Goal: Task Accomplishment & Management: Manage account settings

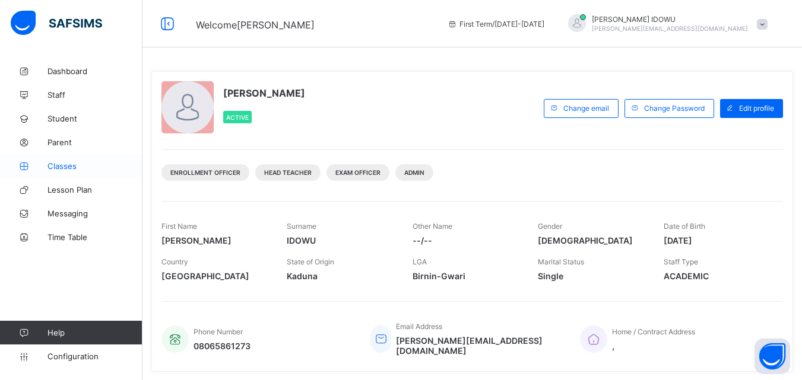
click at [107, 170] on span "Classes" at bounding box center [94, 165] width 95 height 9
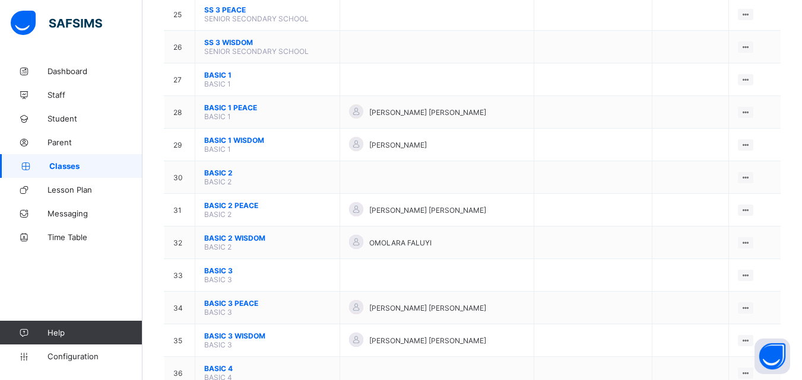
scroll to position [949, 0]
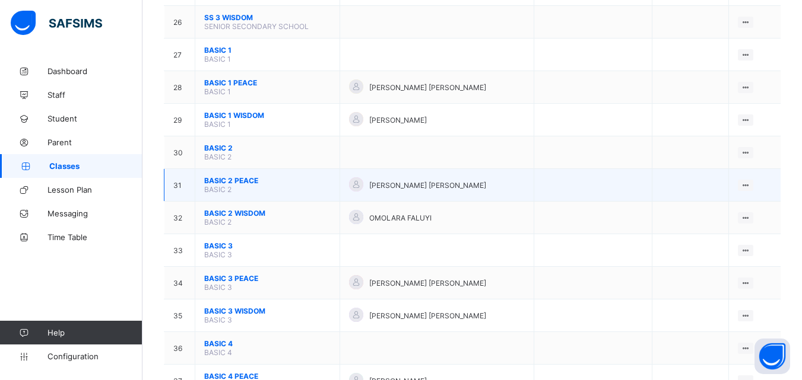
click at [275, 193] on td "BASIC 2 PEACE BASIC 2" at bounding box center [267, 185] width 145 height 33
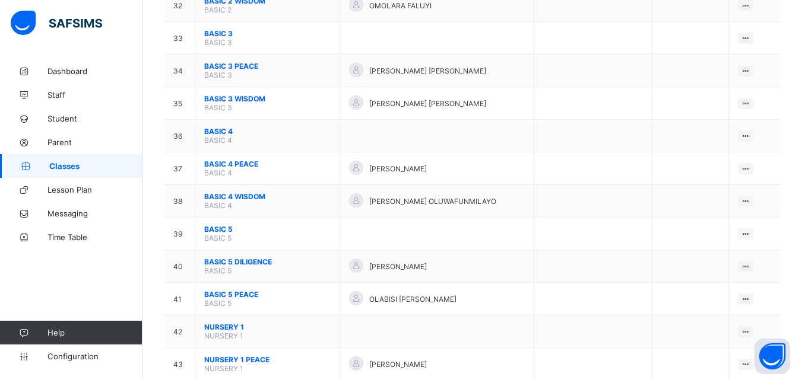
scroll to position [1187, 0]
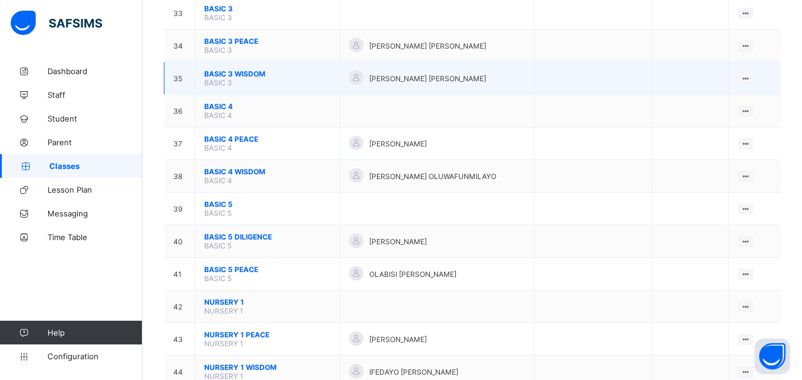
click at [209, 74] on span "BASIC 3 WISDOM" at bounding box center [267, 73] width 126 height 9
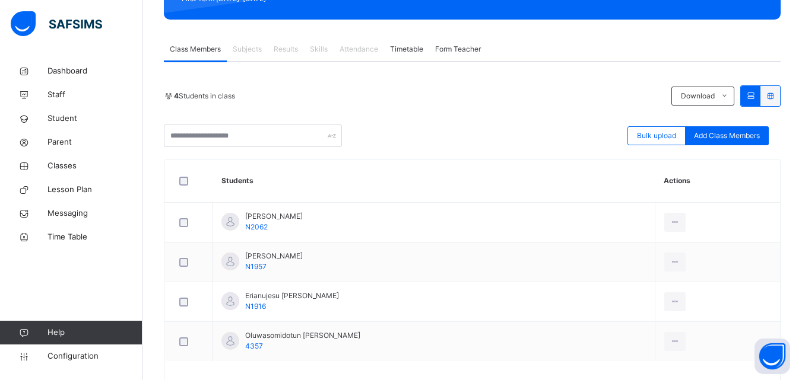
scroll to position [233, 0]
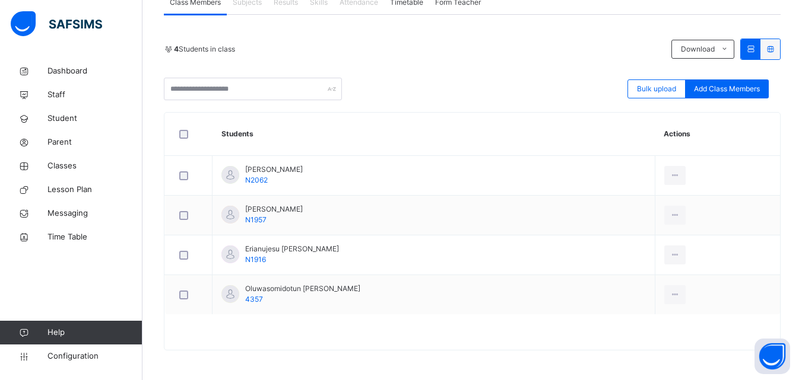
drag, startPoint x: 647, startPoint y: 228, endPoint x: 620, endPoint y: 210, distance: 32.9
click at [0, 0] on div "Remove from Class" at bounding box center [0, 0] width 0 height 0
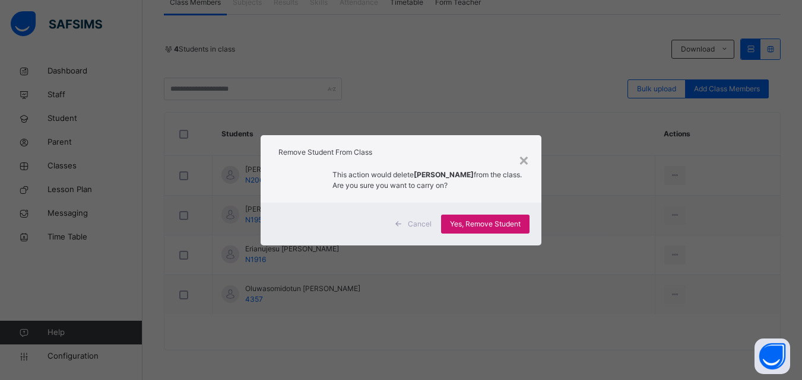
click at [513, 225] on span "Yes, Remove Student" at bounding box center [485, 224] width 71 height 11
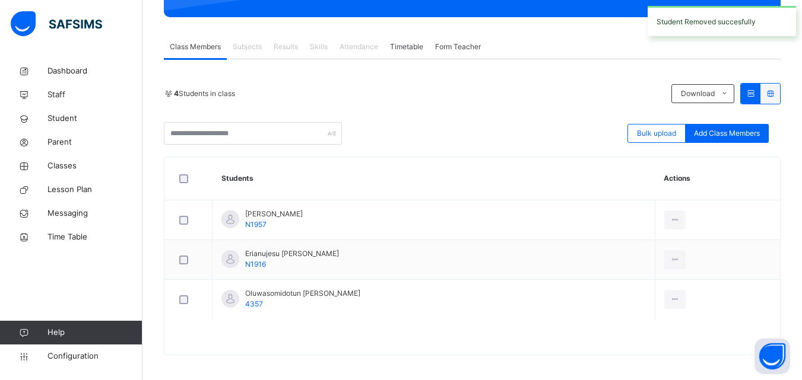
scroll to position [193, 0]
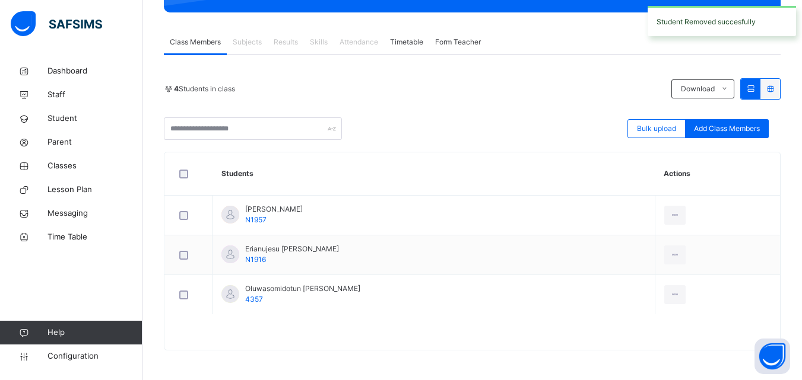
click at [0, 0] on div "Remove from Class" at bounding box center [0, 0] width 0 height 0
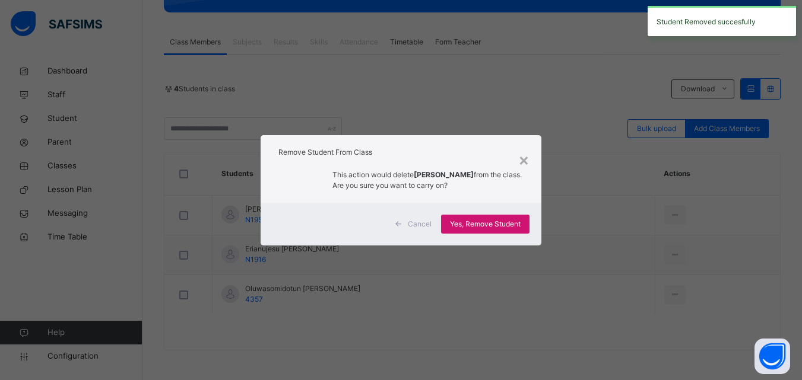
click at [519, 224] on span "Yes, Remove Student" at bounding box center [485, 224] width 71 height 11
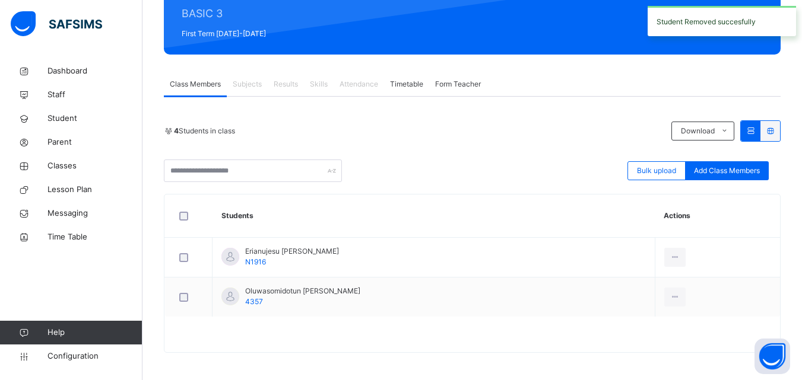
scroll to position [153, 0]
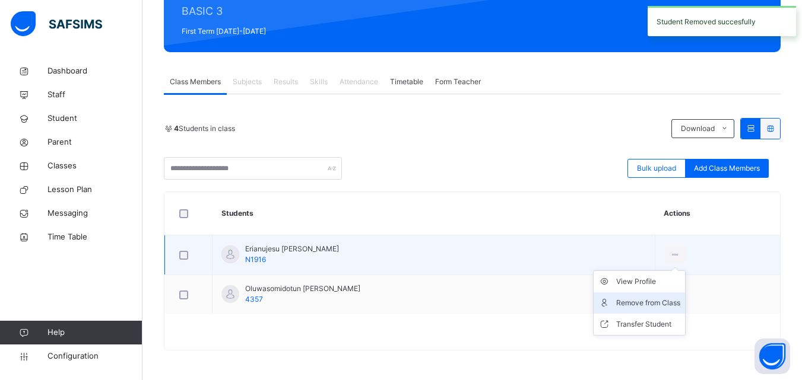
click at [660, 298] on div "Remove from Class" at bounding box center [648, 303] width 64 height 12
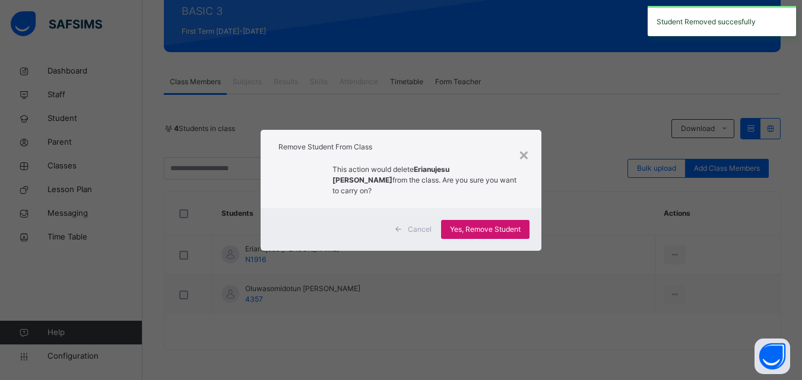
click at [506, 224] on span "Yes, Remove Student" at bounding box center [485, 229] width 71 height 11
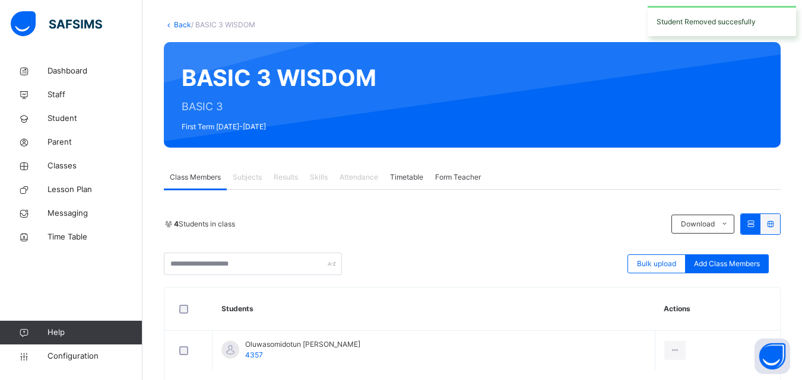
scroll to position [113, 0]
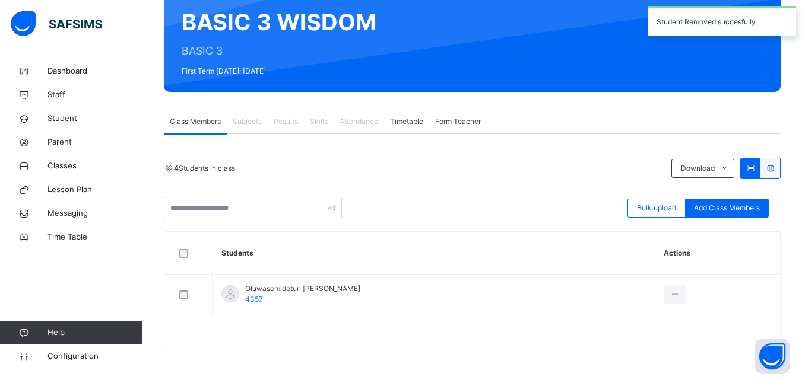
click at [0, 0] on div "Remove from Class" at bounding box center [0, 0] width 0 height 0
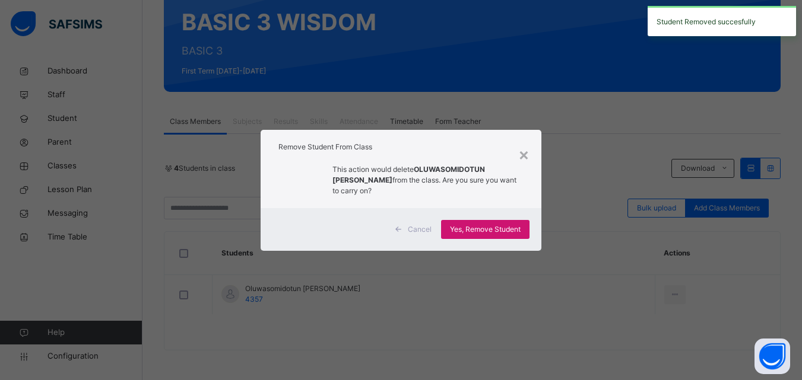
click at [517, 230] on span "Yes, Remove Student" at bounding box center [485, 229] width 71 height 11
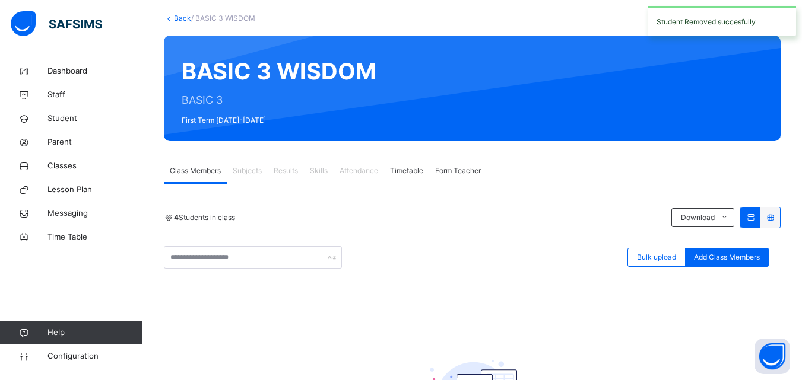
scroll to position [59, 0]
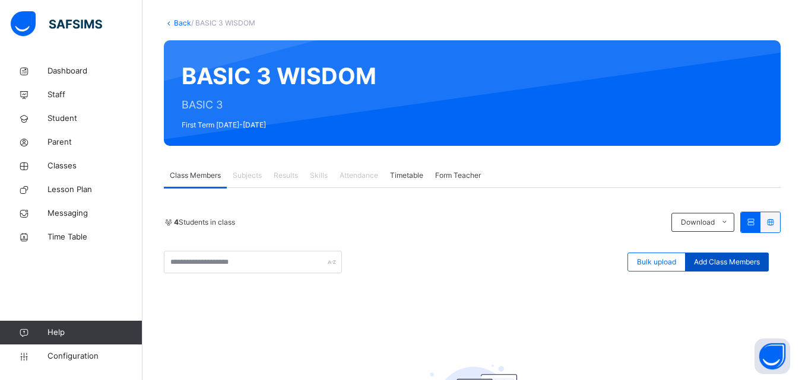
click at [720, 264] on span "Add Class Members" at bounding box center [727, 262] width 66 height 11
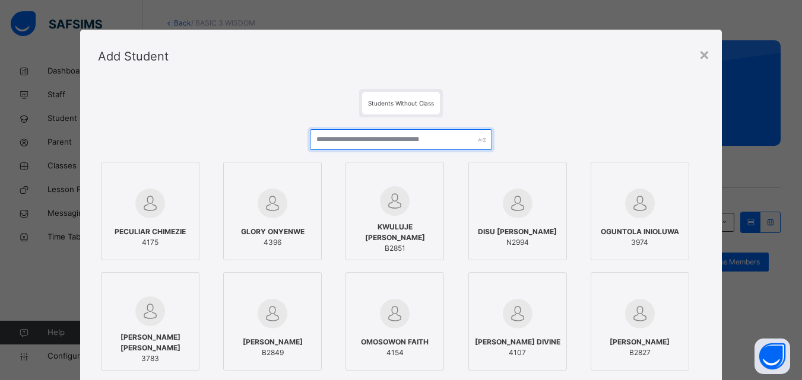
click at [442, 142] on input "text" at bounding box center [401, 139] width 182 height 21
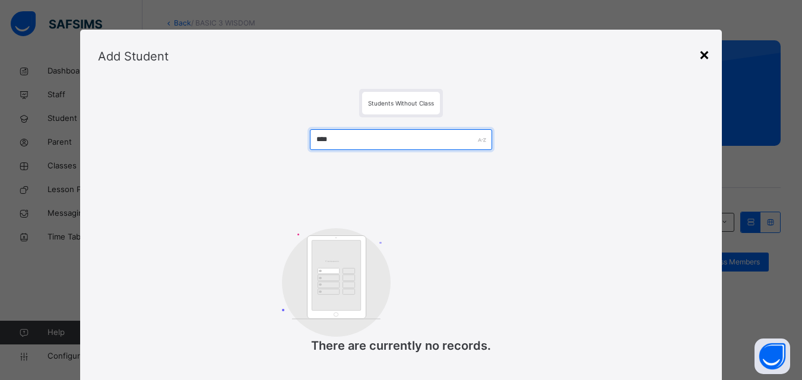
type input "****"
drag, startPoint x: 709, startPoint y: 53, endPoint x: 611, endPoint y: 86, distance: 103.2
click at [708, 53] on div "×" at bounding box center [703, 54] width 11 height 25
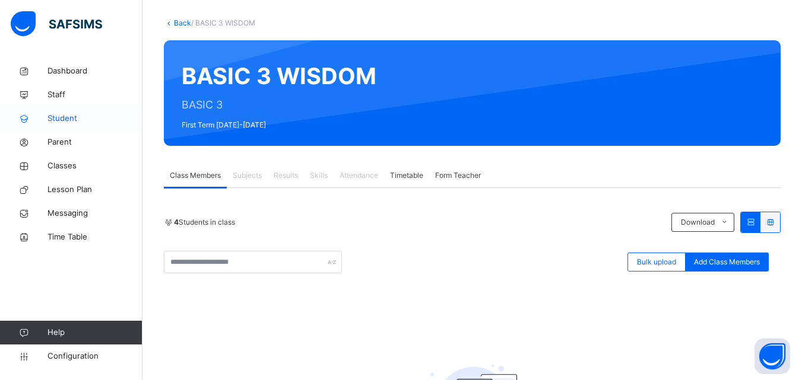
click at [123, 122] on span "Student" at bounding box center [94, 119] width 95 height 12
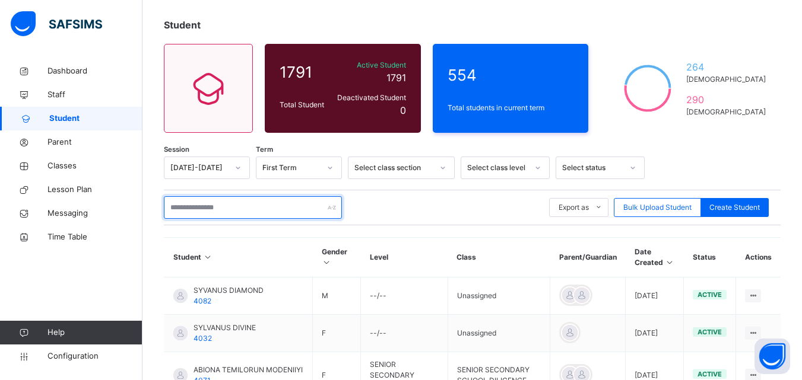
click at [295, 216] on input "text" at bounding box center [253, 207] width 178 height 23
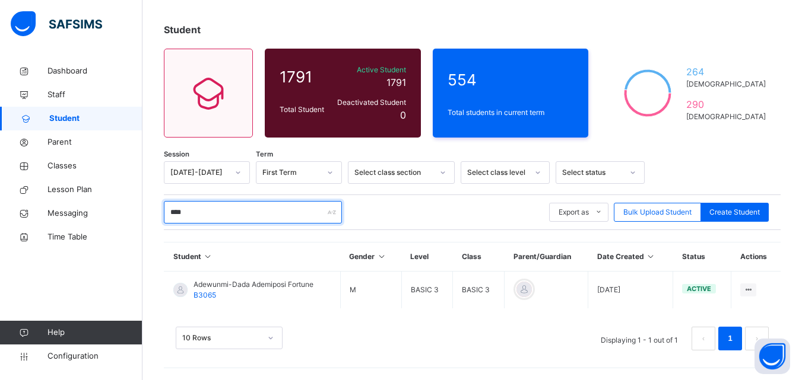
scroll to position [55, 0]
type input "****"
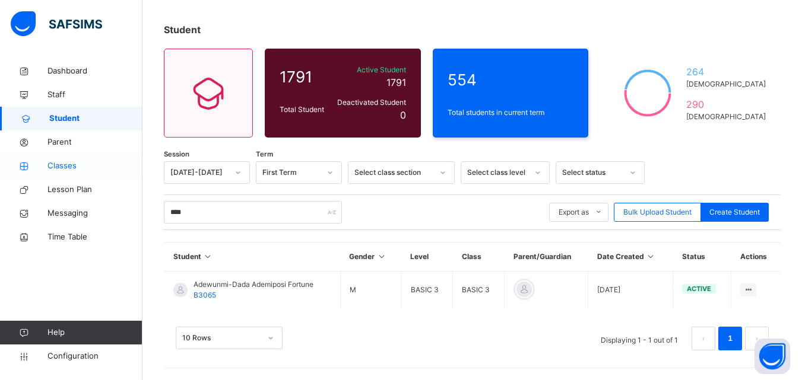
drag, startPoint x: 127, startPoint y: 157, endPoint x: 126, endPoint y: 171, distance: 14.3
click at [126, 157] on link "Classes" at bounding box center [71, 166] width 142 height 24
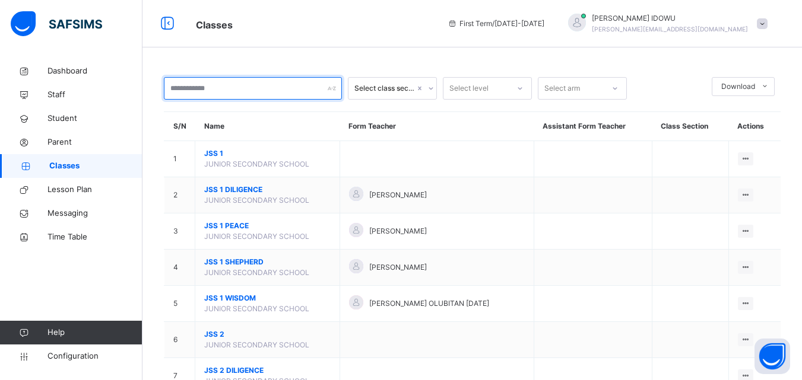
click at [272, 90] on input "text" at bounding box center [253, 88] width 178 height 23
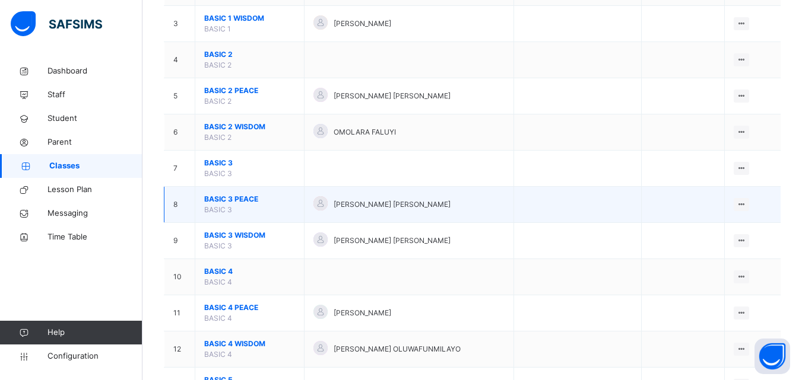
scroll to position [237, 0]
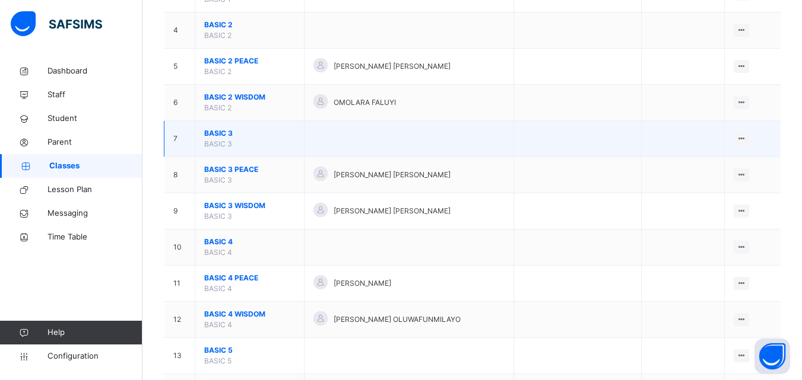
type input "*****"
click at [221, 130] on span "BASIC 3" at bounding box center [249, 133] width 91 height 11
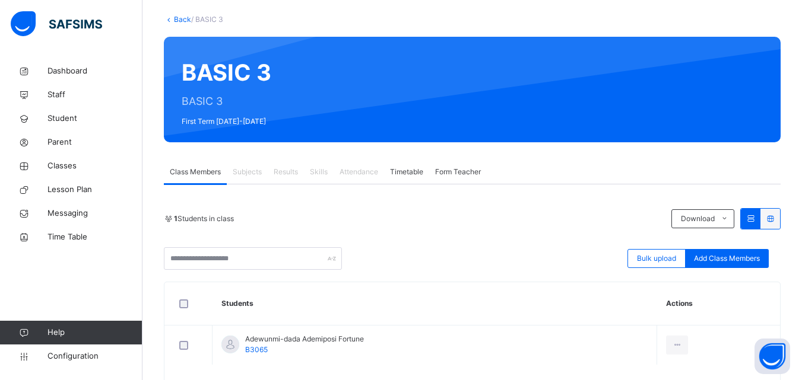
scroll to position [113, 0]
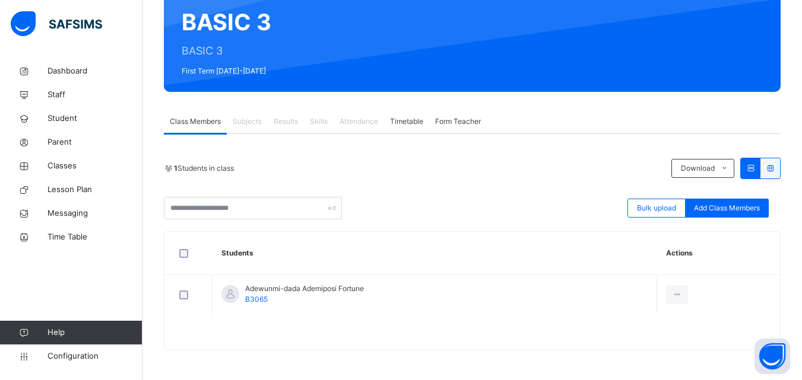
drag, startPoint x: 663, startPoint y: 338, endPoint x: 654, endPoint y: 334, distance: 9.6
click at [0, 0] on div "Remove from Class" at bounding box center [0, 0] width 0 height 0
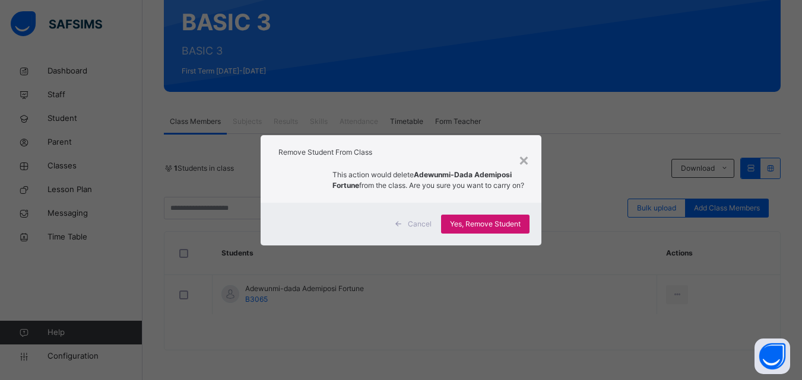
click at [511, 230] on span "Yes, Remove Student" at bounding box center [485, 224] width 71 height 11
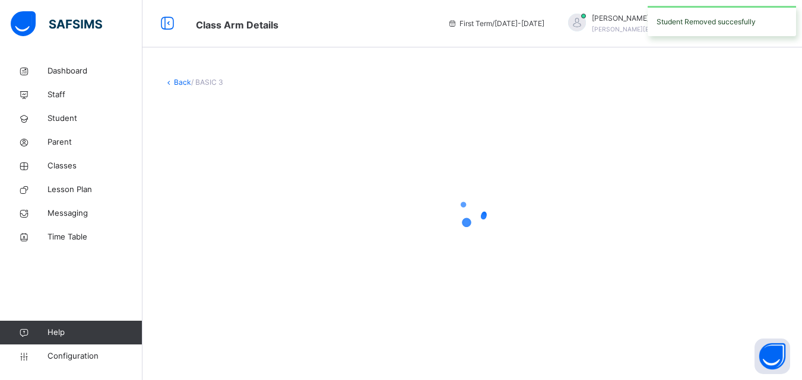
scroll to position [0, 0]
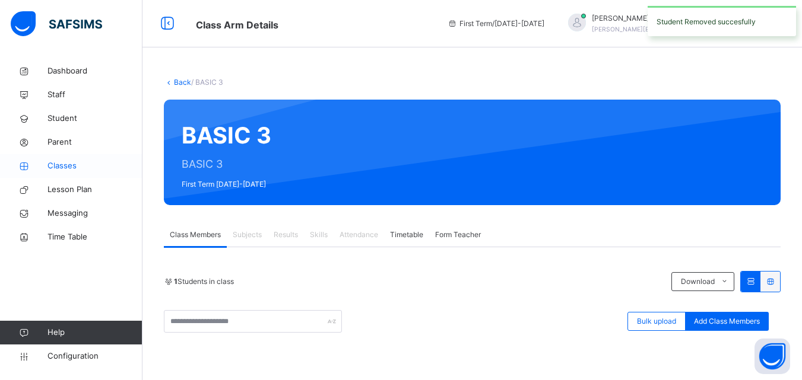
click at [97, 163] on span "Classes" at bounding box center [94, 166] width 95 height 12
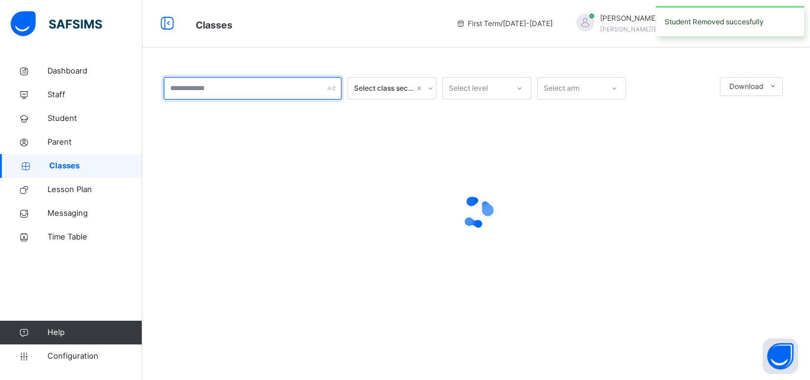
click at [263, 97] on input "text" at bounding box center [253, 88] width 178 height 23
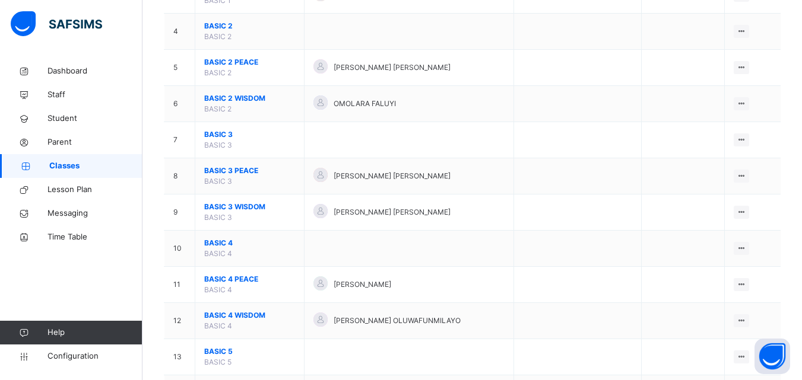
scroll to position [237, 0]
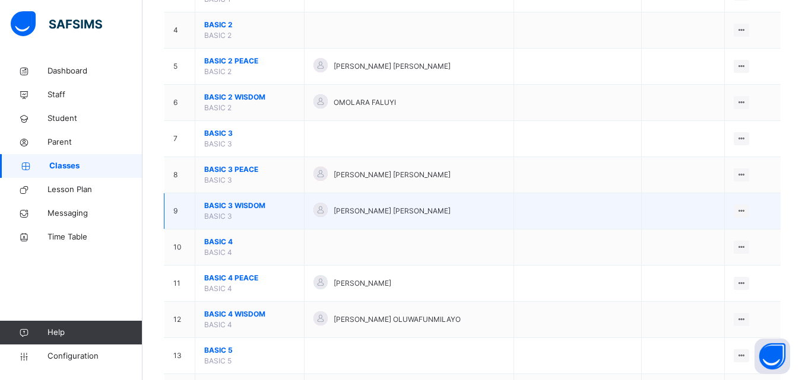
type input "*****"
click at [230, 212] on span "BASIC 3" at bounding box center [218, 216] width 28 height 9
click at [227, 205] on span "BASIC 3 WISDOM" at bounding box center [249, 206] width 91 height 11
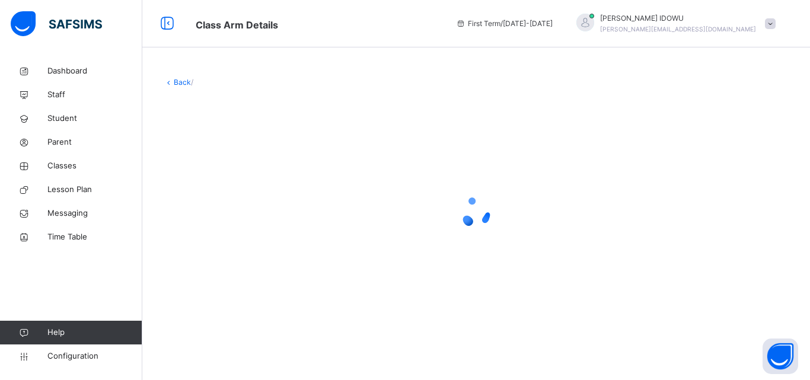
click at [227, 205] on div at bounding box center [476, 212] width 625 height 47
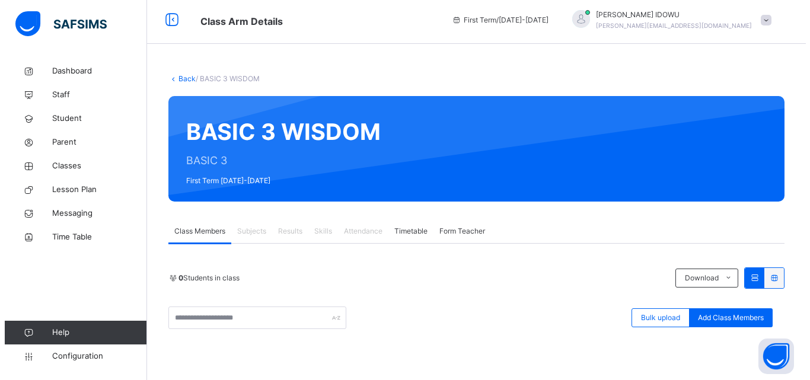
scroll to position [211, 0]
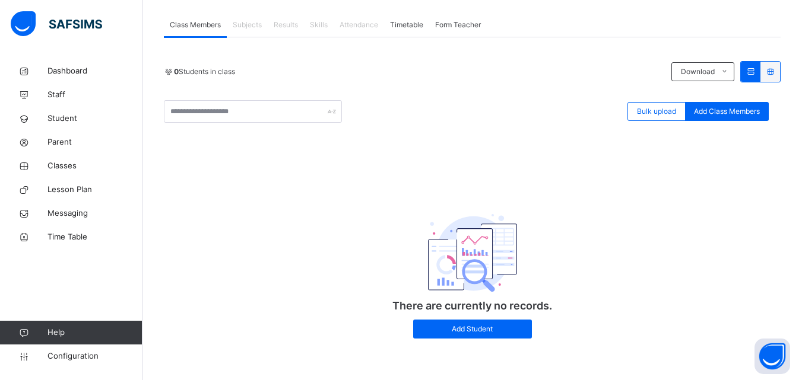
click at [734, 106] on span "Add Class Members" at bounding box center [727, 111] width 66 height 11
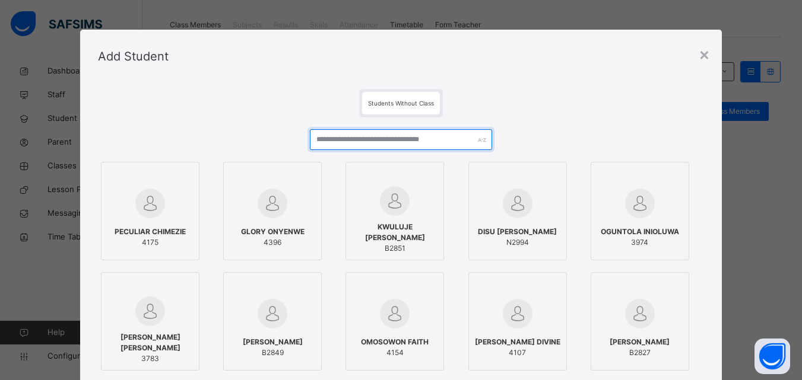
click at [455, 150] on input "text" at bounding box center [401, 139] width 182 height 21
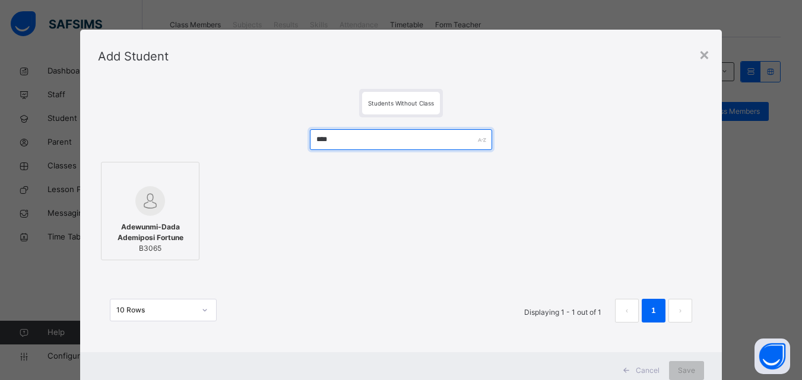
type input "****"
click at [153, 230] on span "Adewunmi-Dada Ademiposi Fortune" at bounding box center [149, 232] width 85 height 21
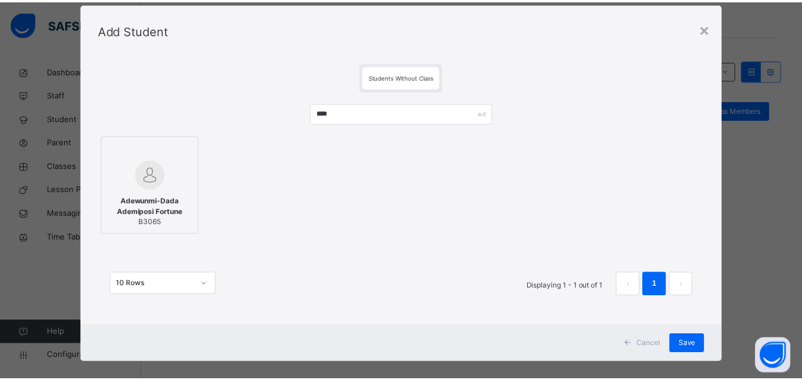
scroll to position [39, 0]
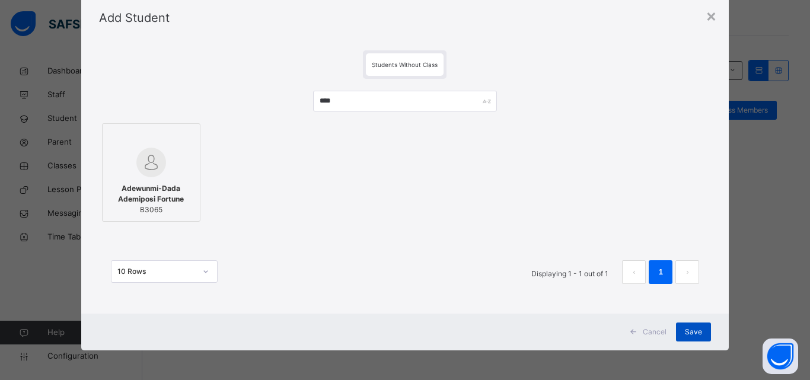
click at [692, 333] on span "Save" at bounding box center [693, 332] width 17 height 11
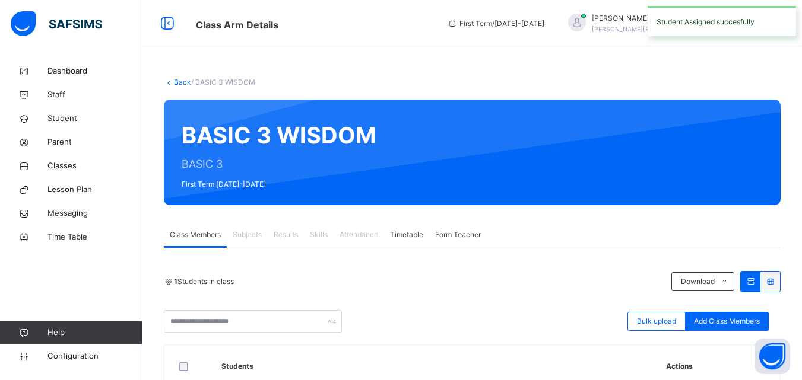
scroll to position [113, 0]
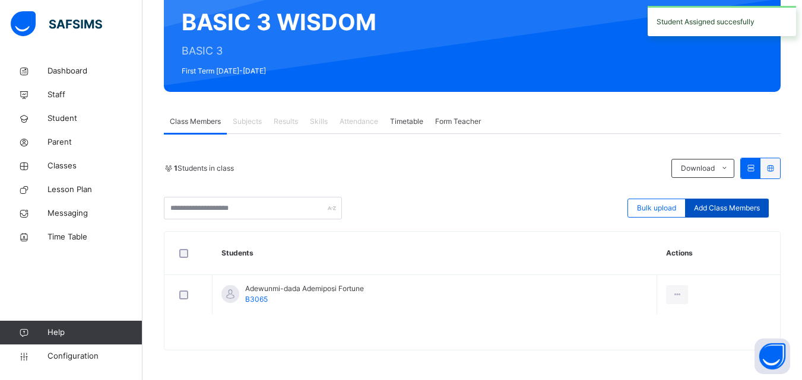
click at [726, 206] on span "Add Class Members" at bounding box center [727, 208] width 66 height 11
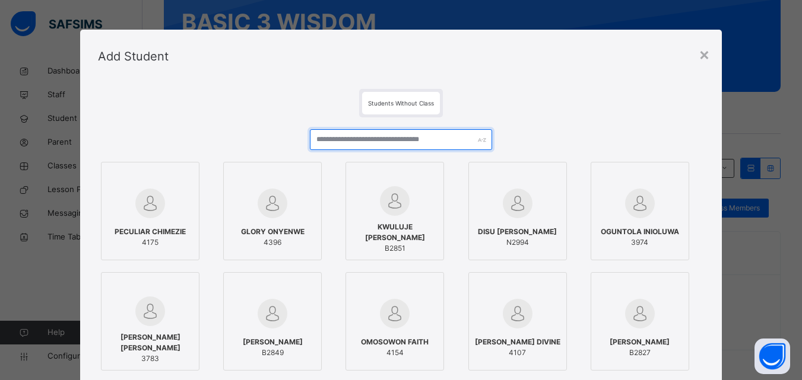
click at [447, 133] on input "text" at bounding box center [401, 139] width 182 height 21
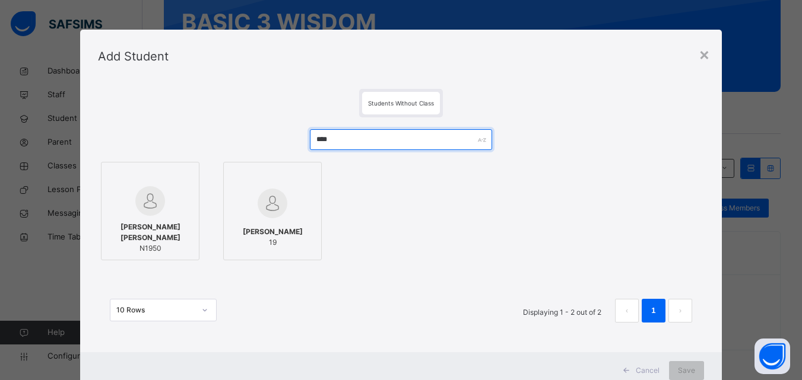
type input "****"
drag, startPoint x: 167, startPoint y: 225, endPoint x: 154, endPoint y: 233, distance: 14.3
click at [166, 225] on div "[PERSON_NAME] [PERSON_NAME] N1950" at bounding box center [149, 238] width 85 height 44
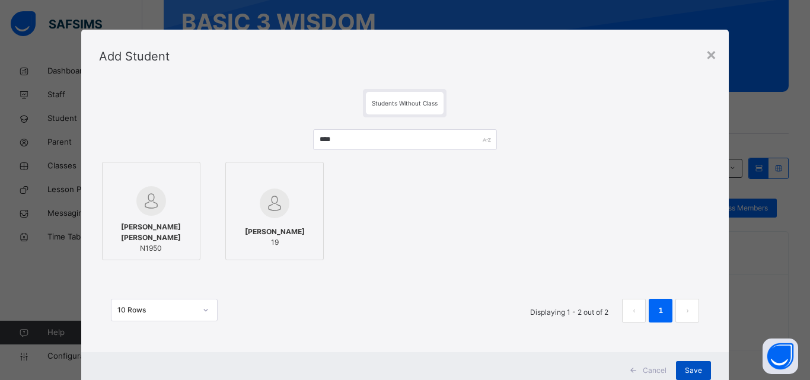
click at [696, 367] on span "Save" at bounding box center [693, 370] width 17 height 11
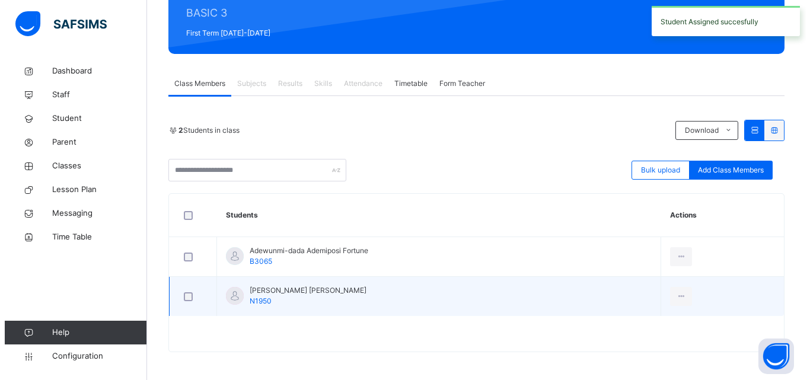
scroll to position [153, 0]
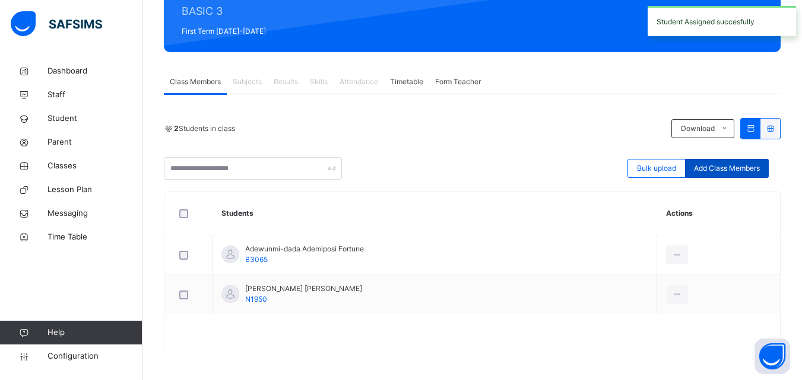
click at [718, 170] on span "Add Class Members" at bounding box center [727, 168] width 66 height 11
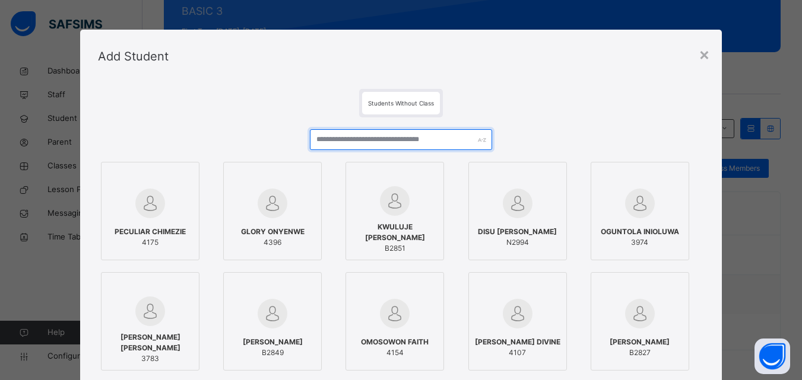
click at [323, 140] on input "text" at bounding box center [401, 139] width 182 height 21
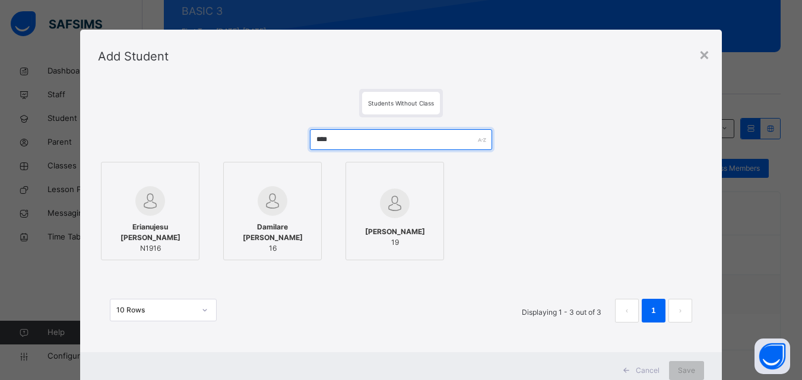
type input "****"
click at [139, 217] on div "Erianujesu [PERSON_NAME] N1916" at bounding box center [149, 238] width 85 height 44
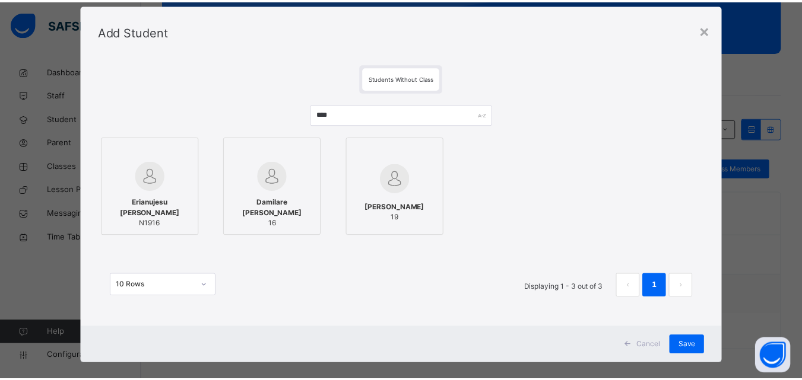
scroll to position [39, 0]
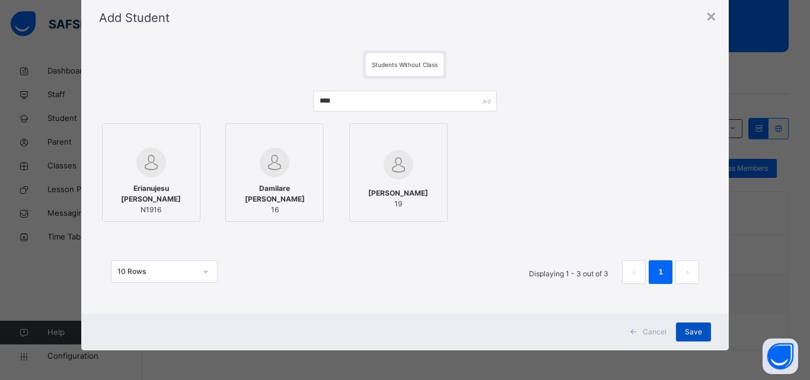
click at [695, 329] on span "Save" at bounding box center [693, 332] width 17 height 11
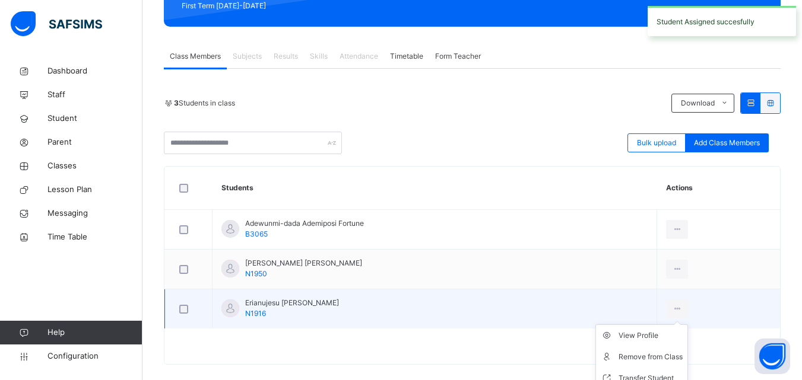
scroll to position [193, 0]
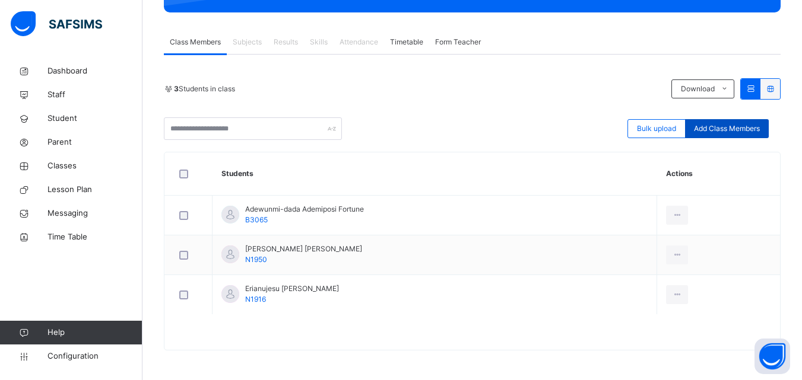
click at [719, 126] on span "Add Class Members" at bounding box center [727, 128] width 66 height 11
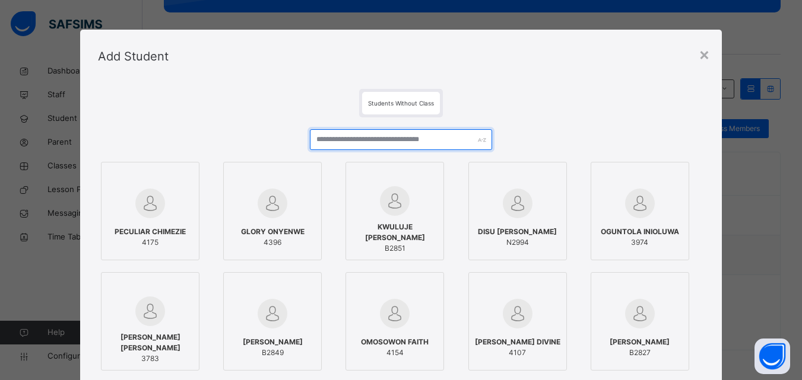
click at [478, 131] on input "text" at bounding box center [401, 139] width 182 height 21
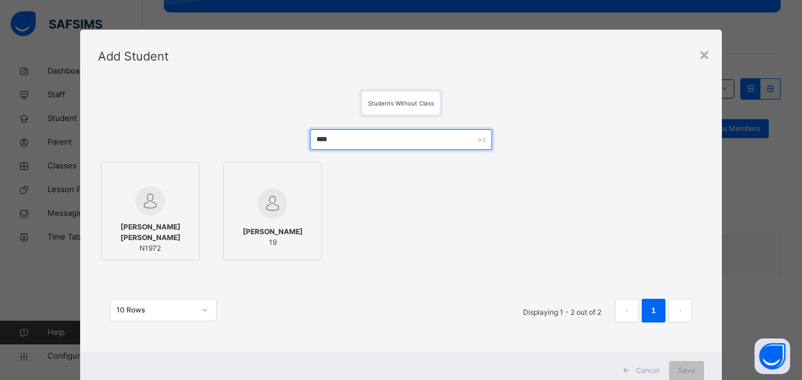
type input "****"
click at [153, 220] on div "[PERSON_NAME] [PERSON_NAME] N1972" at bounding box center [149, 238] width 85 height 44
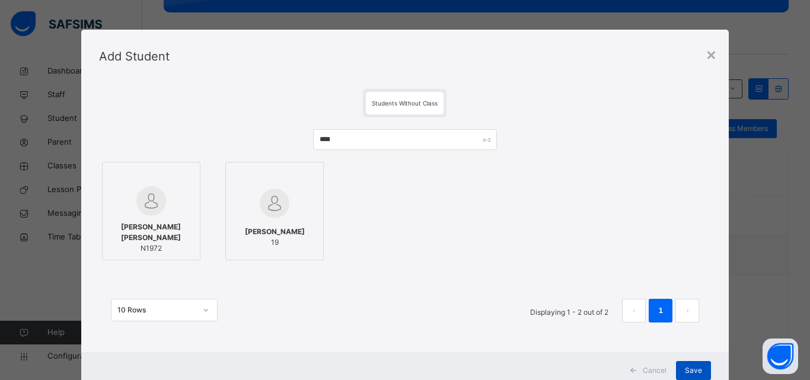
click at [685, 369] on span "Save" at bounding box center [693, 370] width 17 height 11
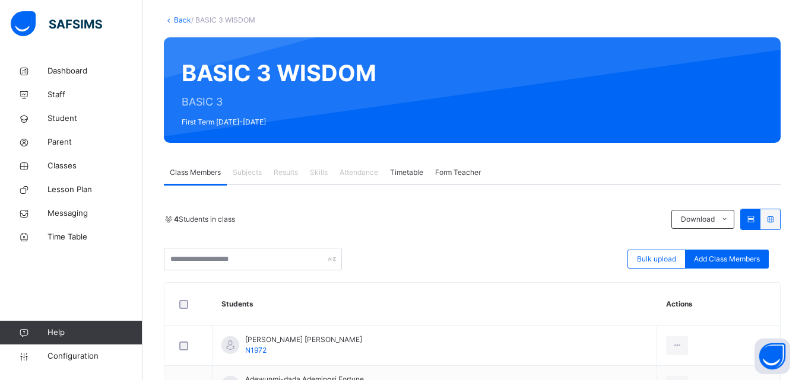
scroll to position [59, 0]
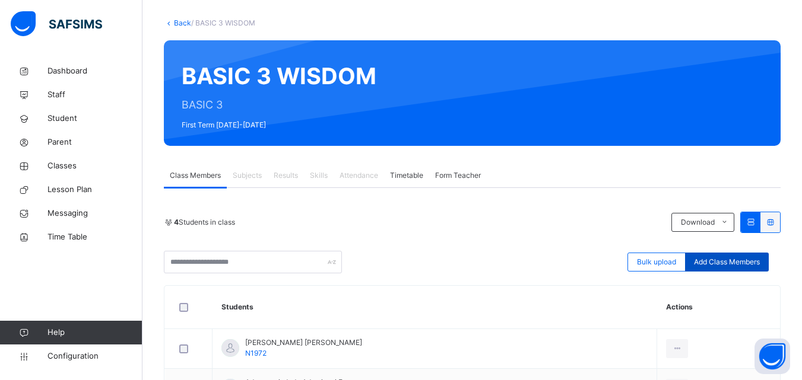
click at [734, 261] on span "Add Class Members" at bounding box center [727, 262] width 66 height 11
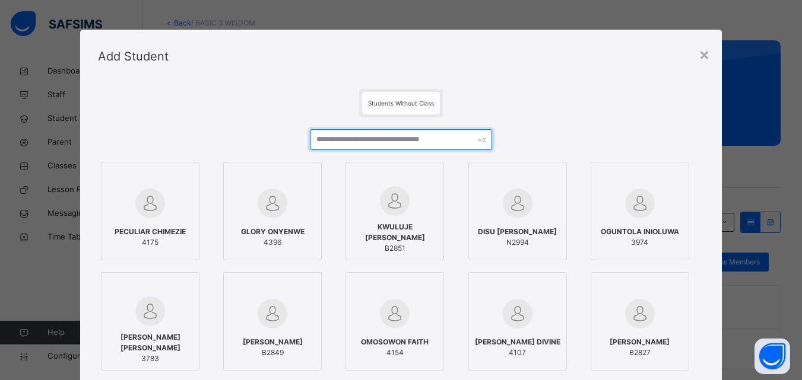
click at [480, 145] on input "text" at bounding box center [401, 139] width 182 height 21
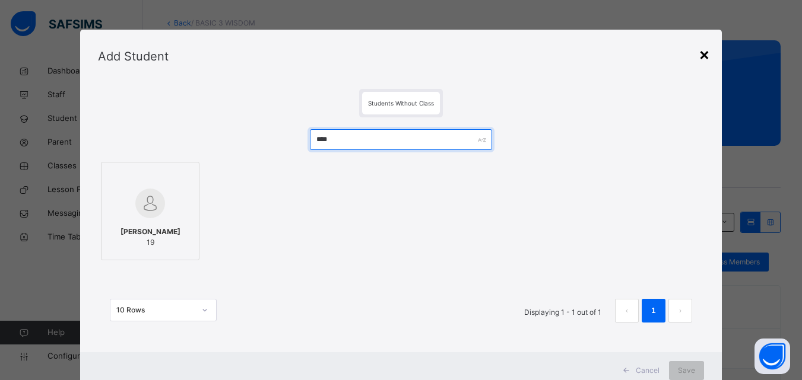
type input "****"
click at [700, 55] on div "×" at bounding box center [703, 54] width 11 height 25
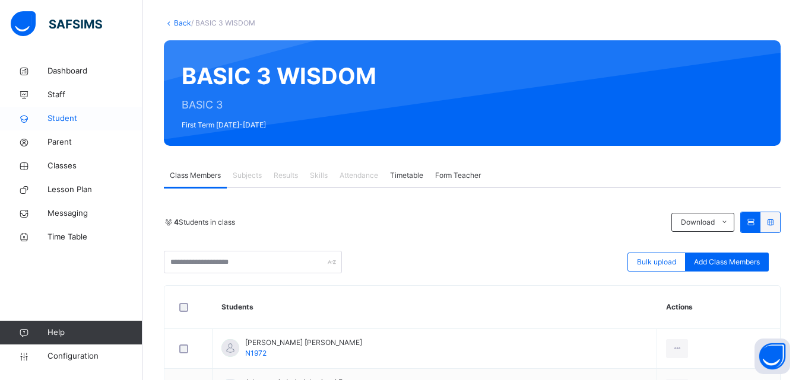
click at [56, 122] on span "Student" at bounding box center [94, 119] width 95 height 12
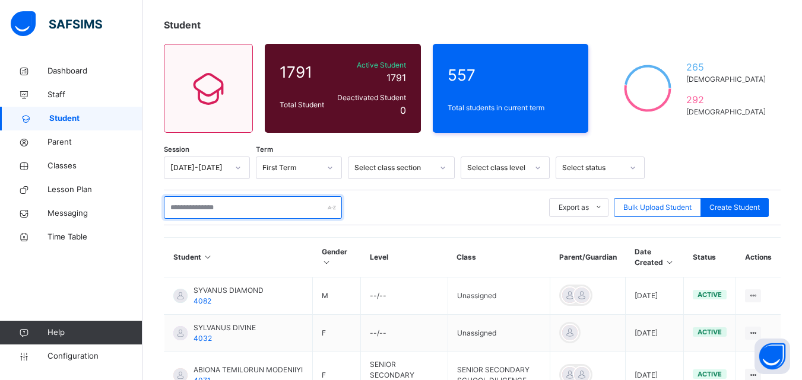
click at [184, 210] on input "text" at bounding box center [253, 207] width 178 height 23
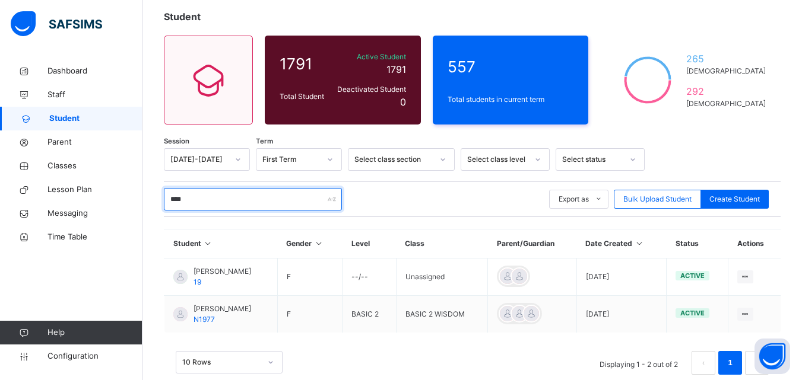
scroll to position [92, 0]
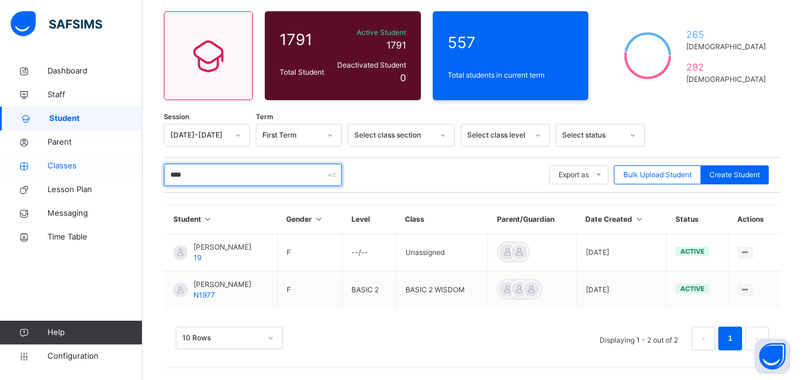
type input "****"
click at [103, 167] on span "Classes" at bounding box center [94, 166] width 95 height 12
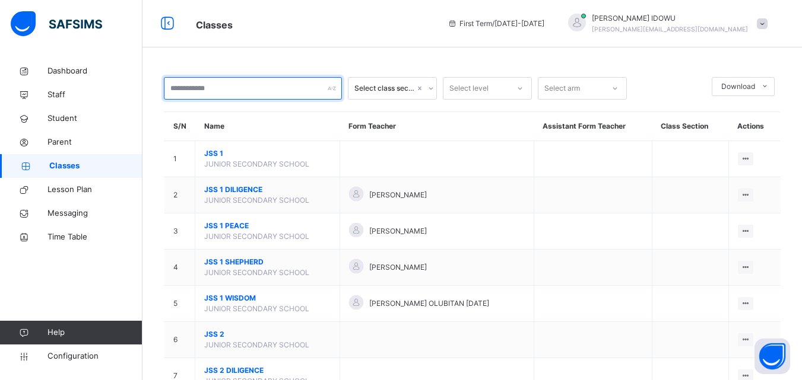
click at [249, 88] on input "text" at bounding box center [253, 88] width 178 height 23
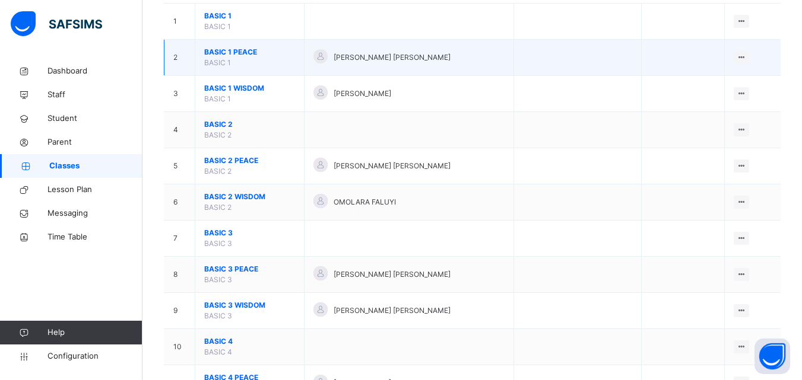
scroll to position [178, 0]
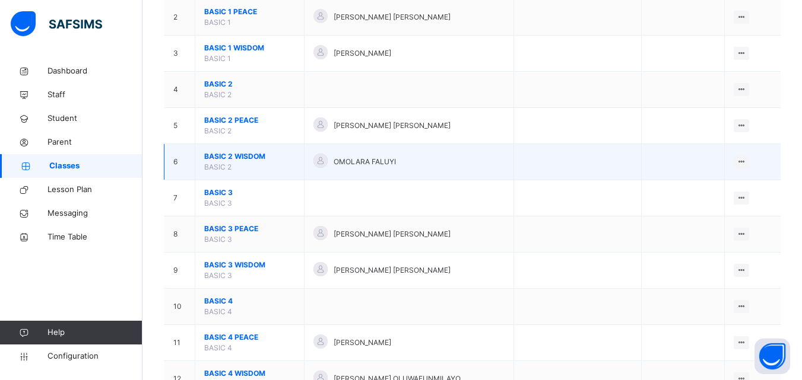
type input "*****"
click at [251, 152] on span "BASIC 2 WISDOM" at bounding box center [249, 156] width 91 height 11
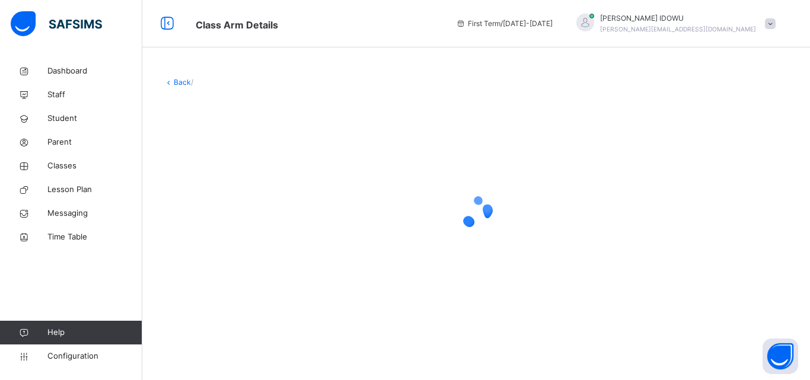
click at [251, 152] on div at bounding box center [476, 212] width 625 height 225
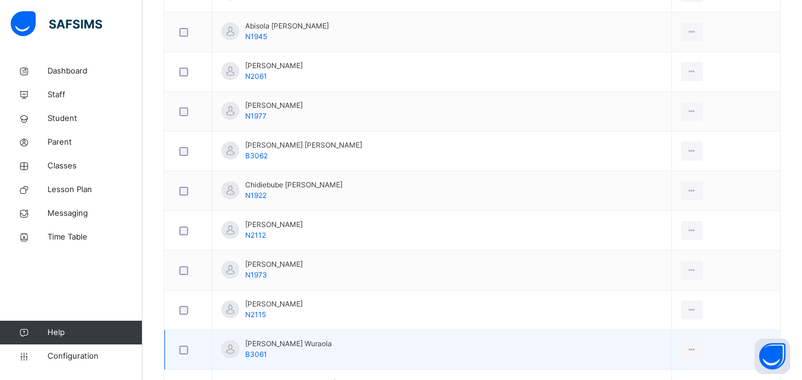
scroll to position [415, 0]
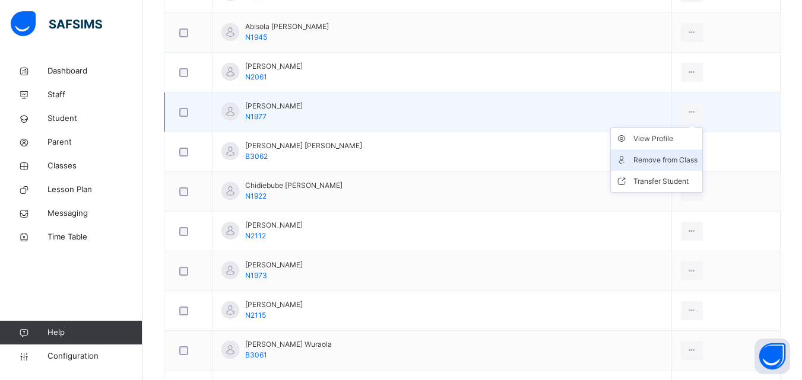
click at [657, 163] on div "Remove from Class" at bounding box center [665, 160] width 64 height 12
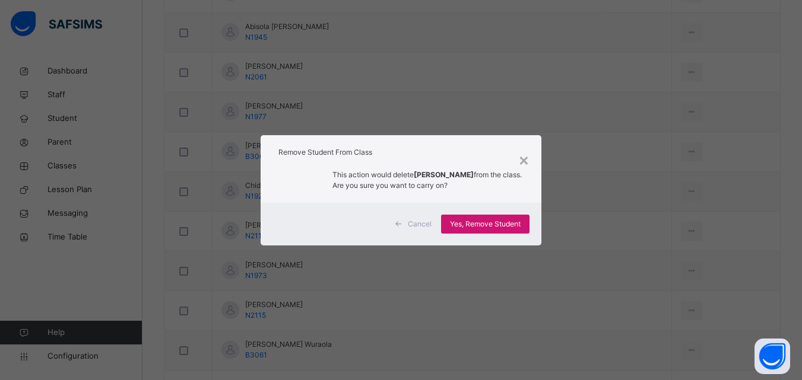
click at [494, 220] on span "Yes, Remove Student" at bounding box center [485, 224] width 71 height 11
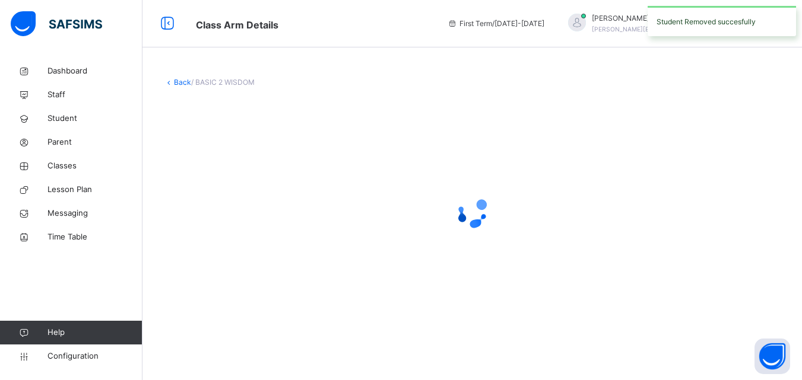
scroll to position [0, 0]
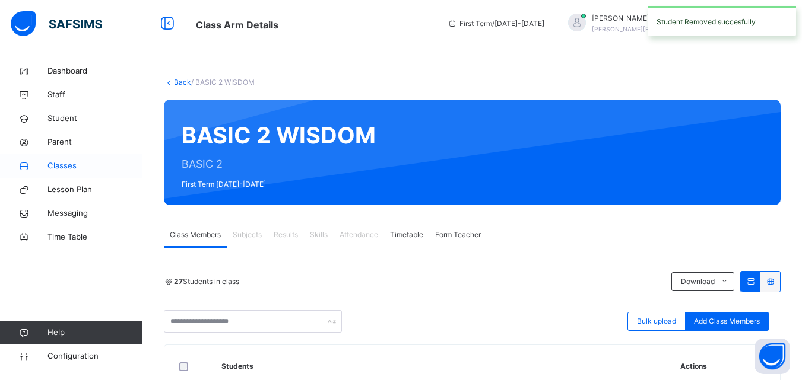
click at [76, 166] on span "Classes" at bounding box center [94, 166] width 95 height 12
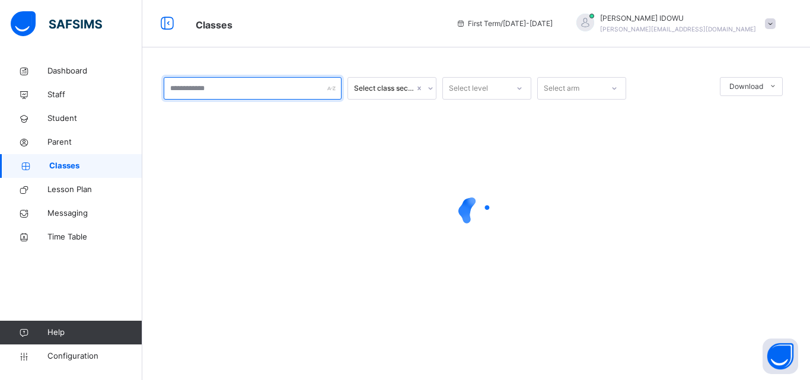
click at [218, 87] on input "text" at bounding box center [253, 88] width 178 height 23
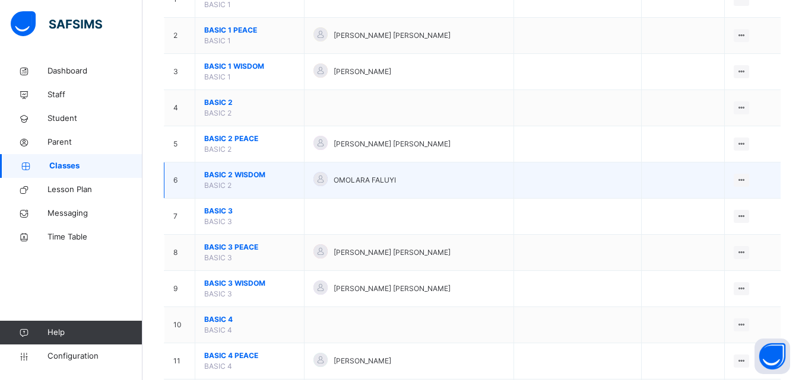
scroll to position [237, 0]
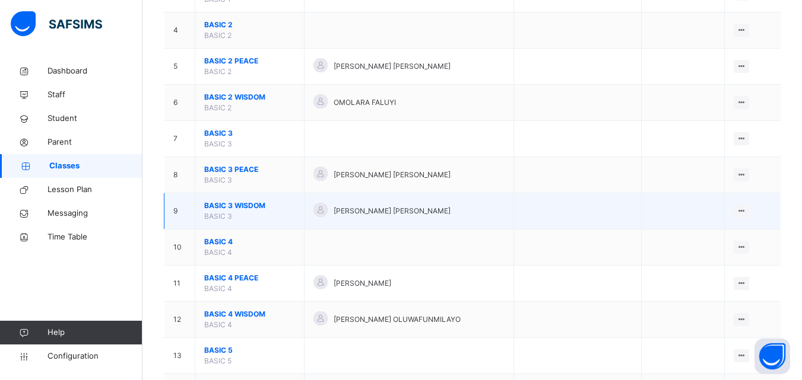
type input "**"
click at [224, 209] on span "BASIC 3 WISDOM" at bounding box center [249, 206] width 91 height 11
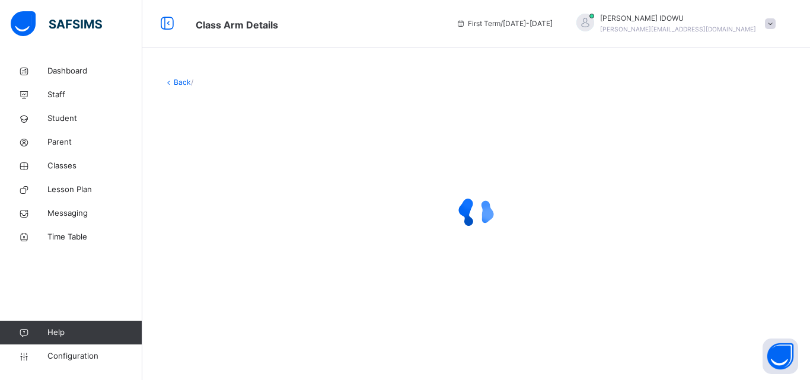
click at [224, 209] on div at bounding box center [476, 212] width 625 height 47
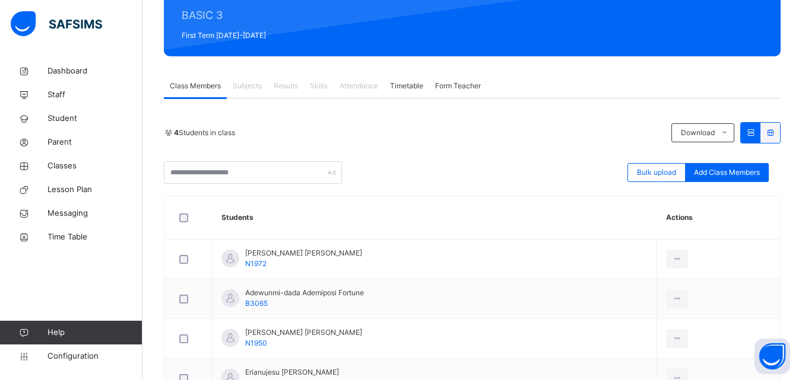
scroll to position [178, 0]
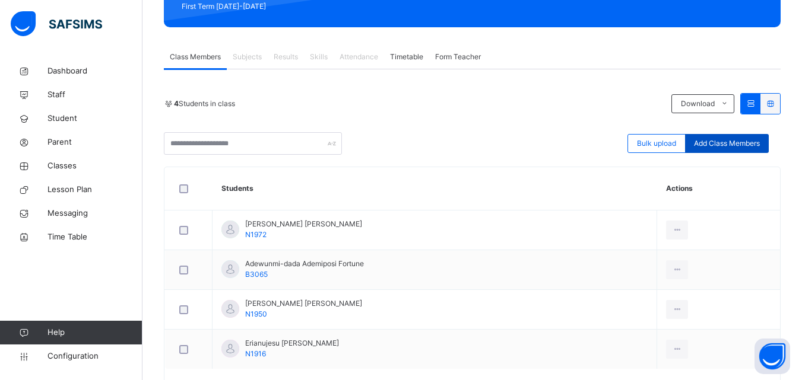
click at [721, 144] on span "Add Class Members" at bounding box center [727, 143] width 66 height 11
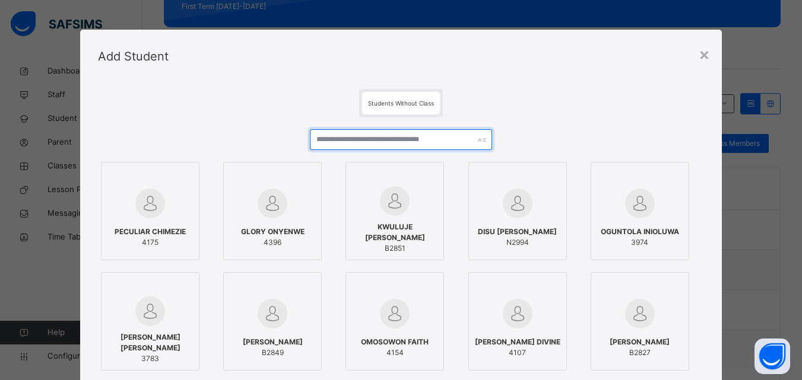
click at [454, 144] on input "text" at bounding box center [401, 139] width 182 height 21
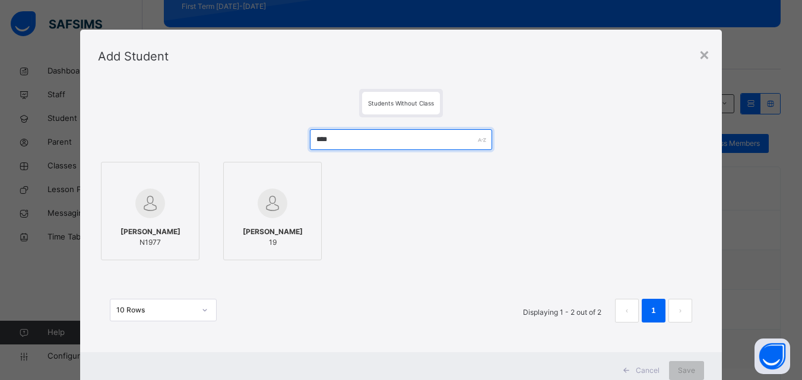
type input "****"
click at [145, 232] on span "[PERSON_NAME]" at bounding box center [150, 232] width 60 height 11
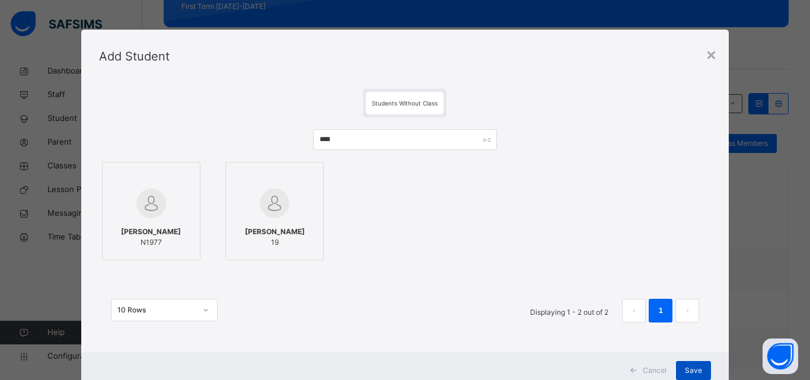
click at [688, 368] on span "Save" at bounding box center [693, 370] width 17 height 11
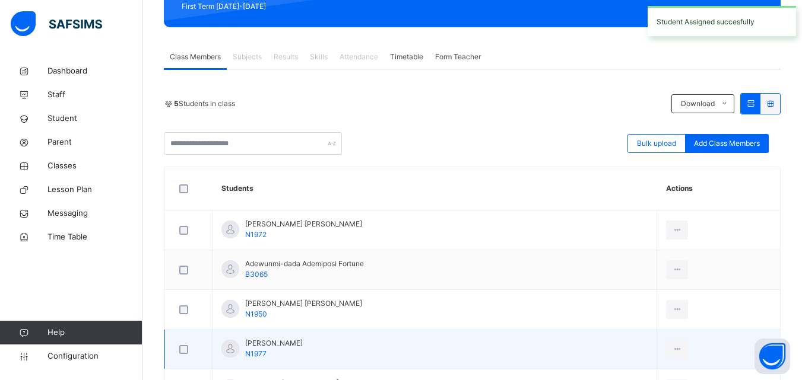
scroll to position [237, 0]
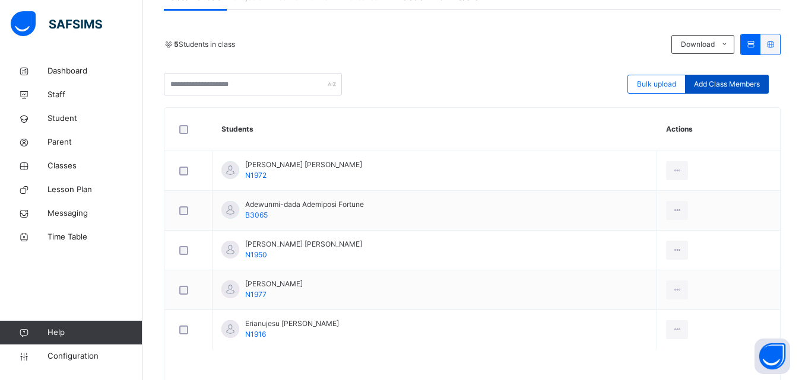
click at [718, 77] on div "Add Class Members" at bounding box center [727, 84] width 84 height 19
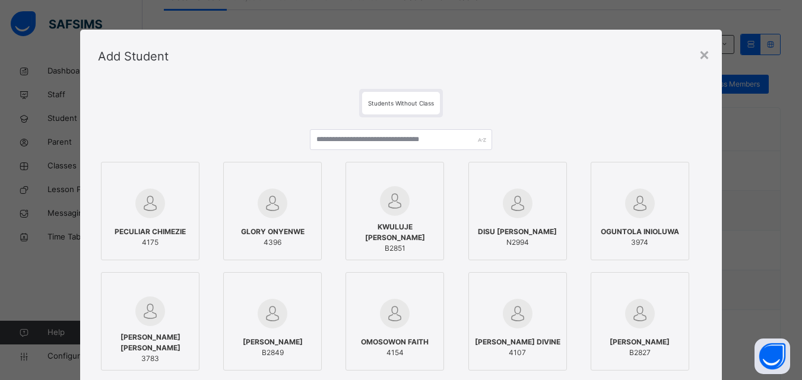
click at [428, 151] on div at bounding box center [401, 144] width 182 height 30
click at [429, 145] on input "text" at bounding box center [401, 139] width 182 height 21
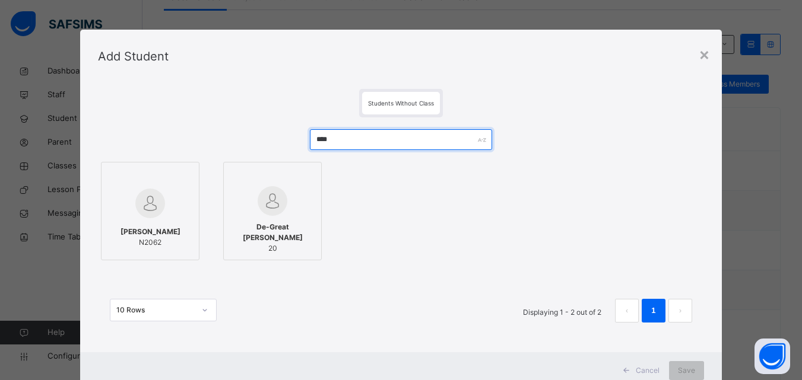
type input "****"
click at [129, 233] on span "[PERSON_NAME]" at bounding box center [150, 232] width 60 height 11
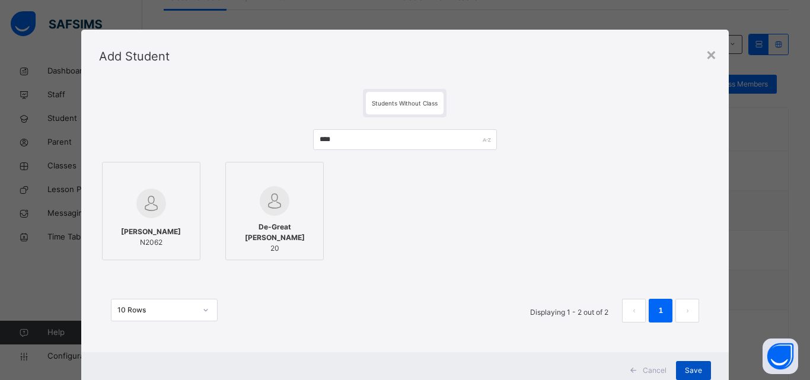
click at [699, 372] on span "Save" at bounding box center [693, 370] width 17 height 11
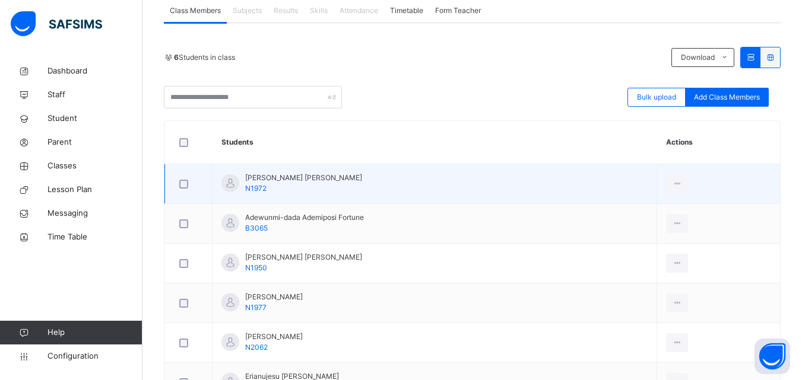
scroll to position [193, 0]
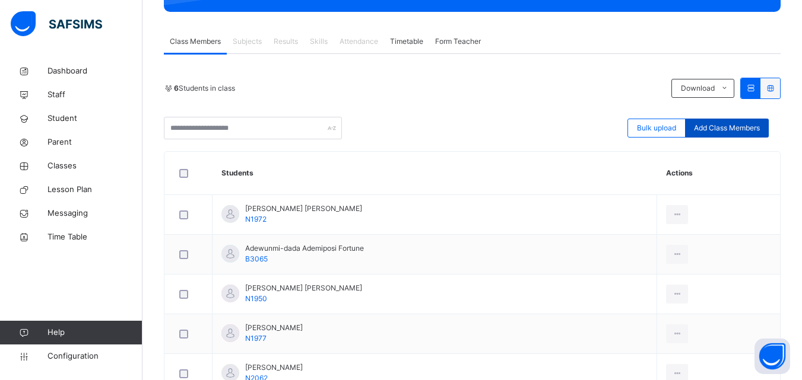
click at [705, 125] on span "Add Class Members" at bounding box center [727, 128] width 66 height 11
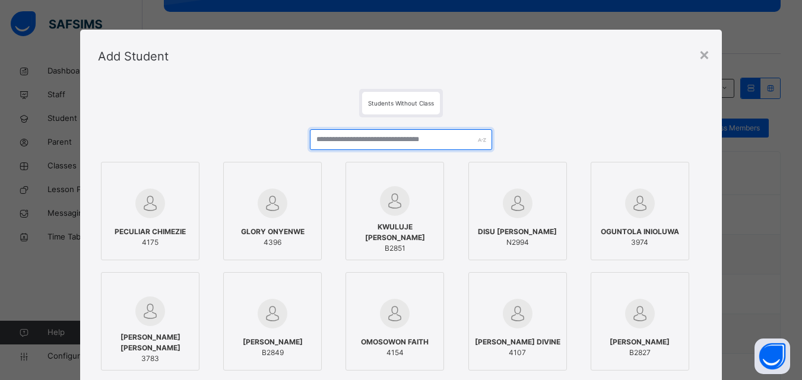
click at [402, 134] on input "text" at bounding box center [401, 139] width 182 height 21
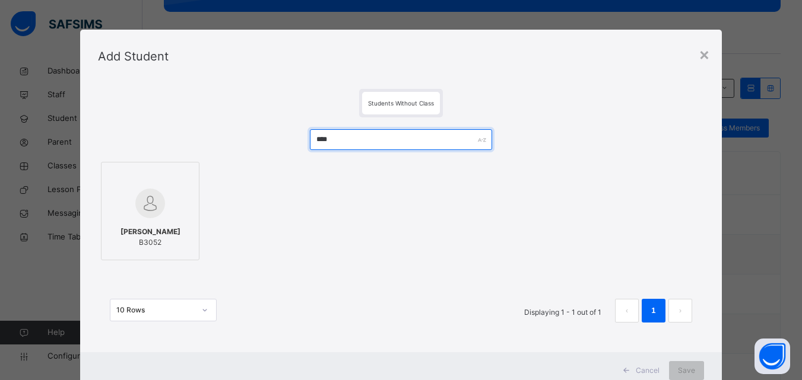
type input "****"
click at [159, 208] on div at bounding box center [149, 203] width 85 height 34
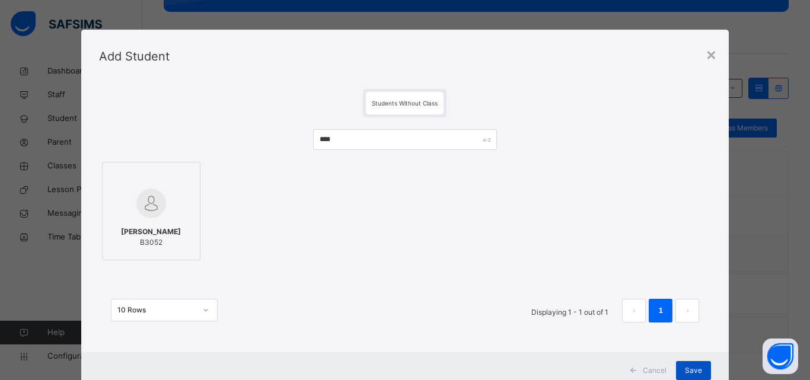
click at [688, 368] on span "Save" at bounding box center [693, 370] width 17 height 11
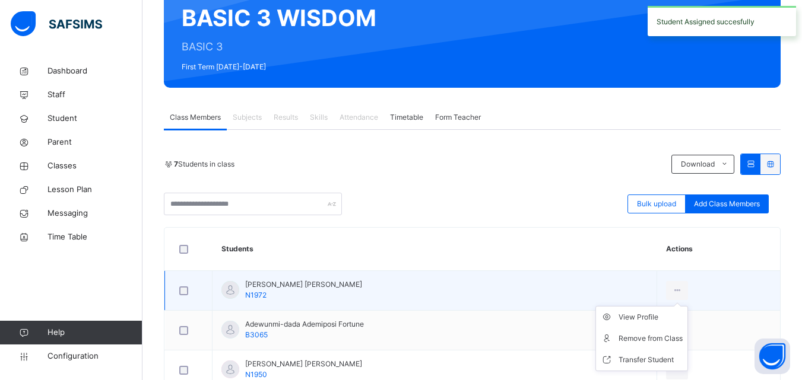
scroll to position [119, 0]
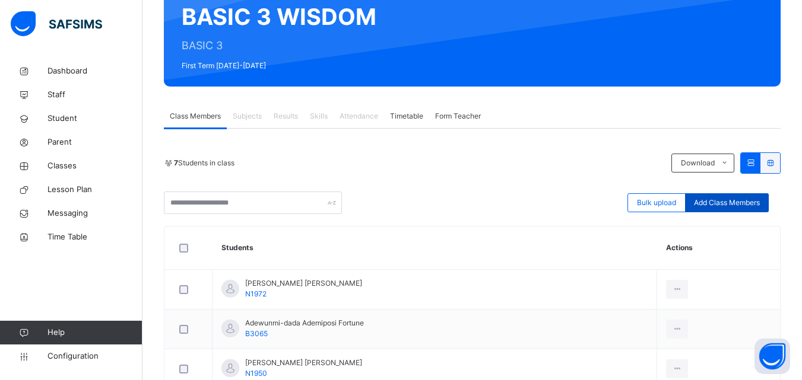
click at [743, 195] on div "Add Class Members" at bounding box center [727, 202] width 84 height 19
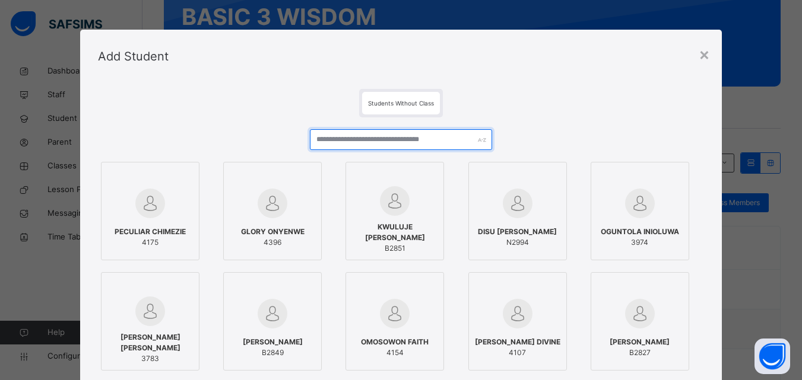
click at [476, 141] on div at bounding box center [401, 139] width 182 height 21
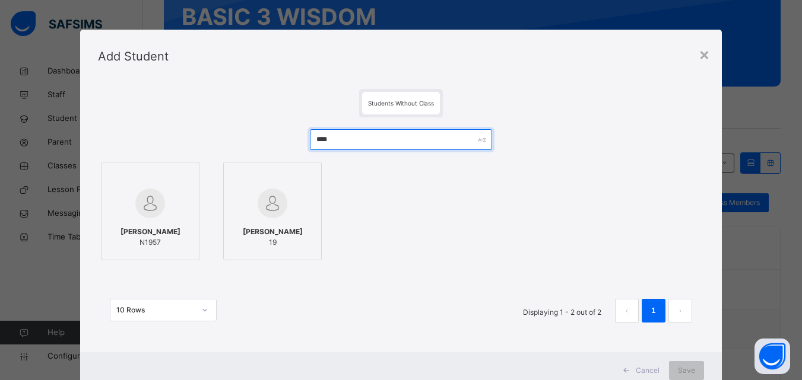
type input "****"
click at [128, 227] on span "[PERSON_NAME]" at bounding box center [150, 232] width 60 height 11
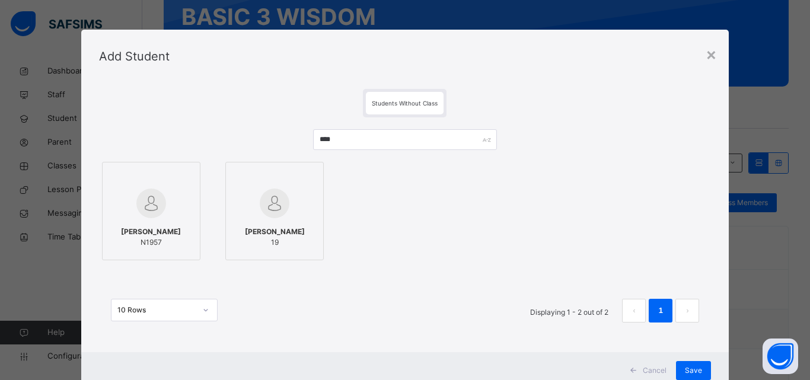
click at [165, 234] on span "[PERSON_NAME]" at bounding box center [151, 232] width 60 height 11
click at [707, 49] on div "×" at bounding box center [711, 54] width 11 height 25
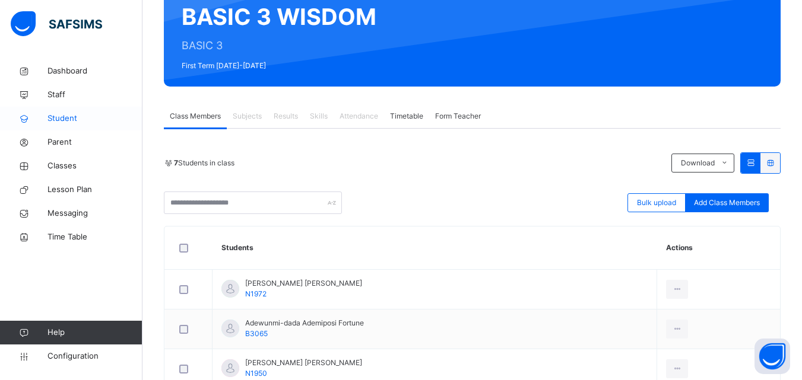
click at [62, 118] on span "Student" at bounding box center [94, 119] width 95 height 12
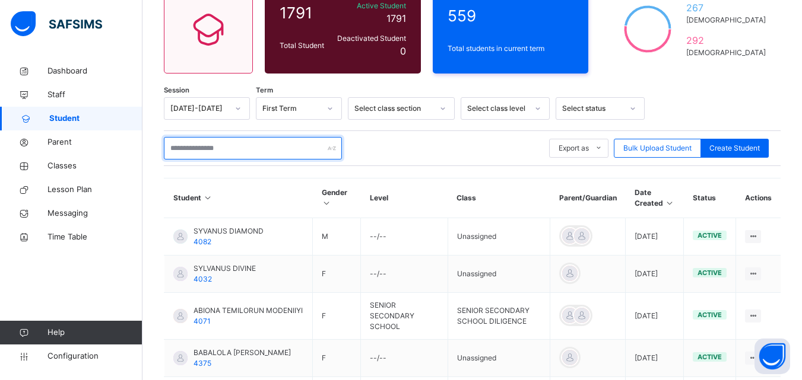
click at [185, 154] on input "text" at bounding box center [253, 148] width 178 height 23
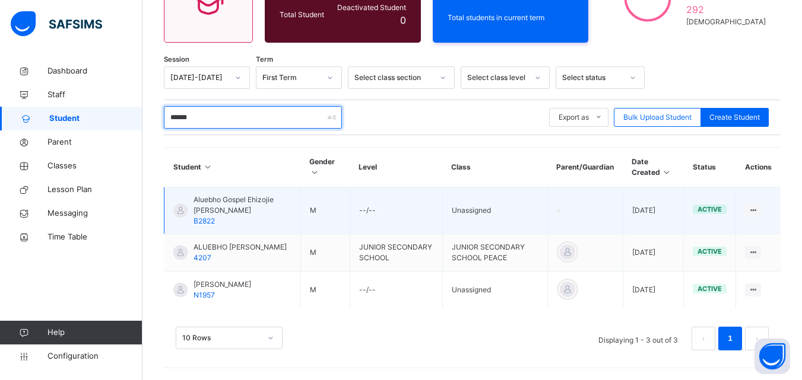
scroll to position [168, 0]
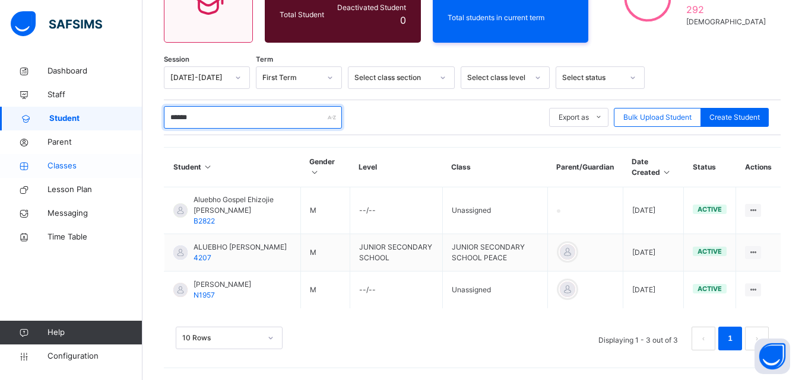
type input "******"
click at [79, 164] on span "Classes" at bounding box center [94, 166] width 95 height 12
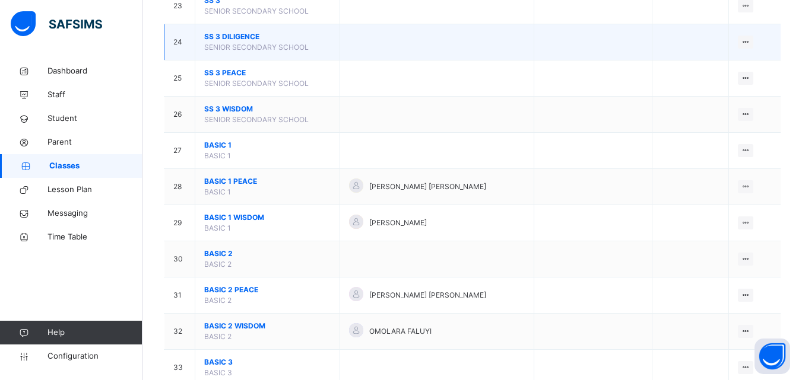
scroll to position [1246, 0]
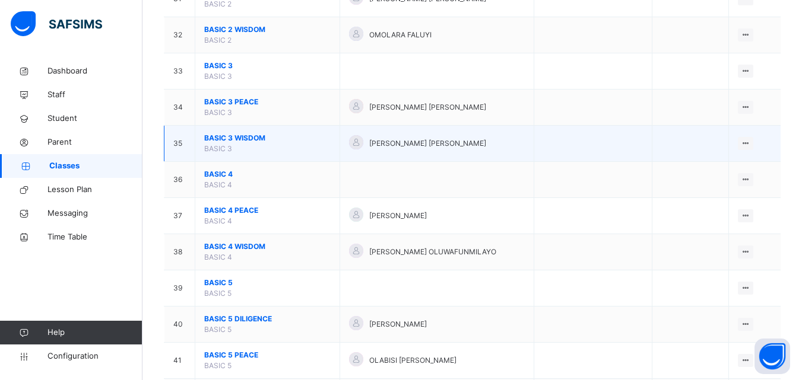
click at [224, 138] on span "BASIC 3 WISDOM" at bounding box center [267, 138] width 126 height 11
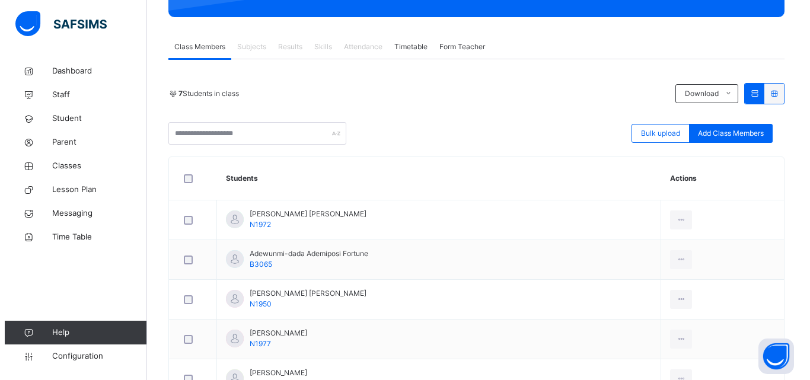
scroll to position [237, 0]
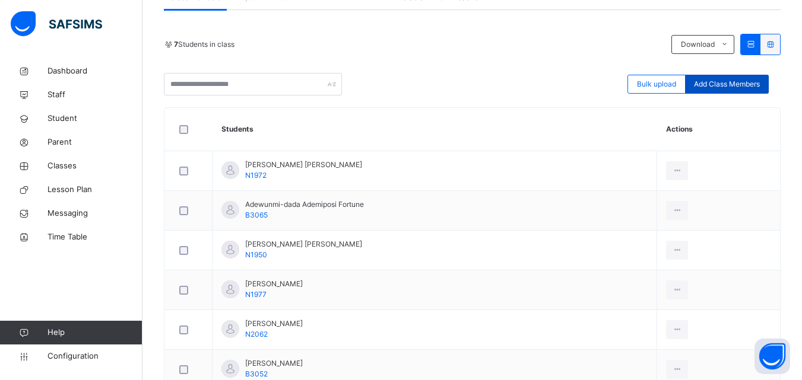
click at [715, 85] on span "Add Class Members" at bounding box center [727, 84] width 66 height 11
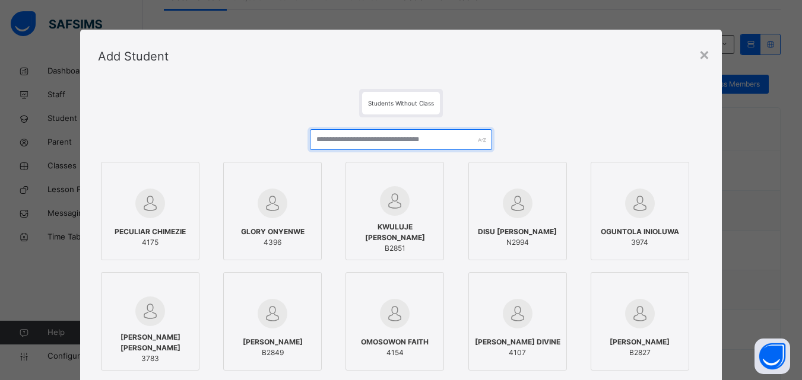
click at [466, 135] on input "text" at bounding box center [401, 139] width 182 height 21
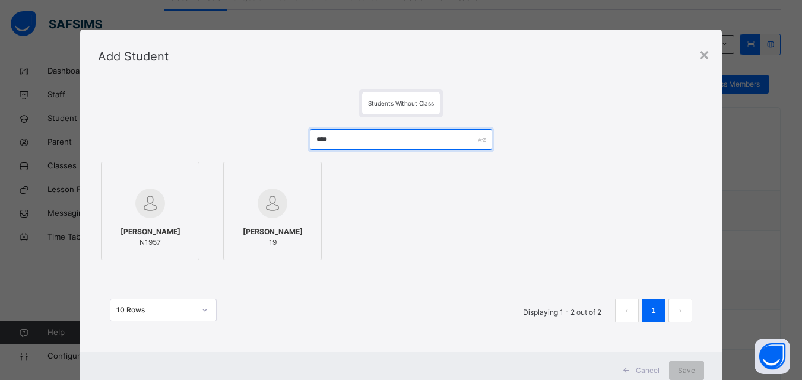
type input "****"
click at [177, 211] on div at bounding box center [149, 203] width 85 height 34
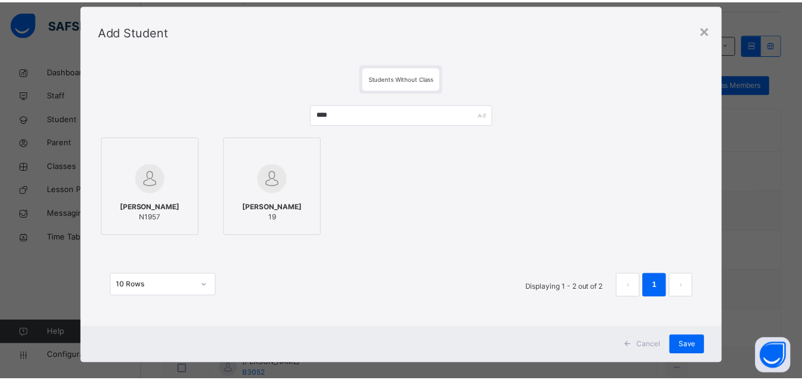
scroll to position [39, 0]
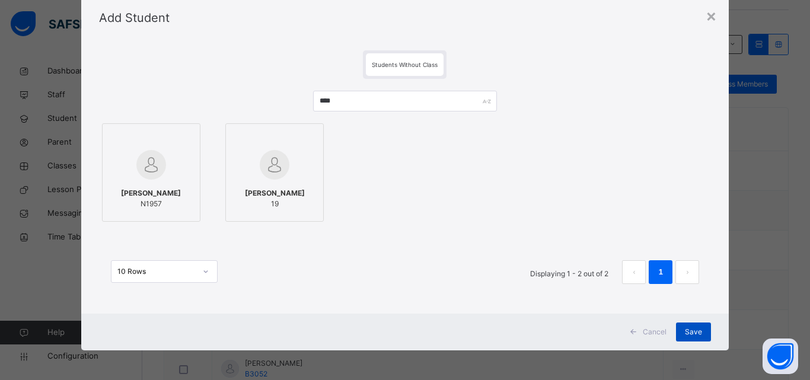
click at [686, 327] on span "Save" at bounding box center [693, 332] width 17 height 11
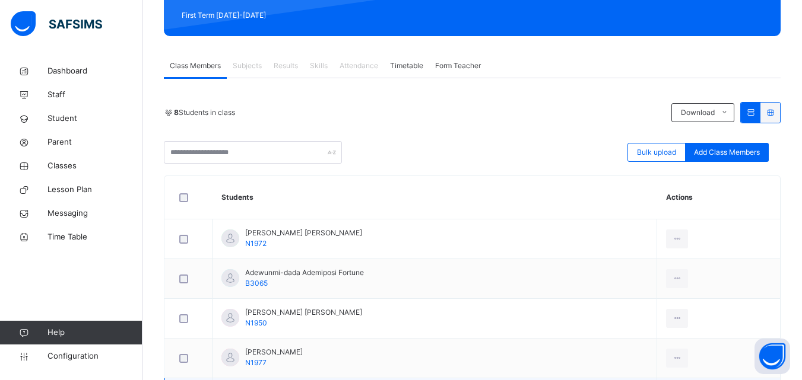
scroll to position [154, 0]
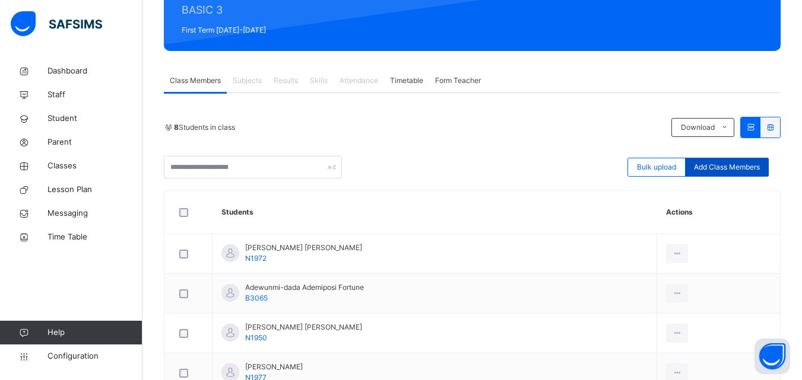
click at [743, 171] on span "Add Class Members" at bounding box center [727, 167] width 66 height 11
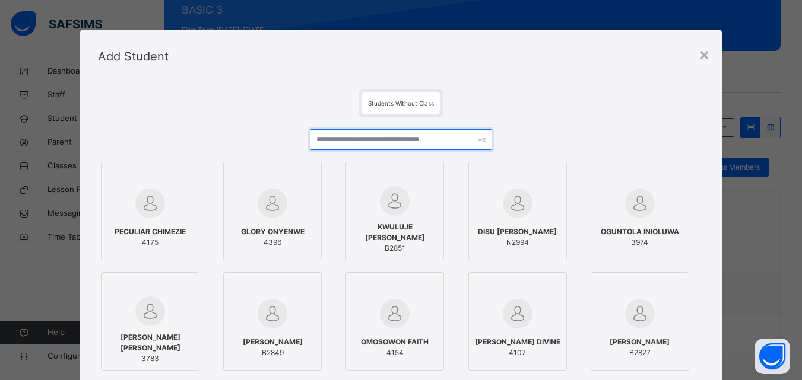
click at [464, 143] on input "text" at bounding box center [401, 139] width 182 height 21
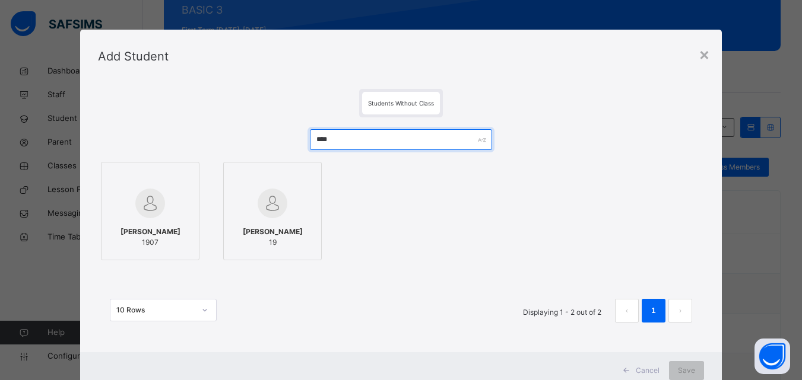
type input "****"
click at [163, 227] on span "[PERSON_NAME]" at bounding box center [150, 232] width 60 height 11
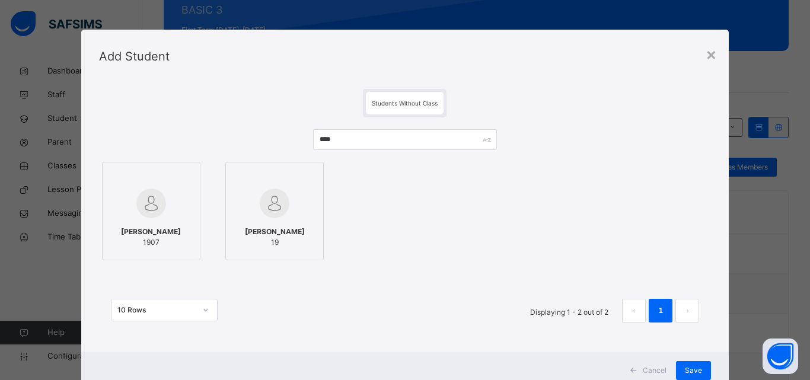
click at [163, 227] on span "[PERSON_NAME]" at bounding box center [151, 232] width 60 height 11
click at [706, 53] on div "×" at bounding box center [711, 54] width 11 height 25
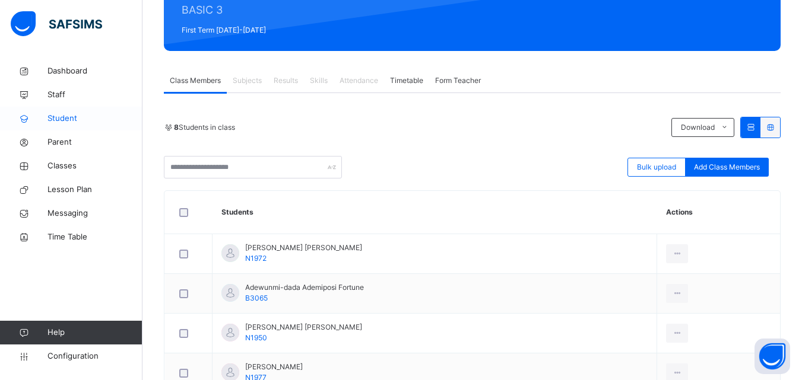
click at [64, 121] on span "Student" at bounding box center [94, 119] width 95 height 12
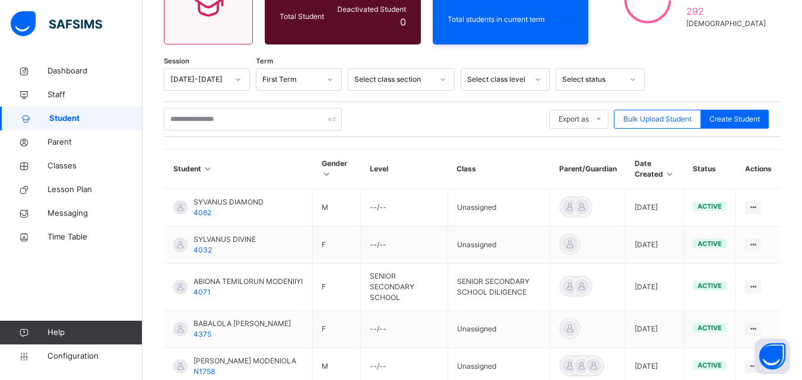
scroll to position [154, 0]
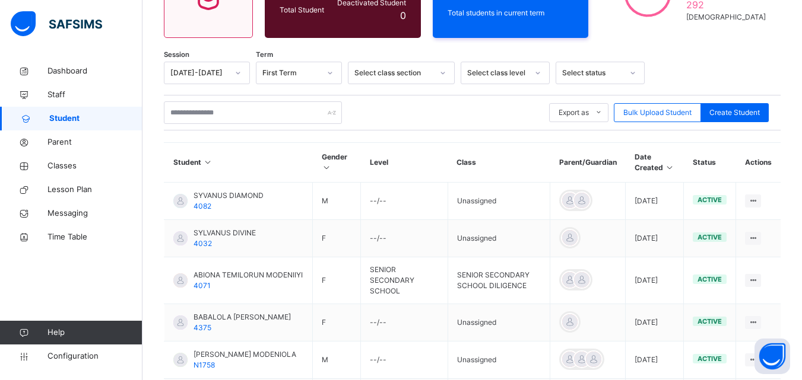
click at [212, 124] on div "Export as Pdf Report Excel Report Excel Report (LMS) Bulk Upload Student Create…" at bounding box center [472, 113] width 616 height 36
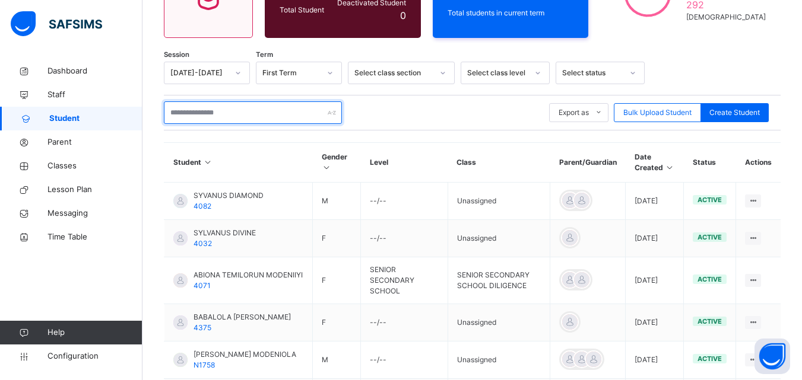
click at [214, 119] on input "text" at bounding box center [253, 112] width 178 height 23
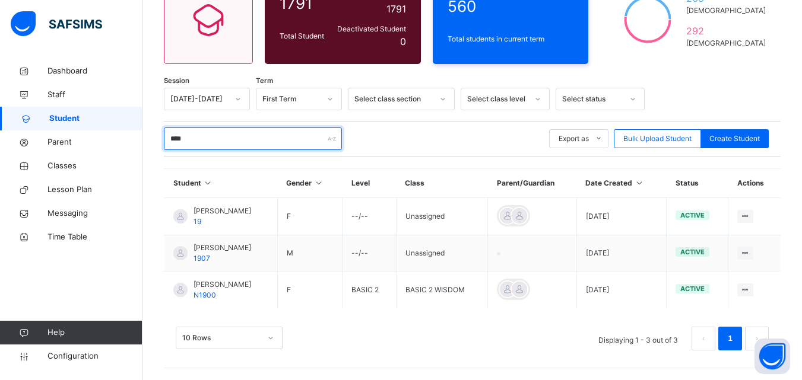
scroll to position [128, 0]
type input "****"
click at [100, 168] on span "Classes" at bounding box center [94, 166] width 95 height 12
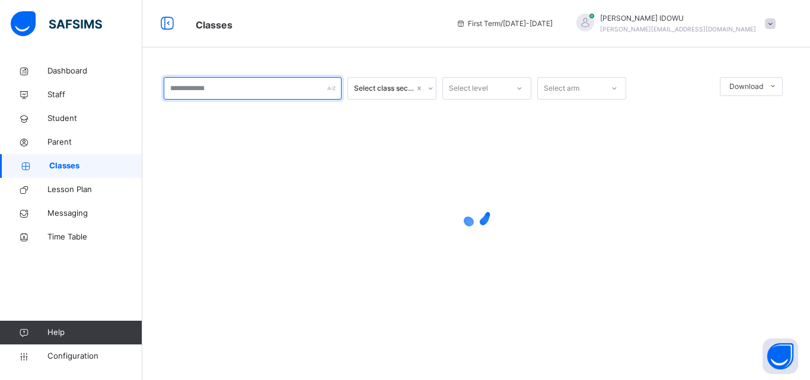
click at [241, 95] on input "text" at bounding box center [253, 88] width 178 height 23
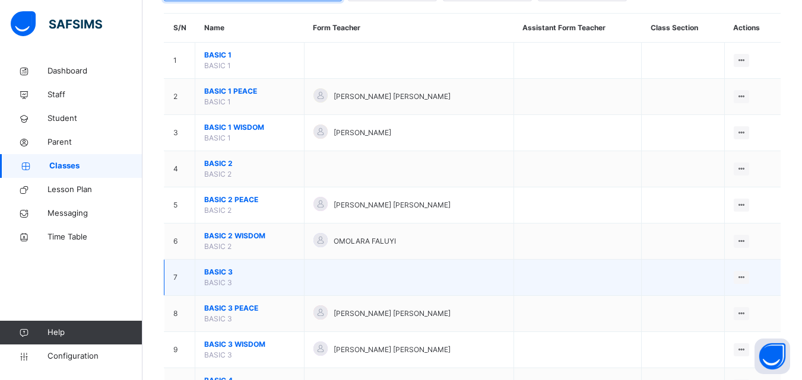
scroll to position [119, 0]
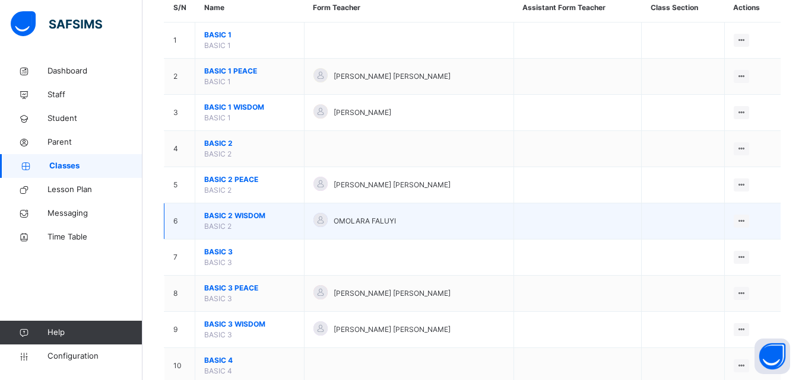
type input "*****"
click at [253, 218] on span "BASIC 2 WISDOM" at bounding box center [249, 216] width 91 height 11
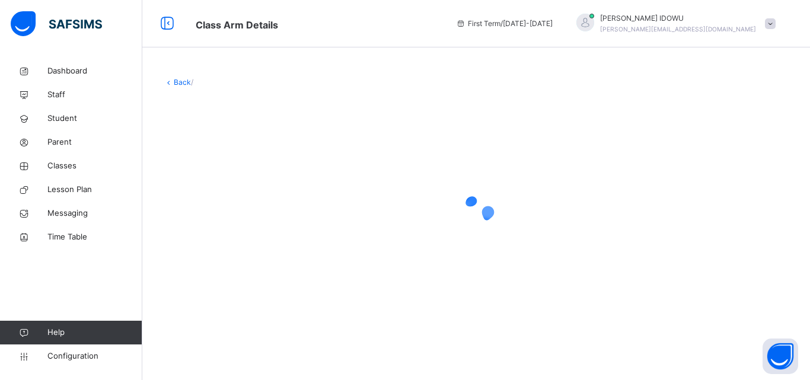
click at [250, 218] on div at bounding box center [476, 212] width 625 height 47
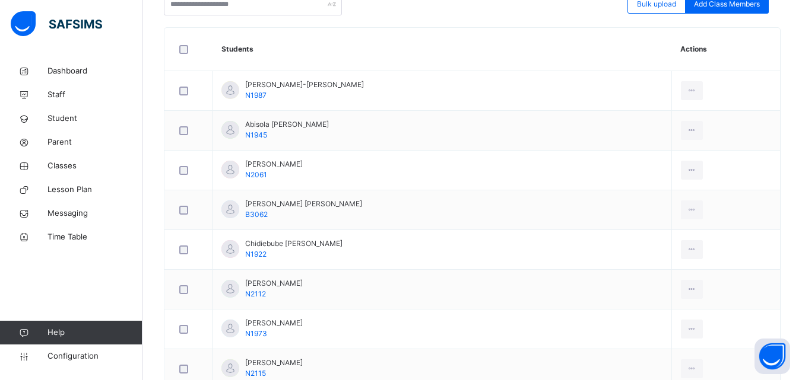
scroll to position [297, 0]
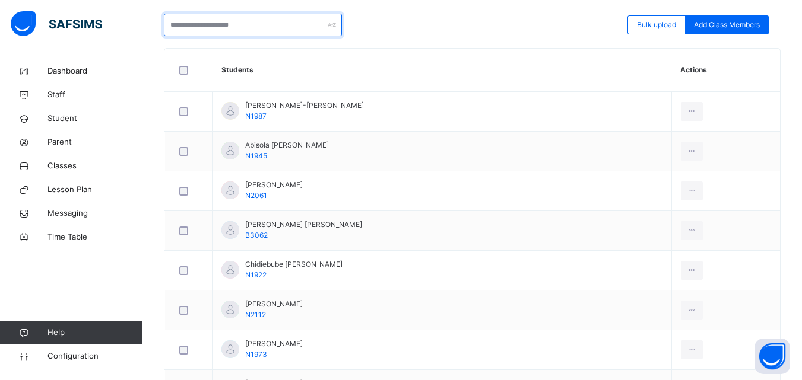
click at [296, 26] on input "text" at bounding box center [253, 25] width 178 height 23
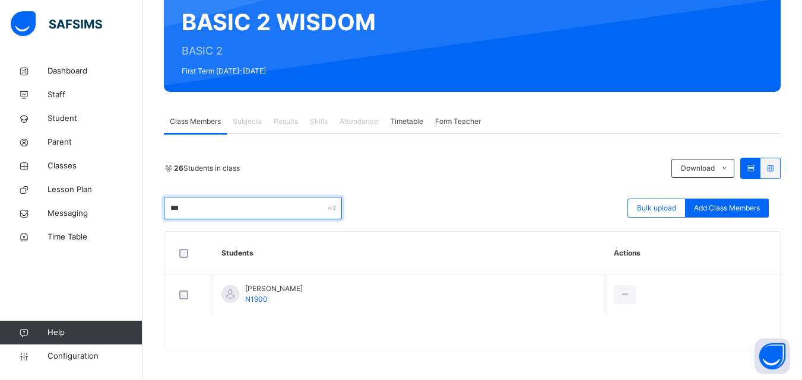
scroll to position [113, 0]
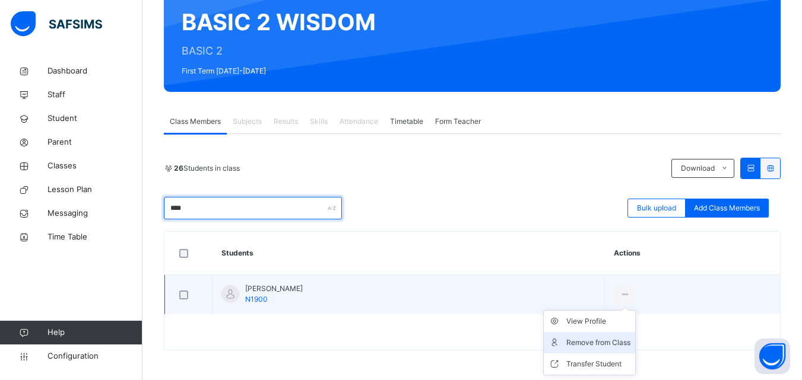
type input "****"
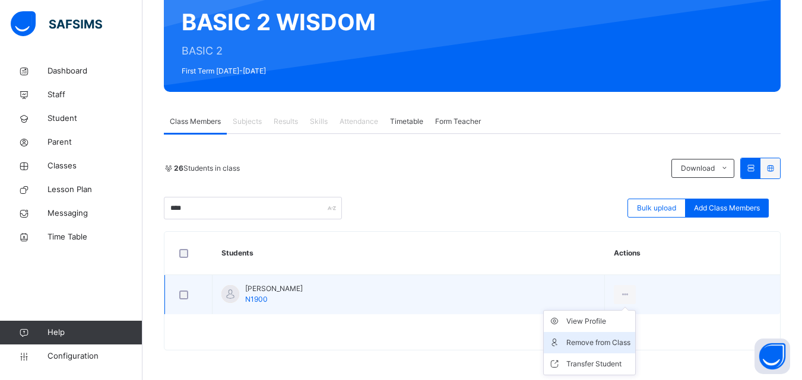
click at [603, 344] on div "Remove from Class" at bounding box center [598, 343] width 64 height 12
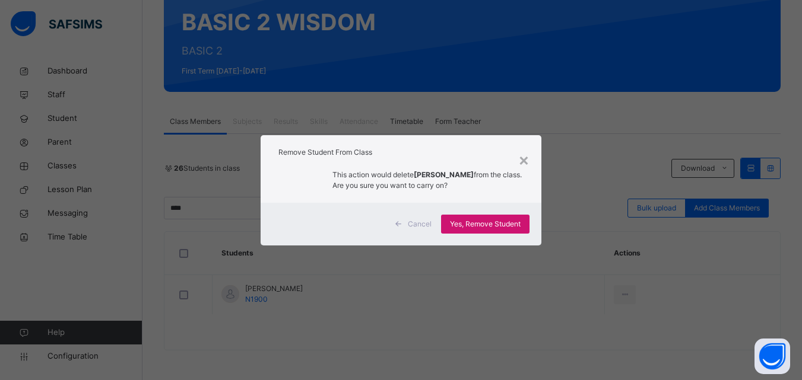
click at [475, 225] on span "Yes, Remove Student" at bounding box center [485, 224] width 71 height 11
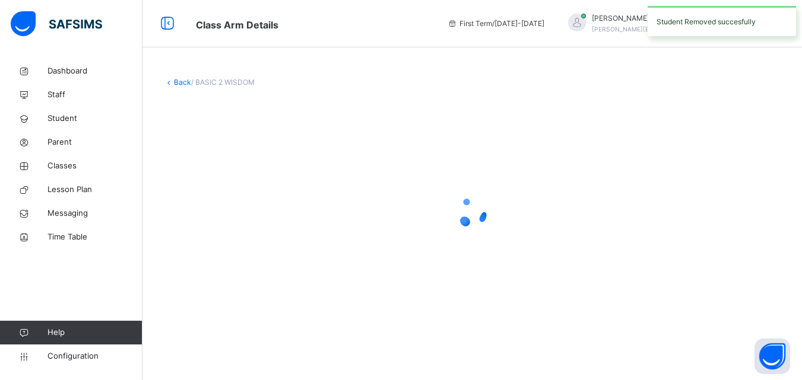
scroll to position [0, 0]
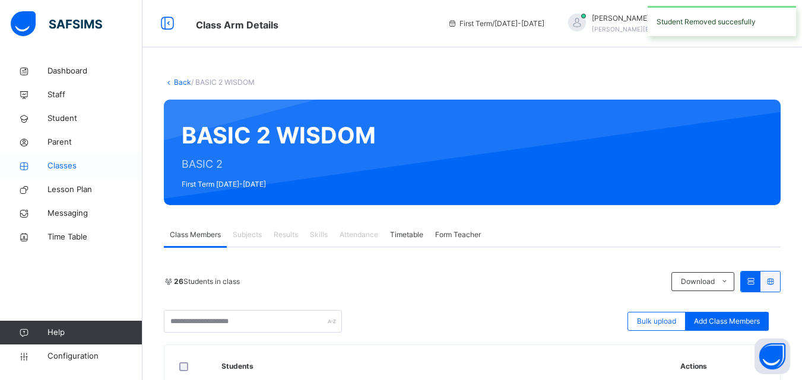
click at [98, 159] on link "Classes" at bounding box center [71, 166] width 142 height 24
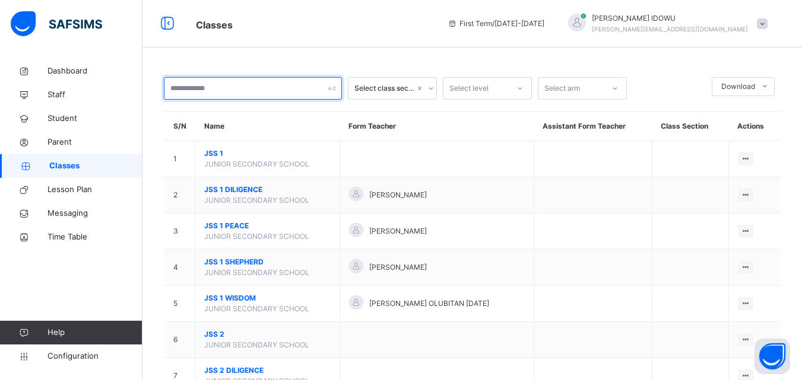
click at [221, 87] on input "text" at bounding box center [253, 88] width 178 height 23
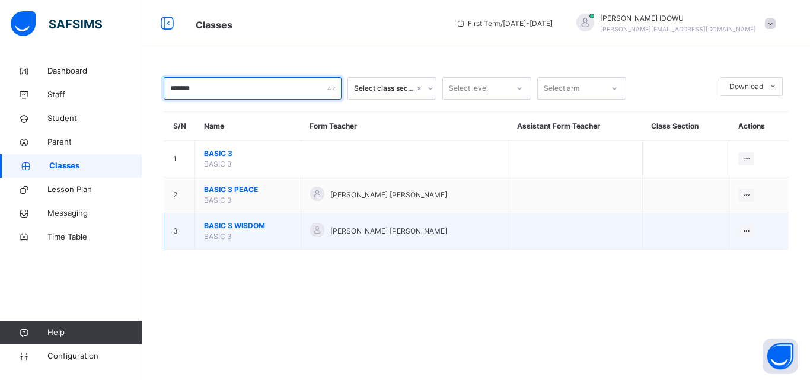
type input "*******"
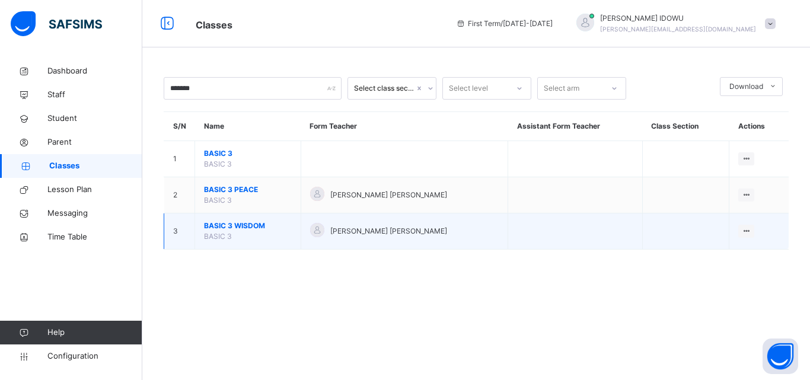
click at [230, 230] on span "BASIC 3 WISDOM" at bounding box center [248, 226] width 88 height 11
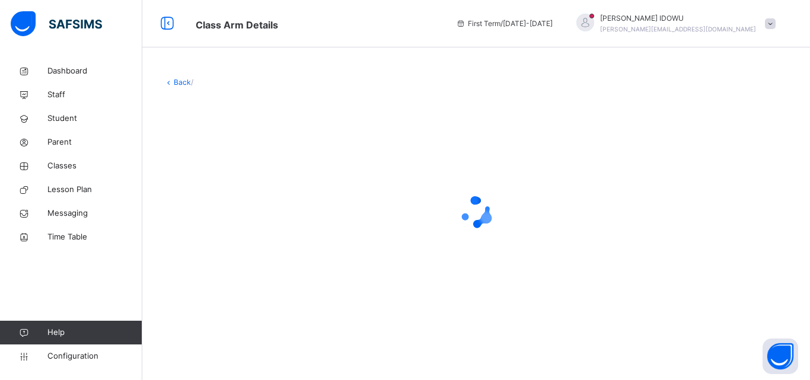
click at [230, 230] on div at bounding box center [476, 212] width 625 height 47
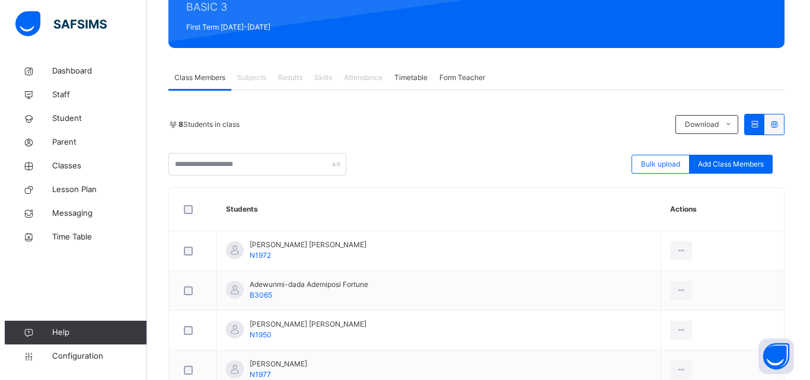
scroll to position [178, 0]
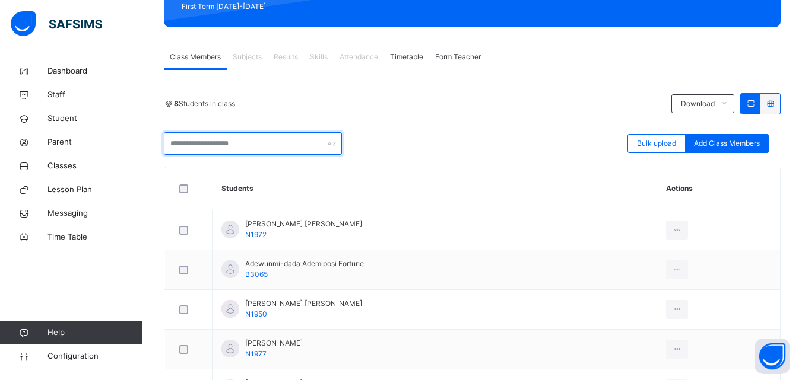
click at [292, 151] on input "text" at bounding box center [253, 143] width 178 height 23
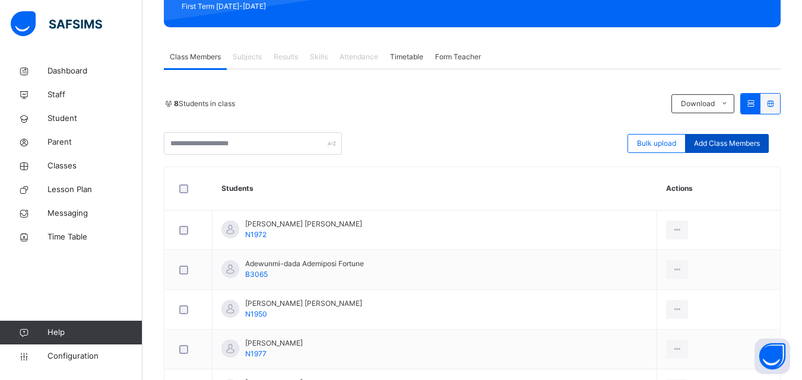
click at [741, 137] on div "Add Class Members" at bounding box center [727, 143] width 84 height 19
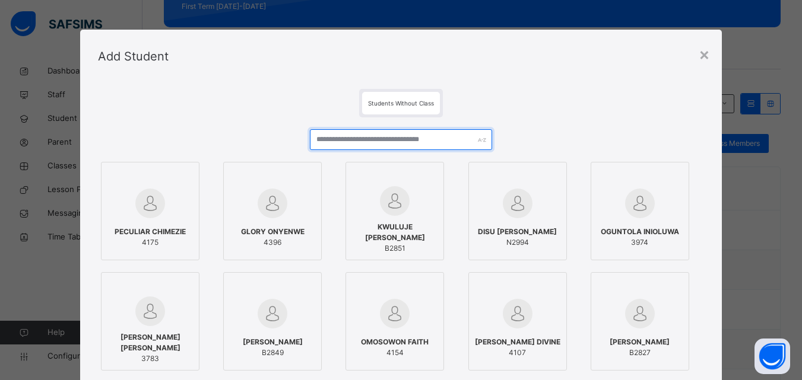
click at [437, 144] on input "text" at bounding box center [401, 139] width 182 height 21
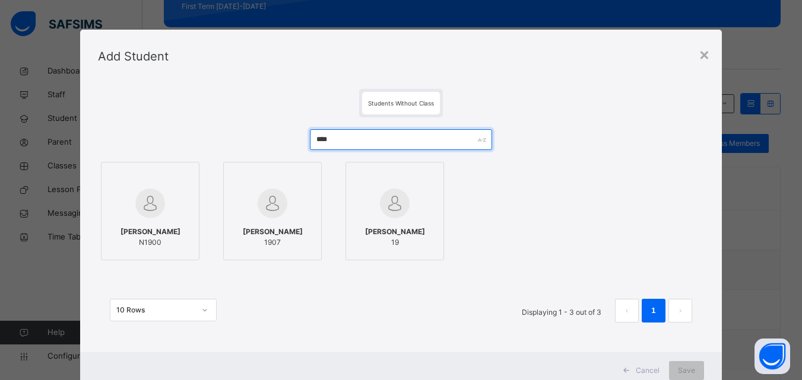
type input "****"
click at [135, 212] on img at bounding box center [150, 204] width 30 height 30
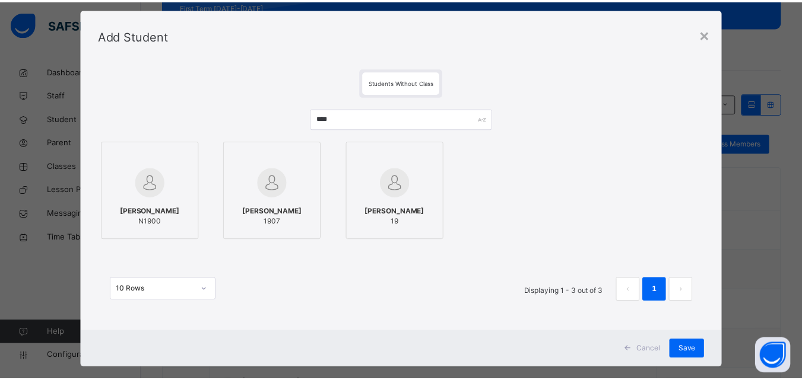
scroll to position [39, 0]
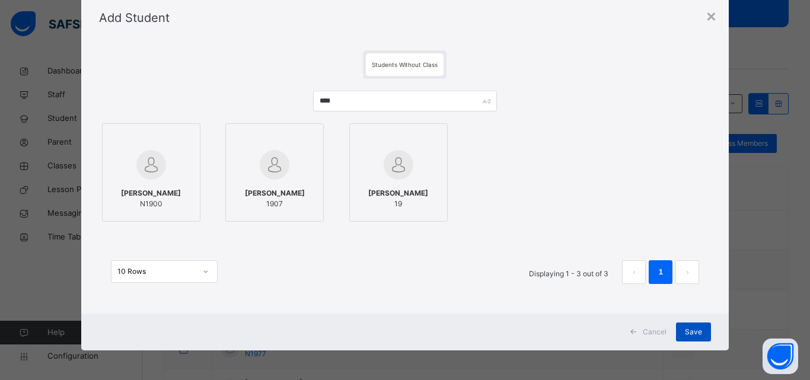
click at [685, 329] on span "Save" at bounding box center [693, 332] width 17 height 11
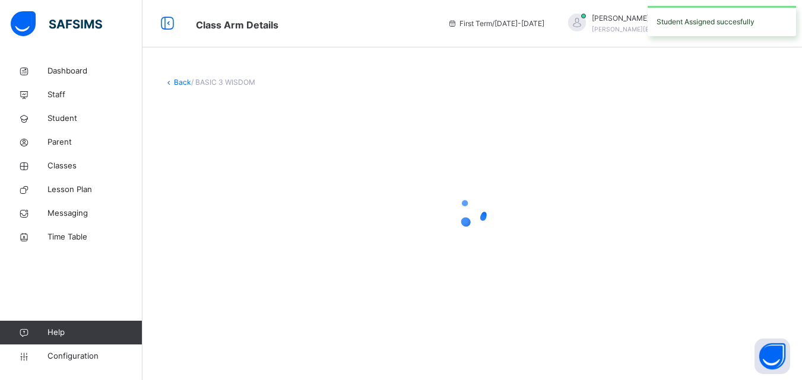
scroll to position [0, 0]
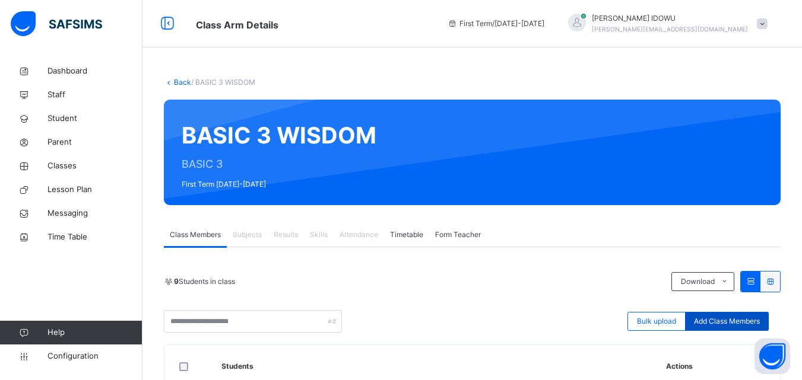
click at [745, 322] on span "Add Class Members" at bounding box center [727, 321] width 66 height 11
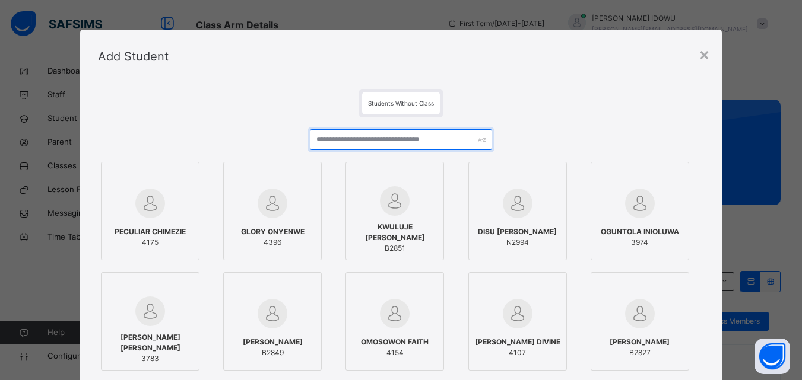
click at [389, 148] on input "text" at bounding box center [401, 139] width 182 height 21
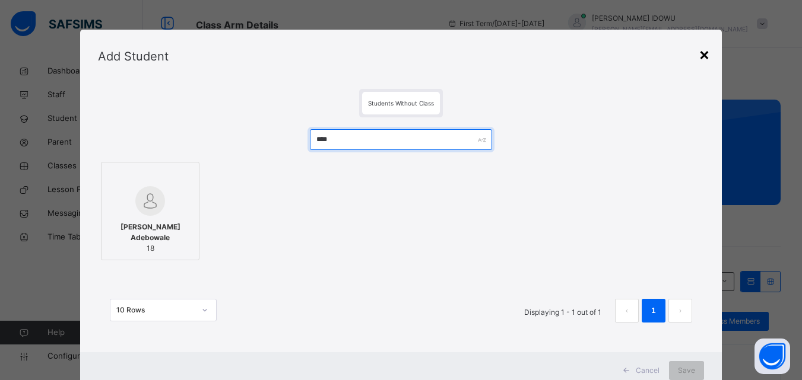
type input "****"
click at [708, 56] on div "×" at bounding box center [703, 54] width 11 height 25
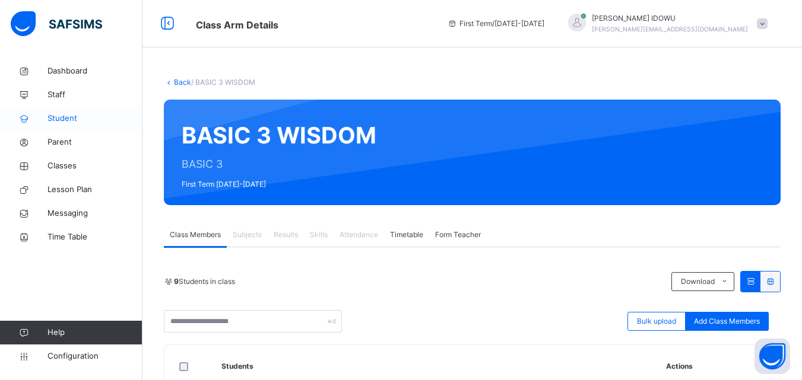
click at [94, 125] on link "Student" at bounding box center [71, 119] width 142 height 24
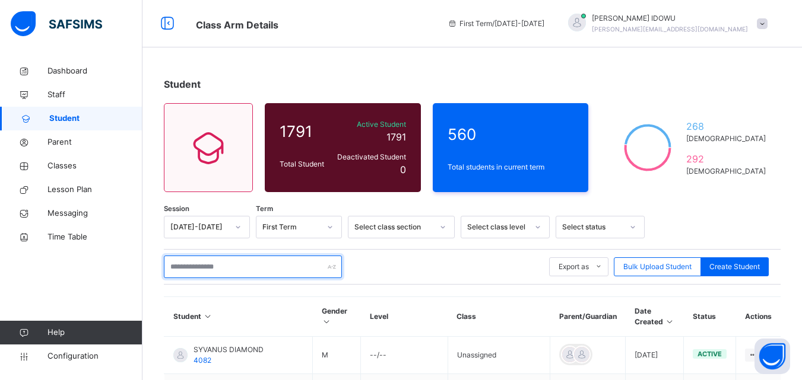
click at [198, 257] on input "text" at bounding box center [253, 267] width 178 height 23
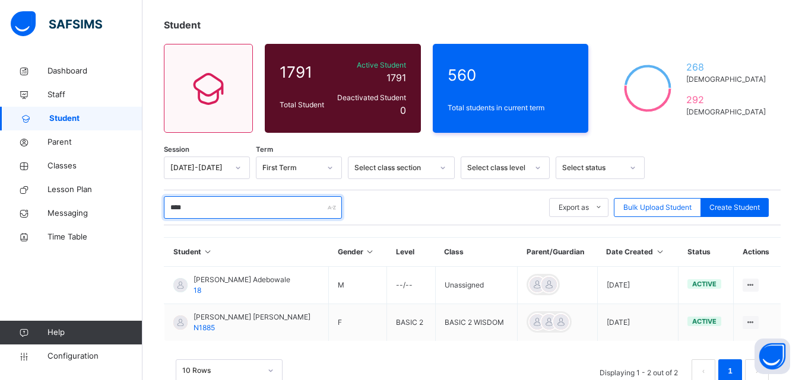
scroll to position [91, 0]
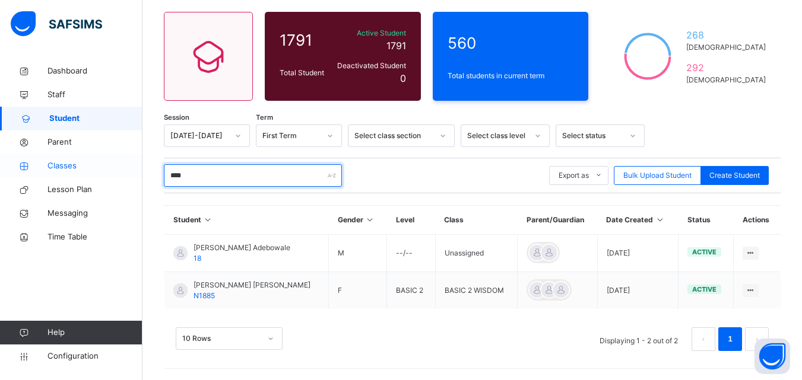
type input "****"
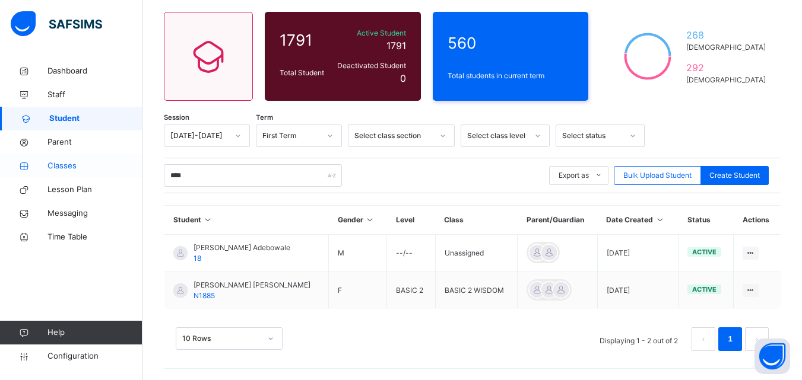
click at [81, 169] on span "Classes" at bounding box center [94, 166] width 95 height 12
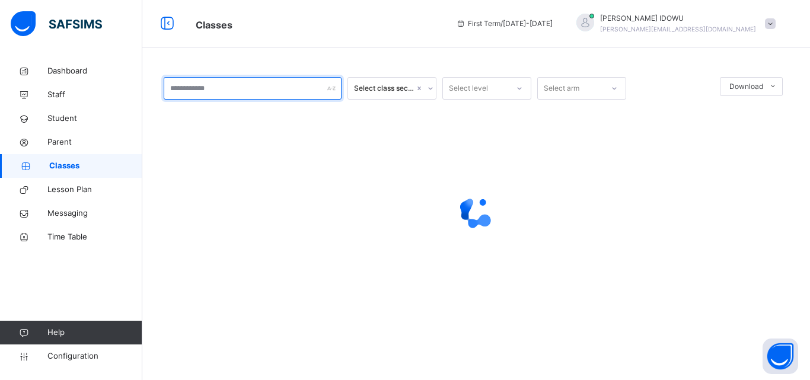
click at [241, 93] on input "text" at bounding box center [253, 88] width 178 height 23
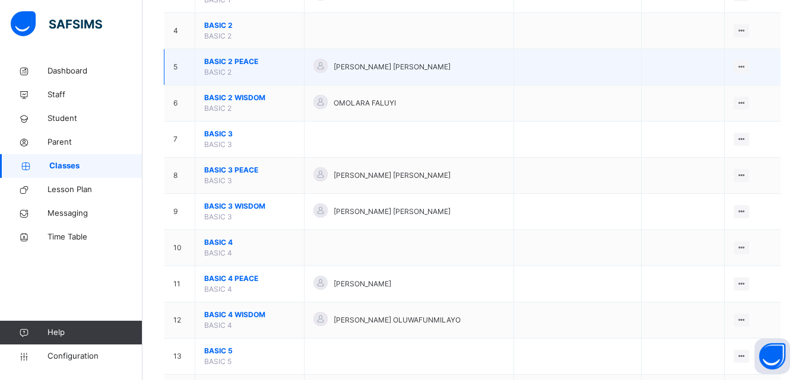
scroll to position [237, 0]
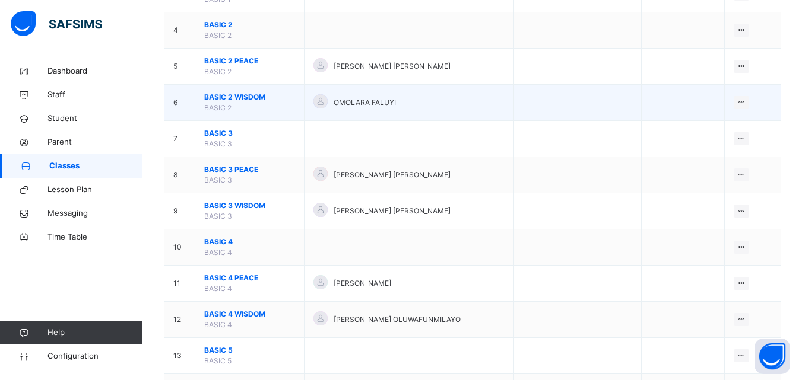
type input "*****"
click at [224, 98] on span "BASIC 2 WISDOM" at bounding box center [249, 97] width 91 height 11
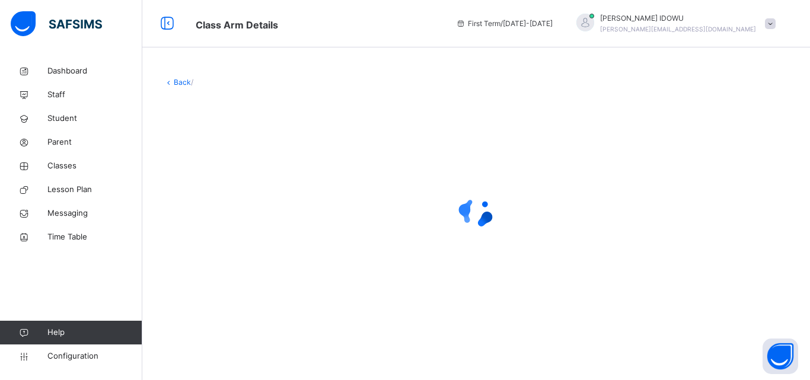
click at [224, 98] on div "Back /" at bounding box center [476, 201] width 668 height 284
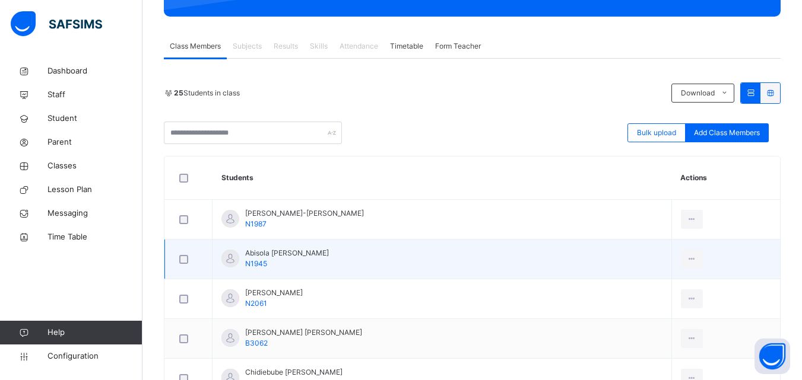
scroll to position [178, 0]
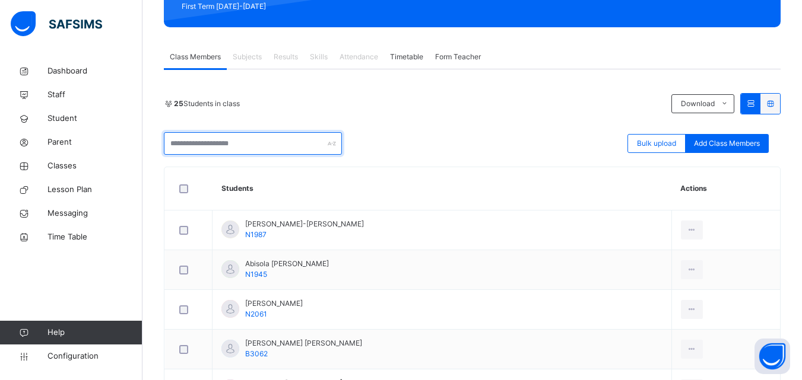
click at [237, 134] on input "text" at bounding box center [253, 143] width 178 height 23
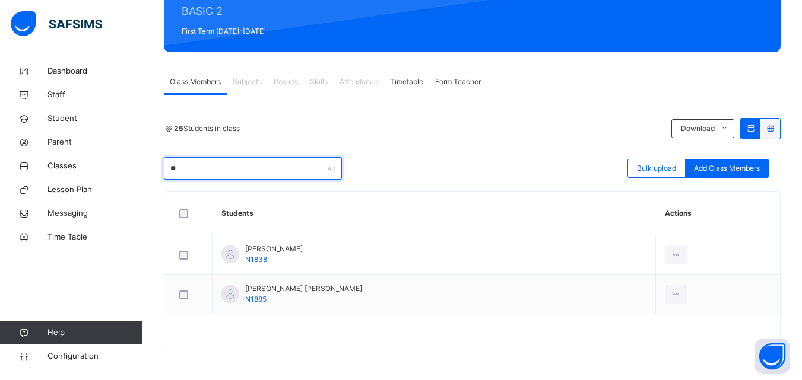
scroll to position [113, 0]
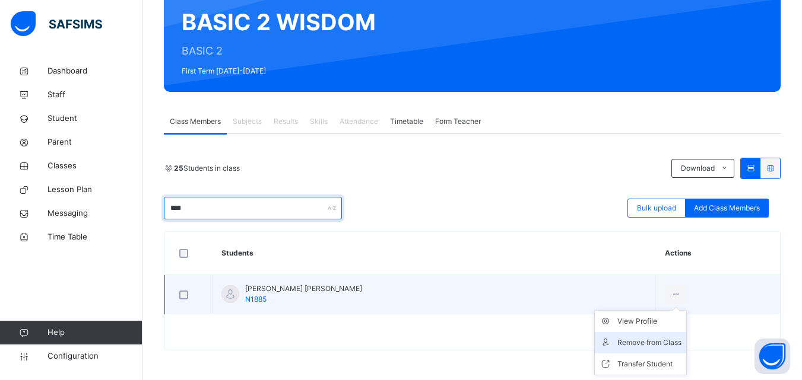
type input "****"
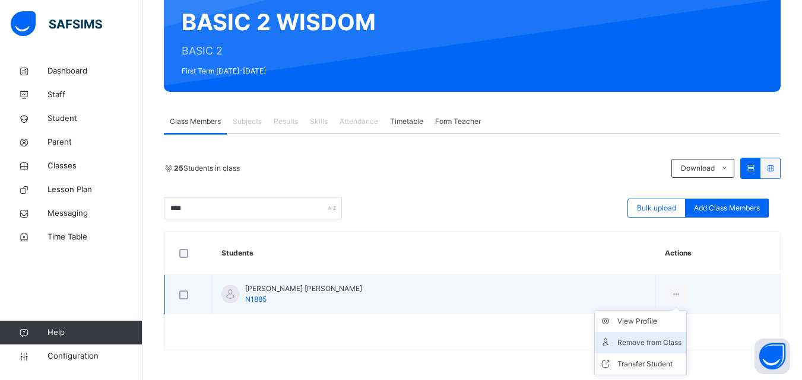
click at [650, 344] on div "Remove from Class" at bounding box center [649, 343] width 64 height 12
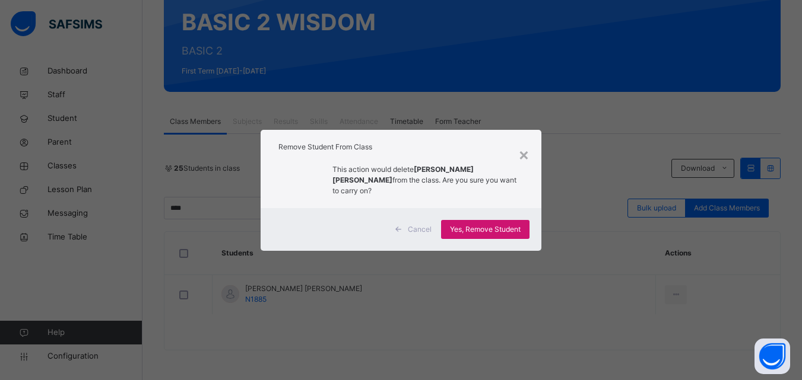
click at [488, 224] on span "Yes, Remove Student" at bounding box center [485, 229] width 71 height 11
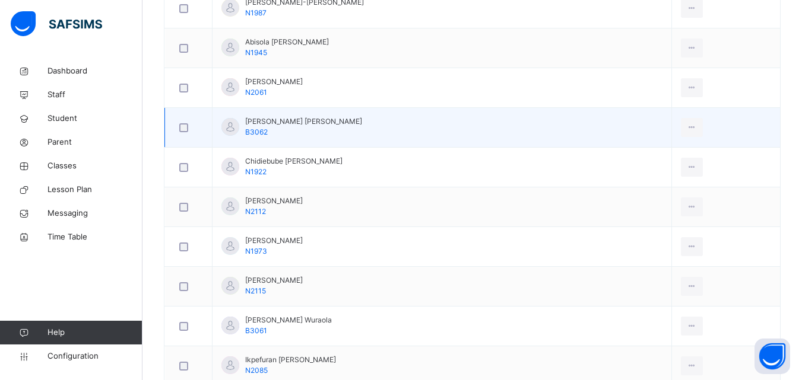
scroll to position [356, 0]
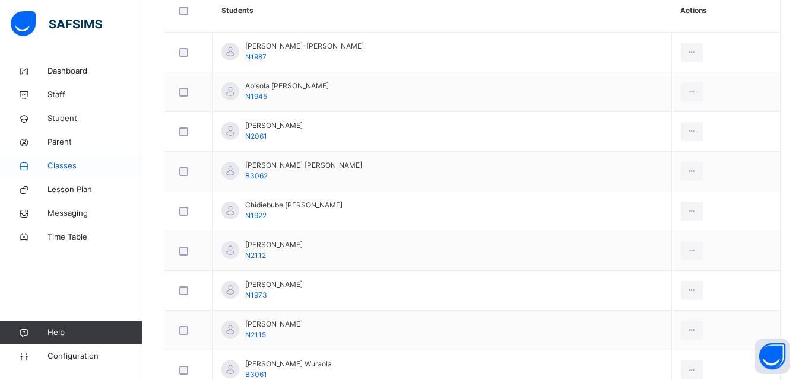
click at [76, 169] on span "Classes" at bounding box center [94, 166] width 95 height 12
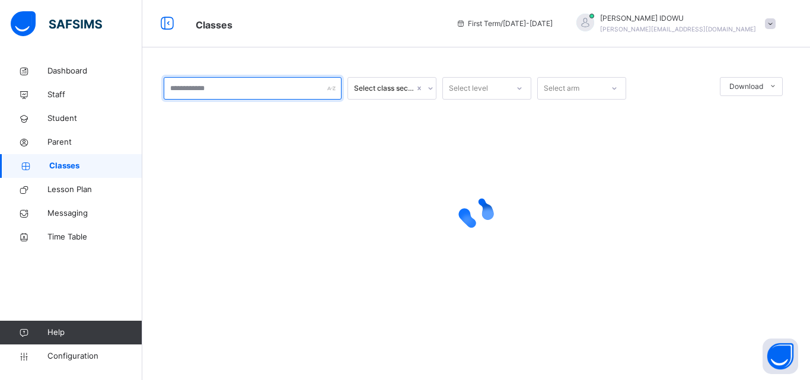
click at [204, 93] on input "text" at bounding box center [253, 88] width 178 height 23
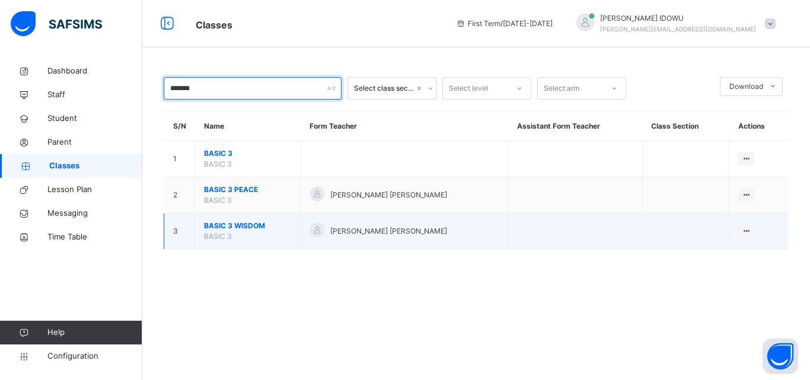
type input "*******"
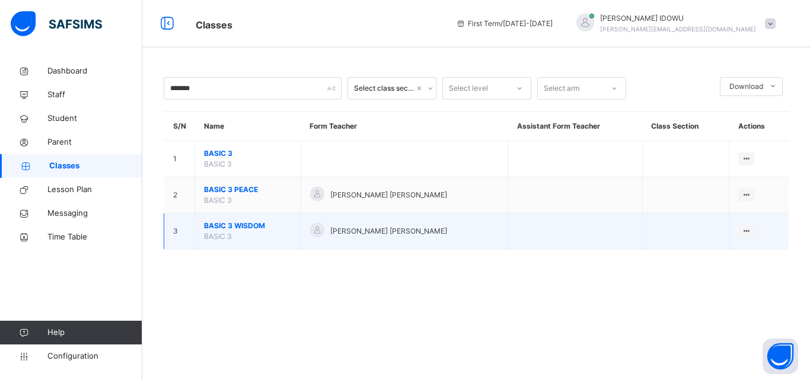
click at [225, 225] on span "BASIC 3 WISDOM" at bounding box center [248, 226] width 88 height 11
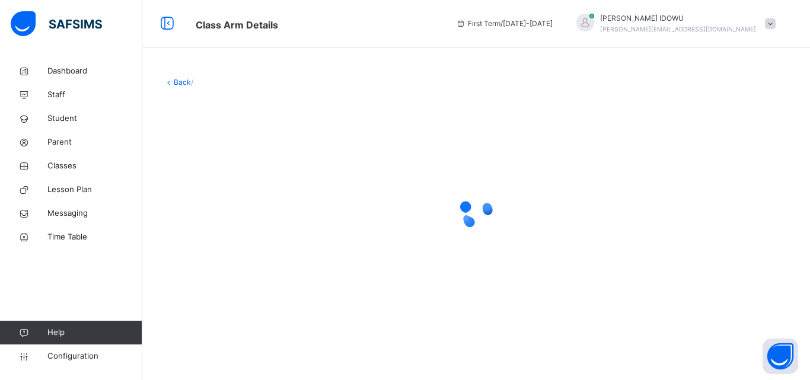
click at [225, 225] on div at bounding box center [476, 212] width 625 height 47
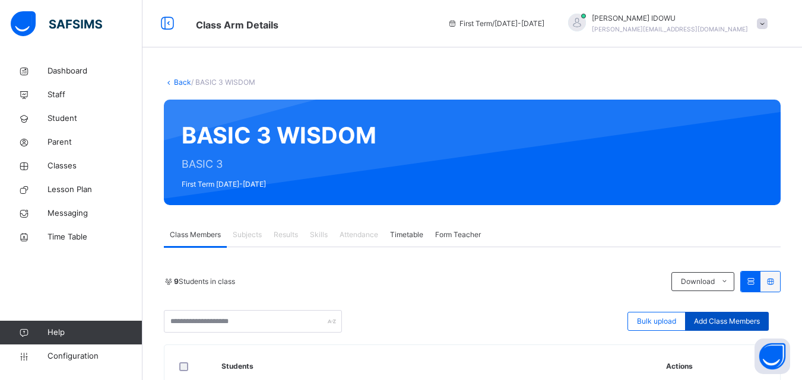
click at [702, 317] on span "Add Class Members" at bounding box center [727, 321] width 66 height 11
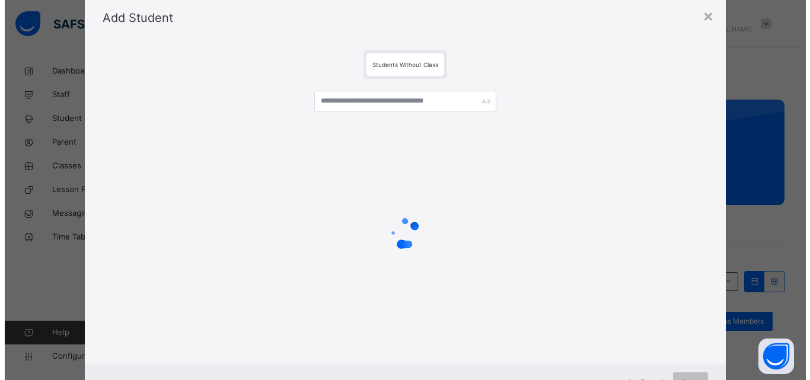
scroll to position [59, 0]
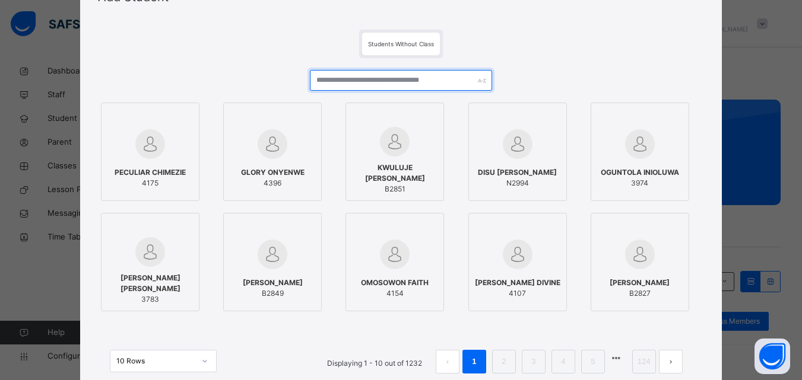
click at [434, 88] on input "text" at bounding box center [401, 80] width 182 height 21
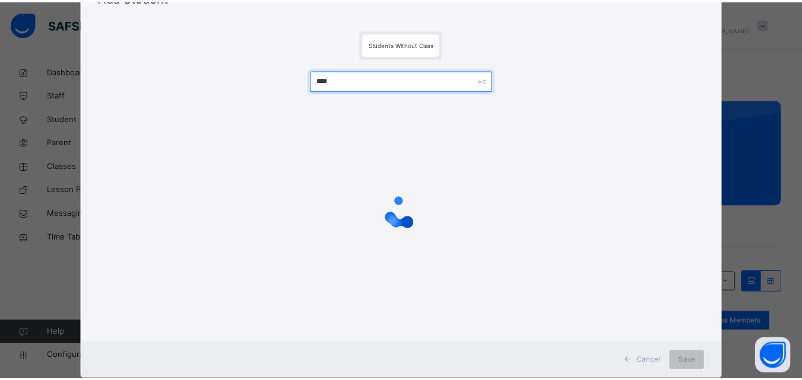
scroll to position [39, 0]
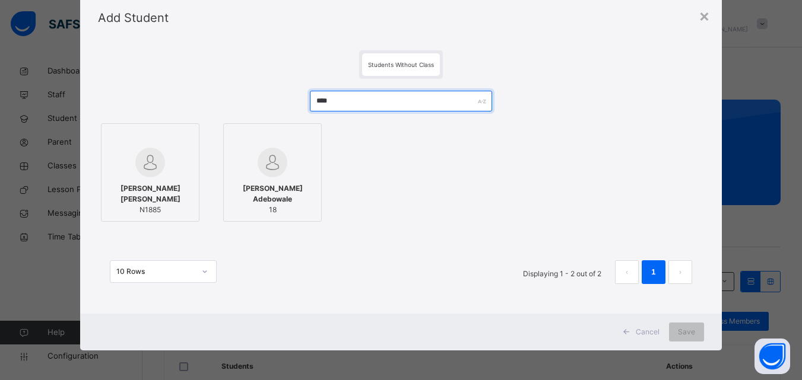
type input "****"
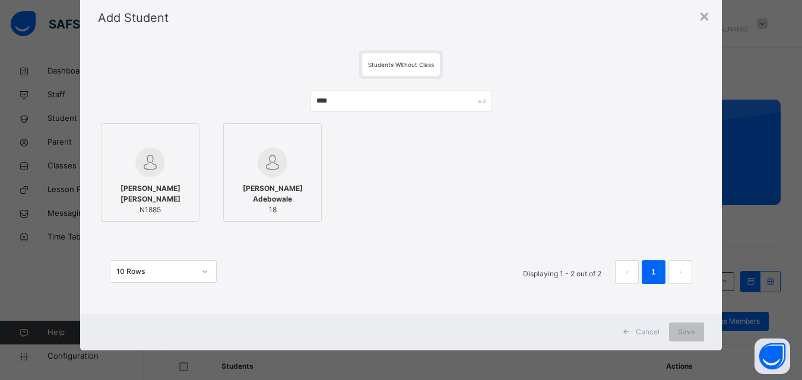
click at [117, 186] on span "[PERSON_NAME] [PERSON_NAME]" at bounding box center [149, 193] width 85 height 21
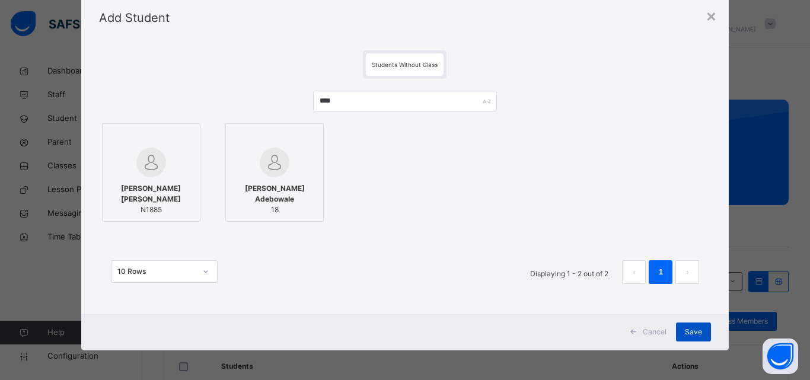
click at [694, 333] on span "Save" at bounding box center [693, 332] width 17 height 11
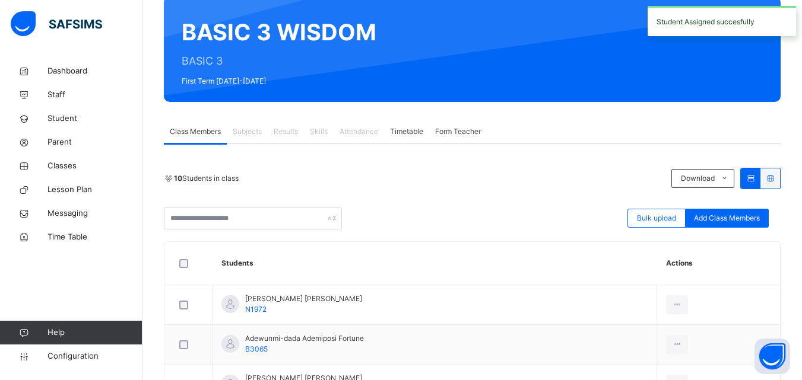
scroll to position [119, 0]
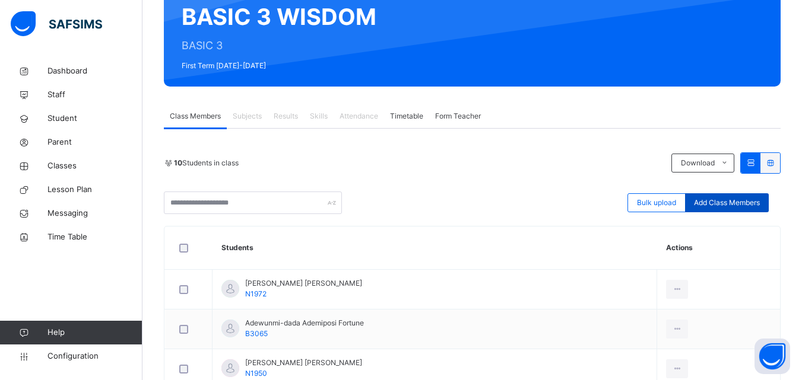
click at [725, 200] on span "Add Class Members" at bounding box center [727, 203] width 66 height 11
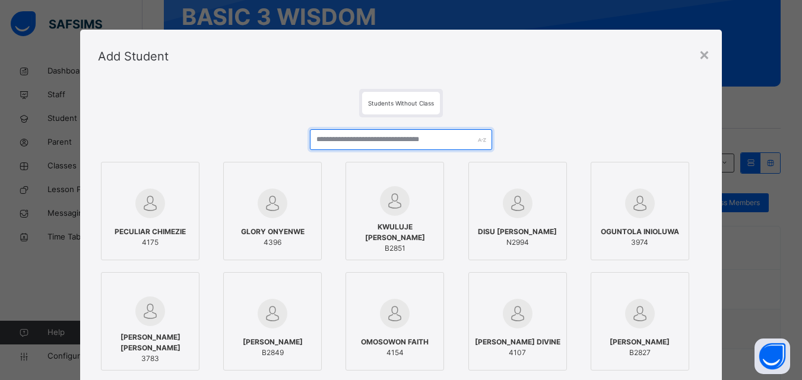
click at [425, 134] on input "text" at bounding box center [401, 139] width 182 height 21
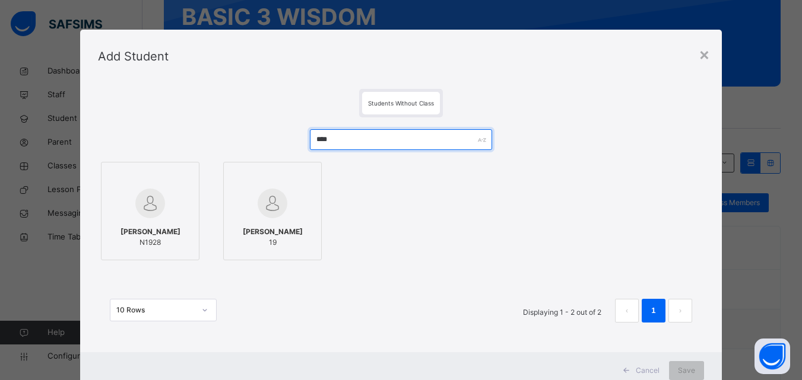
type input "****"
click at [168, 203] on div at bounding box center [149, 203] width 85 height 34
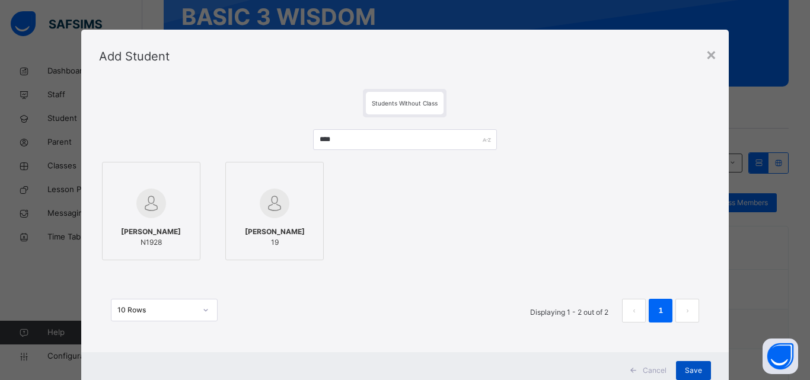
click at [692, 372] on span "Save" at bounding box center [693, 370] width 17 height 11
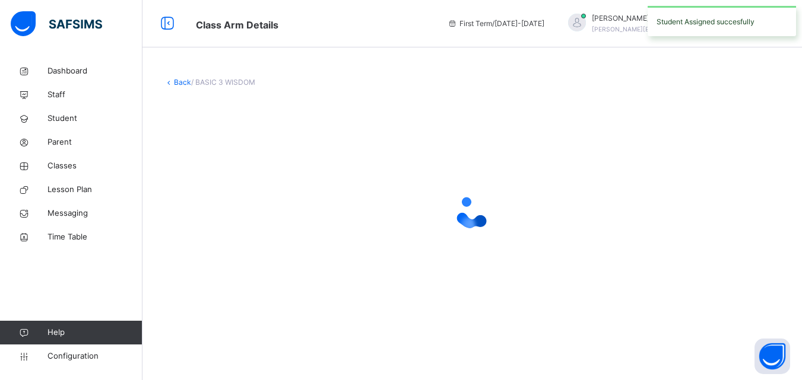
scroll to position [0, 0]
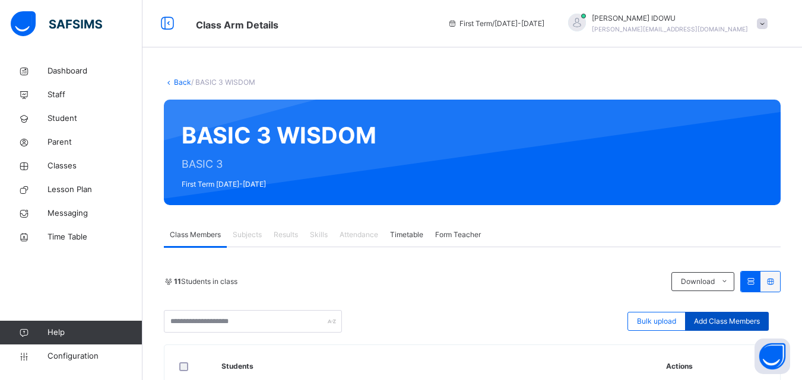
click at [747, 323] on span "Add Class Members" at bounding box center [727, 321] width 66 height 11
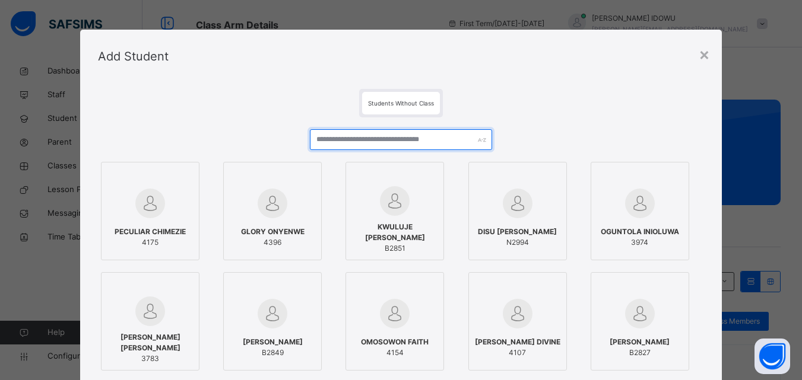
click at [441, 137] on input "text" at bounding box center [401, 139] width 182 height 21
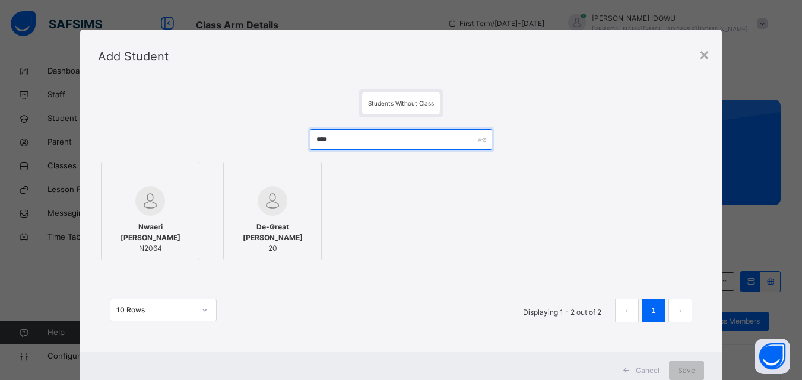
type input "****"
click at [154, 214] on img at bounding box center [150, 201] width 30 height 30
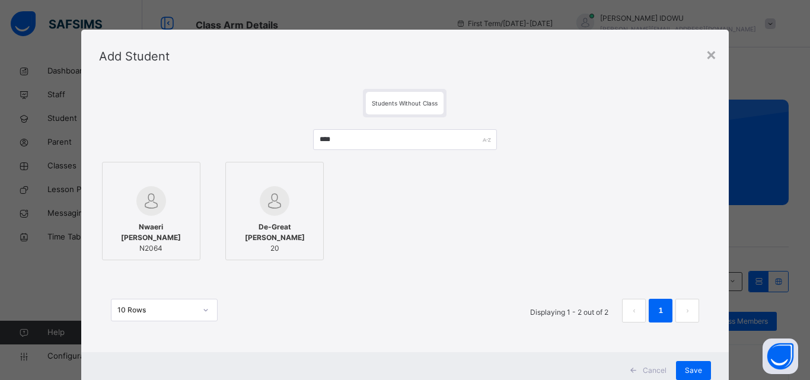
click at [153, 214] on img at bounding box center [151, 201] width 30 height 30
click at [702, 51] on div "Add Student" at bounding box center [405, 56] width 648 height 53
click at [708, 51] on div "×" at bounding box center [711, 54] width 11 height 25
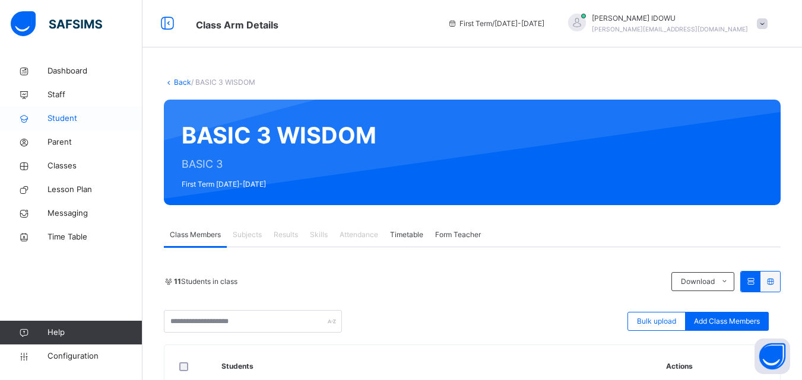
click at [96, 117] on span "Student" at bounding box center [94, 119] width 95 height 12
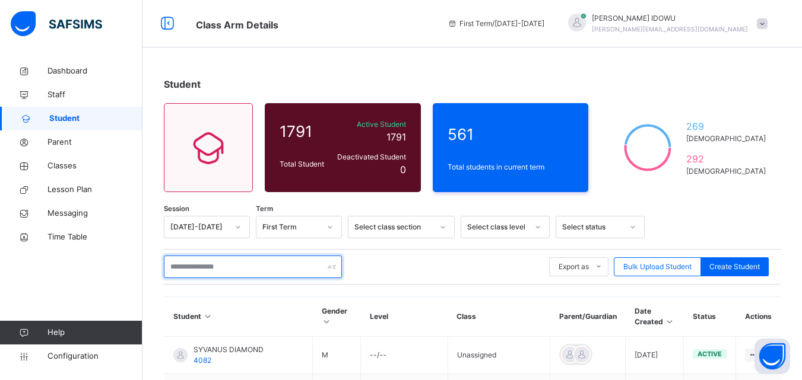
click at [209, 263] on input "text" at bounding box center [253, 267] width 178 height 23
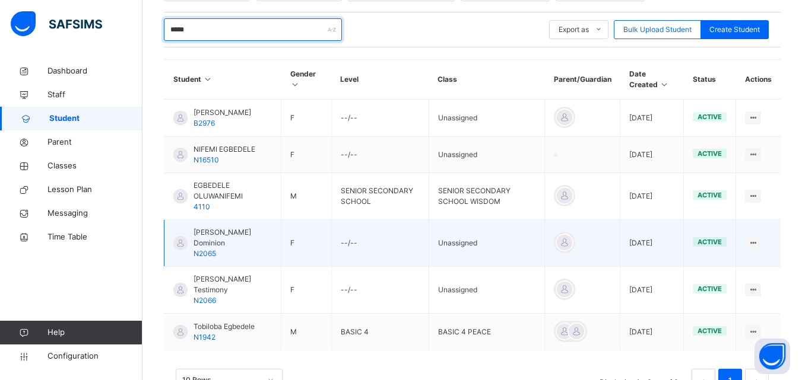
scroll to position [289, 0]
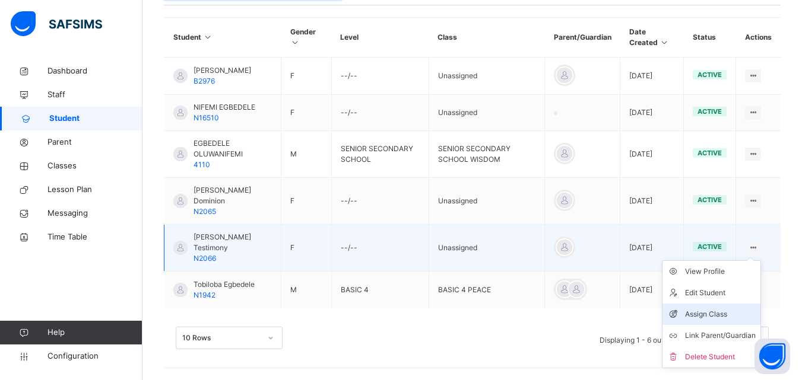
type input "*****"
click at [735, 308] on li "Assign Class" at bounding box center [711, 314] width 98 height 21
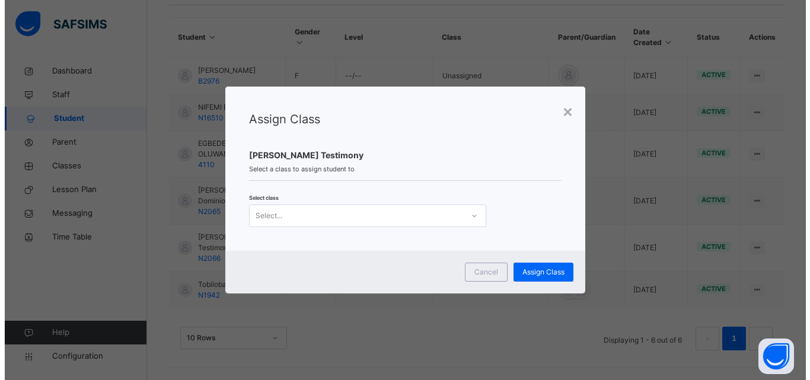
scroll to position [0, 0]
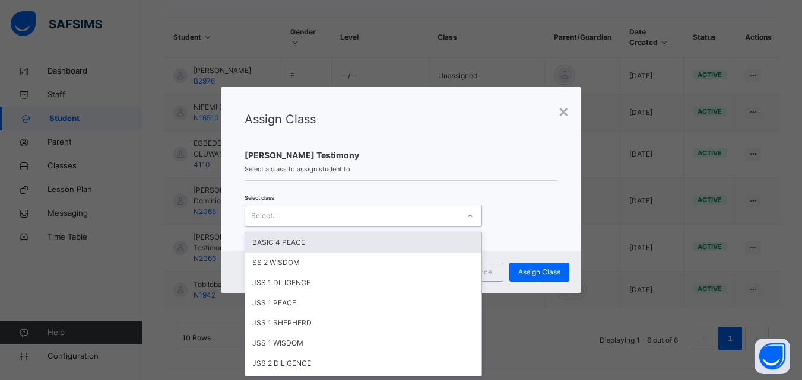
click at [451, 218] on div "Select..." at bounding box center [352, 215] width 214 height 18
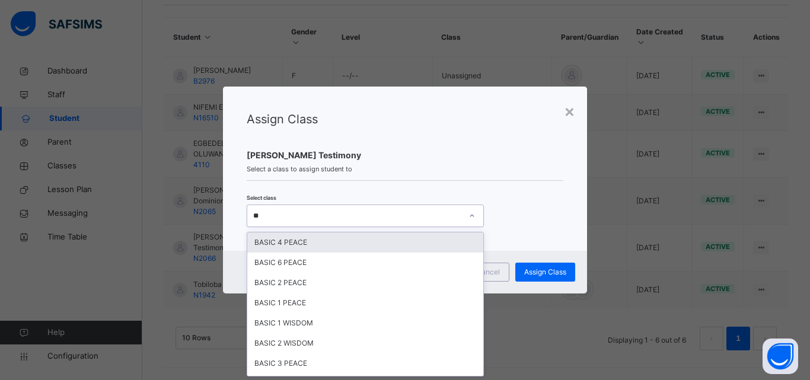
type input "***"
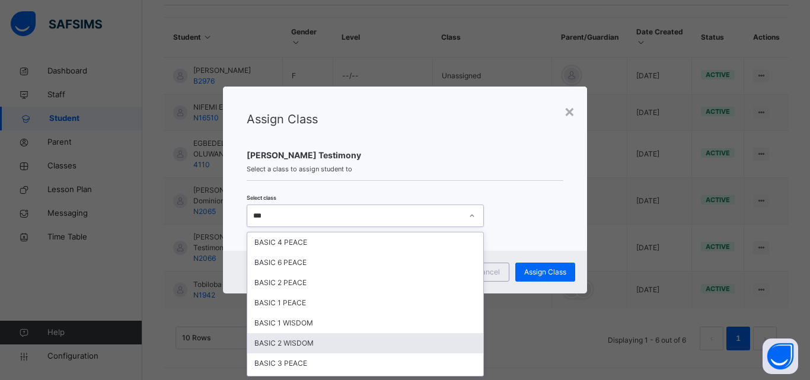
scroll to position [59, 0]
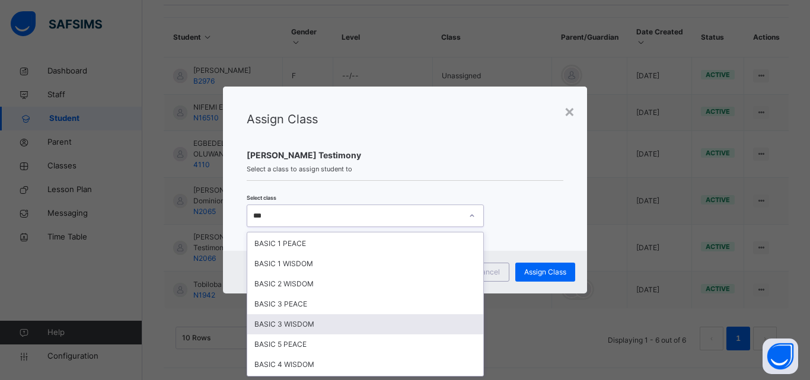
click at [373, 324] on div "BASIC 3 WISDOM" at bounding box center [365, 324] width 236 height 20
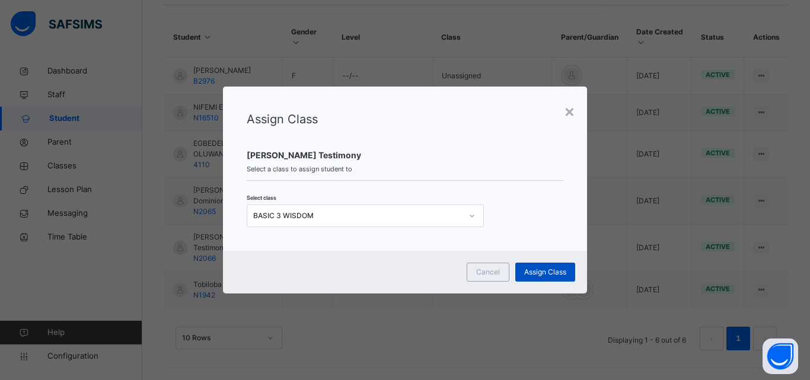
click at [543, 276] on span "Assign Class" at bounding box center [545, 272] width 42 height 11
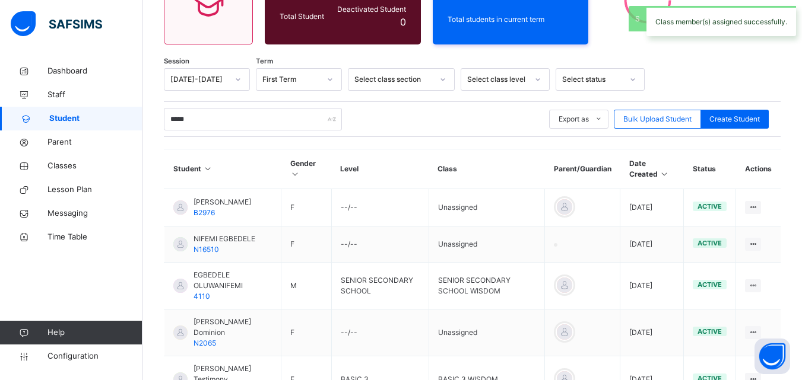
scroll to position [289, 0]
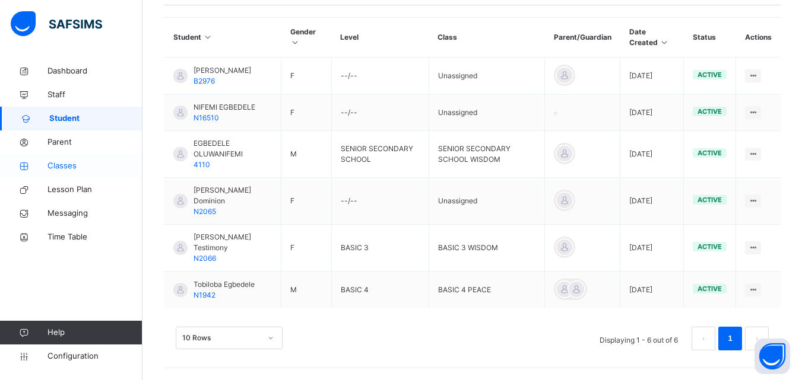
click at [123, 173] on link "Classes" at bounding box center [71, 166] width 142 height 24
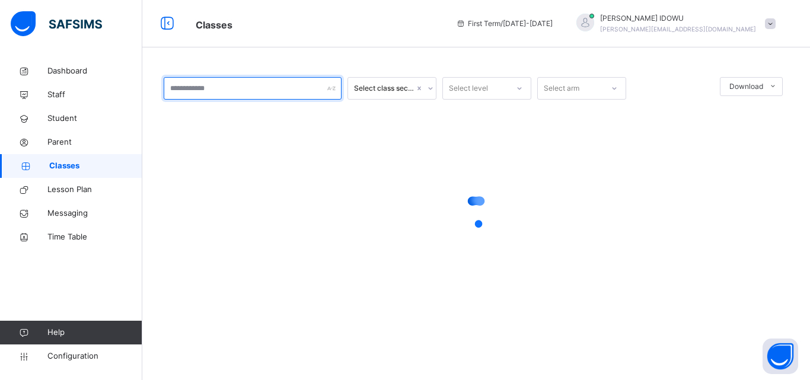
click at [291, 88] on input "text" at bounding box center [253, 88] width 178 height 23
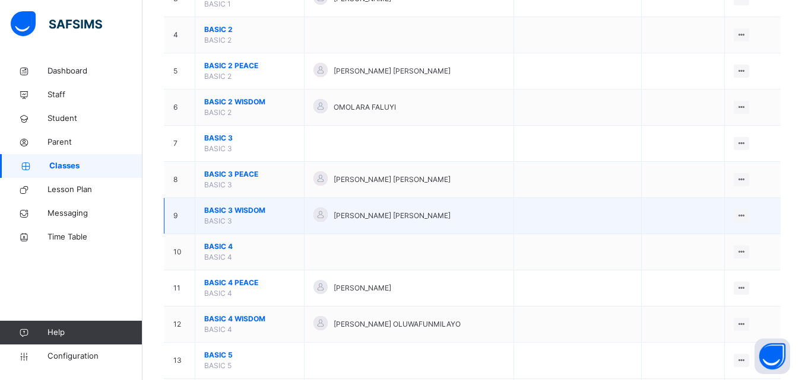
scroll to position [237, 0]
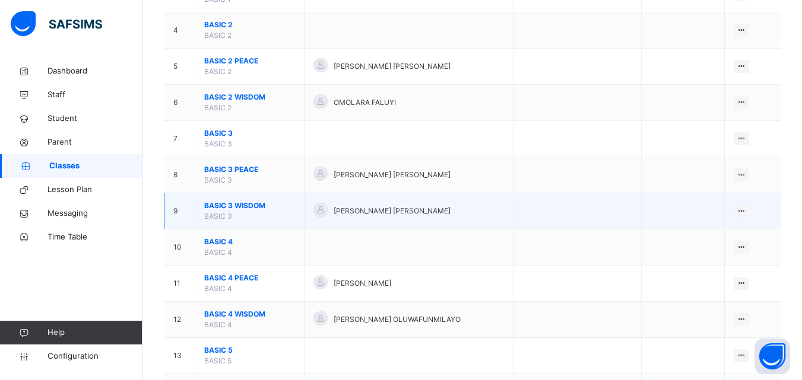
type input "***"
click at [230, 205] on span "BASIC 3 WISDOM" at bounding box center [249, 206] width 91 height 11
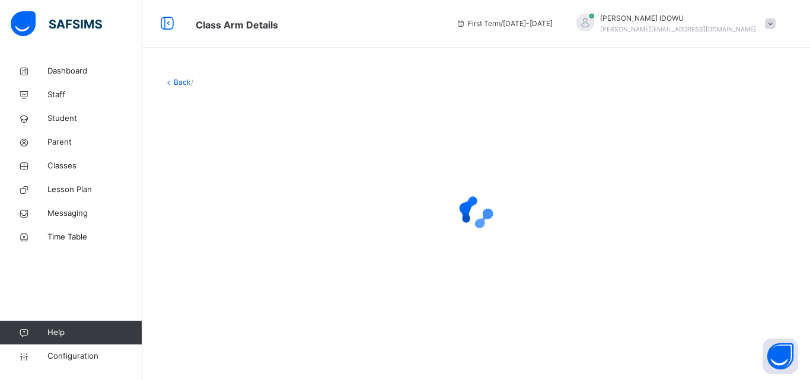
click at [230, 205] on div at bounding box center [476, 212] width 625 height 47
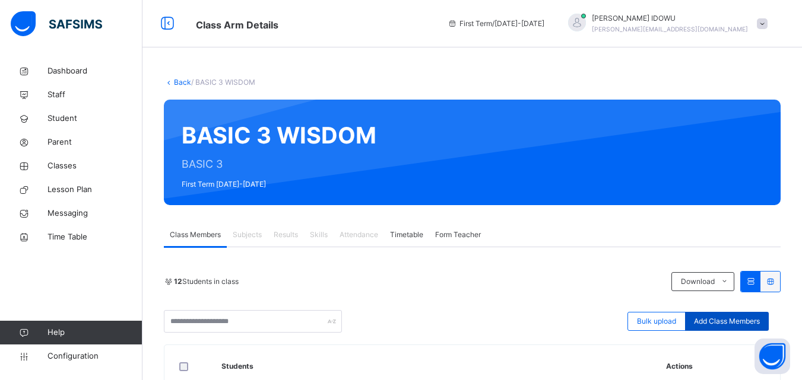
click at [752, 320] on span "Add Class Members" at bounding box center [727, 321] width 66 height 11
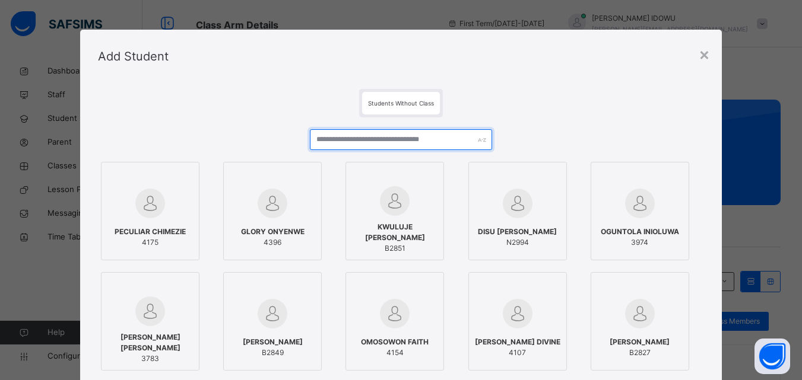
click at [434, 147] on input "text" at bounding box center [401, 139] width 182 height 21
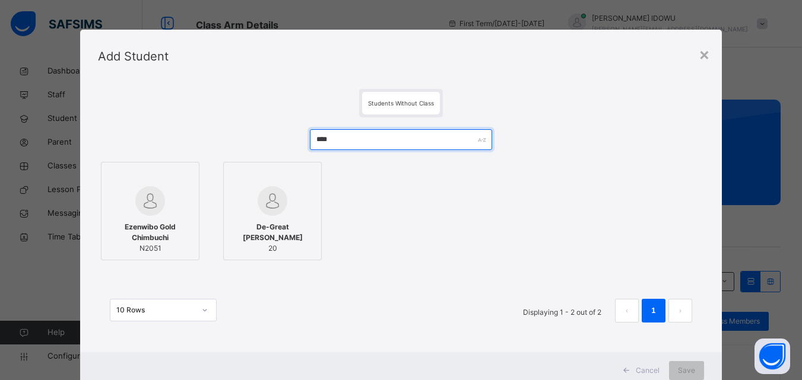
type input "****"
click at [152, 206] on img at bounding box center [150, 201] width 30 height 30
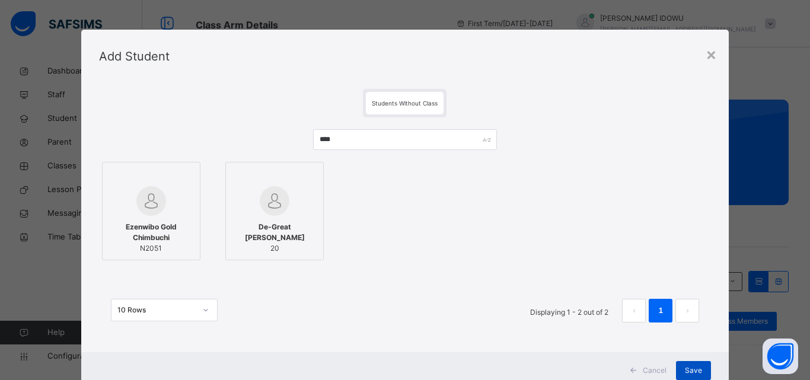
click at [696, 368] on span "Save" at bounding box center [693, 370] width 17 height 11
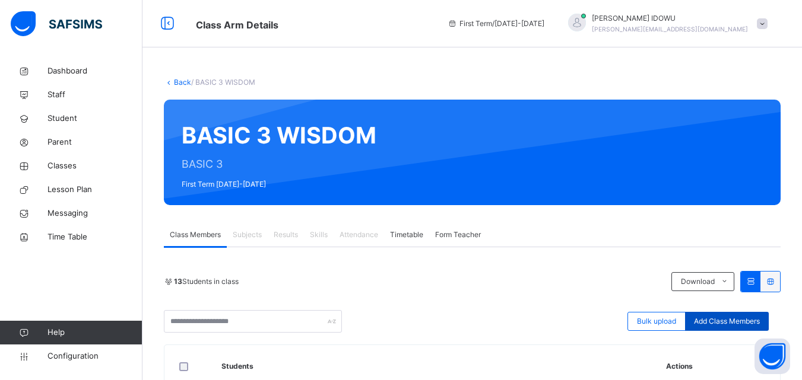
click at [724, 325] on span "Add Class Members" at bounding box center [727, 321] width 66 height 11
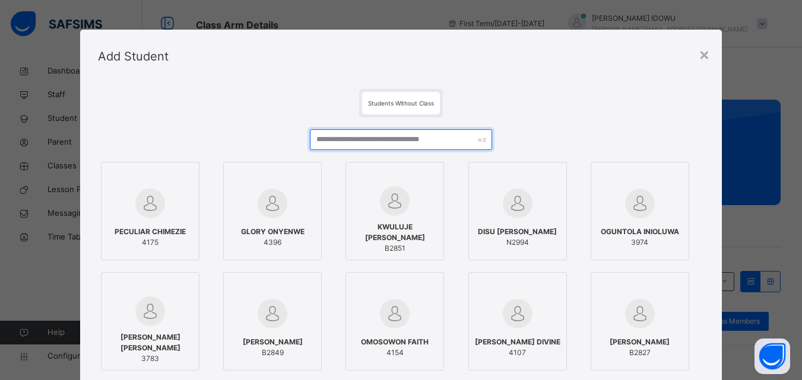
click at [431, 145] on input "text" at bounding box center [401, 139] width 182 height 21
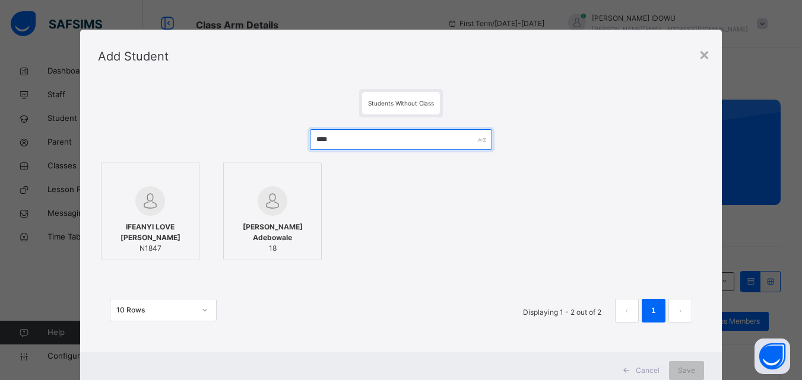
type input "****"
click at [112, 223] on span "IFEANYI LOVE [PERSON_NAME]" at bounding box center [149, 232] width 85 height 21
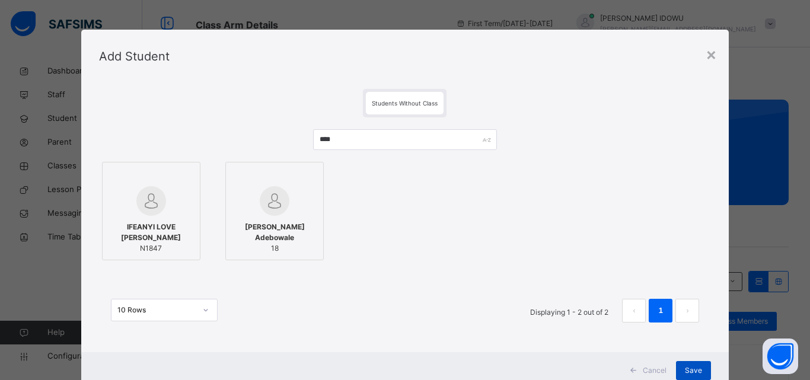
click at [694, 369] on span "Save" at bounding box center [693, 370] width 17 height 11
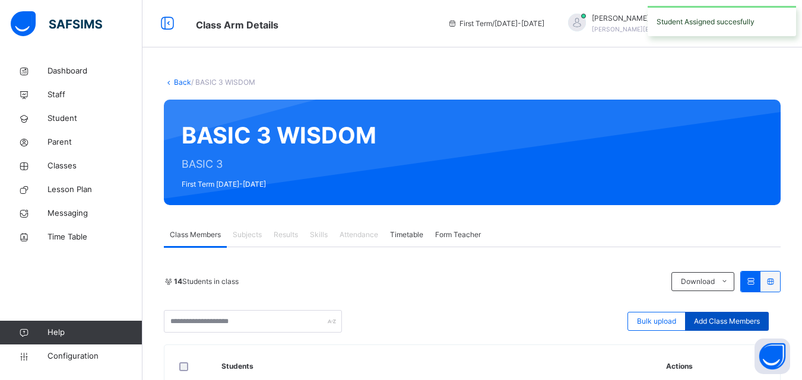
click at [727, 317] on span "Add Class Members" at bounding box center [727, 321] width 66 height 11
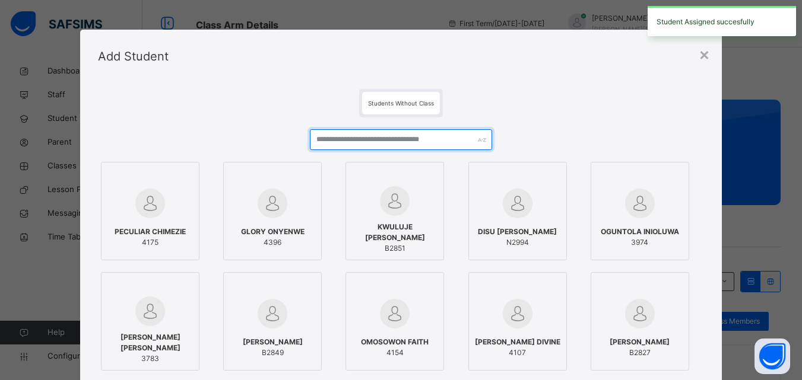
click at [438, 145] on input "text" at bounding box center [401, 139] width 182 height 21
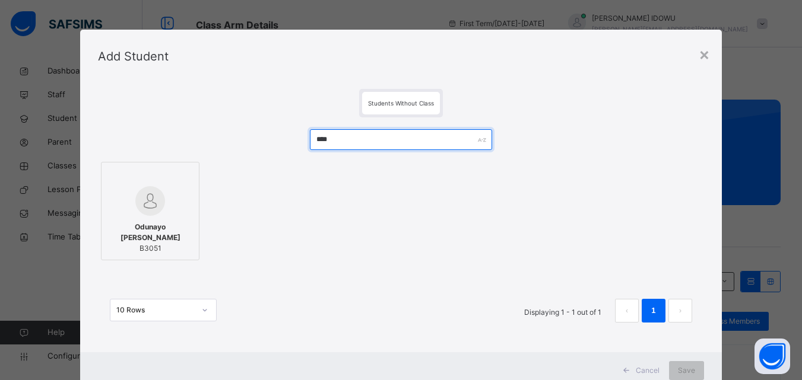
type input "****"
click at [174, 201] on div at bounding box center [149, 201] width 85 height 30
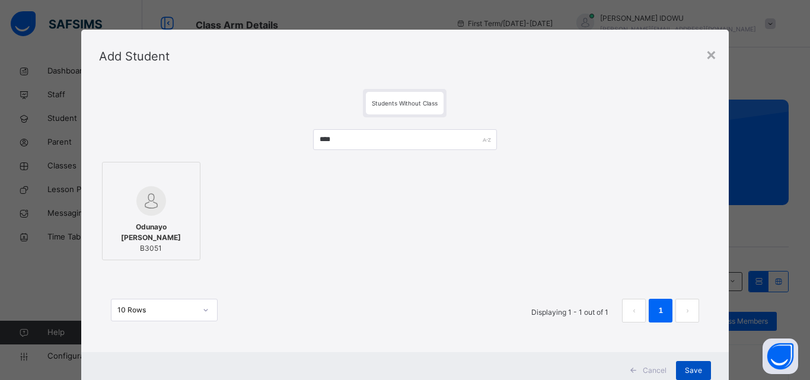
click at [687, 371] on span "Save" at bounding box center [693, 370] width 17 height 11
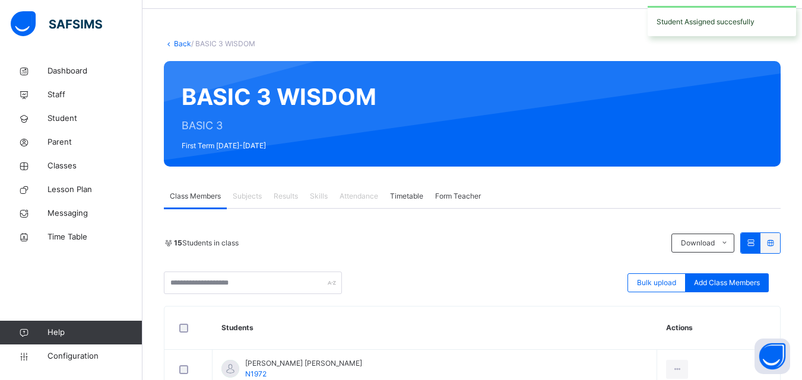
scroll to position [59, 0]
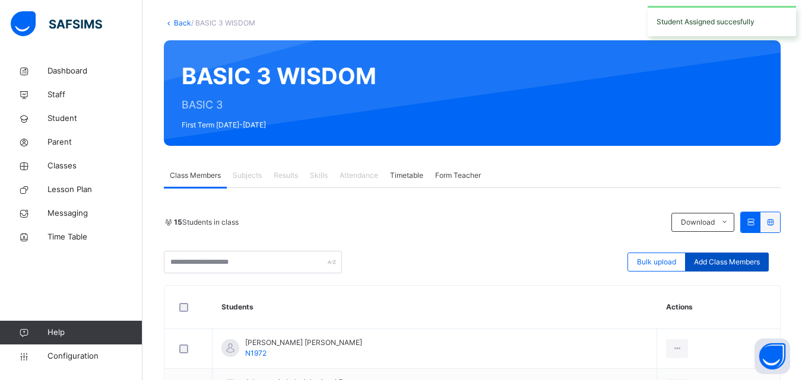
click at [724, 255] on div "Add Class Members" at bounding box center [727, 262] width 84 height 19
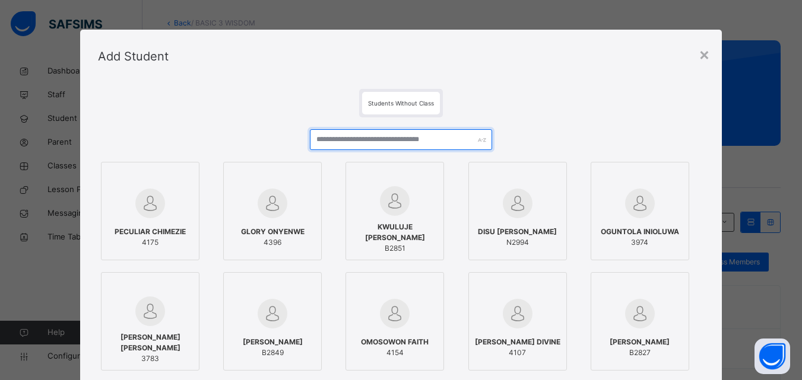
click at [342, 144] on input "text" at bounding box center [401, 139] width 182 height 21
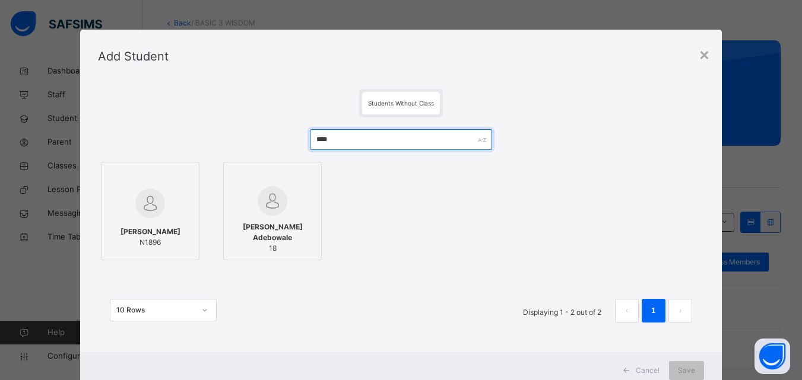
type input "****"
click at [122, 220] on div at bounding box center [149, 203] width 85 height 34
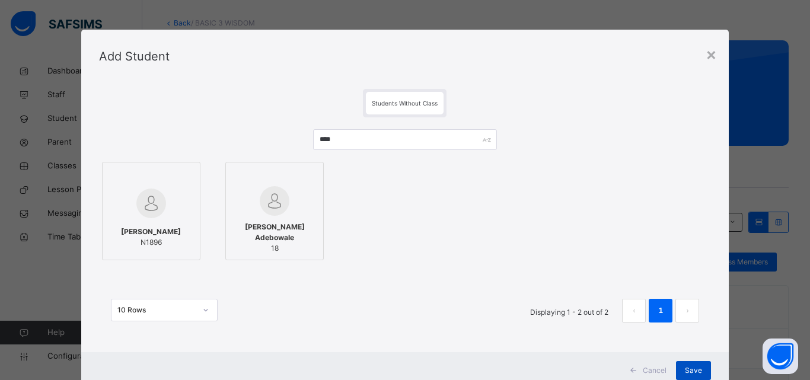
click at [689, 368] on span "Save" at bounding box center [693, 370] width 17 height 11
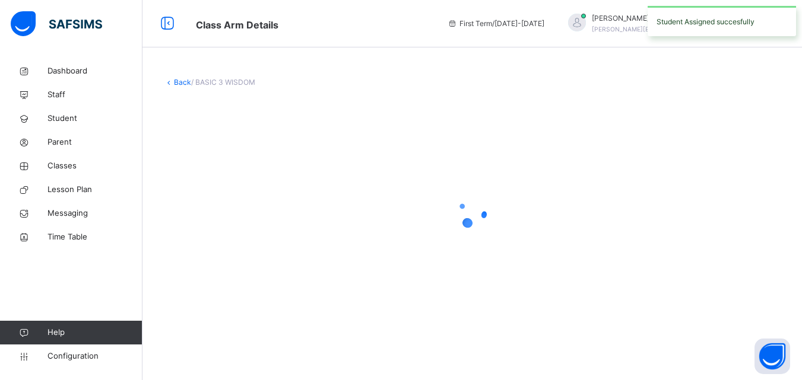
scroll to position [0, 0]
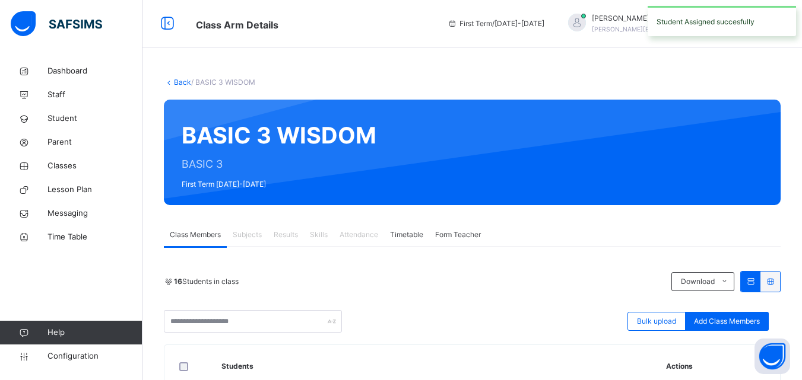
click at [689, 368] on th "Actions" at bounding box center [718, 366] width 123 height 43
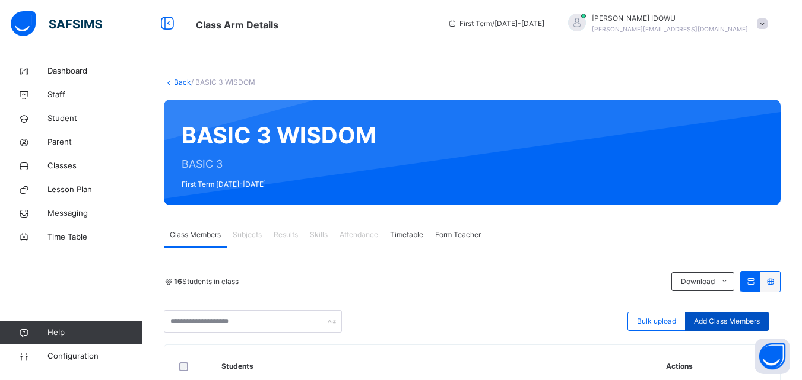
click at [757, 315] on div "Add Class Members" at bounding box center [727, 321] width 84 height 19
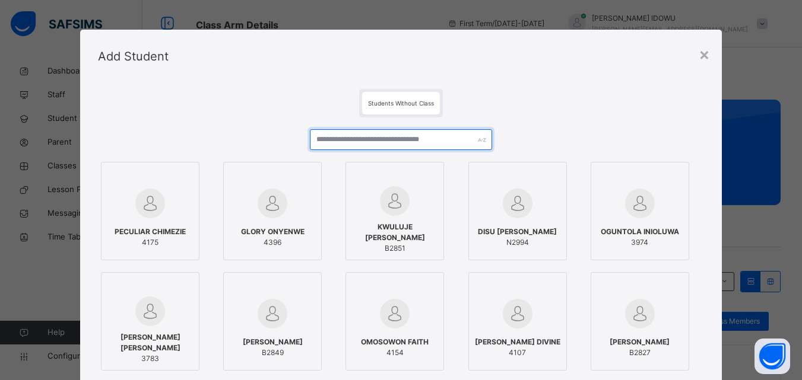
click at [400, 147] on input "text" at bounding box center [401, 139] width 182 height 21
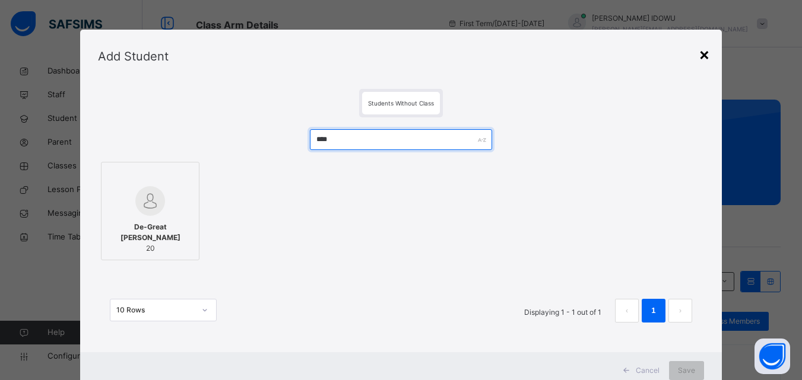
type input "****"
click at [708, 50] on div "×" at bounding box center [703, 54] width 11 height 25
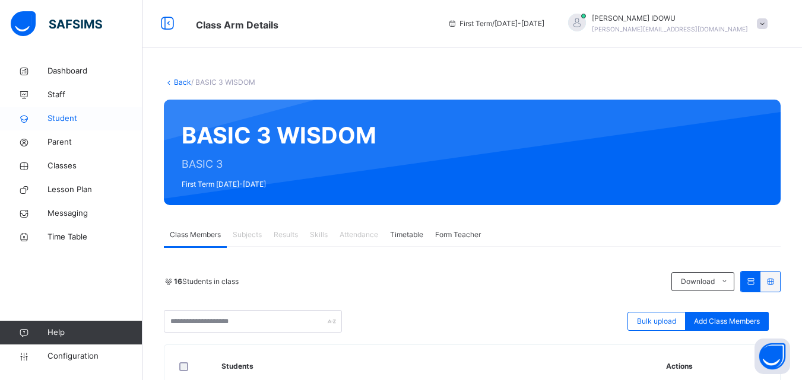
click at [73, 120] on span "Student" at bounding box center [94, 119] width 95 height 12
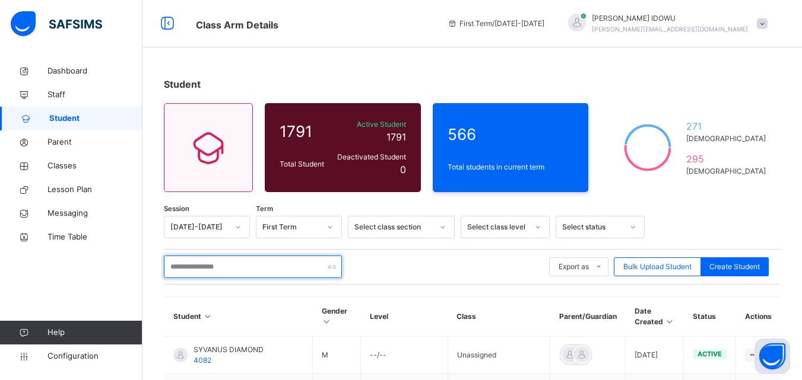
click at [190, 259] on input "text" at bounding box center [253, 267] width 178 height 23
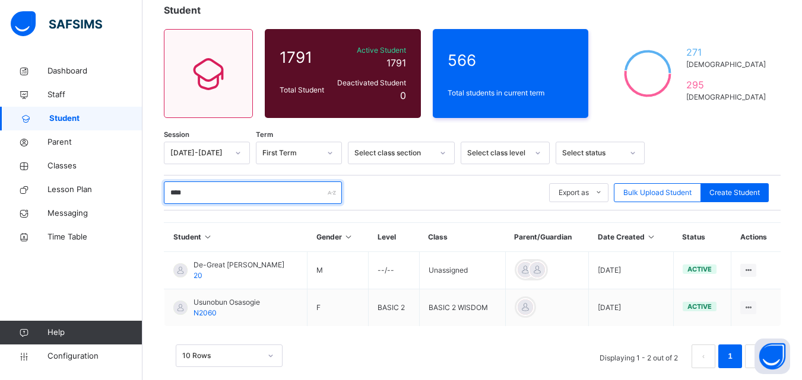
scroll to position [92, 0]
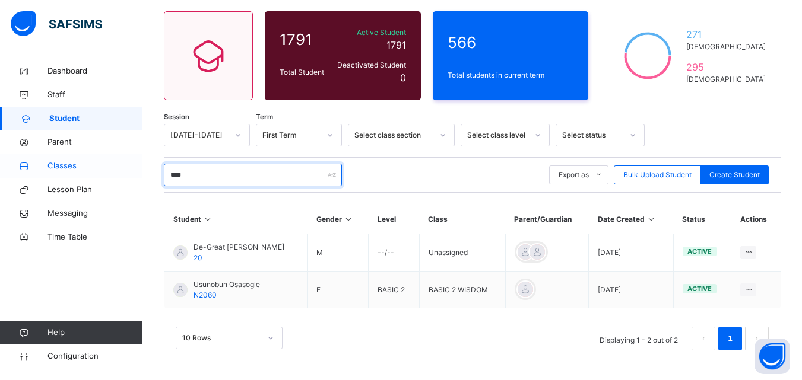
type input "****"
click at [92, 163] on span "Classes" at bounding box center [94, 166] width 95 height 12
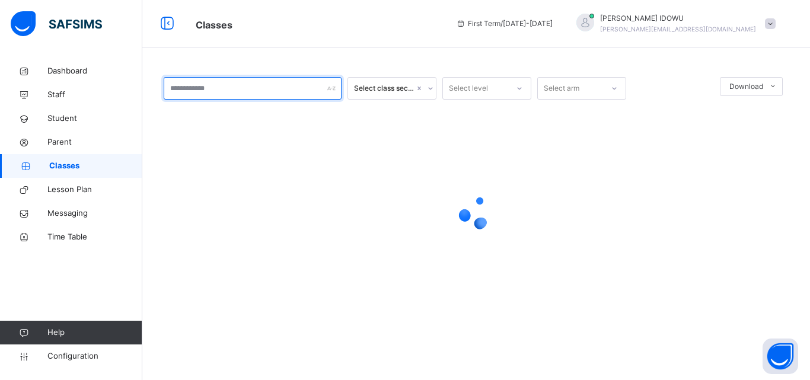
click at [275, 93] on input "text" at bounding box center [253, 88] width 178 height 23
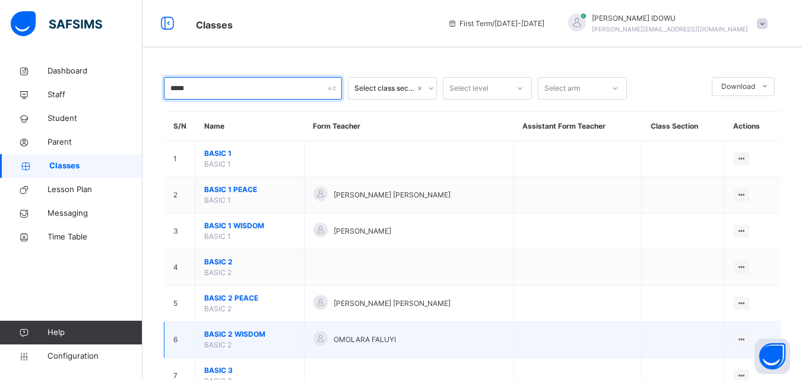
type input "*****"
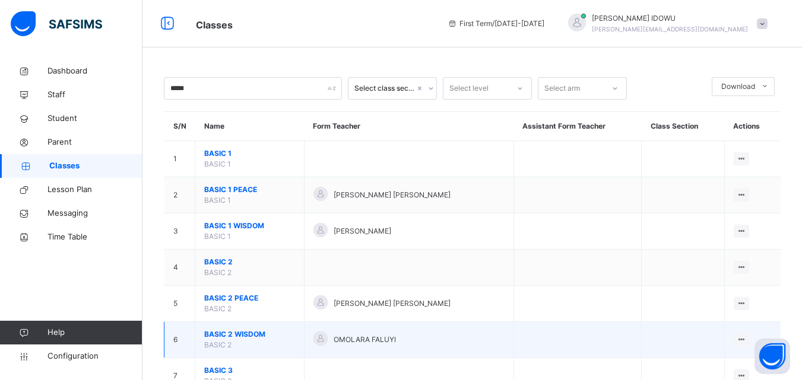
click at [219, 333] on span "BASIC 2 WISDOM" at bounding box center [249, 334] width 91 height 11
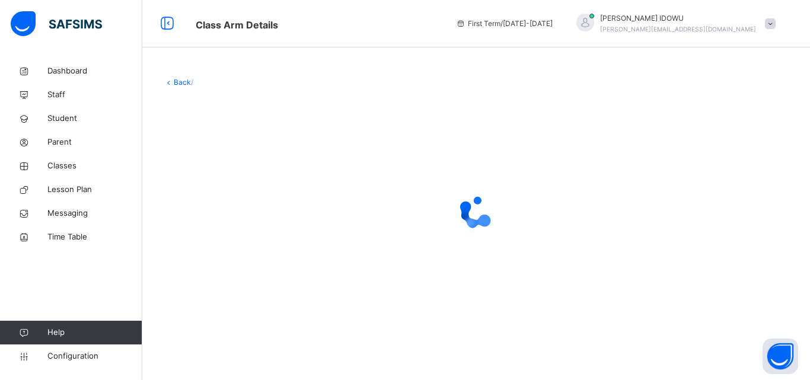
click at [219, 333] on div "Back /" at bounding box center [476, 201] width 668 height 284
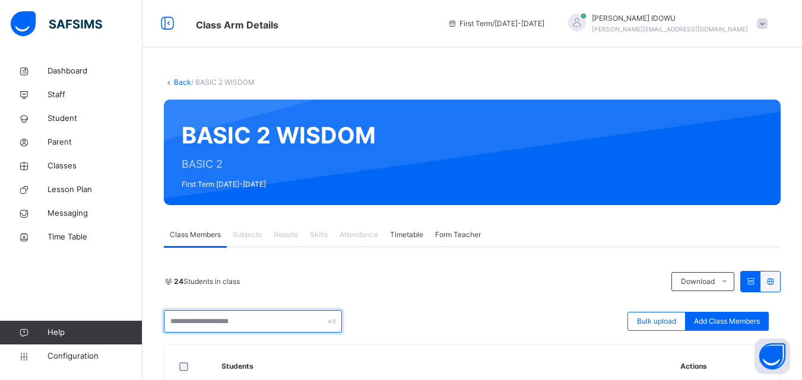
click at [244, 323] on input "text" at bounding box center [253, 321] width 178 height 23
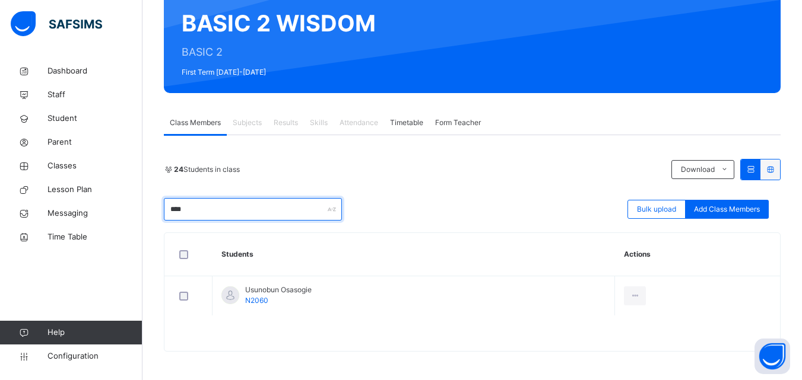
scroll to position [113, 0]
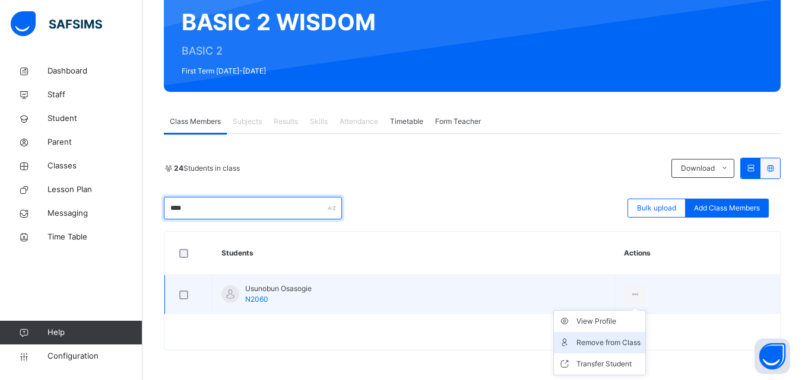
type input "****"
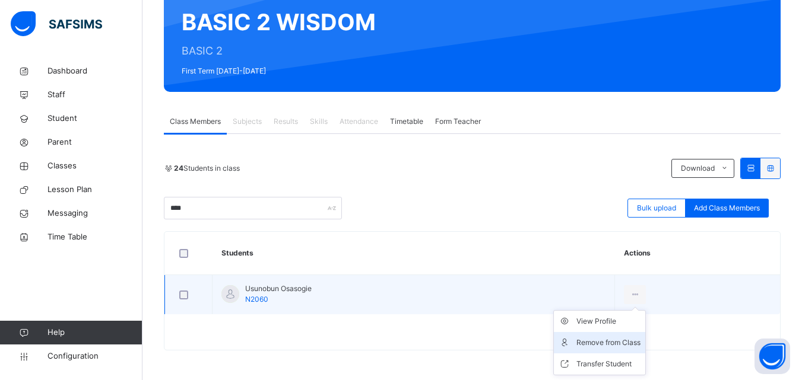
click at [628, 338] on div "Remove from Class" at bounding box center [608, 343] width 64 height 12
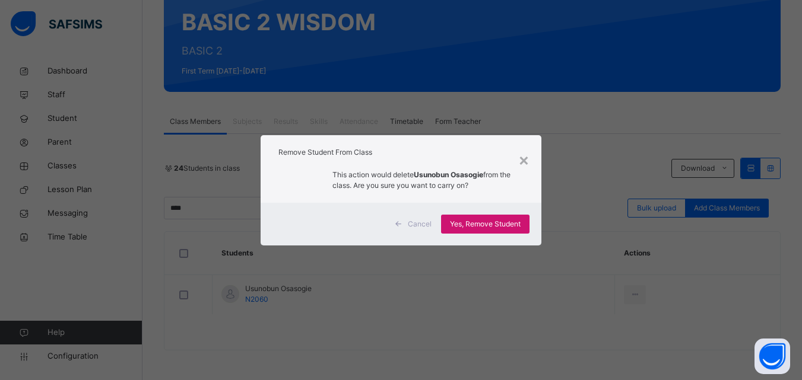
drag, startPoint x: 486, startPoint y: 223, endPoint x: 480, endPoint y: 226, distance: 7.2
click at [486, 222] on span "Yes, Remove Student" at bounding box center [485, 224] width 71 height 11
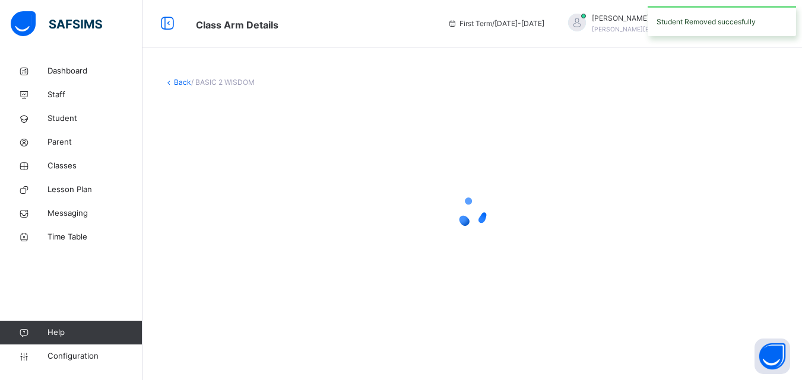
scroll to position [0, 0]
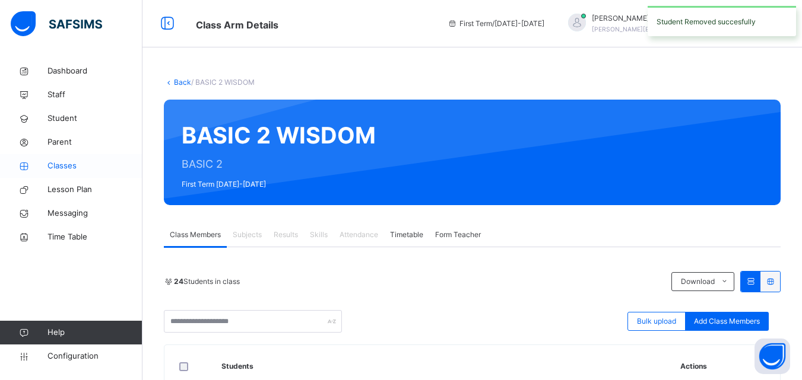
click at [91, 166] on span "Classes" at bounding box center [94, 166] width 95 height 12
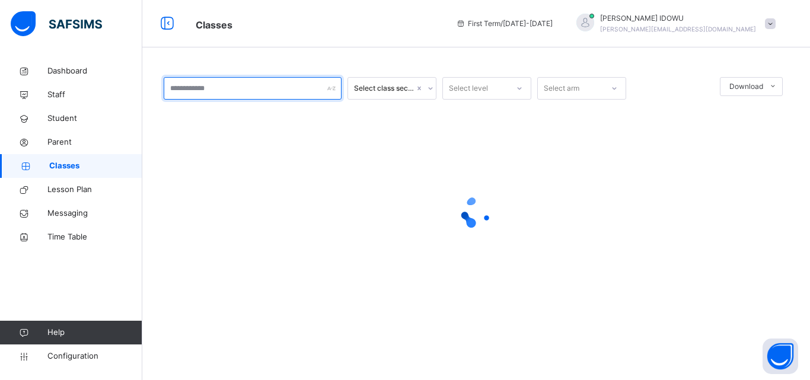
click at [202, 91] on input "text" at bounding box center [253, 88] width 178 height 23
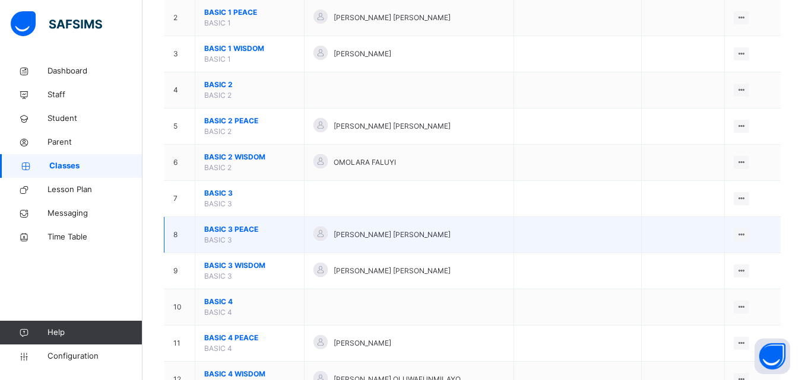
scroll to position [178, 0]
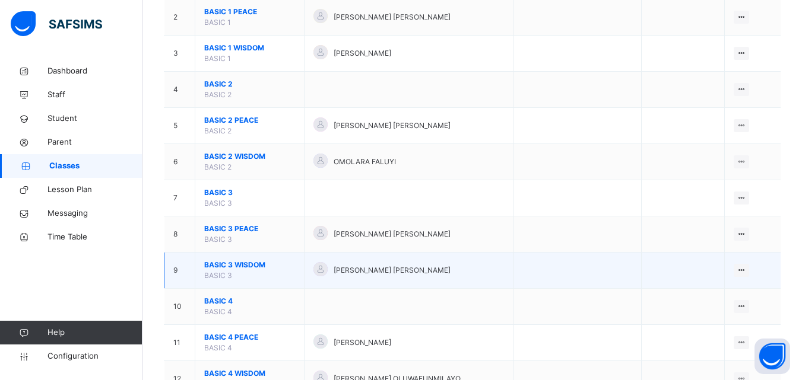
type input "*****"
click at [232, 258] on td "BASIC 3 WISDOM BASIC 3" at bounding box center [249, 271] width 109 height 36
click at [233, 260] on td "BASIC 3 WISDOM BASIC 3" at bounding box center [249, 271] width 109 height 36
click at [233, 261] on span "BASIC 3 WISDOM" at bounding box center [249, 265] width 91 height 11
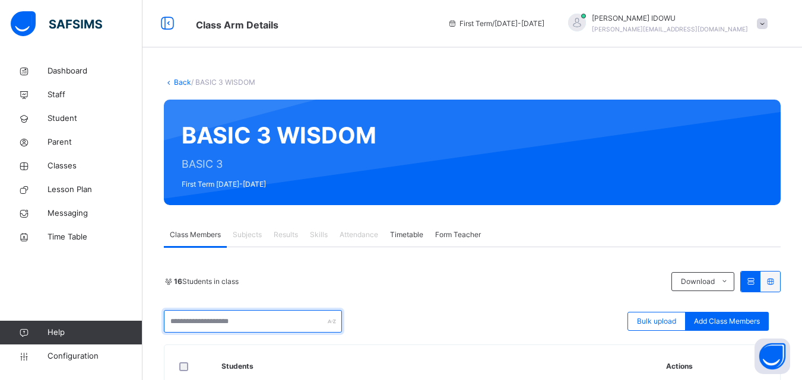
click at [247, 325] on input "text" at bounding box center [253, 321] width 178 height 23
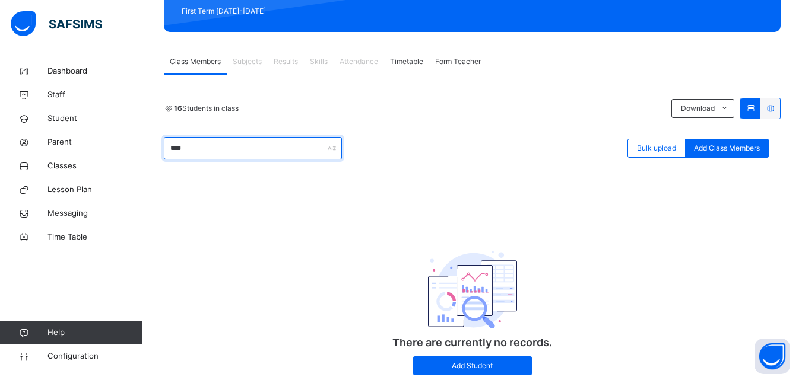
scroll to position [178, 0]
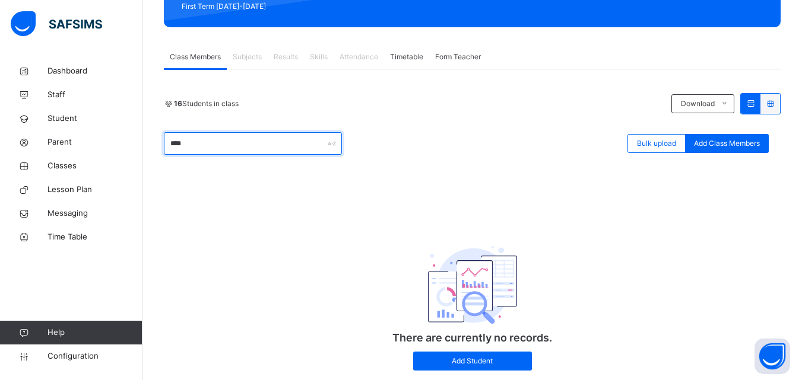
click at [314, 154] on input "****" at bounding box center [253, 143] width 178 height 23
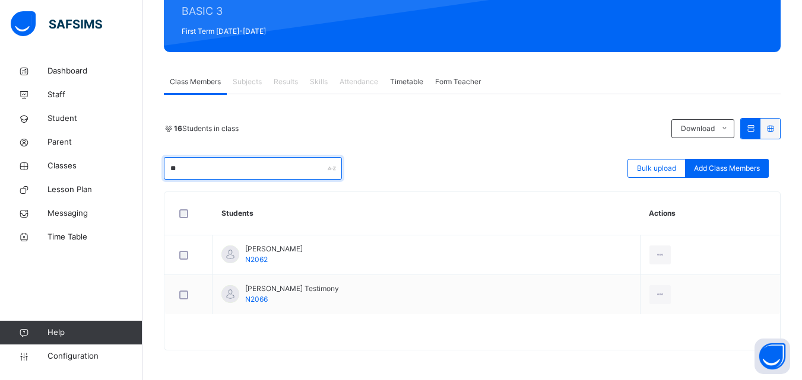
type input "*"
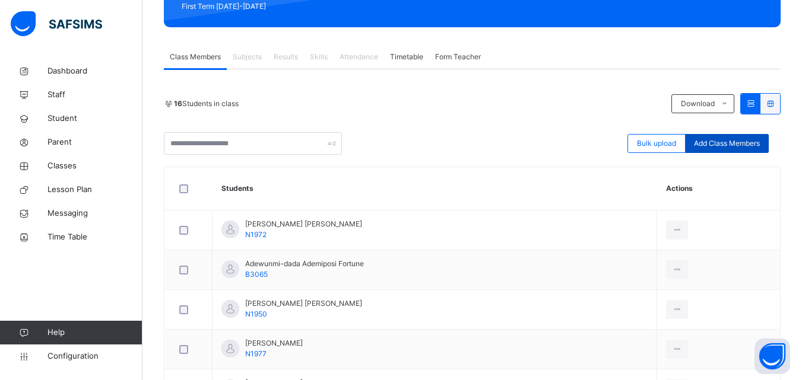
click at [739, 150] on div "Add Class Members" at bounding box center [727, 143] width 84 height 19
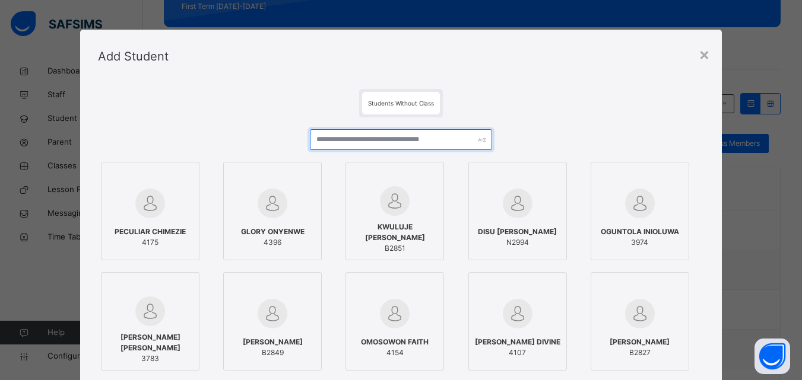
click at [442, 130] on input "text" at bounding box center [401, 139] width 182 height 21
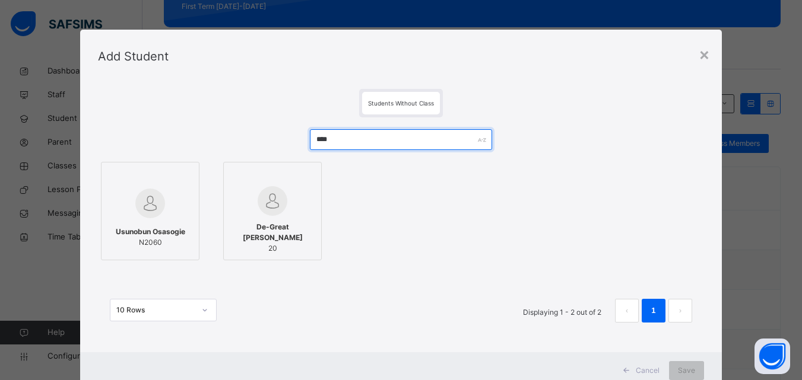
type input "****"
click at [126, 236] on span "Usunobun Osasogie" at bounding box center [150, 232] width 69 height 11
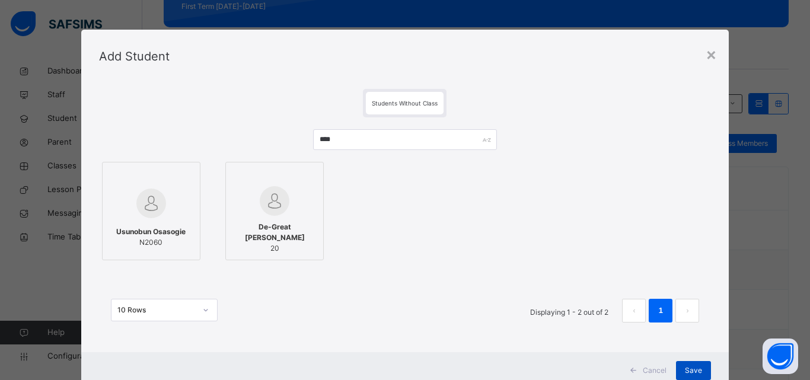
click at [691, 374] on span "Save" at bounding box center [693, 370] width 17 height 11
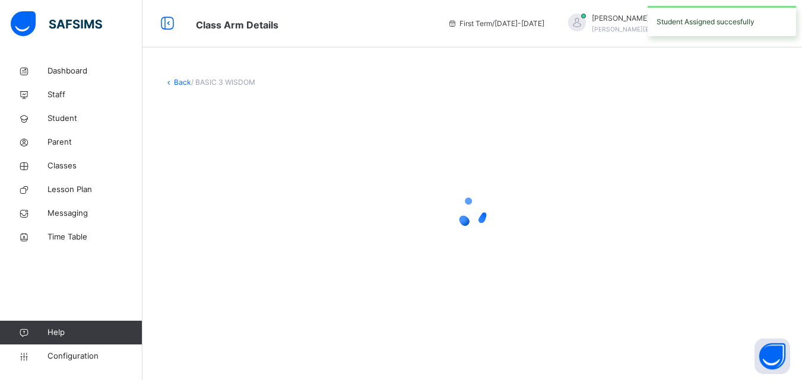
scroll to position [0, 0]
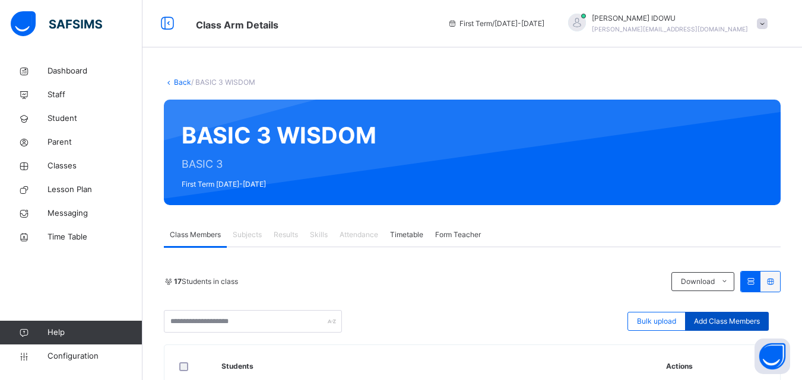
click at [762, 316] on div "Add Class Members" at bounding box center [727, 321] width 84 height 19
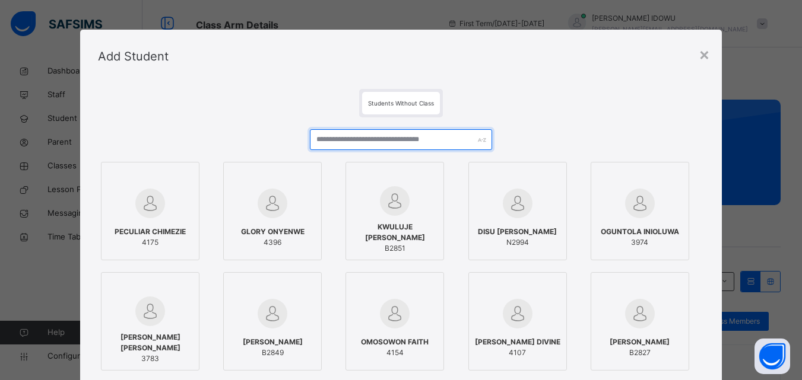
click at [356, 138] on input "text" at bounding box center [401, 139] width 182 height 21
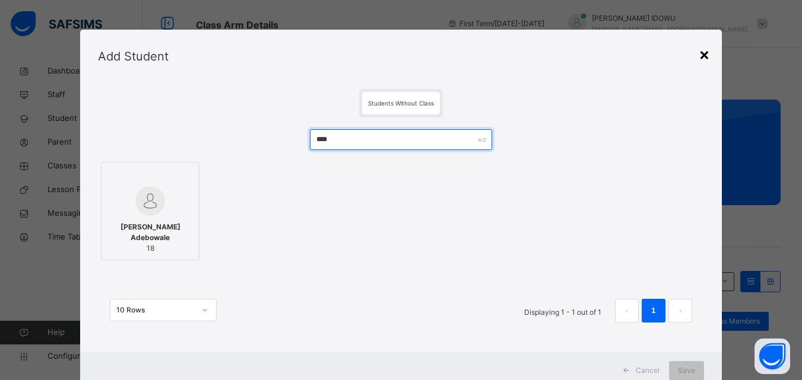
type input "****"
click at [700, 54] on div "×" at bounding box center [703, 54] width 11 height 25
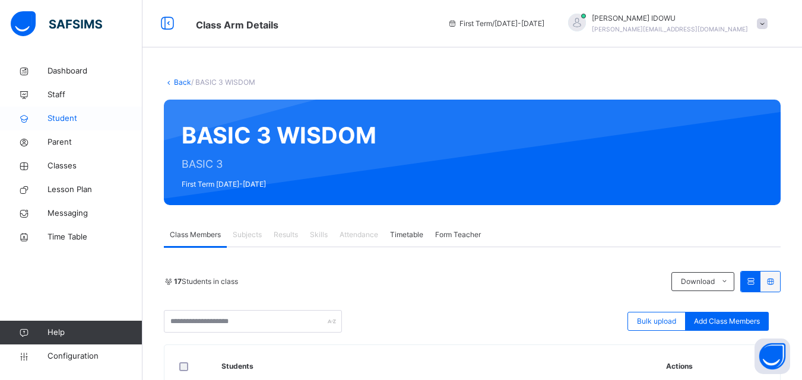
click at [74, 115] on span "Student" at bounding box center [94, 119] width 95 height 12
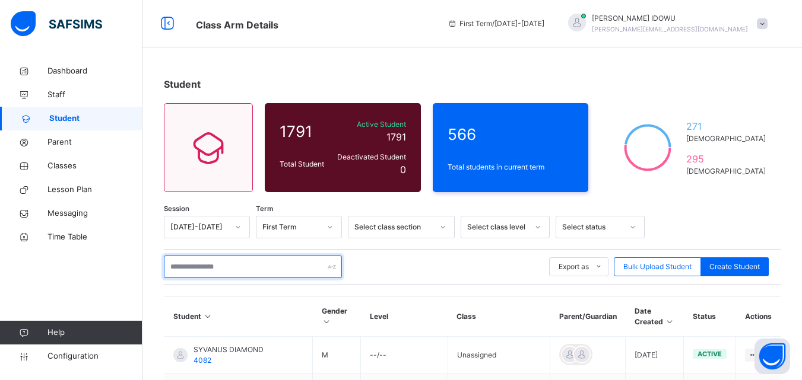
click at [225, 275] on input "text" at bounding box center [253, 267] width 178 height 23
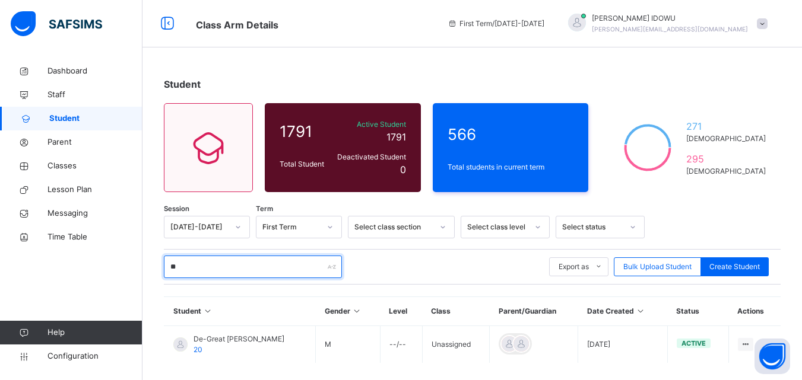
type input "*"
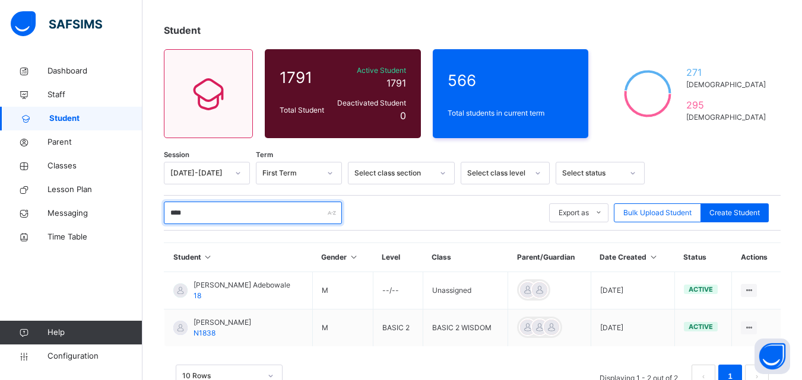
scroll to position [92, 0]
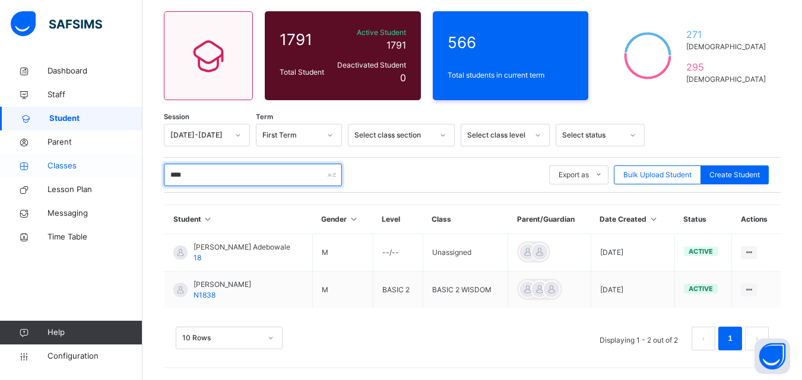
type input "****"
click at [102, 163] on span "Classes" at bounding box center [94, 166] width 95 height 12
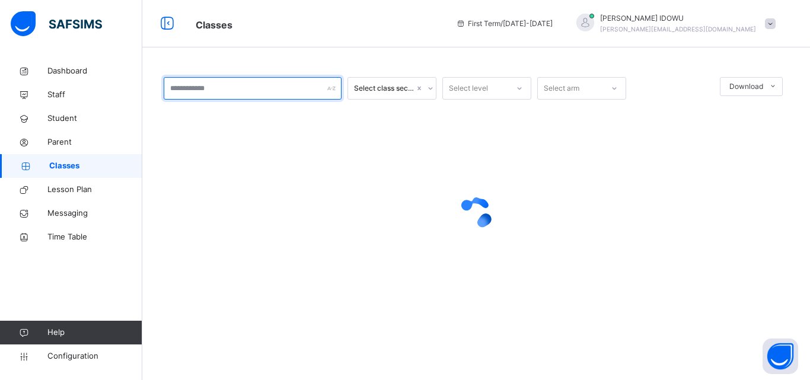
click at [213, 87] on input "text" at bounding box center [253, 88] width 178 height 23
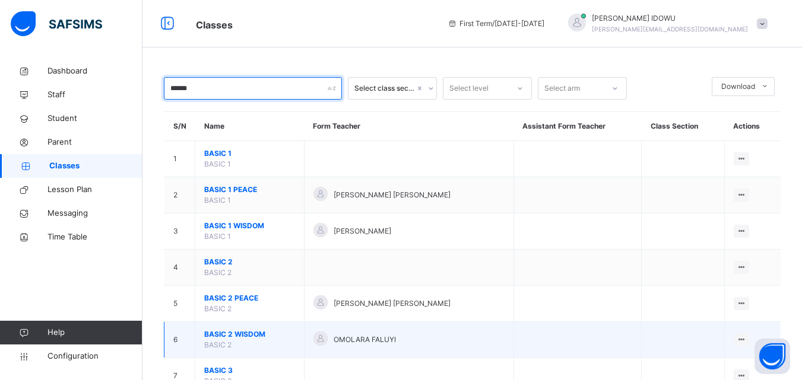
type input "*****"
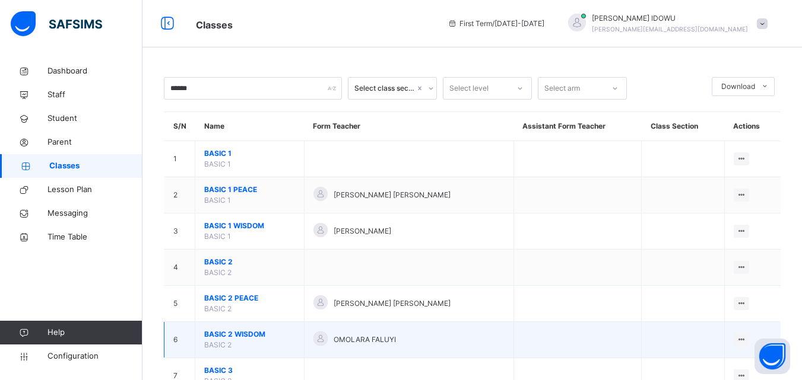
click at [226, 332] on span "BASIC 2 WISDOM" at bounding box center [249, 334] width 91 height 11
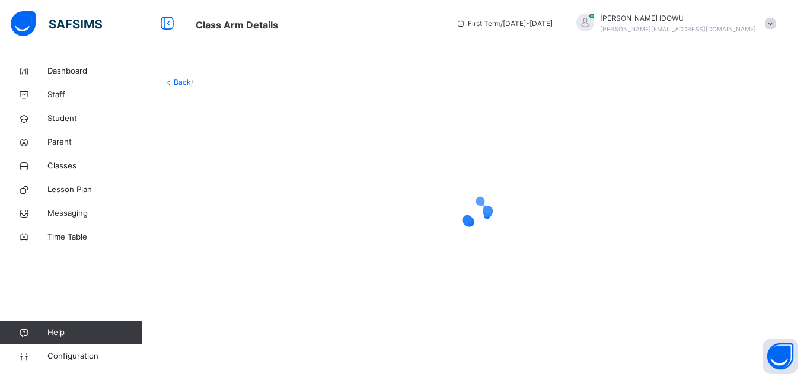
click at [226, 332] on div "Back /" at bounding box center [476, 201] width 668 height 284
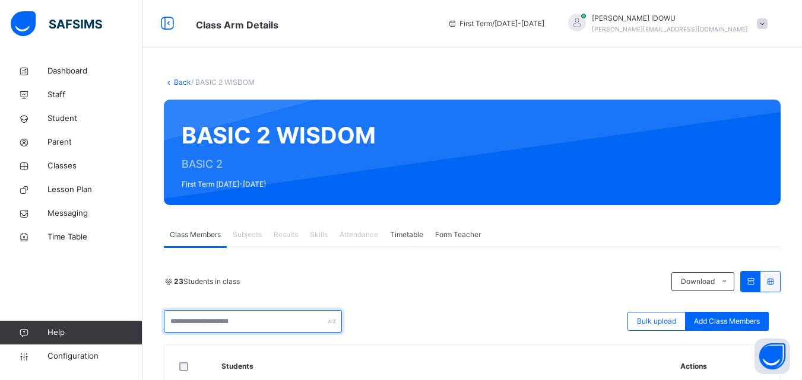
click at [310, 325] on input "text" at bounding box center [253, 321] width 178 height 23
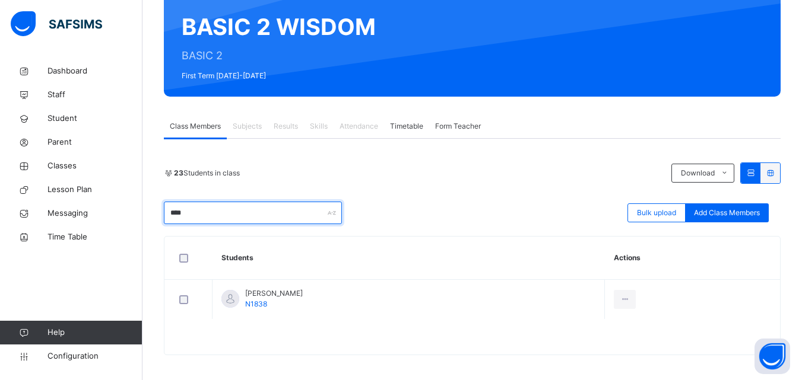
scroll to position [113, 0]
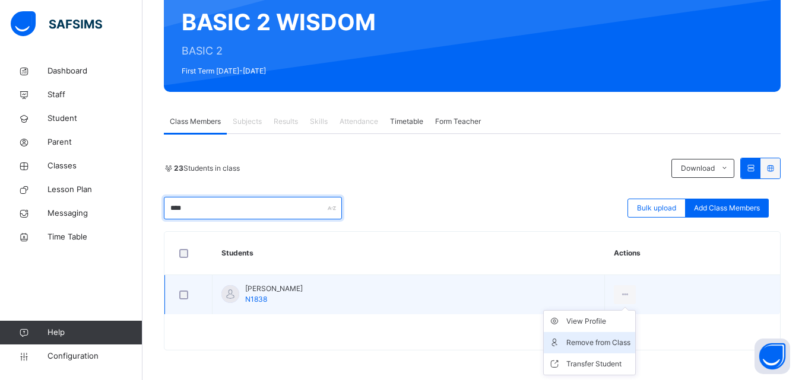
type input "****"
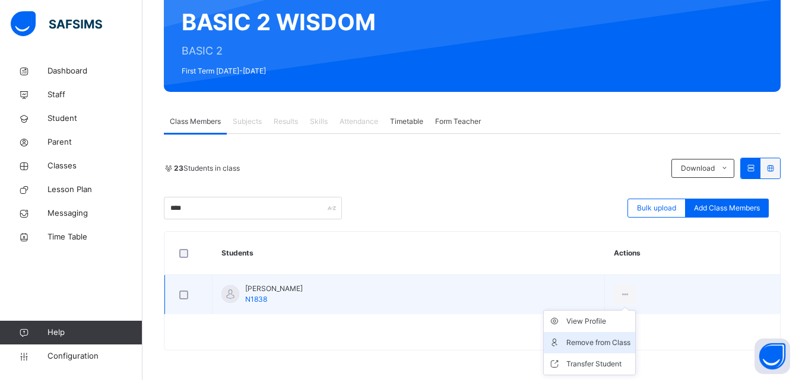
click at [630, 341] on div "Remove from Class" at bounding box center [598, 343] width 64 height 12
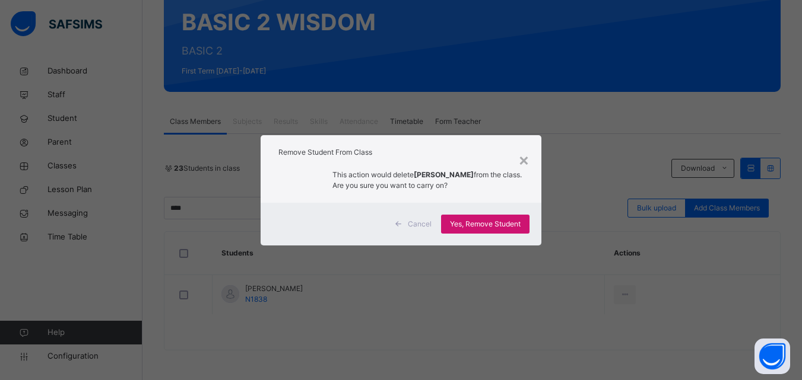
click at [510, 219] on span "Yes, Remove Student" at bounding box center [485, 224] width 71 height 11
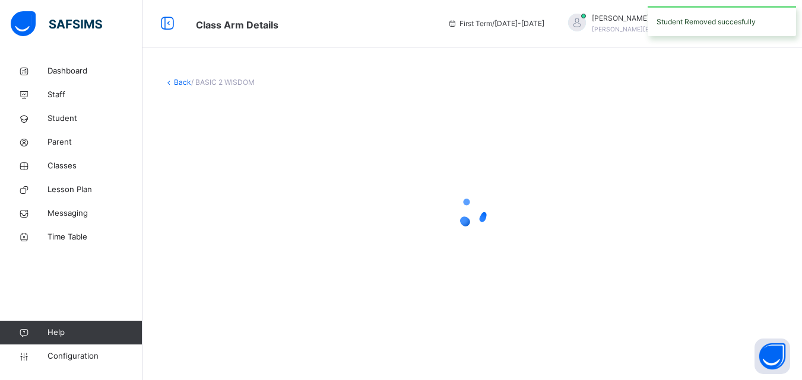
scroll to position [0, 0]
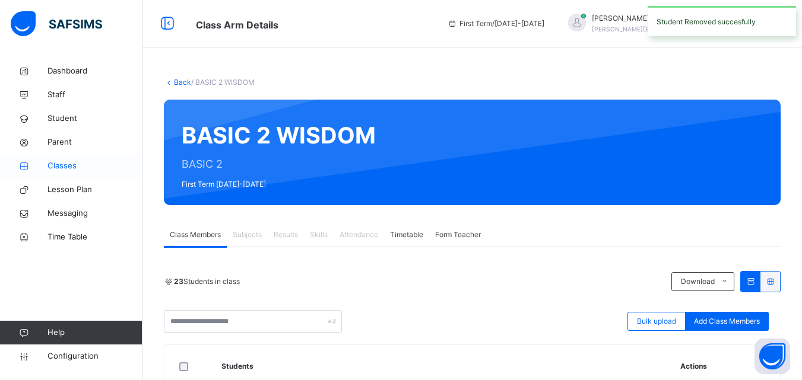
click at [105, 167] on span "Classes" at bounding box center [94, 166] width 95 height 12
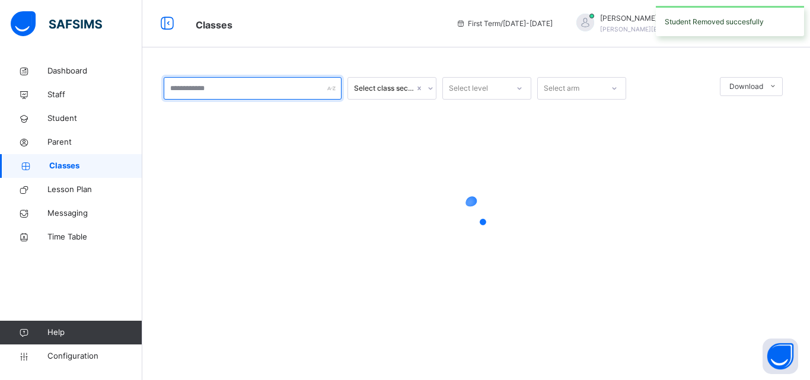
click at [271, 87] on input "text" at bounding box center [253, 88] width 178 height 23
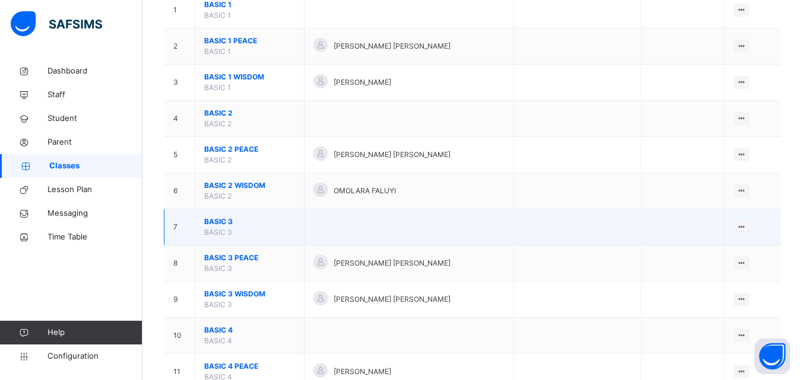
scroll to position [178, 0]
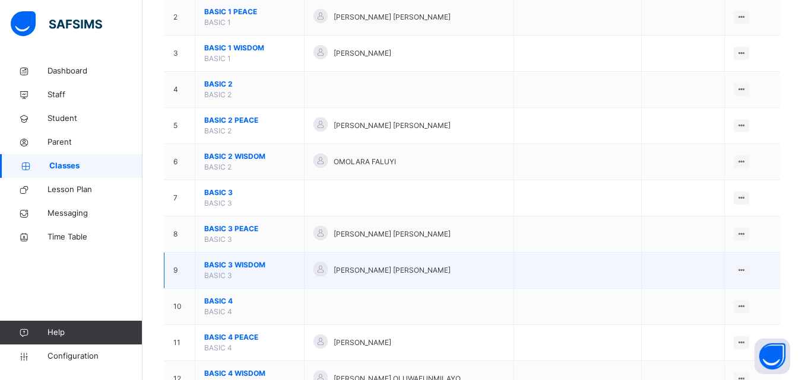
type input "*****"
click at [225, 268] on span "BASIC 3 WISDOM" at bounding box center [249, 265] width 91 height 11
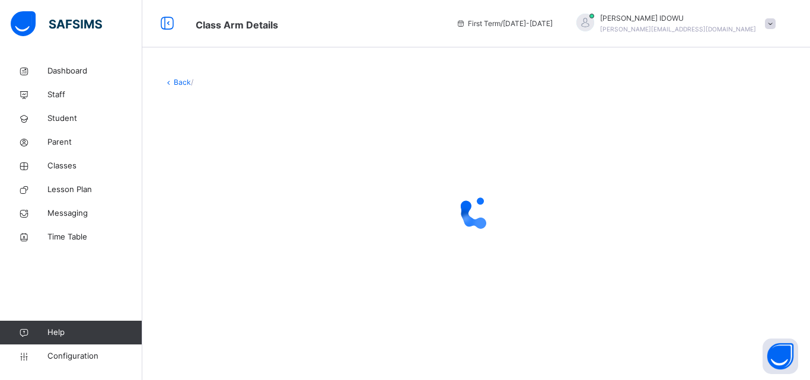
click at [225, 268] on div at bounding box center [476, 212] width 625 height 225
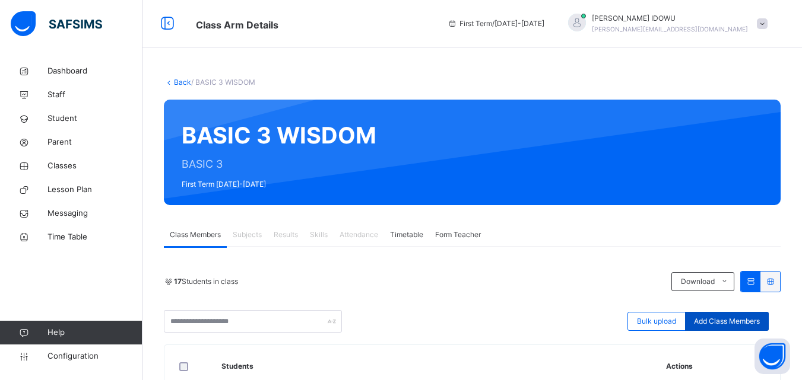
click at [712, 322] on span "Add Class Members" at bounding box center [727, 321] width 66 height 11
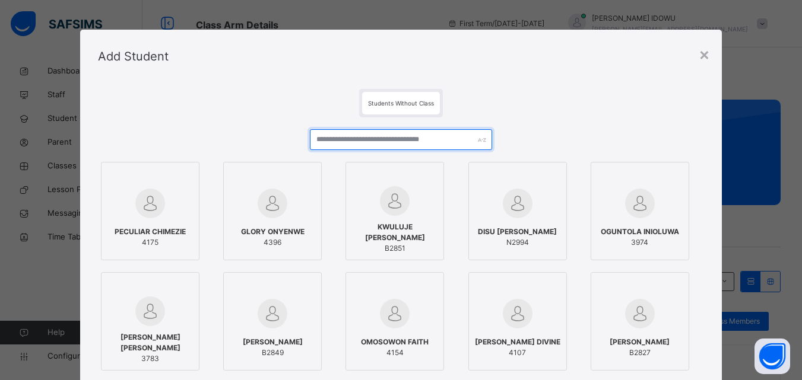
click at [451, 140] on input "text" at bounding box center [401, 139] width 182 height 21
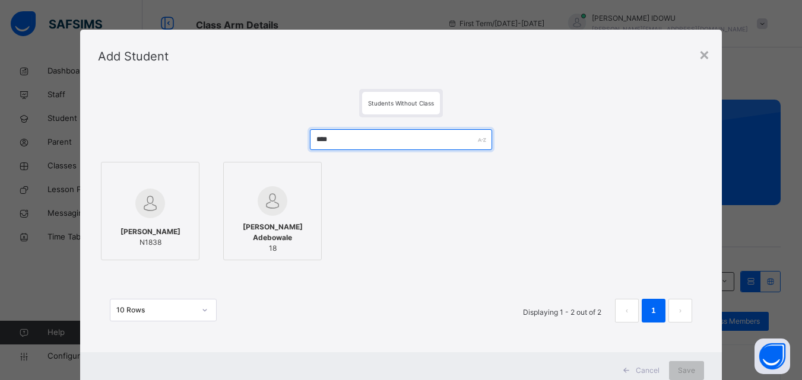
type input "****"
click at [135, 229] on span "[PERSON_NAME]" at bounding box center [150, 232] width 60 height 11
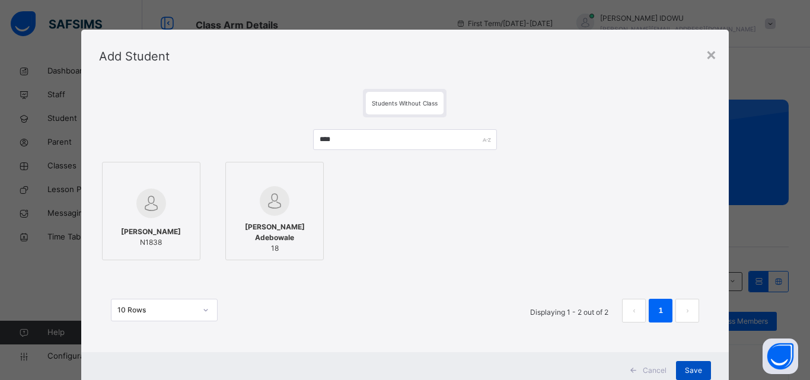
click at [693, 374] on span "Save" at bounding box center [693, 370] width 17 height 11
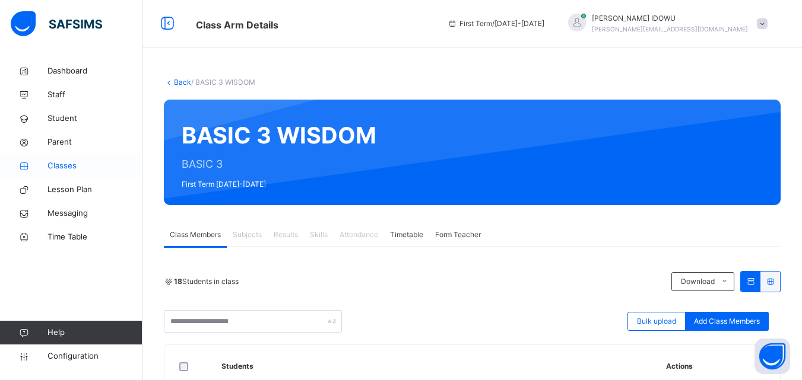
click at [68, 169] on span "Classes" at bounding box center [94, 166] width 95 height 12
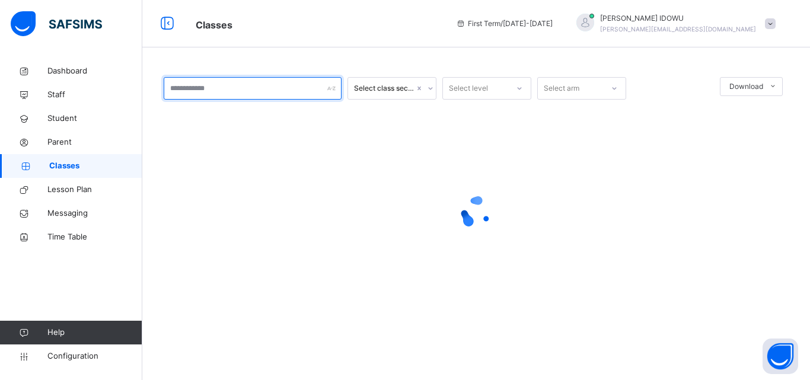
click at [273, 87] on input "text" at bounding box center [253, 88] width 178 height 23
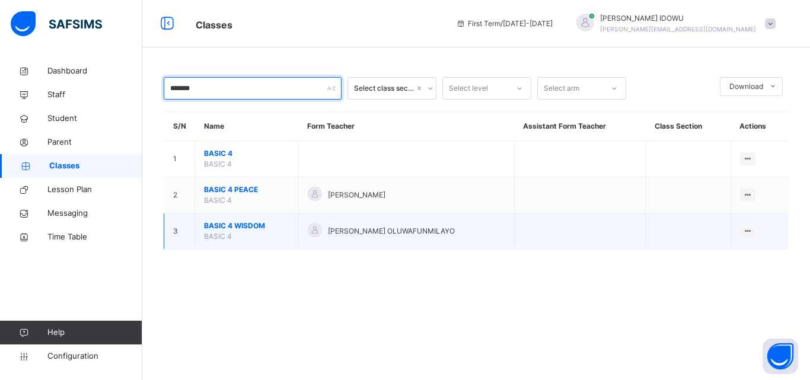
type input "*******"
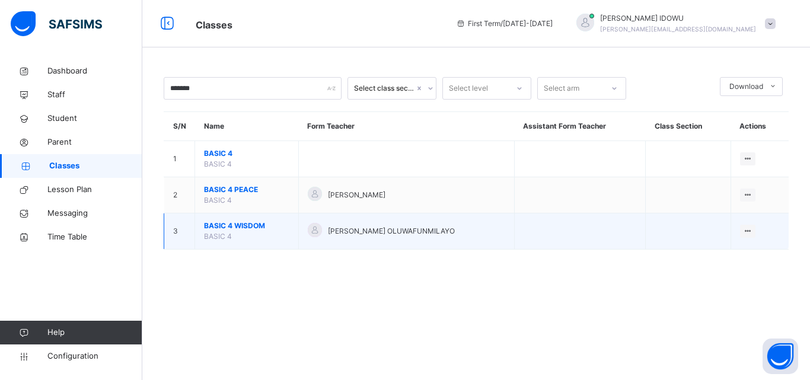
click at [215, 228] on span "BASIC 4 WISDOM" at bounding box center [246, 226] width 85 height 11
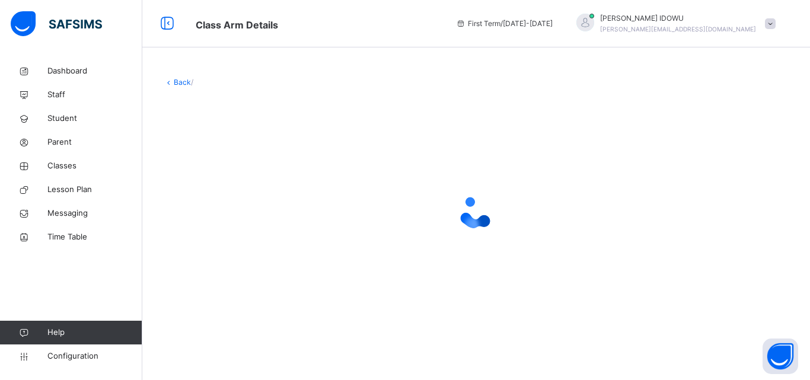
click at [215, 228] on div at bounding box center [476, 212] width 625 height 47
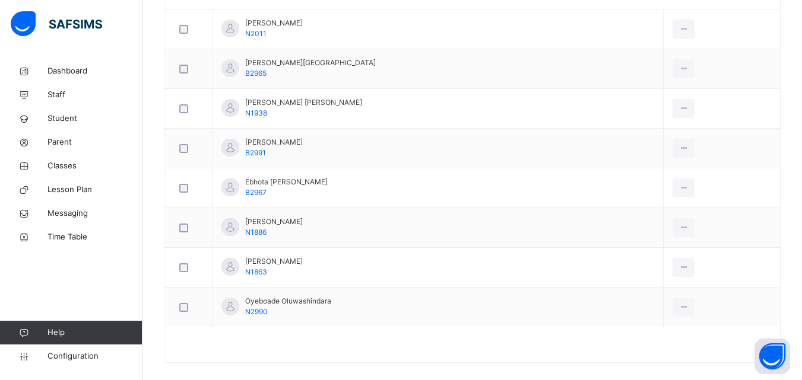
scroll to position [392, 0]
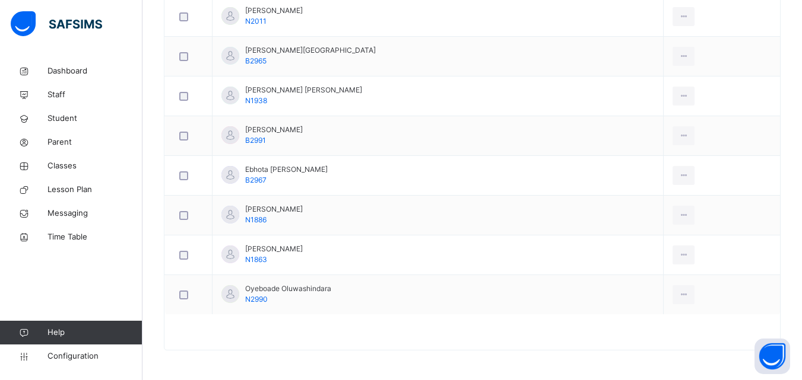
click at [0, 0] on div "Remove from Class" at bounding box center [0, 0] width 0 height 0
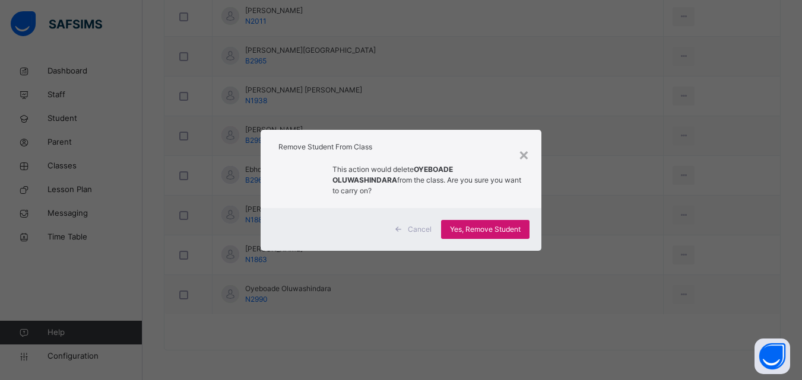
click at [472, 224] on span "Yes, Remove Student" at bounding box center [485, 229] width 71 height 11
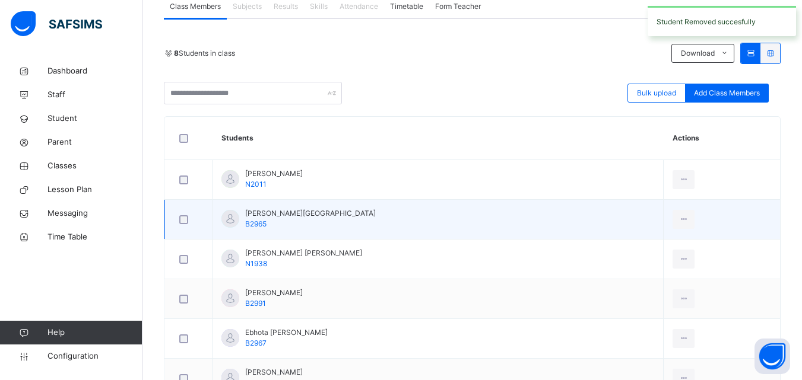
scroll to position [237, 0]
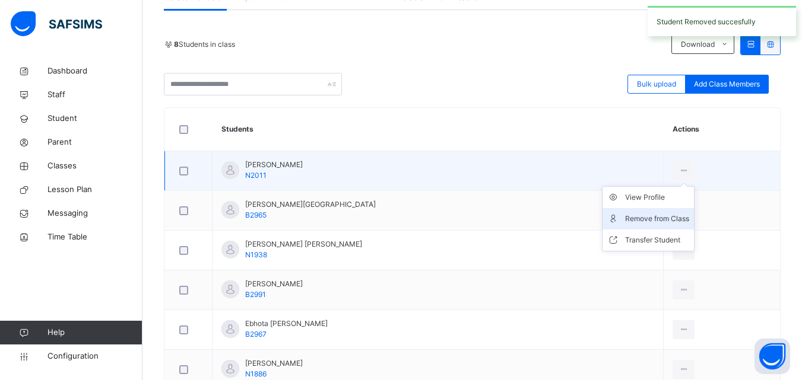
click at [644, 220] on div "Remove from Class" at bounding box center [657, 219] width 64 height 12
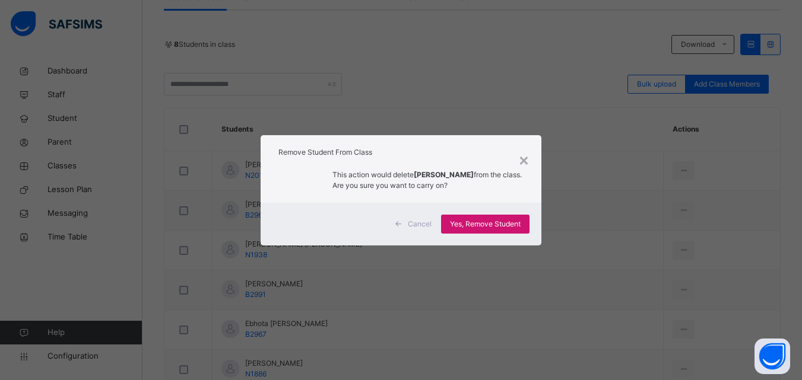
click at [499, 219] on span "Yes, Remove Student" at bounding box center [485, 224] width 71 height 11
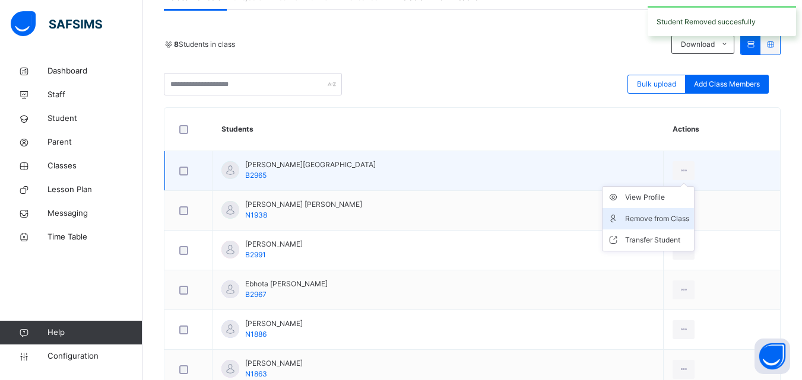
click at [649, 224] on div "Remove from Class" at bounding box center [657, 219] width 64 height 12
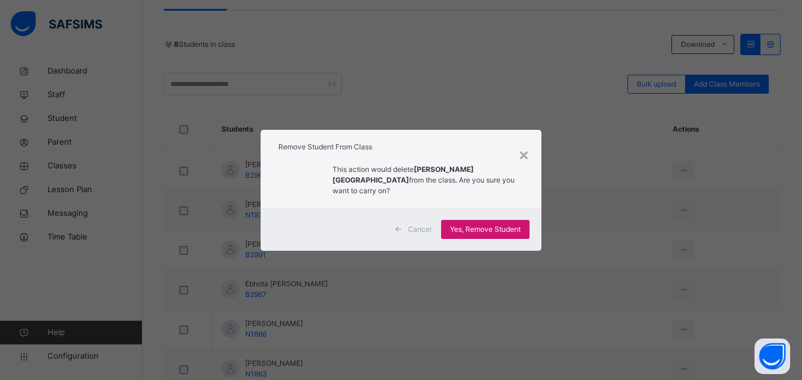
click at [468, 227] on span "Yes, Remove Student" at bounding box center [485, 229] width 71 height 11
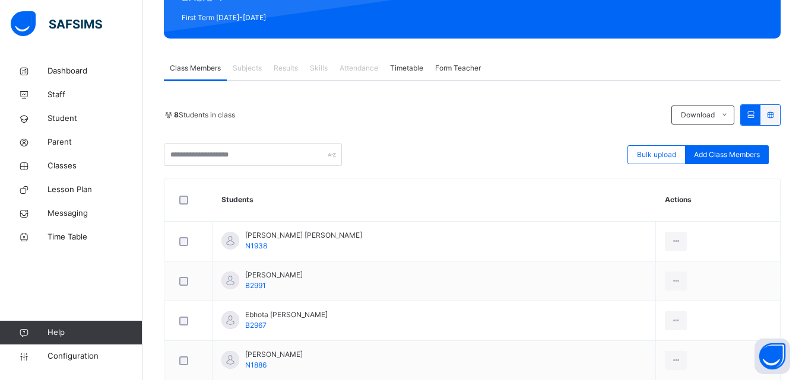
scroll to position [272, 0]
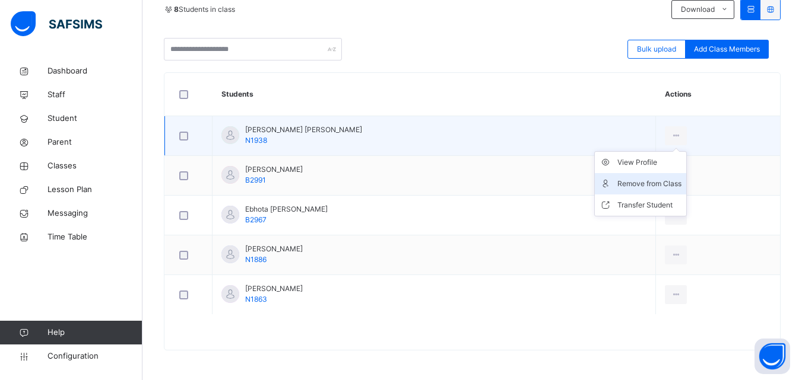
click at [641, 182] on div "Remove from Class" at bounding box center [649, 184] width 64 height 12
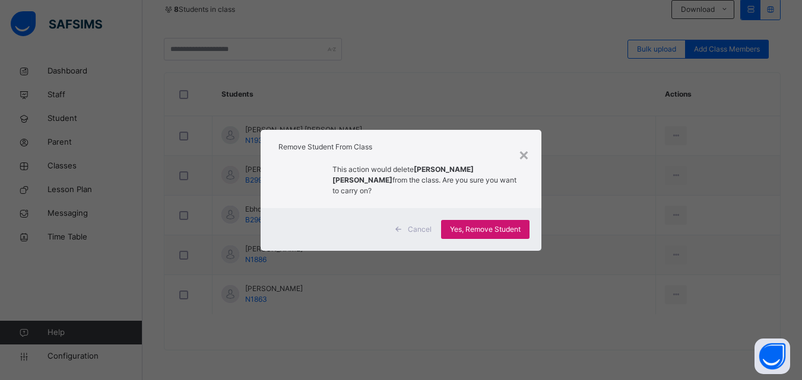
click at [520, 227] on span "Yes, Remove Student" at bounding box center [485, 229] width 71 height 11
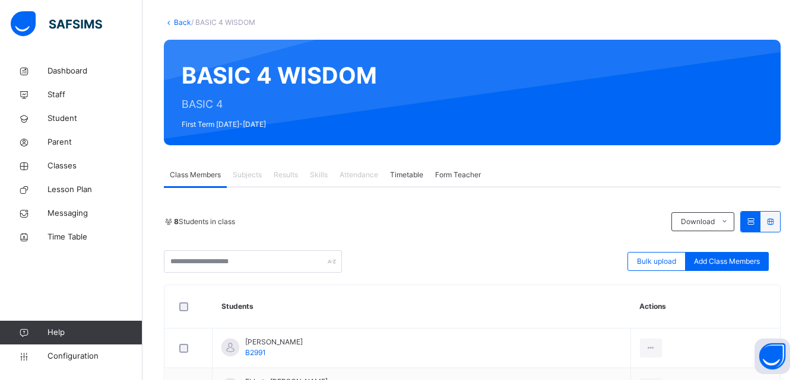
scroll to position [233, 0]
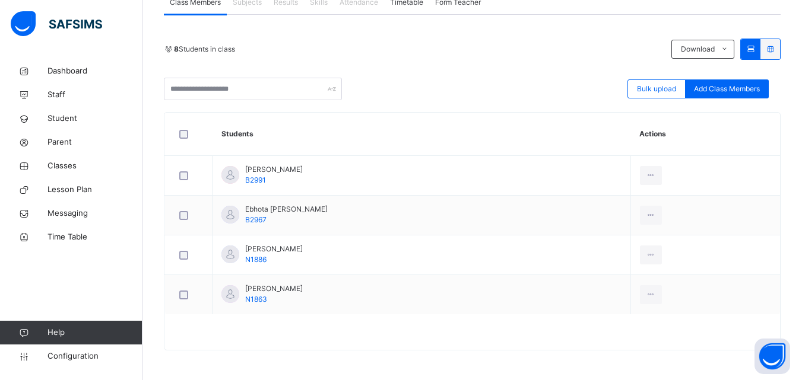
drag, startPoint x: 639, startPoint y: 227, endPoint x: 631, endPoint y: 230, distance: 8.6
click at [0, 0] on div "Remove from Class" at bounding box center [0, 0] width 0 height 0
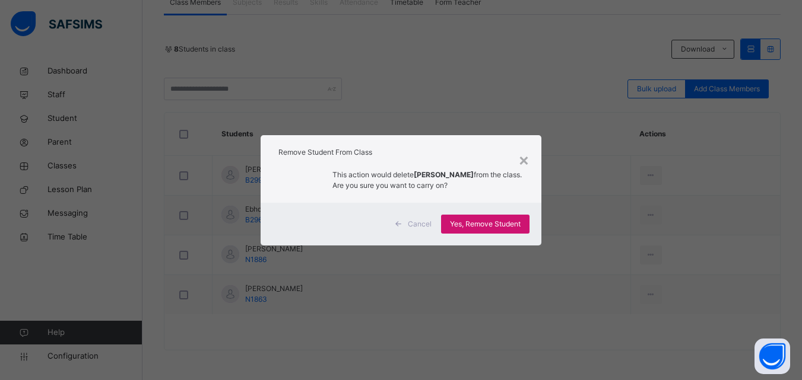
click at [498, 222] on span "Yes, Remove Student" at bounding box center [485, 224] width 71 height 11
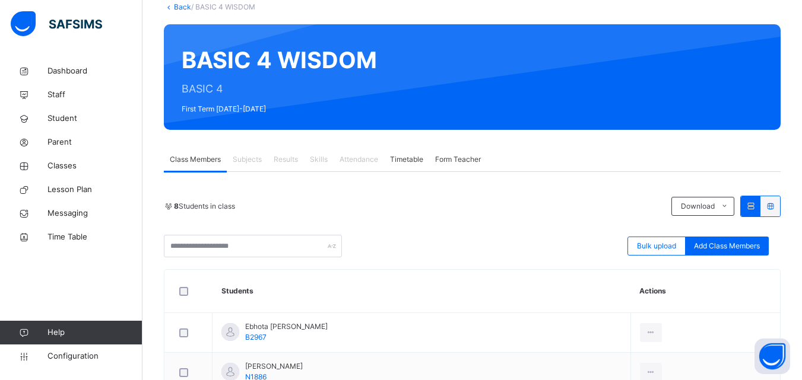
scroll to position [178, 0]
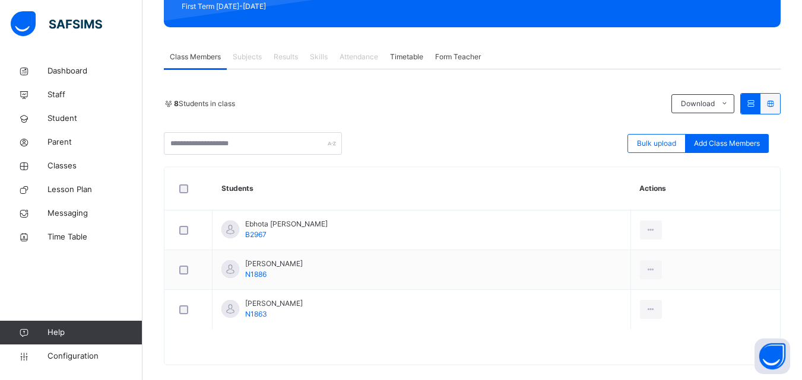
drag, startPoint x: 641, startPoint y: 274, endPoint x: 593, endPoint y: 275, distance: 48.1
click at [0, 0] on div "Remove from Class" at bounding box center [0, 0] width 0 height 0
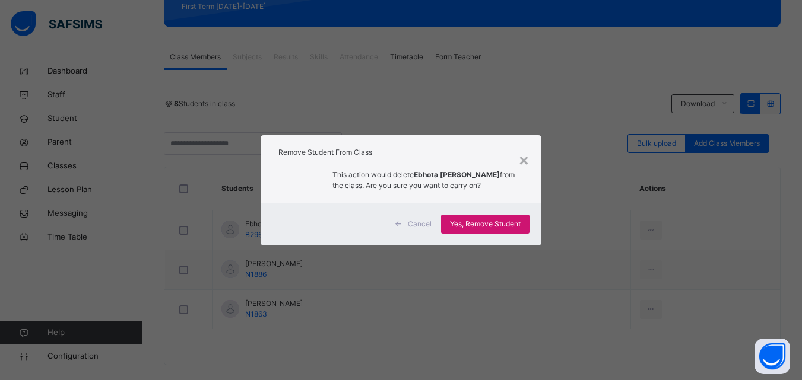
click at [510, 227] on span "Yes, Remove Student" at bounding box center [485, 224] width 71 height 11
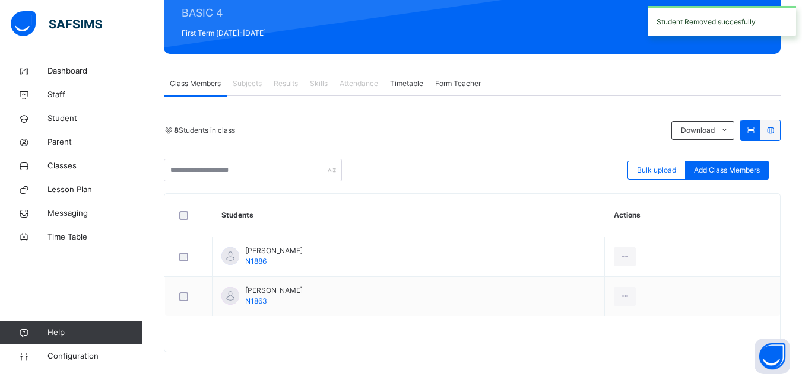
scroll to position [153, 0]
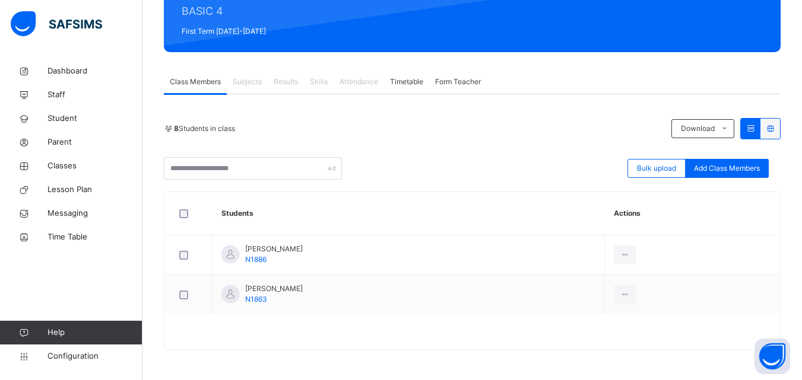
click at [0, 0] on div "Remove from Class" at bounding box center [0, 0] width 0 height 0
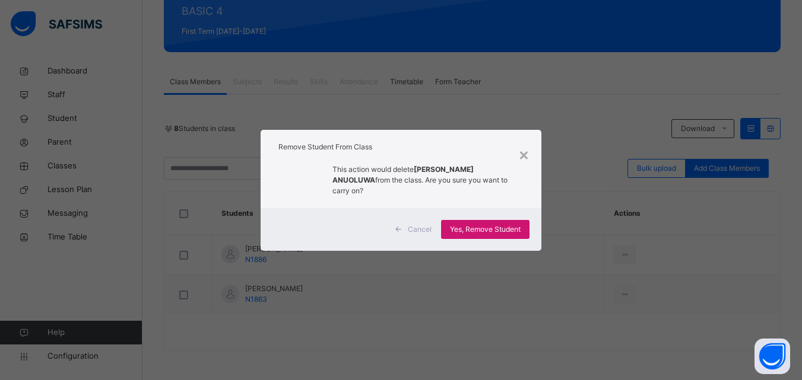
click at [500, 220] on div "Yes, Remove Student" at bounding box center [485, 229] width 88 height 19
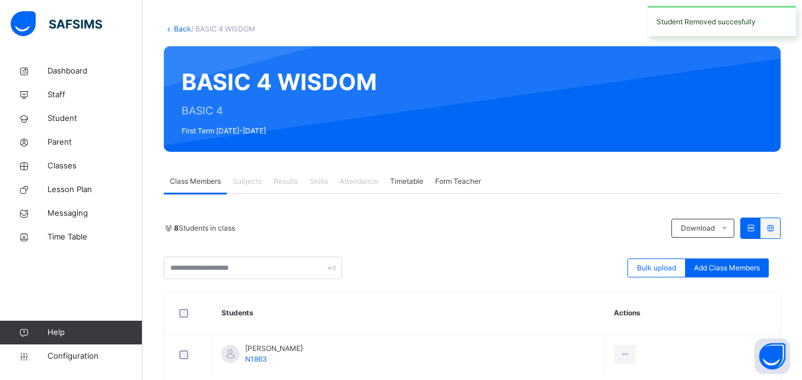
scroll to position [113, 0]
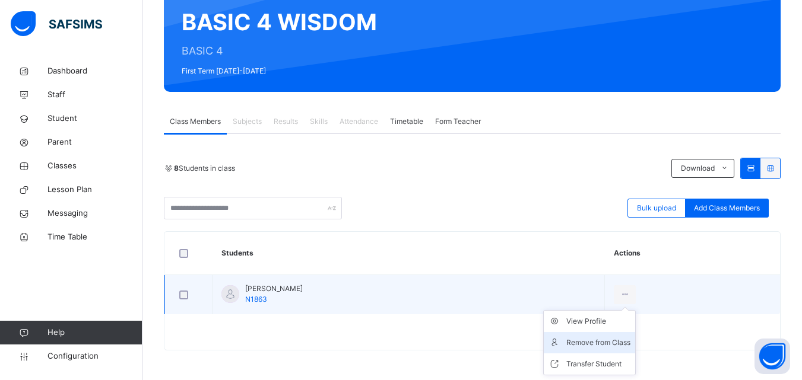
click at [635, 335] on li "Remove from Class" at bounding box center [588, 342] width 91 height 21
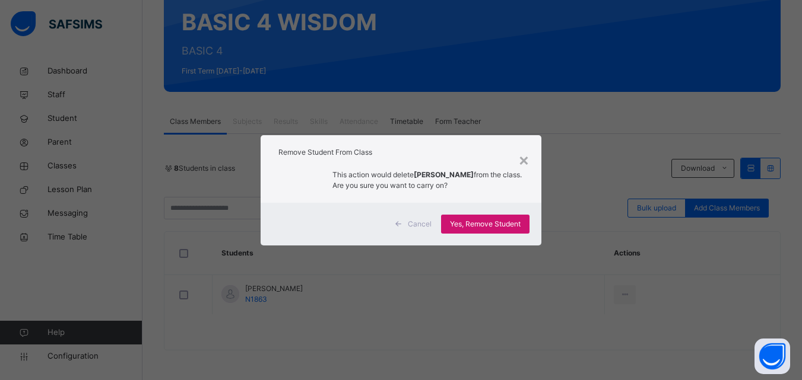
click at [512, 224] on span "Yes, Remove Student" at bounding box center [485, 224] width 71 height 11
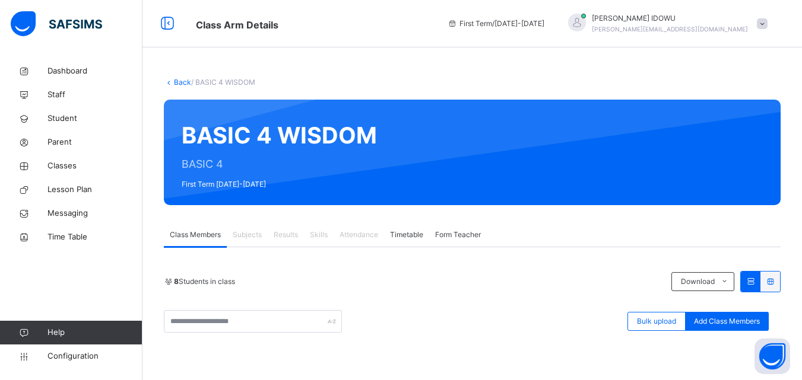
scroll to position [59, 0]
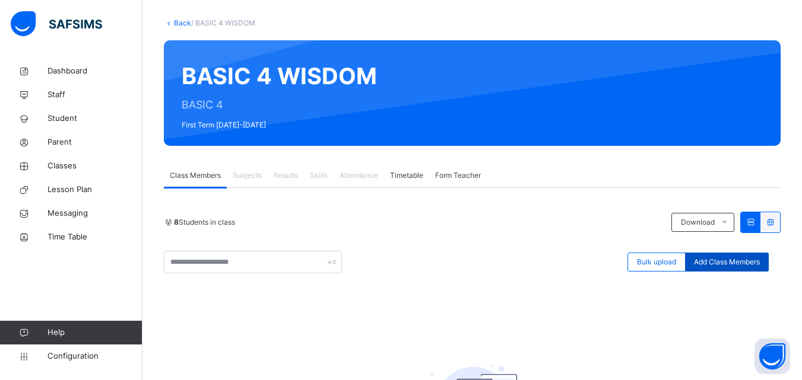
click at [702, 259] on span "Add Class Members" at bounding box center [727, 262] width 66 height 11
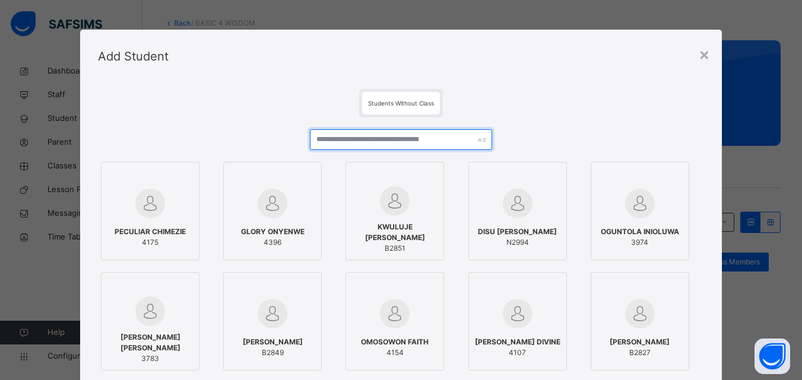
click at [387, 143] on input "text" at bounding box center [401, 139] width 182 height 21
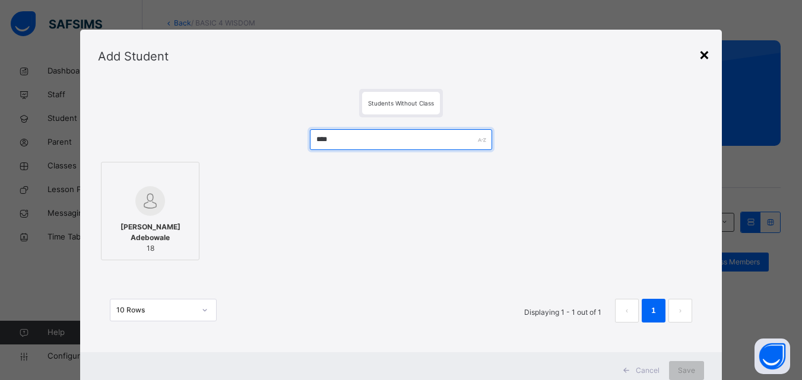
type input "****"
click at [703, 52] on div "×" at bounding box center [703, 54] width 11 height 25
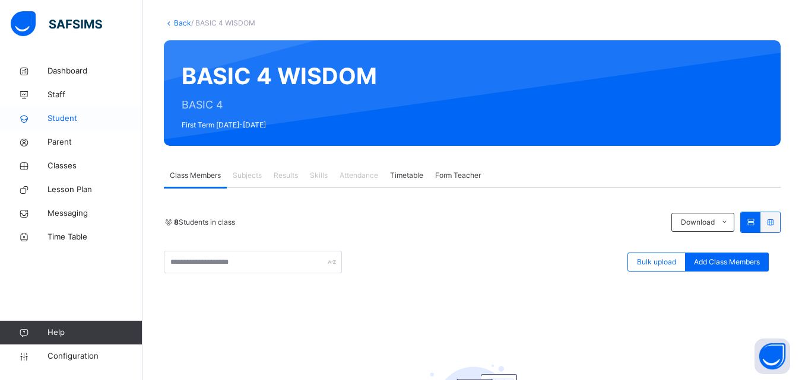
click at [119, 128] on link "Student" at bounding box center [71, 119] width 142 height 24
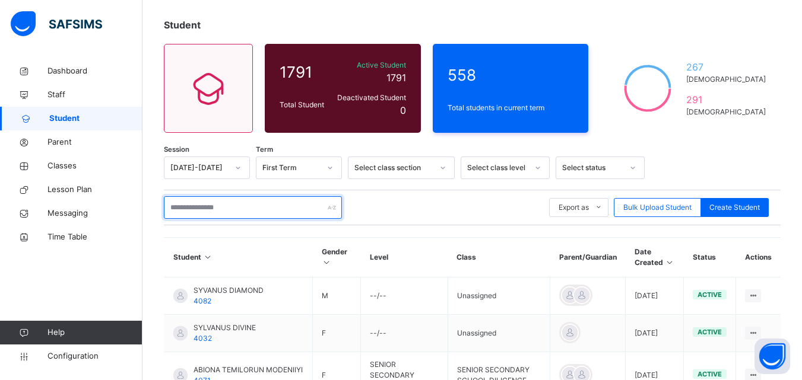
click at [201, 205] on input "text" at bounding box center [253, 207] width 178 height 23
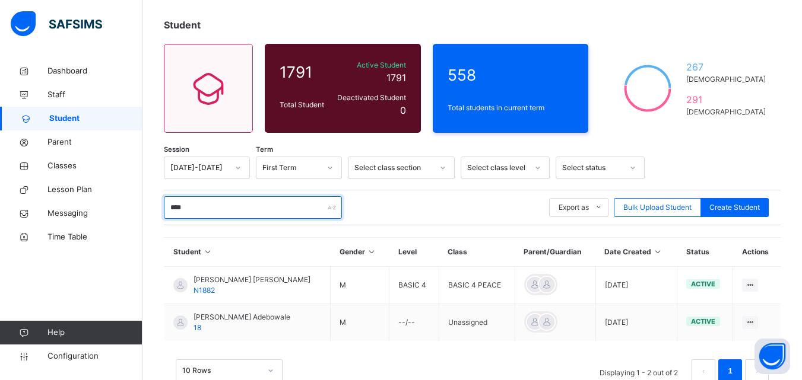
scroll to position [92, 0]
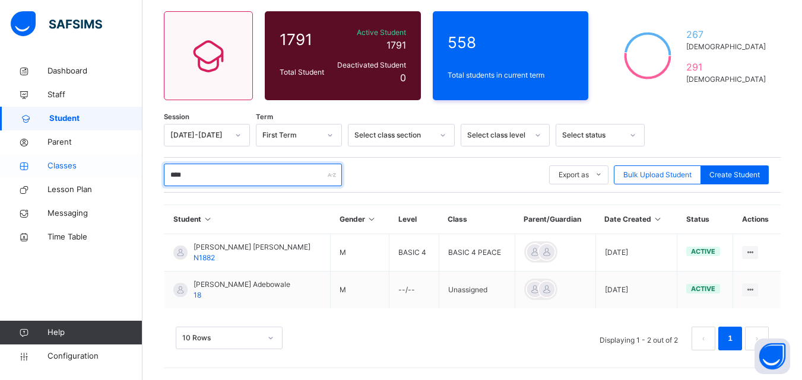
type input "****"
click at [96, 165] on span "Classes" at bounding box center [94, 166] width 95 height 12
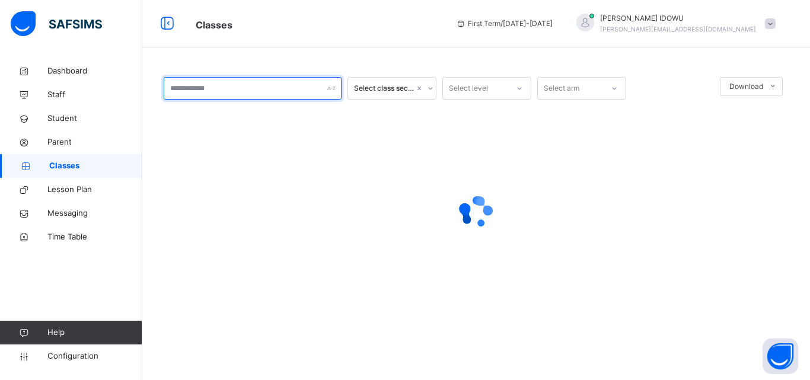
click at [203, 93] on input "text" at bounding box center [253, 88] width 178 height 23
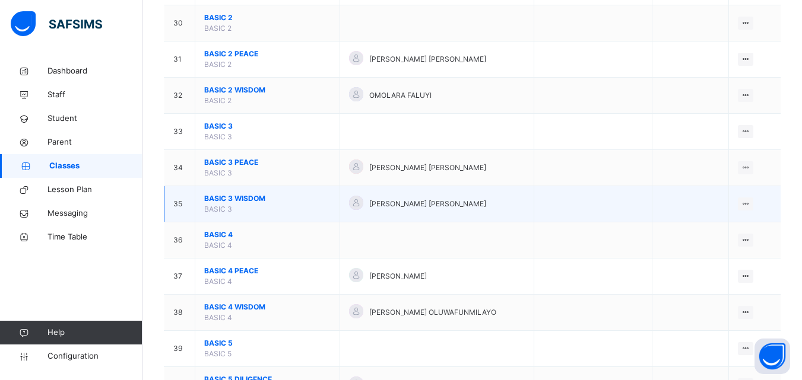
scroll to position [1187, 0]
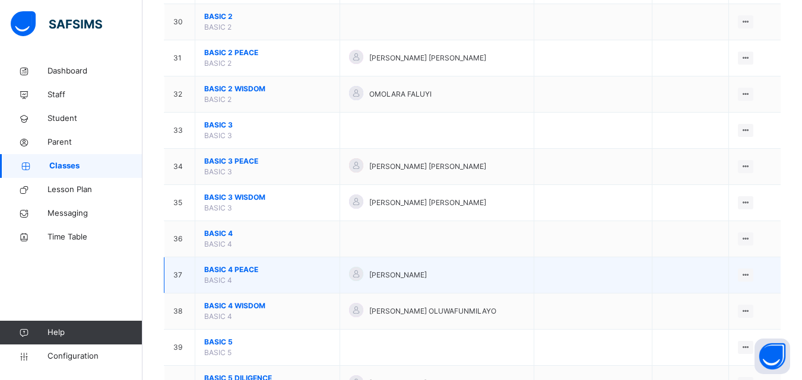
click at [226, 278] on span "BASIC 4" at bounding box center [218, 280] width 28 height 9
click at [222, 271] on span "BASIC 4 PEACE" at bounding box center [267, 270] width 126 height 11
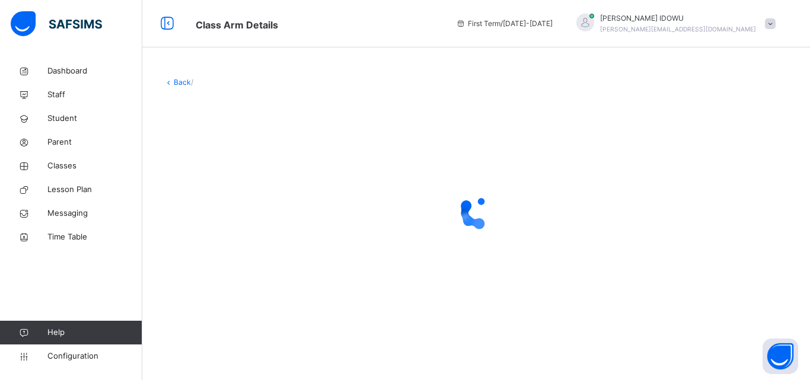
click at [222, 270] on div at bounding box center [476, 212] width 625 height 225
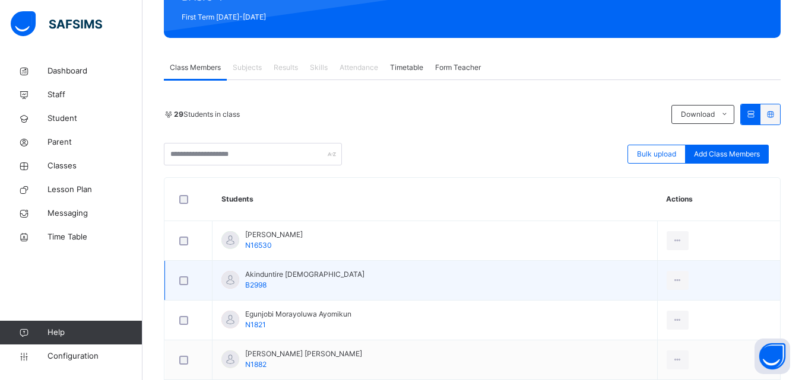
scroll to position [178, 0]
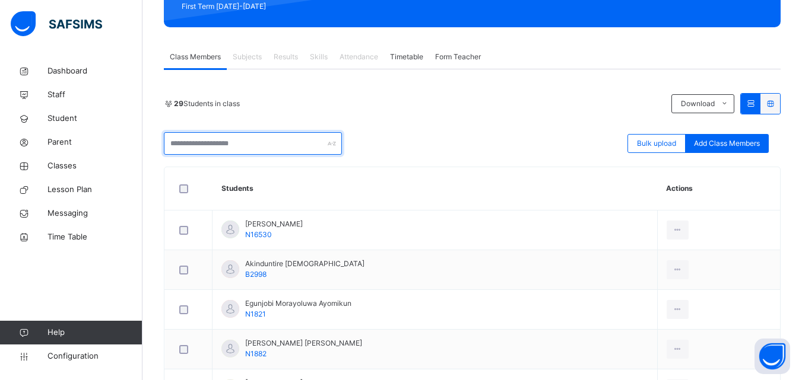
click at [271, 149] on input "text" at bounding box center [253, 143] width 178 height 23
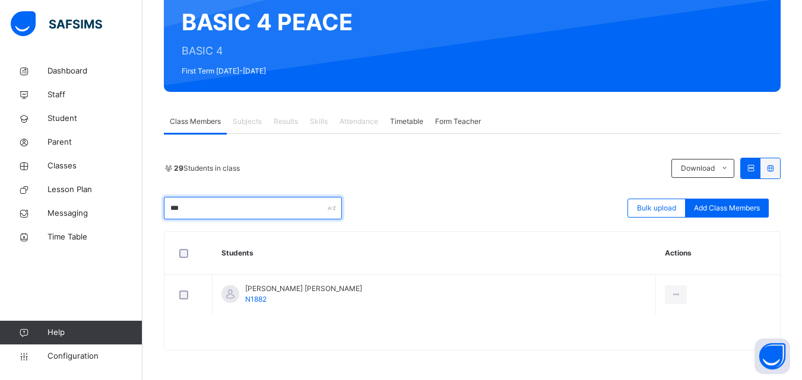
scroll to position [113, 0]
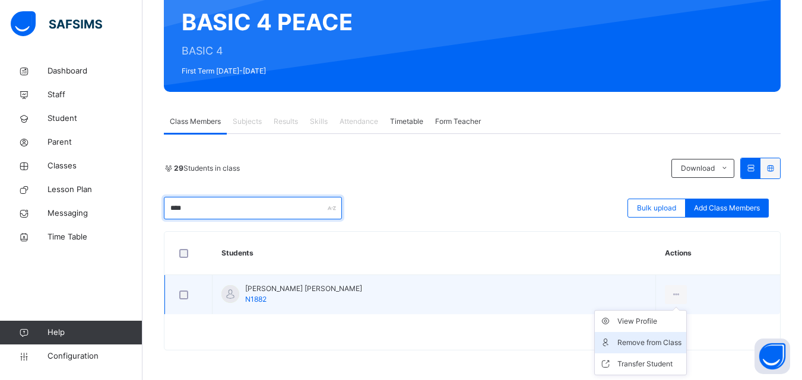
type input "****"
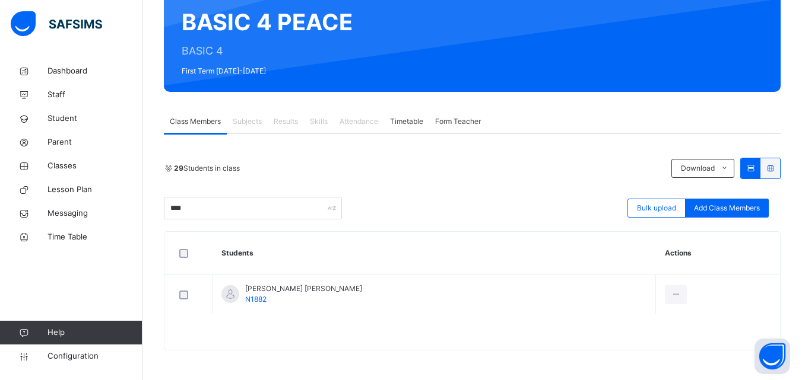
drag, startPoint x: 659, startPoint y: 341, endPoint x: 650, endPoint y: 335, distance: 10.2
click at [0, 0] on div "Remove from Class" at bounding box center [0, 0] width 0 height 0
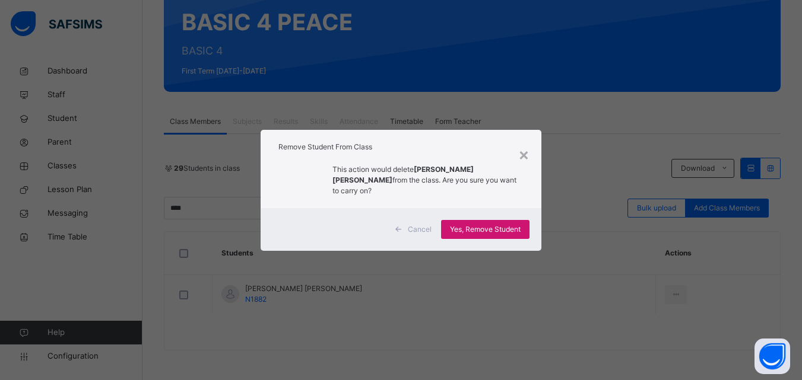
click at [483, 224] on span "Yes, Remove Student" at bounding box center [485, 229] width 71 height 11
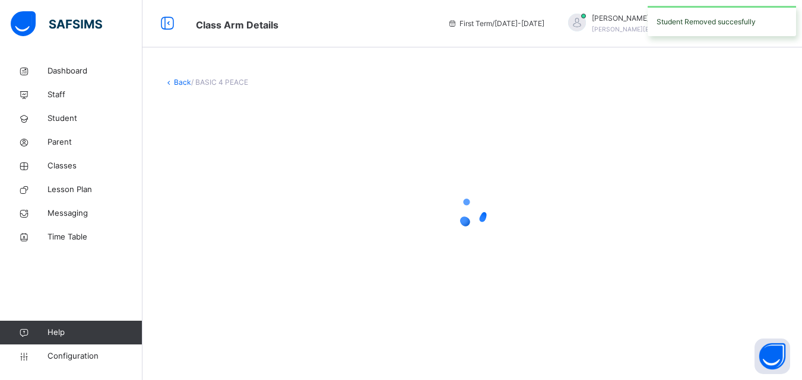
scroll to position [0, 0]
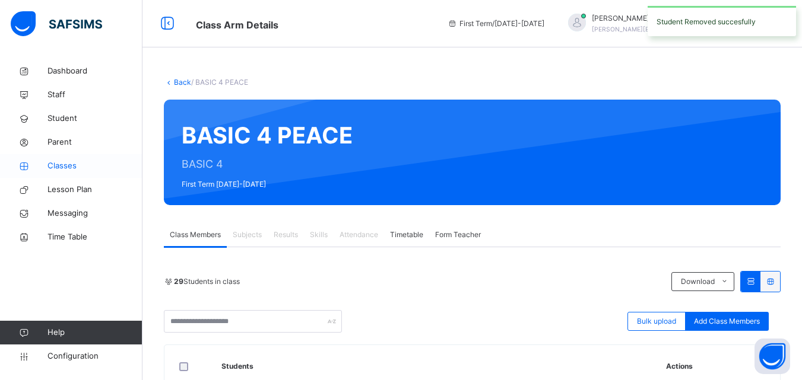
click at [94, 174] on link "Classes" at bounding box center [71, 166] width 142 height 24
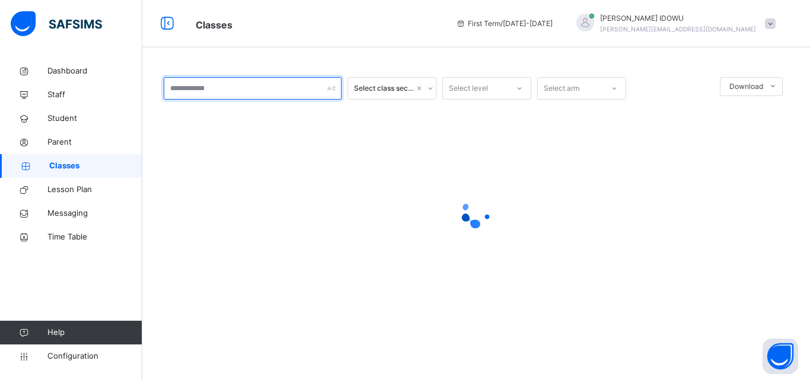
click at [212, 97] on input "text" at bounding box center [253, 88] width 178 height 23
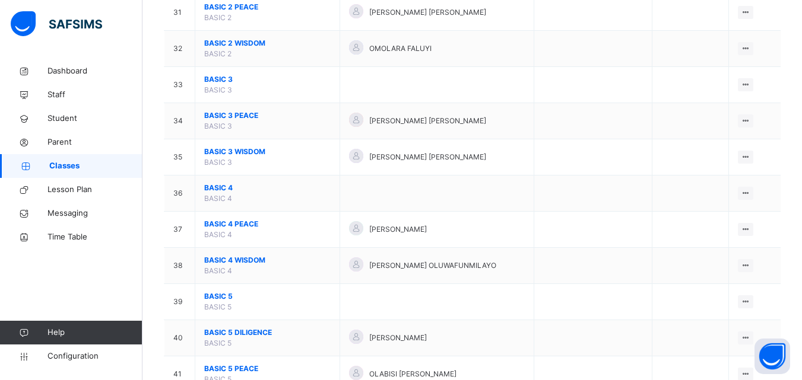
scroll to position [1246, 0]
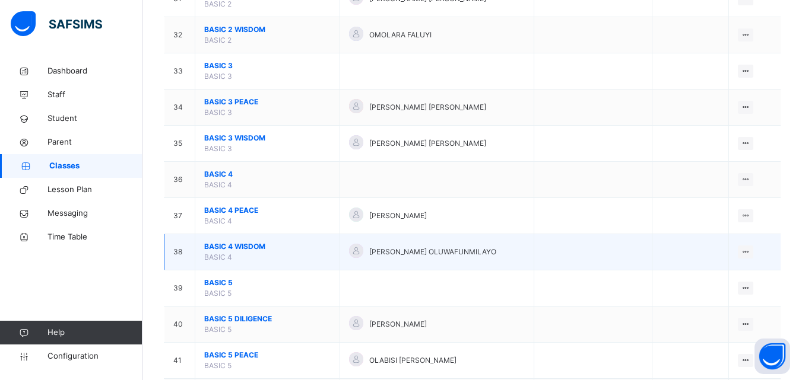
click at [240, 242] on span "BASIC 4 WISDOM" at bounding box center [267, 246] width 126 height 11
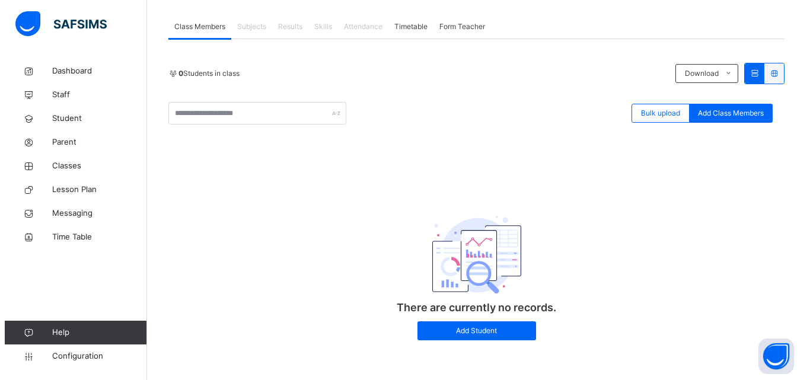
scroll to position [211, 0]
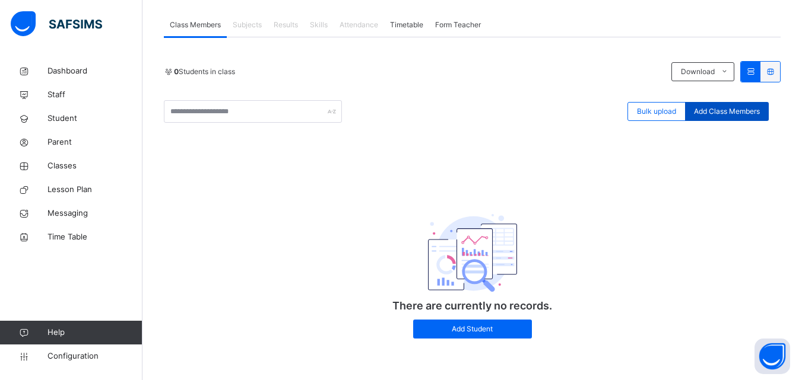
click at [715, 107] on span "Add Class Members" at bounding box center [727, 111] width 66 height 11
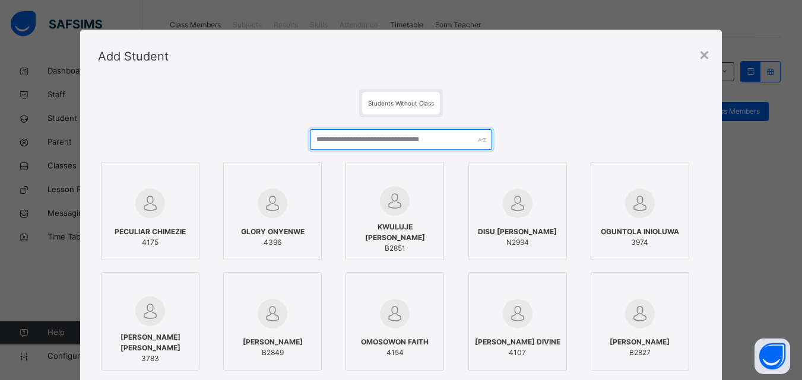
click at [346, 147] on input "text" at bounding box center [401, 139] width 182 height 21
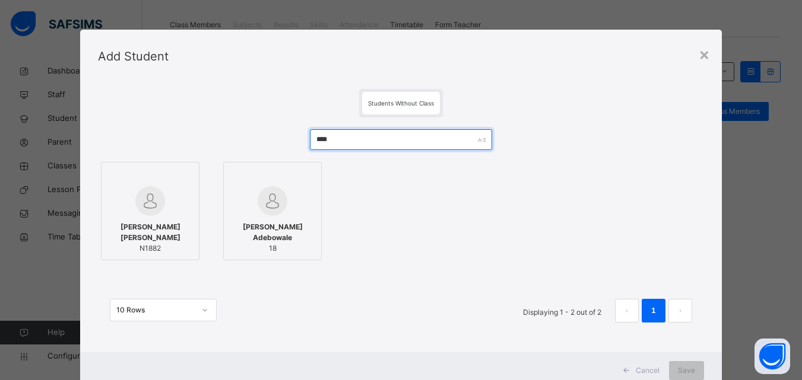
type input "****"
click at [142, 201] on img at bounding box center [150, 201] width 30 height 30
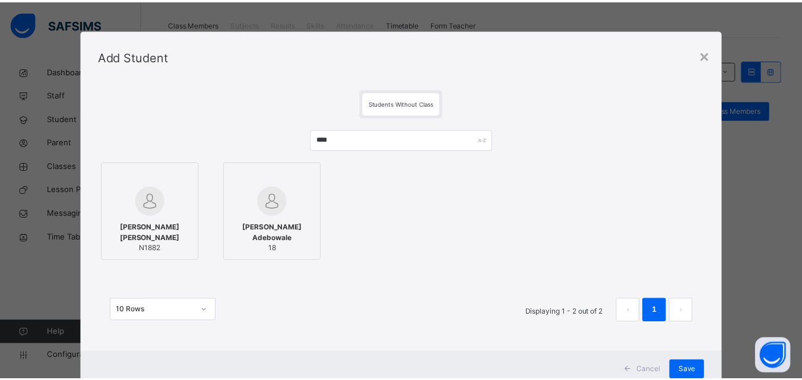
scroll to position [39, 0]
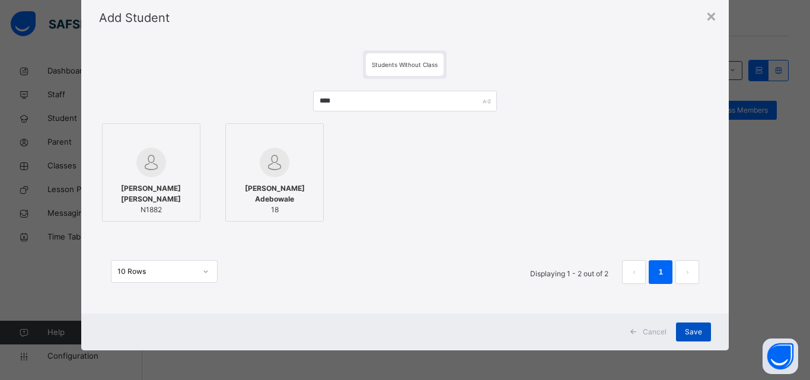
click at [694, 329] on span "Save" at bounding box center [693, 332] width 17 height 11
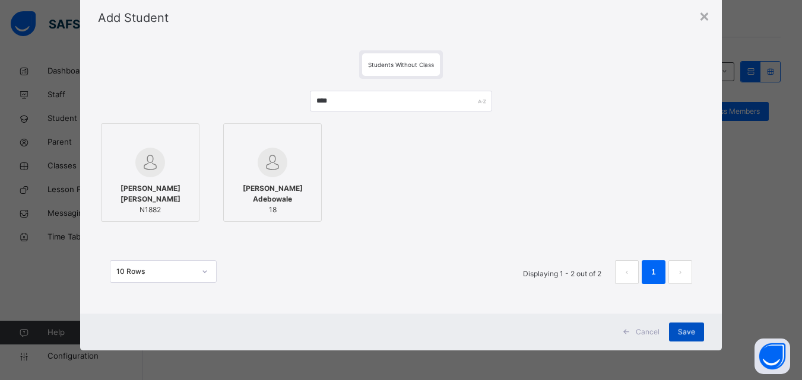
scroll to position [0, 0]
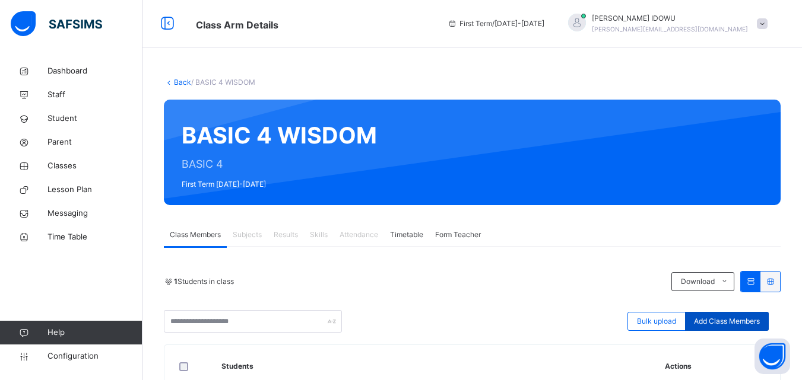
click at [738, 323] on span "Add Class Members" at bounding box center [727, 321] width 66 height 11
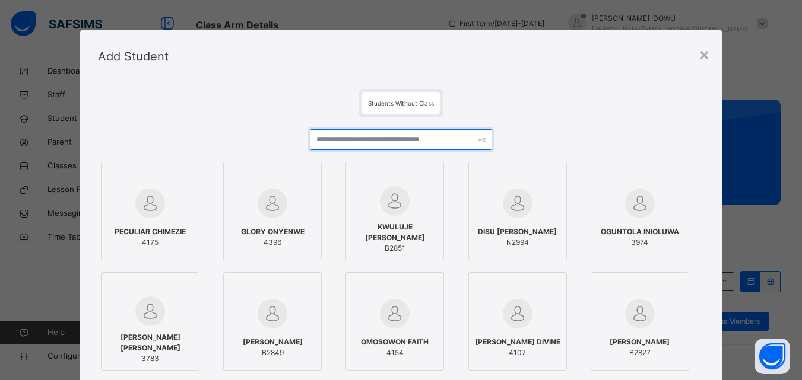
drag, startPoint x: 470, startPoint y: 141, endPoint x: 467, endPoint y: 152, distance: 11.8
click at [470, 141] on input "text" at bounding box center [401, 139] width 182 height 21
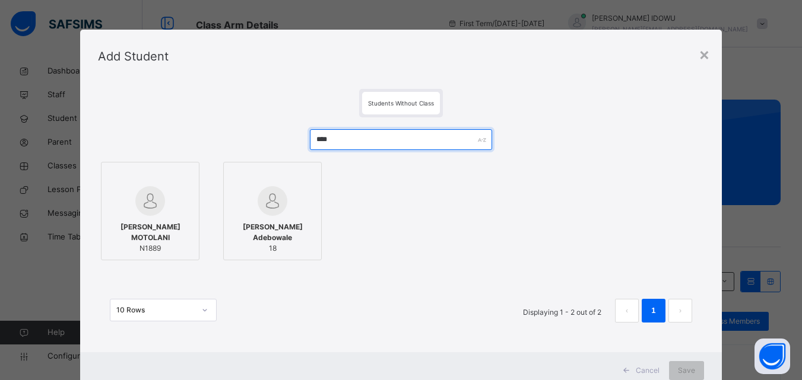
type input "****"
click at [177, 223] on span "[PERSON_NAME] MOTOLANI" at bounding box center [149, 232] width 85 height 21
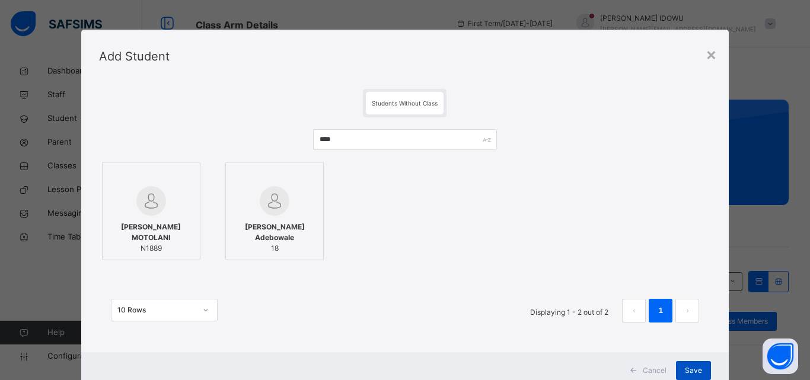
click at [697, 365] on div "Save" at bounding box center [693, 370] width 35 height 19
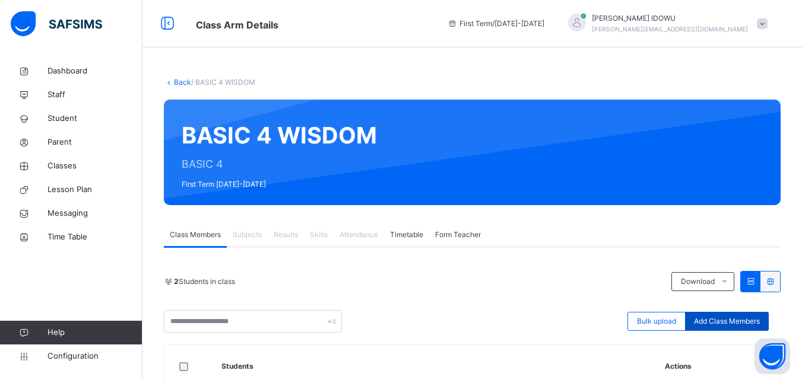
click at [723, 314] on div "Add Class Members" at bounding box center [727, 321] width 84 height 19
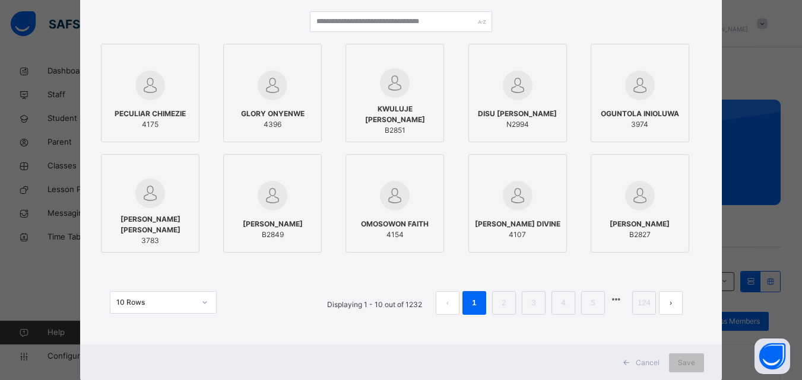
scroll to position [119, 0]
click at [443, 24] on input "text" at bounding box center [401, 21] width 182 height 21
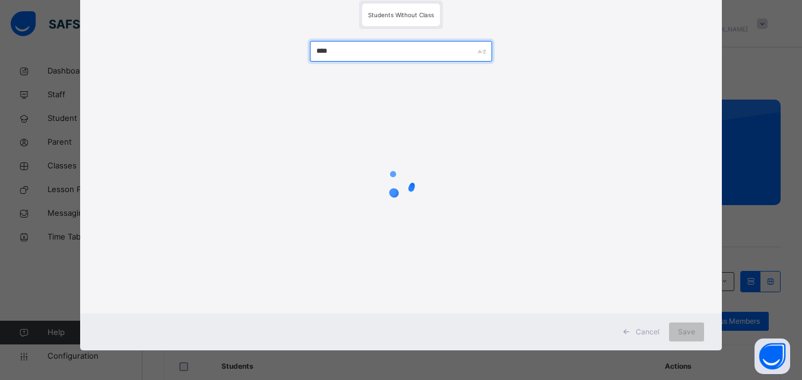
scroll to position [71, 0]
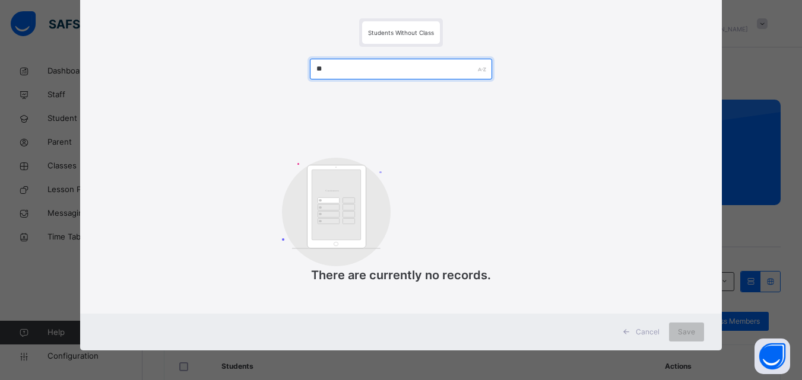
type input "*"
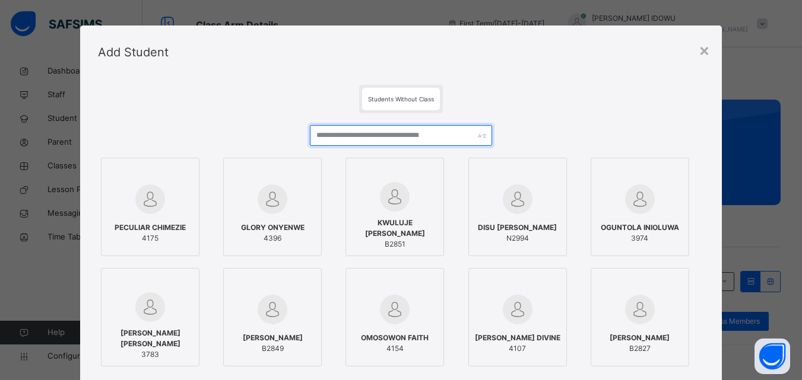
scroll to position [0, 0]
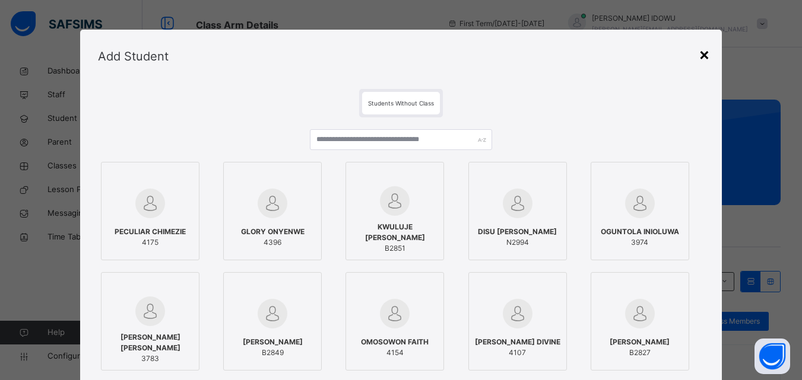
click at [705, 52] on div "×" at bounding box center [703, 54] width 11 height 25
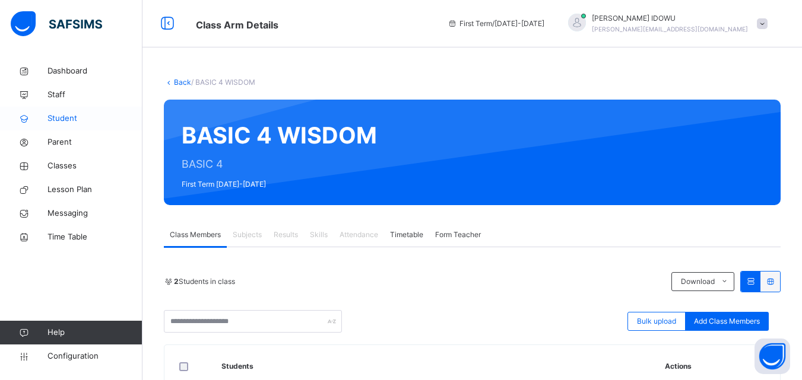
click at [93, 121] on span "Student" at bounding box center [94, 119] width 95 height 12
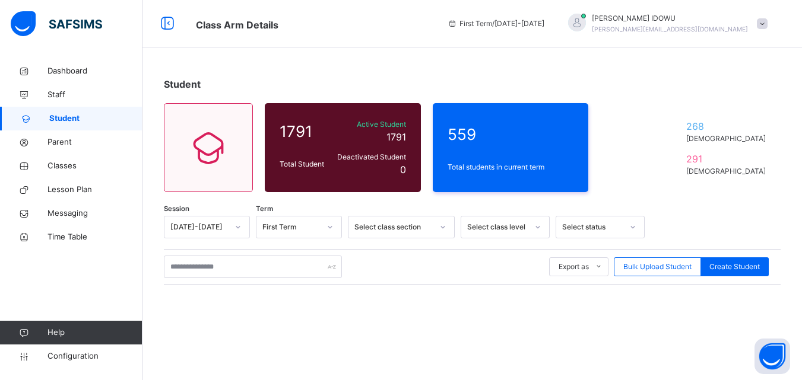
click at [209, 281] on div "Export as Pdf Report Excel Report Excel Report (LMS) Bulk Upload Student Create…" at bounding box center [472, 267] width 616 height 36
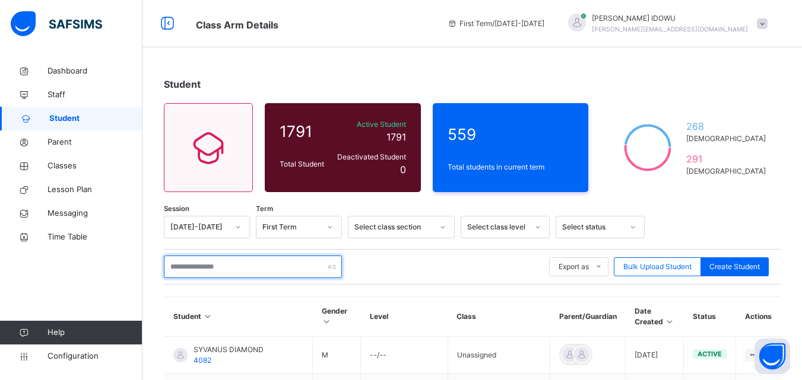
click at [215, 264] on input "text" at bounding box center [253, 267] width 178 height 23
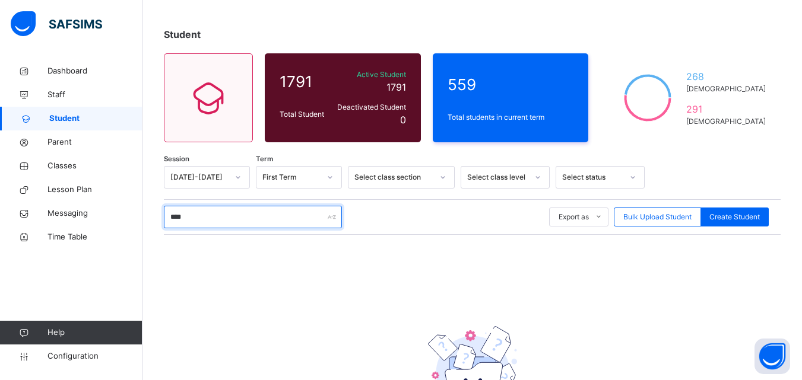
scroll to position [157, 0]
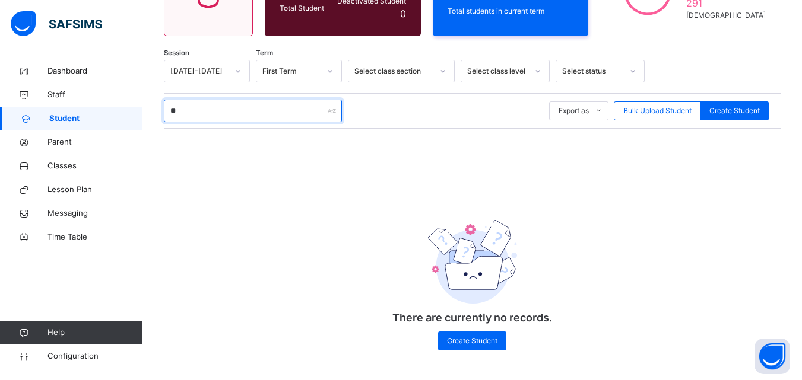
type input "*"
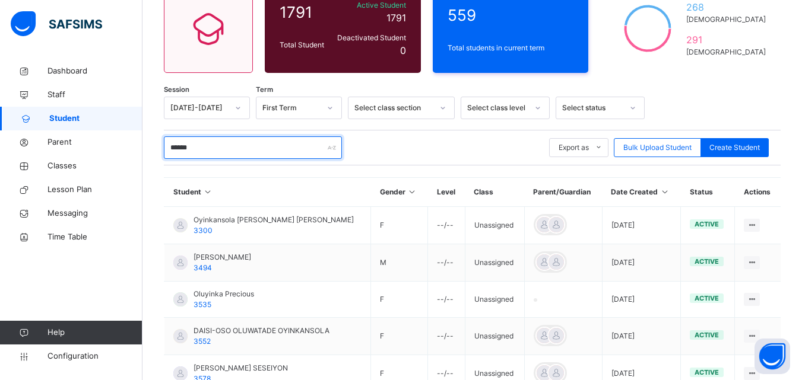
scroll to position [92, 0]
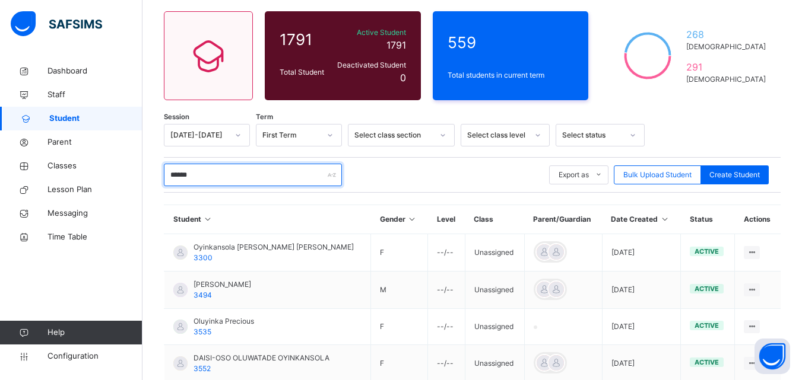
click at [321, 179] on input "******" at bounding box center [253, 175] width 178 height 23
type input "*"
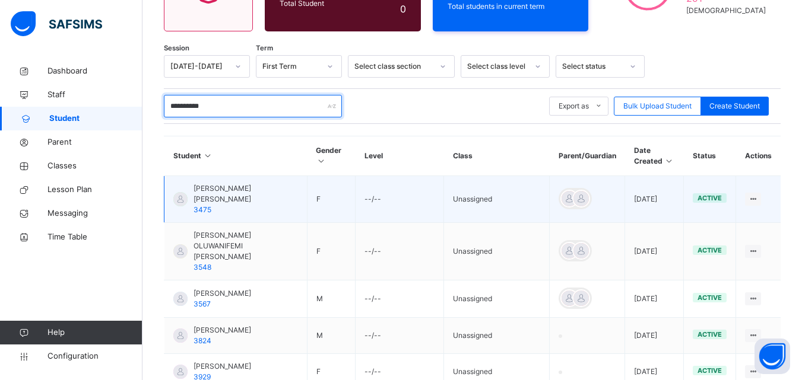
scroll to position [139, 0]
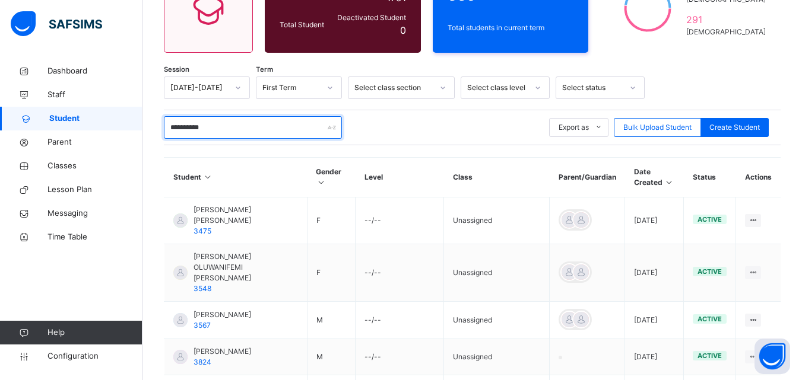
click at [296, 131] on input "**********" at bounding box center [253, 127] width 178 height 23
click at [288, 121] on input "**********" at bounding box center [253, 127] width 178 height 23
click at [267, 131] on input "**********" at bounding box center [253, 127] width 178 height 23
type input "*"
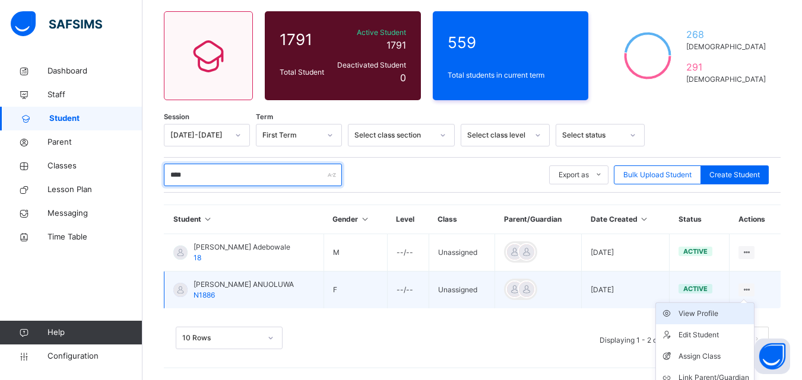
scroll to position [122, 0]
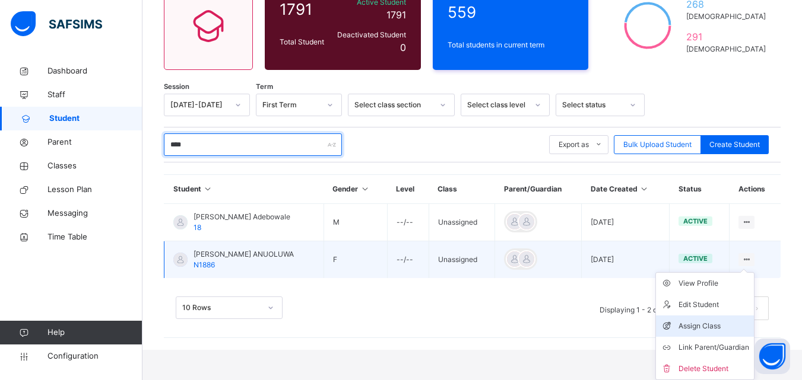
type input "****"
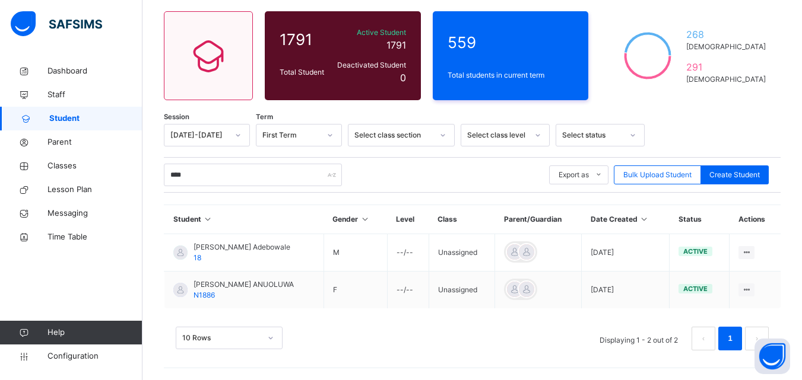
drag, startPoint x: 736, startPoint y: 326, endPoint x: 721, endPoint y: 308, distance: 23.6
click at [0, 0] on div "Assign Class" at bounding box center [0, 0] width 0 height 0
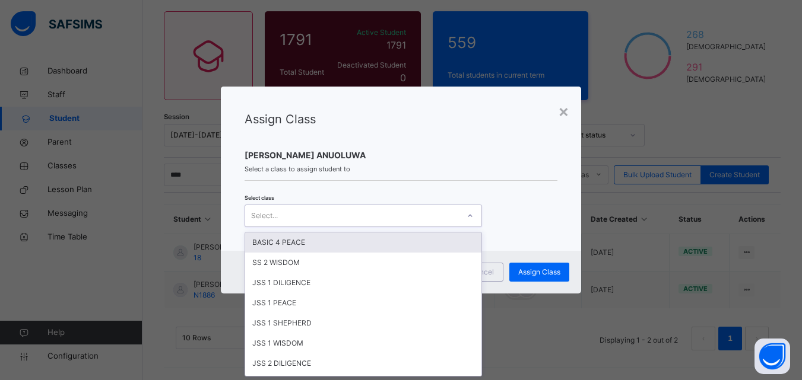
scroll to position [0, 0]
click at [342, 225] on div "Select..." at bounding box center [362, 216] width 237 height 23
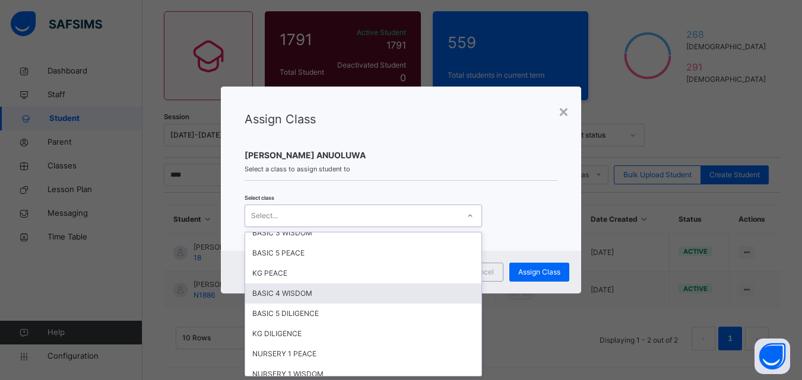
scroll to position [534, 0]
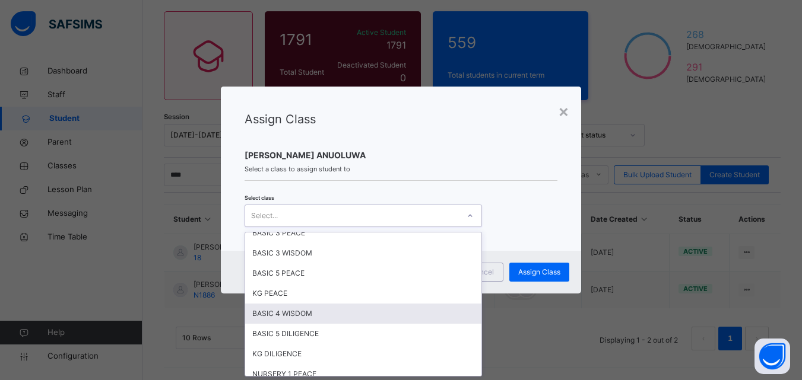
click at [315, 315] on div "BASIC 4 WISDOM" at bounding box center [363, 314] width 236 height 20
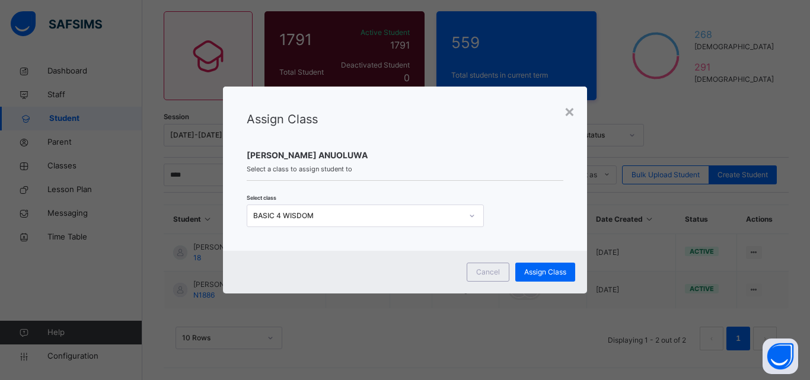
click at [526, 262] on div "Cancel Assign Class" at bounding box center [405, 272] width 365 height 43
click at [526, 276] on span "Assign Class" at bounding box center [545, 272] width 42 height 11
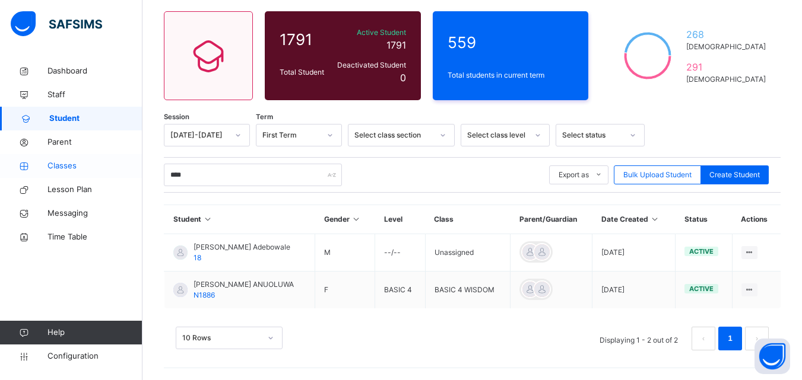
click at [84, 167] on span "Classes" at bounding box center [94, 166] width 95 height 12
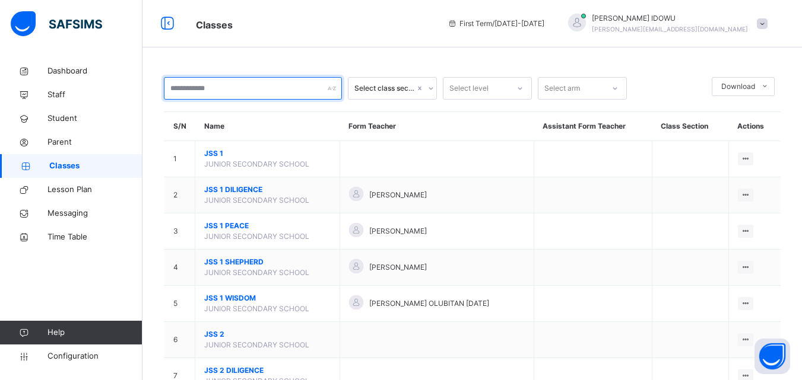
click at [288, 86] on input "text" at bounding box center [253, 88] width 178 height 23
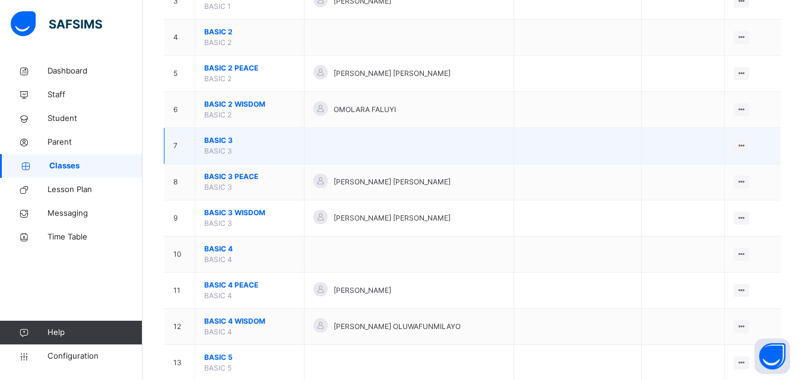
scroll to position [237, 0]
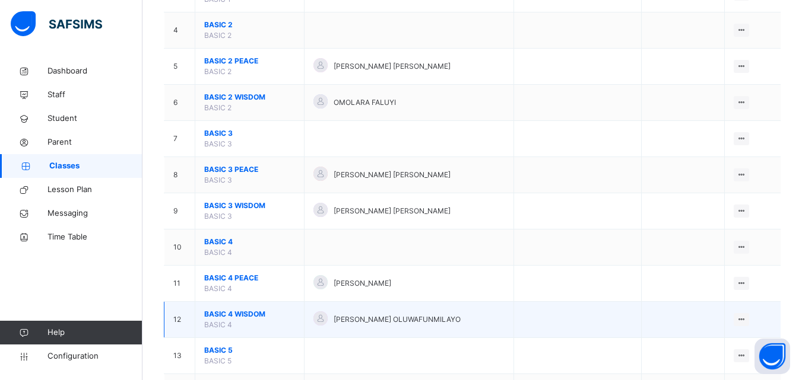
type input "*****"
click at [220, 320] on span "BASIC 4" at bounding box center [218, 324] width 28 height 9
click at [220, 319] on span "BASIC 4 WISDOM" at bounding box center [249, 314] width 91 height 11
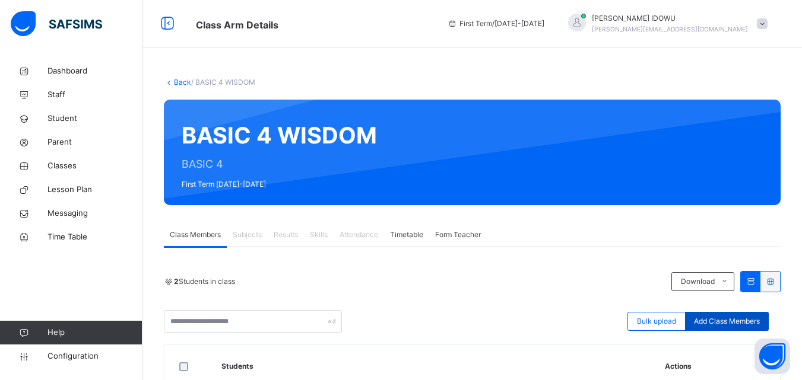
click at [718, 321] on span "Add Class Members" at bounding box center [727, 321] width 66 height 11
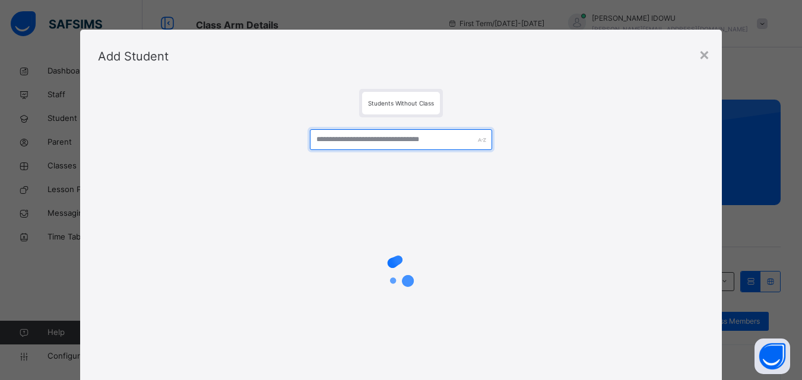
click at [466, 141] on input "text" at bounding box center [401, 139] width 182 height 21
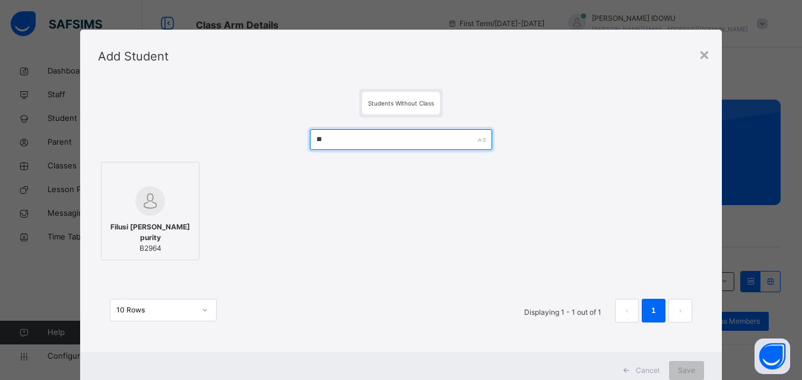
type input "*"
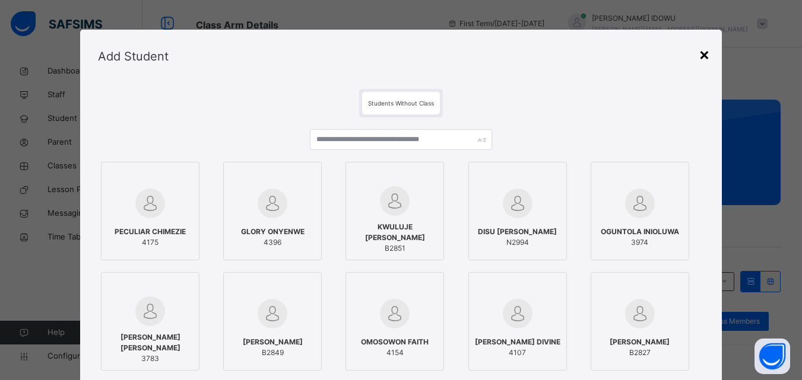
click at [706, 51] on div "×" at bounding box center [703, 54] width 11 height 25
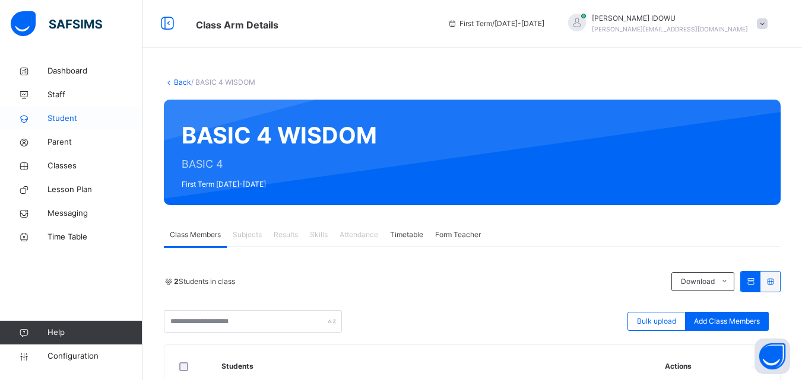
click at [97, 115] on span "Student" at bounding box center [94, 119] width 95 height 12
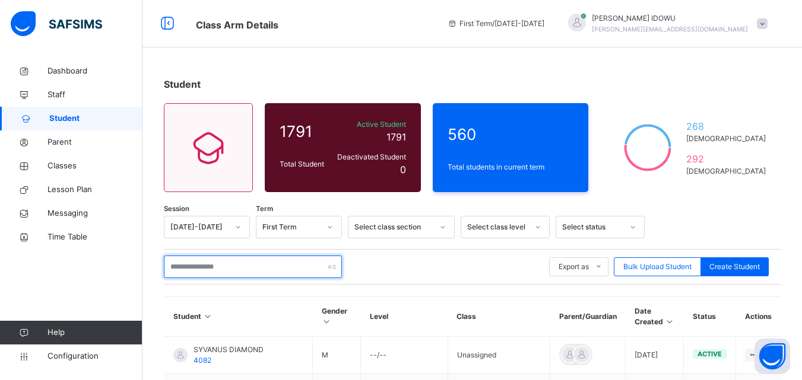
click at [211, 263] on input "text" at bounding box center [253, 267] width 178 height 23
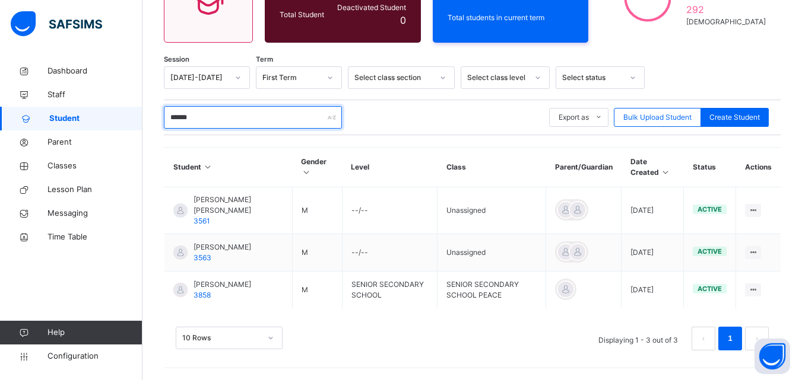
scroll to position [159, 0]
click at [269, 107] on input "******" at bounding box center [253, 117] width 178 height 23
type input "*"
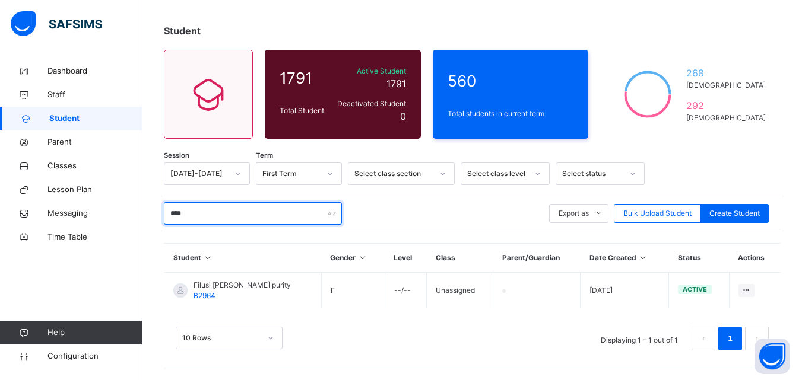
scroll to position [53, 0]
type input "*"
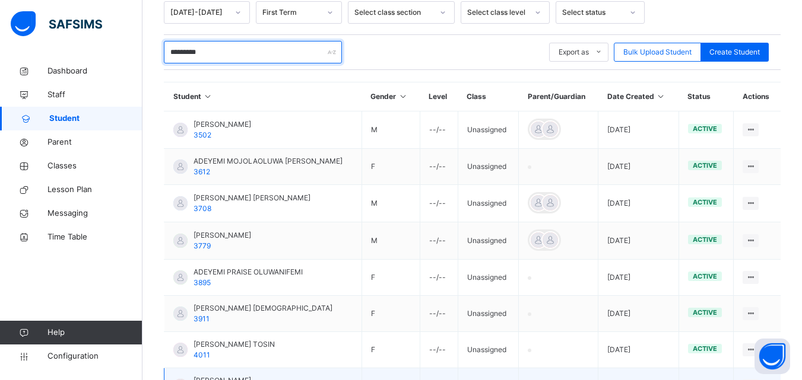
scroll to position [147, 0]
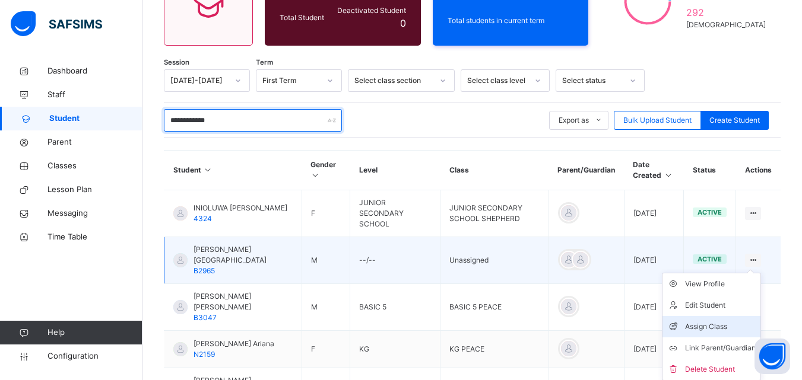
type input "**********"
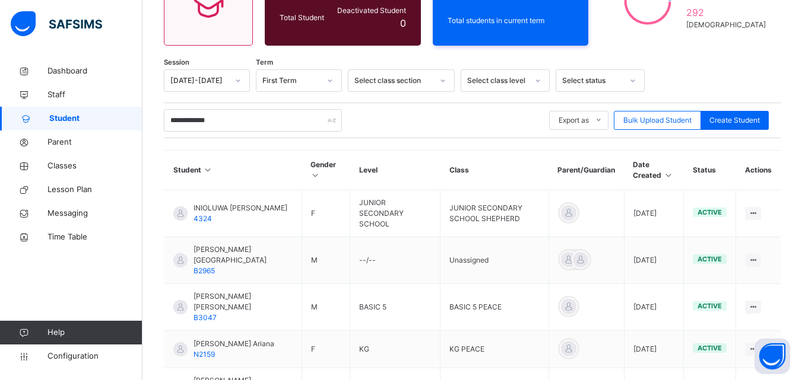
drag, startPoint x: 724, startPoint y: 325, endPoint x: 703, endPoint y: 314, distance: 23.9
click at [0, 0] on div "Assign Class" at bounding box center [0, 0] width 0 height 0
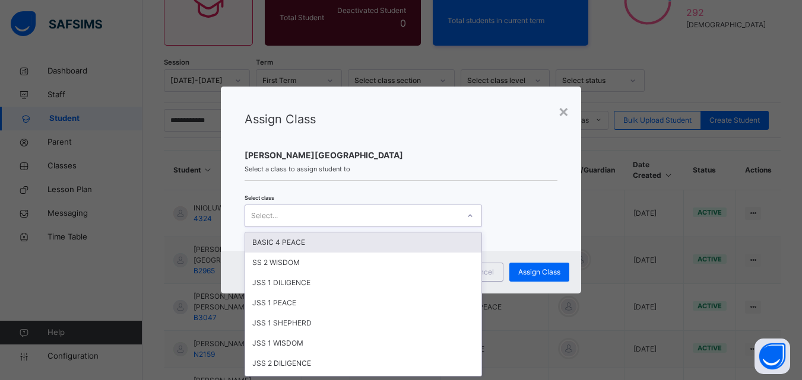
scroll to position [0, 0]
click at [346, 215] on div "Select..." at bounding box center [352, 215] width 214 height 18
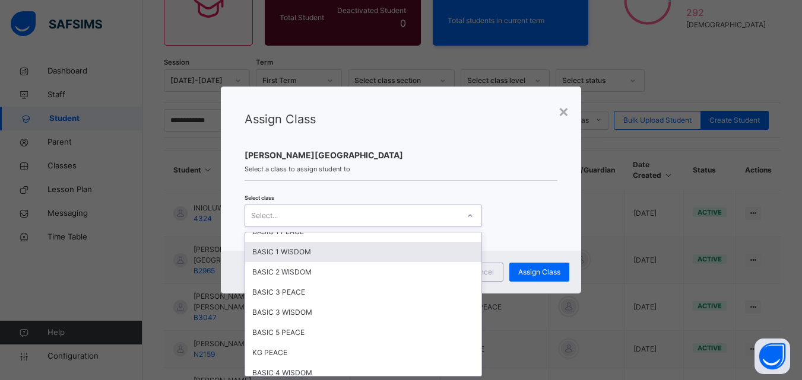
scroll to position [534, 0]
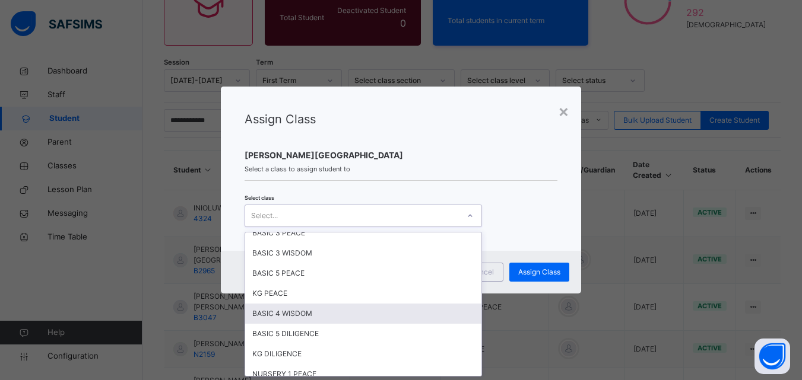
click at [297, 312] on div "BASIC 4 WISDOM" at bounding box center [363, 314] width 236 height 20
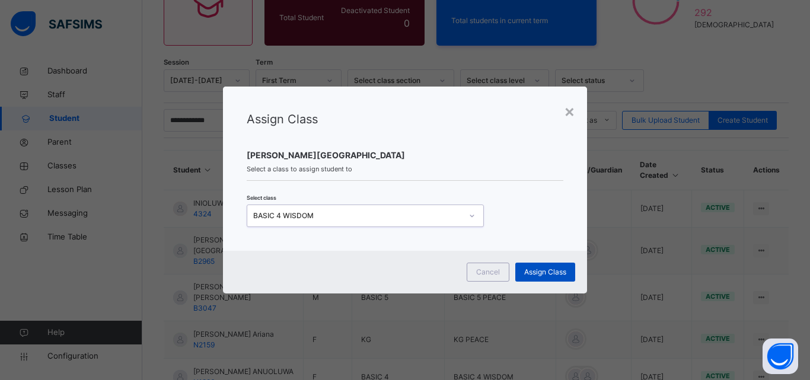
click at [529, 274] on span "Assign Class" at bounding box center [545, 272] width 42 height 11
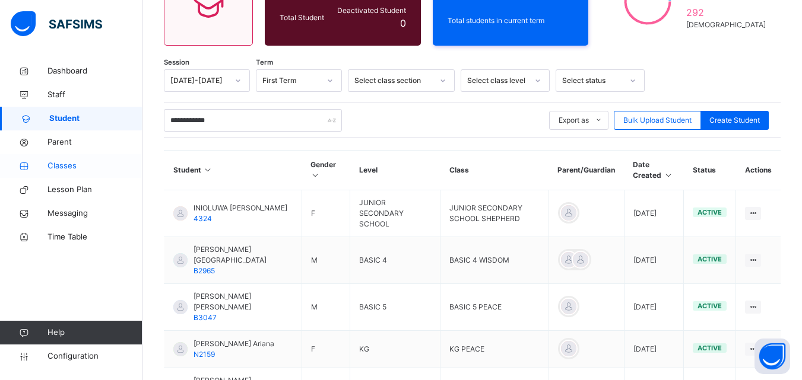
click at [90, 170] on span "Classes" at bounding box center [94, 166] width 95 height 12
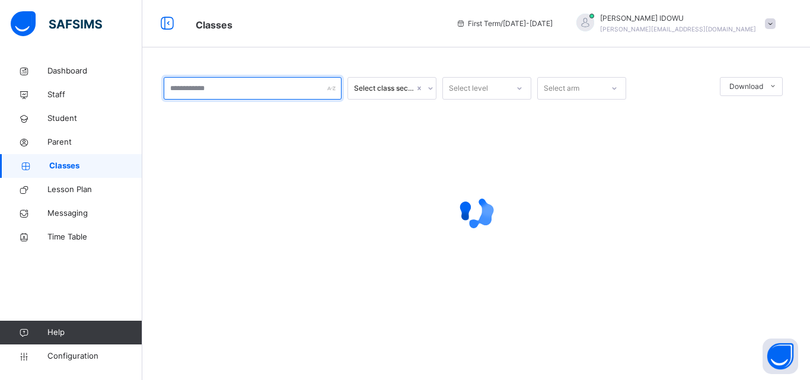
click at [246, 97] on input "text" at bounding box center [253, 88] width 178 height 23
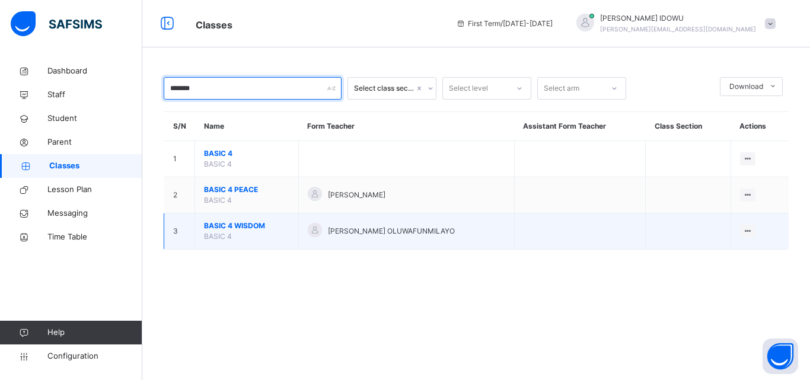
type input "*******"
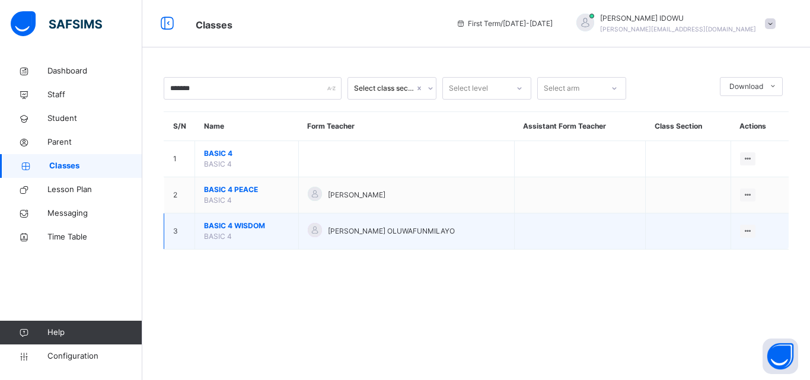
click at [222, 225] on span "BASIC 4 WISDOM" at bounding box center [246, 226] width 85 height 11
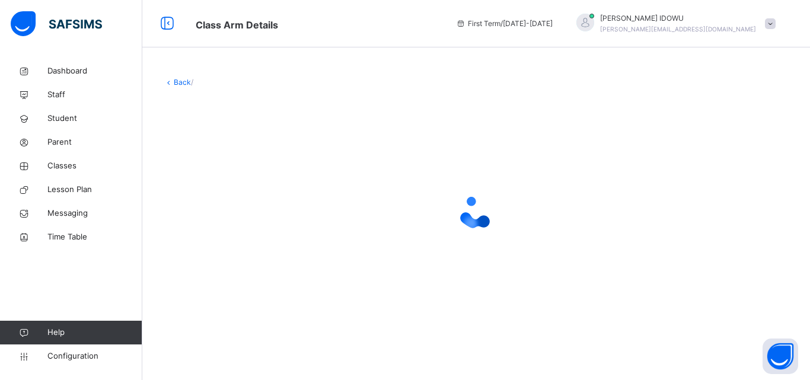
click at [222, 225] on div at bounding box center [476, 212] width 625 height 47
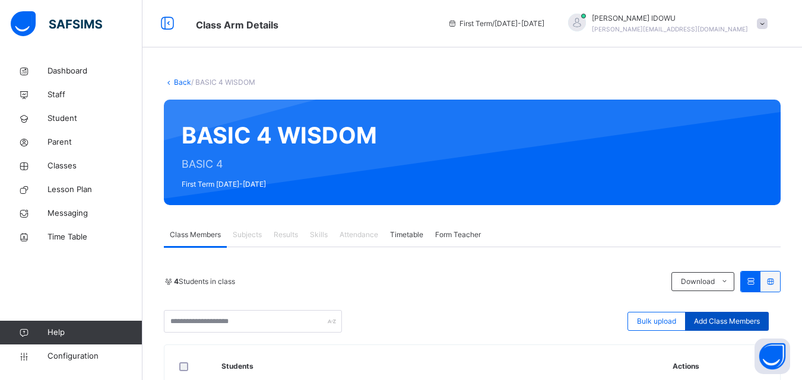
click at [715, 321] on span "Add Class Members" at bounding box center [727, 321] width 66 height 11
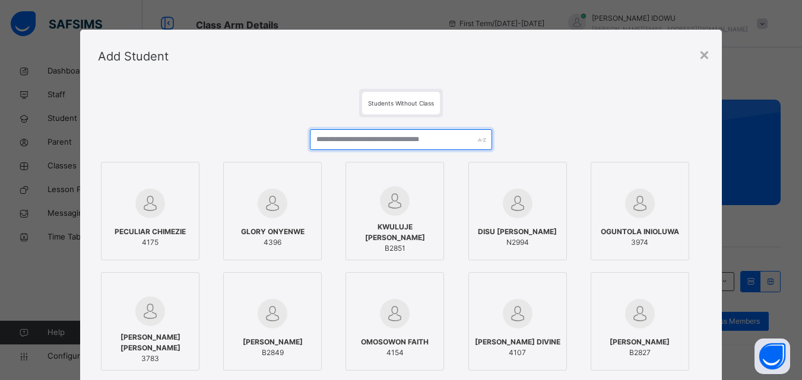
click at [342, 145] on input "text" at bounding box center [401, 139] width 182 height 21
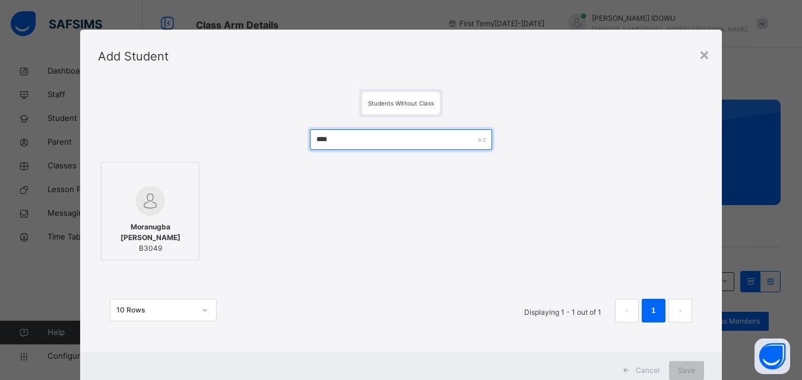
type input "****"
click at [165, 193] on div at bounding box center [149, 201] width 85 height 30
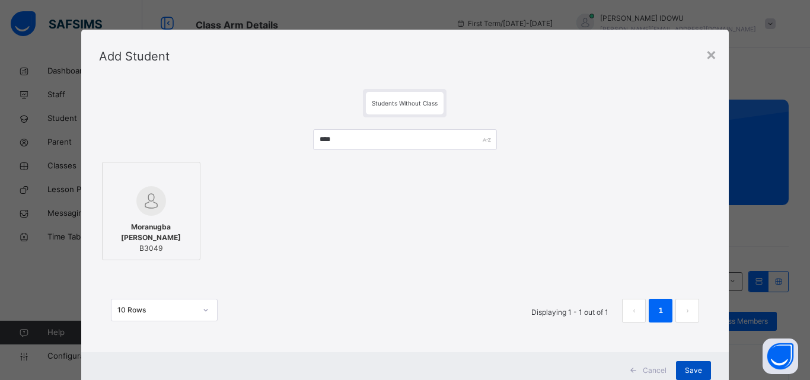
click at [689, 370] on span "Save" at bounding box center [693, 370] width 17 height 11
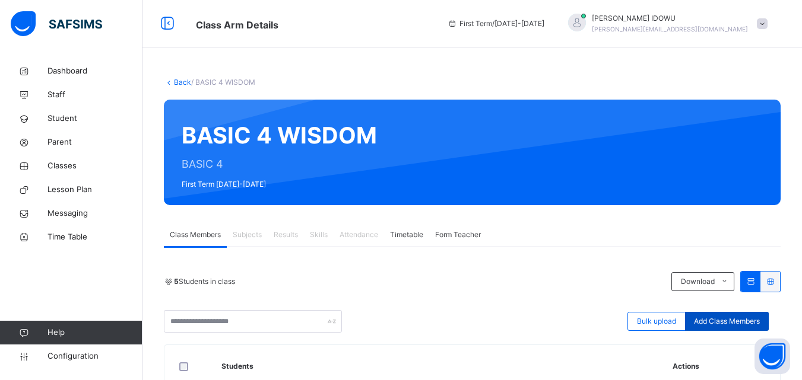
click at [703, 323] on span "Add Class Members" at bounding box center [727, 321] width 66 height 11
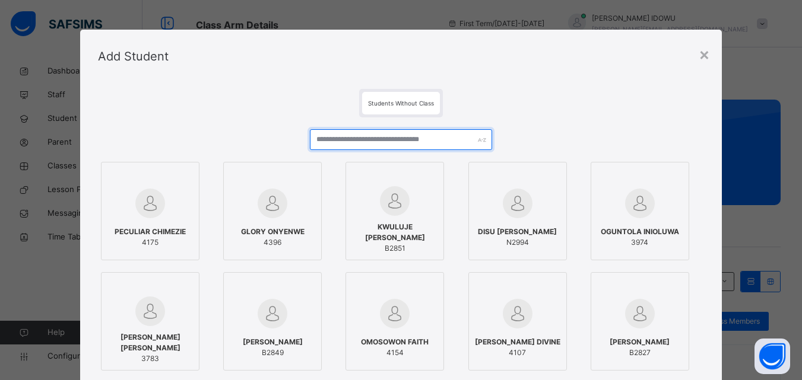
click at [458, 144] on input "text" at bounding box center [401, 139] width 182 height 21
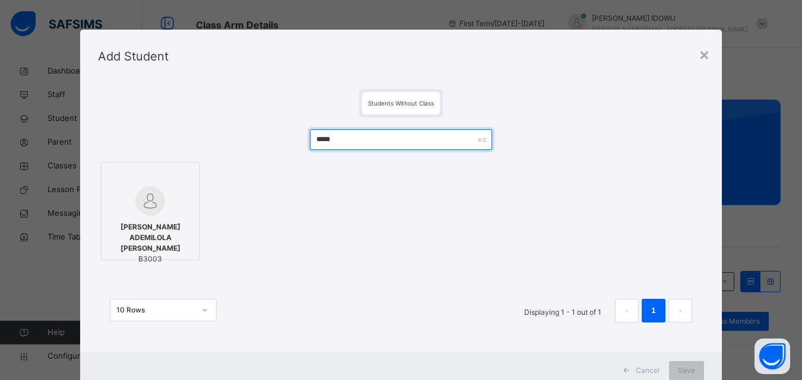
type input "*****"
click at [158, 216] on div "[PERSON_NAME] ADEMILOLA [PERSON_NAME] B3003" at bounding box center [149, 243] width 85 height 55
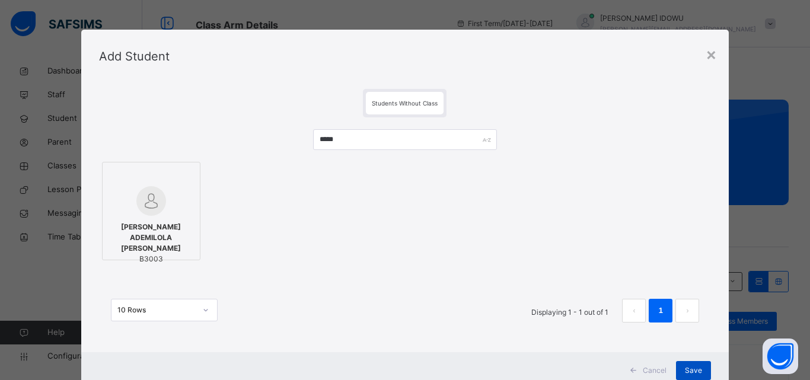
click at [682, 372] on div "Save" at bounding box center [693, 370] width 35 height 19
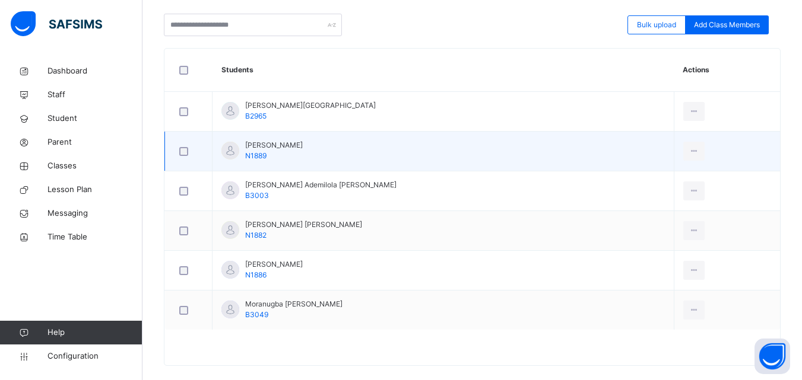
scroll to position [237, 0]
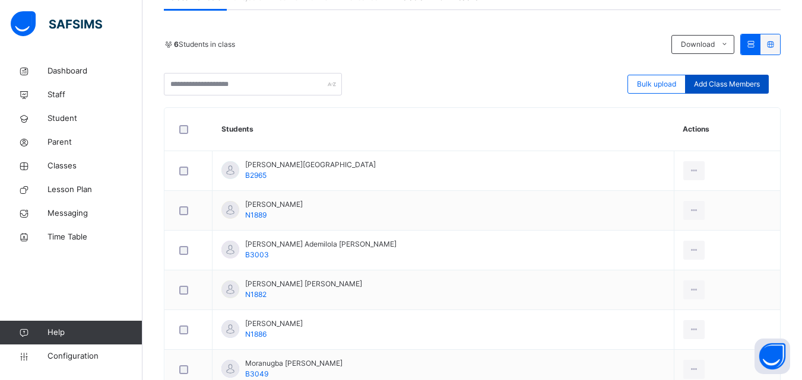
click at [718, 82] on span "Add Class Members" at bounding box center [727, 84] width 66 height 11
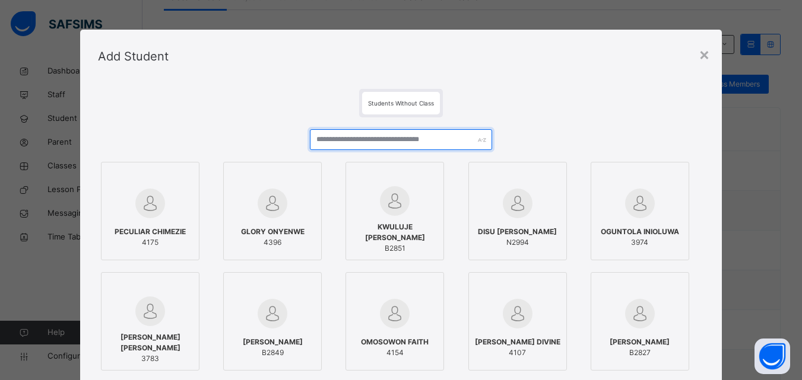
click at [462, 129] on input "text" at bounding box center [401, 139] width 182 height 21
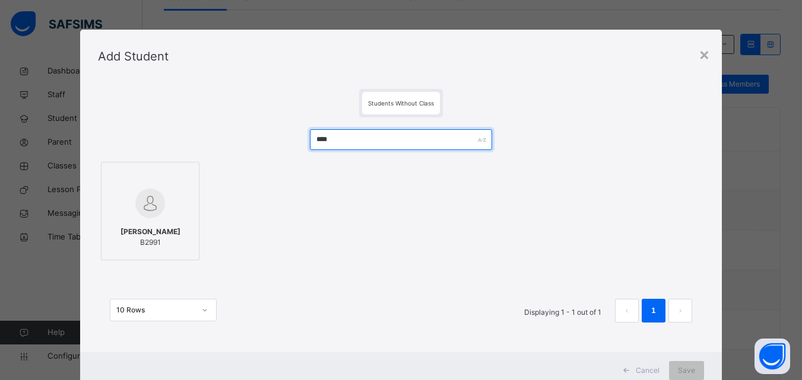
type input "****"
click at [124, 214] on div at bounding box center [149, 203] width 85 height 34
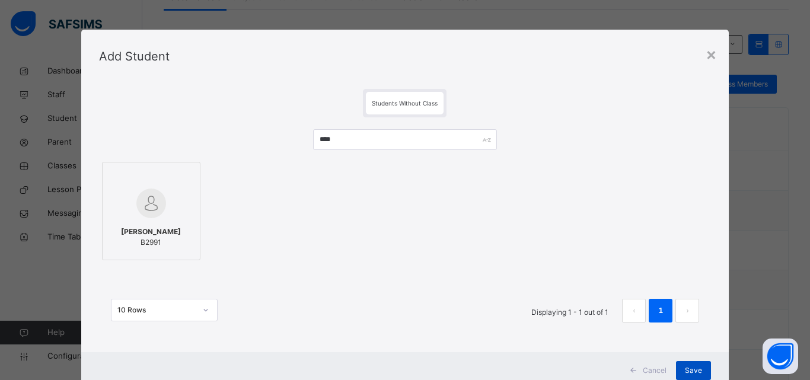
click at [698, 369] on span "Save" at bounding box center [693, 370] width 17 height 11
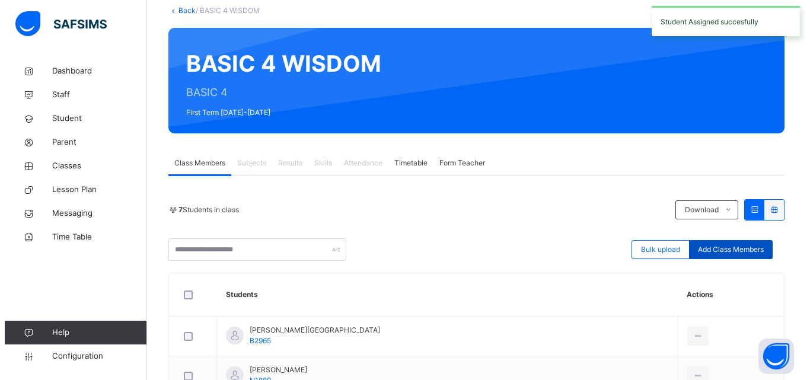
scroll to position [119, 0]
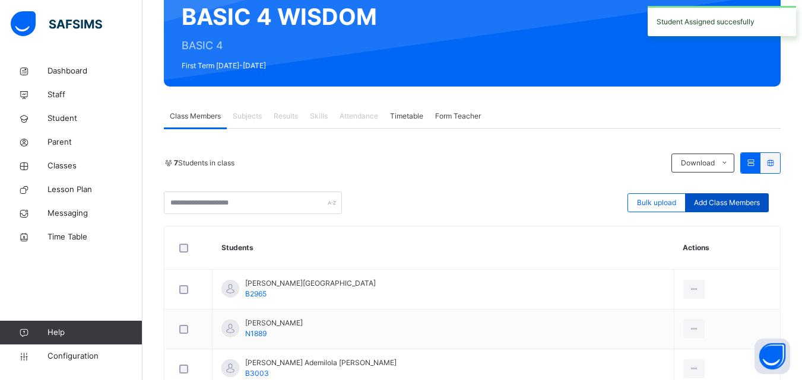
click at [729, 199] on span "Add Class Members" at bounding box center [727, 203] width 66 height 11
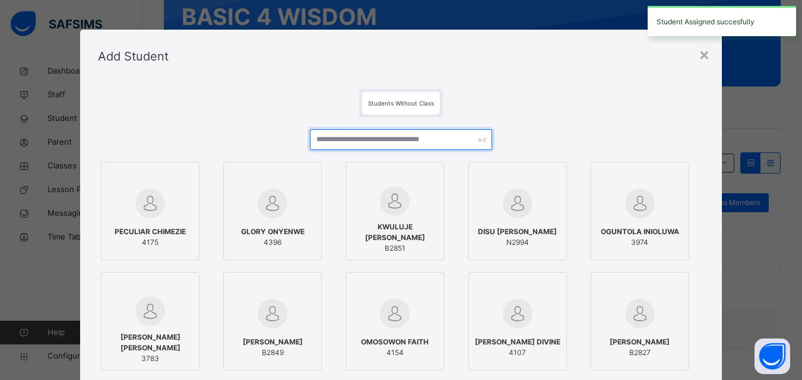
click at [434, 149] on input "text" at bounding box center [401, 139] width 182 height 21
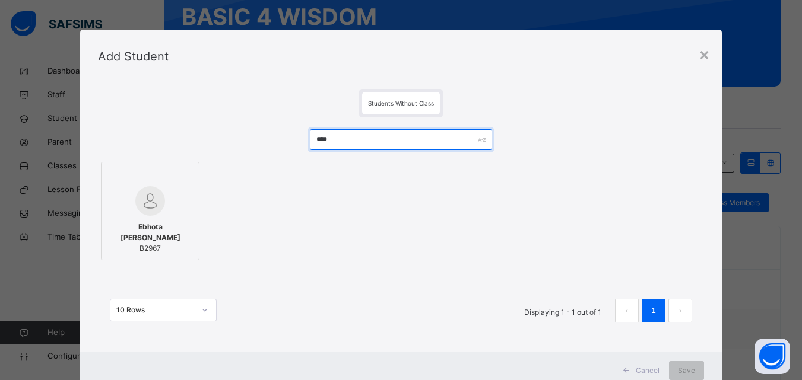
type input "****"
click at [157, 202] on img at bounding box center [150, 201] width 30 height 30
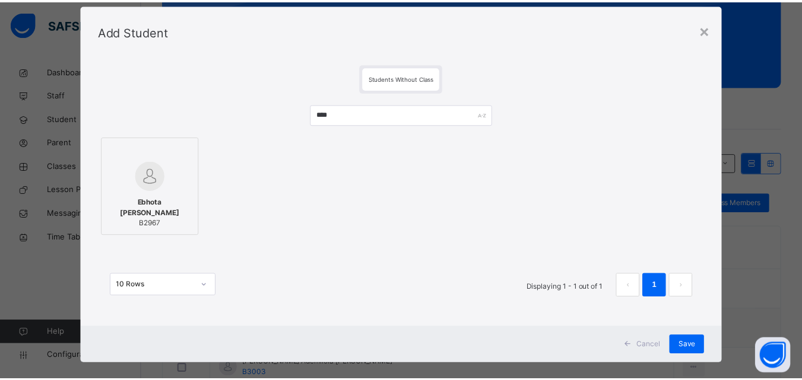
scroll to position [39, 0]
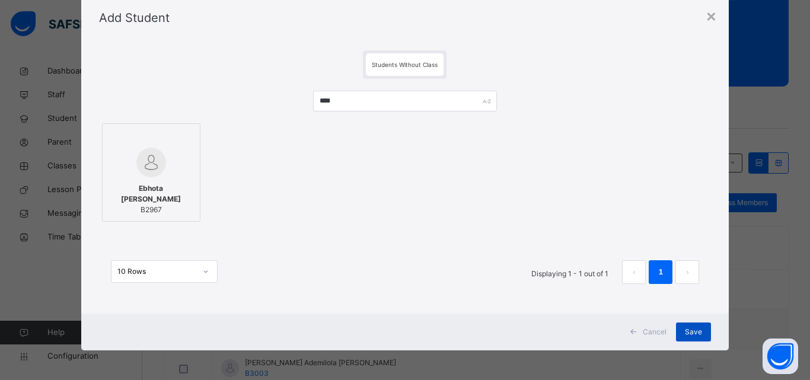
click at [693, 336] on span "Save" at bounding box center [693, 332] width 17 height 11
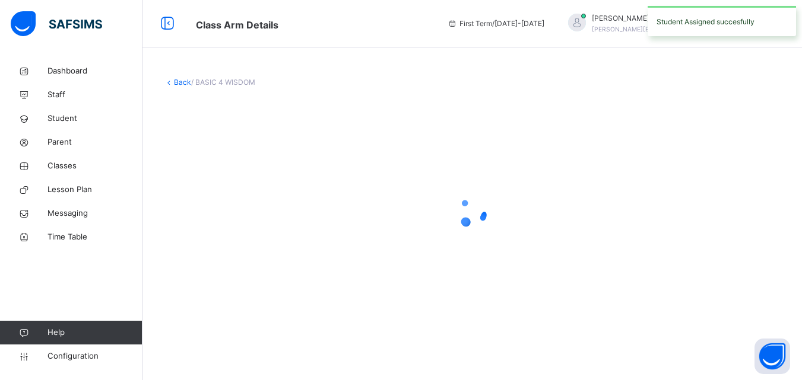
scroll to position [0, 0]
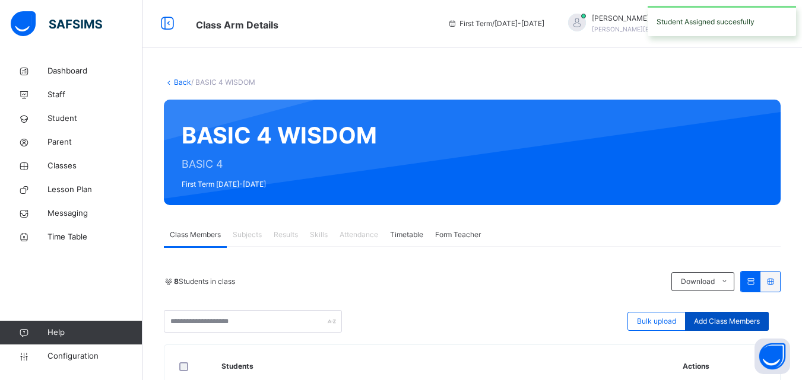
click at [723, 323] on span "Add Class Members" at bounding box center [727, 321] width 66 height 11
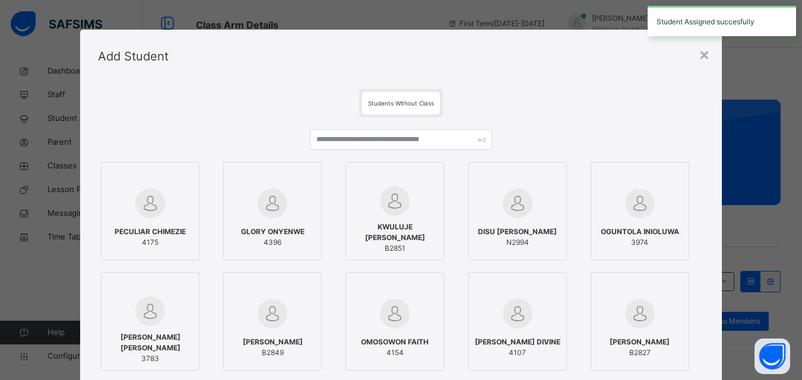
click at [376, 151] on div at bounding box center [401, 144] width 182 height 30
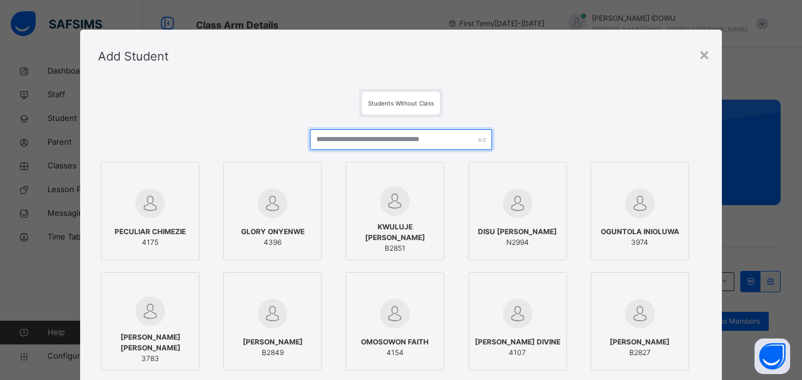
click at [376, 140] on input "text" at bounding box center [401, 139] width 182 height 21
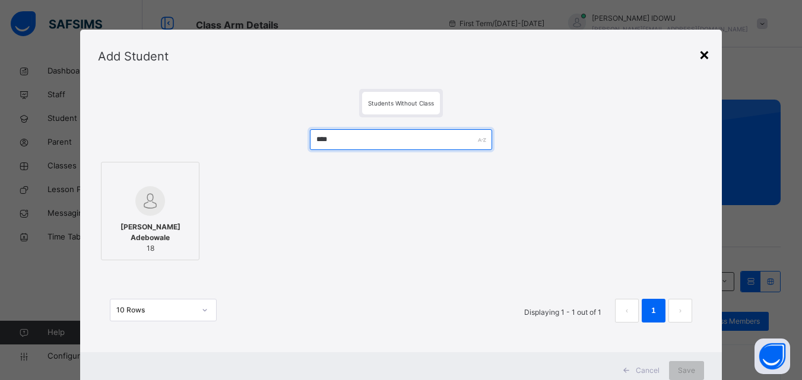
type input "****"
click at [707, 49] on div "×" at bounding box center [703, 54] width 11 height 25
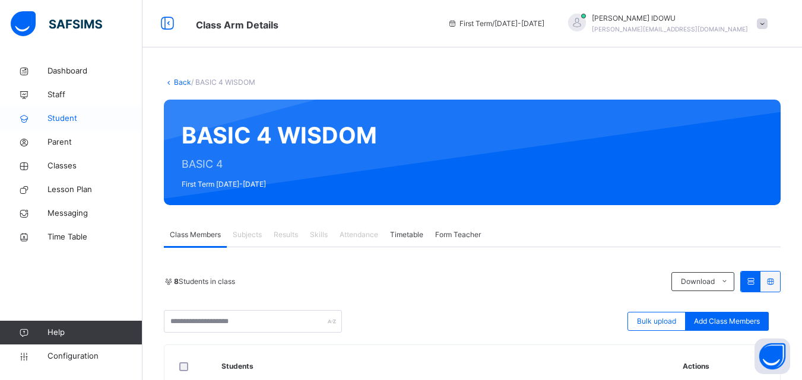
click at [80, 126] on link "Student" at bounding box center [71, 119] width 142 height 24
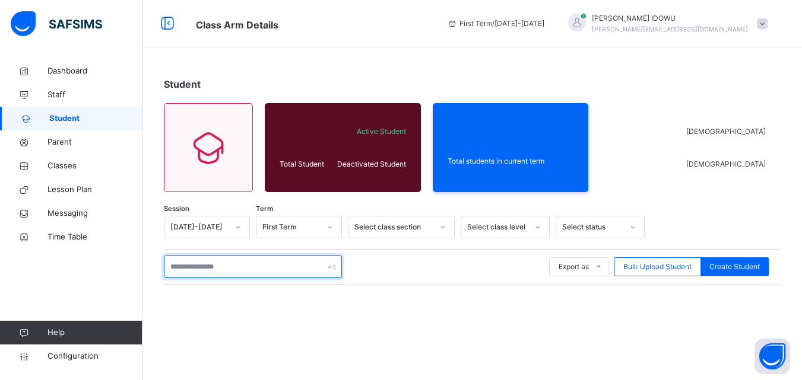
click at [226, 273] on input "text" at bounding box center [253, 267] width 178 height 23
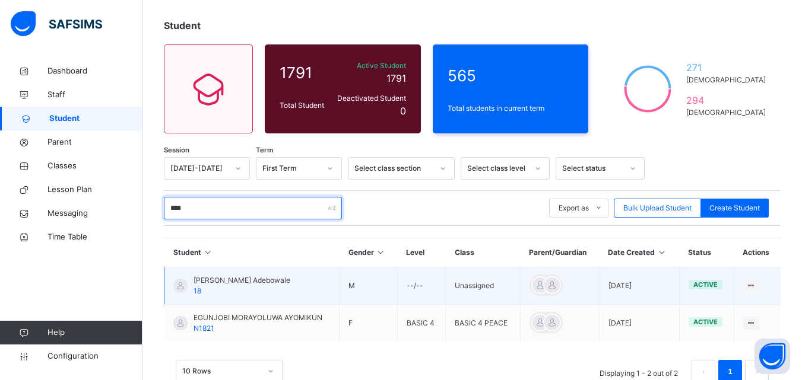
scroll to position [33, 0]
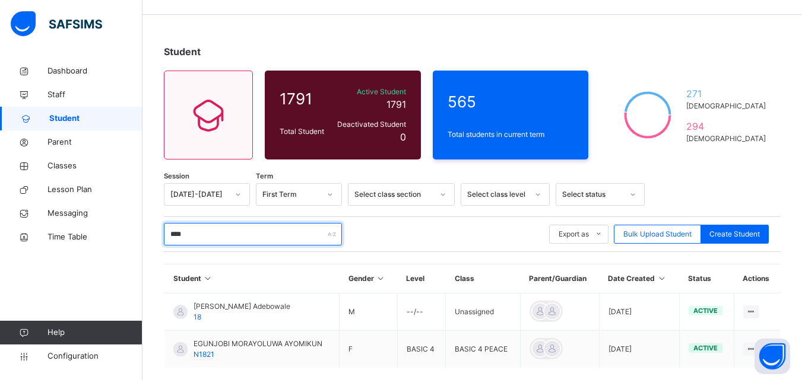
click at [326, 238] on input "****" at bounding box center [253, 234] width 178 height 23
type input "*"
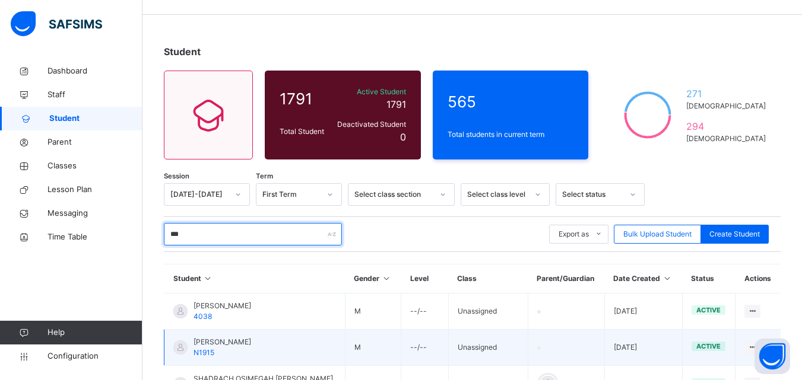
drag, startPoint x: 274, startPoint y: 240, endPoint x: 306, endPoint y: 358, distance: 122.9
click at [277, 243] on input "***" at bounding box center [253, 234] width 178 height 23
type input "*"
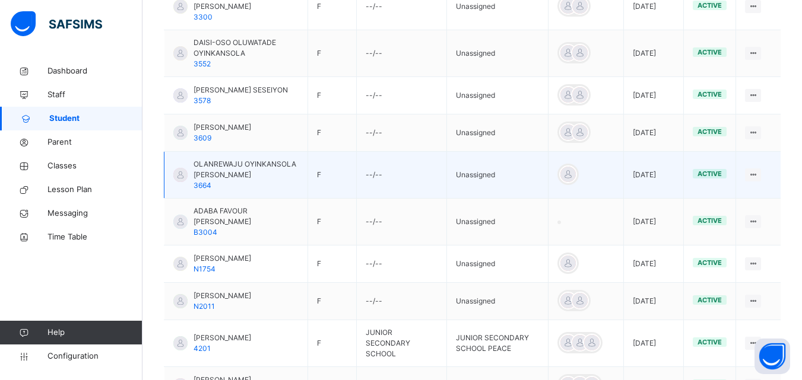
scroll to position [389, 0]
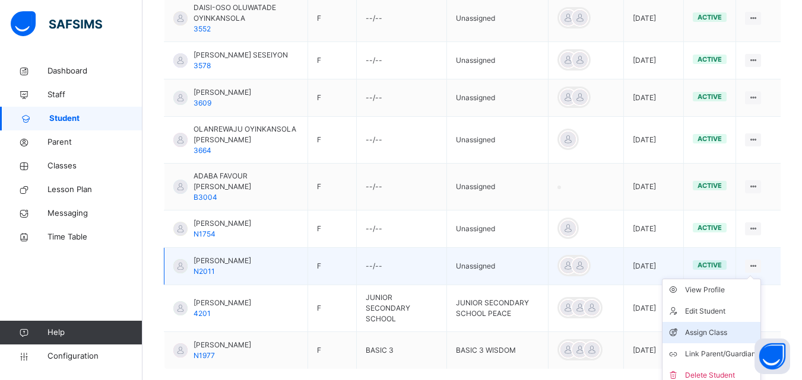
type input "**********"
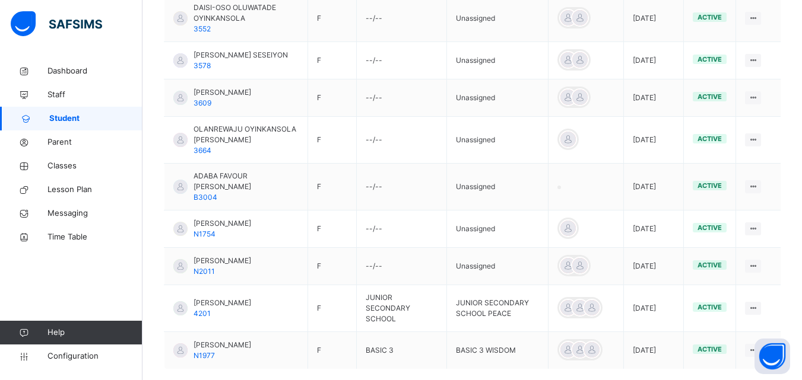
drag, startPoint x: 740, startPoint y: 326, endPoint x: 717, endPoint y: 314, distance: 26.8
click at [0, 0] on li "Assign Class" at bounding box center [0, 0] width 0 height 0
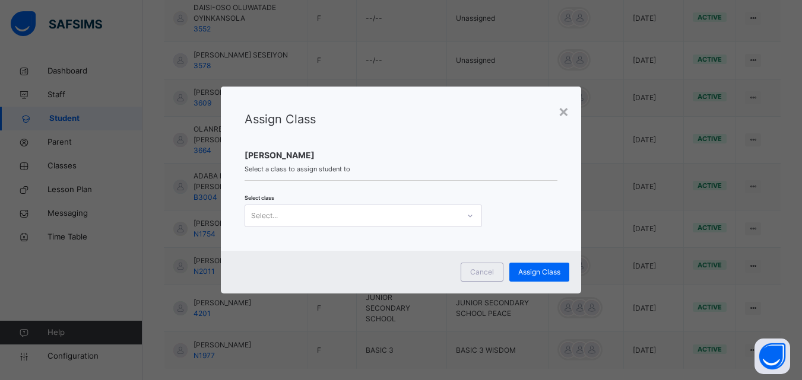
click at [414, 220] on div "Select..." at bounding box center [352, 215] width 214 height 18
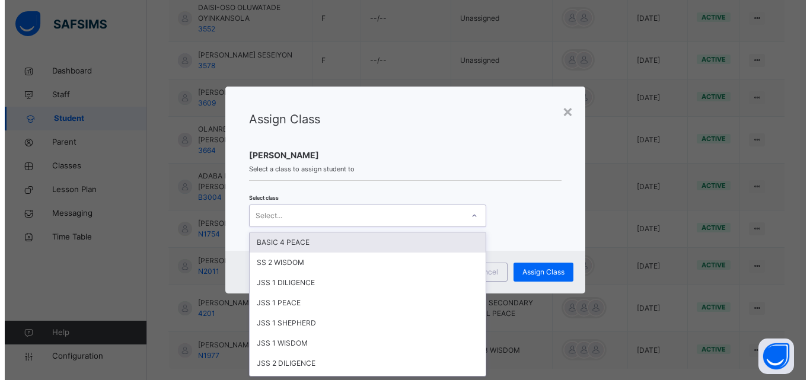
scroll to position [0, 0]
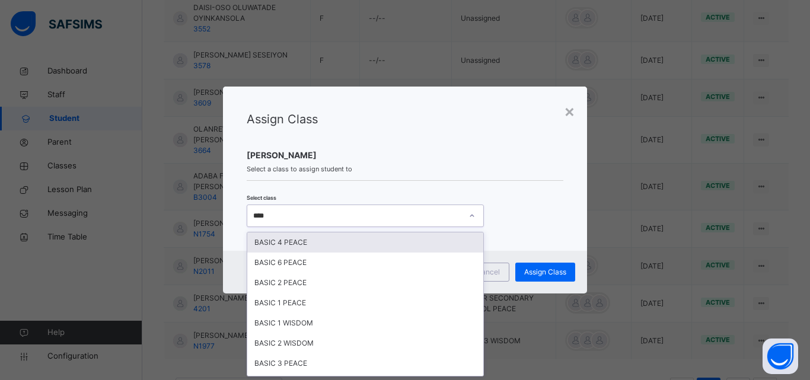
type input "*****"
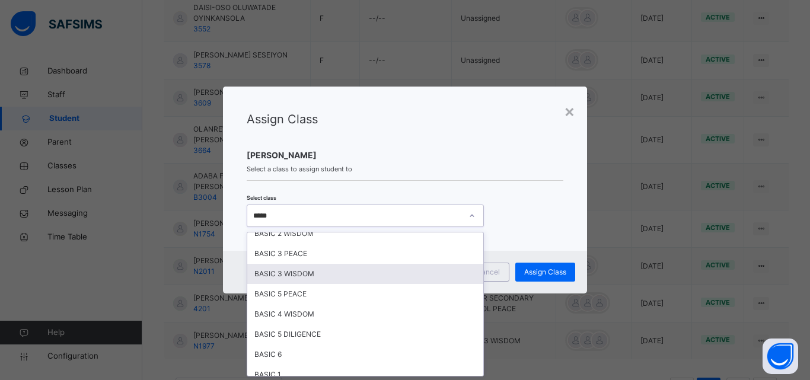
scroll to position [119, 0]
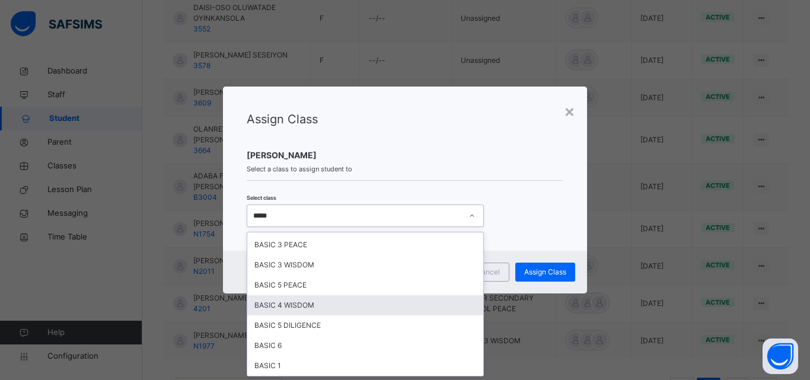
click at [326, 304] on div "BASIC 4 WISDOM" at bounding box center [365, 305] width 236 height 20
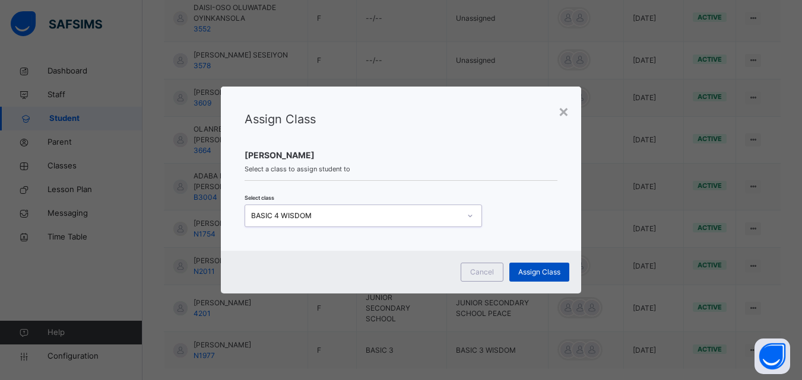
click at [540, 269] on span "Assign Class" at bounding box center [539, 272] width 42 height 11
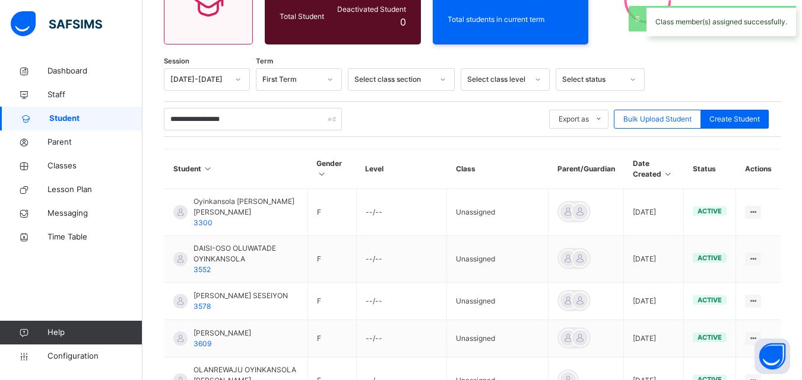
scroll to position [389, 0]
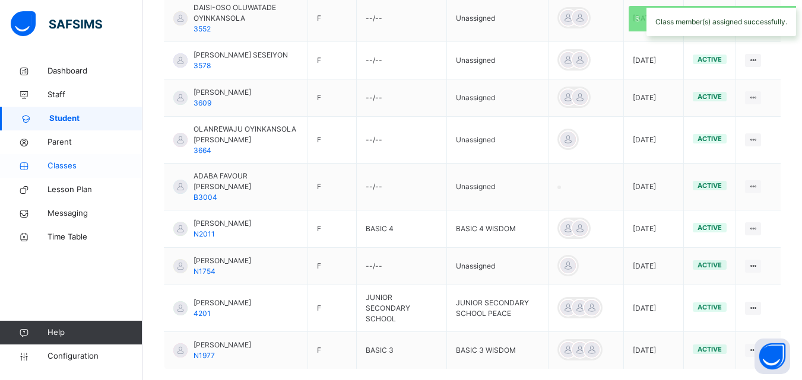
click at [115, 163] on span "Classes" at bounding box center [94, 166] width 95 height 12
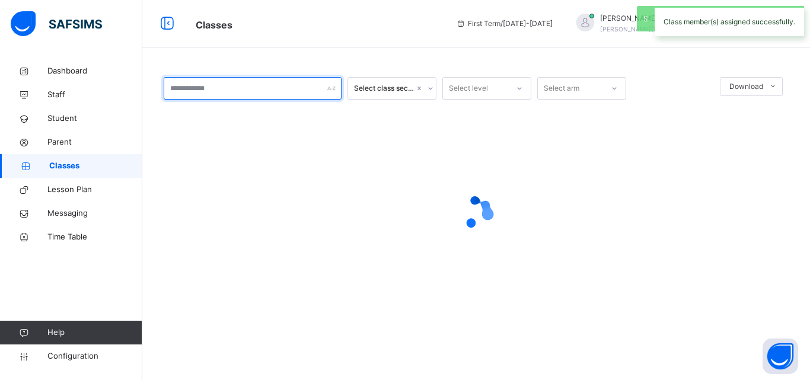
click at [195, 88] on input "text" at bounding box center [253, 88] width 178 height 23
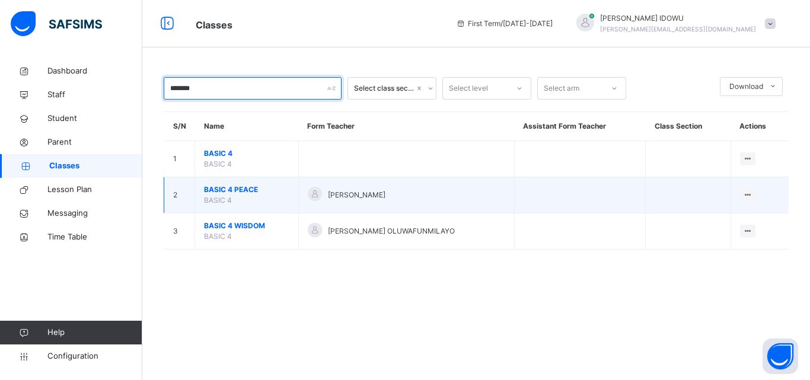
type input "*******"
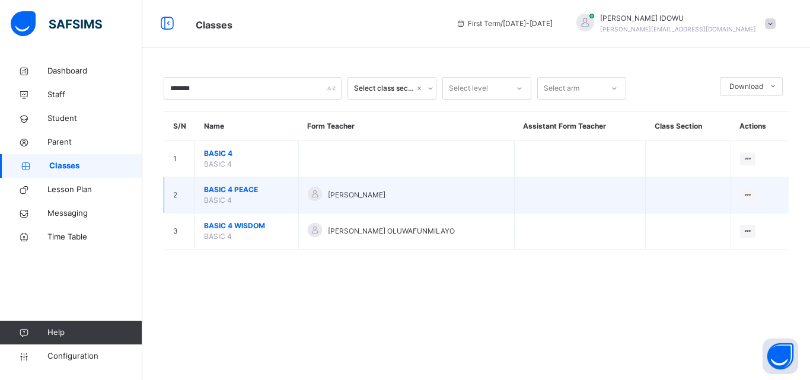
click at [224, 190] on span "BASIC 4 PEACE" at bounding box center [246, 190] width 85 height 11
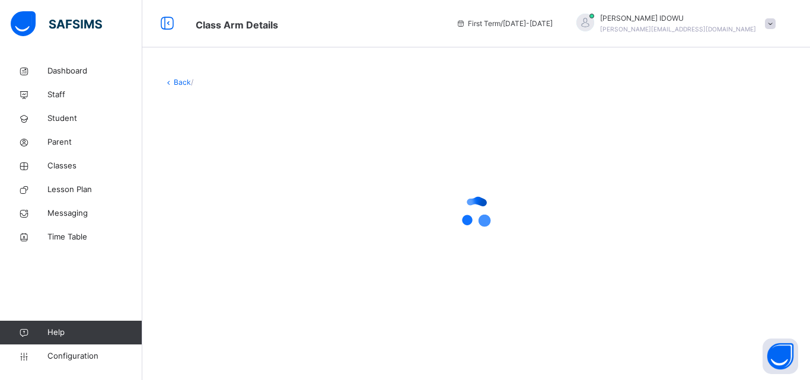
click at [224, 190] on div at bounding box center [476, 212] width 625 height 47
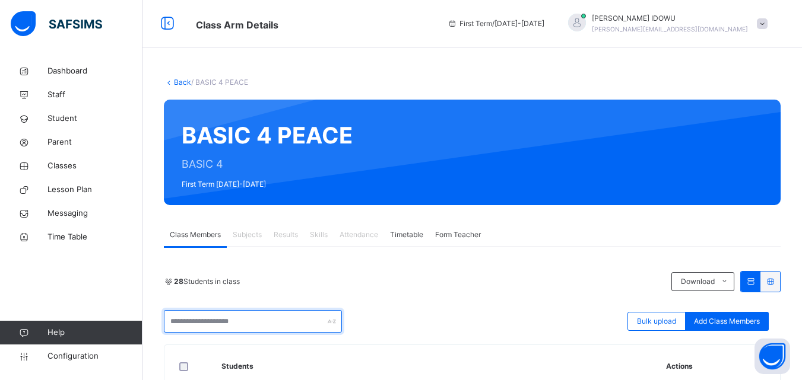
click at [209, 323] on input "text" at bounding box center [253, 321] width 178 height 23
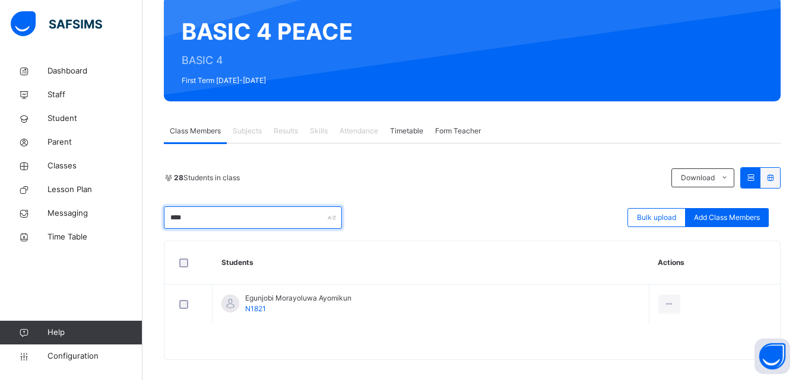
scroll to position [113, 0]
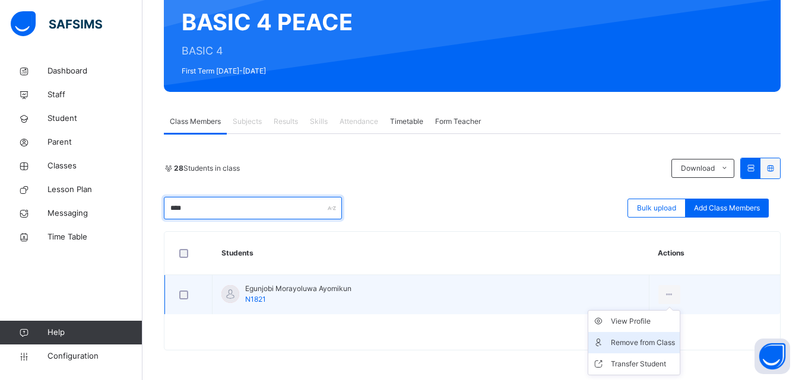
type input "****"
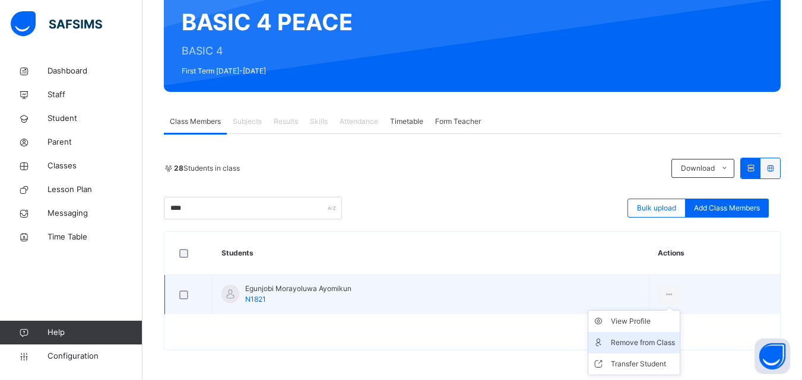
click at [664, 351] on li "Remove from Class" at bounding box center [633, 342] width 91 height 21
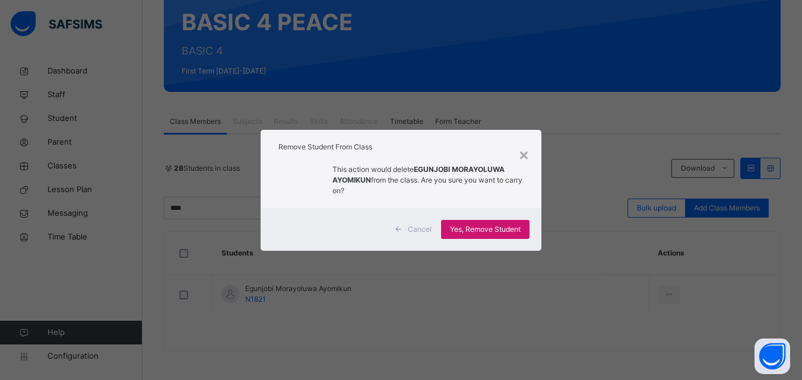
click at [501, 233] on span "Yes, Remove Student" at bounding box center [485, 229] width 71 height 11
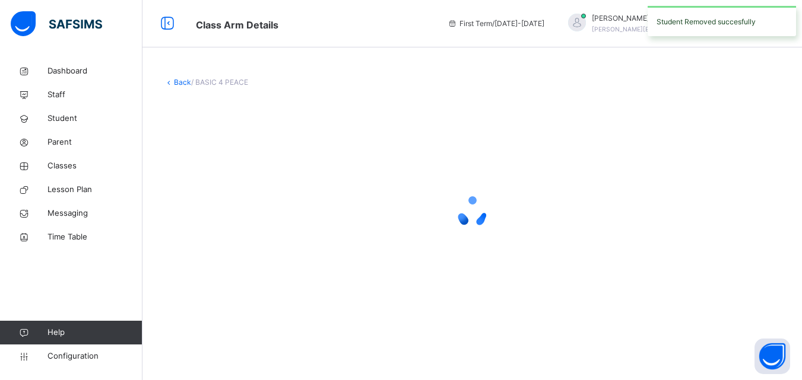
scroll to position [0, 0]
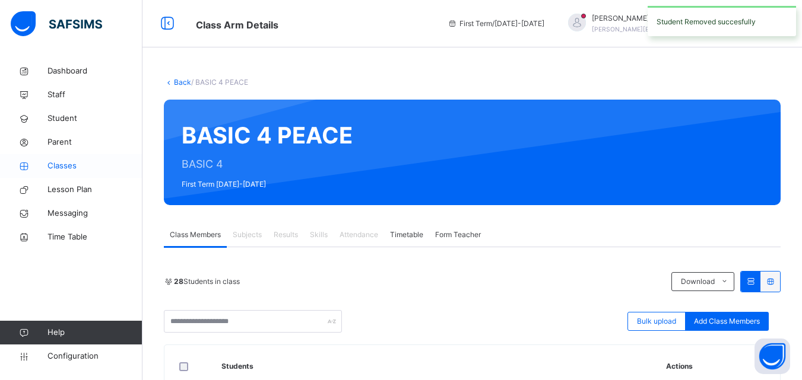
click at [103, 167] on span "Classes" at bounding box center [94, 166] width 95 height 12
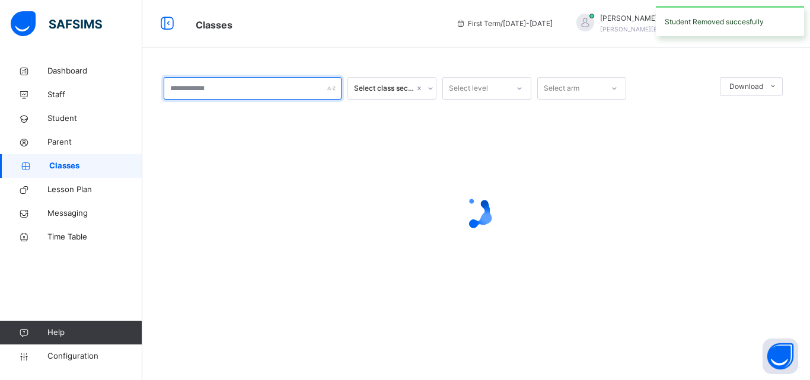
click at [223, 91] on input "text" at bounding box center [253, 88] width 178 height 23
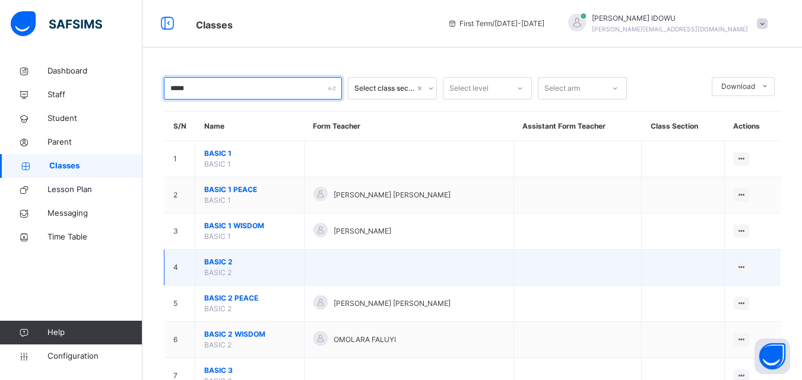
scroll to position [178, 0]
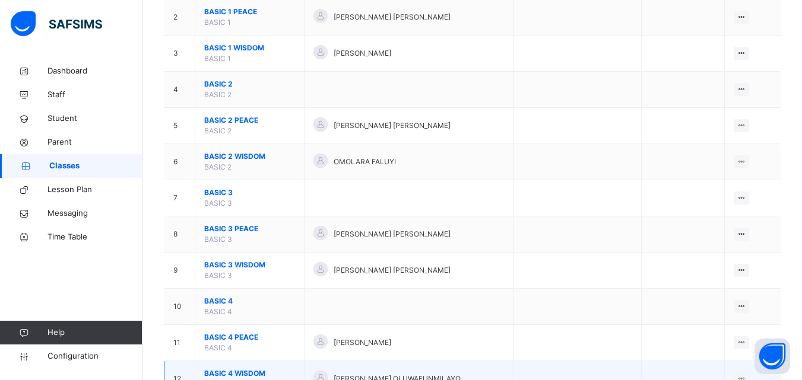
type input "*****"
click at [224, 373] on span "BASIC 4 WISDOM" at bounding box center [249, 373] width 91 height 11
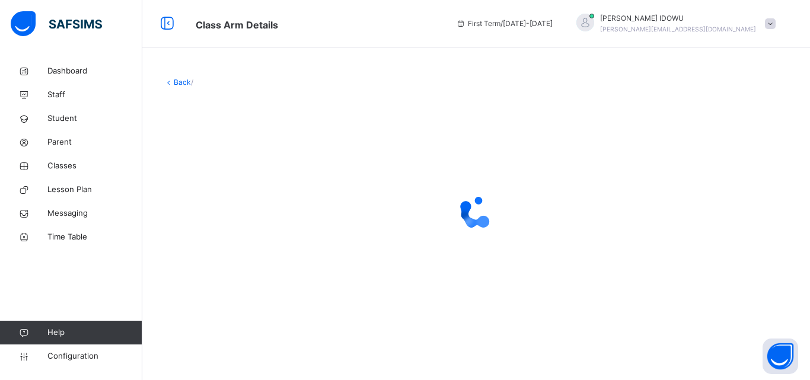
click at [224, 373] on div "Back /" at bounding box center [476, 190] width 668 height 380
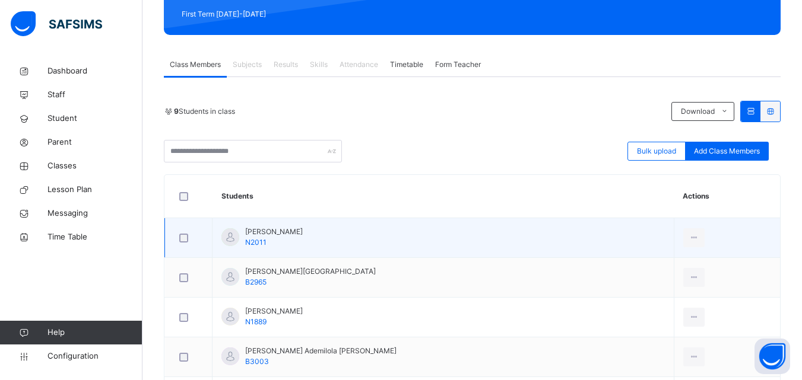
scroll to position [178, 0]
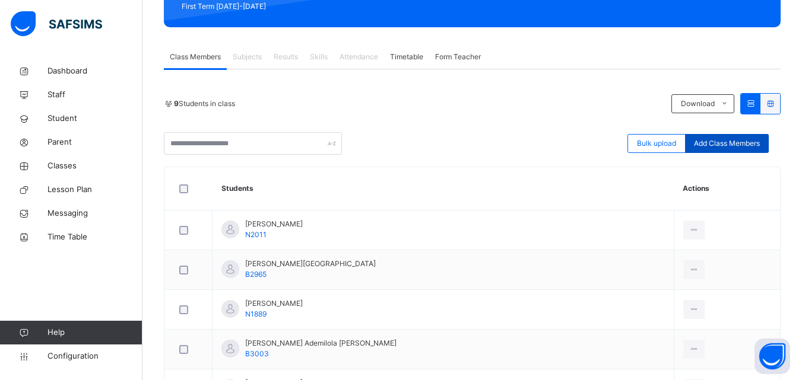
click at [706, 143] on span "Add Class Members" at bounding box center [727, 143] width 66 height 11
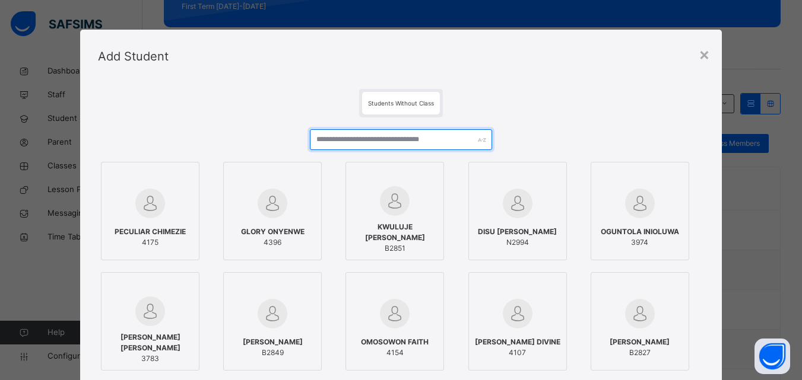
click at [438, 133] on input "text" at bounding box center [401, 139] width 182 height 21
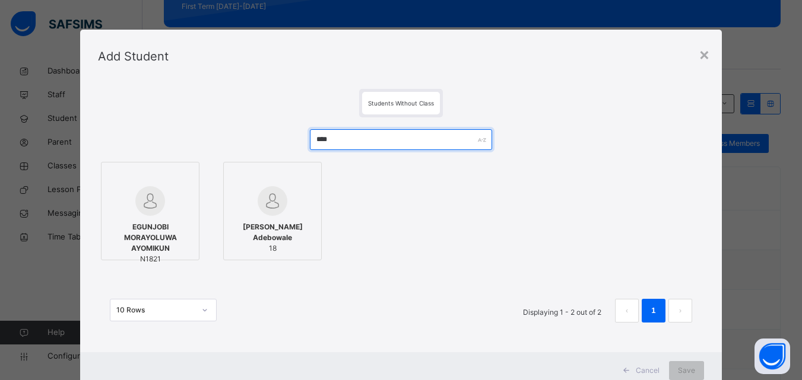
type input "****"
click at [125, 241] on span "EGUNJOBI MORAYOLUWA AYOMIKUN" at bounding box center [149, 238] width 85 height 32
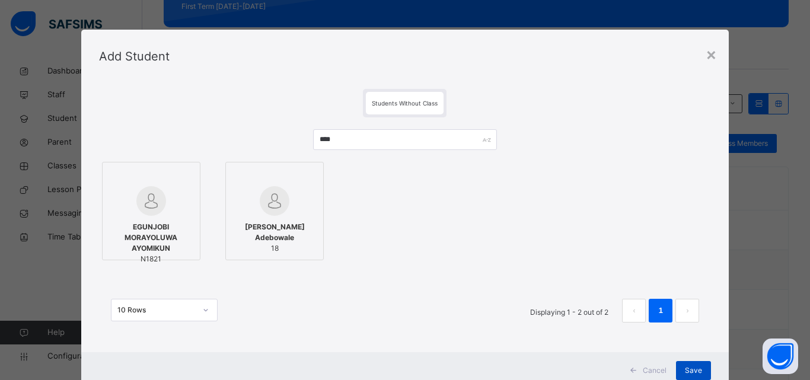
click at [685, 364] on div "Save" at bounding box center [693, 370] width 35 height 19
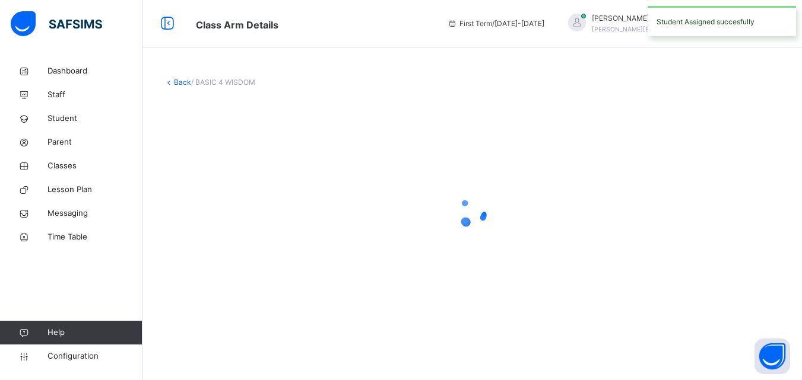
scroll to position [0, 0]
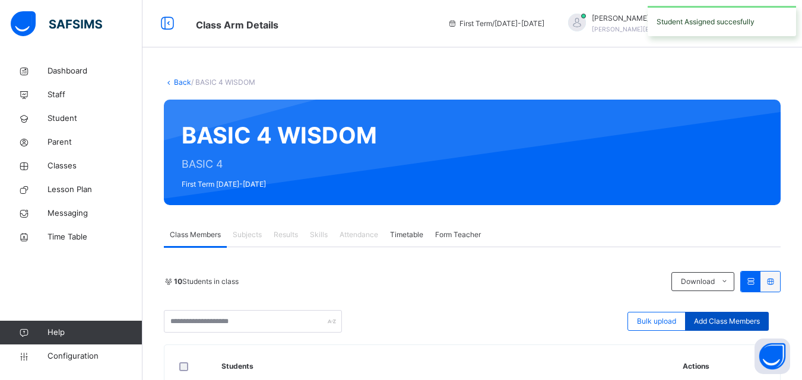
click at [736, 313] on div "Add Class Members" at bounding box center [727, 321] width 84 height 19
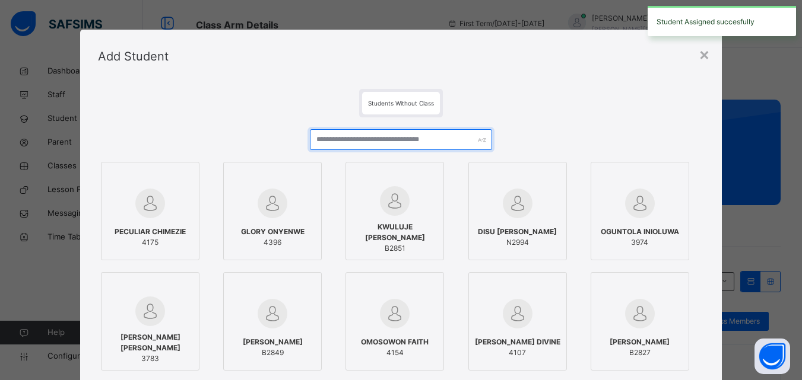
click at [444, 138] on input "text" at bounding box center [401, 139] width 182 height 21
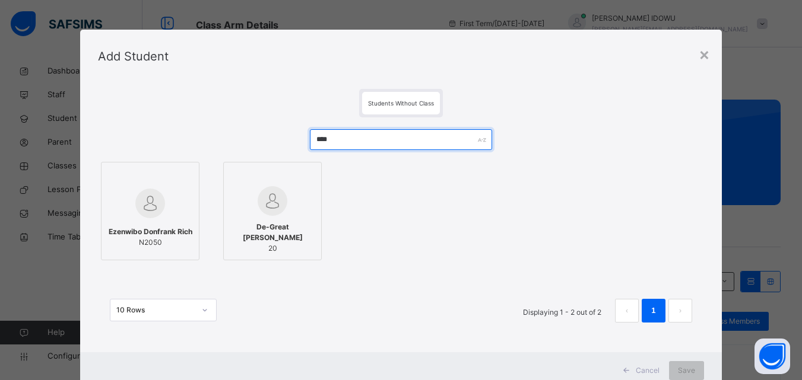
type input "****"
click at [170, 205] on div at bounding box center [149, 203] width 85 height 34
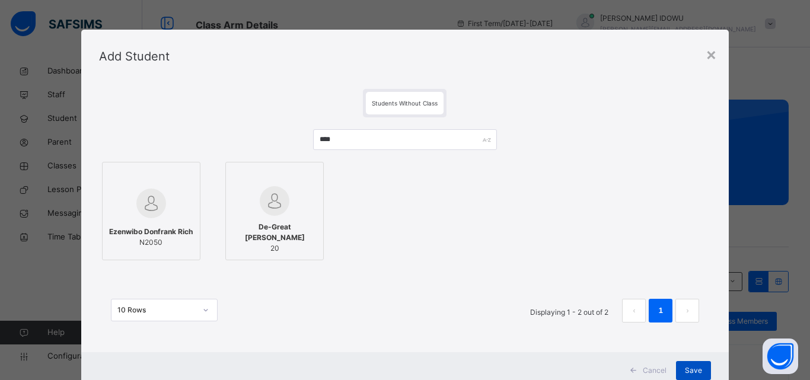
click at [698, 362] on div "Save" at bounding box center [693, 370] width 35 height 19
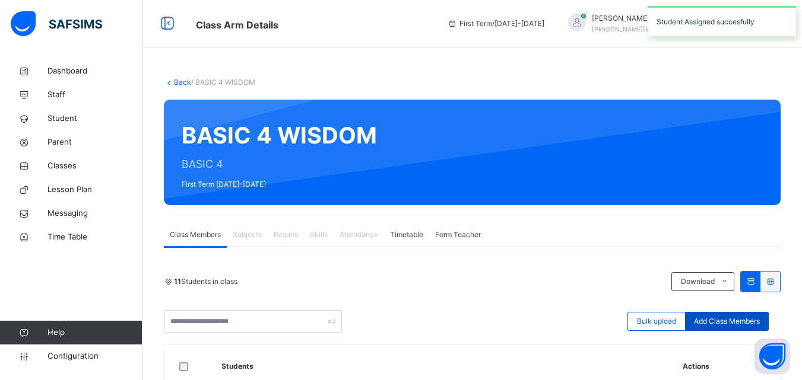
click at [726, 315] on div "Add Class Members" at bounding box center [727, 321] width 84 height 19
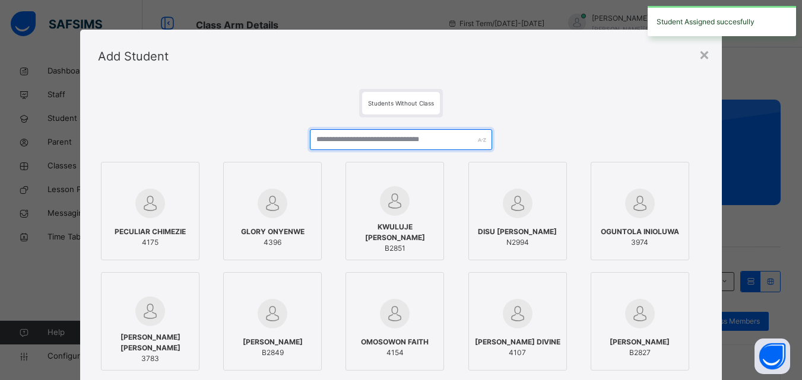
click at [406, 138] on input "text" at bounding box center [401, 139] width 182 height 21
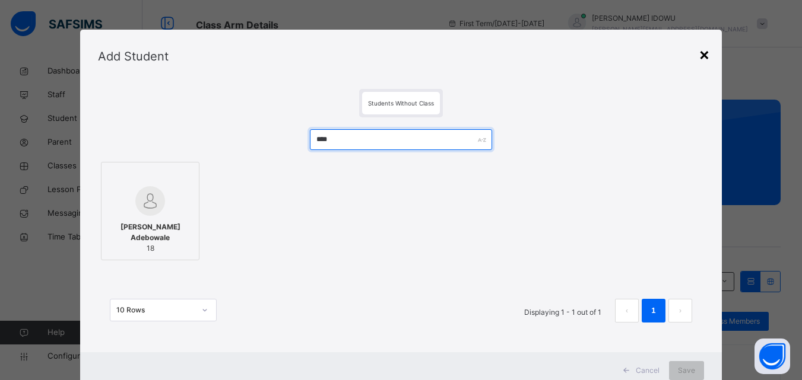
type input "****"
click at [709, 58] on div "×" at bounding box center [703, 54] width 11 height 25
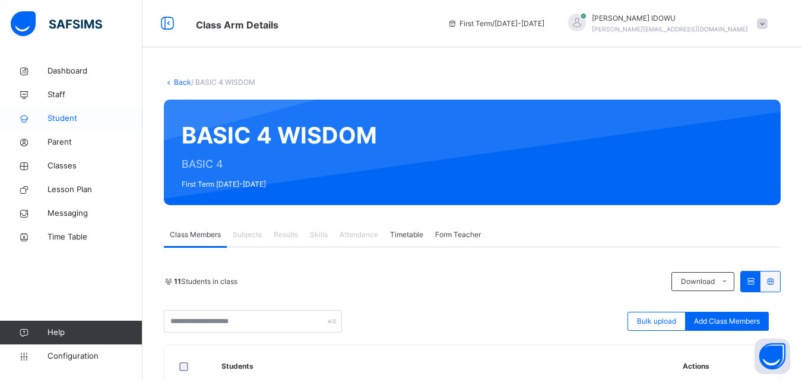
click at [122, 126] on link "Student" at bounding box center [71, 119] width 142 height 24
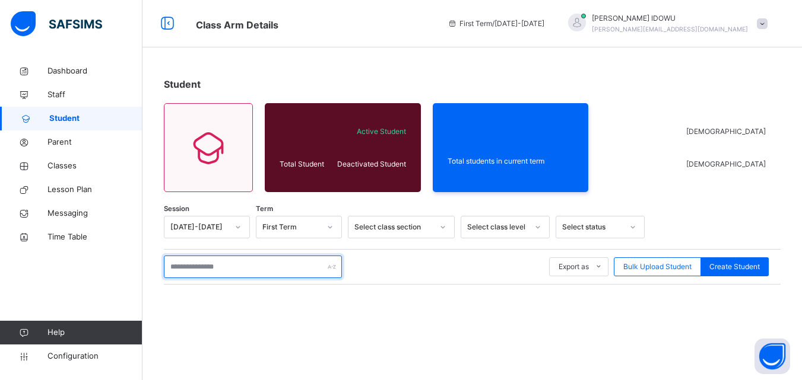
click at [255, 275] on input "text" at bounding box center [253, 267] width 178 height 23
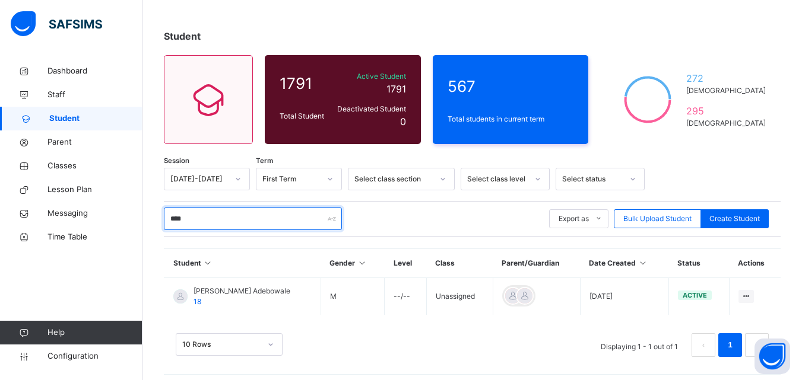
scroll to position [55, 0]
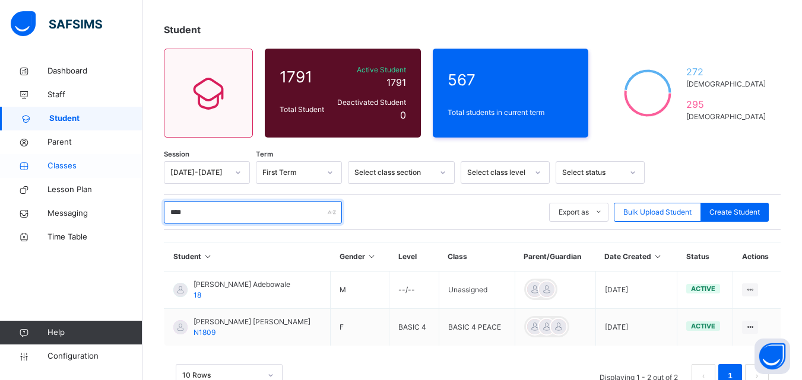
type input "****"
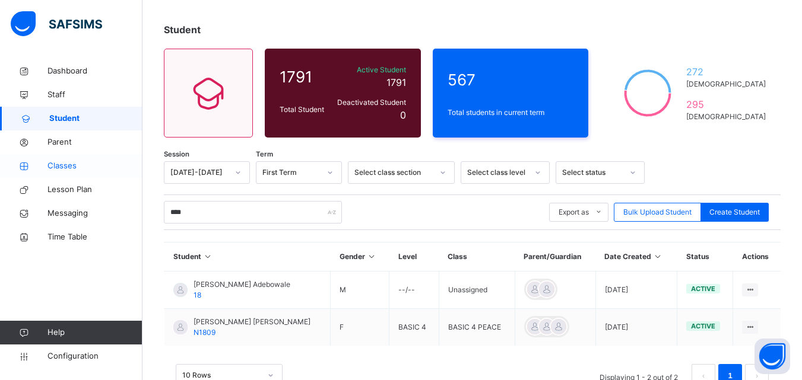
click at [42, 168] on icon at bounding box center [23, 166] width 47 height 9
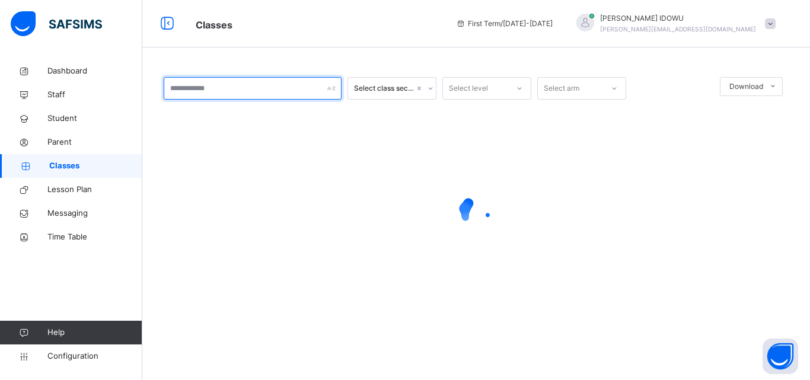
click at [247, 89] on input "text" at bounding box center [253, 88] width 178 height 23
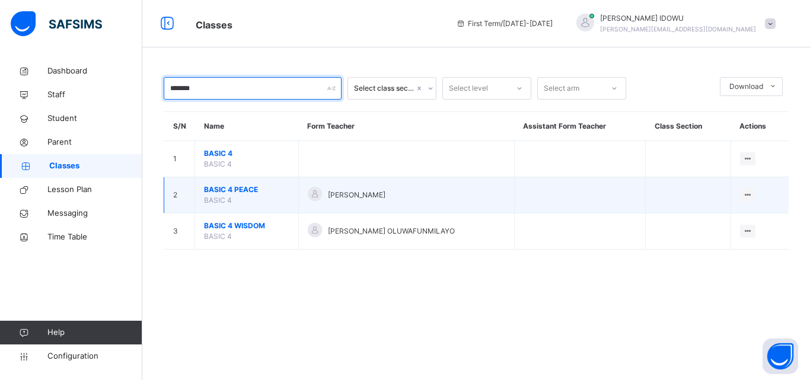
type input "*******"
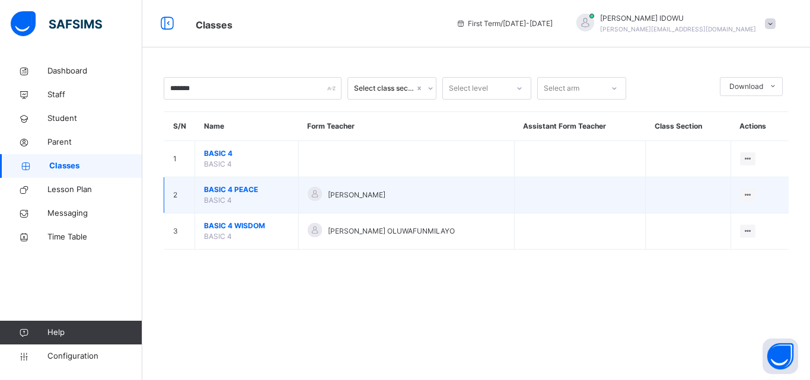
click at [219, 189] on span "BASIC 4 PEACE" at bounding box center [246, 190] width 85 height 11
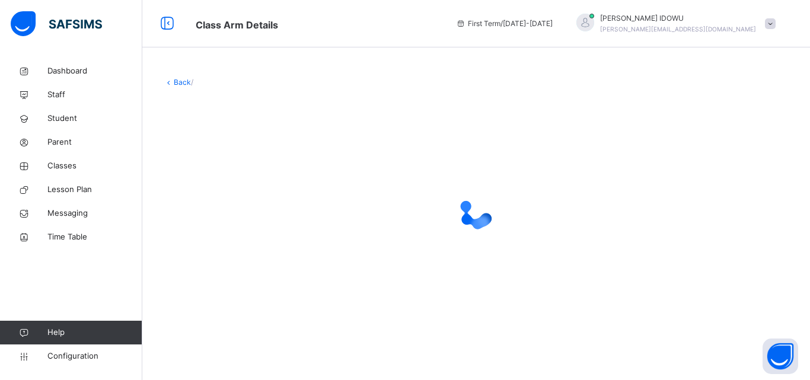
click at [220, 189] on div at bounding box center [476, 212] width 625 height 47
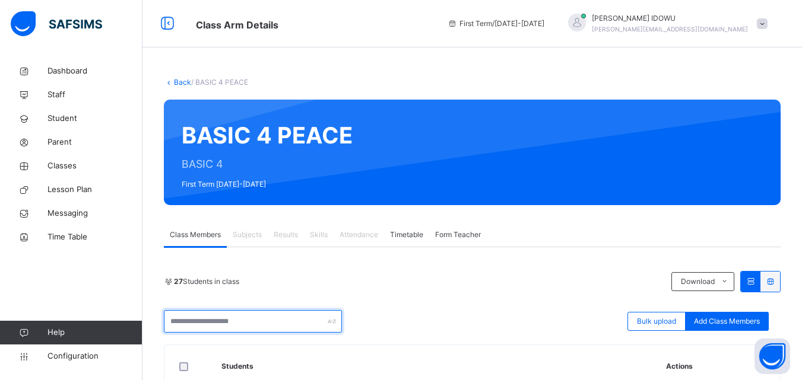
click at [260, 330] on input "text" at bounding box center [253, 321] width 178 height 23
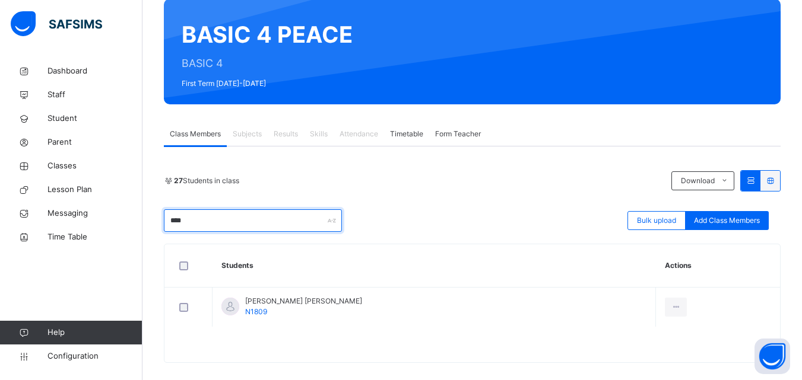
scroll to position [113, 0]
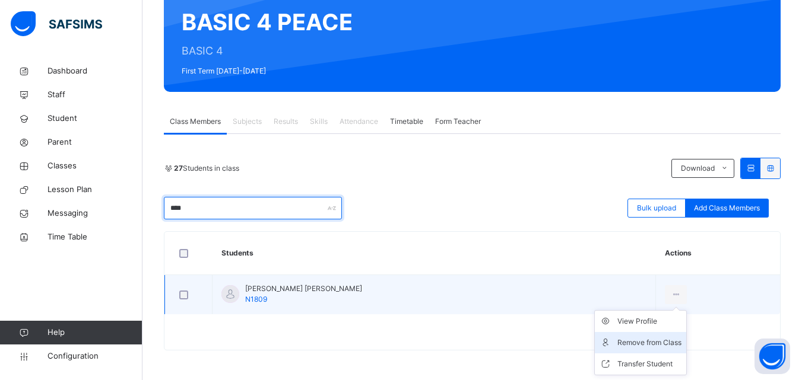
type input "****"
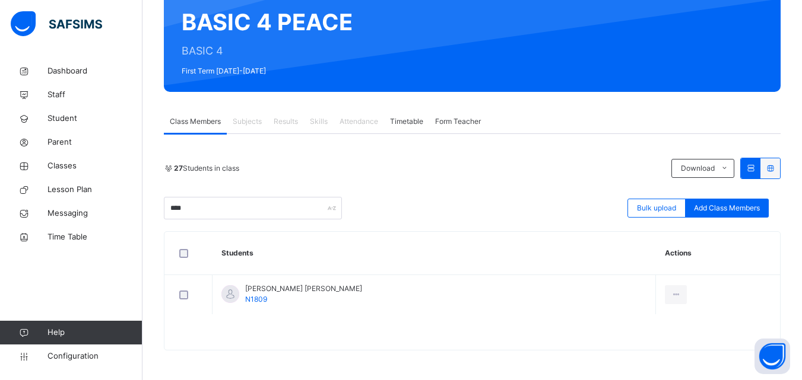
click at [0, 0] on li "Remove from Class" at bounding box center [0, 0] width 0 height 0
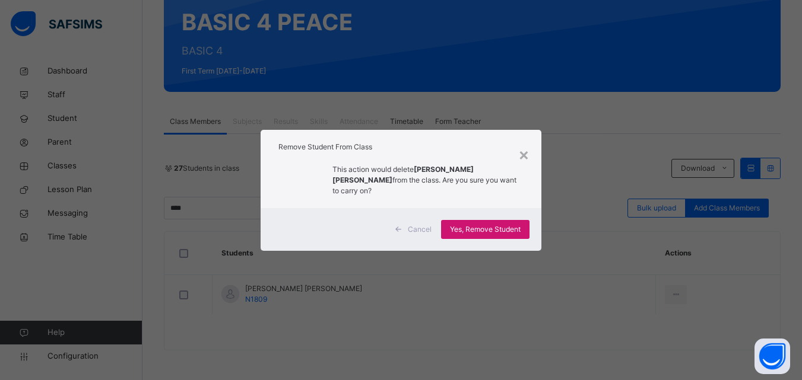
click at [515, 231] on div "Yes, Remove Student" at bounding box center [485, 229] width 88 height 19
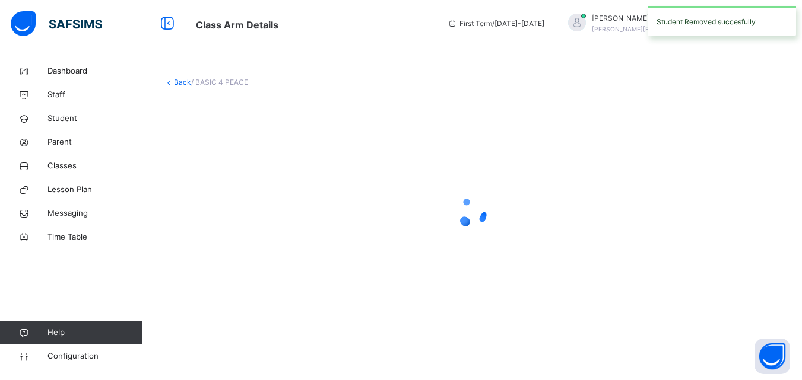
scroll to position [0, 0]
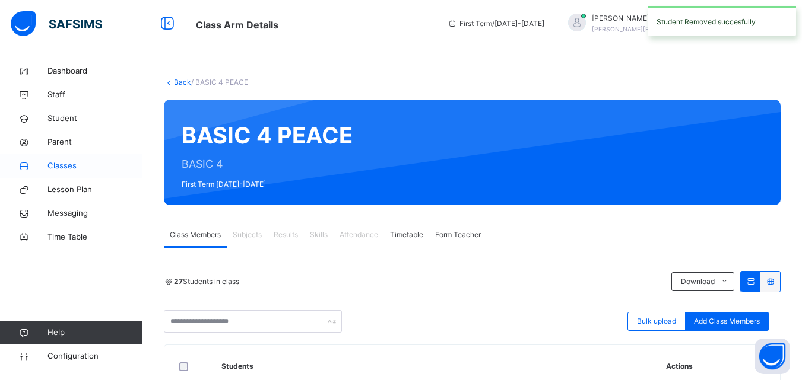
click at [69, 169] on span "Classes" at bounding box center [94, 166] width 95 height 12
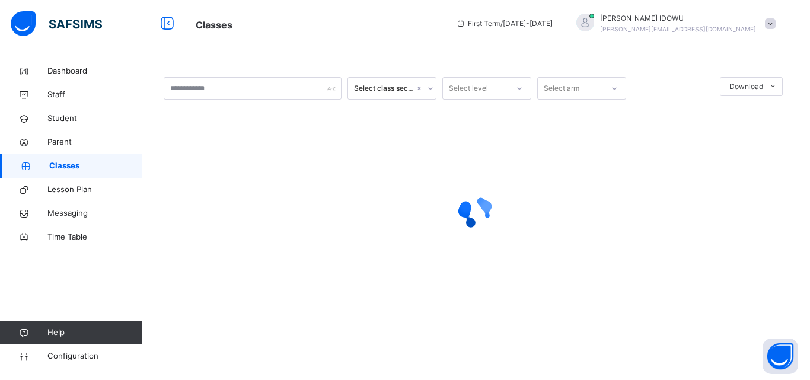
click at [254, 100] on div at bounding box center [476, 212] width 625 height 225
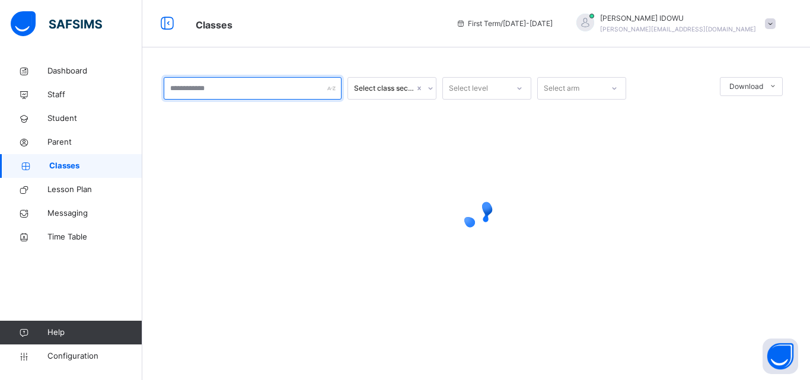
click at [254, 99] on input "text" at bounding box center [253, 88] width 178 height 23
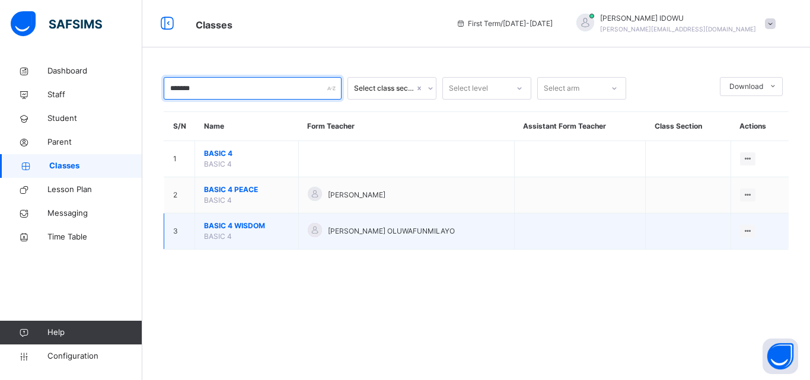
type input "*******"
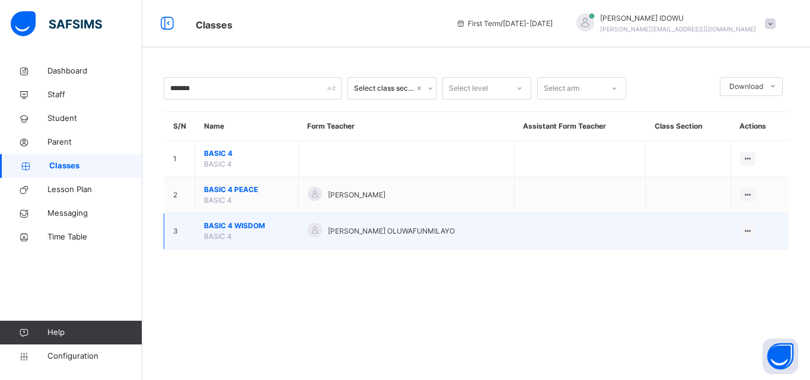
click at [224, 233] on span "BASIC 4" at bounding box center [218, 236] width 28 height 9
click at [224, 226] on span "BASIC 4 WISDOM" at bounding box center [246, 226] width 85 height 11
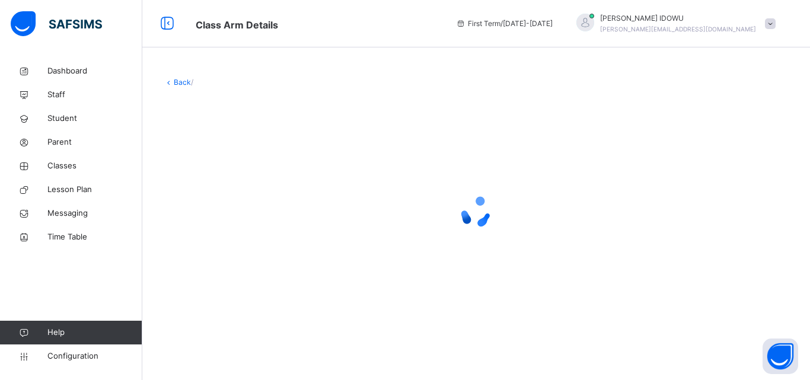
click at [224, 226] on div at bounding box center [476, 212] width 625 height 47
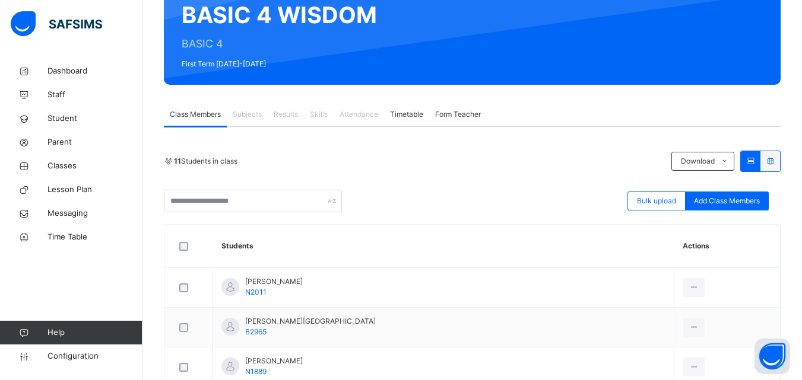
scroll to position [178, 0]
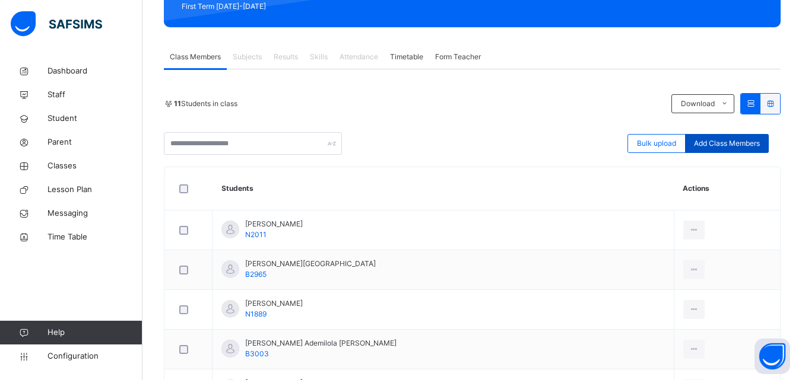
click at [713, 138] on span "Add Class Members" at bounding box center [727, 143] width 66 height 11
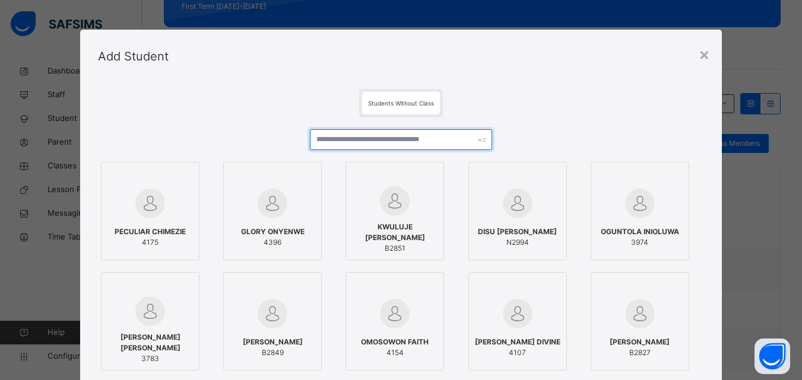
click at [407, 136] on input "text" at bounding box center [401, 139] width 182 height 21
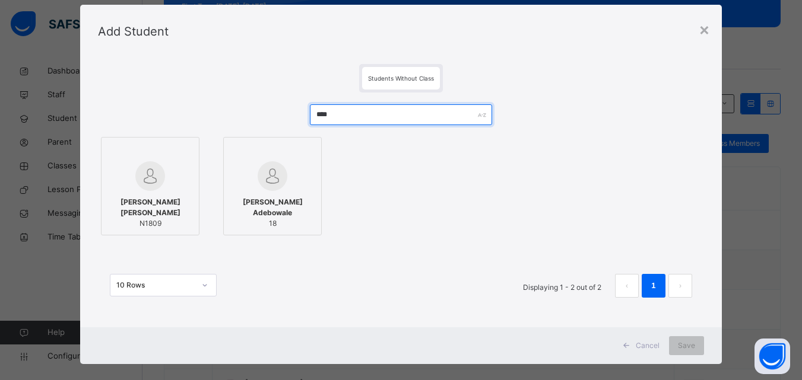
scroll to position [39, 0]
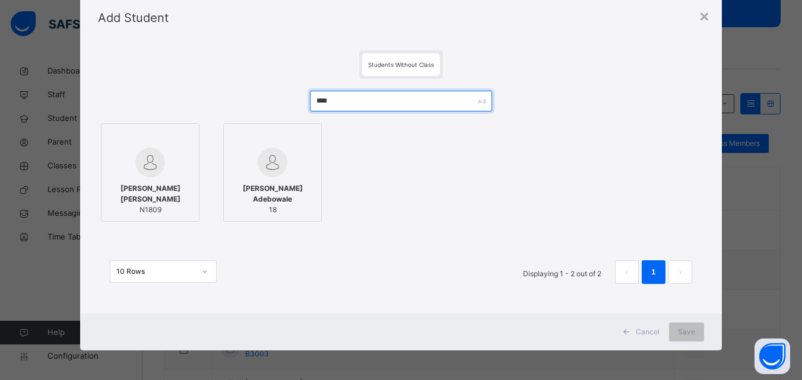
type input "****"
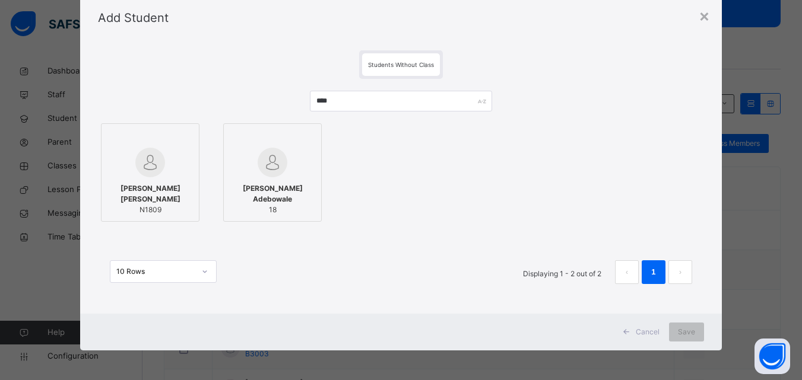
click at [137, 189] on span "[PERSON_NAME] [PERSON_NAME]" at bounding box center [149, 193] width 85 height 21
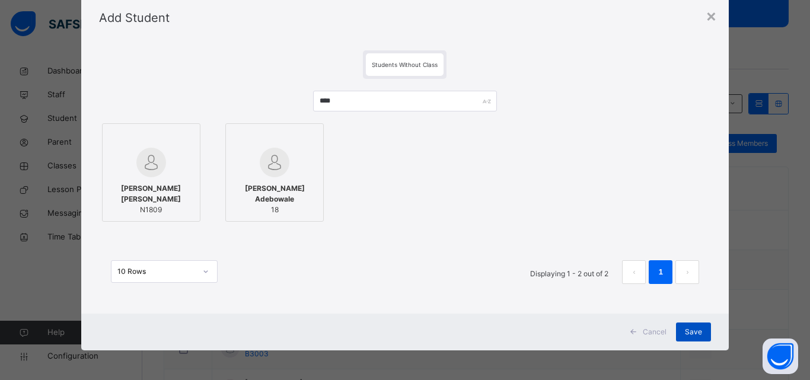
click at [683, 326] on div "Save" at bounding box center [693, 332] width 35 height 19
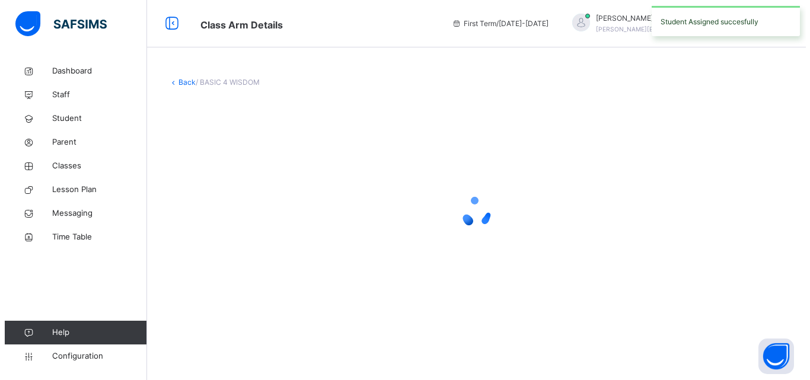
scroll to position [0, 0]
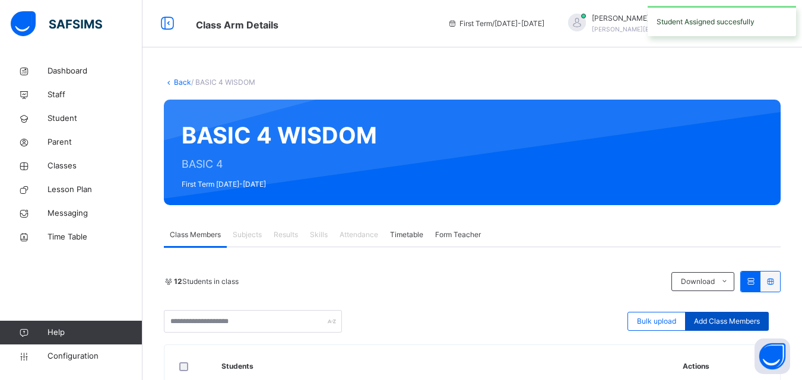
click at [740, 317] on span "Add Class Members" at bounding box center [727, 321] width 66 height 11
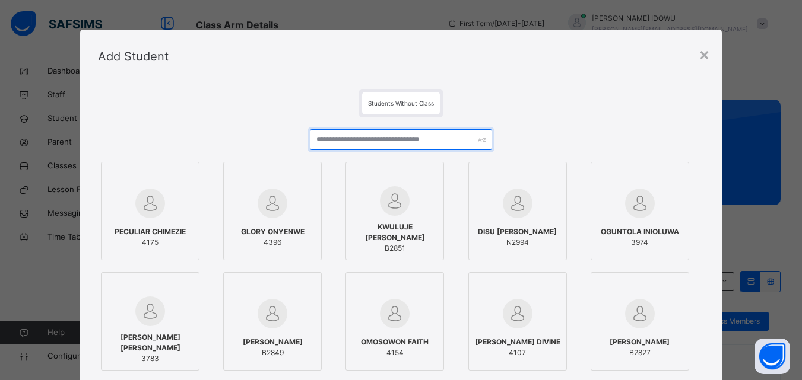
click at [356, 135] on input "text" at bounding box center [401, 139] width 182 height 21
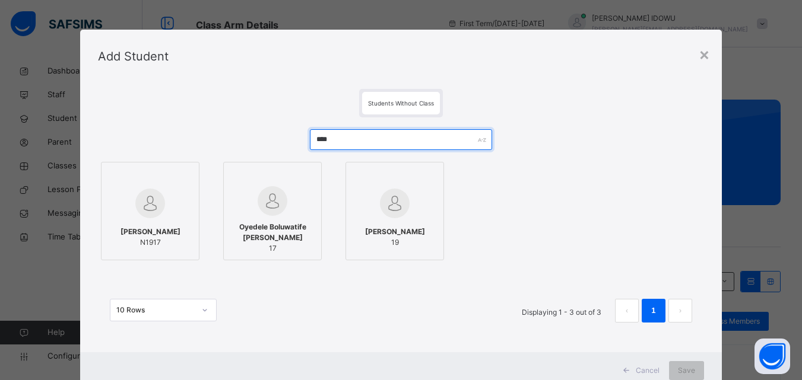
type input "****"
click at [183, 197] on div at bounding box center [149, 203] width 85 height 34
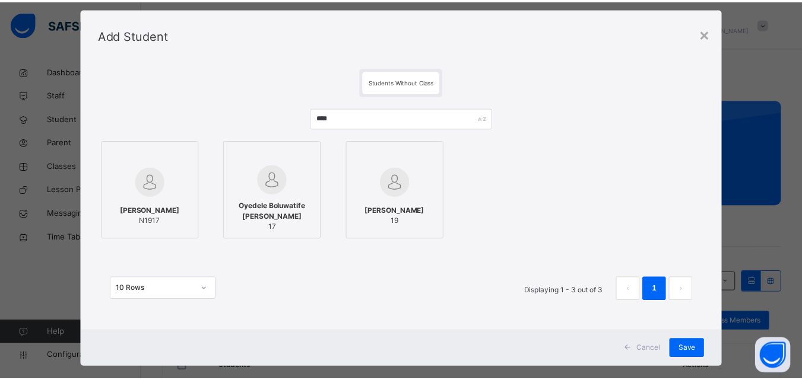
scroll to position [39, 0]
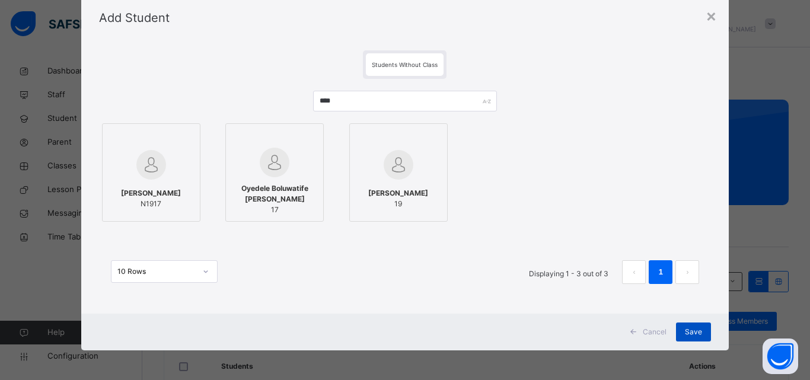
click at [685, 335] on span "Save" at bounding box center [693, 332] width 17 height 11
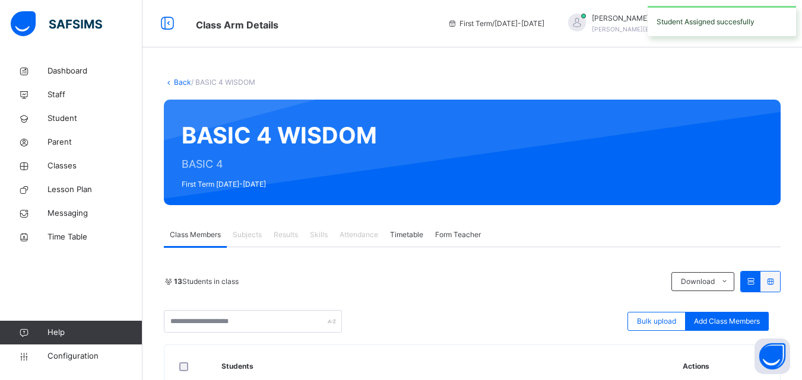
drag, startPoint x: 739, startPoint y: 318, endPoint x: 716, endPoint y: 307, distance: 25.7
click at [735, 319] on span "Add Class Members" at bounding box center [727, 321] width 66 height 11
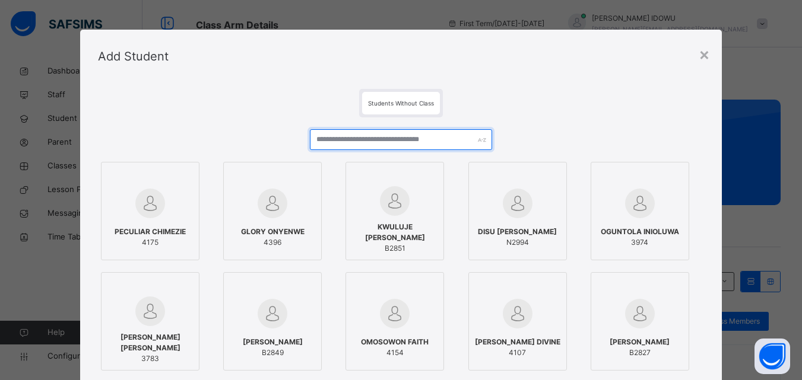
click at [431, 139] on input "text" at bounding box center [401, 139] width 182 height 21
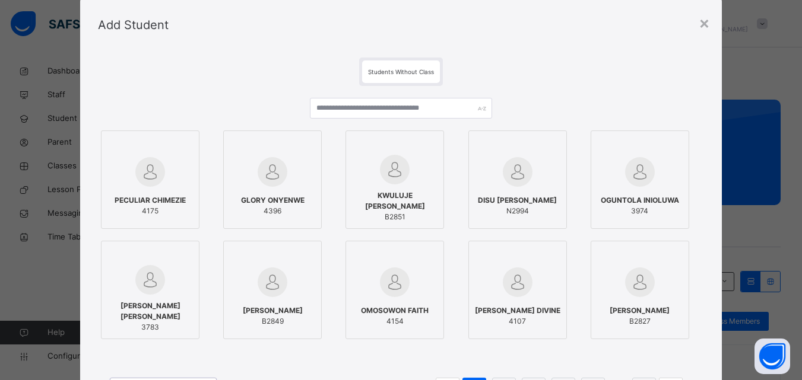
scroll to position [30, 0]
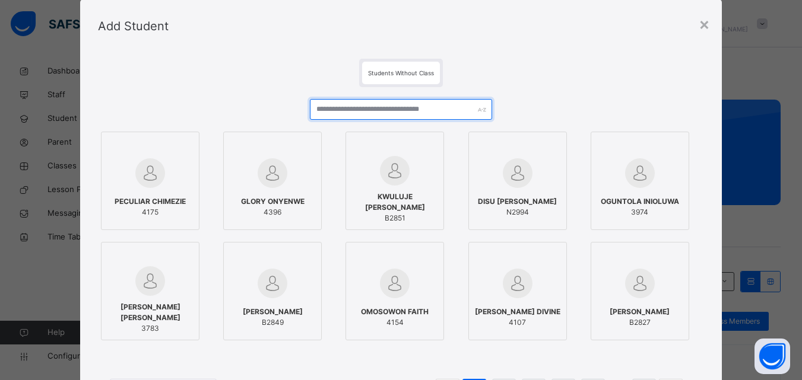
click at [416, 119] on input "text" at bounding box center [401, 109] width 182 height 21
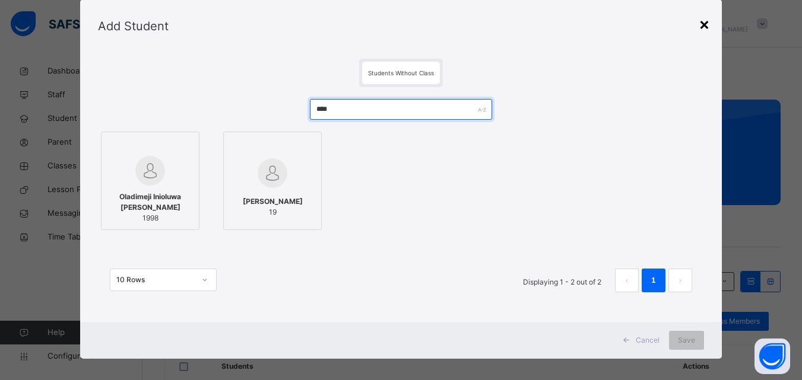
type input "****"
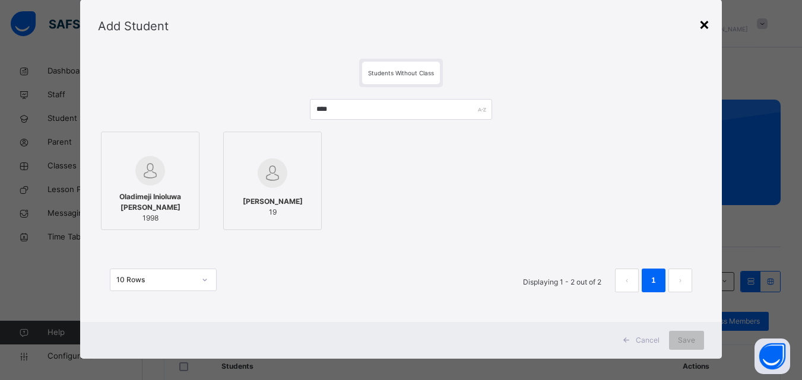
click at [702, 26] on div "×" at bounding box center [703, 23] width 11 height 25
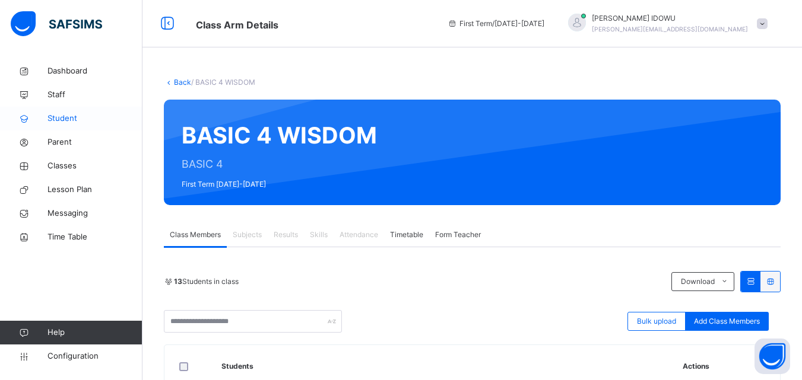
click at [63, 124] on span "Student" at bounding box center [94, 119] width 95 height 12
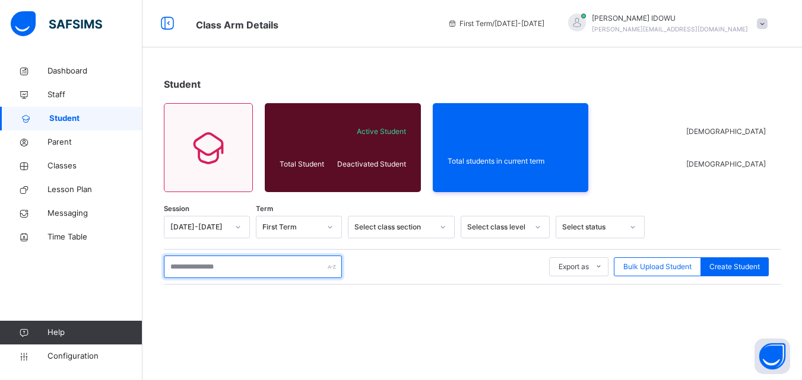
click at [269, 265] on input "text" at bounding box center [253, 267] width 178 height 23
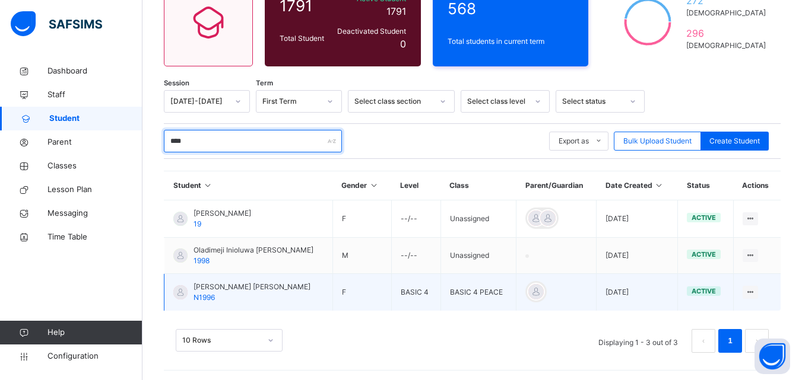
scroll to position [128, 0]
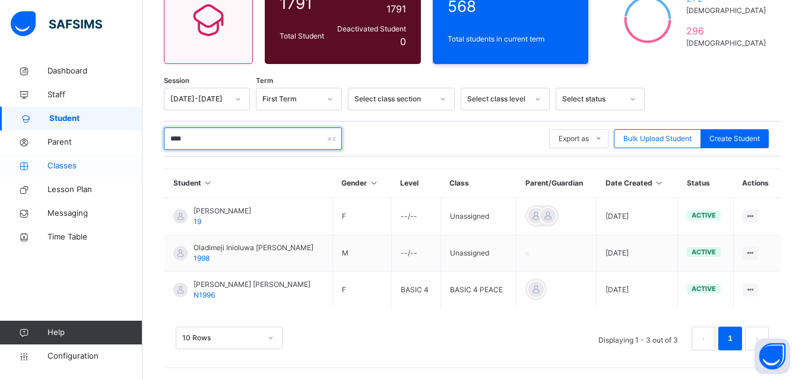
type input "****"
click at [85, 162] on span "Classes" at bounding box center [94, 166] width 95 height 12
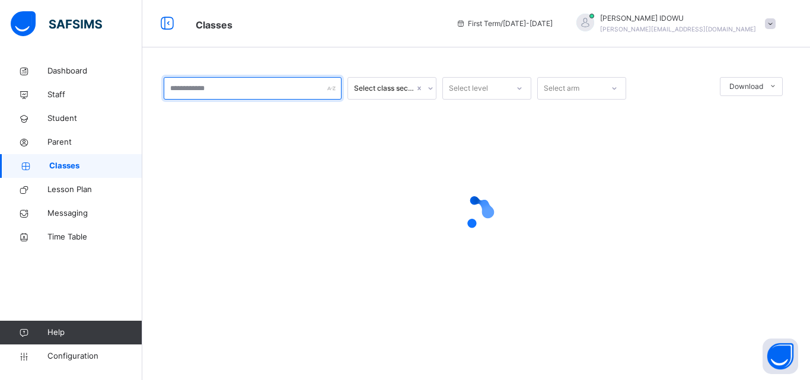
click at [238, 93] on input "text" at bounding box center [253, 88] width 178 height 23
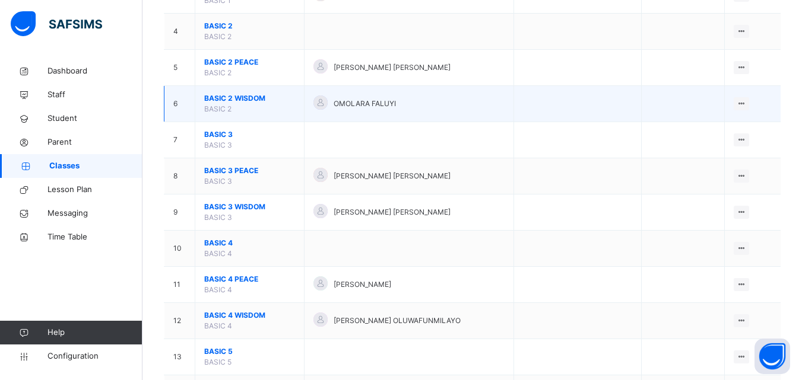
scroll to position [237, 0]
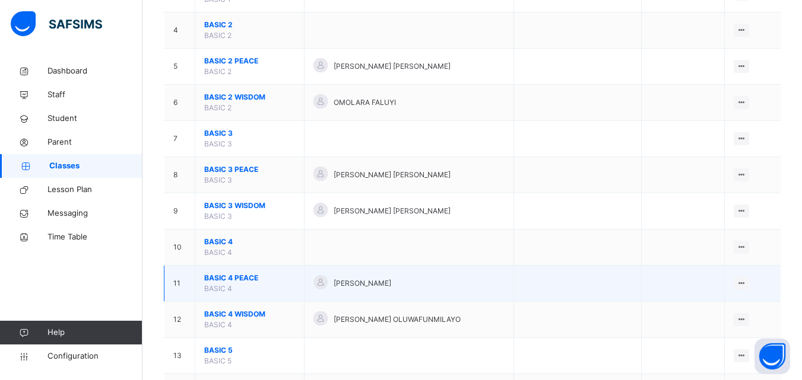
type input "***"
click at [210, 280] on span "BASIC 4 PEACE" at bounding box center [249, 278] width 91 height 11
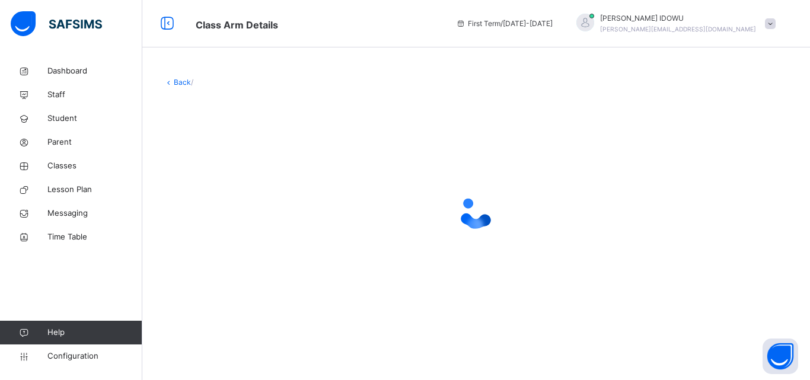
click at [210, 280] on div at bounding box center [476, 212] width 625 height 225
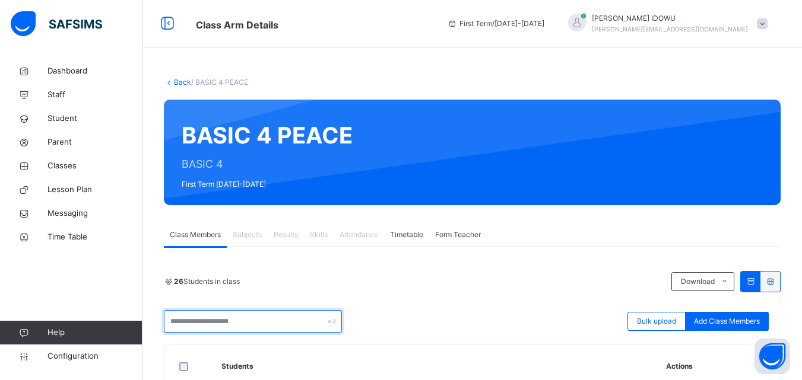
drag, startPoint x: 253, startPoint y: 325, endPoint x: 253, endPoint y: 311, distance: 13.1
click at [253, 325] on input "text" at bounding box center [253, 321] width 178 height 23
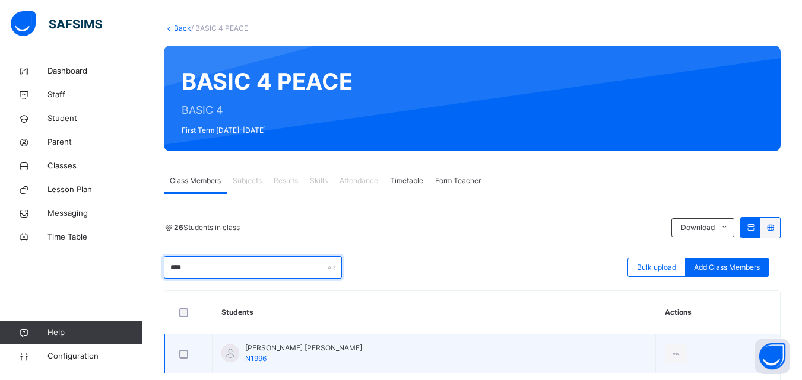
scroll to position [113, 0]
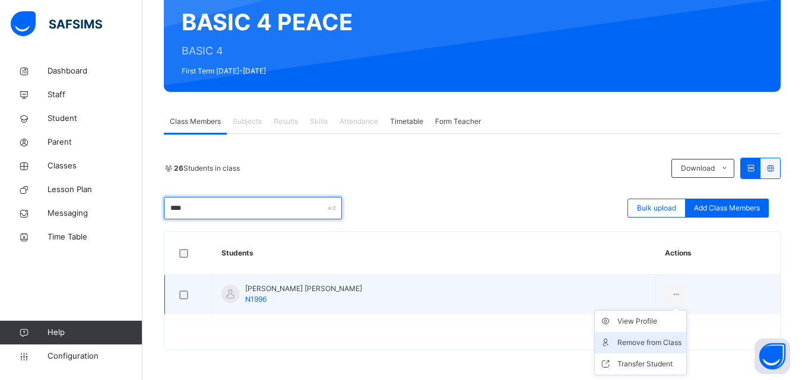
type input "****"
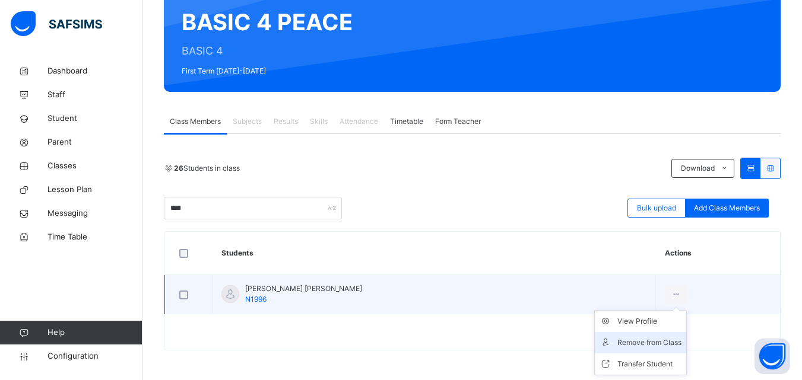
click at [651, 347] on div "Remove from Class" at bounding box center [649, 343] width 64 height 12
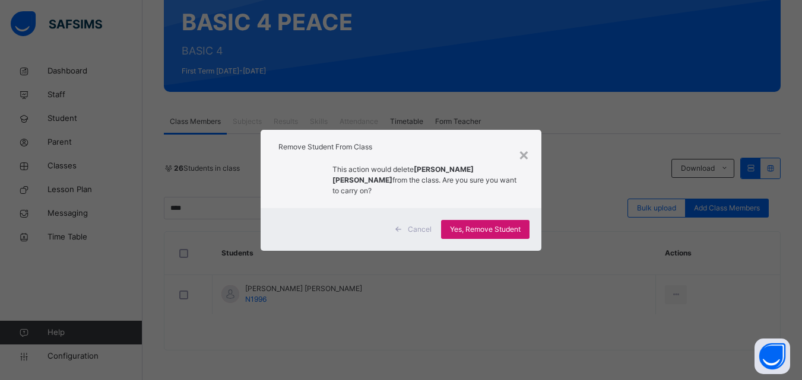
click at [493, 224] on span "Yes, Remove Student" at bounding box center [485, 229] width 71 height 11
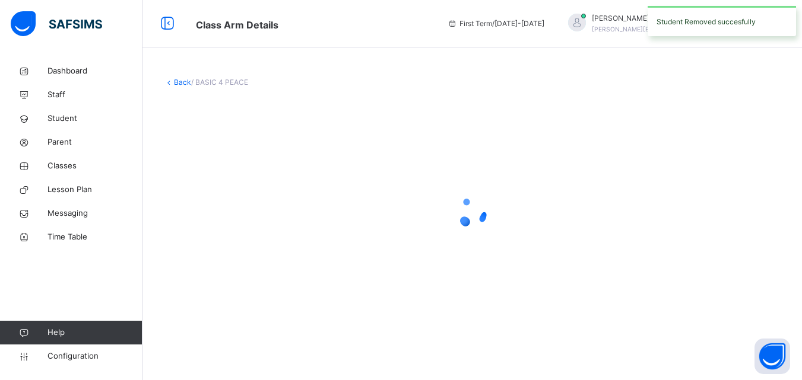
scroll to position [0, 0]
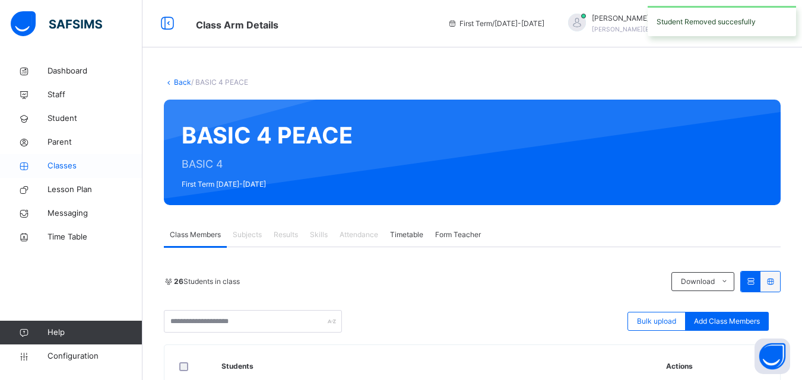
click at [77, 170] on span "Classes" at bounding box center [94, 166] width 95 height 12
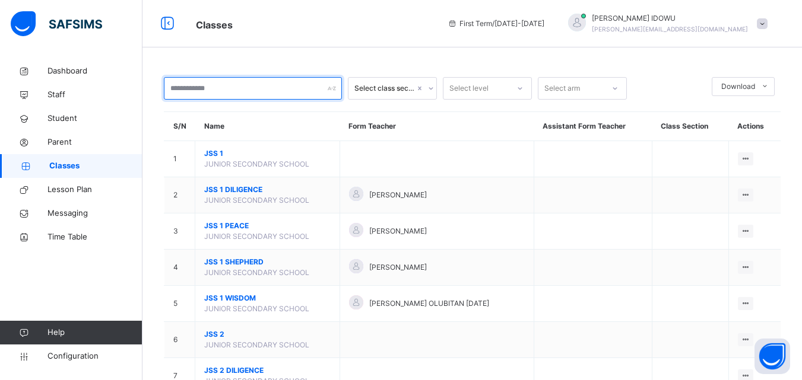
click at [261, 97] on input "text" at bounding box center [253, 88] width 178 height 23
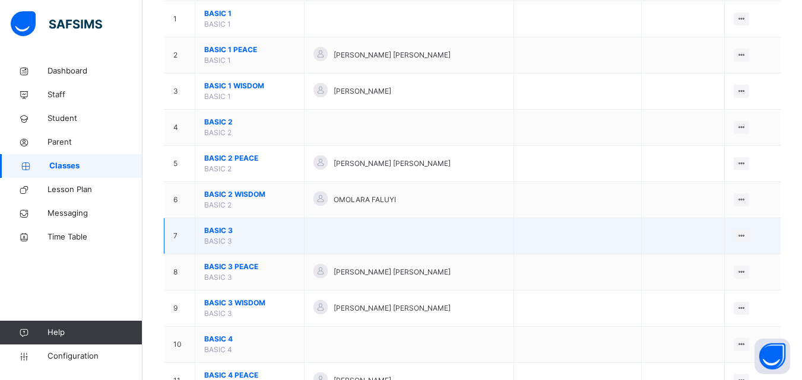
scroll to position [178, 0]
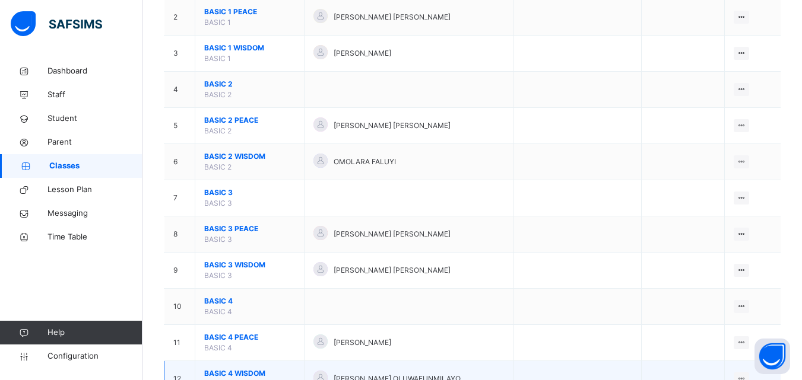
type input "**"
click at [228, 370] on span "BASIC 4 WISDOM" at bounding box center [249, 373] width 91 height 11
click at [228, 370] on div "** Select class section Select level Select arm Download Pdf Report Excel Repor…" at bounding box center [471, 215] width 659 height 786
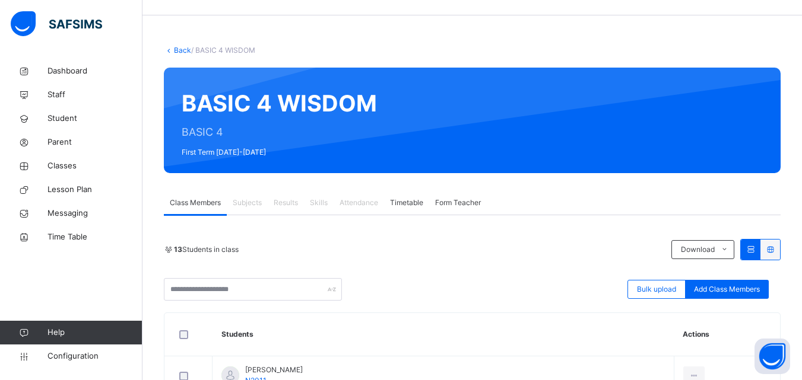
scroll to position [119, 0]
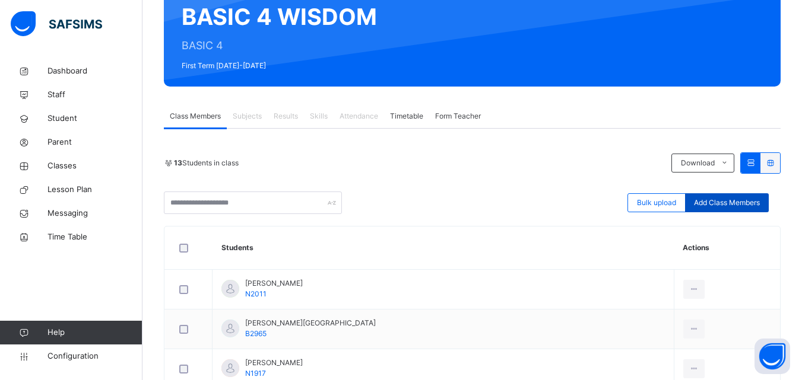
click at [729, 196] on div "Add Class Members" at bounding box center [727, 202] width 84 height 19
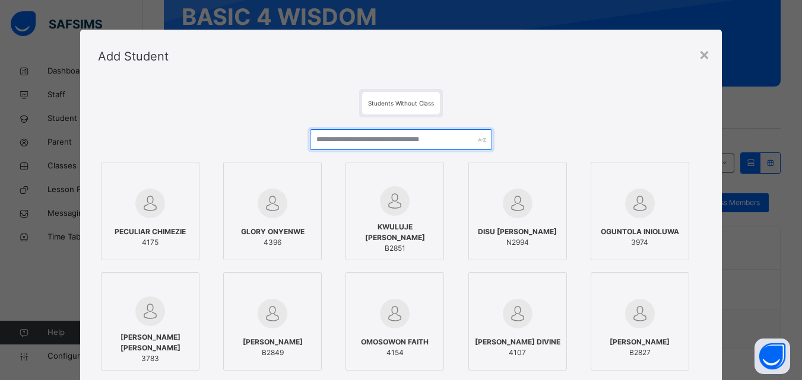
click at [394, 144] on input "text" at bounding box center [401, 139] width 182 height 21
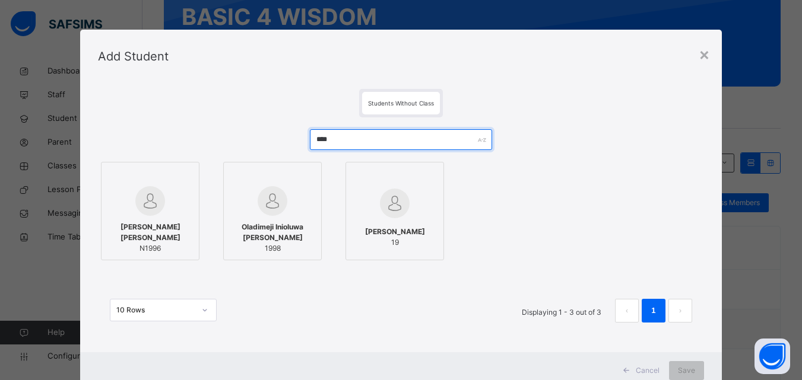
type input "****"
click at [151, 211] on img at bounding box center [150, 201] width 30 height 30
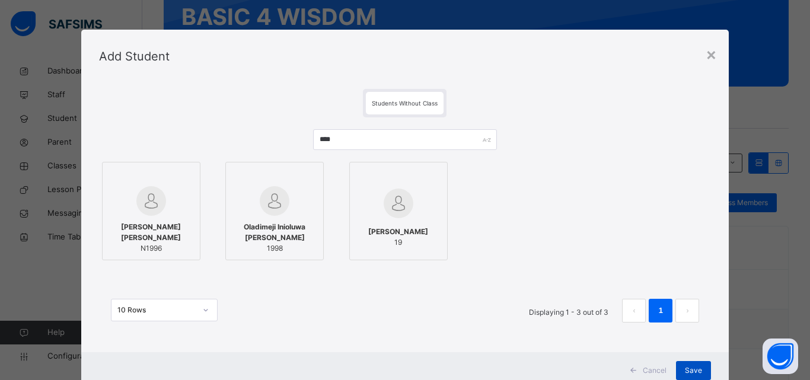
click at [688, 375] on span "Save" at bounding box center [693, 370] width 17 height 11
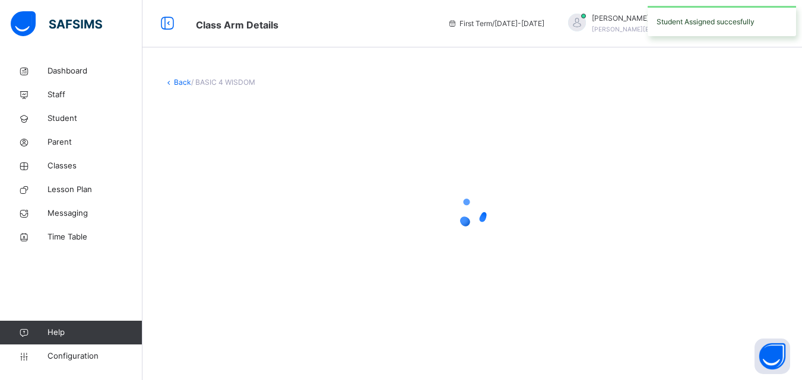
scroll to position [0, 0]
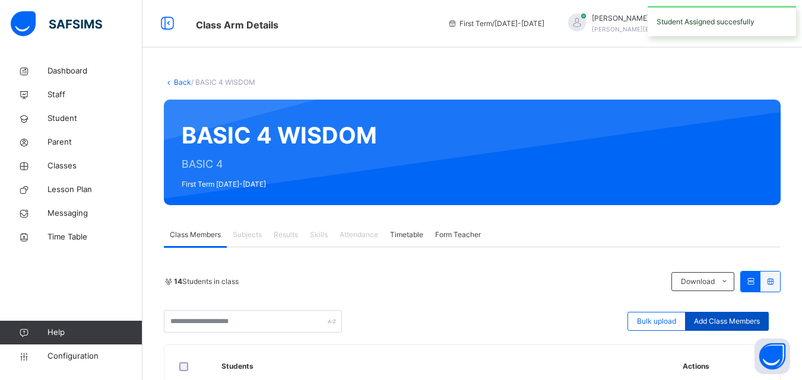
click at [738, 318] on span "Add Class Members" at bounding box center [727, 321] width 66 height 11
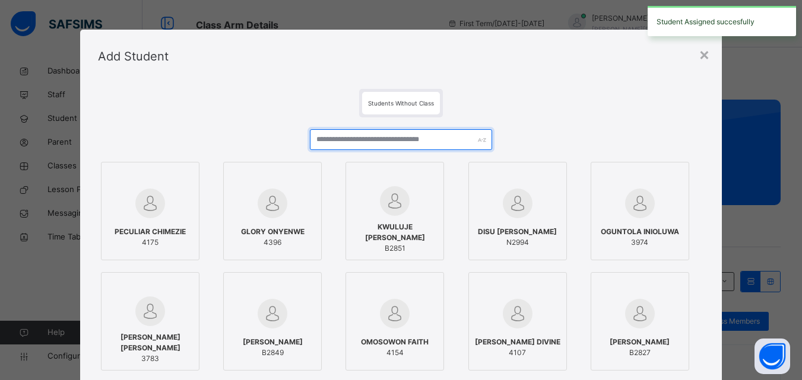
click at [364, 134] on input "text" at bounding box center [401, 139] width 182 height 21
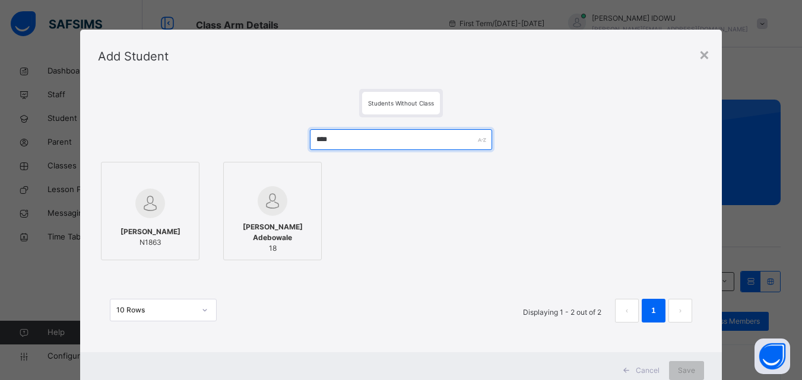
type input "****"
click at [161, 237] on span "[PERSON_NAME]" at bounding box center [150, 232] width 60 height 11
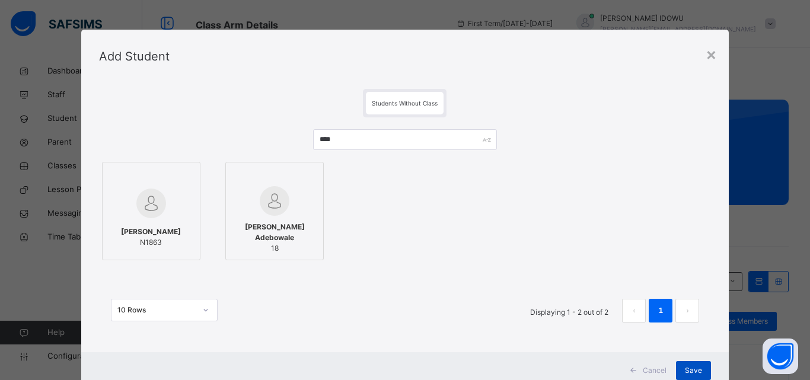
click at [698, 376] on span "Save" at bounding box center [693, 370] width 17 height 11
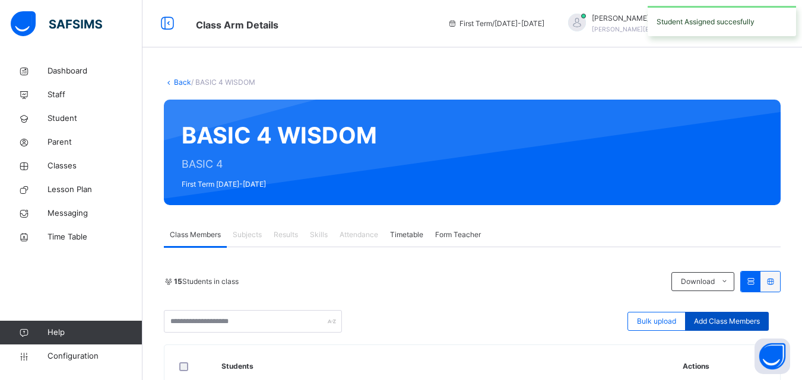
click at [743, 317] on span "Add Class Members" at bounding box center [727, 321] width 66 height 11
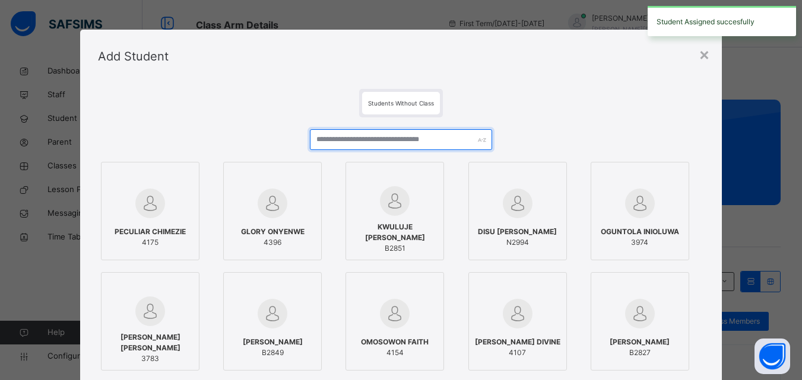
click at [462, 139] on input "text" at bounding box center [401, 139] width 182 height 21
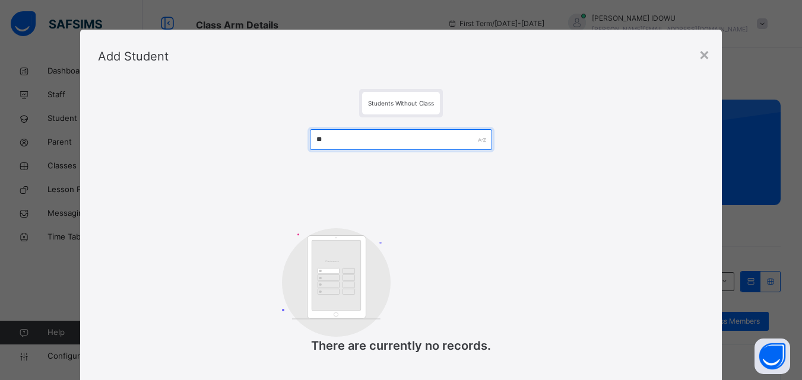
type input "*"
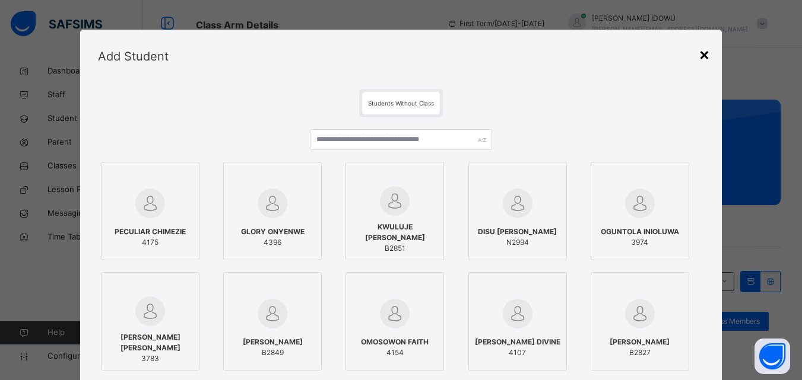
click at [704, 62] on div "×" at bounding box center [703, 54] width 11 height 25
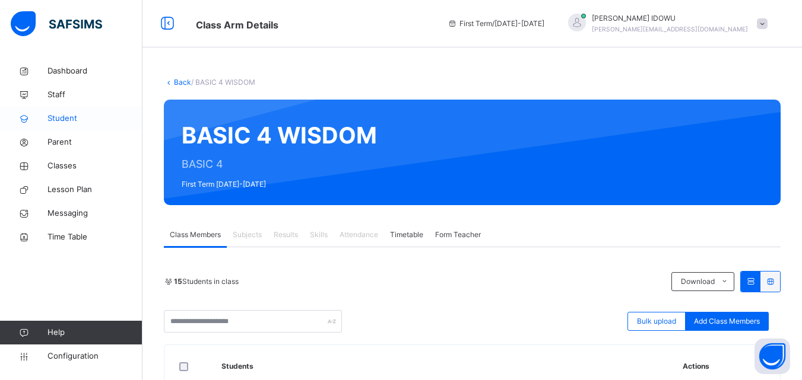
click at [69, 117] on span "Student" at bounding box center [94, 119] width 95 height 12
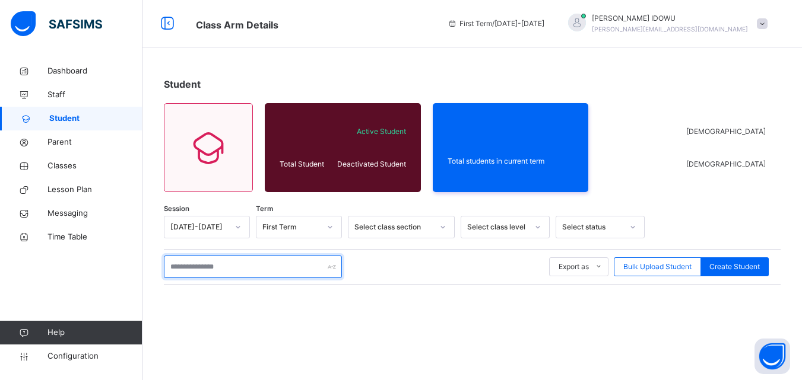
click at [198, 271] on input "text" at bounding box center [253, 267] width 178 height 23
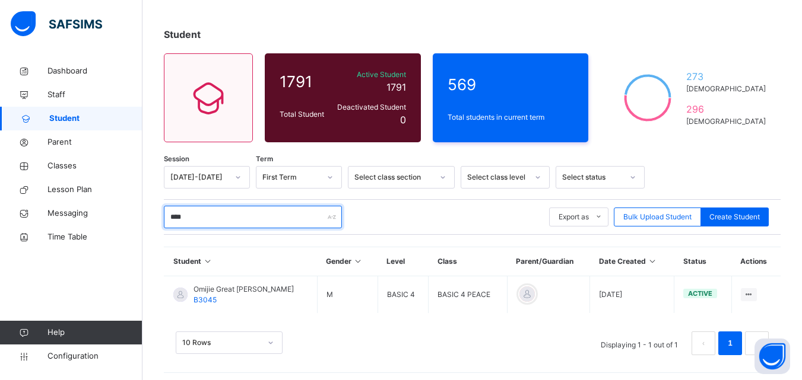
scroll to position [55, 0]
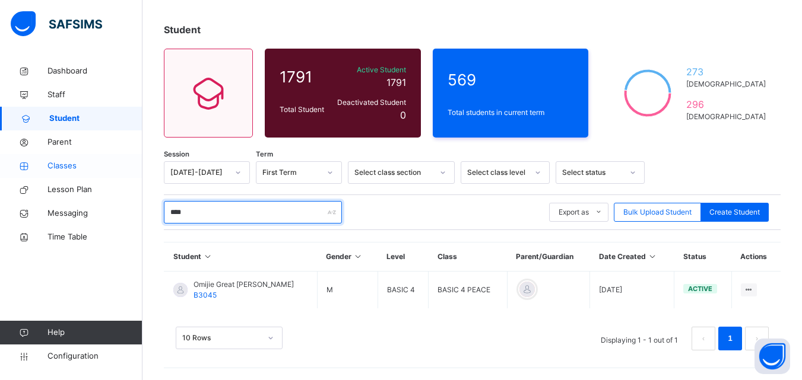
type input "****"
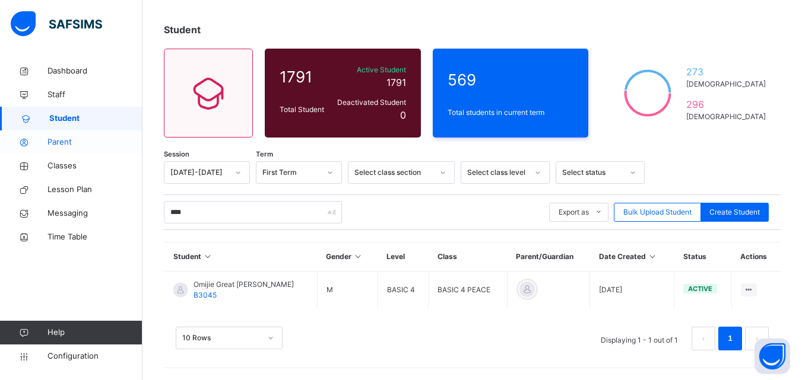
drag, startPoint x: 71, startPoint y: 168, endPoint x: 131, endPoint y: 151, distance: 61.8
click at [71, 167] on span "Classes" at bounding box center [94, 166] width 95 height 12
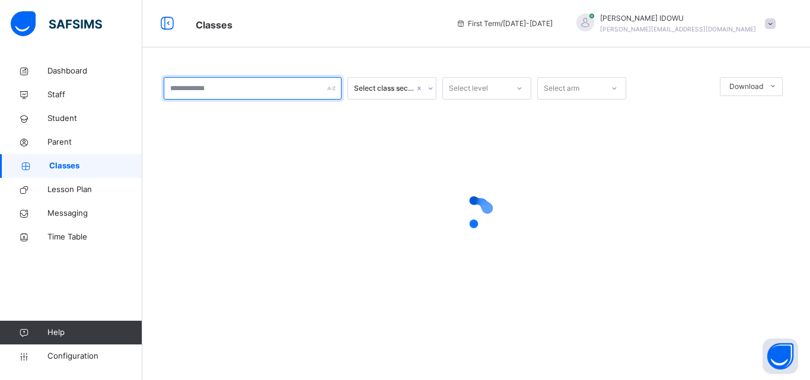
click at [230, 93] on input "text" at bounding box center [253, 88] width 178 height 23
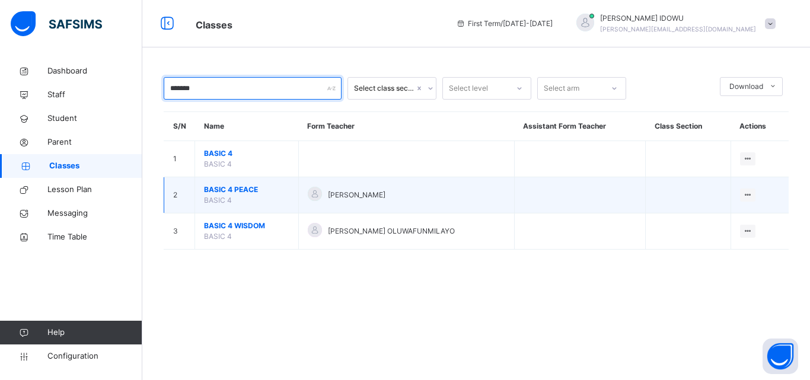
type input "*******"
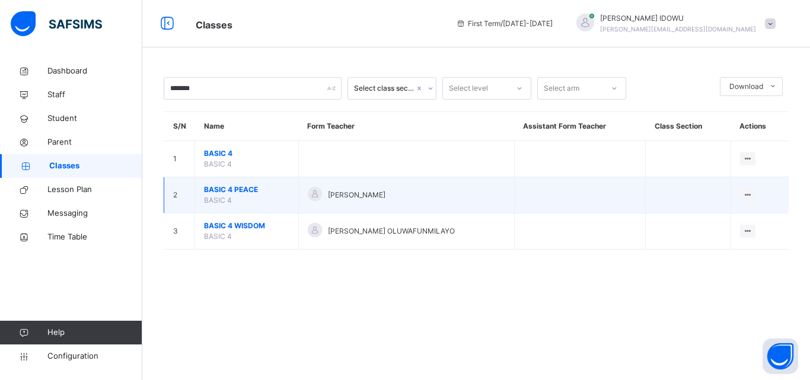
click at [221, 190] on span "BASIC 4 PEACE" at bounding box center [246, 190] width 85 height 11
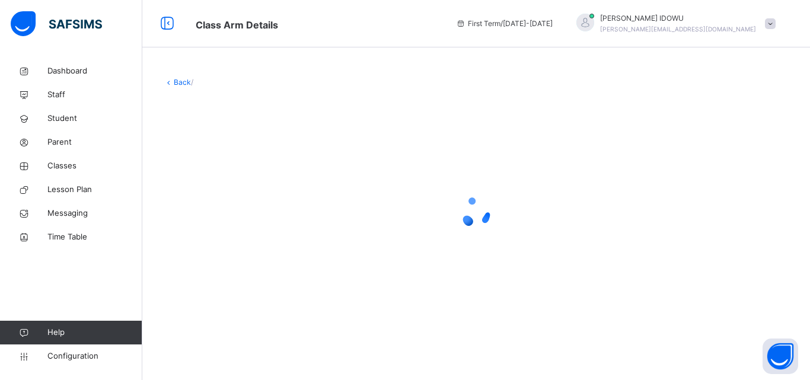
click at [221, 190] on div at bounding box center [476, 212] width 625 height 47
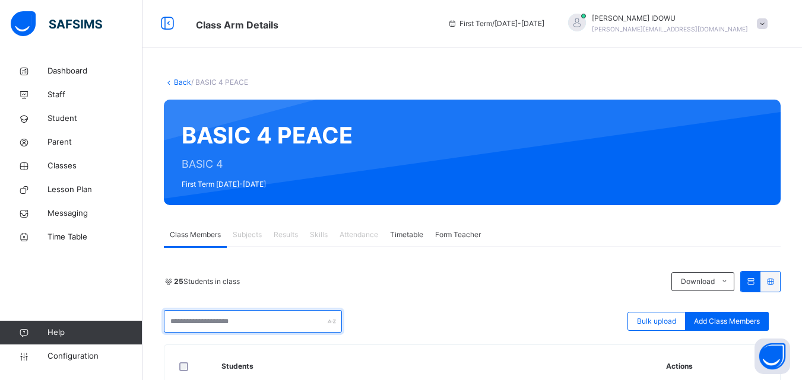
click at [258, 320] on input "text" at bounding box center [253, 321] width 178 height 23
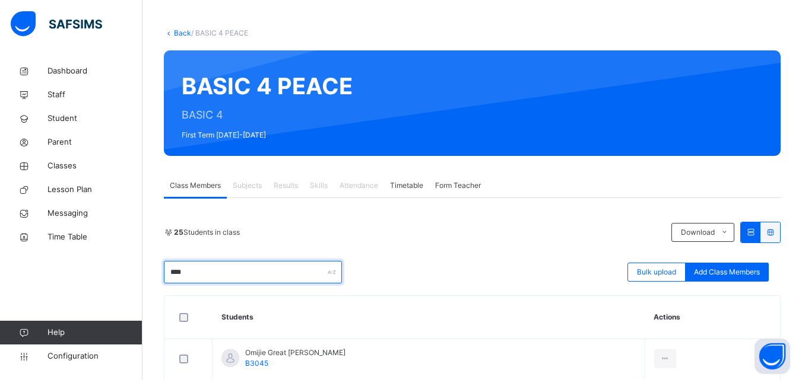
scroll to position [113, 0]
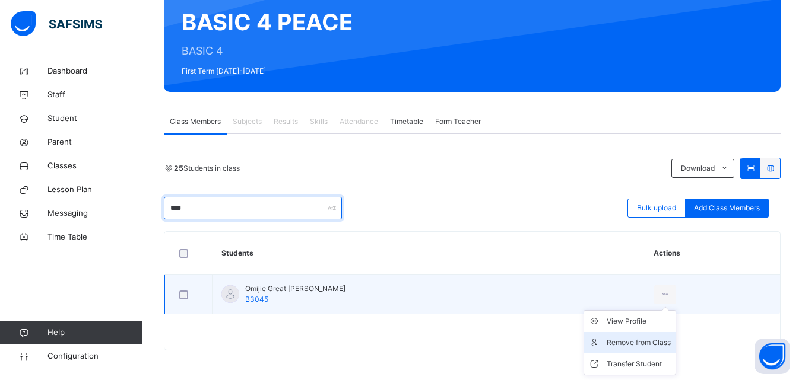
type input "****"
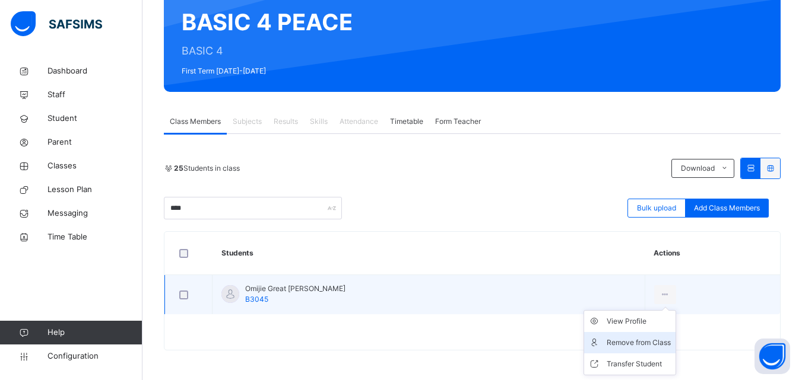
click at [627, 346] on div "Remove from Class" at bounding box center [638, 343] width 64 height 12
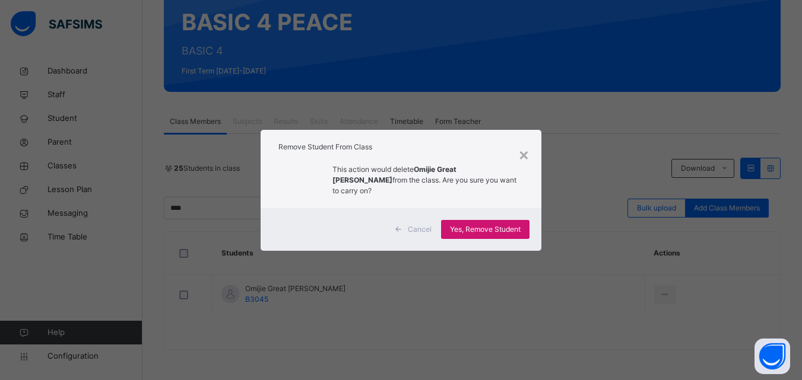
click at [498, 220] on div "Yes, Remove Student" at bounding box center [485, 229] width 88 height 19
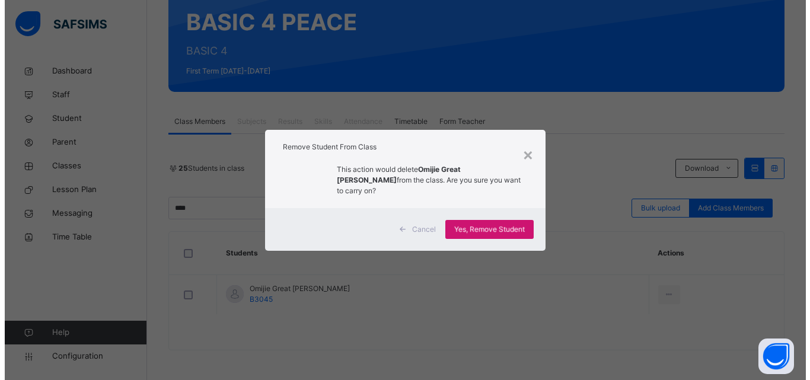
scroll to position [0, 0]
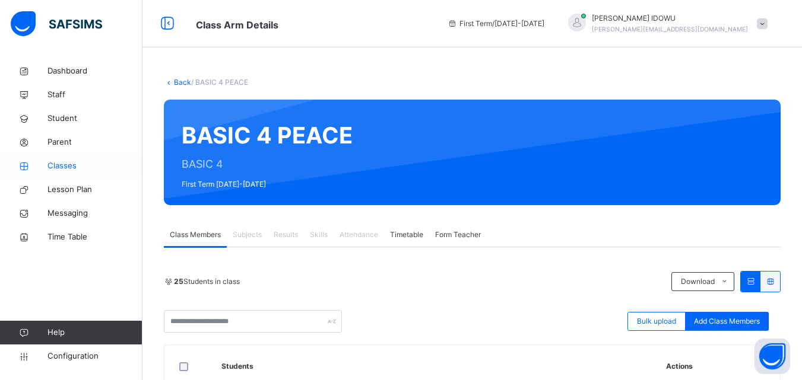
click at [103, 173] on link "Classes" at bounding box center [71, 166] width 142 height 24
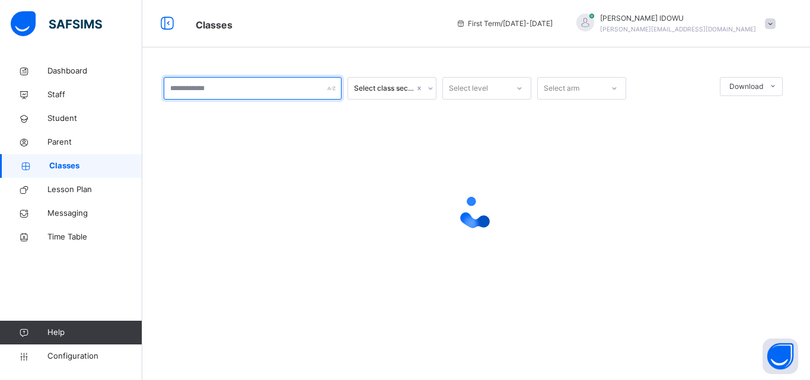
click at [260, 97] on input "text" at bounding box center [253, 88] width 178 height 23
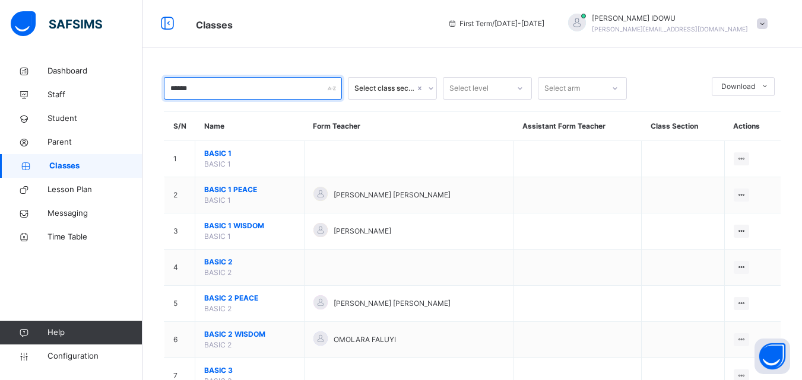
type input "*******"
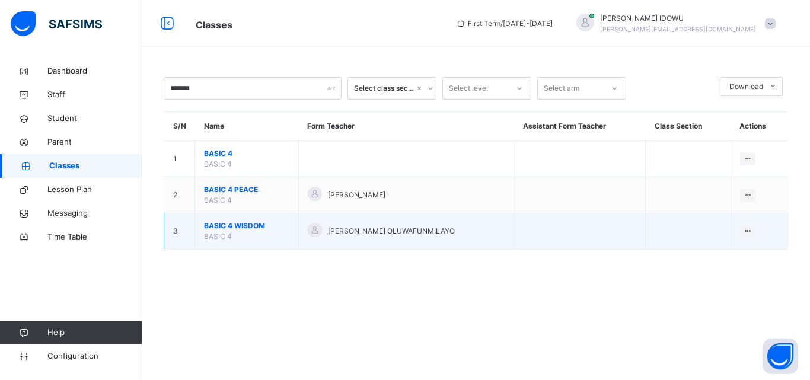
click at [236, 230] on span "BASIC 4 WISDOM" at bounding box center [246, 226] width 85 height 11
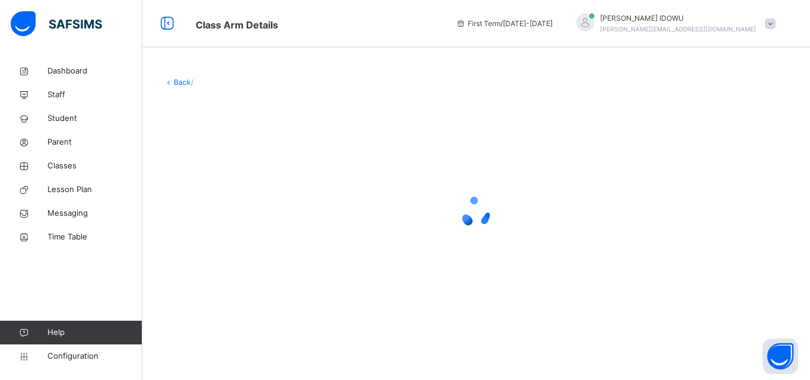
click at [233, 223] on div at bounding box center [476, 212] width 625 height 47
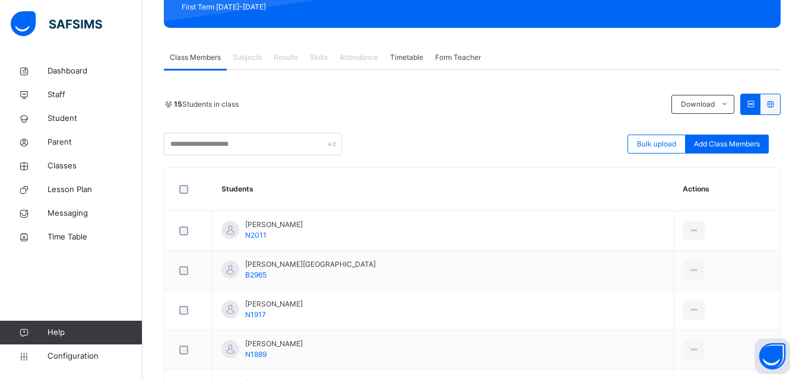
scroll to position [178, 0]
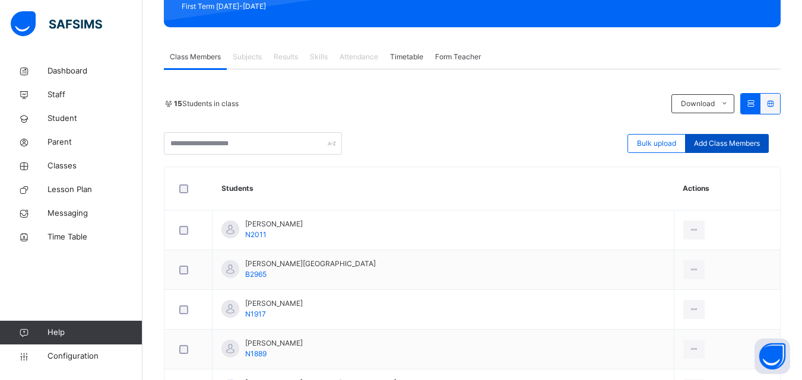
click at [743, 146] on span "Add Class Members" at bounding box center [727, 143] width 66 height 11
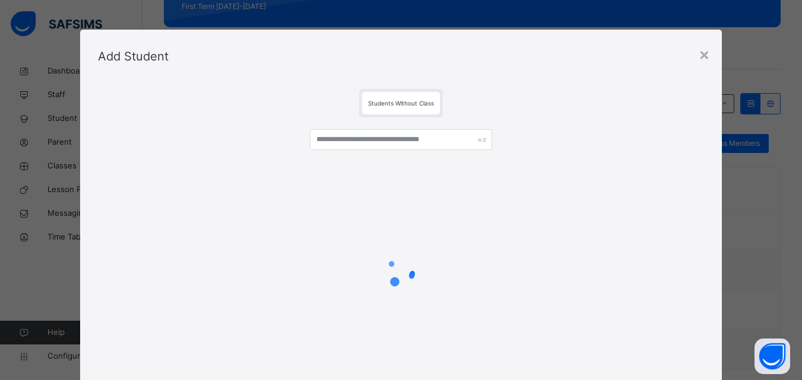
click at [360, 151] on div at bounding box center [401, 144] width 182 height 30
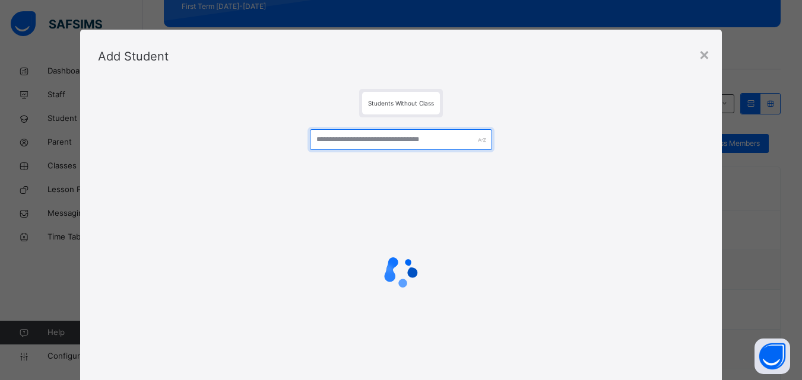
click at [360, 140] on input "text" at bounding box center [401, 139] width 182 height 21
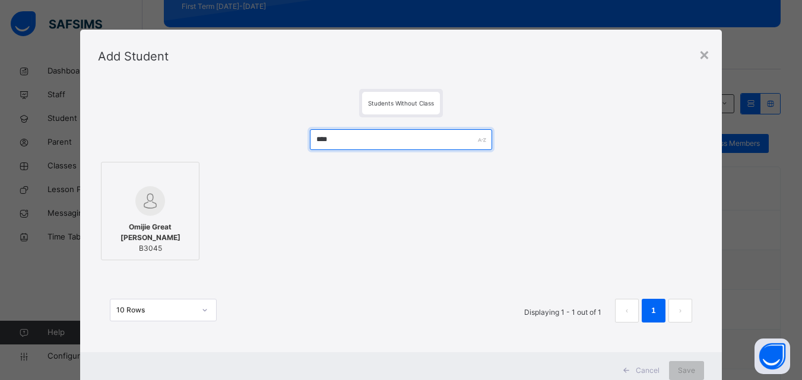
type input "****"
click at [120, 216] on div at bounding box center [149, 201] width 85 height 30
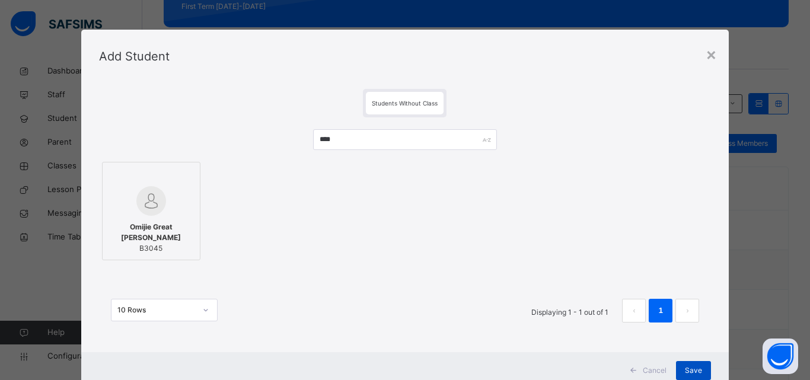
click at [700, 366] on div "Save" at bounding box center [693, 370] width 35 height 19
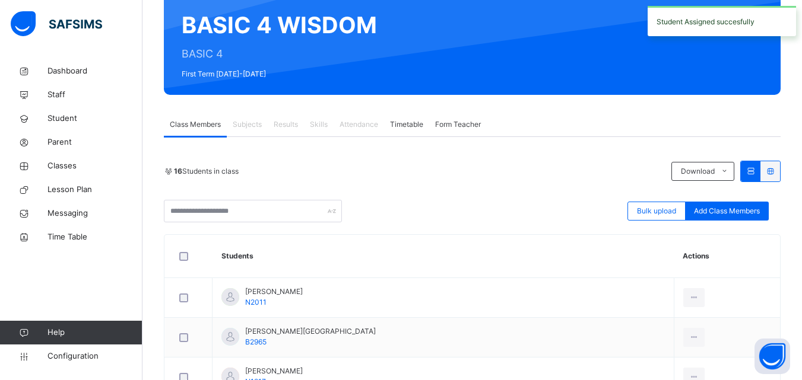
scroll to position [119, 0]
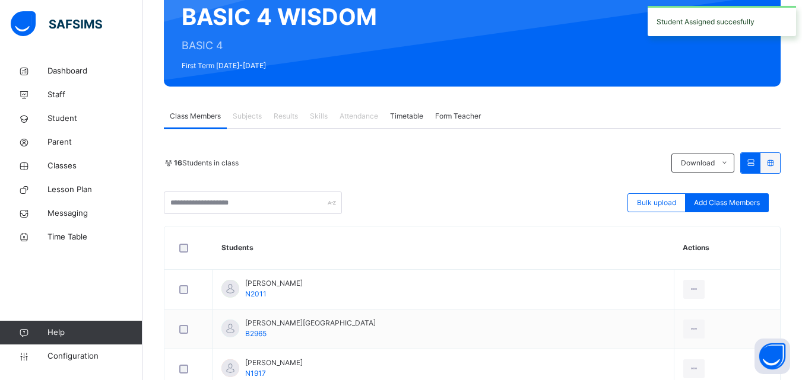
click at [727, 193] on div "Add Class Members" at bounding box center [727, 202] width 84 height 19
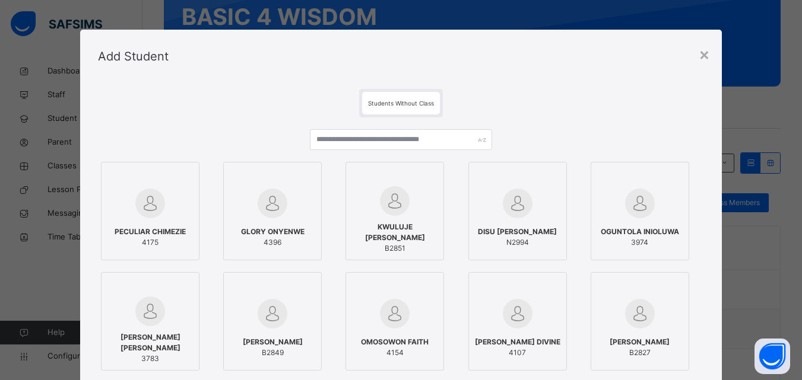
click at [442, 124] on div "PECULIAR CHIMEZIE 4175 GLORY ONYENWE 4396 KWULUJE [PERSON_NAME] B2851 DISU [PER…" at bounding box center [401, 286] width 606 height 339
click at [442, 134] on input "text" at bounding box center [401, 139] width 182 height 21
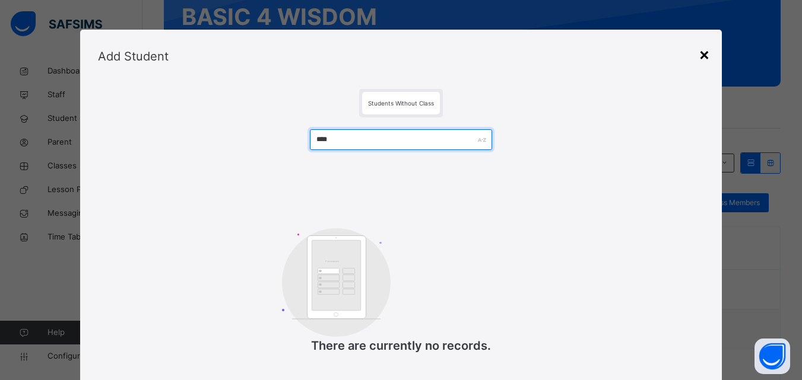
type input "****"
click at [710, 59] on div "×" at bounding box center [703, 54] width 11 height 25
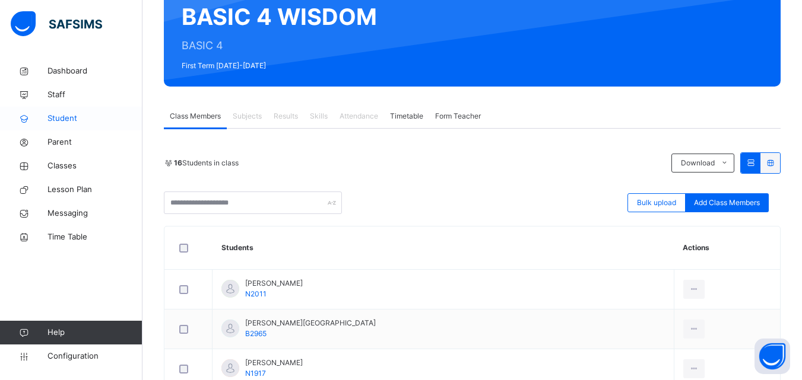
click at [101, 123] on span "Student" at bounding box center [94, 119] width 95 height 12
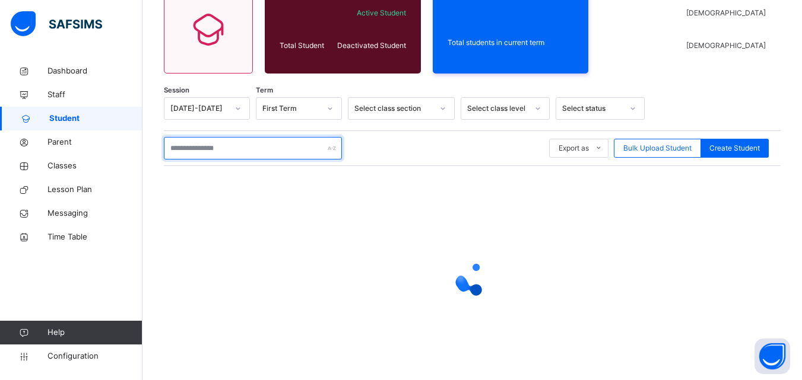
drag, startPoint x: 238, startPoint y: 137, endPoint x: 201, endPoint y: 195, distance: 68.6
click at [238, 138] on input "text" at bounding box center [253, 148] width 178 height 23
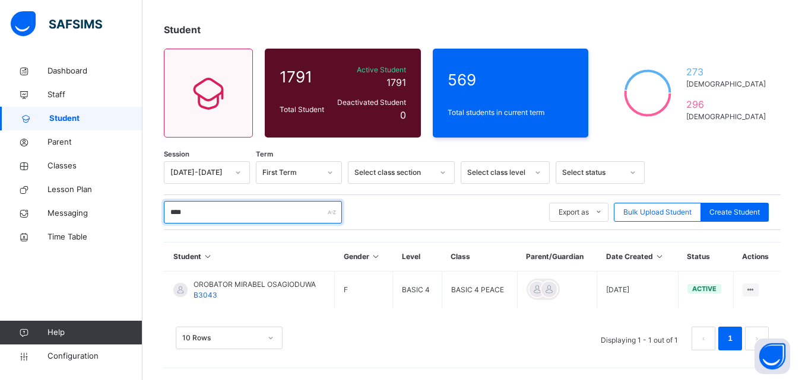
scroll to position [55, 0]
click at [254, 215] on input "****" at bounding box center [253, 212] width 178 height 23
type input "*"
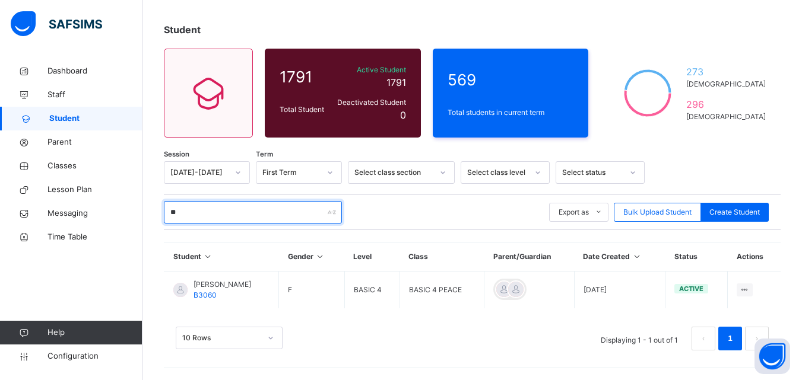
type input "*"
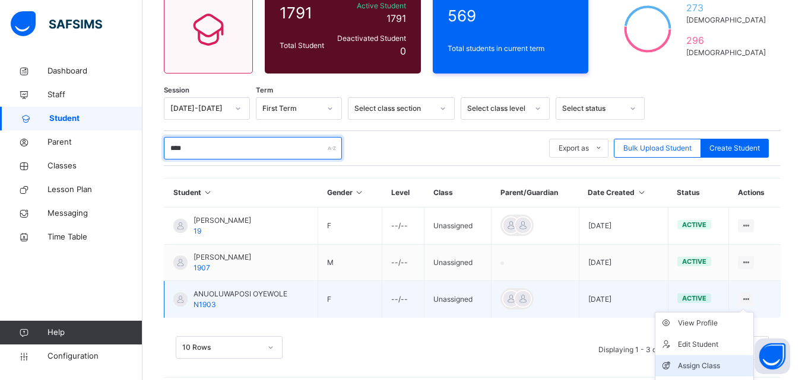
type input "****"
click at [711, 360] on li "Assign Class" at bounding box center [704, 365] width 98 height 21
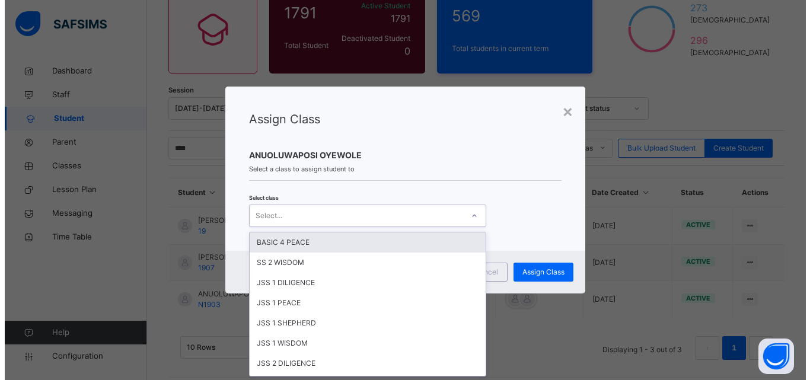
scroll to position [0, 0]
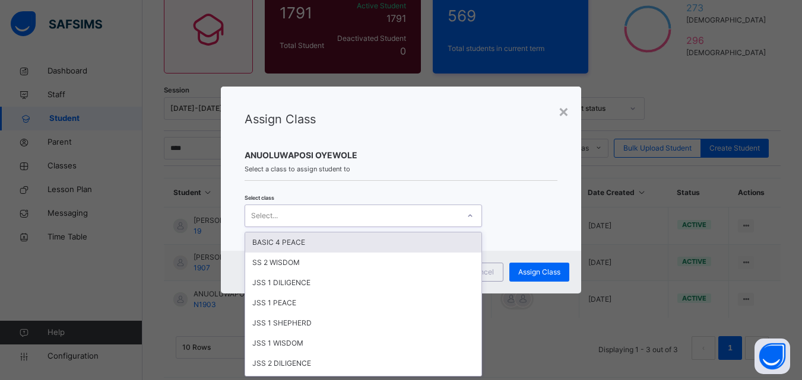
click at [385, 221] on div "Select..." at bounding box center [352, 215] width 214 height 18
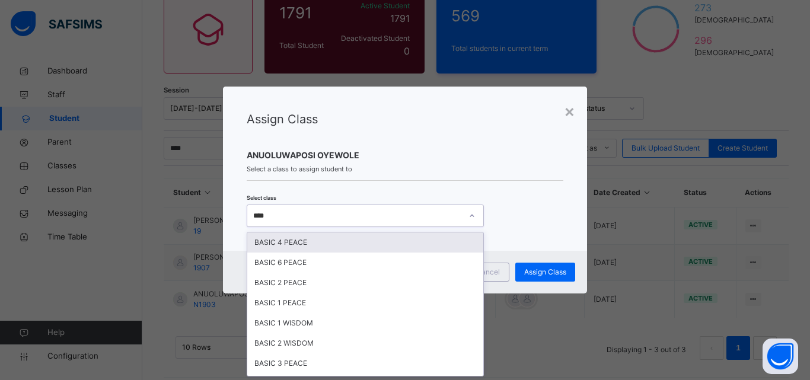
type input "*****"
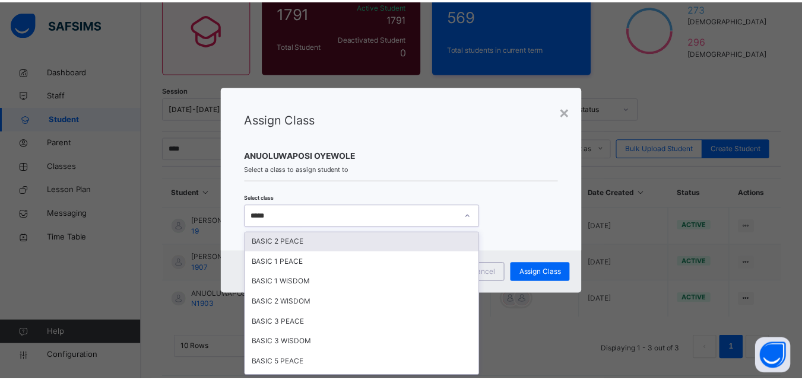
scroll to position [59, 0]
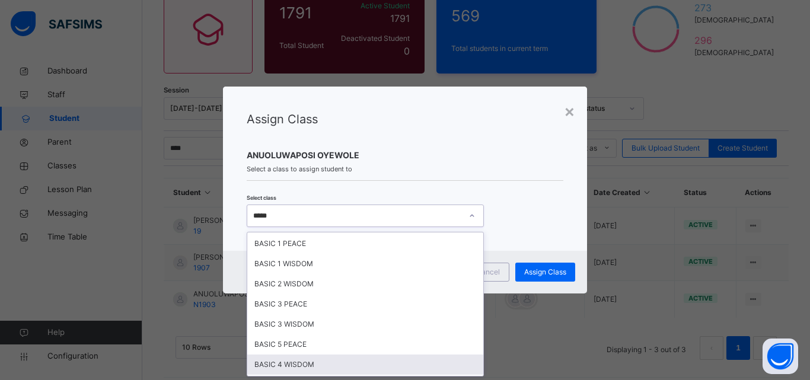
click at [338, 358] on div "BASIC 4 WISDOM" at bounding box center [365, 365] width 236 height 20
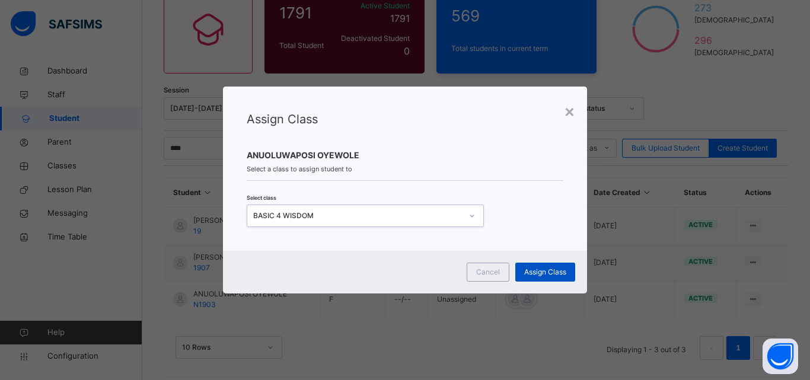
click at [537, 265] on div "Assign Class" at bounding box center [546, 272] width 60 height 19
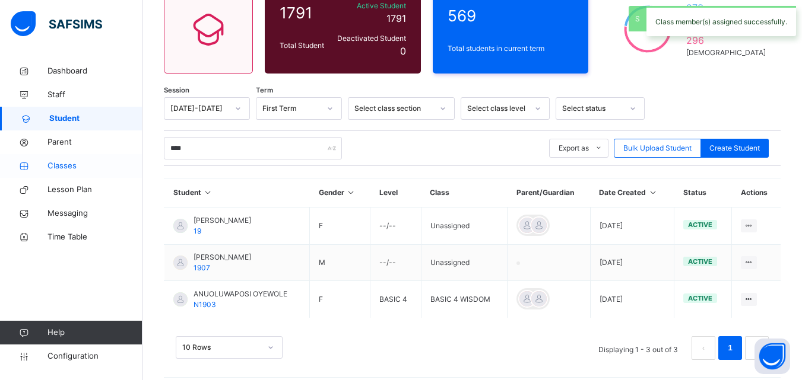
click at [122, 161] on span "Classes" at bounding box center [94, 166] width 95 height 12
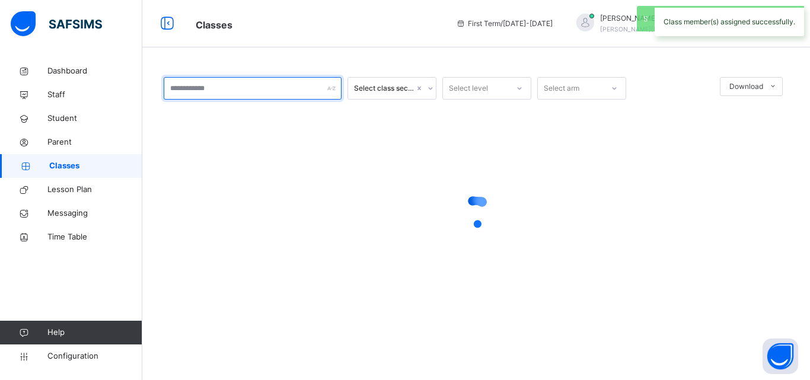
click at [265, 95] on input "text" at bounding box center [253, 88] width 178 height 23
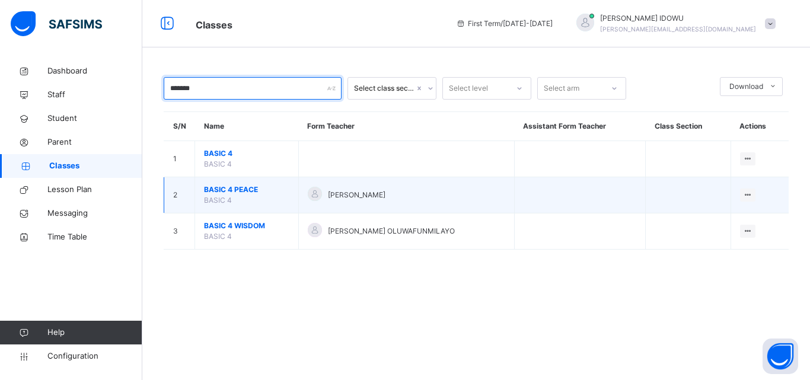
type input "*******"
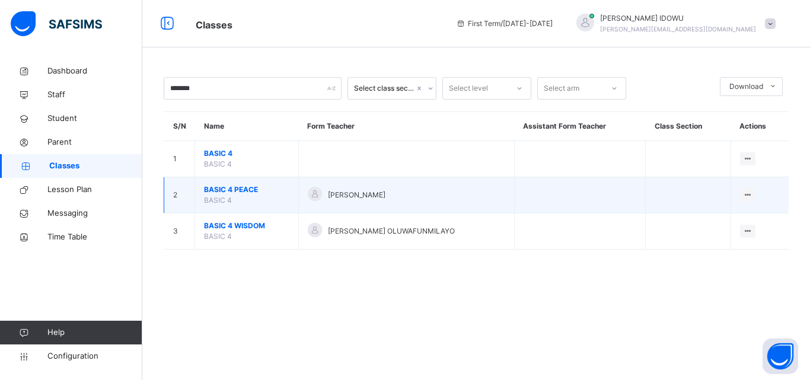
click at [228, 190] on span "BASIC 4 PEACE" at bounding box center [246, 190] width 85 height 11
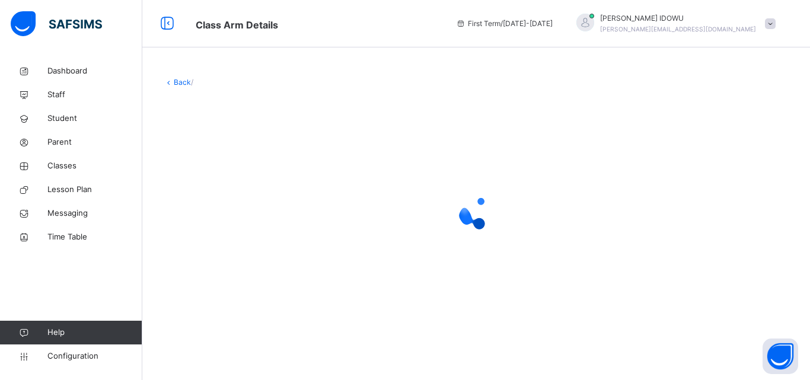
click at [228, 190] on div at bounding box center [476, 212] width 625 height 47
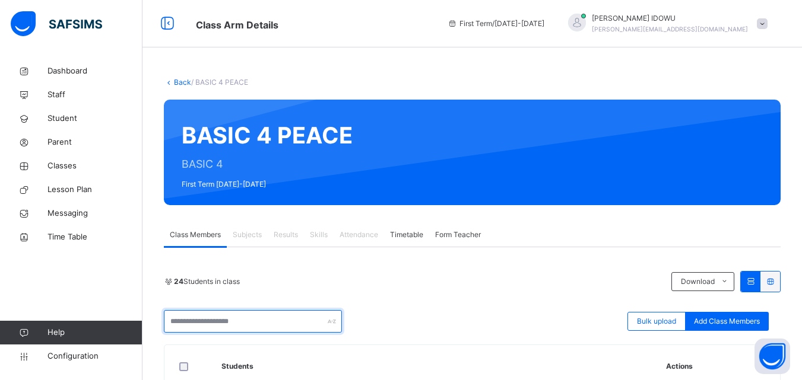
click at [278, 331] on input "text" at bounding box center [253, 321] width 178 height 23
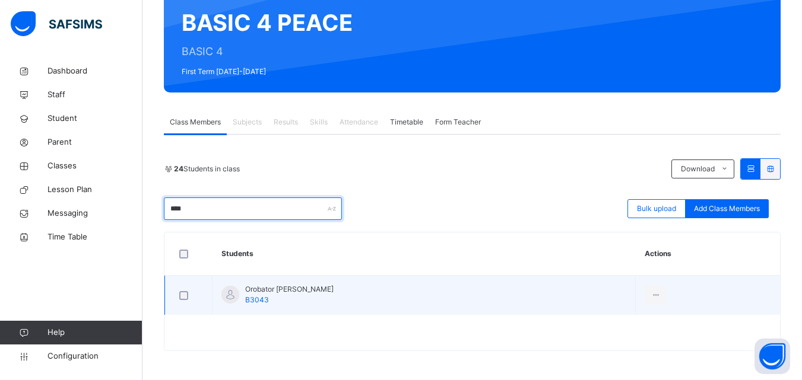
scroll to position [113, 0]
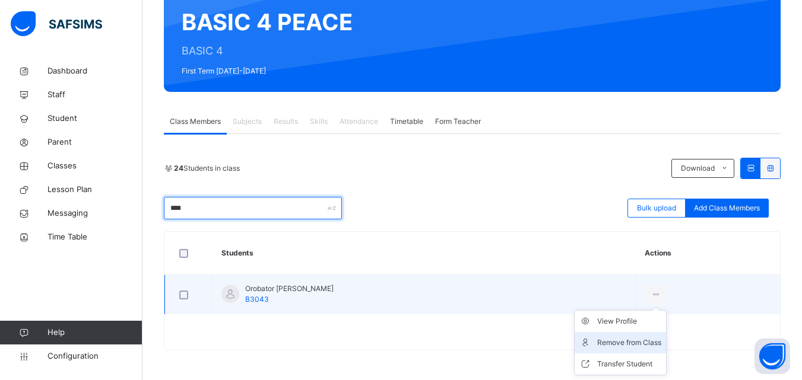
type input "****"
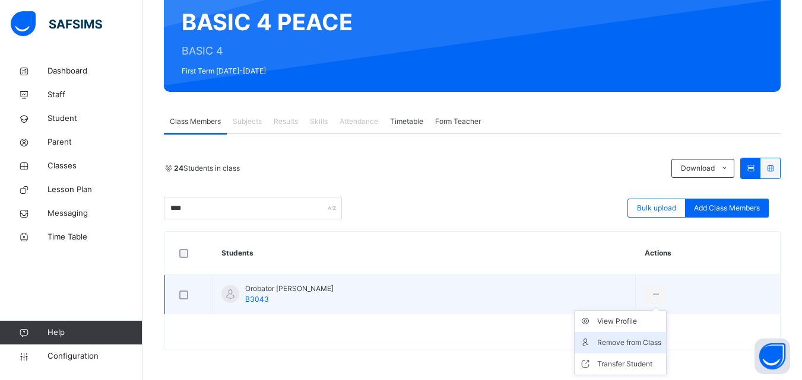
click at [651, 345] on div "Remove from Class" at bounding box center [629, 343] width 64 height 12
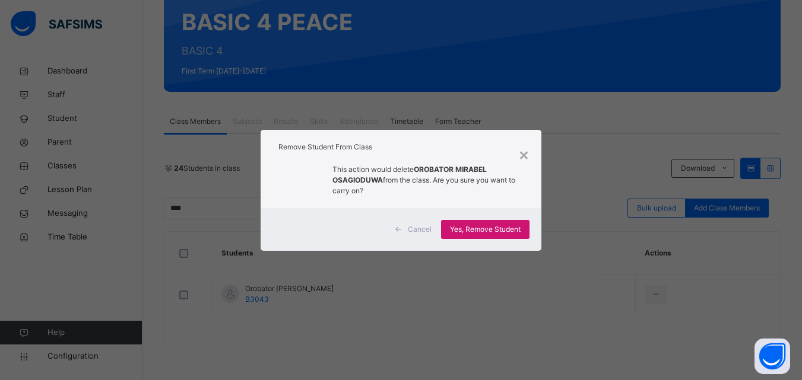
click at [501, 227] on span "Yes, Remove Student" at bounding box center [485, 229] width 71 height 11
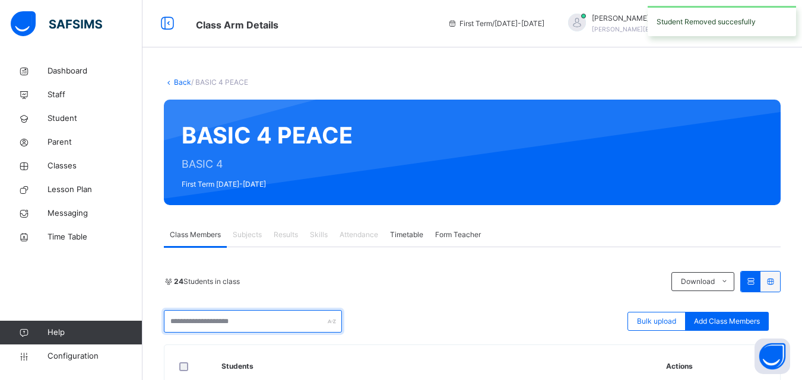
click at [237, 326] on input "text" at bounding box center [253, 321] width 178 height 23
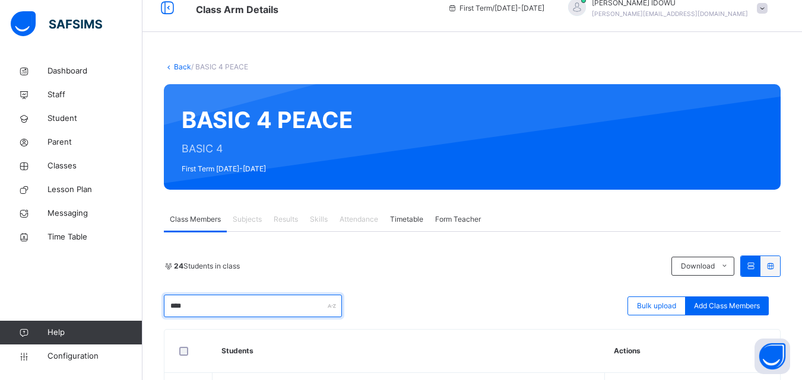
scroll to position [113, 0]
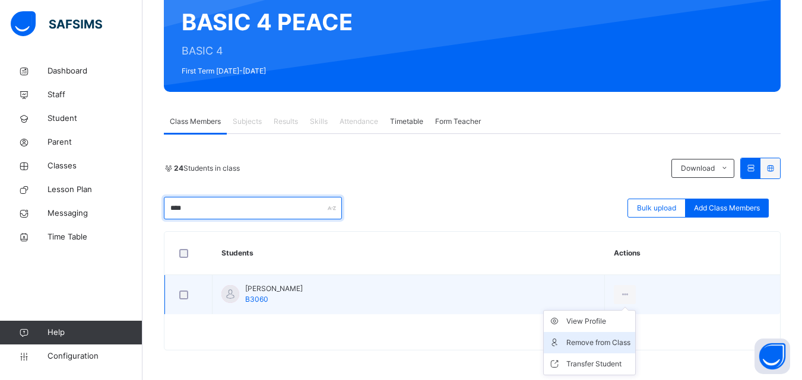
type input "****"
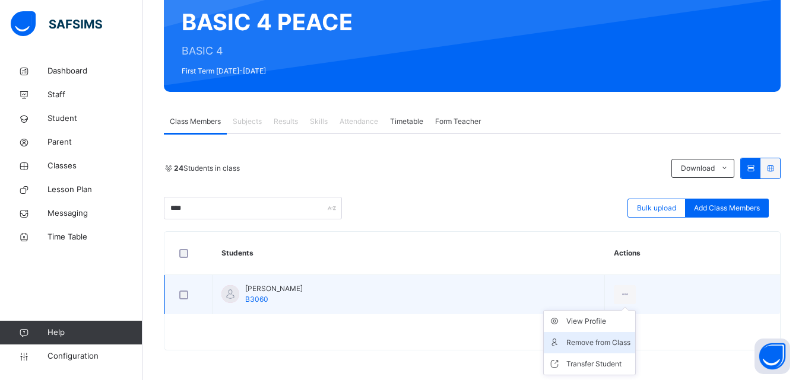
click at [630, 342] on div "Remove from Class" at bounding box center [598, 343] width 64 height 12
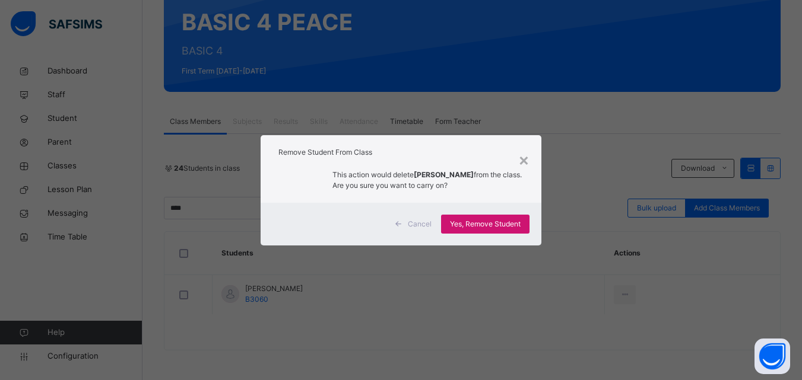
click at [478, 222] on span "Yes, Remove Student" at bounding box center [485, 224] width 71 height 11
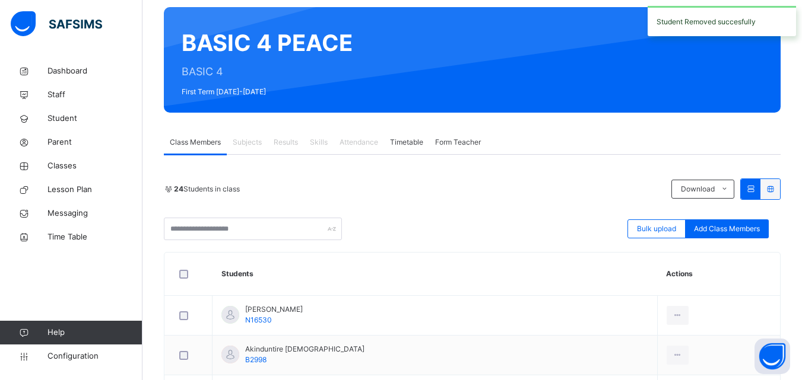
scroll to position [119, 0]
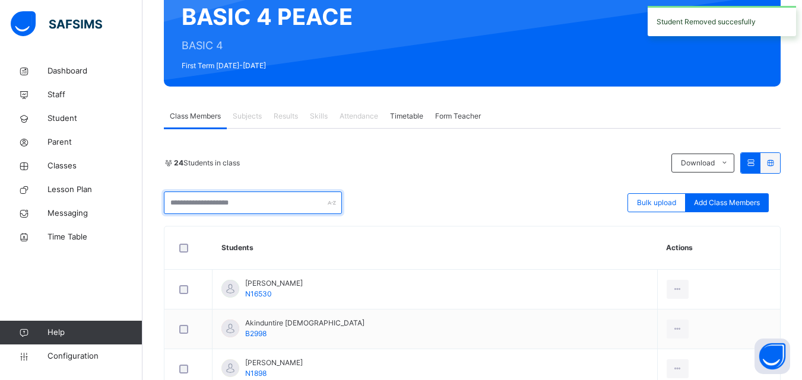
click at [292, 203] on input "text" at bounding box center [253, 203] width 178 height 23
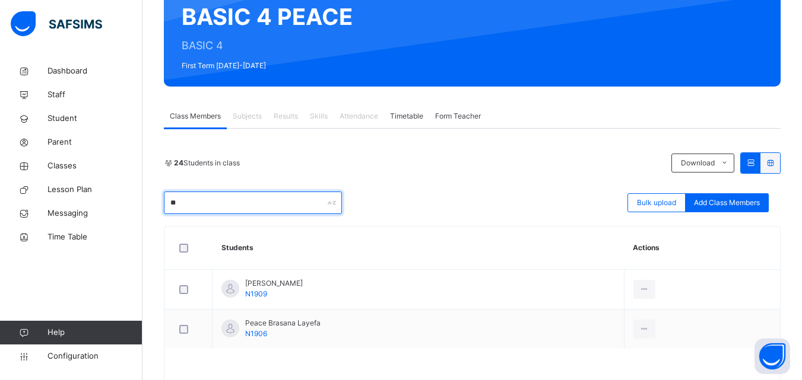
type input "*"
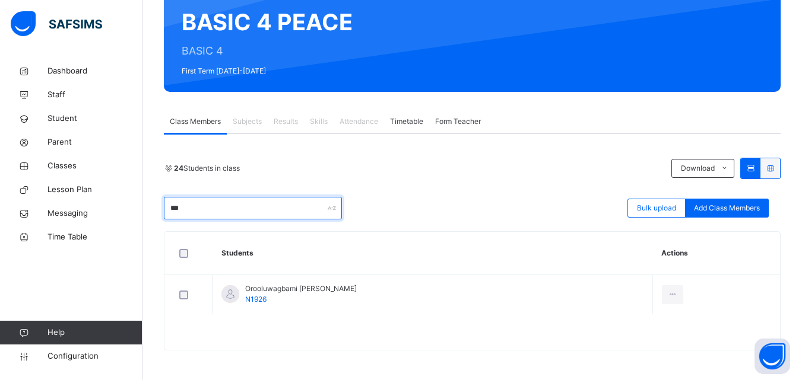
scroll to position [113, 0]
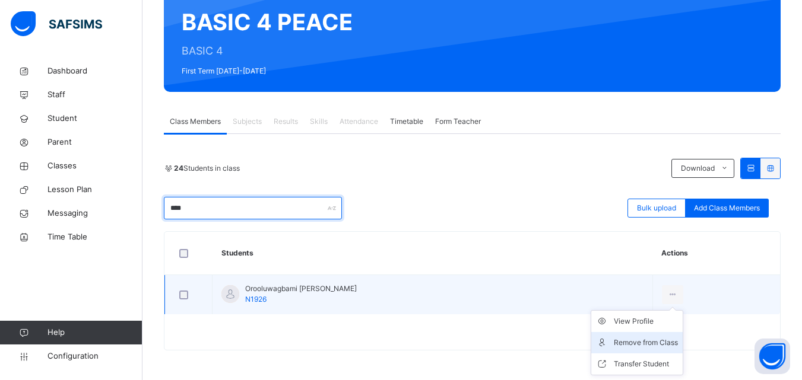
type input "****"
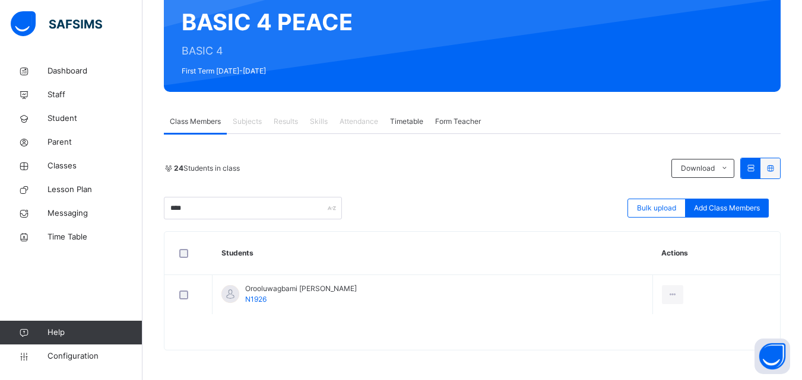
drag, startPoint x: 656, startPoint y: 341, endPoint x: 641, endPoint y: 329, distance: 19.1
click at [0, 0] on div "Remove from Class" at bounding box center [0, 0] width 0 height 0
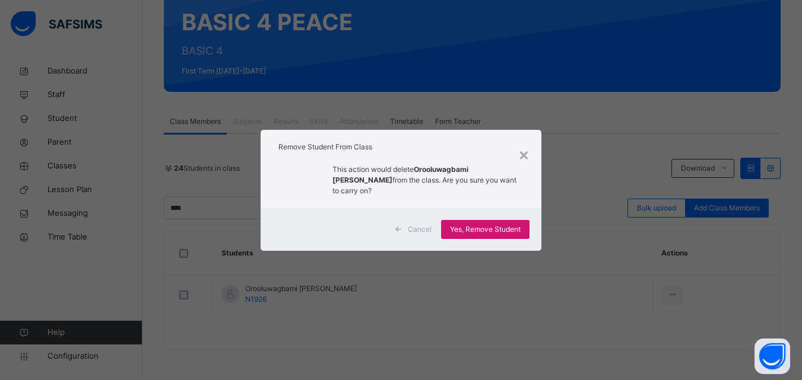
click at [507, 227] on span "Yes, Remove Student" at bounding box center [485, 229] width 71 height 11
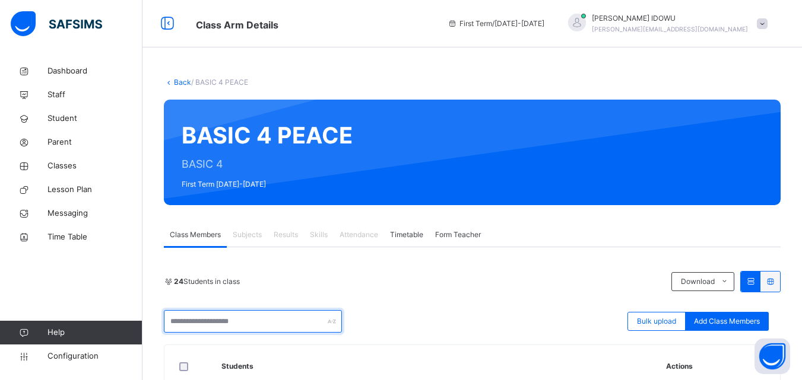
click at [332, 321] on div at bounding box center [253, 321] width 178 height 23
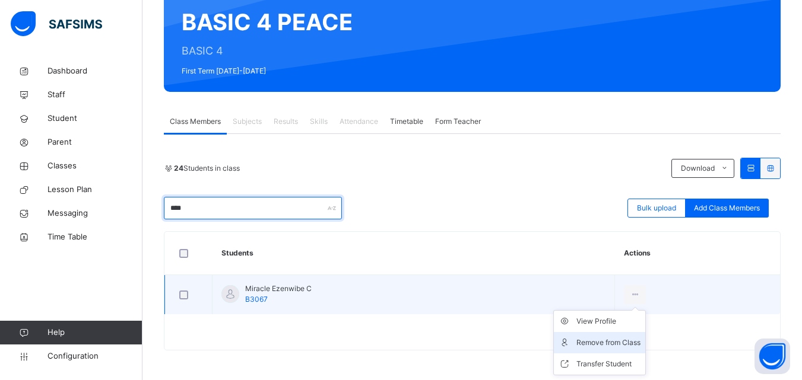
type input "****"
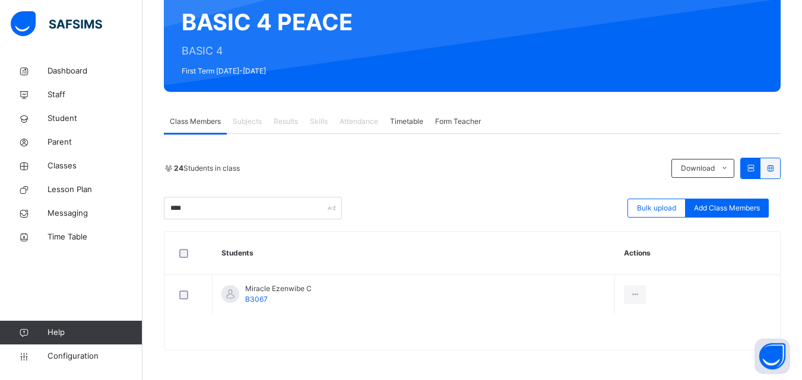
drag, startPoint x: 622, startPoint y: 343, endPoint x: 585, endPoint y: 310, distance: 49.6
click at [0, 0] on div "Remove from Class" at bounding box center [0, 0] width 0 height 0
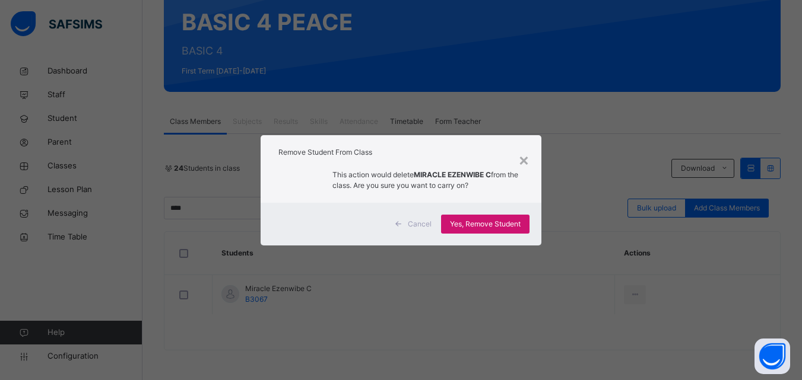
click at [478, 220] on span "Yes, Remove Student" at bounding box center [485, 224] width 71 height 11
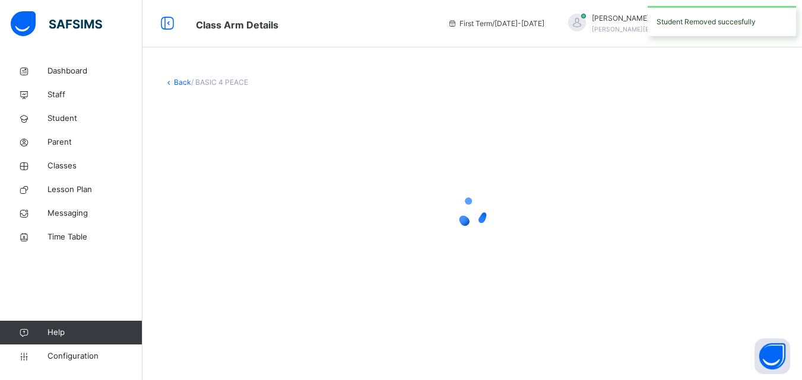
scroll to position [0, 0]
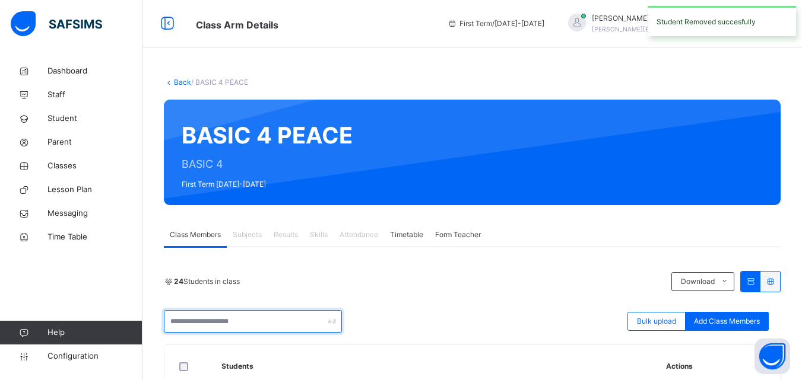
click at [253, 321] on input "text" at bounding box center [253, 321] width 178 height 23
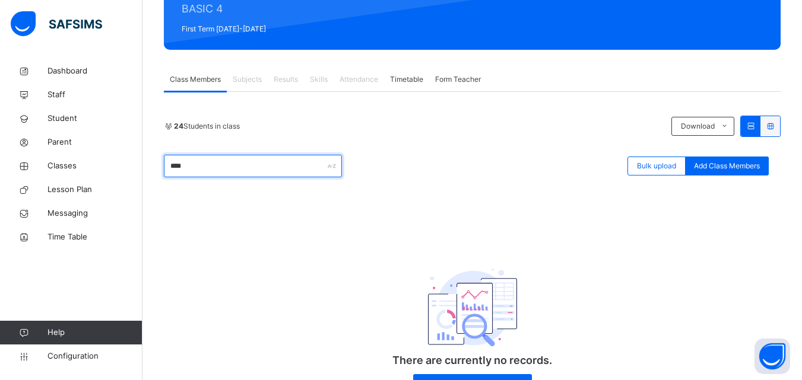
scroll to position [178, 0]
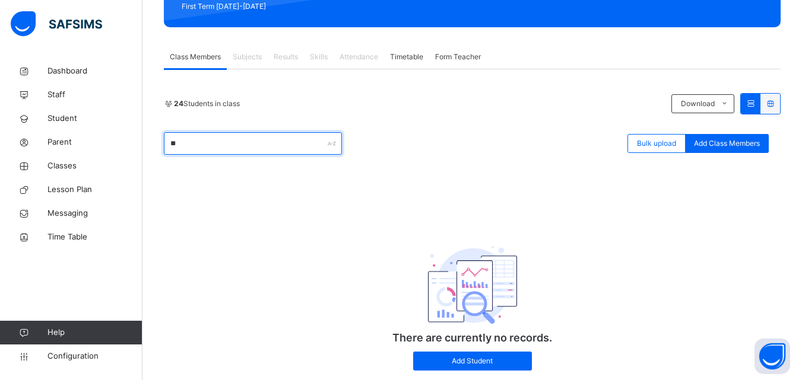
type input "*"
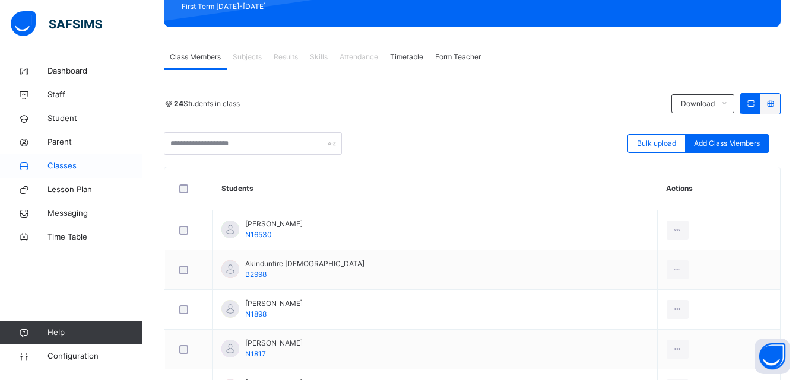
click at [119, 160] on span "Classes" at bounding box center [94, 166] width 95 height 12
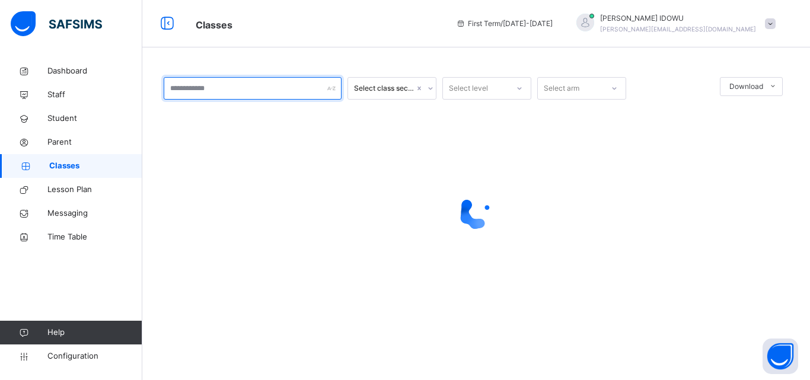
click at [252, 97] on input "text" at bounding box center [253, 88] width 178 height 23
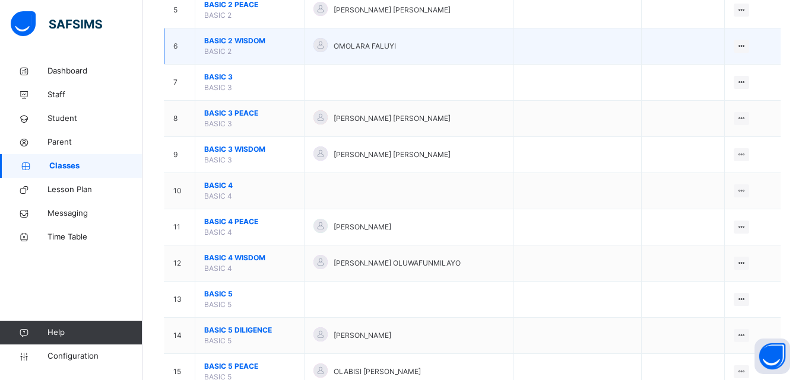
scroll to position [297, 0]
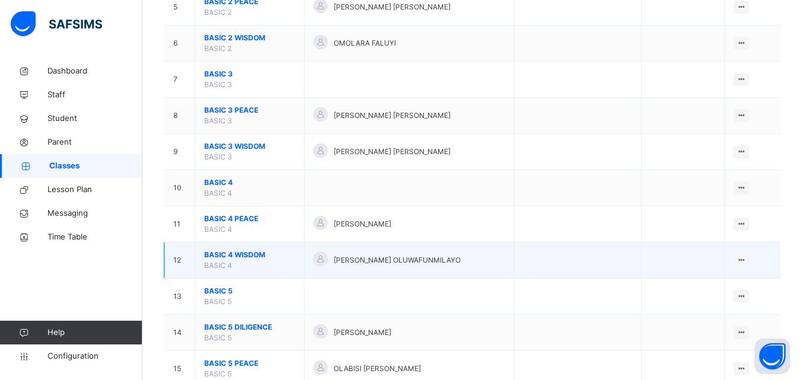
type input "*****"
click at [226, 253] on span "BASIC 4 WISDOM" at bounding box center [249, 255] width 91 height 11
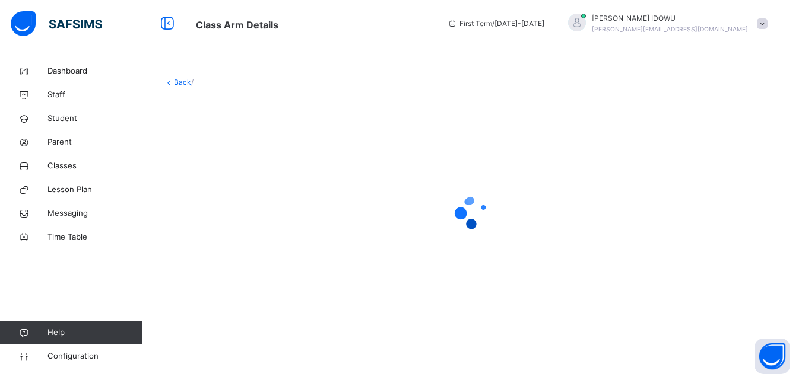
click at [226, 253] on div at bounding box center [472, 212] width 616 height 225
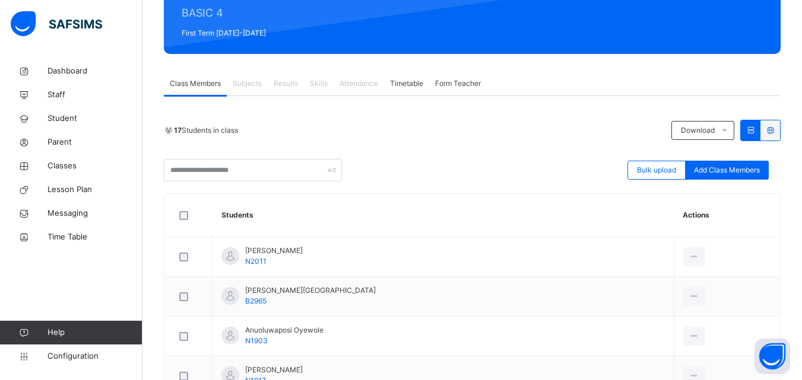
scroll to position [178, 0]
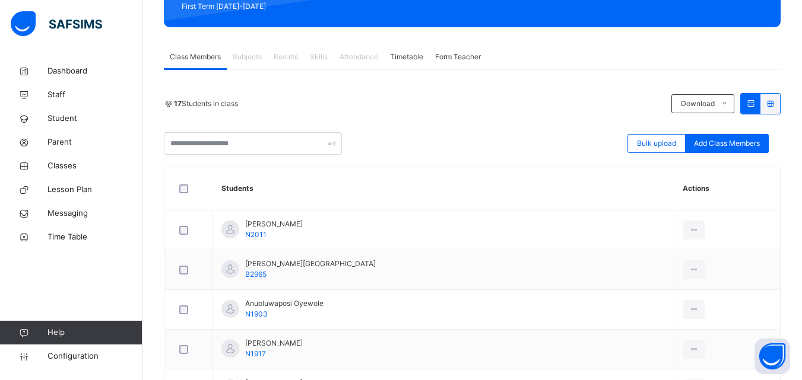
drag, startPoint x: 713, startPoint y: 135, endPoint x: 613, endPoint y: 128, distance: 99.3
click at [711, 136] on div "Add Class Members" at bounding box center [727, 143] width 84 height 19
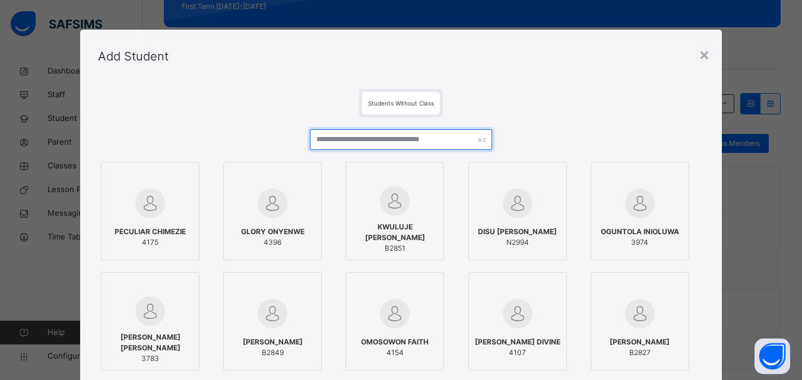
click at [430, 141] on input "text" at bounding box center [401, 139] width 182 height 21
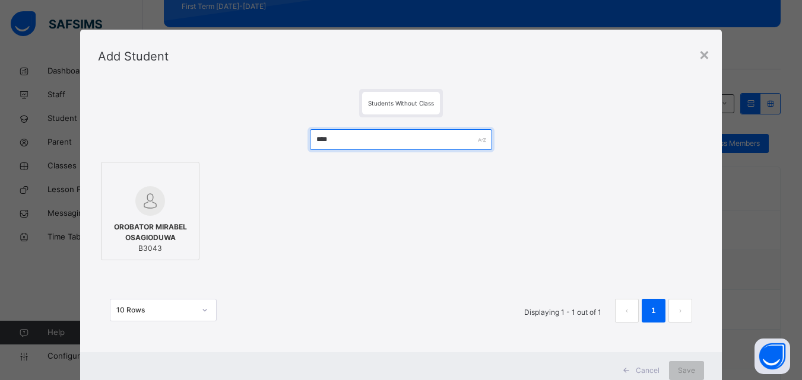
type input "****"
click at [157, 207] on img at bounding box center [150, 201] width 30 height 30
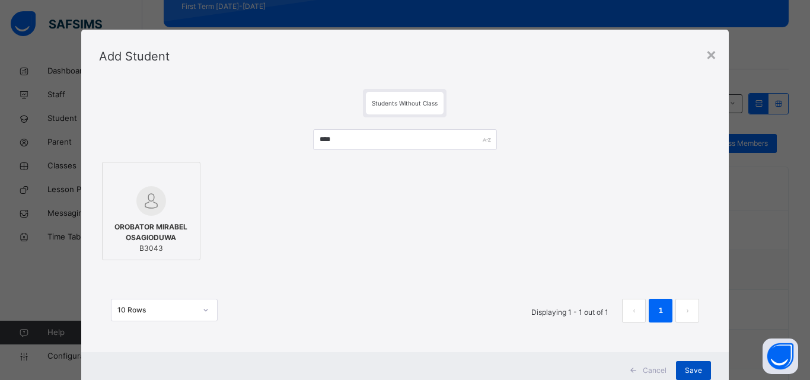
click at [701, 364] on div "Save" at bounding box center [693, 370] width 35 height 19
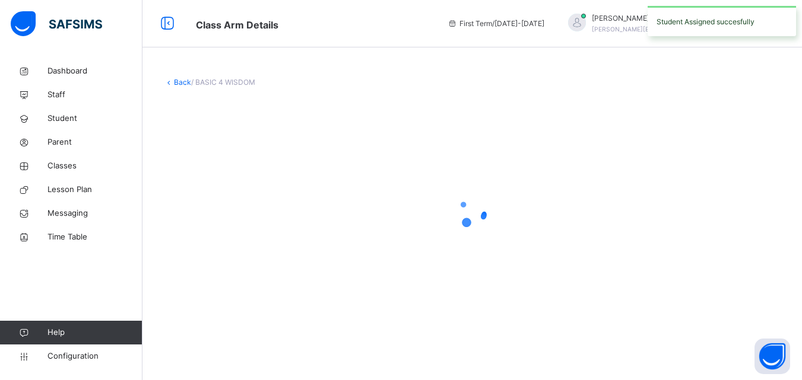
scroll to position [0, 0]
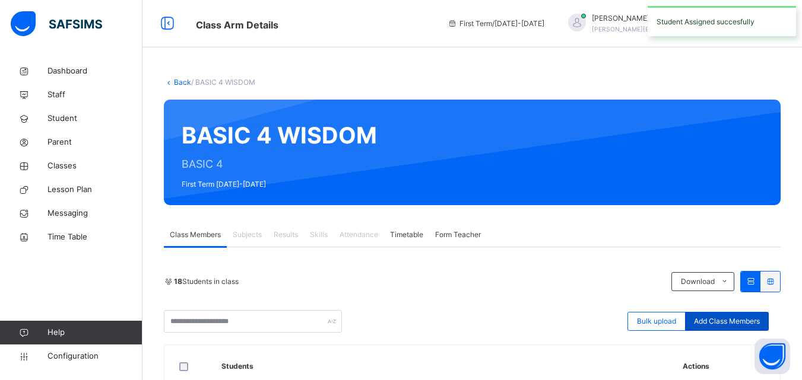
click at [741, 320] on span "Add Class Members" at bounding box center [727, 321] width 66 height 11
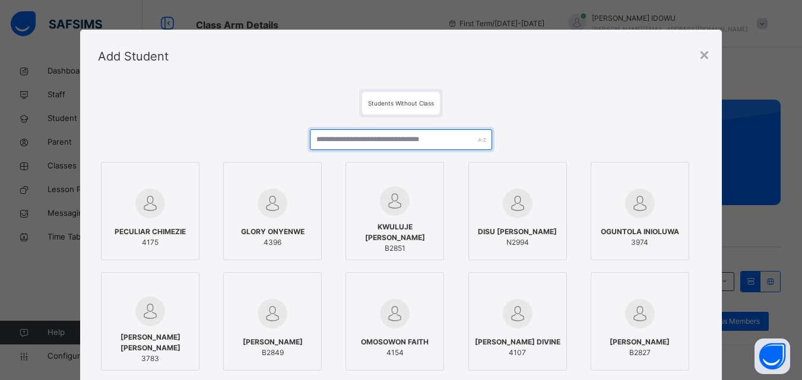
drag, startPoint x: 422, startPoint y: 144, endPoint x: 415, endPoint y: 148, distance: 8.0
click at [418, 146] on input "text" at bounding box center [401, 139] width 182 height 21
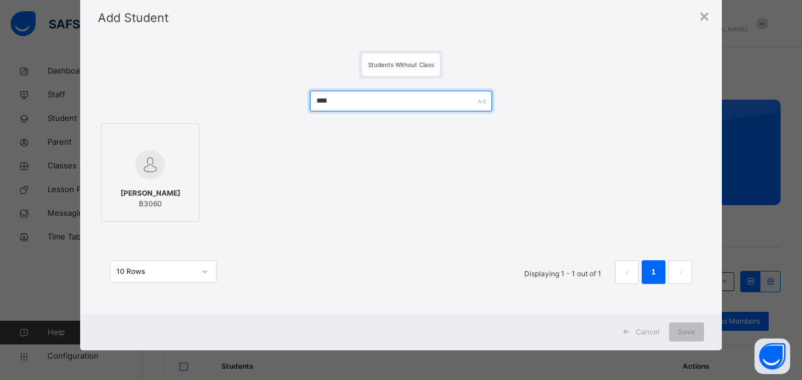
scroll to position [39, 0]
type input "****"
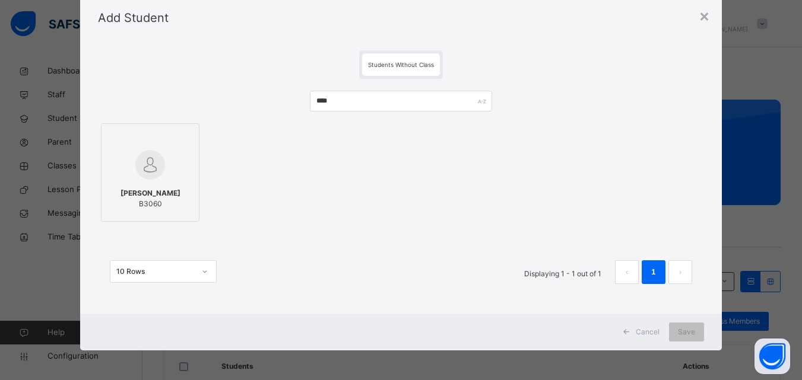
click at [177, 199] on span "[PERSON_NAME]" at bounding box center [150, 193] width 60 height 11
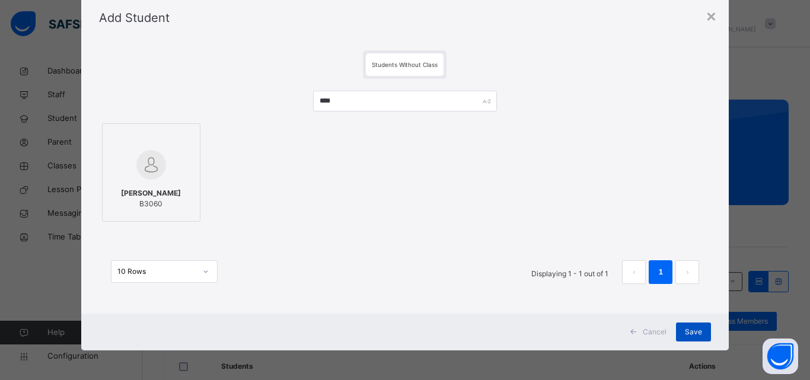
click at [688, 329] on span "Save" at bounding box center [693, 332] width 17 height 11
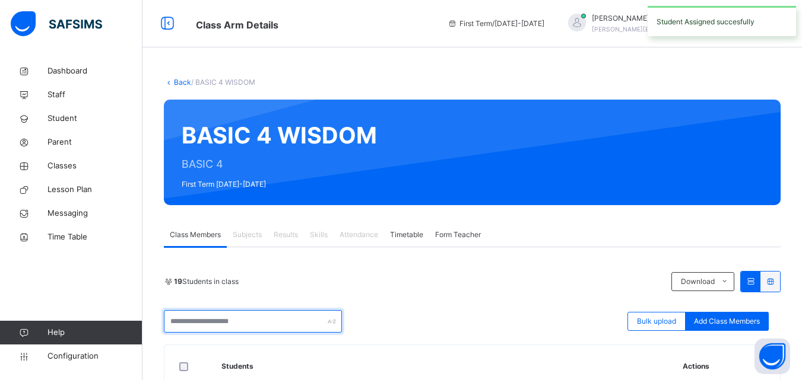
click at [295, 314] on input "text" at bounding box center [253, 321] width 178 height 23
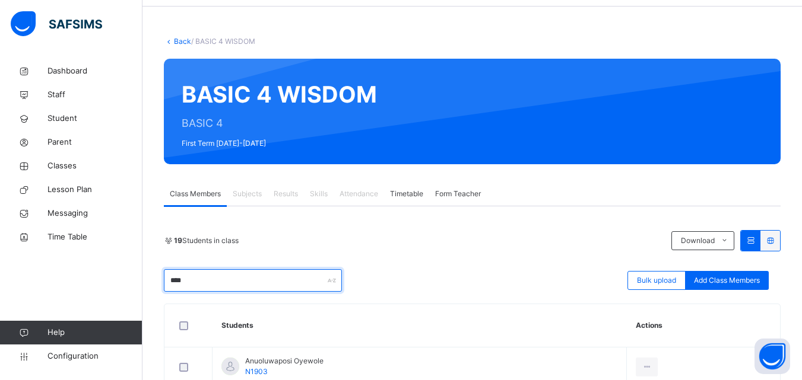
scroll to position [59, 0]
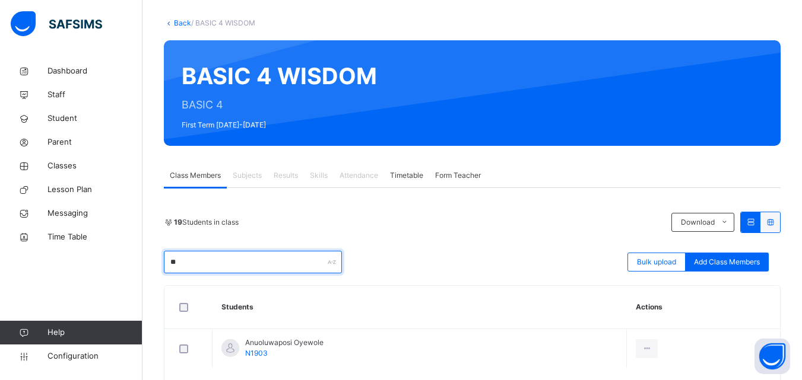
type input "*"
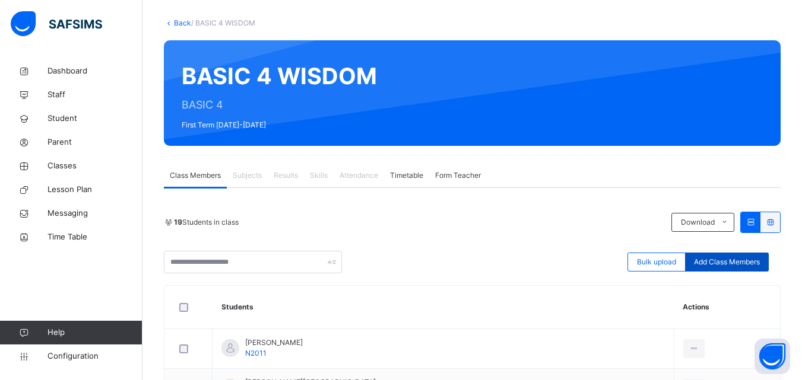
click at [748, 263] on span "Add Class Members" at bounding box center [727, 262] width 66 height 11
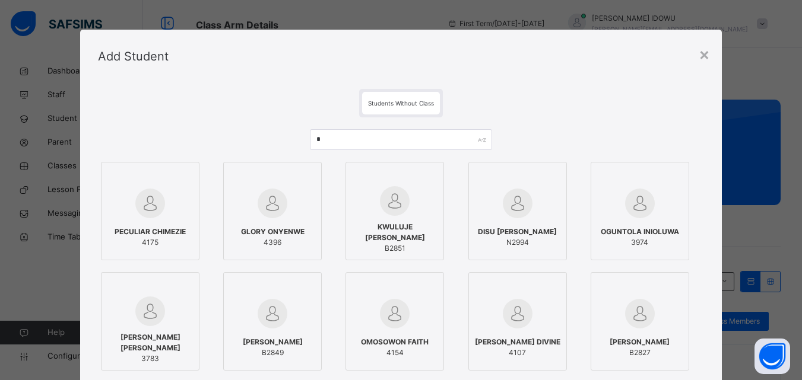
scroll to position [59, 0]
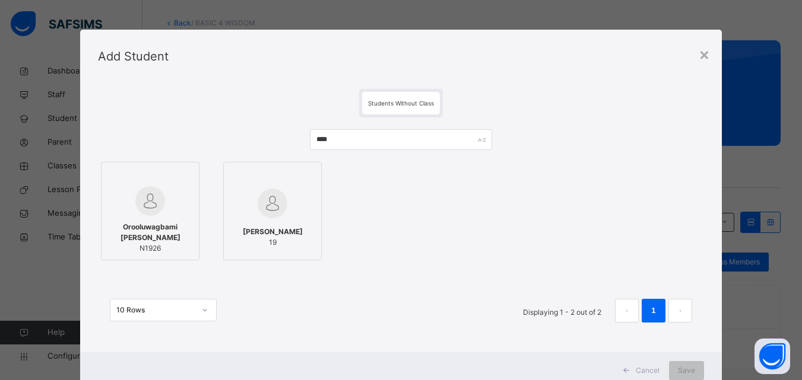
type input "****"
click at [155, 241] on span "Orooluwagbami Soremekun Noah" at bounding box center [149, 232] width 85 height 21
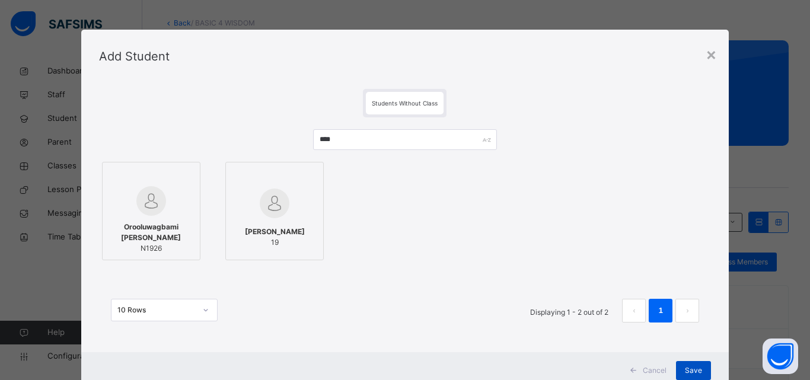
click at [685, 371] on span "Save" at bounding box center [693, 370] width 17 height 11
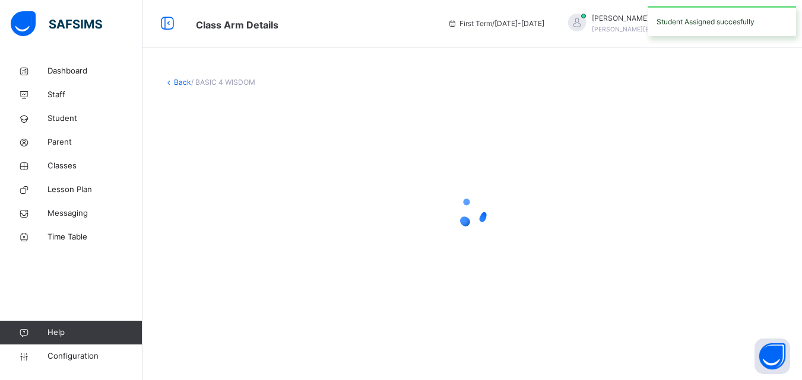
scroll to position [0, 0]
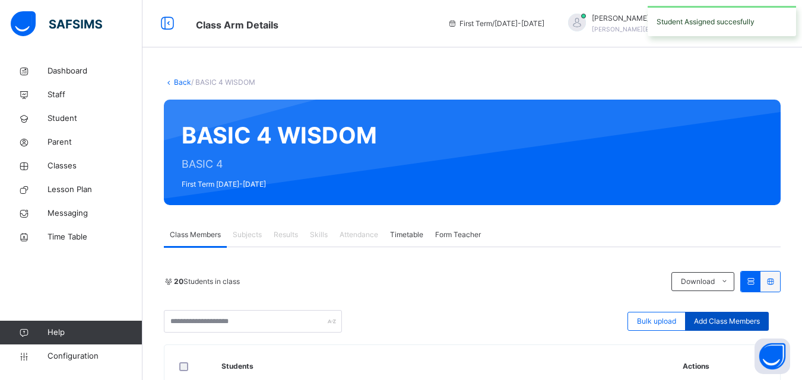
click at [700, 320] on div "Add Class Members" at bounding box center [727, 321] width 84 height 19
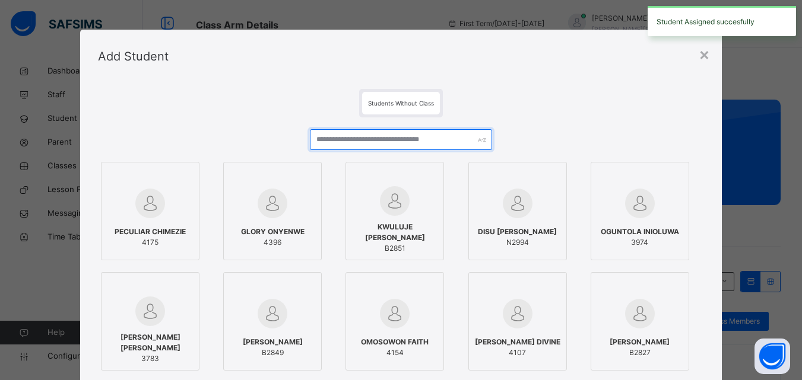
click at [482, 149] on input "text" at bounding box center [401, 139] width 182 height 21
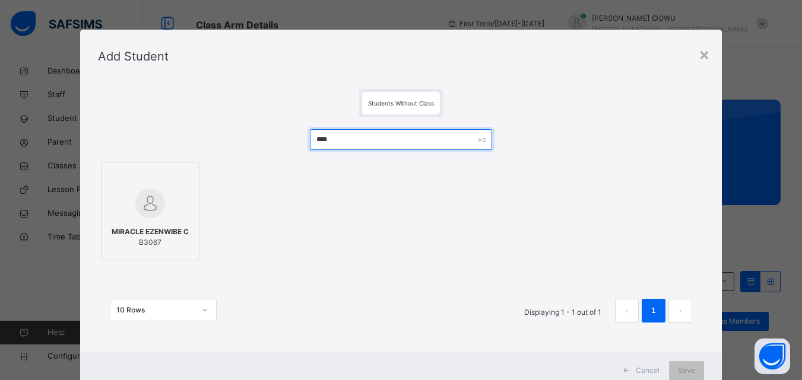
type input "****"
click at [173, 215] on div at bounding box center [149, 203] width 85 height 34
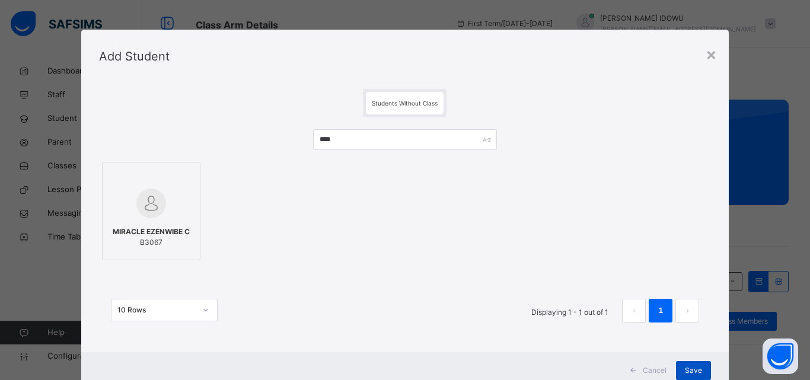
click at [694, 371] on span "Save" at bounding box center [693, 370] width 17 height 11
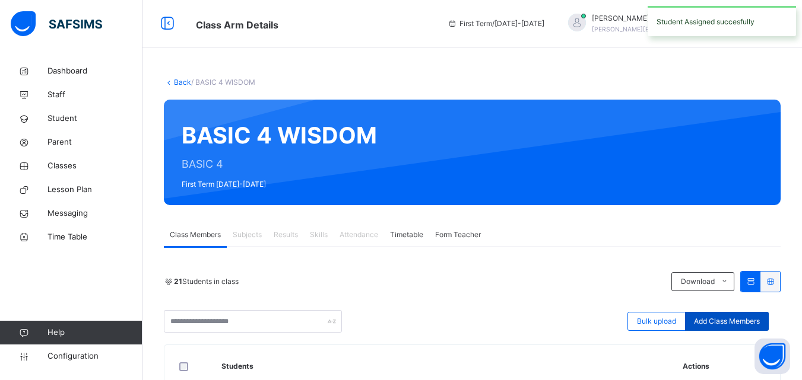
click at [715, 319] on span "Add Class Members" at bounding box center [727, 321] width 66 height 11
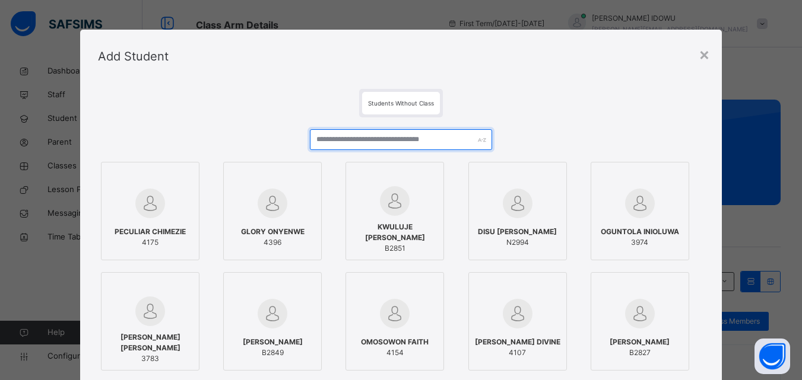
click at [456, 134] on input "text" at bounding box center [401, 139] width 182 height 21
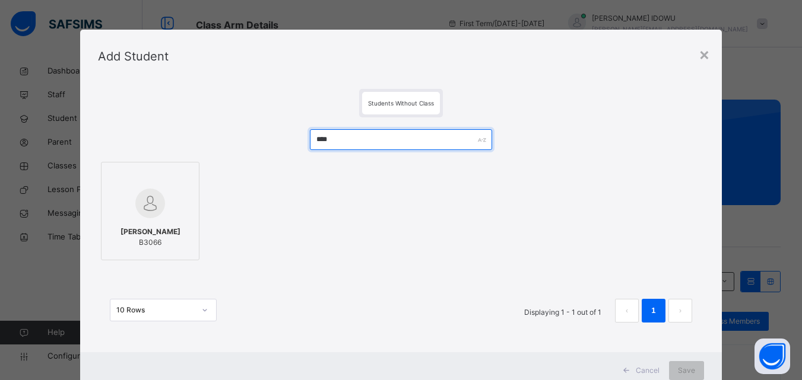
type input "****"
click at [121, 221] on div "OLAOLUWA OJENIYI B3066" at bounding box center [149, 237] width 85 height 33
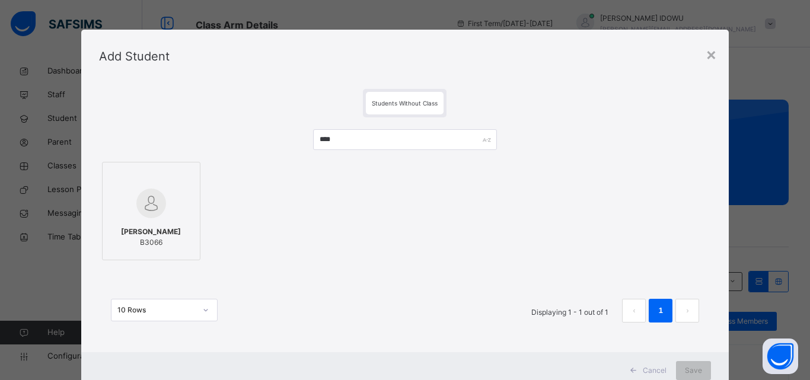
drag, startPoint x: 168, startPoint y: 176, endPoint x: 239, endPoint y: 243, distance: 97.4
click at [170, 177] on div at bounding box center [151, 177] width 85 height 18
click at [688, 362] on div "Save" at bounding box center [693, 370] width 35 height 19
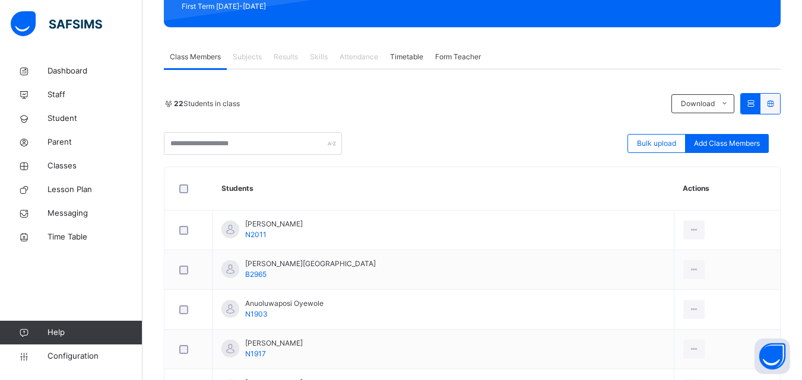
drag, startPoint x: 614, startPoint y: 90, endPoint x: 613, endPoint y: 97, distance: 7.2
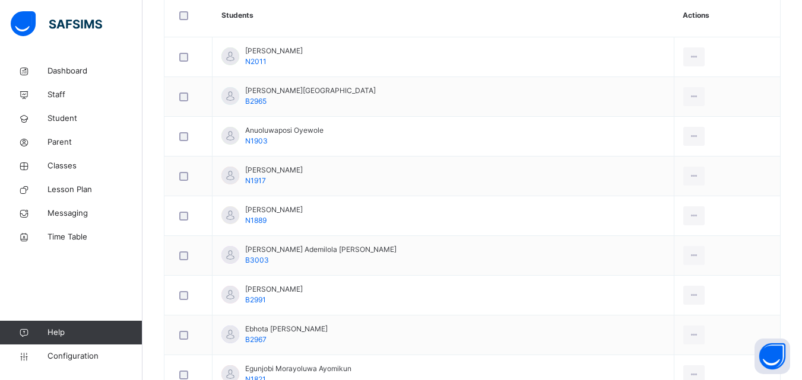
scroll to position [356, 0]
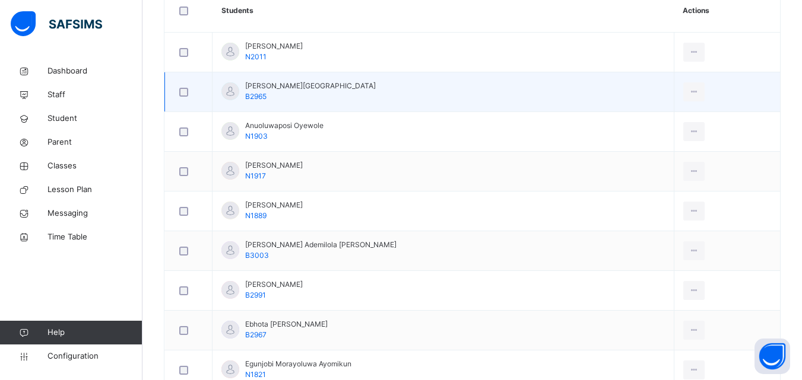
drag, startPoint x: 613, startPoint y: 97, endPoint x: 590, endPoint y: 91, distance: 23.3
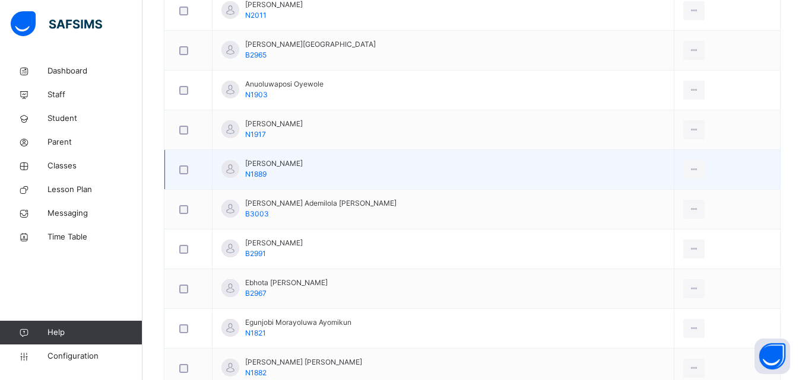
drag, startPoint x: 590, startPoint y: 91, endPoint x: 547, endPoint y: 133, distance: 60.0
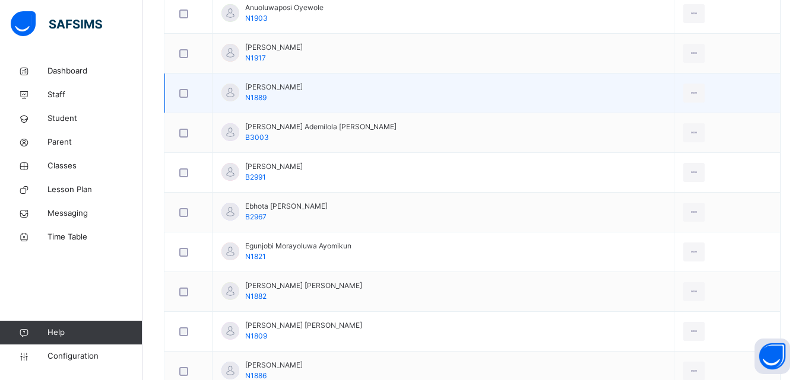
scroll to position [475, 0]
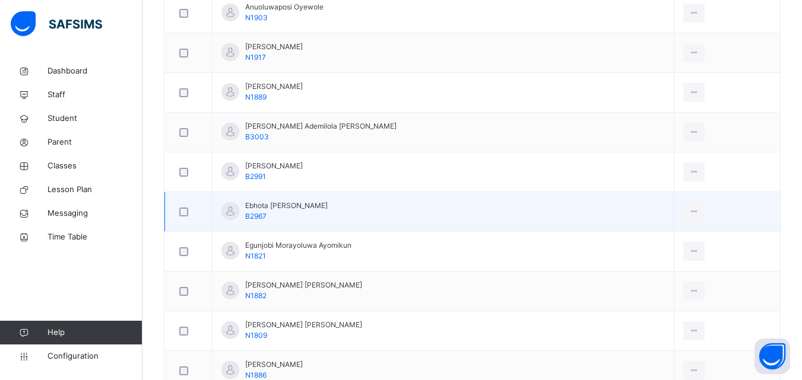
drag, startPoint x: 547, startPoint y: 133, endPoint x: 410, endPoint y: 230, distance: 168.1
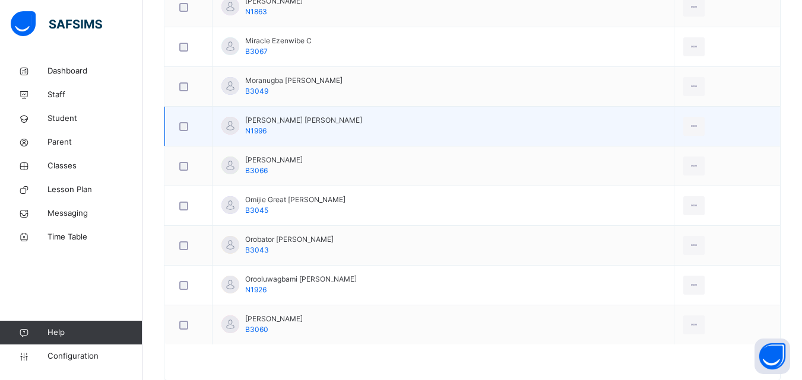
scroll to position [948, 0]
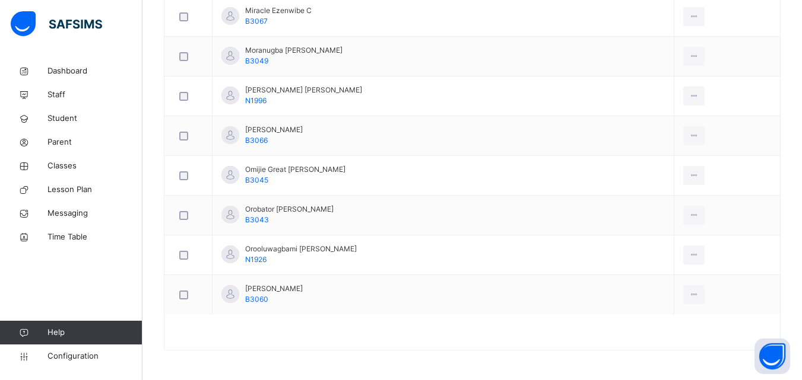
click at [0, 253] on div "Dashboard Staff Student Parent Classes Lesson Plan Messaging Time Table Help Co…" at bounding box center [71, 213] width 142 height 333
drag, startPoint x: 0, startPoint y: 253, endPoint x: 0, endPoint y: 148, distance: 105.0
click at [0, 211] on div "Dashboard Staff Student Parent Classes Lesson Plan Messaging Time Table Help Co…" at bounding box center [71, 213] width 142 height 333
drag, startPoint x: 0, startPoint y: 148, endPoint x: 0, endPoint y: 19, distance: 128.7
drag, startPoint x: 0, startPoint y: 19, endPoint x: 234, endPoint y: 351, distance: 406.6
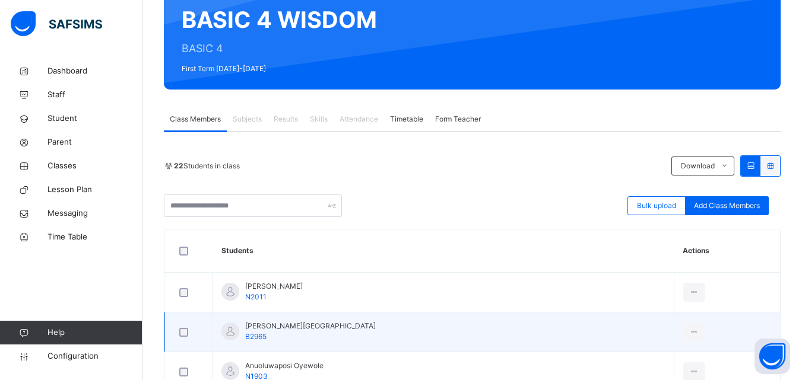
scroll to position [58, 0]
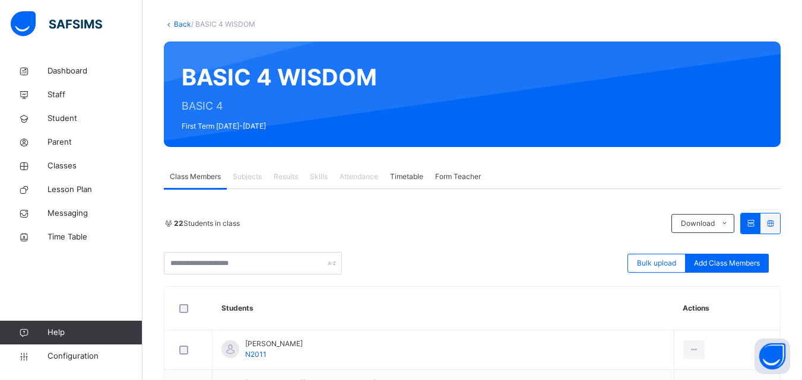
drag, startPoint x: 364, startPoint y: 34, endPoint x: 374, endPoint y: -33, distance: 68.5
drag, startPoint x: 374, startPoint y: -33, endPoint x: 86, endPoint y: 170, distance: 352.6
click at [77, 168] on span "Classes" at bounding box center [94, 166] width 95 height 12
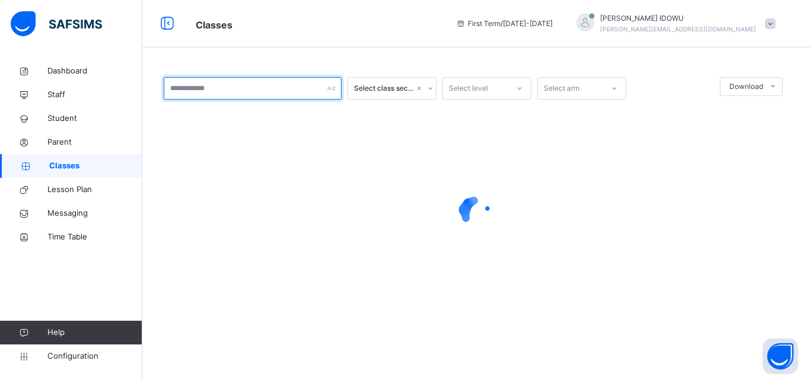
click at [252, 94] on input "text" at bounding box center [253, 88] width 178 height 23
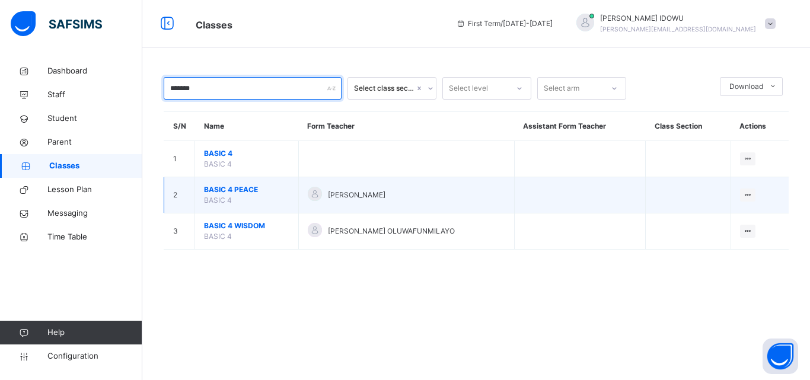
type input "*******"
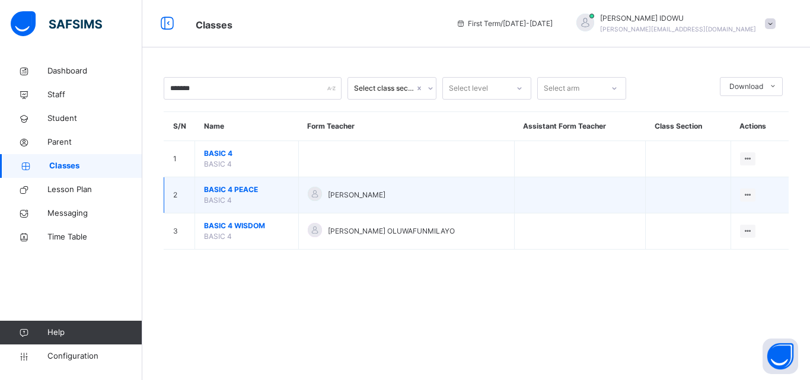
click at [250, 190] on span "BASIC 4 PEACE" at bounding box center [246, 190] width 85 height 11
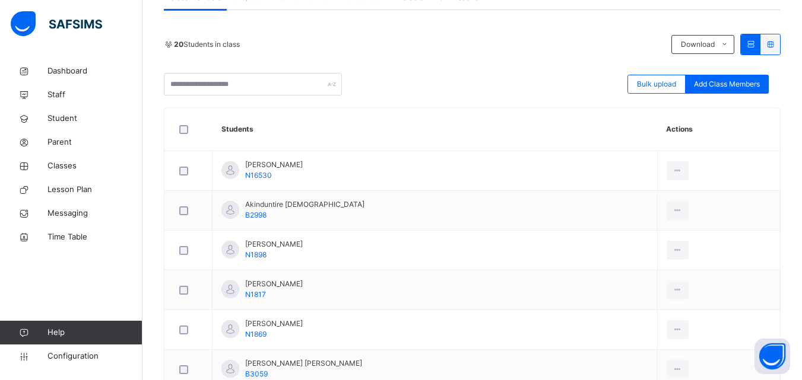
scroll to position [216, 0]
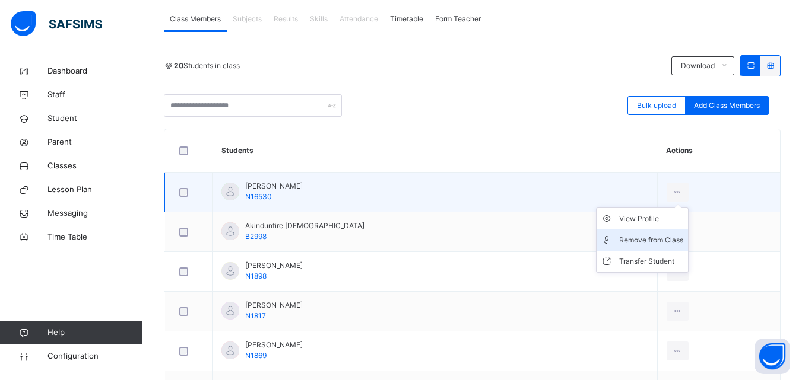
click at [654, 244] on div "Remove from Class" at bounding box center [651, 240] width 64 height 12
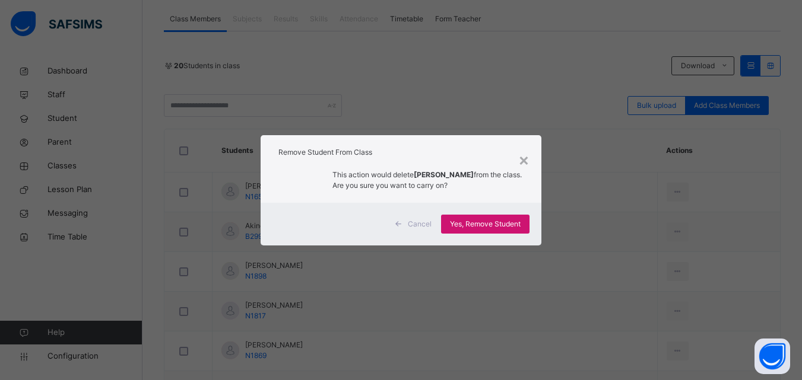
click at [472, 219] on span "Yes, Remove Student" at bounding box center [485, 224] width 71 height 11
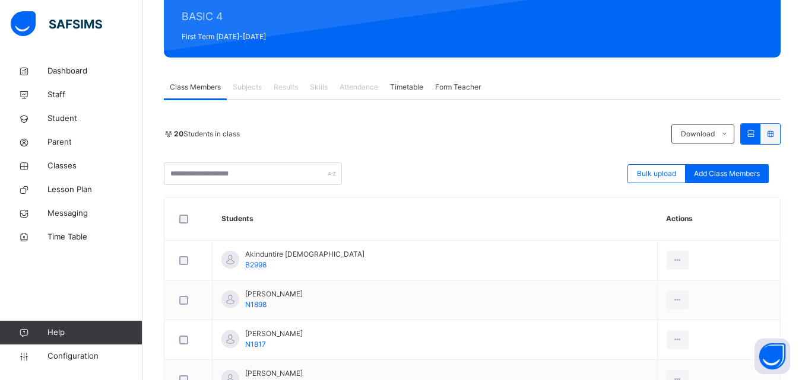
scroll to position [178, 0]
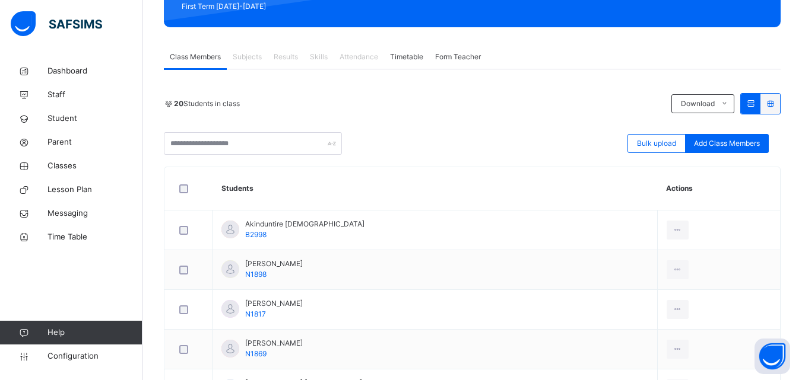
drag, startPoint x: 645, startPoint y: 279, endPoint x: 613, endPoint y: 263, distance: 35.8
click at [0, 0] on div "Remove from Class" at bounding box center [0, 0] width 0 height 0
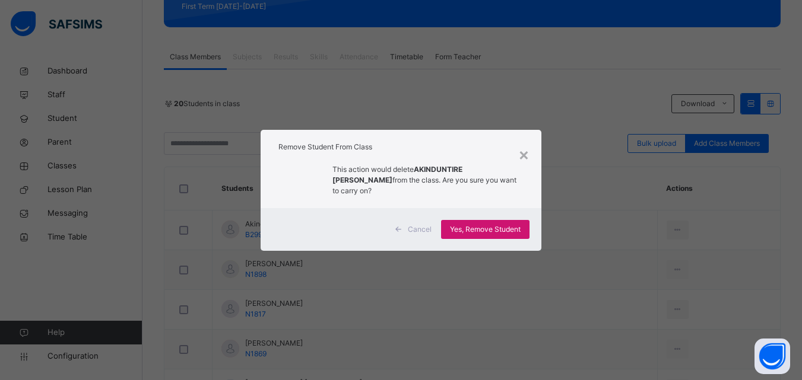
click at [459, 220] on div "Yes, Remove Student" at bounding box center [485, 229] width 88 height 19
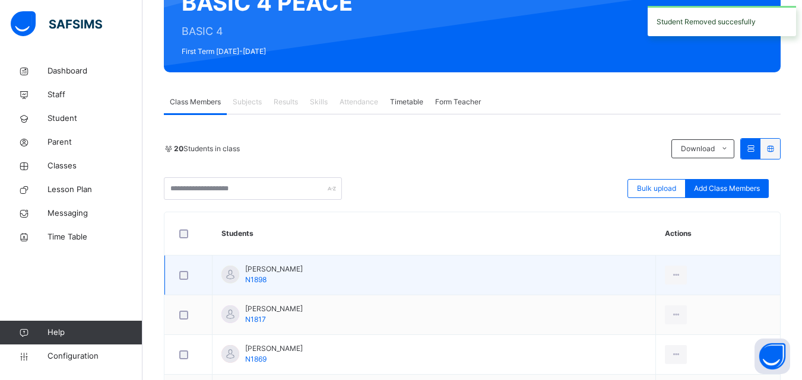
scroll to position [237, 0]
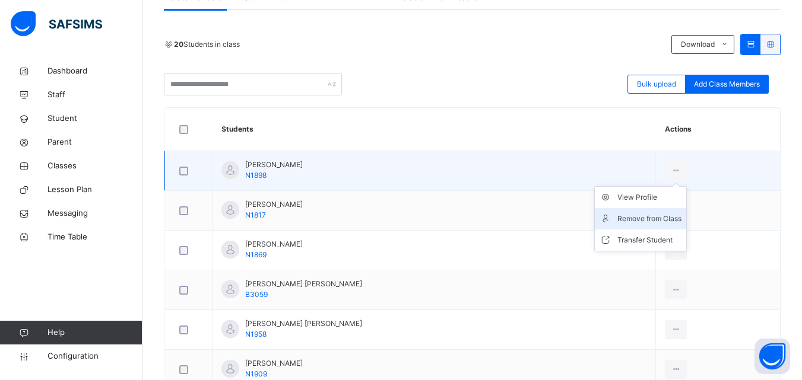
click at [658, 220] on div "Remove from Class" at bounding box center [649, 219] width 64 height 12
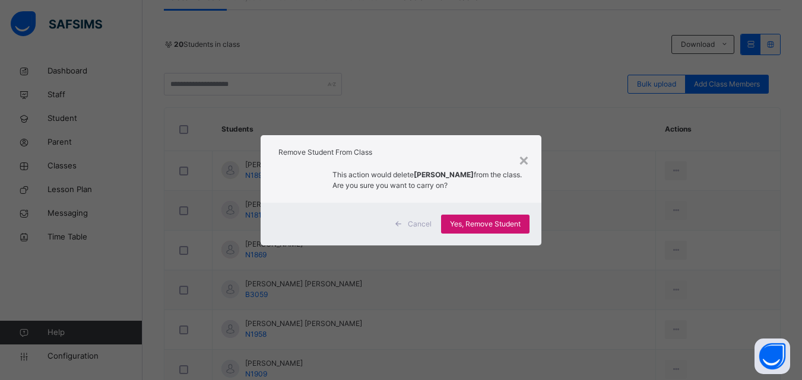
click at [500, 222] on span "Yes, Remove Student" at bounding box center [485, 224] width 71 height 11
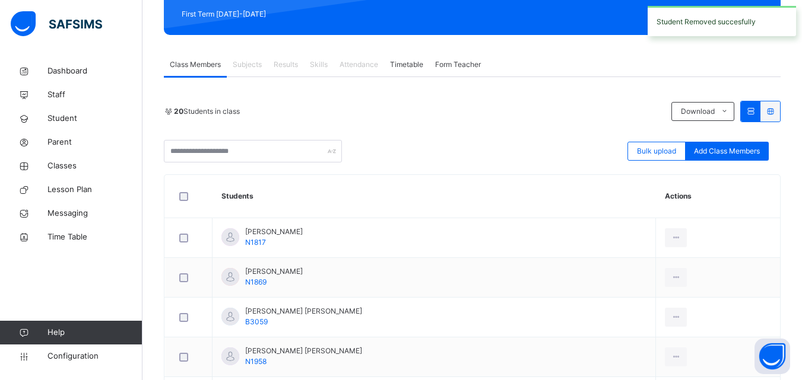
scroll to position [178, 0]
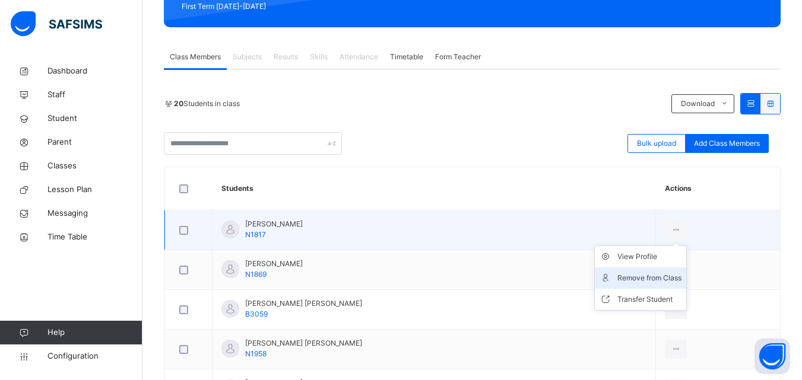
click at [661, 282] on div "Remove from Class" at bounding box center [649, 278] width 64 height 12
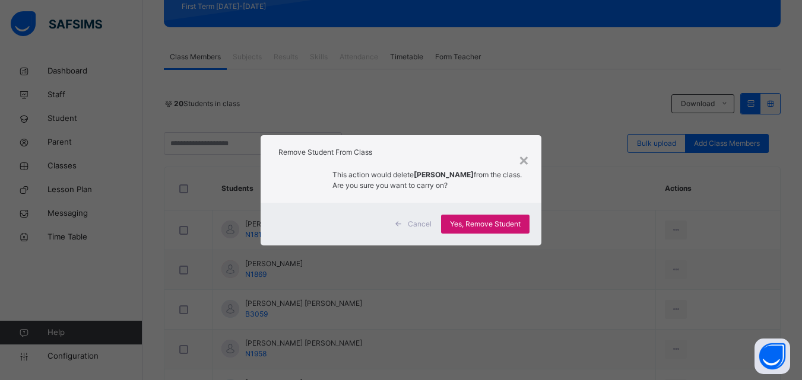
click at [507, 227] on span "Yes, Remove Student" at bounding box center [485, 224] width 71 height 11
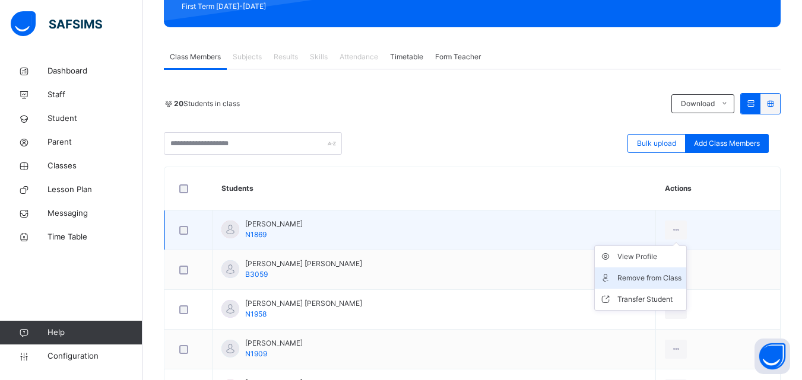
click at [659, 275] on div "Remove from Class" at bounding box center [649, 278] width 64 height 12
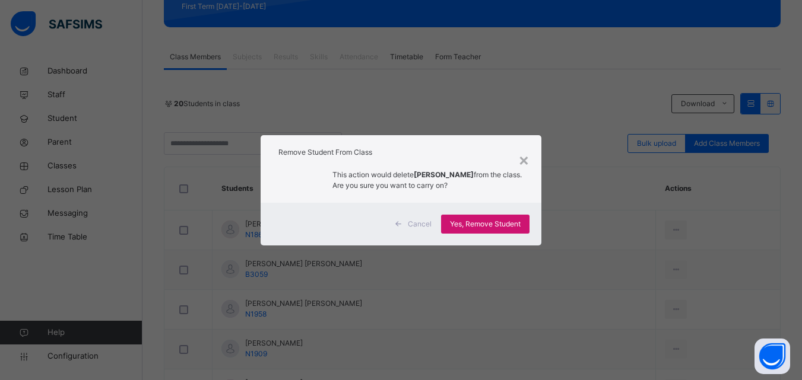
click at [483, 215] on div "Yes, Remove Student" at bounding box center [485, 224] width 88 height 19
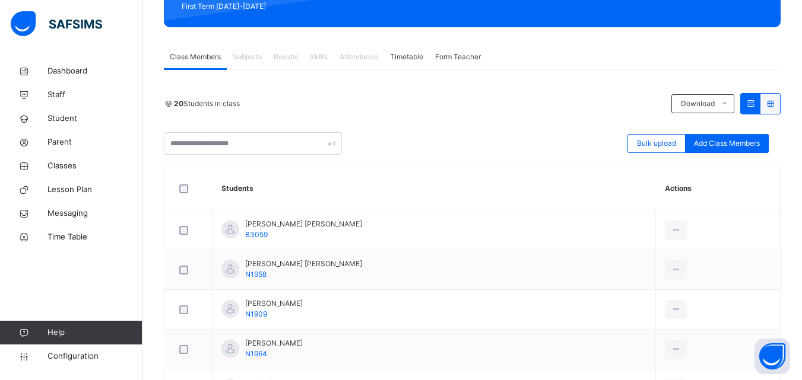
drag, startPoint x: 660, startPoint y: 272, endPoint x: 640, endPoint y: 257, distance: 24.6
click at [0, 0] on li "Remove from Class" at bounding box center [0, 0] width 0 height 0
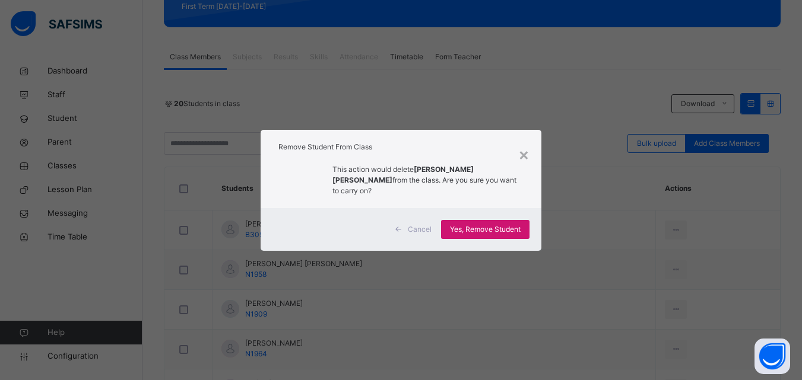
click at [454, 224] on span "Yes, Remove Student" at bounding box center [485, 229] width 71 height 11
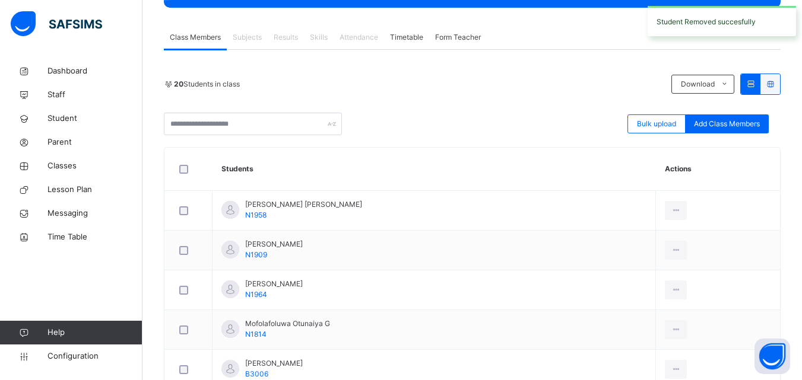
scroll to position [237, 0]
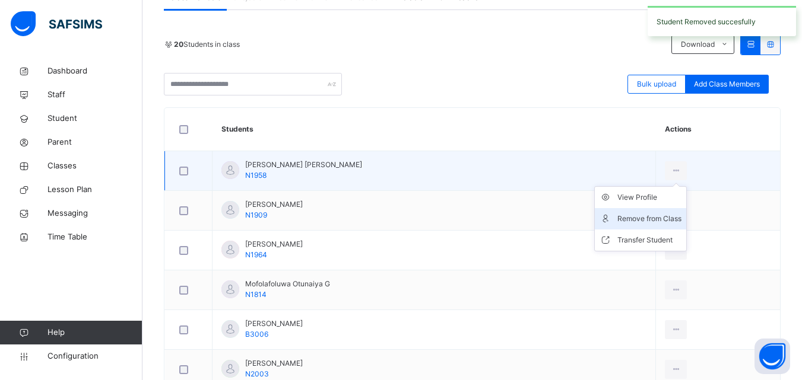
click at [655, 224] on div "Remove from Class" at bounding box center [649, 219] width 64 height 12
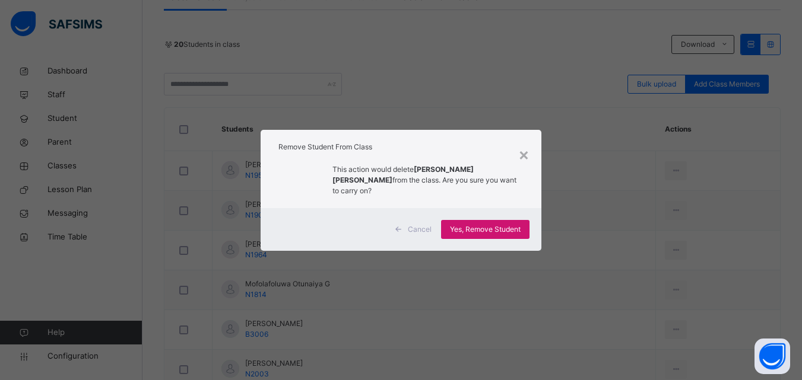
click at [462, 231] on span "Yes, Remove Student" at bounding box center [485, 229] width 71 height 11
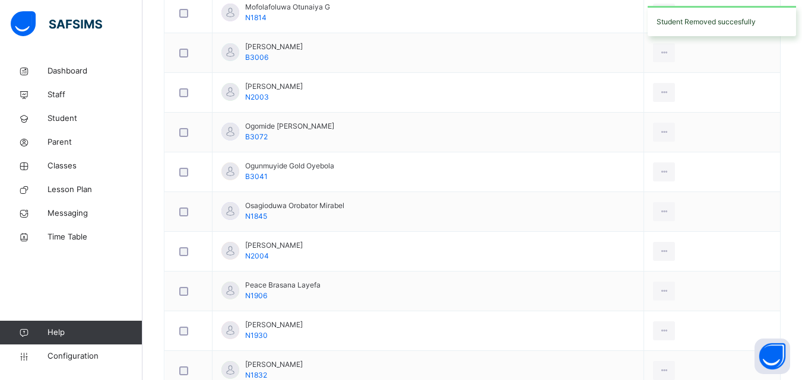
scroll to position [590, 0]
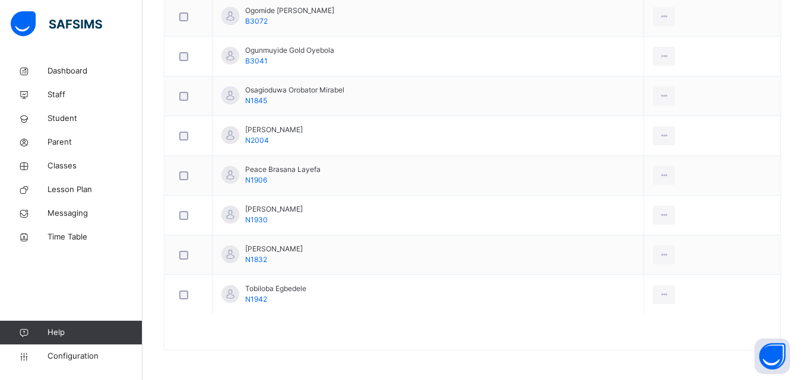
drag, startPoint x: 660, startPoint y: 341, endPoint x: 634, endPoint y: 324, distance: 30.8
click at [0, 0] on div "Remove from Class" at bounding box center [0, 0] width 0 height 0
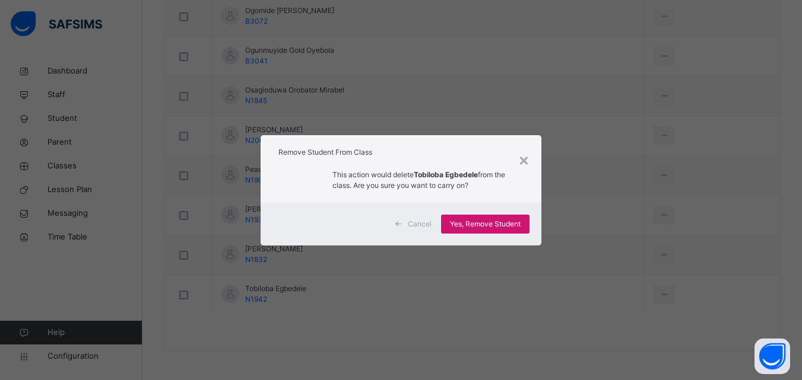
click at [483, 215] on div "Yes, Remove Student" at bounding box center [485, 224] width 88 height 19
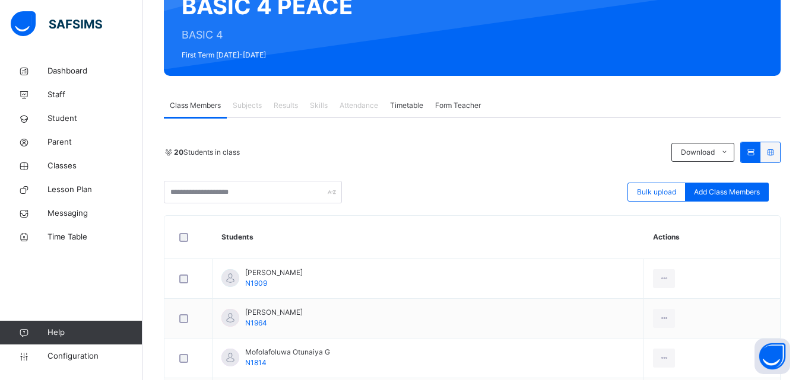
scroll to position [237, 0]
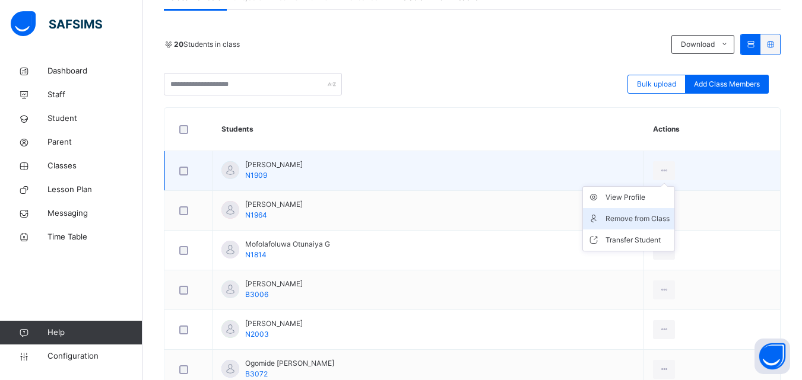
click at [657, 216] on div "Remove from Class" at bounding box center [637, 219] width 64 height 12
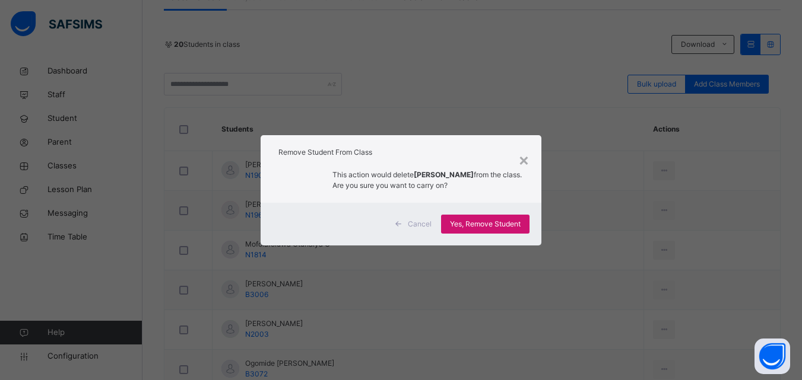
click at [447, 222] on div "Yes, Remove Student" at bounding box center [485, 224] width 88 height 19
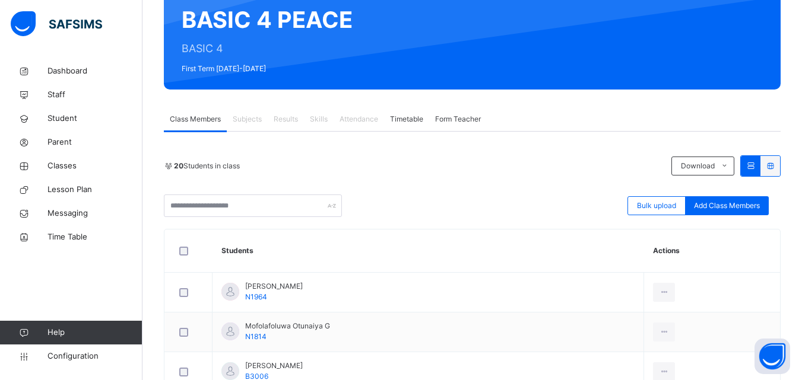
scroll to position [297, 0]
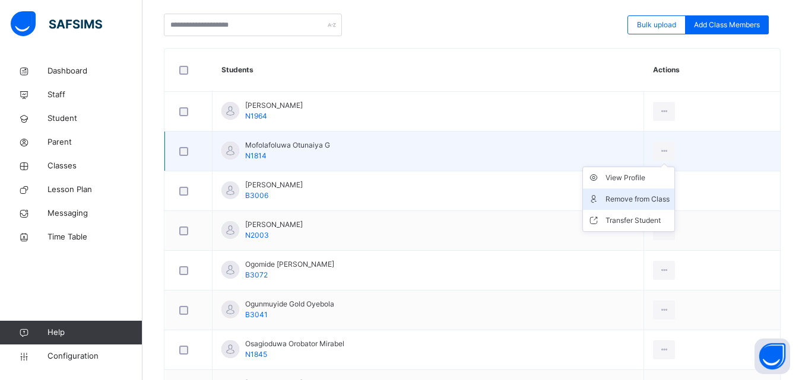
click at [647, 192] on li "Remove from Class" at bounding box center [628, 199] width 91 height 21
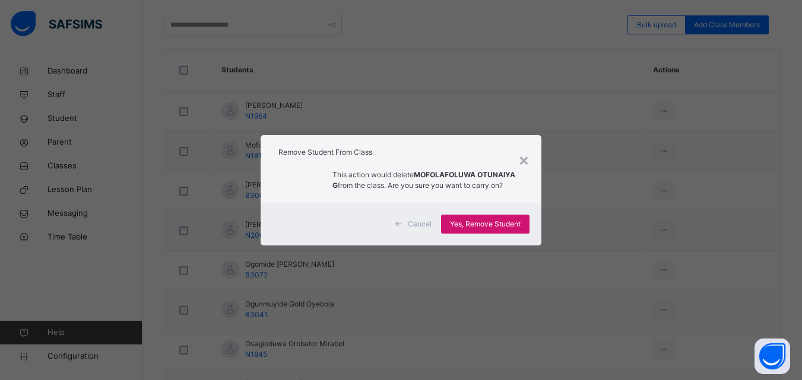
click at [489, 222] on span "Yes, Remove Student" at bounding box center [485, 224] width 71 height 11
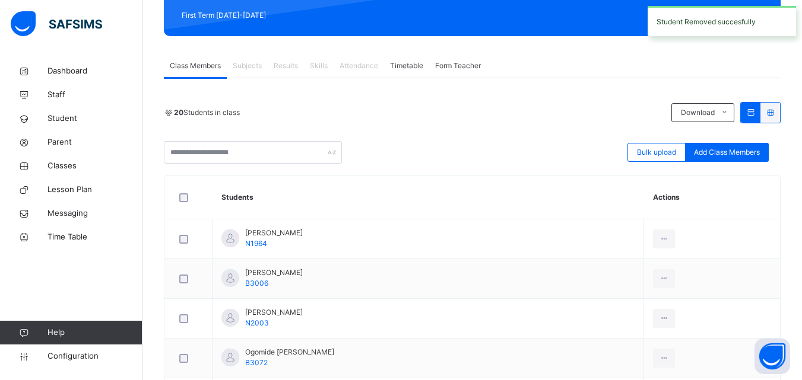
scroll to position [237, 0]
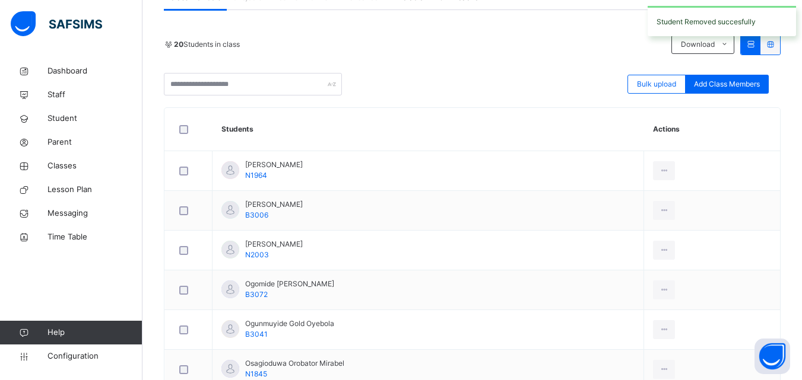
click at [0, 0] on div "Remove from Class" at bounding box center [0, 0] width 0 height 0
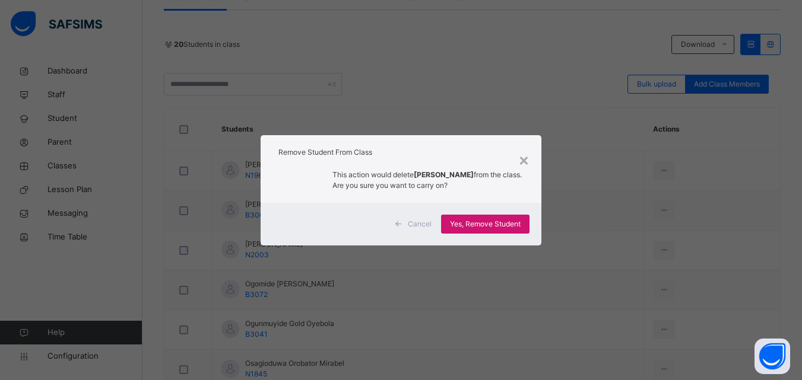
click at [453, 220] on span "Yes, Remove Student" at bounding box center [485, 224] width 71 height 11
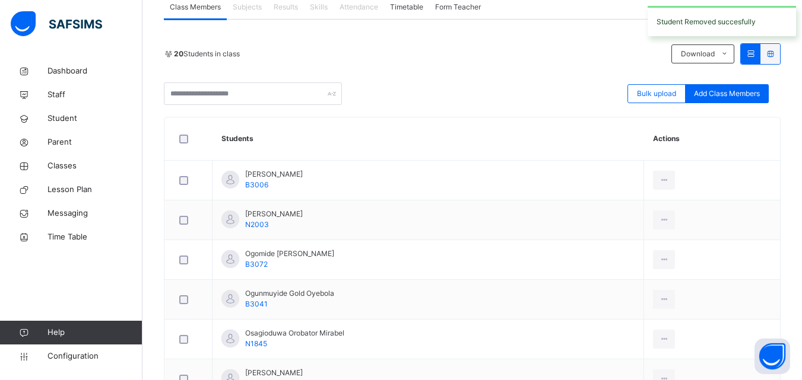
scroll to position [297, 0]
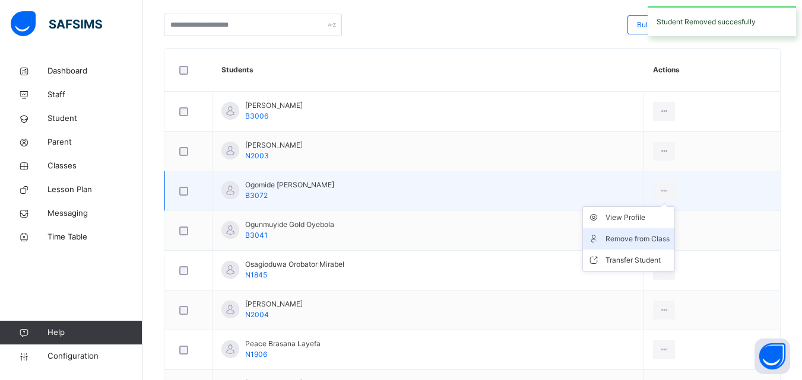
click at [653, 244] on div "Remove from Class" at bounding box center [637, 239] width 64 height 12
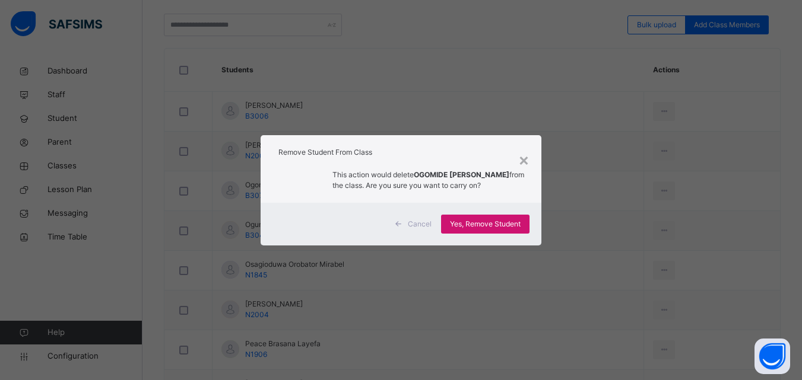
click at [512, 225] on span "Yes, Remove Student" at bounding box center [485, 224] width 71 height 11
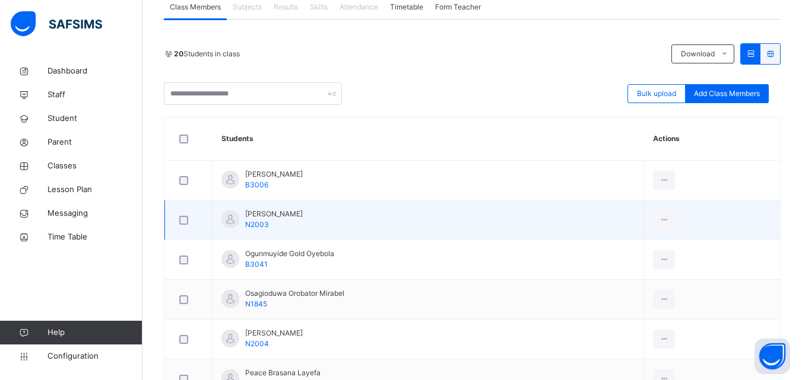
scroll to position [237, 0]
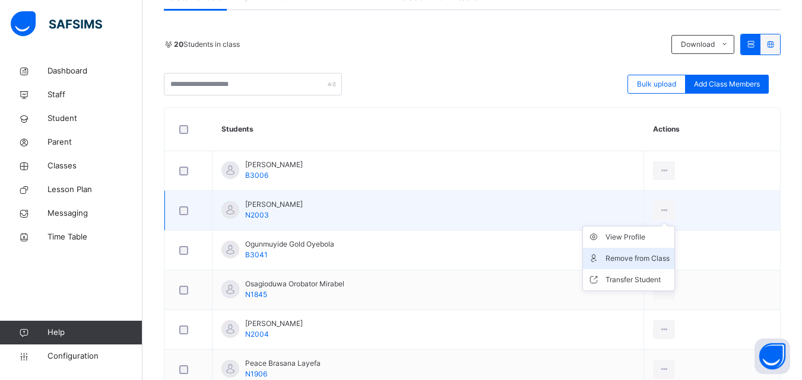
click at [653, 263] on div "Remove from Class" at bounding box center [637, 259] width 64 height 12
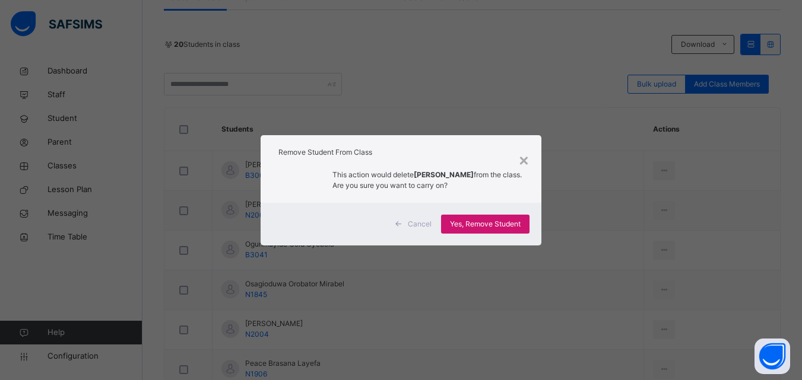
click at [463, 218] on div "Yes, Remove Student" at bounding box center [485, 224] width 88 height 19
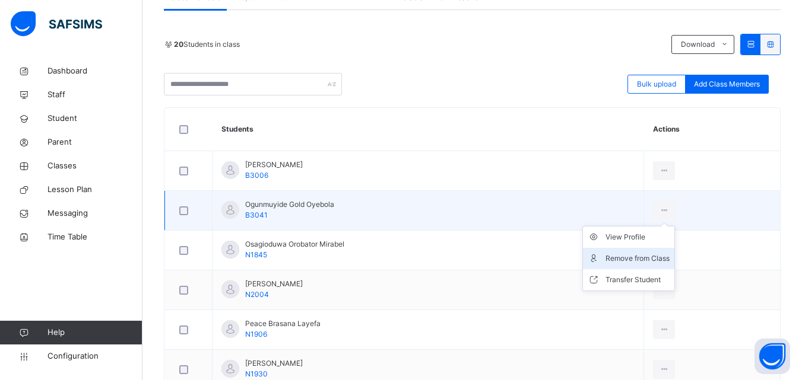
click at [647, 253] on div "Remove from Class" at bounding box center [637, 259] width 64 height 12
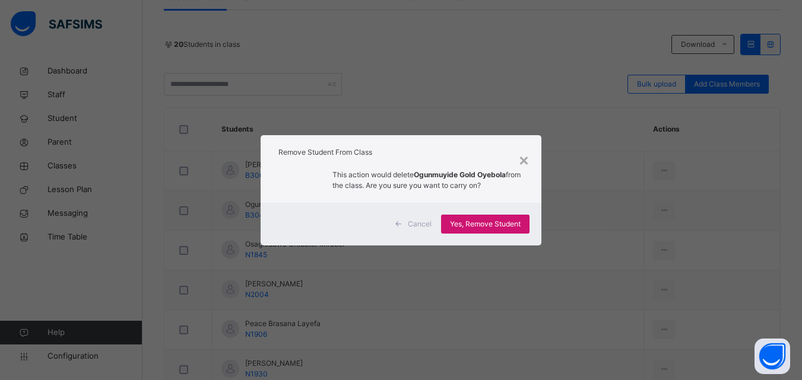
click at [466, 221] on span "Yes, Remove Student" at bounding box center [485, 224] width 71 height 11
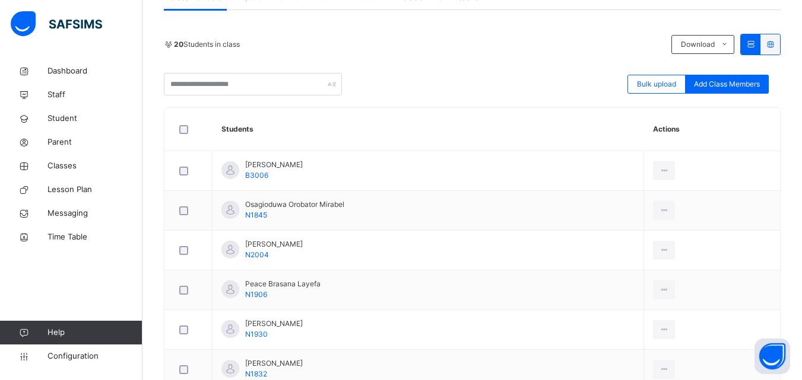
click at [0, 0] on li "Remove from Class" at bounding box center [0, 0] width 0 height 0
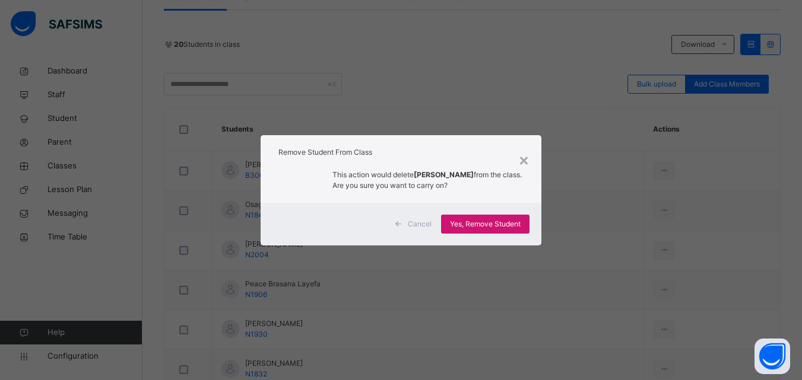
click at [467, 224] on span "Yes, Remove Student" at bounding box center [485, 224] width 71 height 11
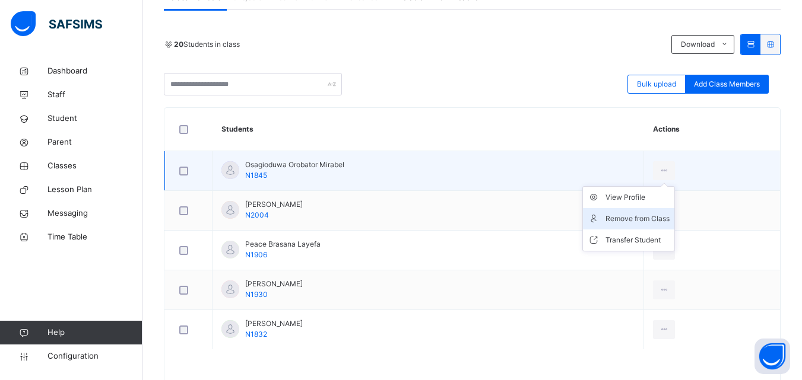
click at [669, 215] on div "Remove from Class" at bounding box center [637, 219] width 64 height 12
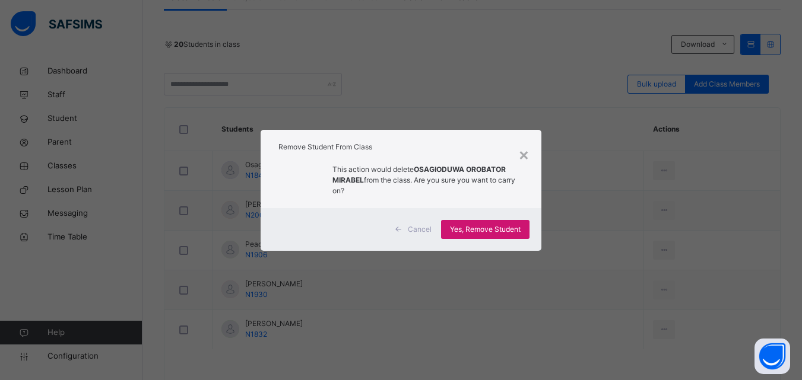
click at [484, 224] on span "Yes, Remove Student" at bounding box center [485, 229] width 71 height 11
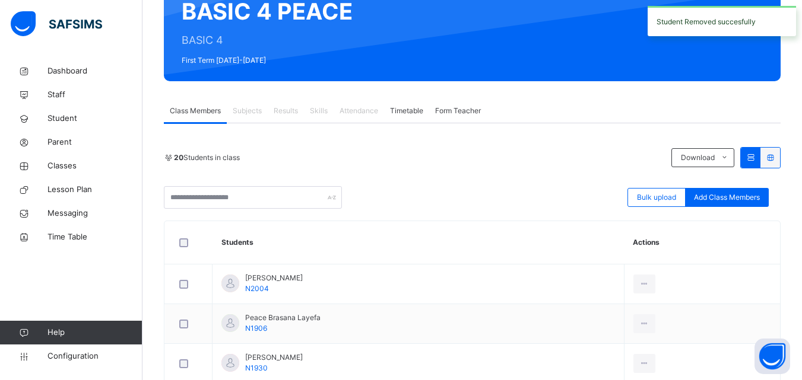
scroll to position [233, 0]
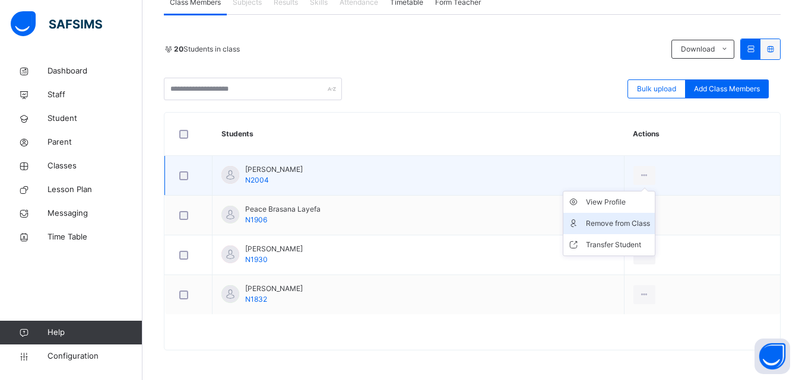
click at [650, 218] on div "Remove from Class" at bounding box center [618, 224] width 64 height 12
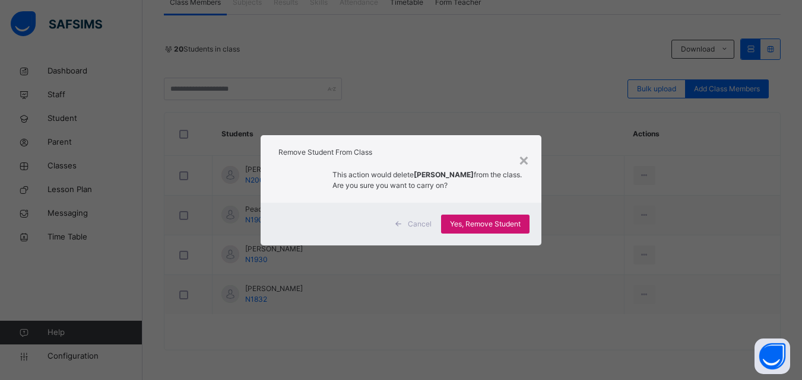
click at [476, 224] on span "Yes, Remove Student" at bounding box center [485, 224] width 71 height 11
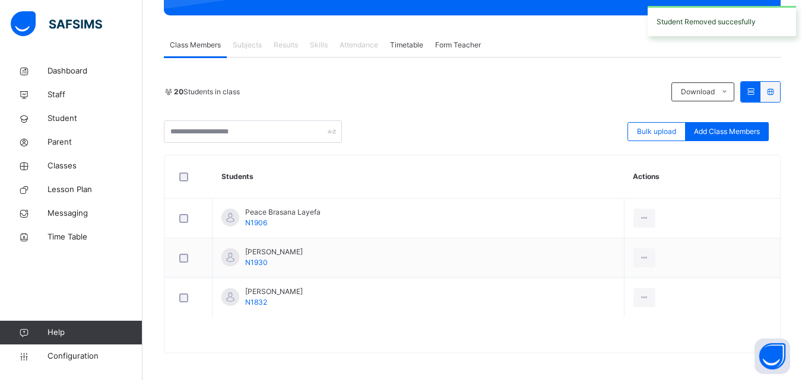
scroll to position [193, 0]
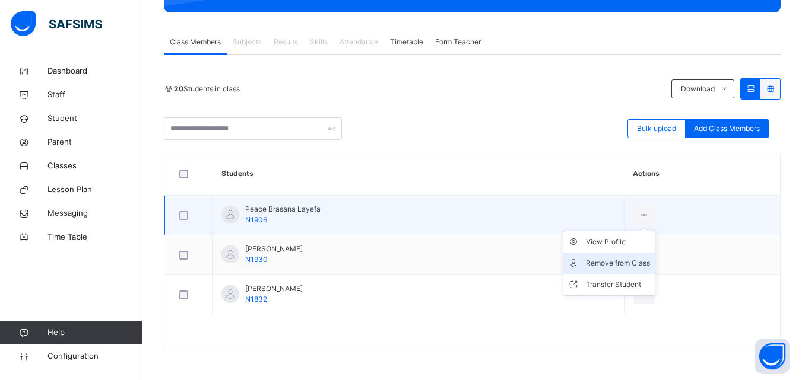
click at [650, 262] on div "Remove from Class" at bounding box center [618, 263] width 64 height 12
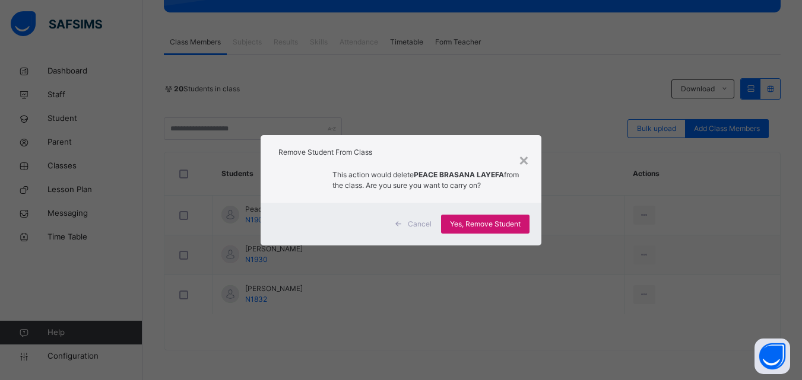
click at [503, 225] on span "Yes, Remove Student" at bounding box center [485, 224] width 71 height 11
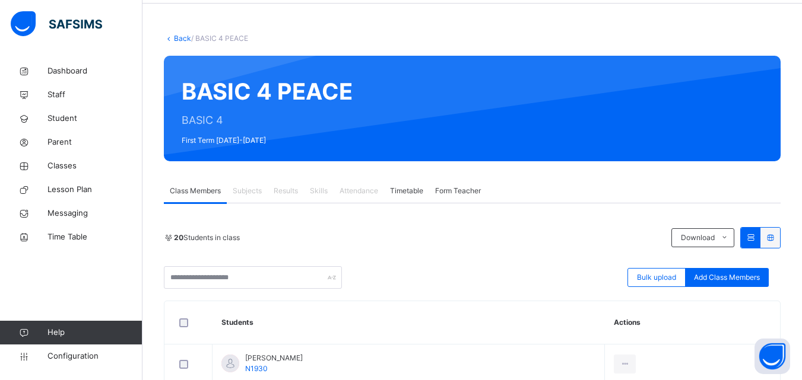
scroll to position [153, 0]
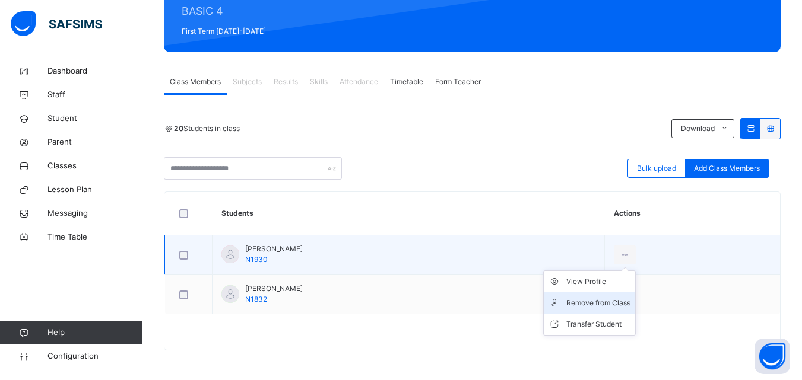
click at [630, 301] on div "Remove from Class" at bounding box center [598, 303] width 64 height 12
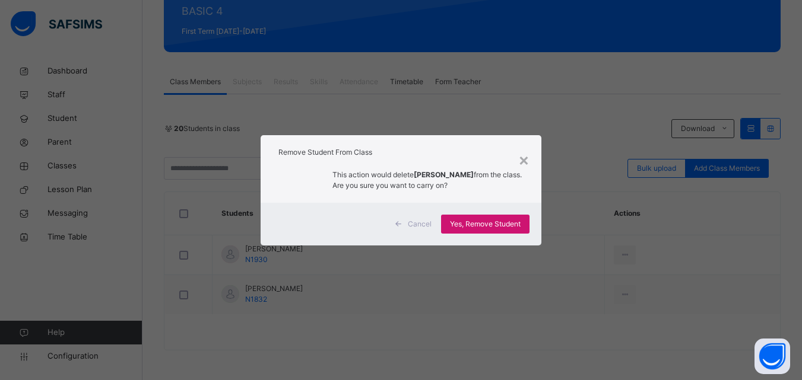
click at [456, 219] on span "Yes, Remove Student" at bounding box center [485, 224] width 71 height 11
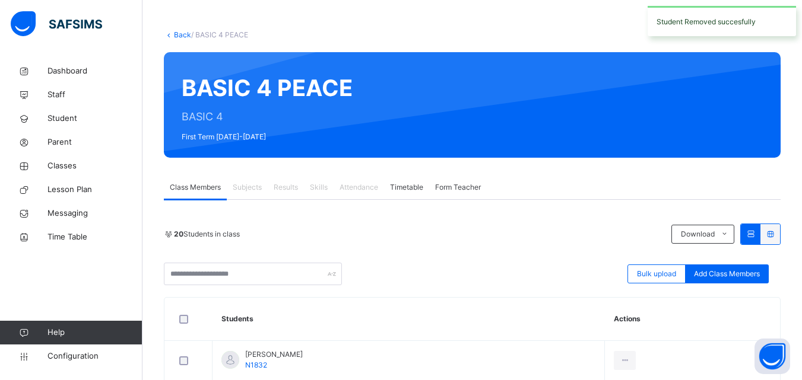
scroll to position [113, 0]
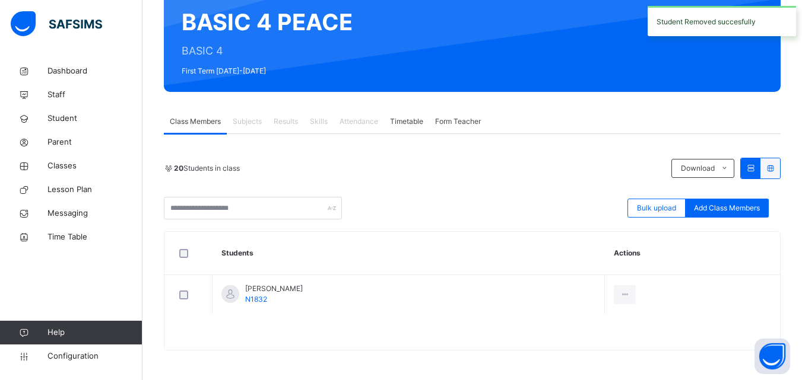
drag, startPoint x: 658, startPoint y: 343, endPoint x: 396, endPoint y: 257, distance: 275.4
click at [0, 0] on div "Remove from Class" at bounding box center [0, 0] width 0 height 0
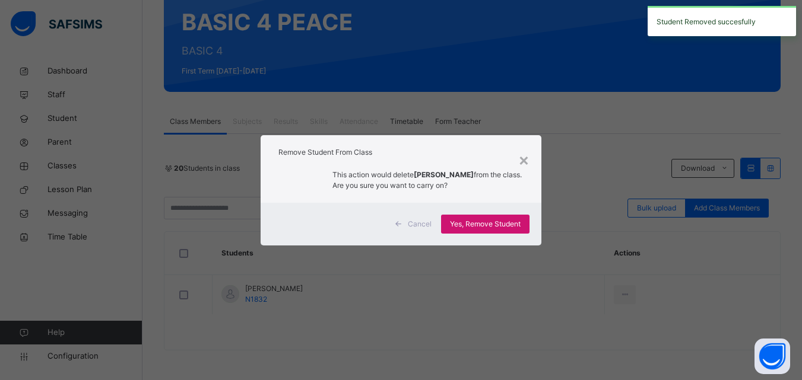
click at [458, 228] on span "Yes, Remove Student" at bounding box center [485, 224] width 71 height 11
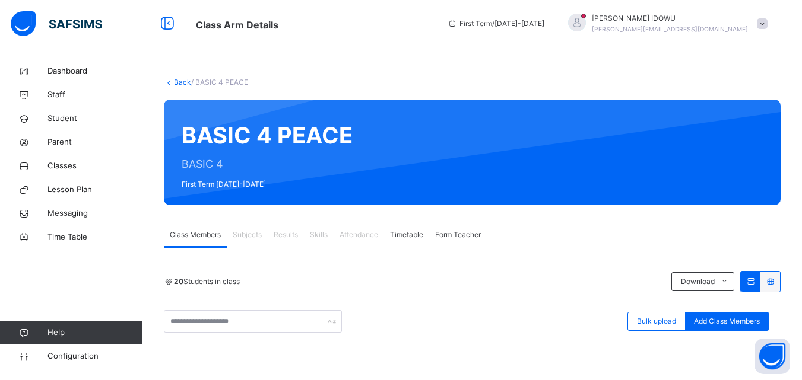
scroll to position [59, 0]
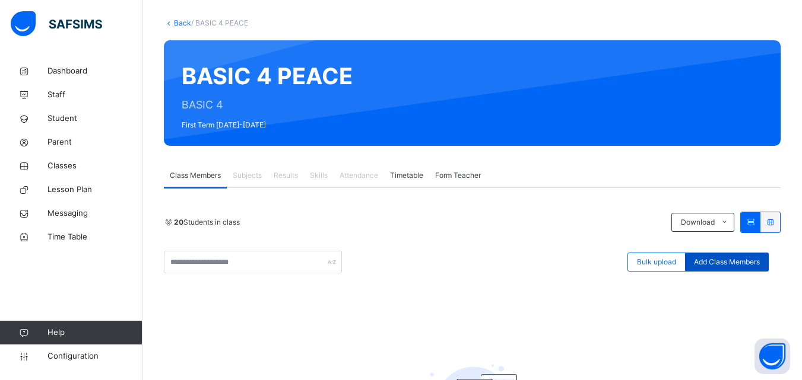
click at [718, 265] on span "Add Class Members" at bounding box center [727, 262] width 66 height 11
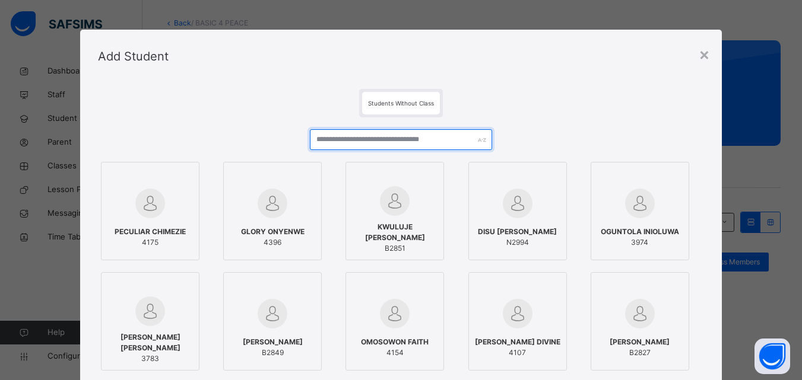
click at [409, 150] on div at bounding box center [401, 144] width 182 height 30
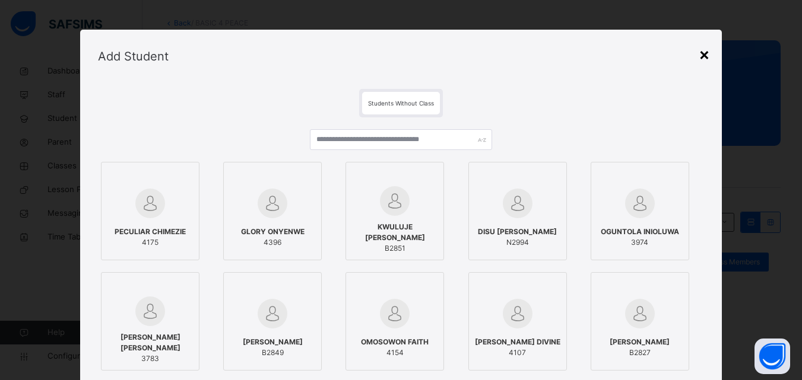
click at [702, 56] on div "×" at bounding box center [703, 54] width 11 height 25
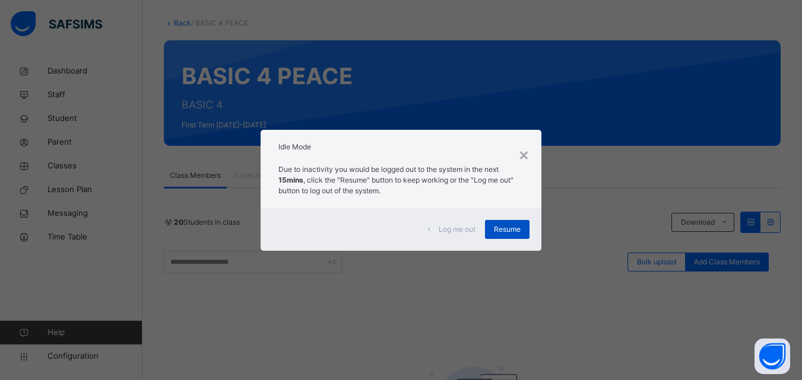
click at [496, 226] on span "Resume" at bounding box center [507, 229] width 27 height 11
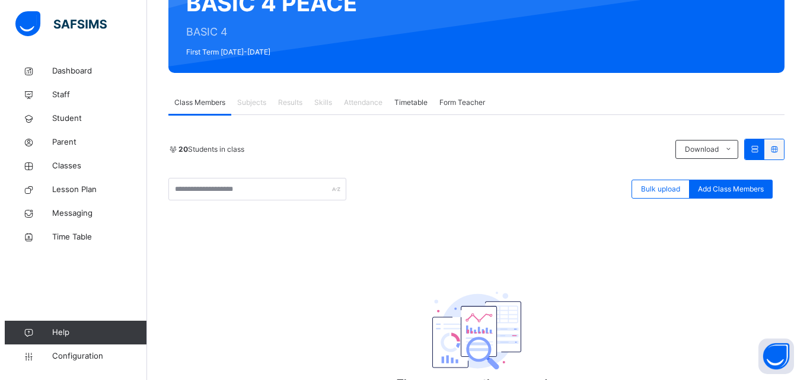
scroll to position [178, 0]
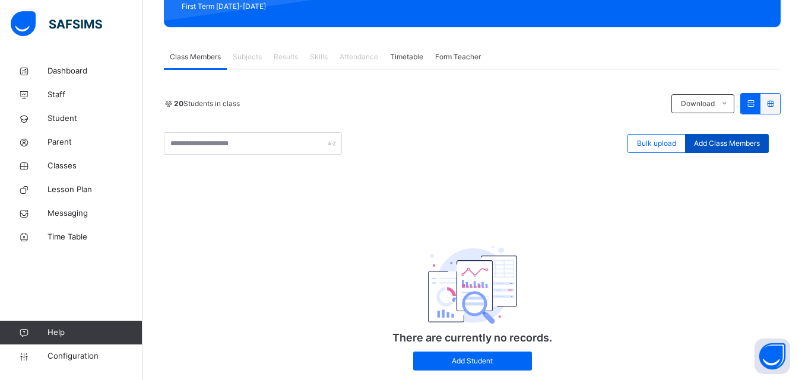
click at [729, 140] on span "Add Class Members" at bounding box center [727, 143] width 66 height 11
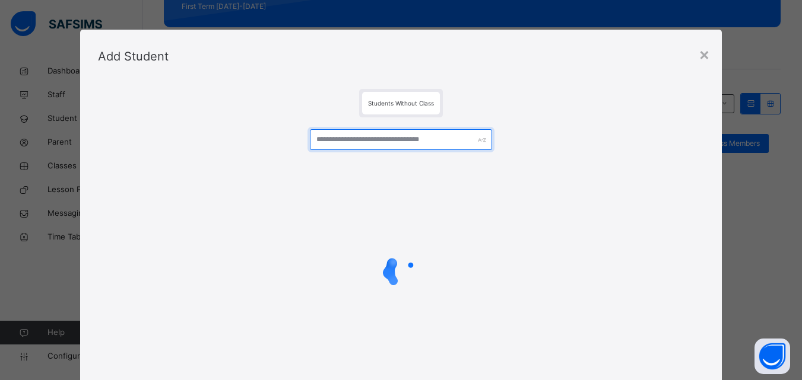
click at [410, 141] on input "text" at bounding box center [401, 139] width 182 height 21
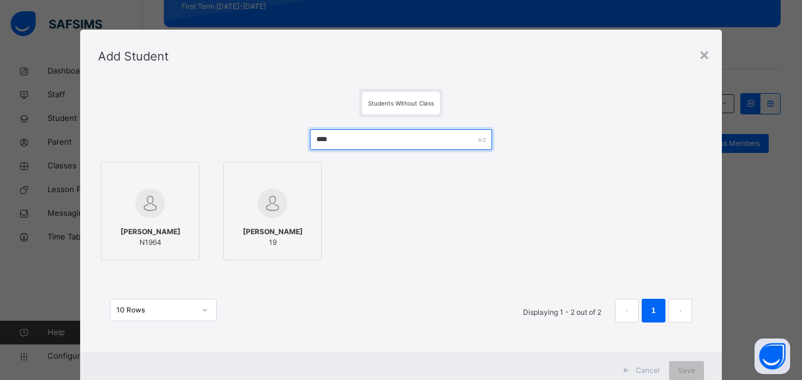
type input "****"
click at [183, 221] on div "Mary Adegoke Adewunmi N1964" at bounding box center [149, 237] width 85 height 33
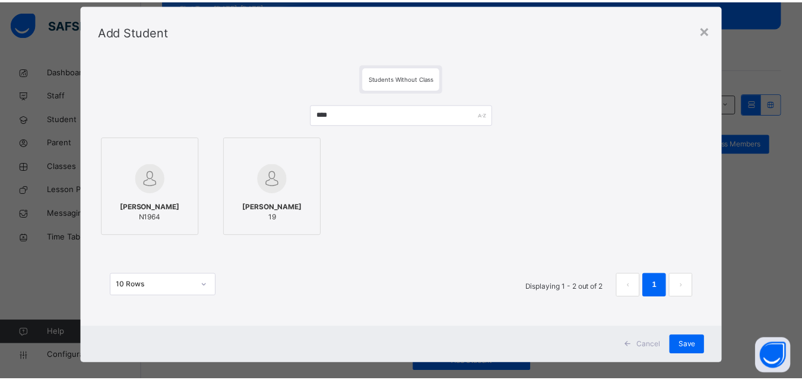
scroll to position [39, 0]
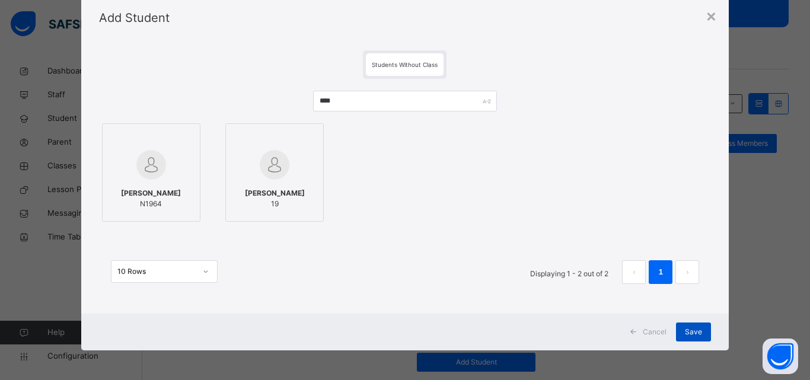
click at [689, 330] on span "Save" at bounding box center [693, 332] width 17 height 11
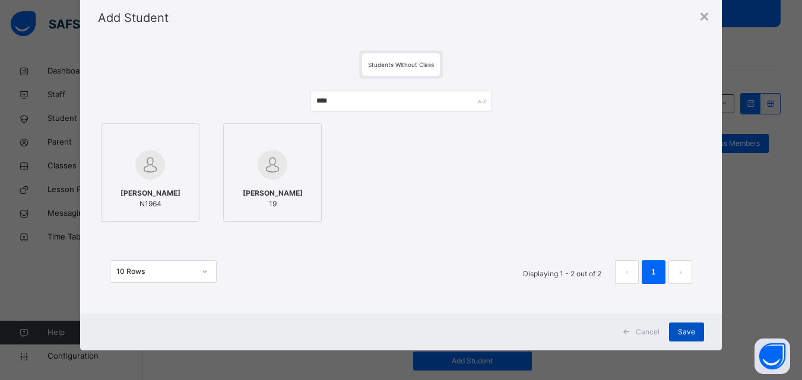
click at [694, 333] on span "Save" at bounding box center [686, 332] width 17 height 11
click at [687, 328] on span "Save" at bounding box center [686, 332] width 17 height 11
click at [505, 131] on div "Mary Adegoke Adewunmi N1964 Hilda Enyioko Amarachi 19" at bounding box center [401, 172] width 606 height 104
click at [676, 330] on div "Save" at bounding box center [686, 332] width 35 height 19
click at [677, 329] on div "Save" at bounding box center [686, 332] width 35 height 19
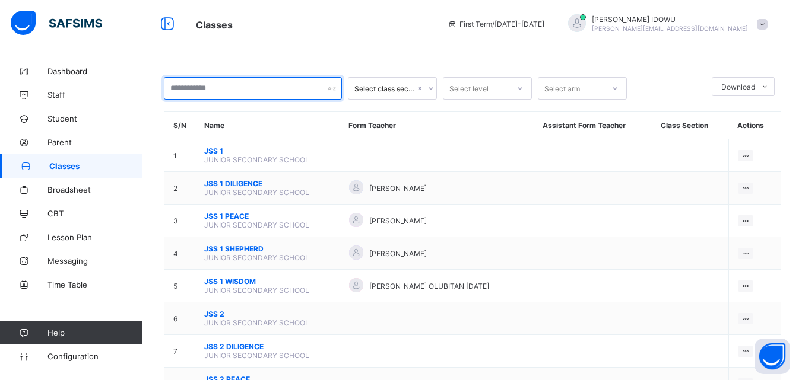
click at [247, 98] on input "text" at bounding box center [253, 88] width 178 height 23
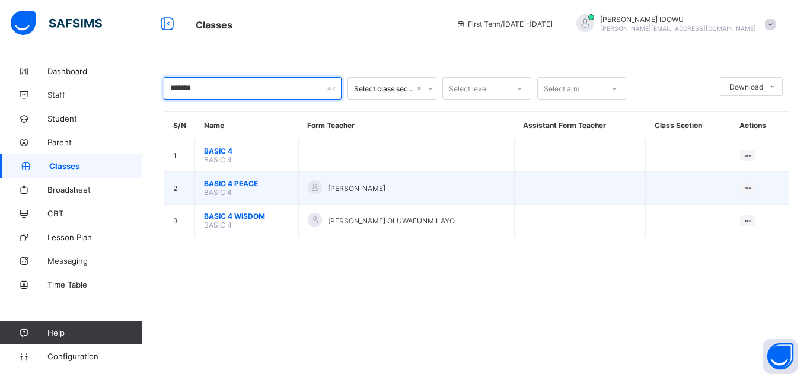
type input "*******"
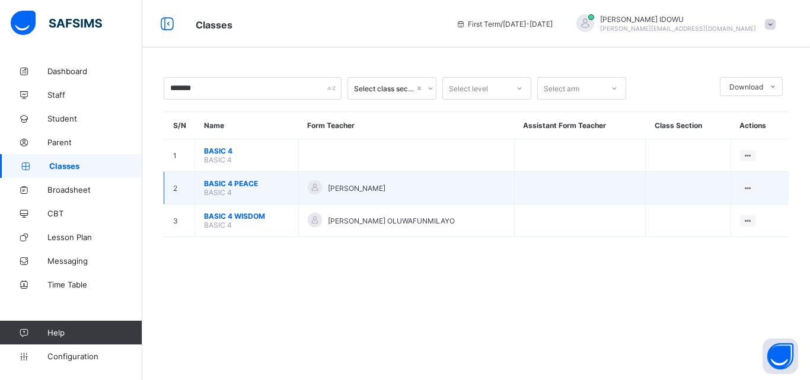
click at [218, 186] on span "BASIC 4 PEACE" at bounding box center [246, 183] width 85 height 9
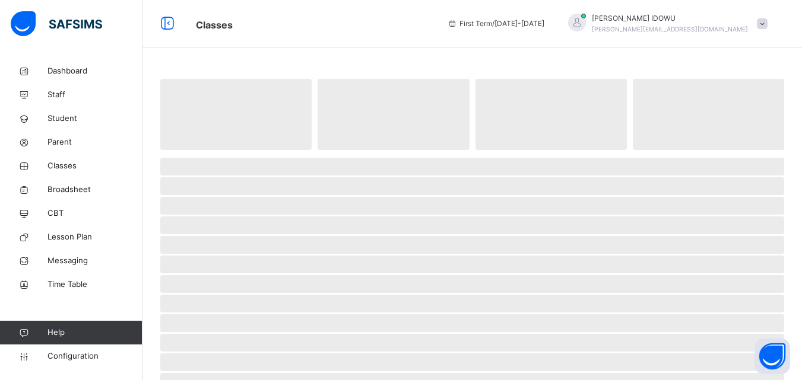
click at [218, 187] on span "‌" at bounding box center [472, 186] width 624 height 18
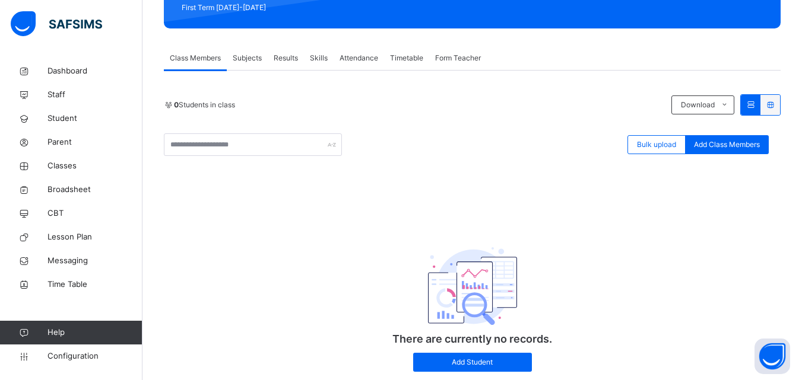
scroll to position [178, 0]
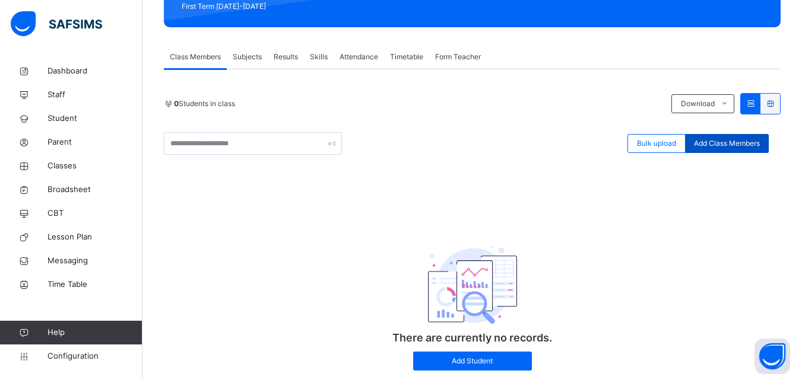
click at [754, 140] on span "Add Class Members" at bounding box center [727, 143] width 66 height 11
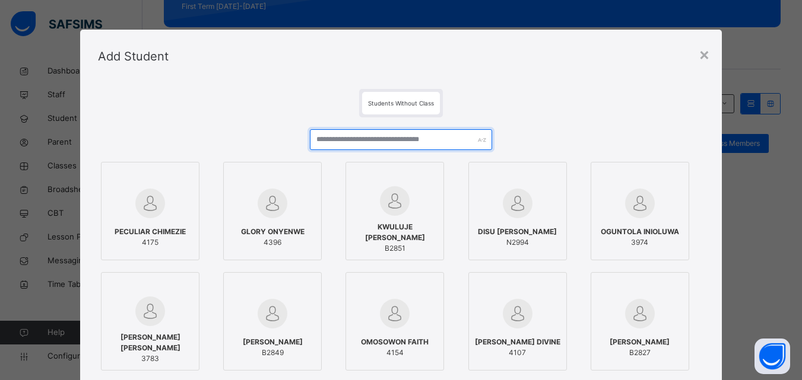
click at [409, 142] on input "text" at bounding box center [401, 139] width 182 height 21
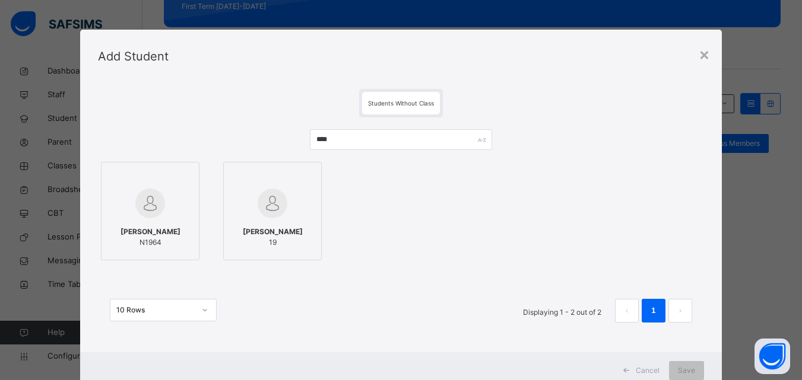
drag, startPoint x: 167, startPoint y: 220, endPoint x: 174, endPoint y: 227, distance: 9.7
click at [167, 221] on div "Mary Adegoke Adewunmi N1964" at bounding box center [149, 237] width 85 height 33
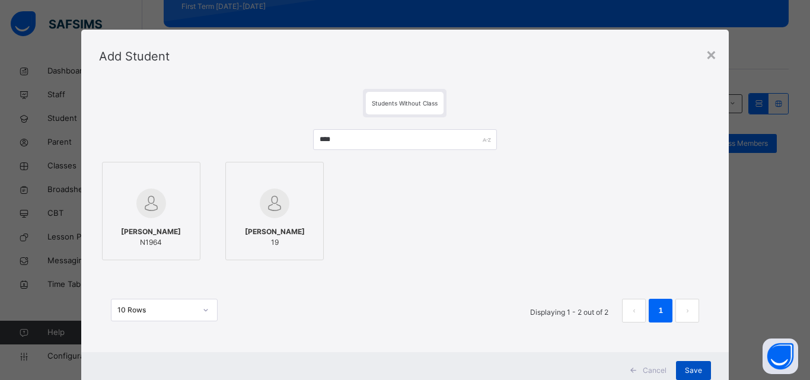
click at [685, 373] on div "Save" at bounding box center [693, 370] width 35 height 19
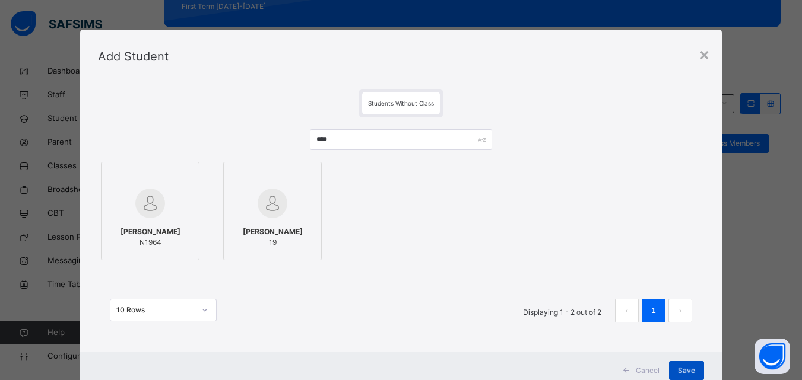
scroll to position [5, 0]
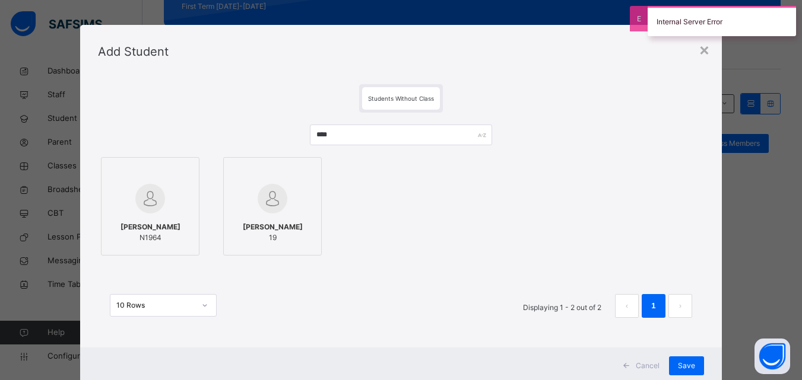
click at [723, 21] on div "Internal Server Error" at bounding box center [721, 21] width 148 height 30
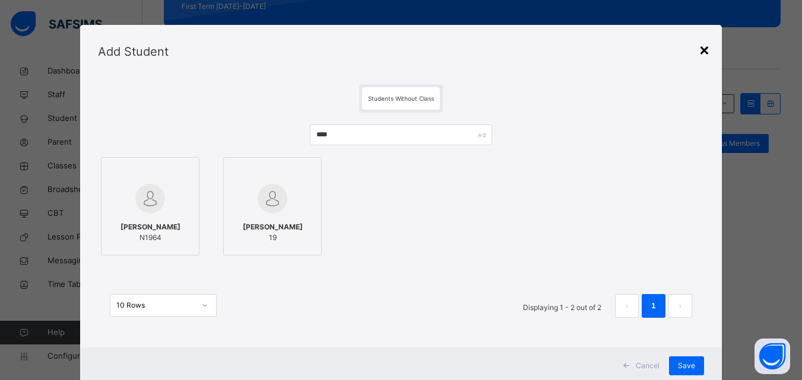
click at [706, 48] on div "×" at bounding box center [703, 49] width 11 height 25
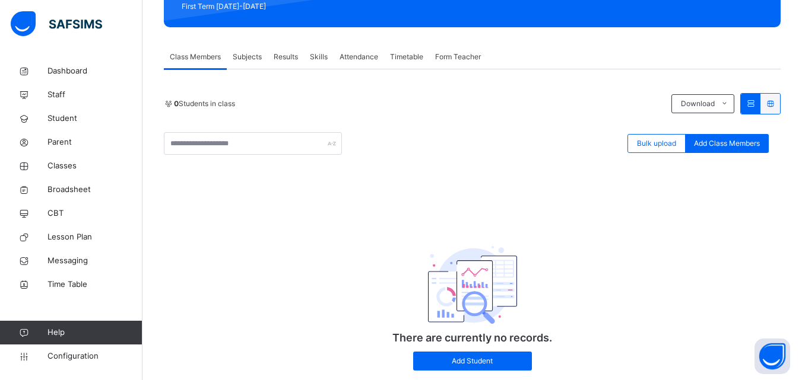
click at [574, 148] on div "Bulk upload Add Class Members" at bounding box center [472, 143] width 616 height 23
click at [758, 139] on span "Add Class Members" at bounding box center [727, 143] width 66 height 11
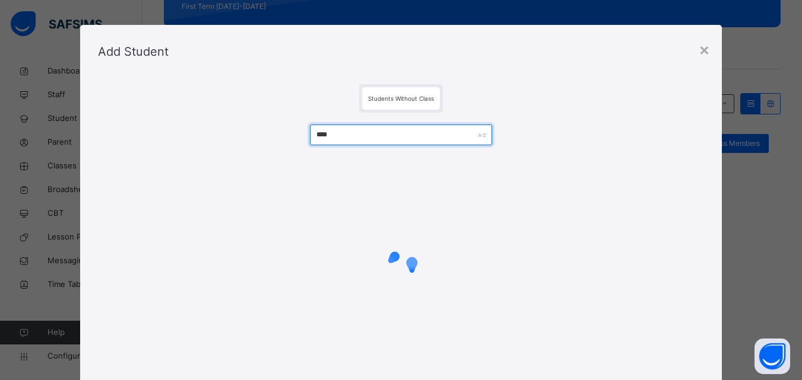
click at [393, 135] on input "****" at bounding box center [401, 135] width 182 height 21
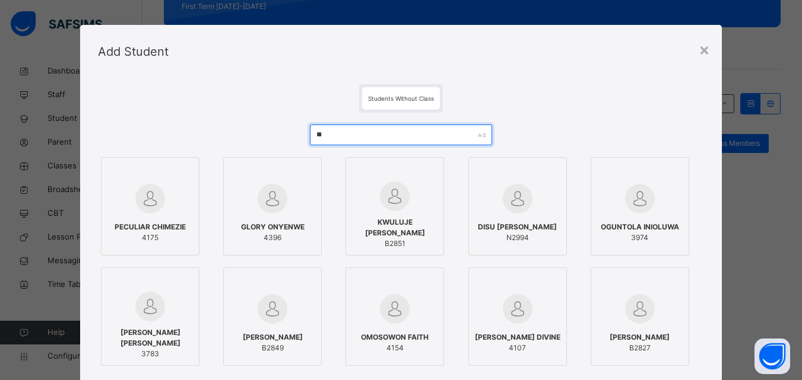
type input "*"
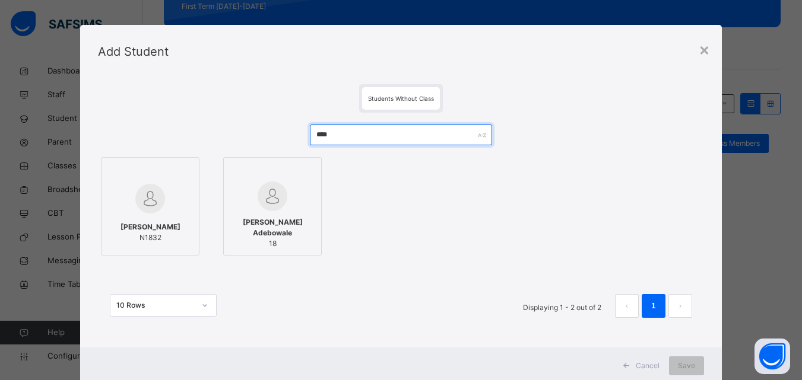
type input "****"
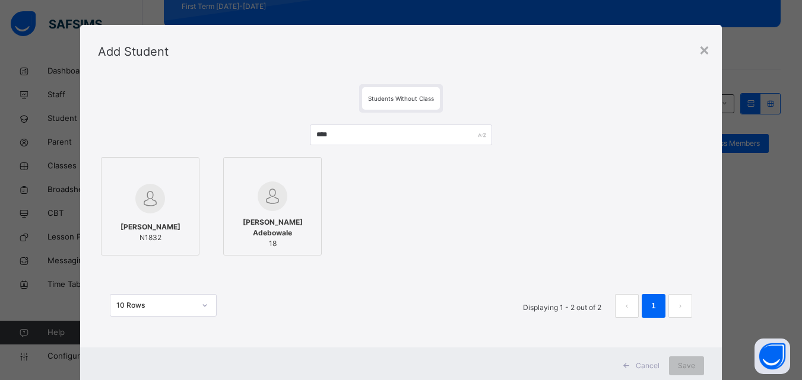
click at [120, 226] on span "TEMILOLUWA ADEMESO EMMANUEL" at bounding box center [150, 227] width 60 height 11
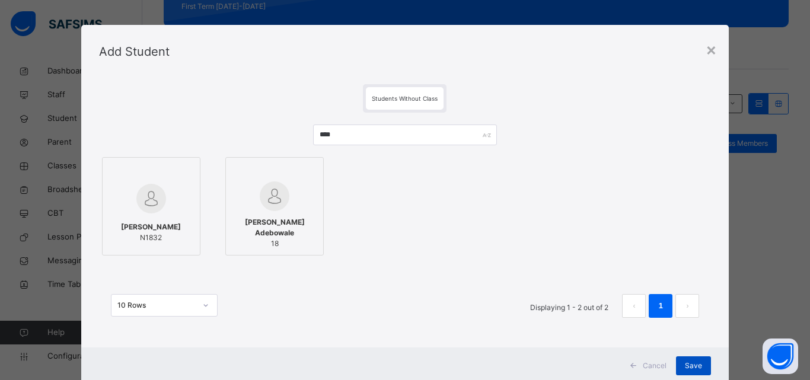
click at [685, 366] on span "Save" at bounding box center [693, 366] width 17 height 11
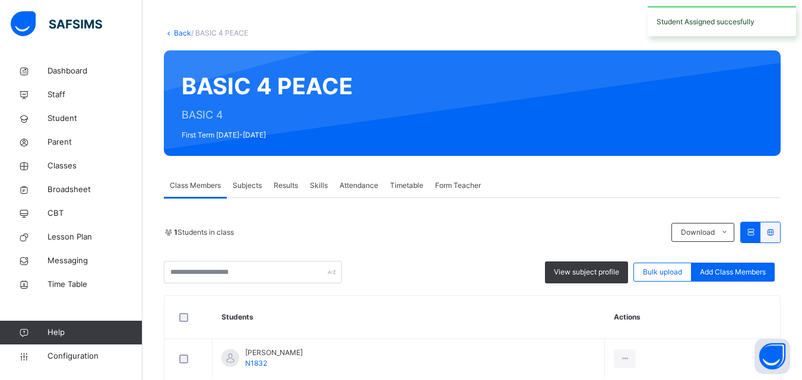
scroll to position [113, 0]
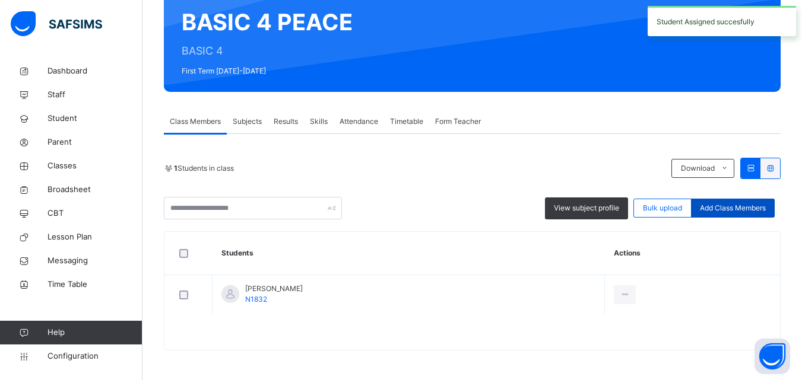
click at [748, 203] on span "Add Class Members" at bounding box center [732, 208] width 66 height 11
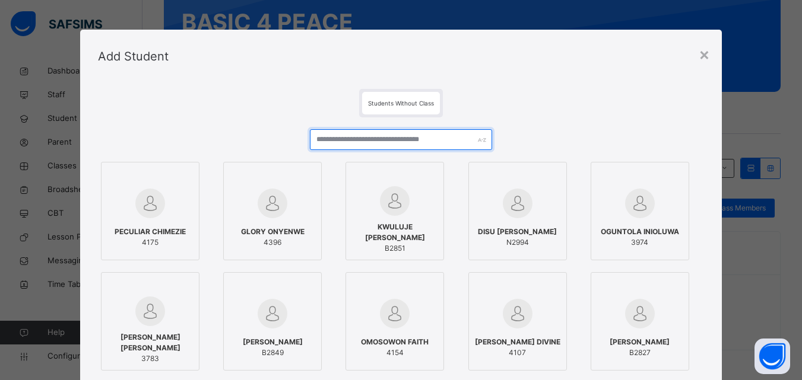
drag, startPoint x: 409, startPoint y: 137, endPoint x: 402, endPoint y: 133, distance: 8.8
click at [402, 133] on input "text" at bounding box center [401, 139] width 182 height 21
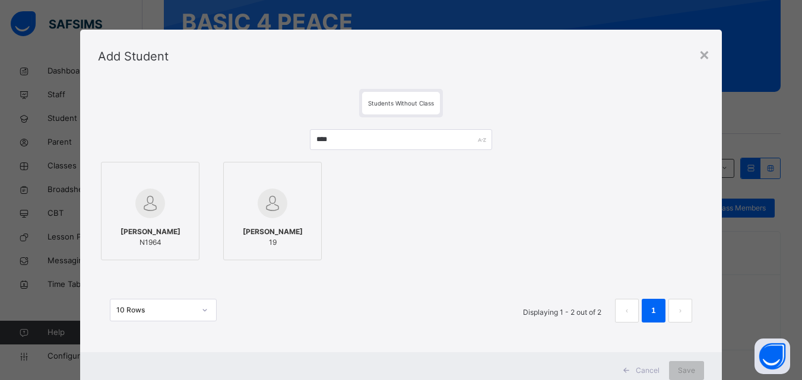
click at [147, 215] on img at bounding box center [150, 204] width 30 height 30
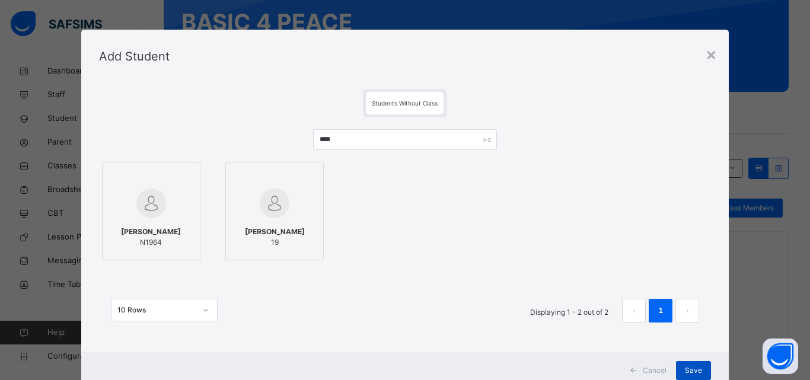
click at [686, 368] on span "Save" at bounding box center [693, 370] width 17 height 11
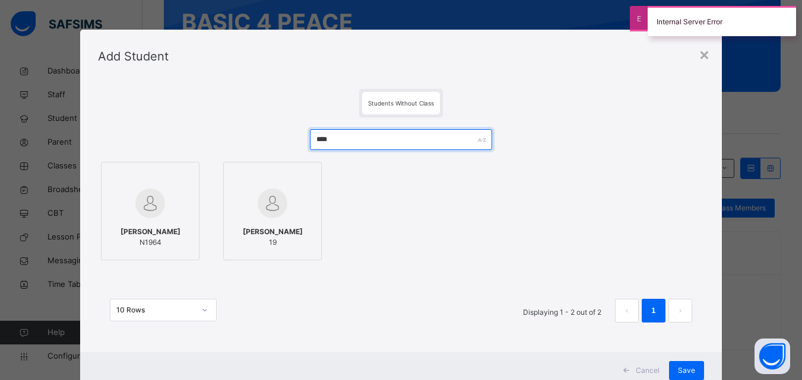
click at [442, 135] on input "****" at bounding box center [401, 139] width 182 height 21
type input "*"
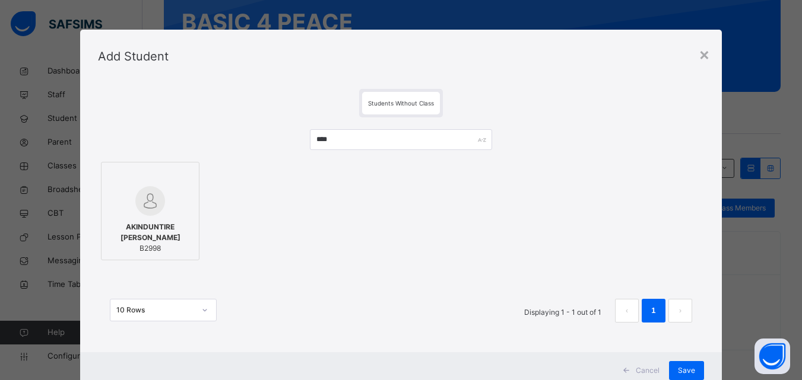
click at [131, 221] on div "AKINDUNTIRE CHRISTIANA B2998" at bounding box center [149, 238] width 85 height 44
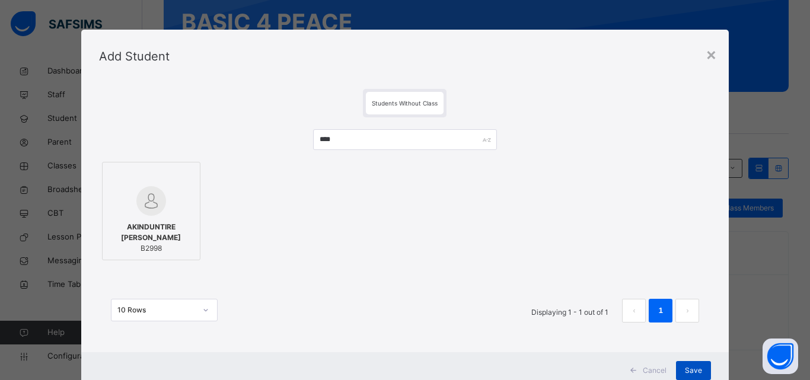
click at [685, 370] on span "Save" at bounding box center [693, 370] width 17 height 11
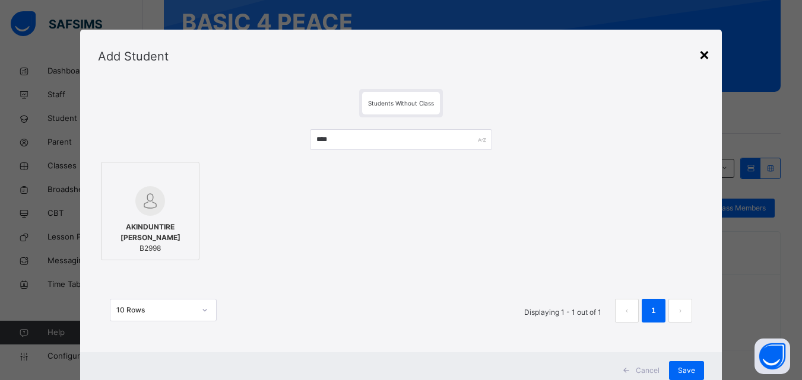
click at [703, 53] on div "×" at bounding box center [703, 54] width 11 height 25
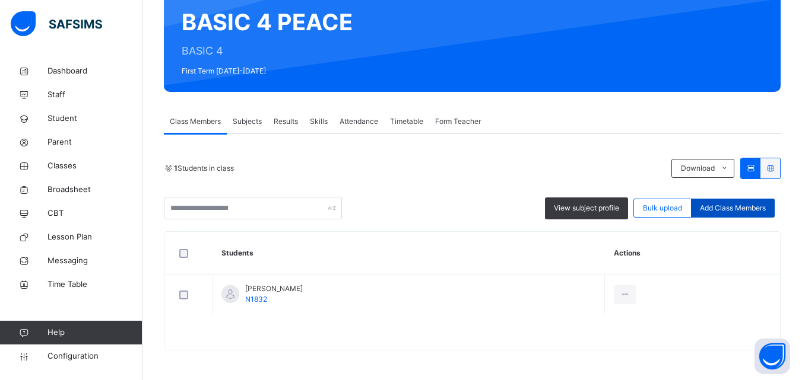
click at [753, 202] on div "Add Class Members" at bounding box center [733, 208] width 84 height 19
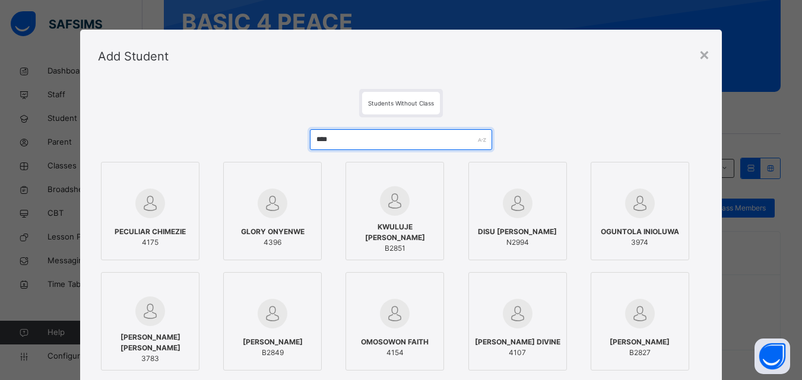
click at [418, 133] on input "****" at bounding box center [401, 139] width 182 height 21
type input "*"
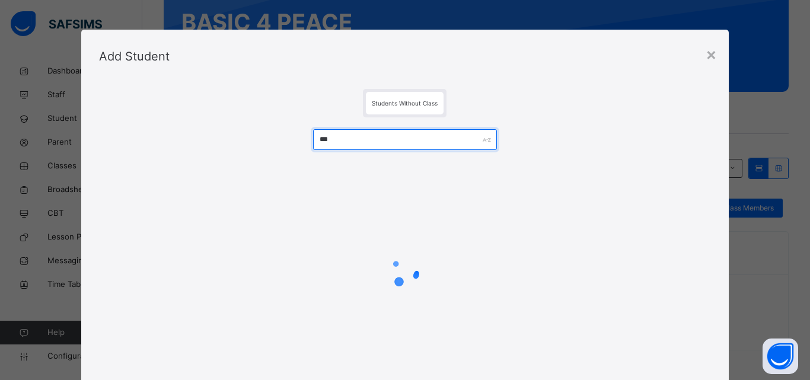
type input "****"
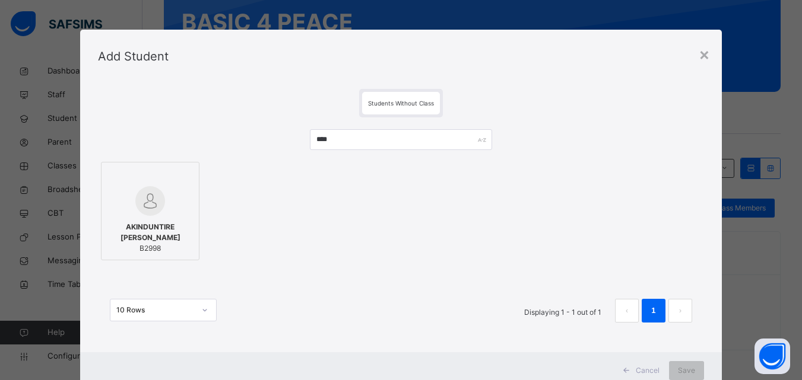
click at [153, 222] on span "AKINDUNTIRE CHRISTIANA" at bounding box center [149, 232] width 85 height 21
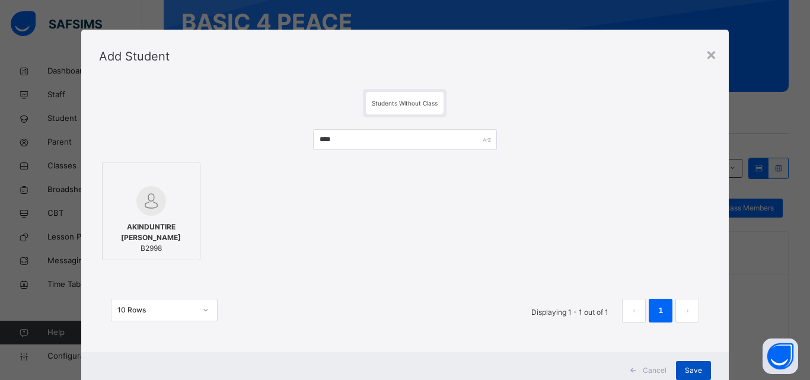
click at [682, 373] on div "Save" at bounding box center [693, 370] width 35 height 19
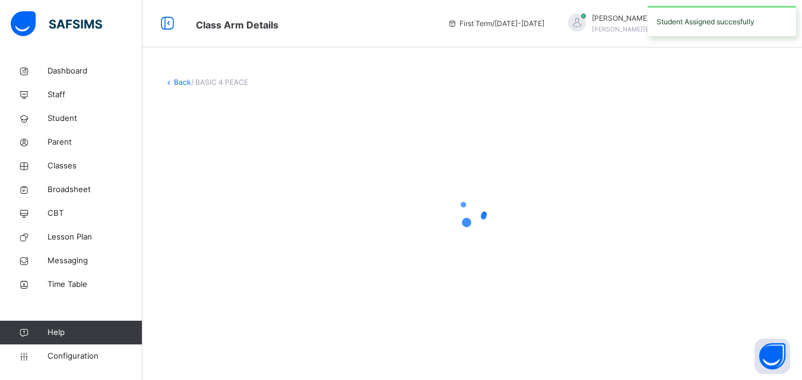
scroll to position [0, 0]
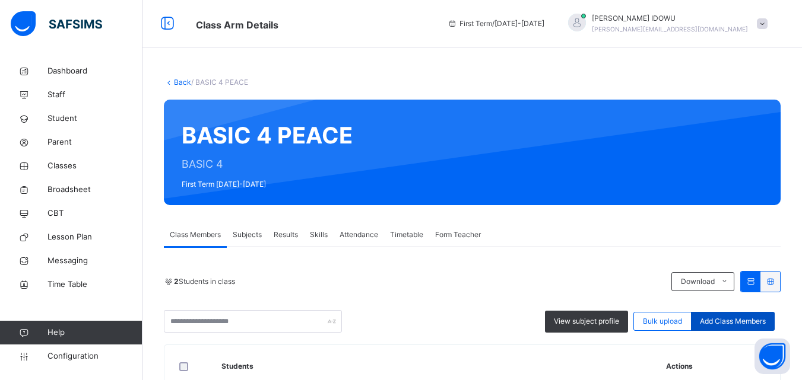
drag, startPoint x: 718, startPoint y: 311, endPoint x: 759, endPoint y: 319, distance: 41.8
click at [0, 0] on li "Pdf Report" at bounding box center [0, 0] width 0 height 0
click at [750, 314] on div "Add Class Members" at bounding box center [733, 321] width 84 height 19
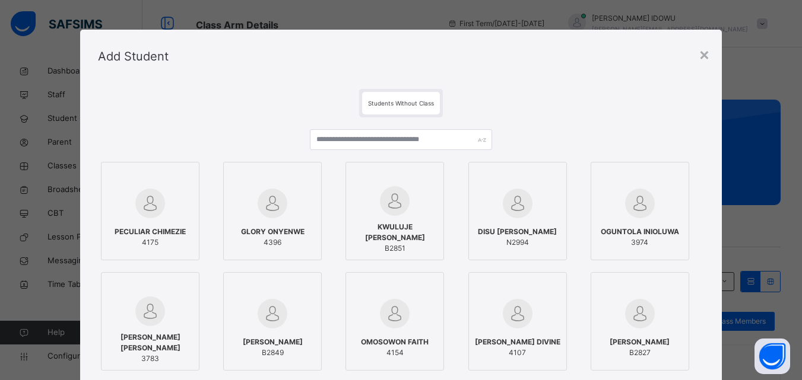
drag, startPoint x: 387, startPoint y: 128, endPoint x: 387, endPoint y: 138, distance: 10.7
click at [387, 133] on div "PECULIAR CHIMEZIE 4175 GLORY ONYENWE 4396 KWULUJE DAVID OLUWAFERANMI B2851 DISU…" at bounding box center [401, 286] width 606 height 339
click at [434, 145] on input "text" at bounding box center [401, 139] width 182 height 21
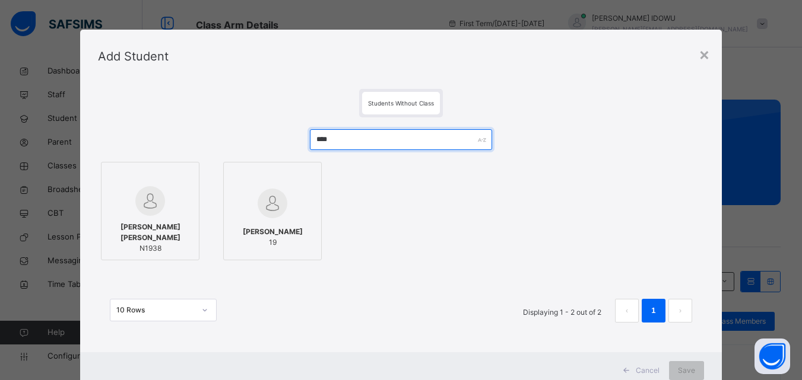
type input "****"
click at [132, 235] on span "[PERSON_NAME] [PERSON_NAME]" at bounding box center [149, 232] width 85 height 21
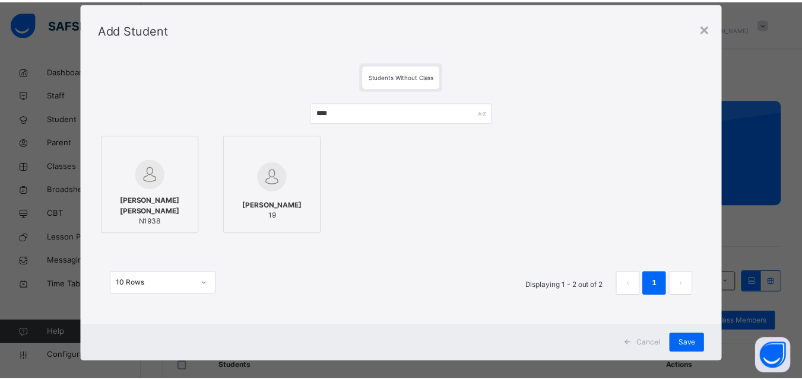
scroll to position [39, 0]
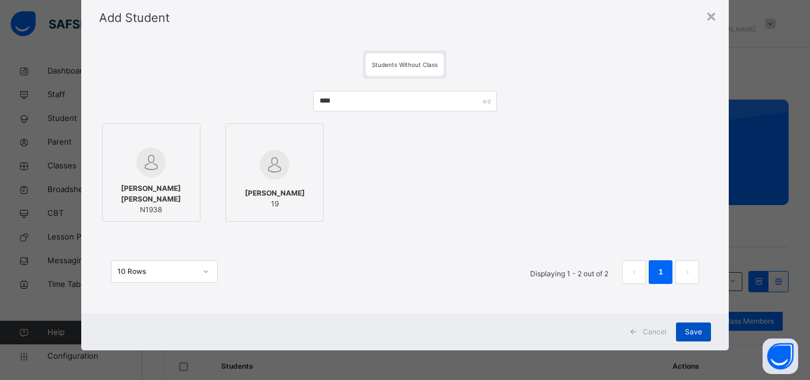
click at [694, 330] on span "Save" at bounding box center [693, 332] width 17 height 11
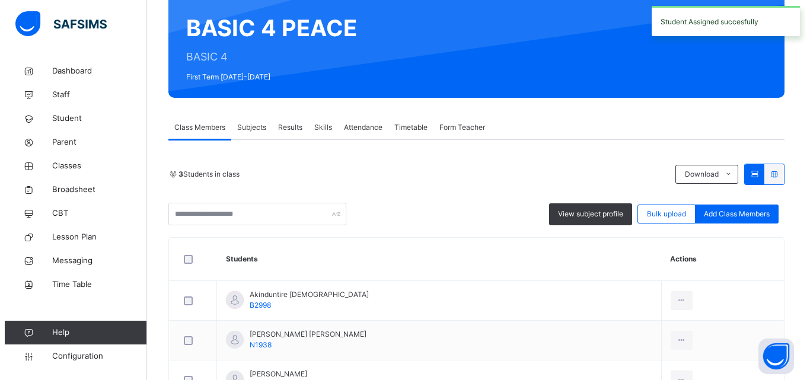
scroll to position [119, 0]
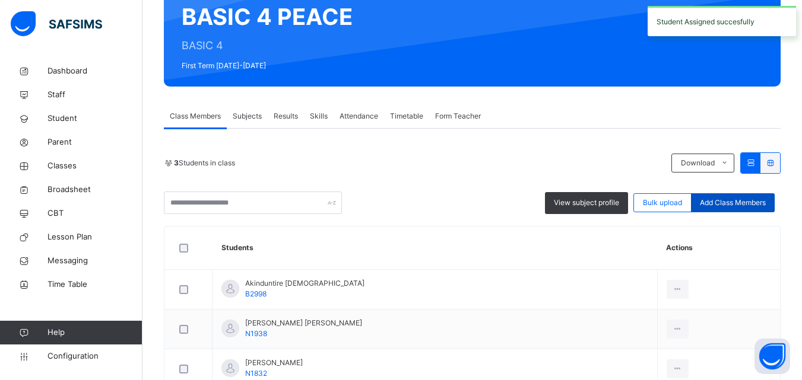
click at [723, 198] on span "Add Class Members" at bounding box center [732, 203] width 66 height 11
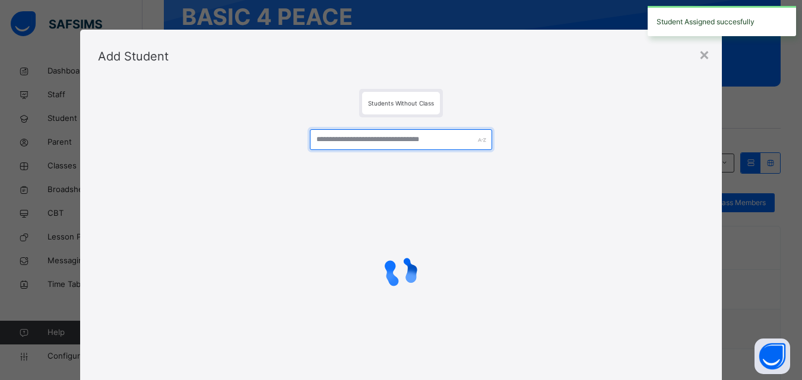
click at [408, 139] on input "text" at bounding box center [401, 139] width 182 height 21
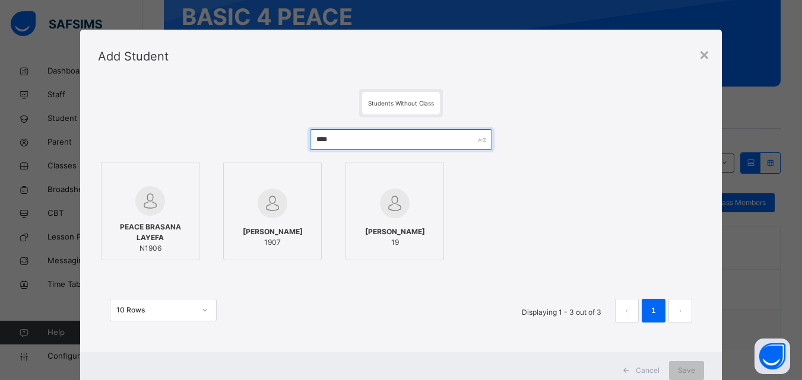
type input "****"
click at [143, 219] on div "PEACE BRASANA LAYEFA N1906" at bounding box center [149, 238] width 85 height 44
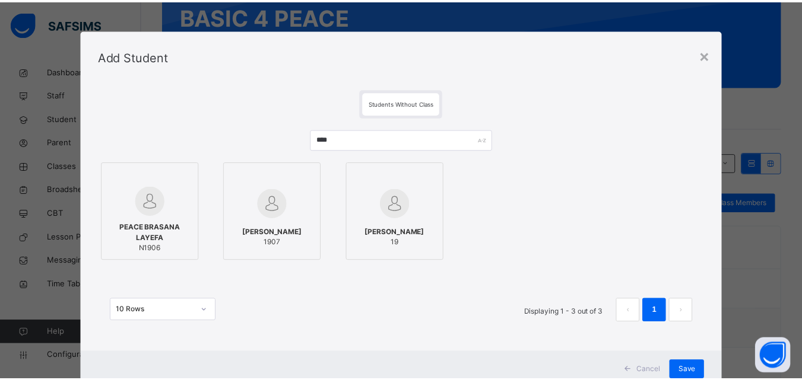
scroll to position [39, 0]
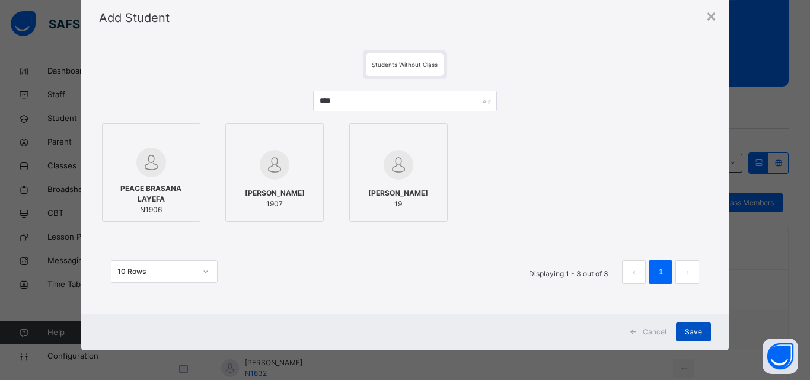
click at [685, 329] on span "Save" at bounding box center [693, 332] width 17 height 11
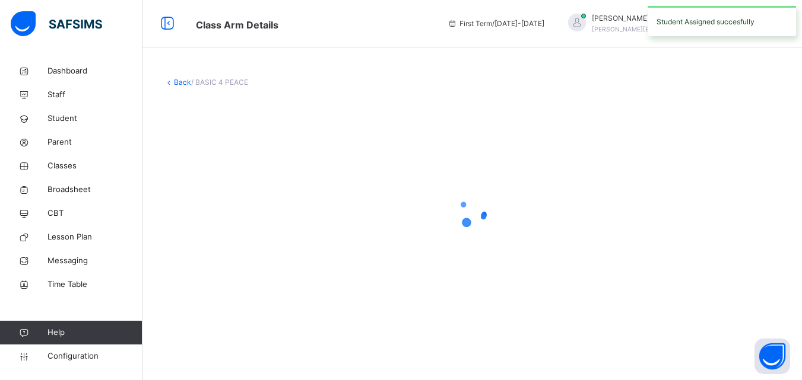
scroll to position [0, 0]
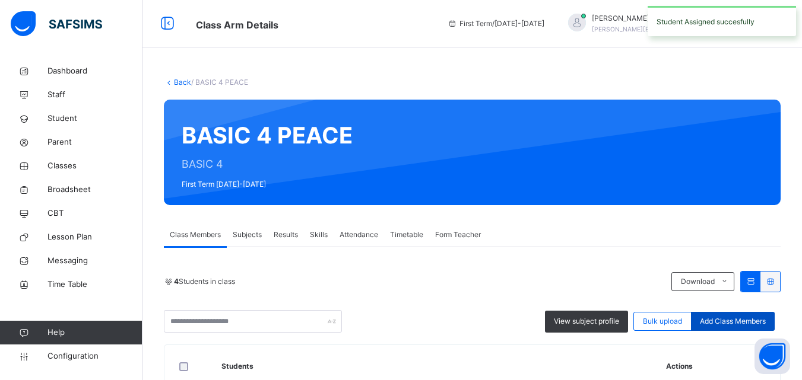
click at [743, 314] on div "Add Class Members" at bounding box center [733, 321] width 84 height 19
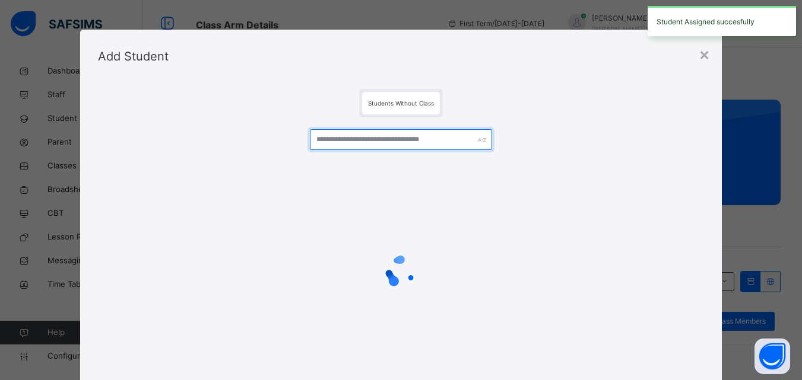
click at [441, 140] on input "text" at bounding box center [401, 139] width 182 height 21
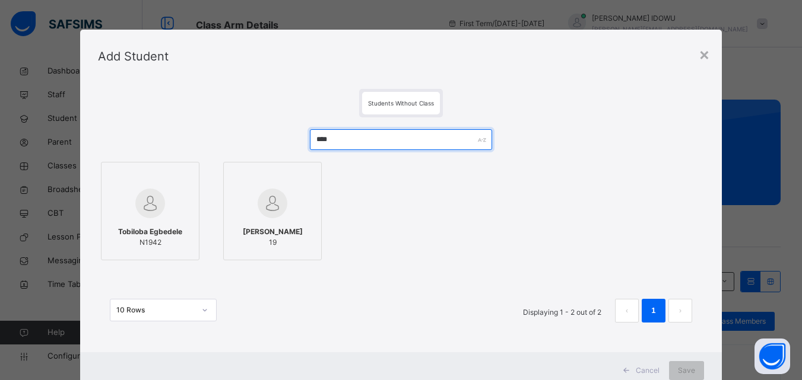
type input "****"
click at [146, 205] on img at bounding box center [150, 204] width 30 height 30
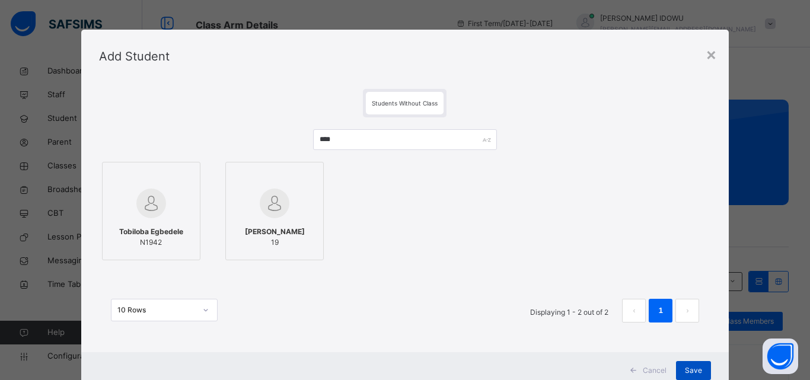
click at [691, 367] on span "Save" at bounding box center [693, 370] width 17 height 11
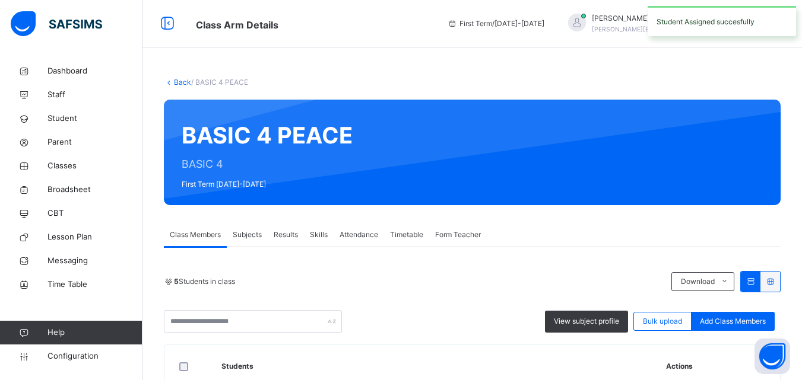
click at [726, 319] on span "Add Class Members" at bounding box center [732, 321] width 66 height 11
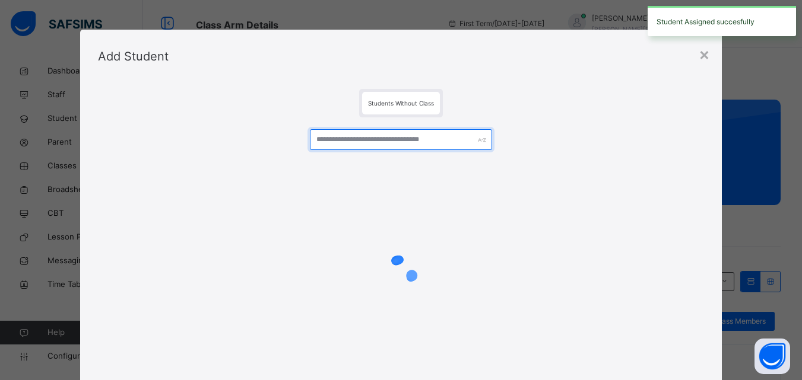
drag, startPoint x: 468, startPoint y: 143, endPoint x: 454, endPoint y: 147, distance: 14.3
click at [467, 143] on input "text" at bounding box center [401, 139] width 182 height 21
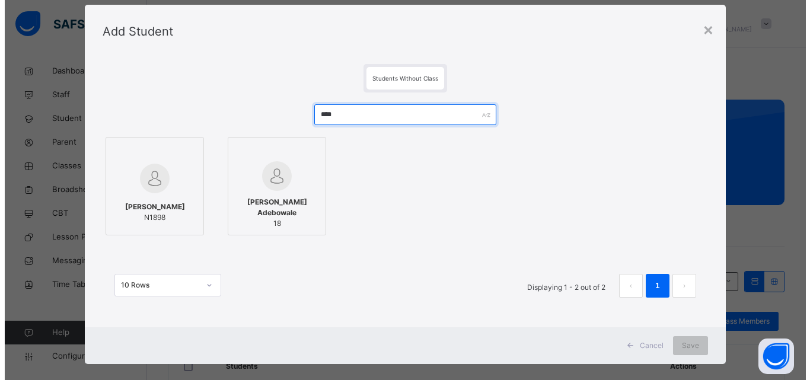
scroll to position [39, 0]
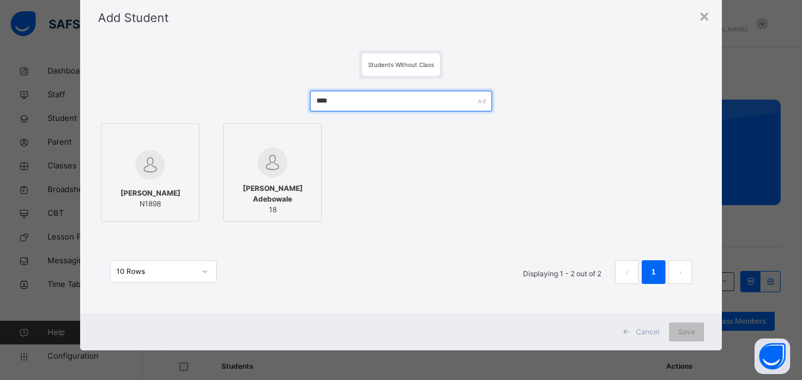
type input "****"
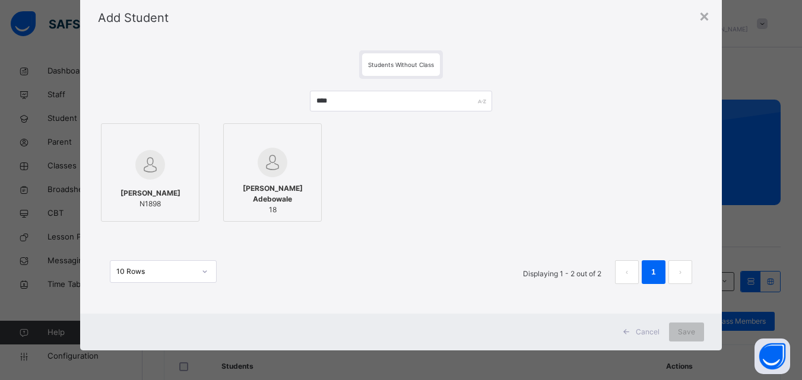
click at [68, 203] on div "× Add Student Students Without Class **** EMMANUEL ELEDUMO N1898 Barnabas Isawa…" at bounding box center [401, 190] width 802 height 380
click at [107, 195] on div "EMMANUEL ELEDUMO N1898" at bounding box center [149, 198] width 85 height 33
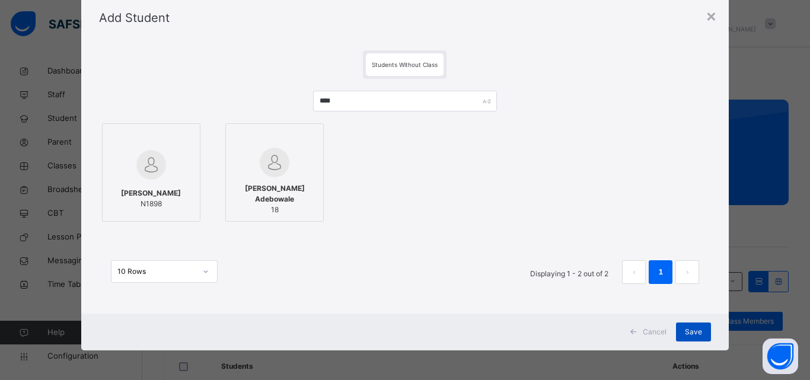
click at [698, 325] on div "Save" at bounding box center [693, 332] width 35 height 19
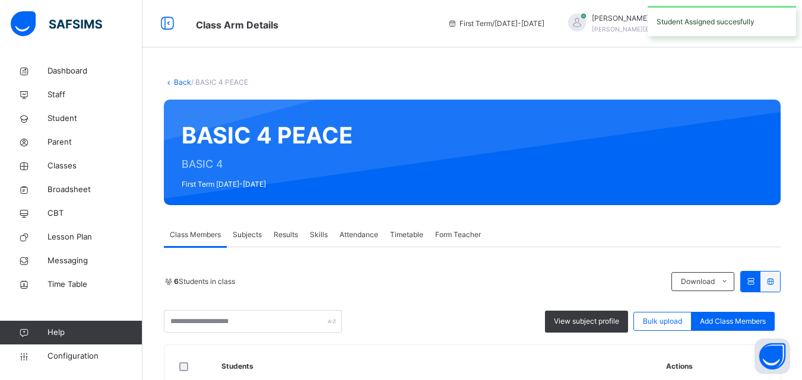
drag, startPoint x: 730, startPoint y: 322, endPoint x: 706, endPoint y: 300, distance: 32.3
click at [724, 320] on span "Add Class Members" at bounding box center [732, 321] width 66 height 11
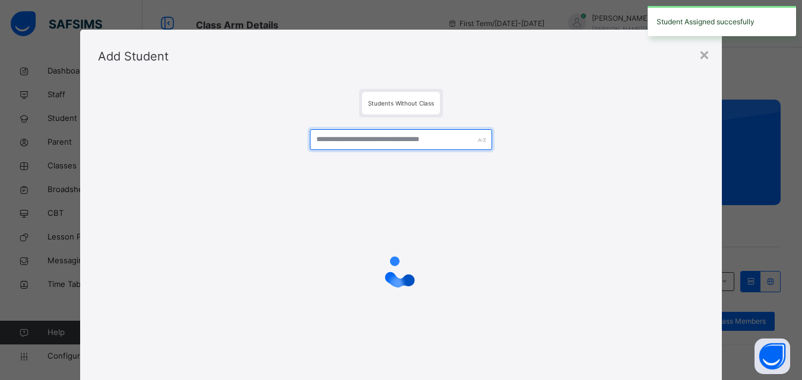
click at [345, 135] on input "text" at bounding box center [401, 139] width 182 height 21
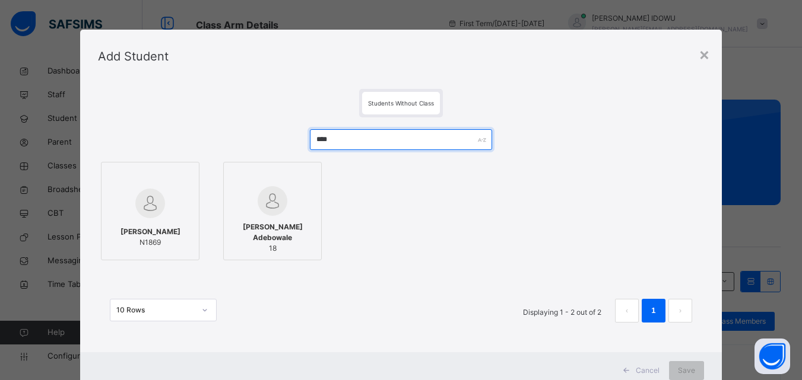
type input "****"
click at [160, 205] on div at bounding box center [149, 203] width 85 height 34
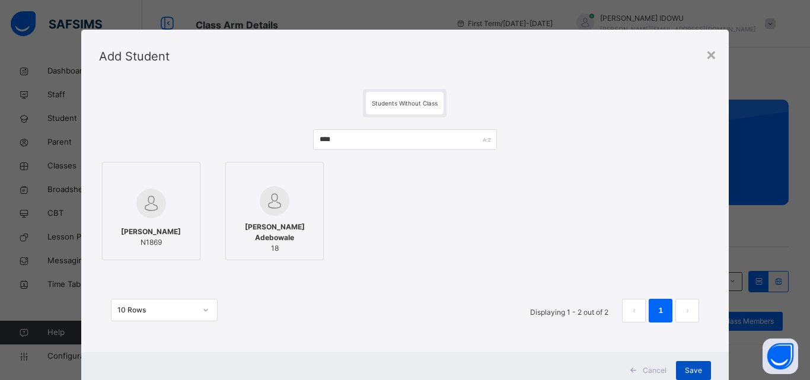
click at [704, 364] on div "Save" at bounding box center [693, 370] width 35 height 19
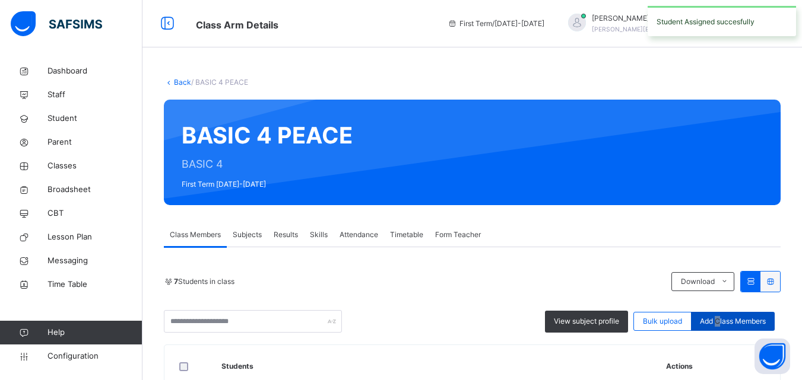
click at [724, 323] on span "Add Class Members" at bounding box center [732, 321] width 66 height 11
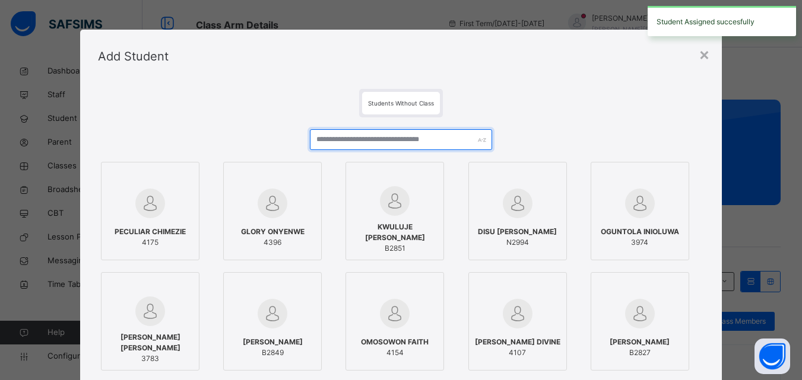
click at [413, 146] on input "text" at bounding box center [401, 139] width 182 height 21
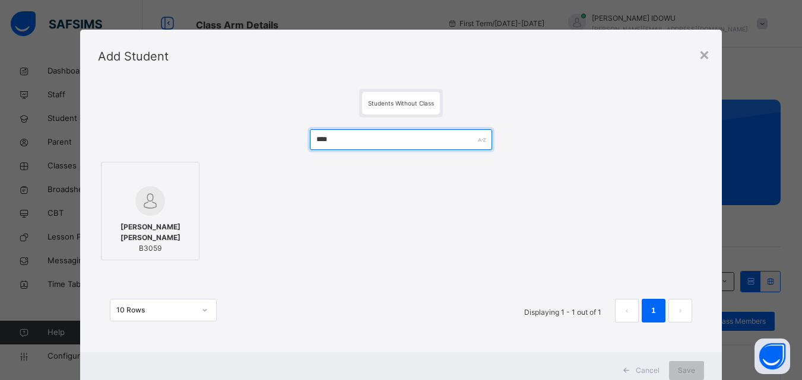
type input "****"
drag, startPoint x: 113, startPoint y: 221, endPoint x: 150, endPoint y: 228, distance: 38.0
click at [113, 221] on div "Harry Ezeugo Samuel B3059" at bounding box center [149, 238] width 85 height 44
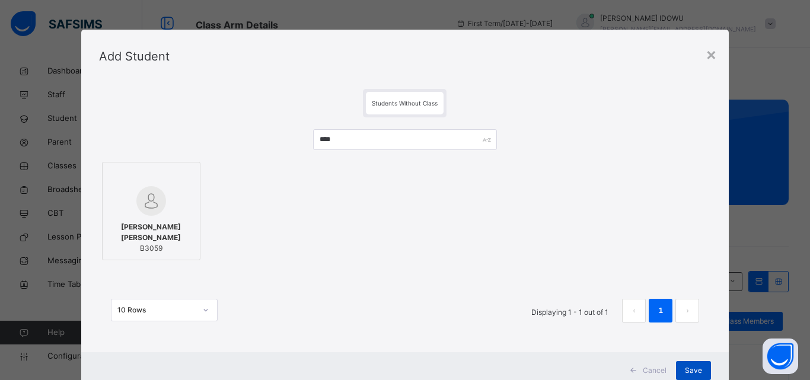
click at [680, 368] on div "Save" at bounding box center [693, 370] width 35 height 19
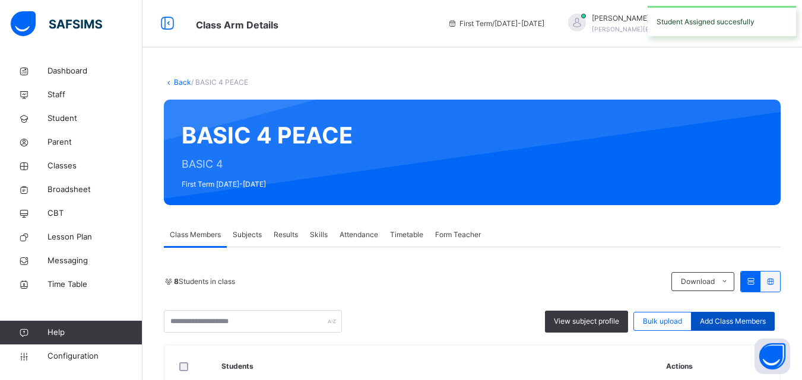
click at [747, 320] on span "Add Class Members" at bounding box center [732, 321] width 66 height 11
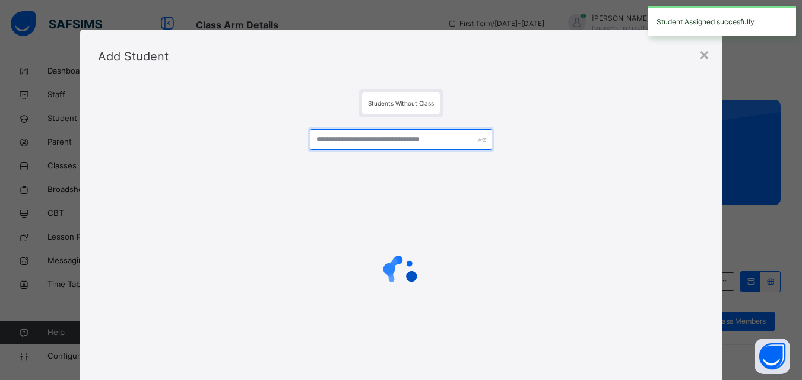
click at [358, 132] on input "text" at bounding box center [401, 139] width 182 height 21
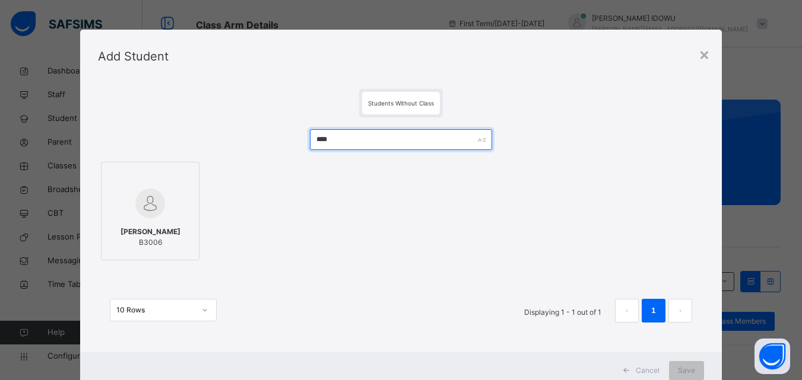
type input "****"
drag, startPoint x: 111, startPoint y: 232, endPoint x: 131, endPoint y: 255, distance: 29.9
click at [112, 233] on div "NASIR HABIBA B3006" at bounding box center [149, 237] width 85 height 33
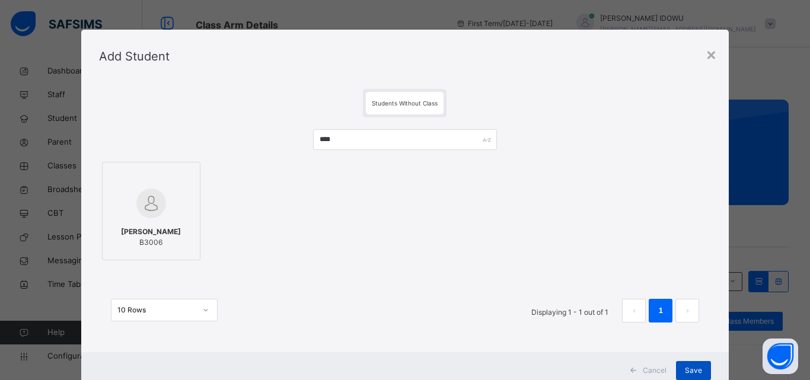
click at [689, 368] on span "Save" at bounding box center [693, 370] width 17 height 11
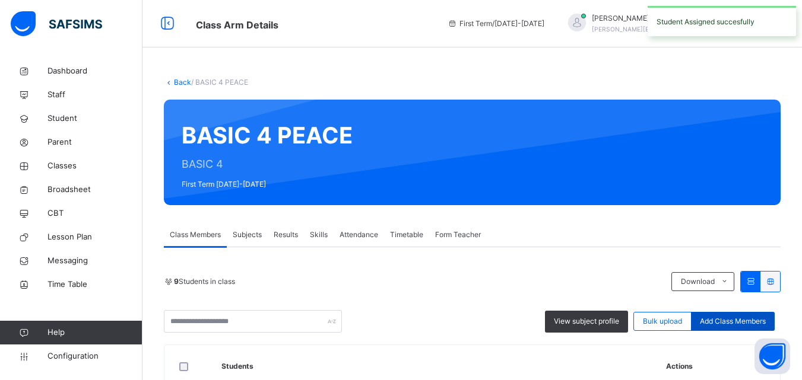
click at [717, 326] on span "Add Class Members" at bounding box center [732, 321] width 66 height 11
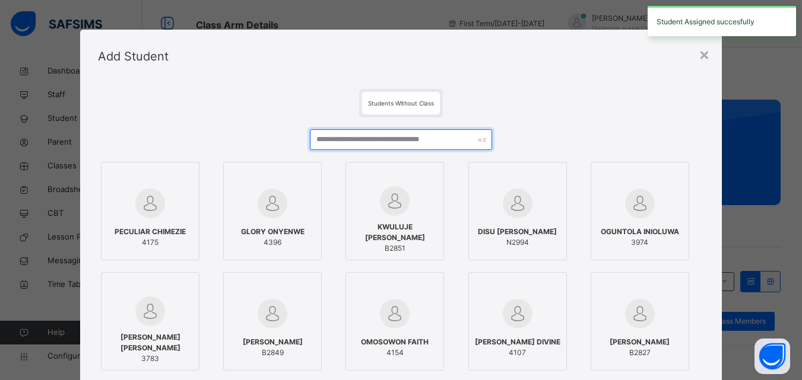
click at [431, 141] on input "text" at bounding box center [401, 139] width 182 height 21
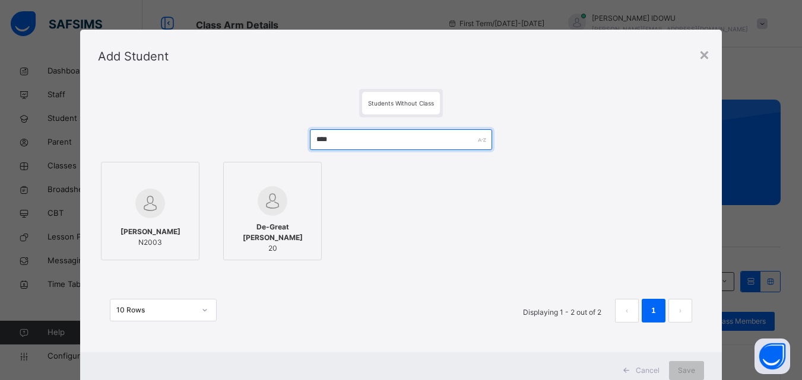
type input "****"
click at [153, 193] on img at bounding box center [150, 204] width 30 height 30
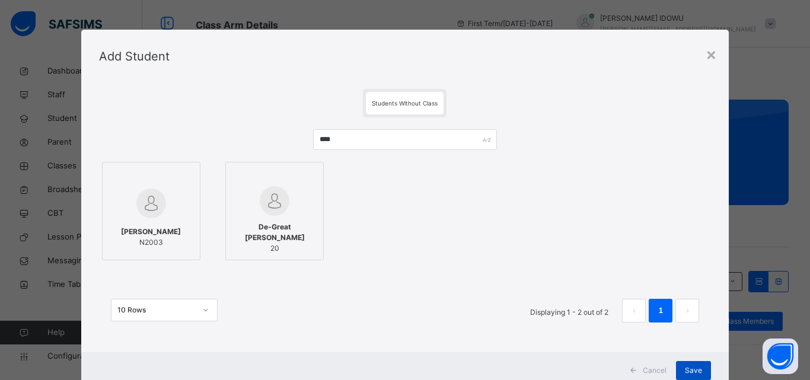
click at [691, 367] on span "Save" at bounding box center [693, 370] width 17 height 11
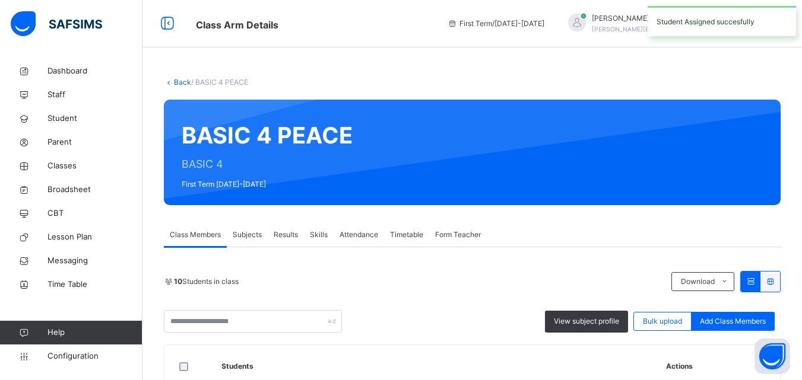
click at [721, 316] on div "Add Class Members" at bounding box center [733, 321] width 84 height 19
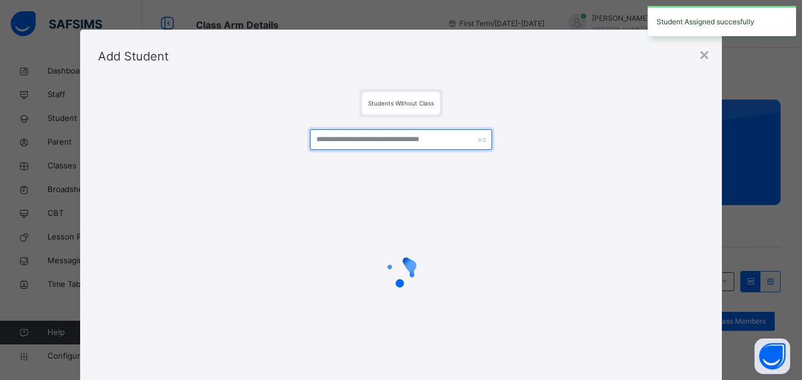
click at [396, 134] on input "text" at bounding box center [401, 139] width 182 height 21
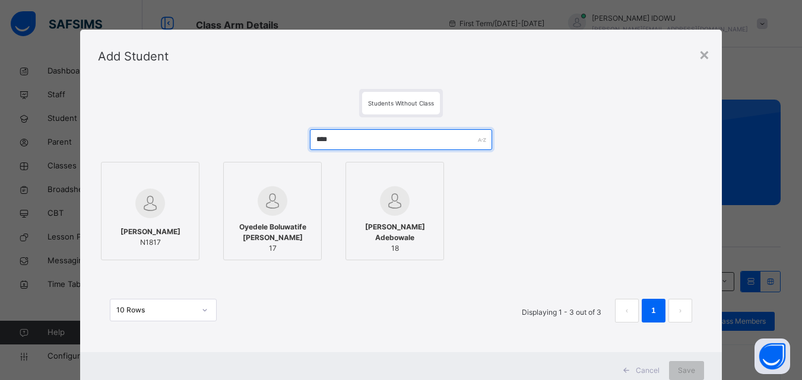
type input "****"
click at [153, 190] on img at bounding box center [150, 204] width 30 height 30
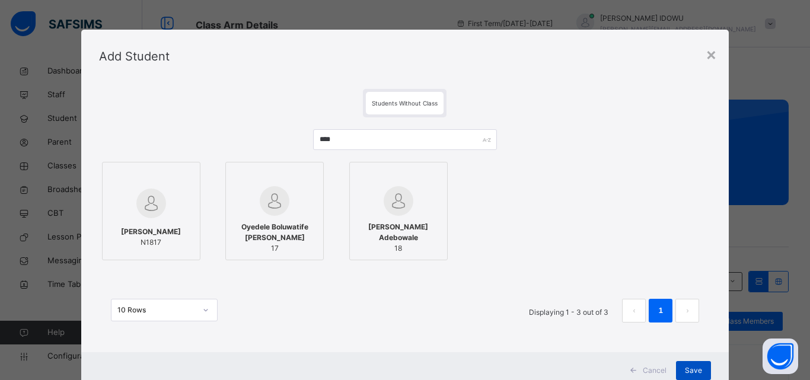
click at [693, 371] on span "Save" at bounding box center [693, 370] width 17 height 11
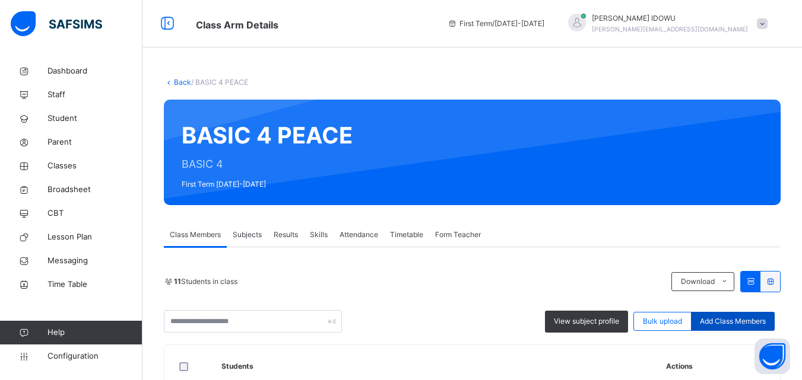
click at [752, 317] on span "Add Class Members" at bounding box center [732, 321] width 66 height 11
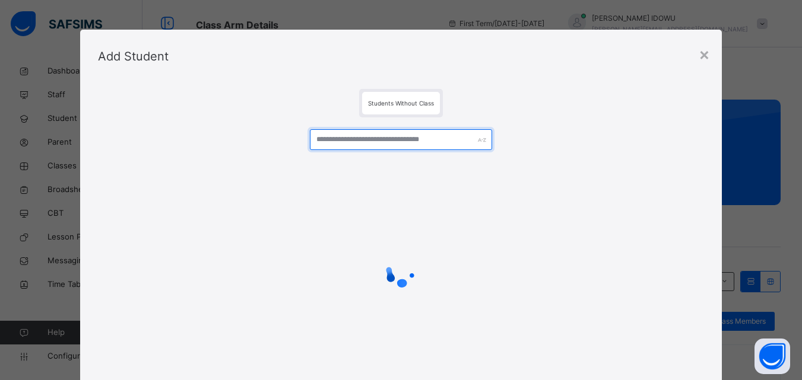
click at [460, 134] on input "text" at bounding box center [401, 139] width 182 height 21
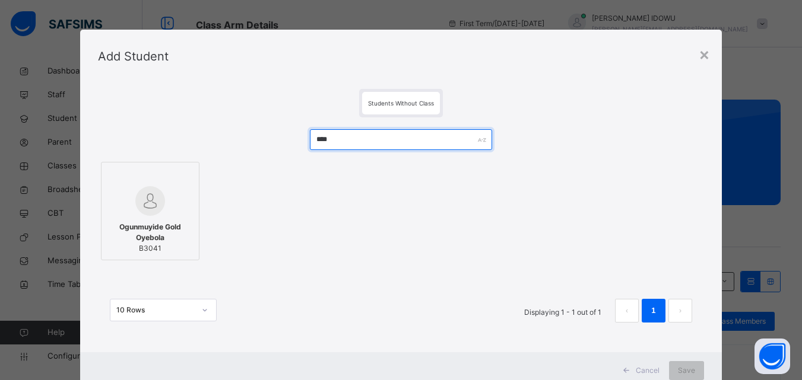
type input "****"
click at [174, 202] on div at bounding box center [149, 201] width 85 height 30
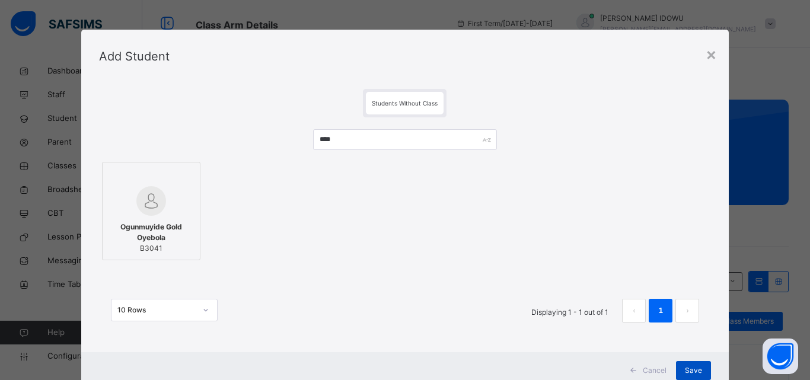
click at [695, 365] on span "Save" at bounding box center [693, 370] width 17 height 11
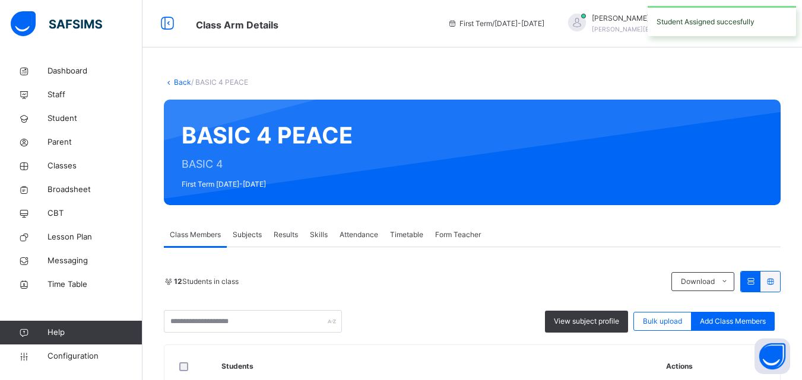
click at [756, 322] on span "Add Class Members" at bounding box center [732, 321] width 66 height 11
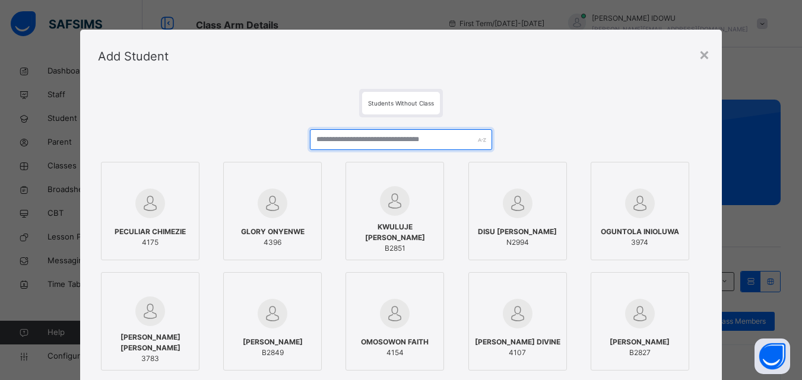
click at [432, 133] on input "text" at bounding box center [401, 139] width 182 height 21
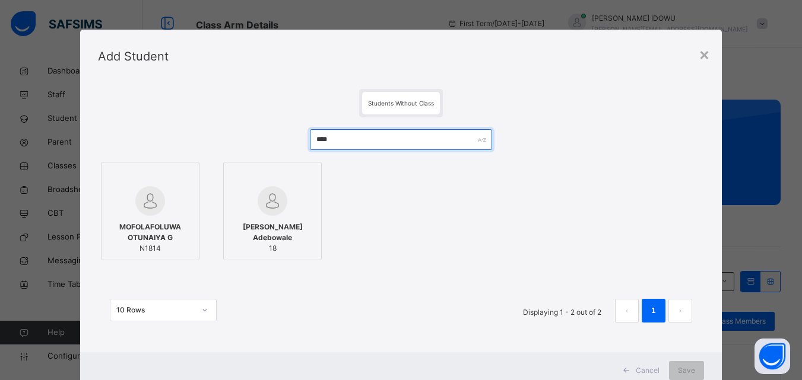
type input "****"
click at [136, 235] on span "MOFOLAFOLUWA OTUNAIYA G" at bounding box center [149, 232] width 85 height 21
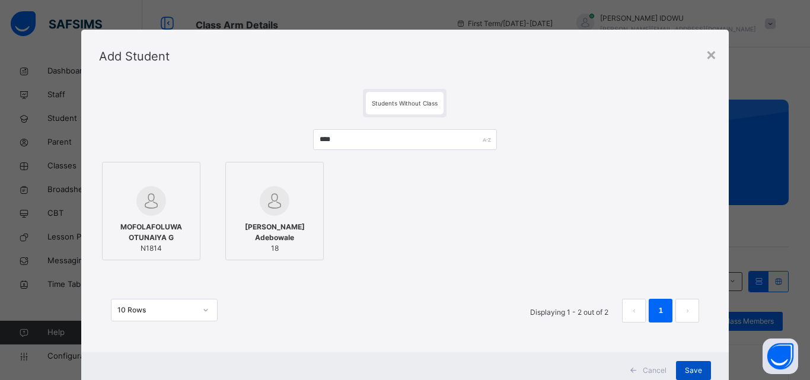
click at [699, 363] on div "Save" at bounding box center [693, 370] width 35 height 19
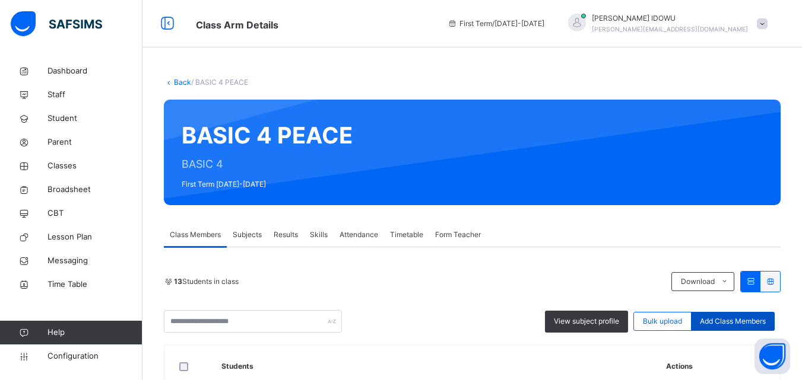
click at [759, 326] on span "Add Class Members" at bounding box center [732, 321] width 66 height 11
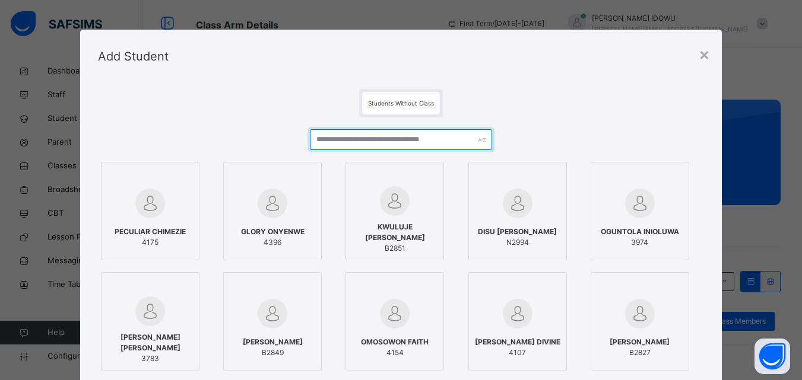
click at [449, 137] on input "text" at bounding box center [401, 139] width 182 height 21
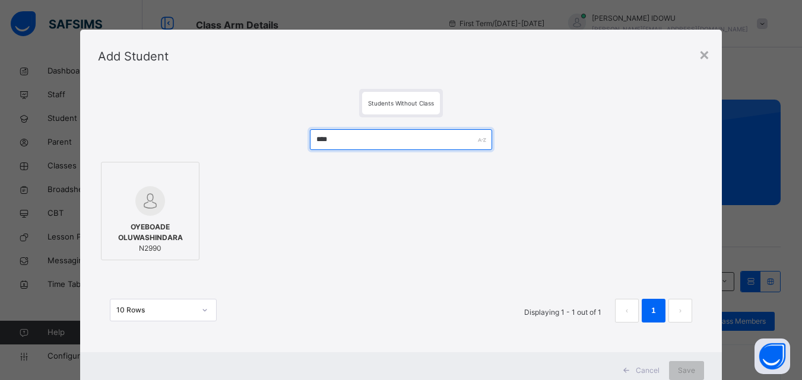
type input "****"
click at [123, 199] on div at bounding box center [149, 201] width 85 height 30
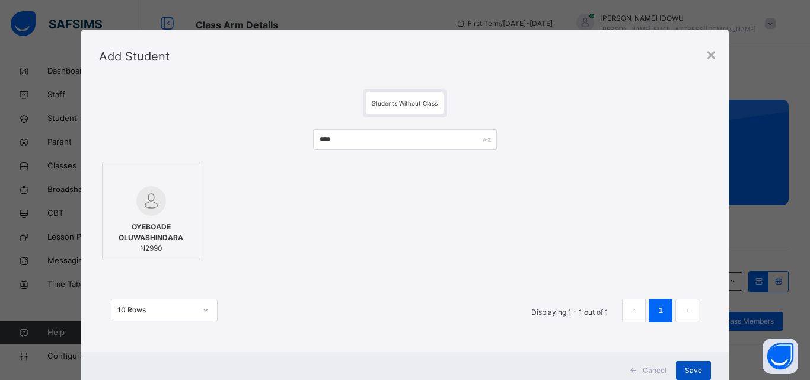
click at [688, 362] on div "Save" at bounding box center [693, 370] width 35 height 19
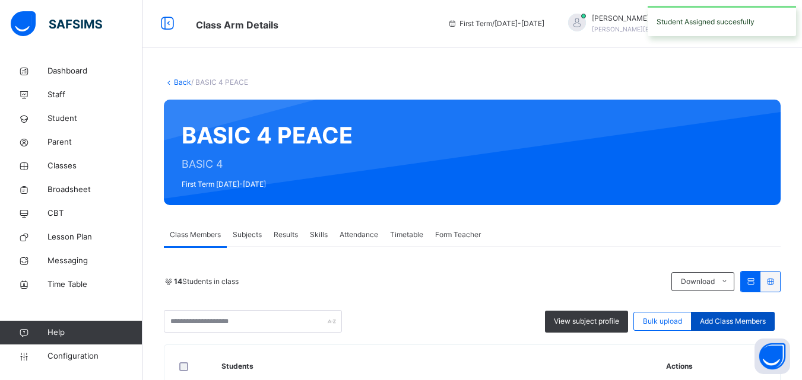
click at [750, 324] on span "Add Class Members" at bounding box center [732, 321] width 66 height 11
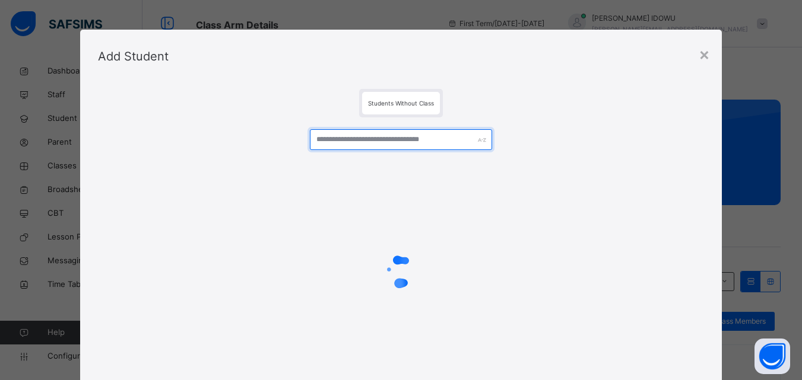
click at [424, 136] on input "text" at bounding box center [401, 139] width 182 height 21
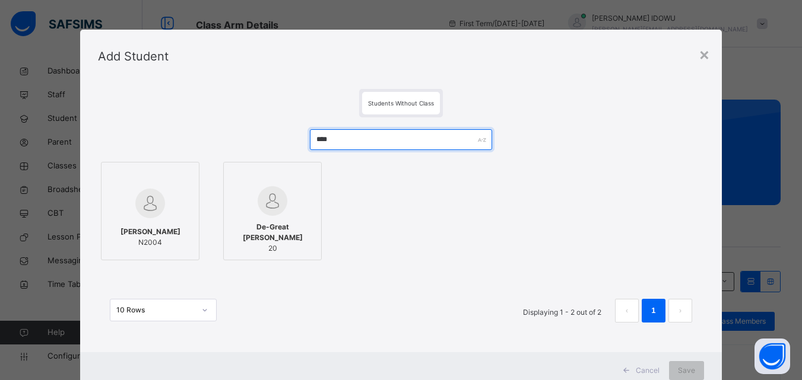
type input "****"
click at [145, 201] on img at bounding box center [150, 204] width 30 height 30
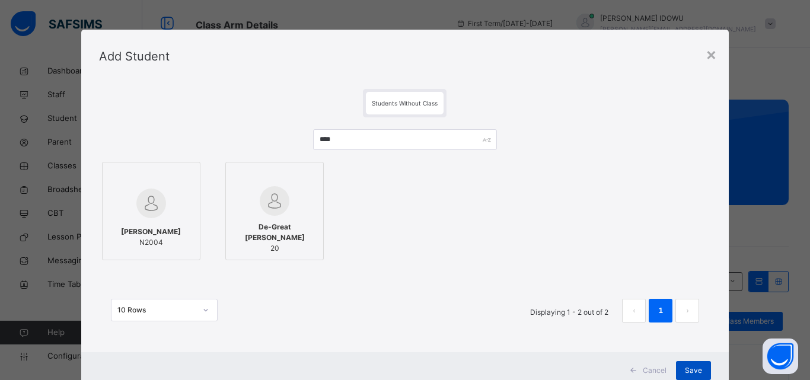
click at [685, 363] on div "Save" at bounding box center [693, 370] width 35 height 19
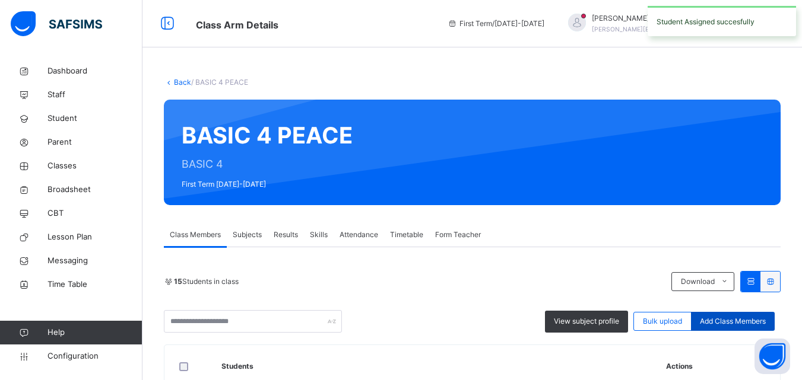
click at [732, 326] on span "Add Class Members" at bounding box center [732, 321] width 66 height 11
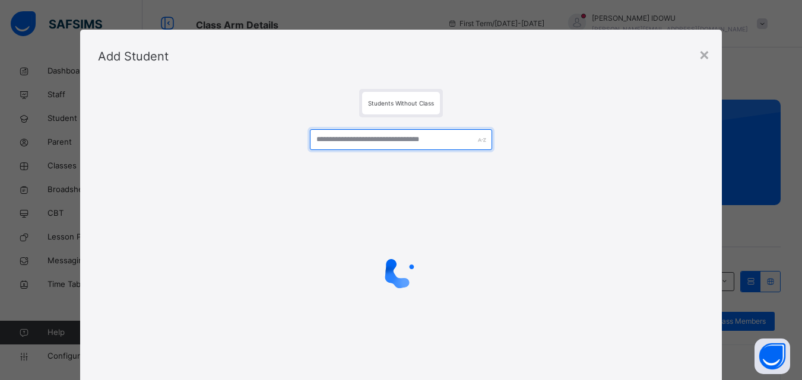
click at [390, 141] on input "text" at bounding box center [401, 139] width 182 height 21
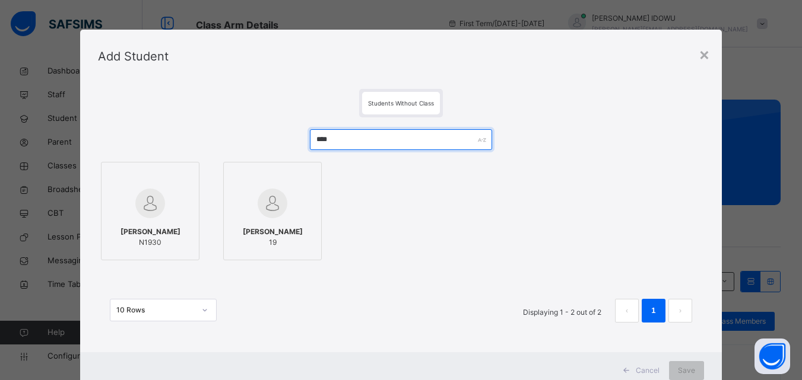
type input "****"
click at [182, 195] on div at bounding box center [149, 203] width 85 height 34
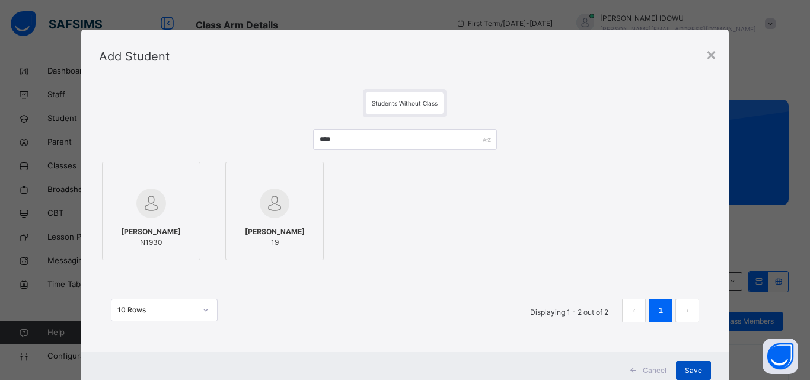
click at [686, 368] on span "Save" at bounding box center [693, 370] width 17 height 11
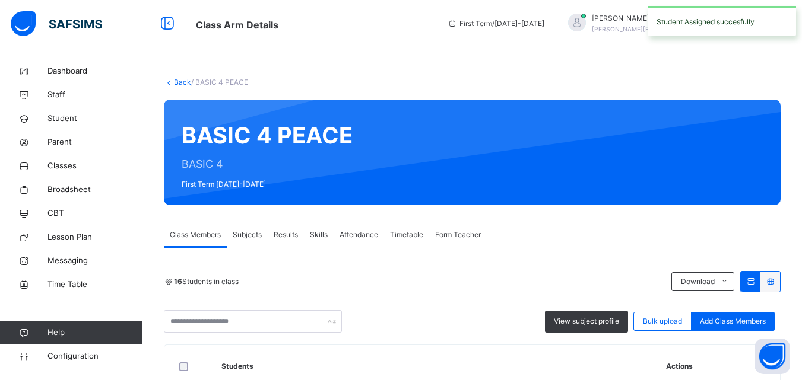
click at [749, 323] on span "Add Class Members" at bounding box center [732, 321] width 66 height 11
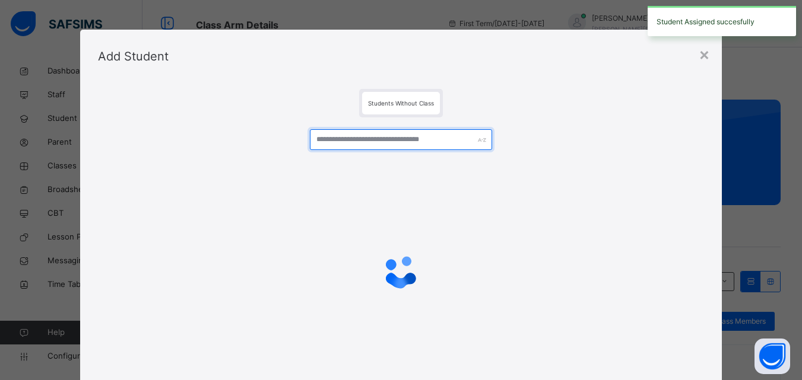
click at [425, 131] on input "text" at bounding box center [401, 139] width 182 height 21
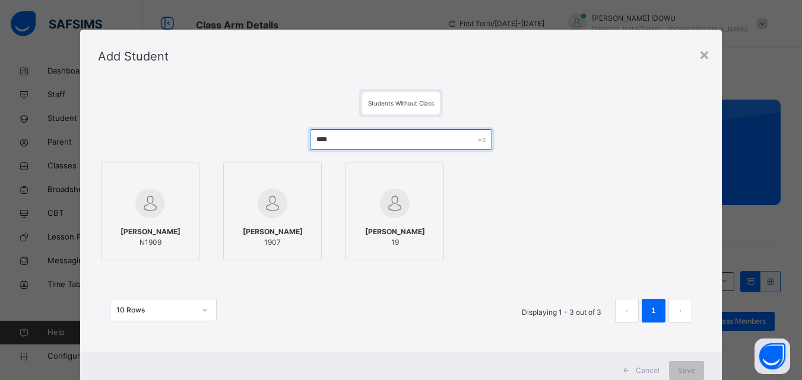
type input "****"
click at [171, 204] on div at bounding box center [149, 203] width 85 height 34
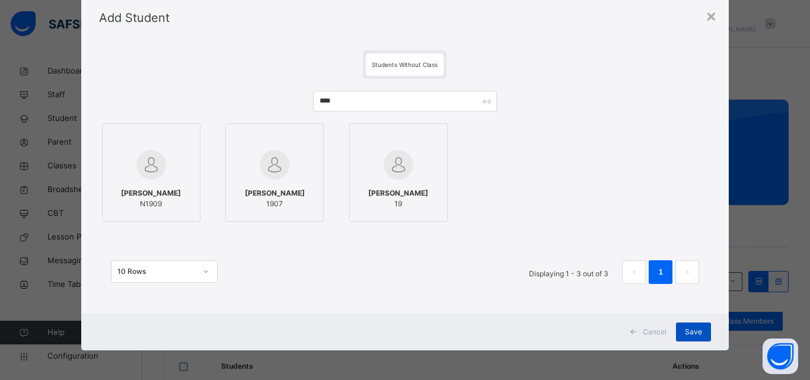
click at [685, 330] on span "Save" at bounding box center [693, 332] width 17 height 11
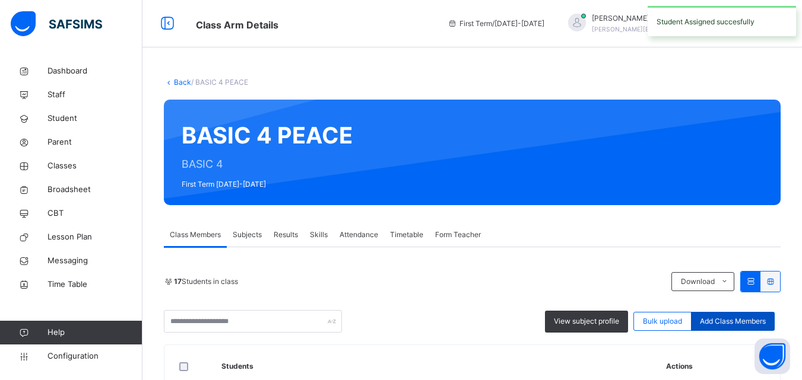
click at [739, 312] on div "Add Class Members" at bounding box center [733, 321] width 84 height 19
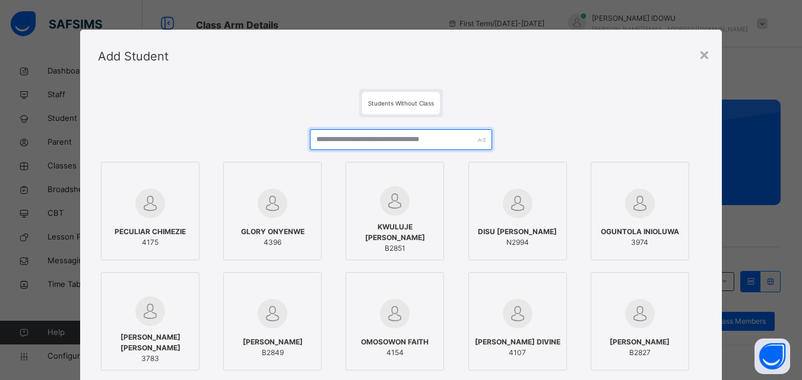
click at [396, 133] on input "text" at bounding box center [401, 139] width 182 height 21
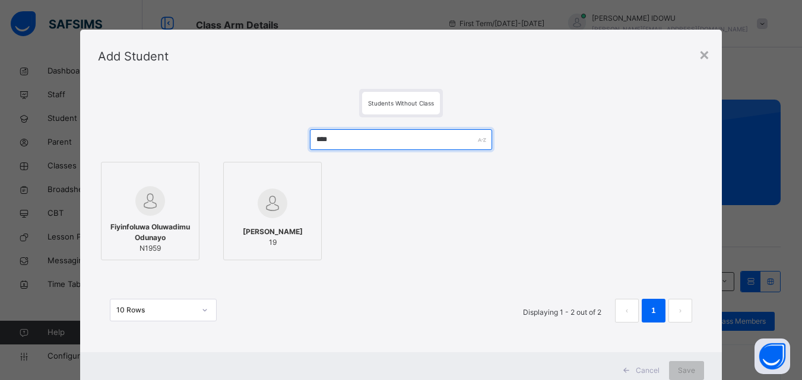
type input "****"
click at [144, 183] on div at bounding box center [149, 177] width 85 height 18
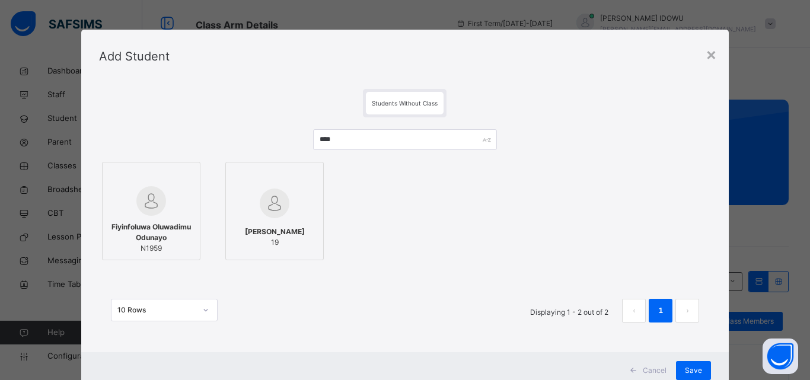
click at [132, 197] on div at bounding box center [151, 201] width 85 height 30
click at [707, 53] on div "×" at bounding box center [711, 54] width 11 height 25
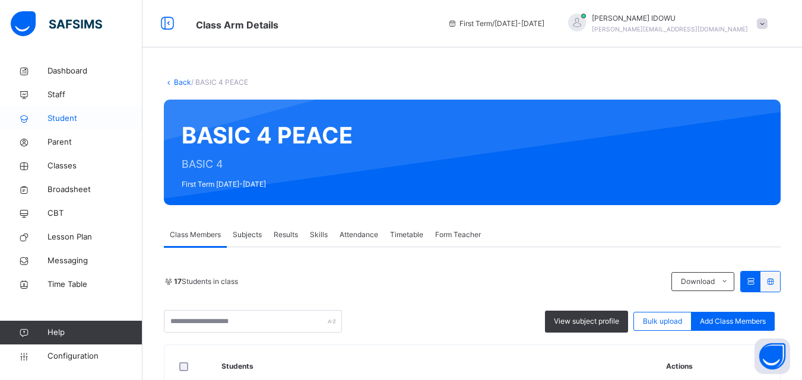
click at [67, 119] on span "Student" at bounding box center [94, 119] width 95 height 12
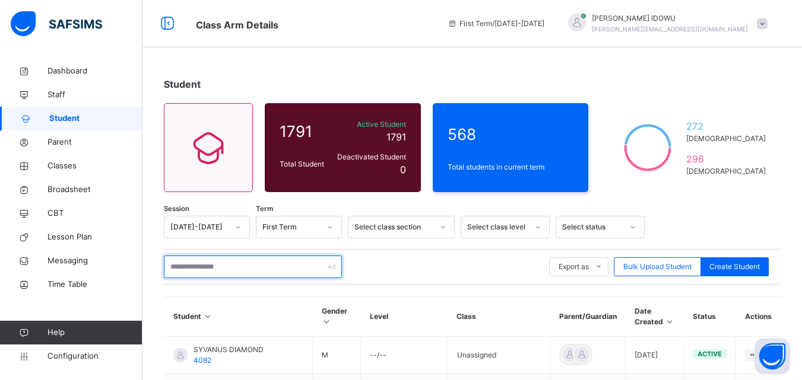
click at [223, 273] on input "text" at bounding box center [253, 267] width 178 height 23
type input "*"
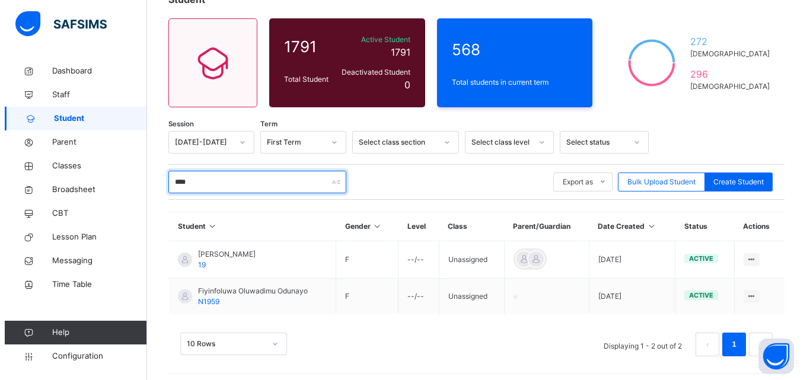
scroll to position [91, 0]
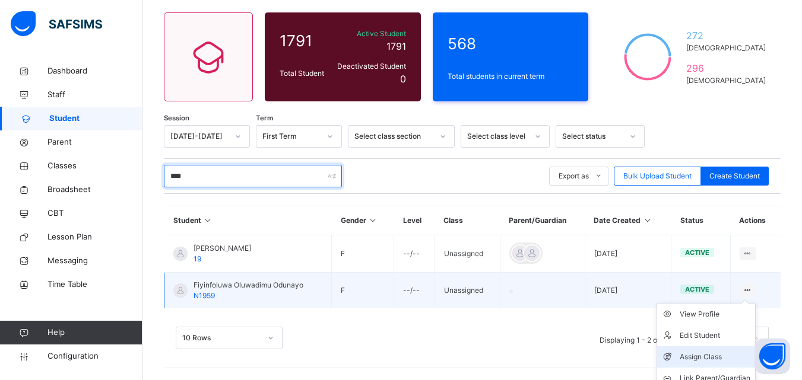
type input "****"
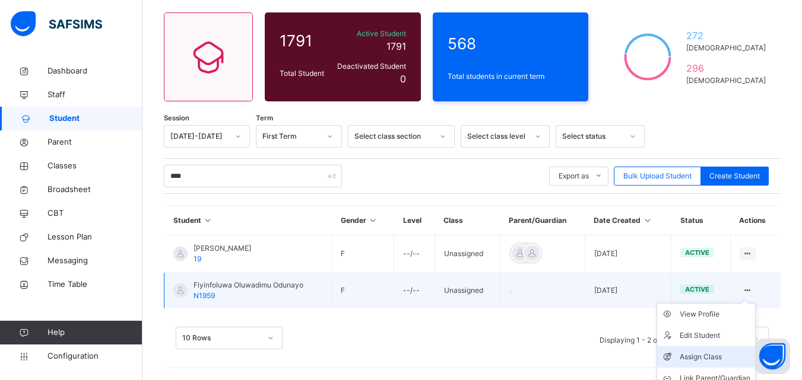
click at [718, 354] on div "Assign Class" at bounding box center [714, 357] width 71 height 12
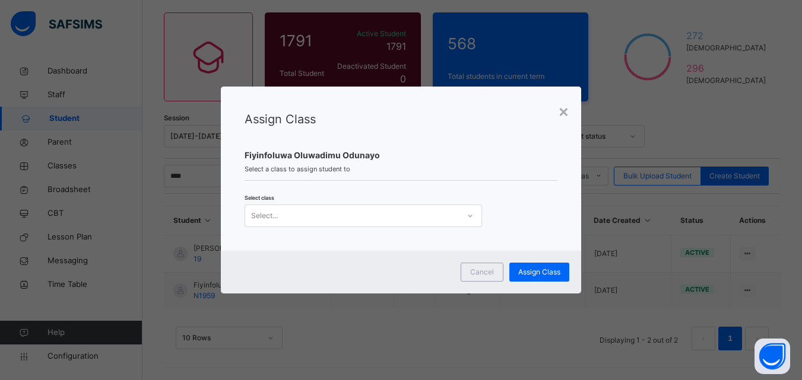
click at [440, 211] on div "Select..." at bounding box center [352, 215] width 214 height 18
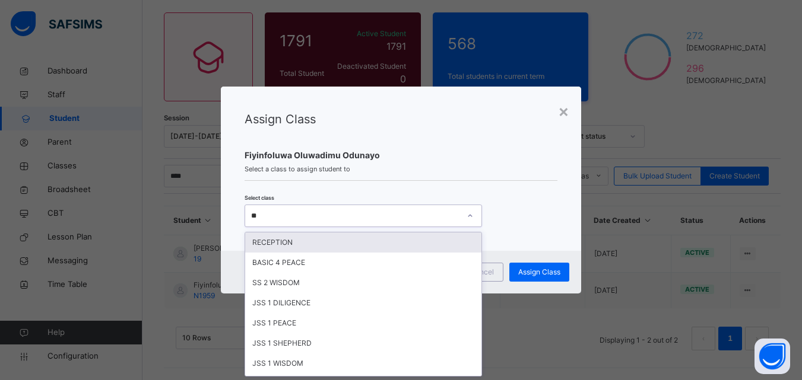
scroll to position [0, 0]
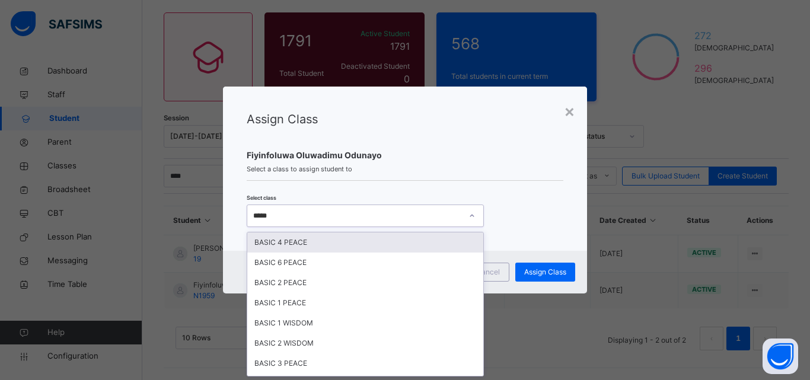
type input "*****"
click at [428, 243] on div "BASIC 4 PEACE" at bounding box center [365, 243] width 236 height 20
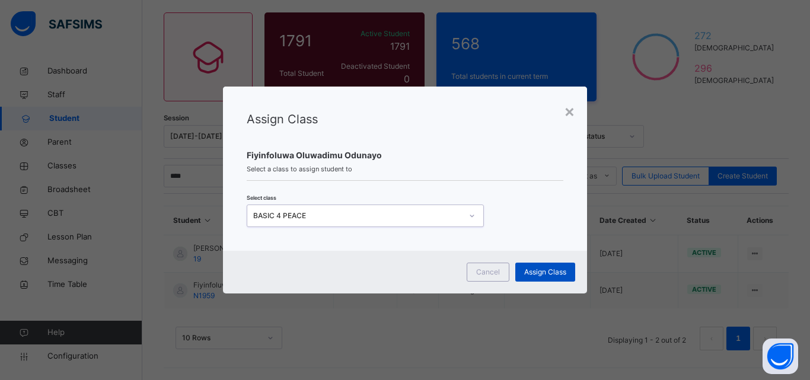
click at [532, 267] on span "Assign Class" at bounding box center [545, 272] width 42 height 11
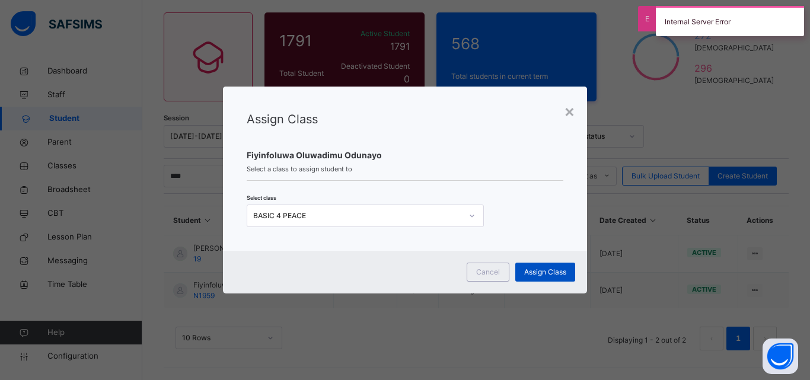
click at [535, 266] on div "Assign Class" at bounding box center [546, 272] width 60 height 19
click at [535, 268] on div "Assign Class" at bounding box center [546, 272] width 60 height 19
click at [536, 268] on div "Assign Class" at bounding box center [546, 272] width 60 height 19
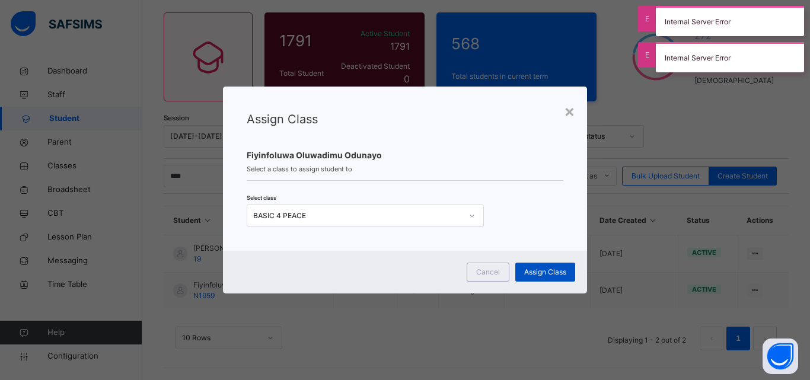
click at [536, 268] on span "Assign Class" at bounding box center [545, 272] width 42 height 11
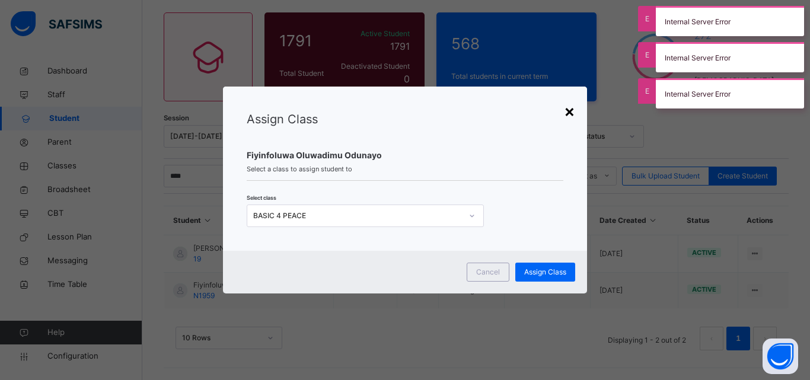
click at [570, 115] on div "×" at bounding box center [569, 110] width 11 height 25
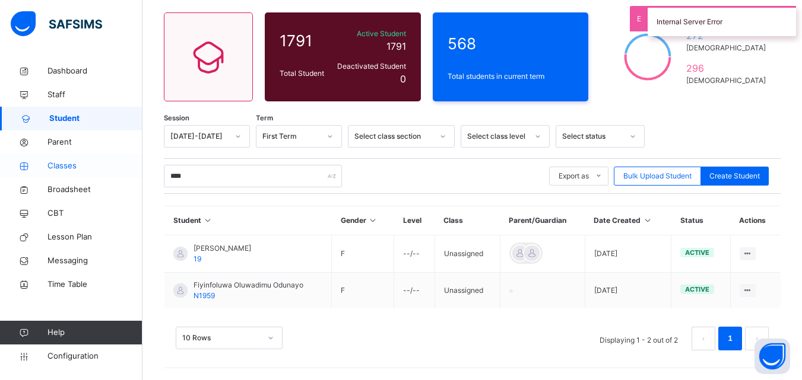
click at [88, 165] on span "Classes" at bounding box center [94, 166] width 95 height 12
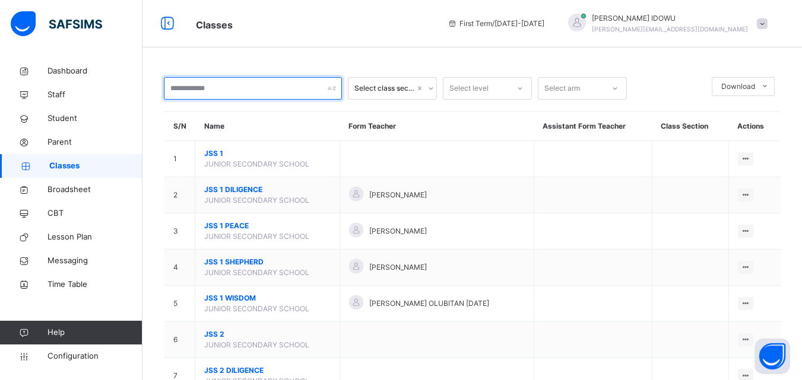
click at [267, 94] on input "text" at bounding box center [253, 88] width 178 height 23
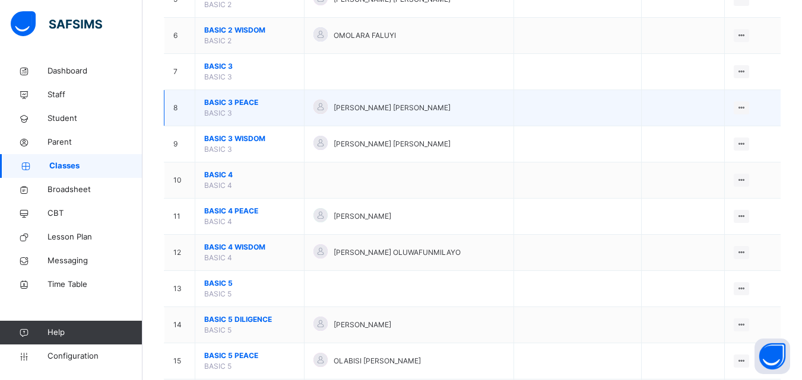
scroll to position [356, 0]
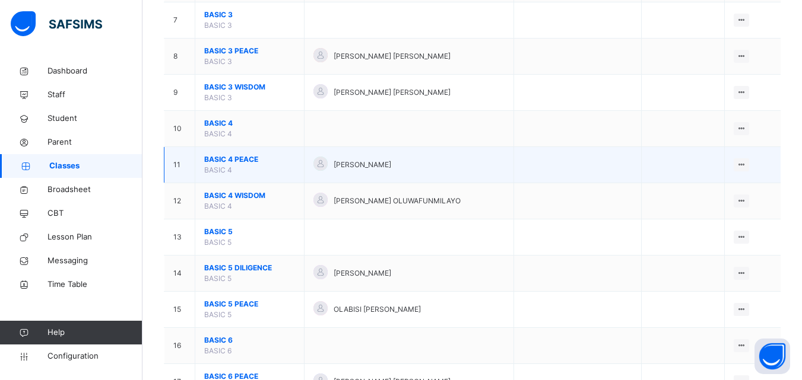
type input "*****"
click at [243, 160] on span "BASIC 4 PEACE" at bounding box center [249, 159] width 91 height 11
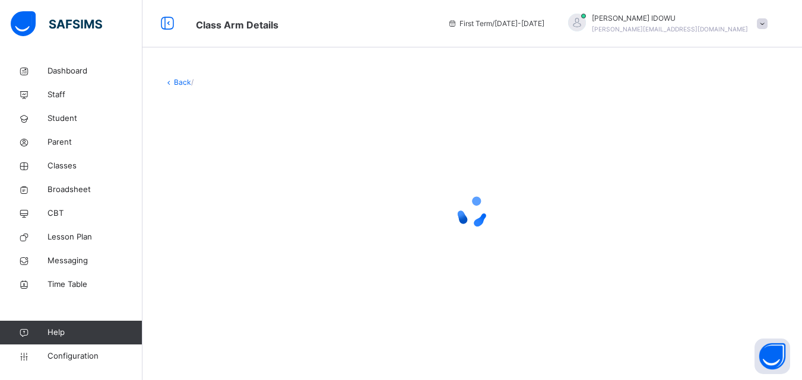
click at [243, 159] on div at bounding box center [472, 212] width 616 height 225
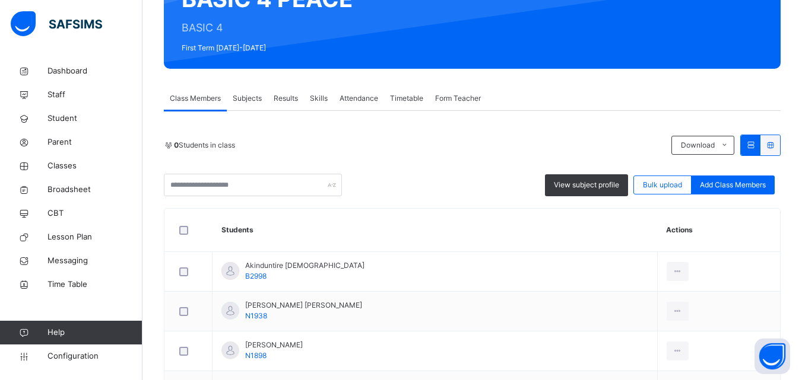
scroll to position [178, 0]
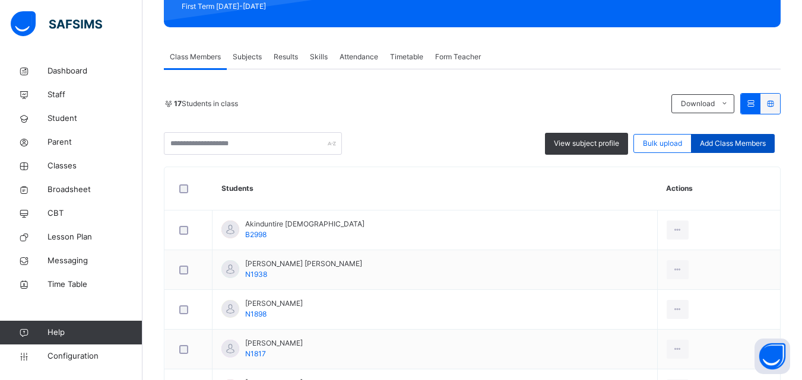
click at [711, 146] on span "Add Class Members" at bounding box center [732, 143] width 66 height 11
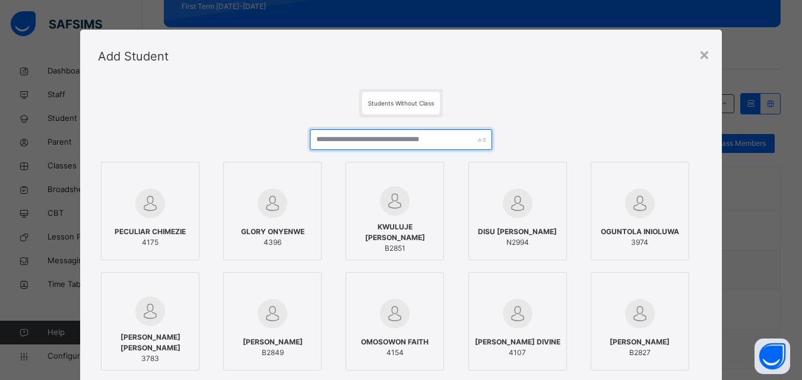
click at [440, 143] on input "text" at bounding box center [401, 139] width 182 height 21
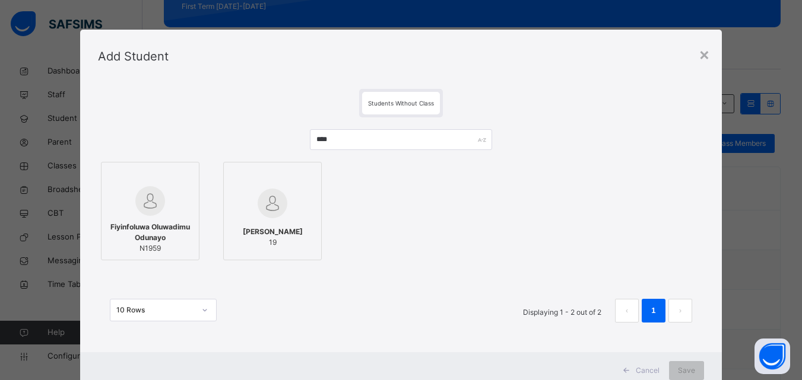
drag, startPoint x: 140, startPoint y: 200, endPoint x: 396, endPoint y: 247, distance: 260.7
click at [139, 200] on img at bounding box center [150, 201] width 30 height 30
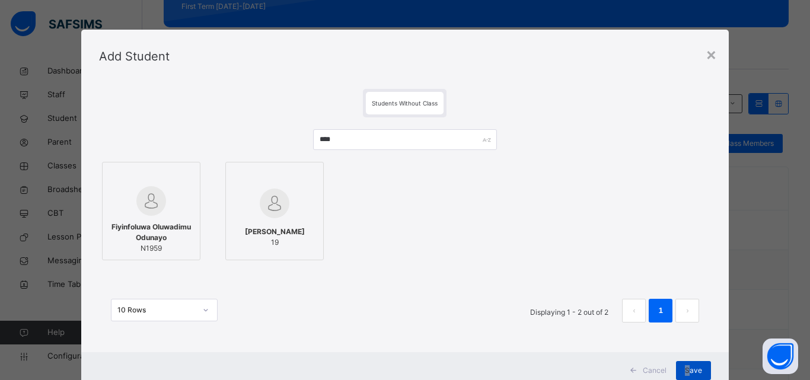
click at [688, 367] on span "Save" at bounding box center [693, 370] width 17 height 11
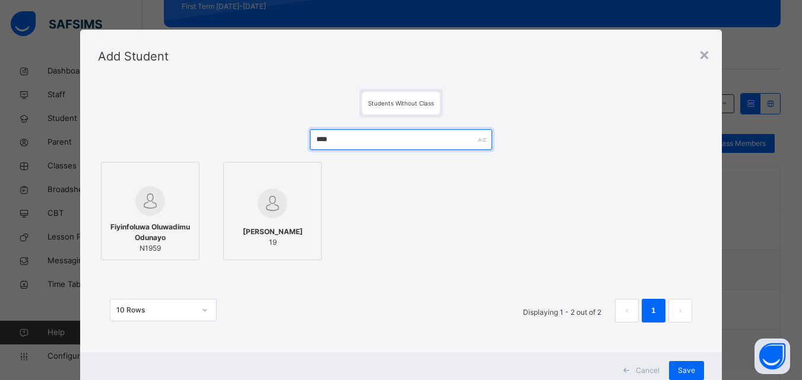
drag, startPoint x: 442, startPoint y: 133, endPoint x: 423, endPoint y: 183, distance: 52.8
click at [442, 137] on input "****" at bounding box center [401, 139] width 182 height 21
type input "*"
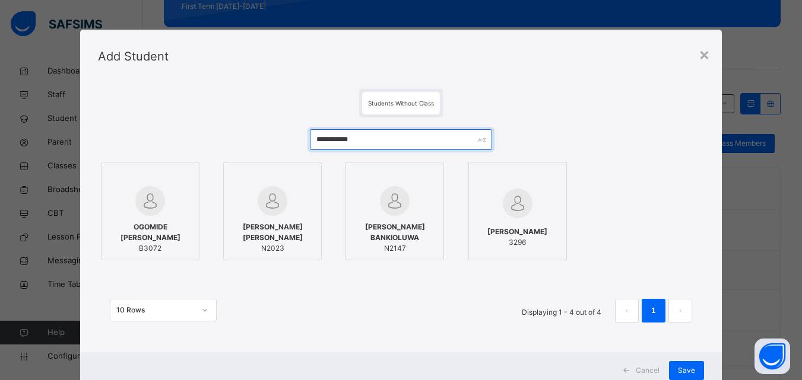
type input "**********"
click at [155, 229] on span "OGOMIDE OJO ENOCH" at bounding box center [149, 232] width 85 height 21
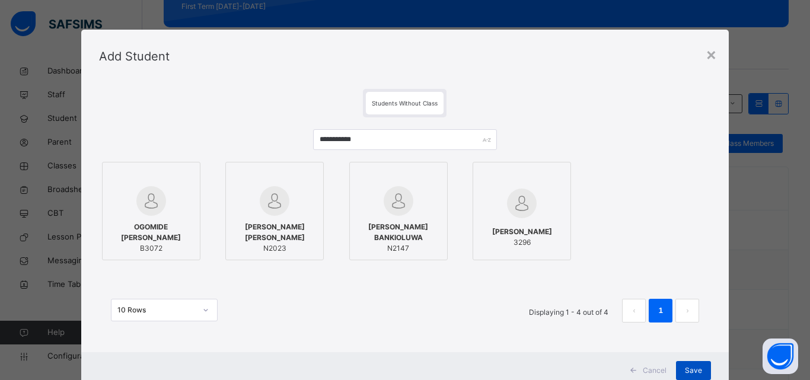
click at [700, 369] on div "Save" at bounding box center [693, 370] width 35 height 19
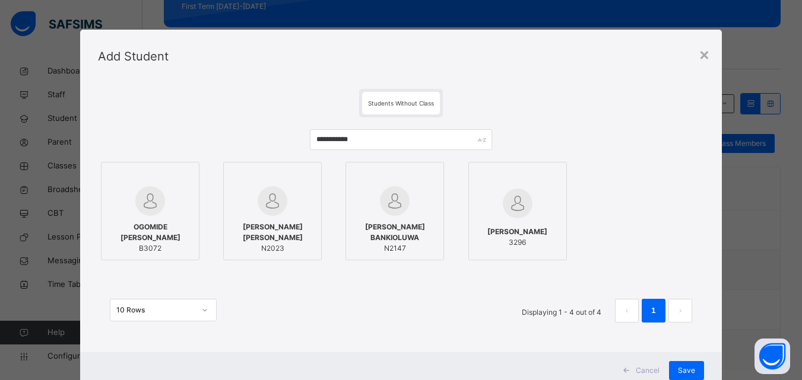
click at [670, 145] on div "**********" at bounding box center [401, 231] width 606 height 229
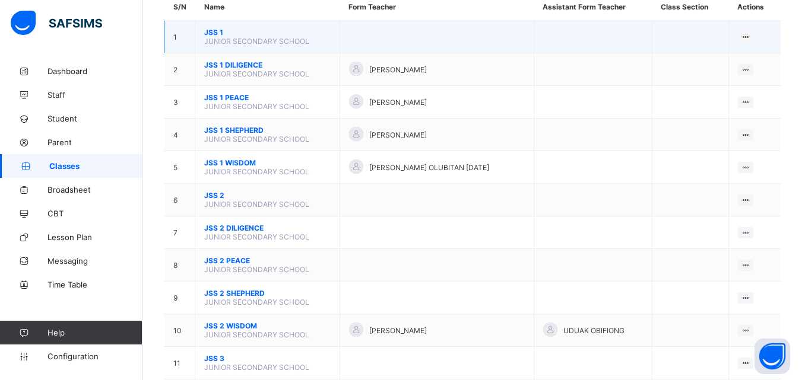
scroll to position [59, 0]
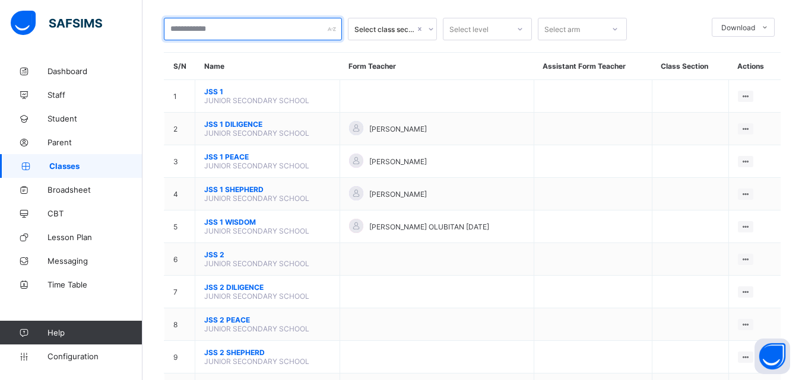
click at [328, 27] on div at bounding box center [253, 29] width 178 height 23
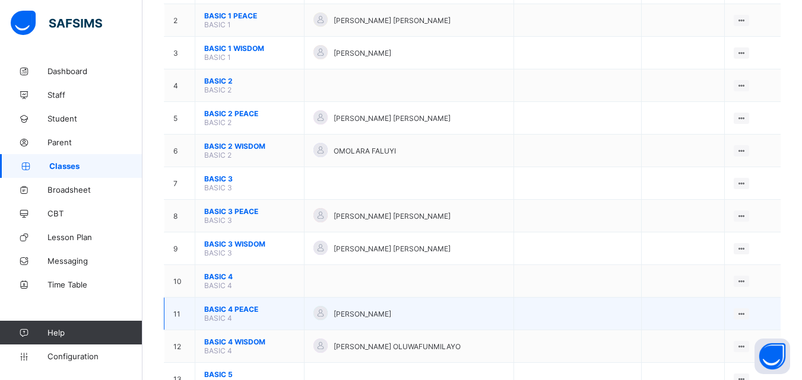
scroll to position [178, 0]
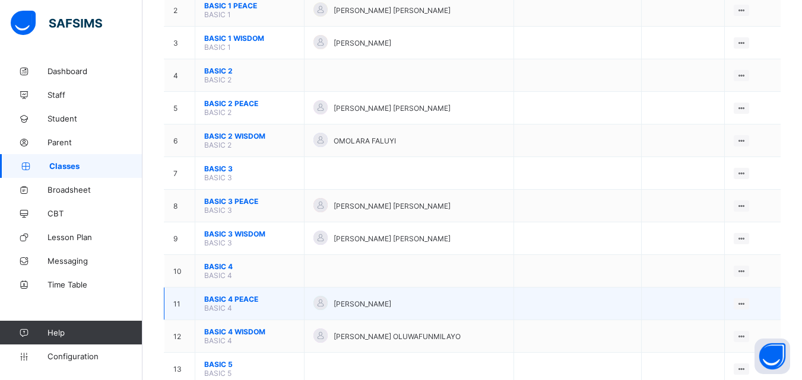
type input "*****"
click at [217, 303] on span "BASIC 4 PEACE" at bounding box center [249, 299] width 91 height 9
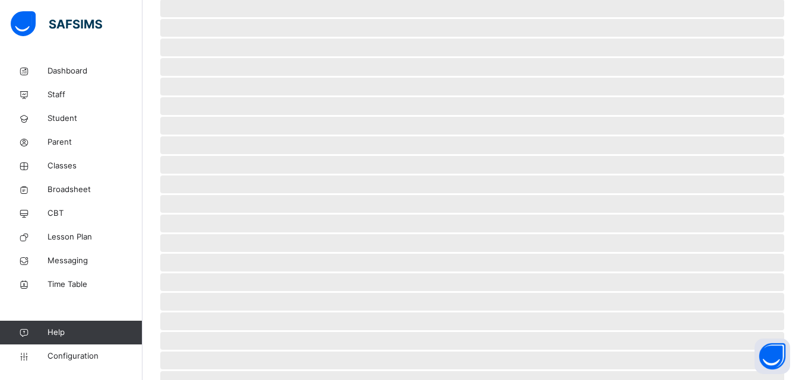
click at [217, 313] on span "‌" at bounding box center [472, 322] width 624 height 18
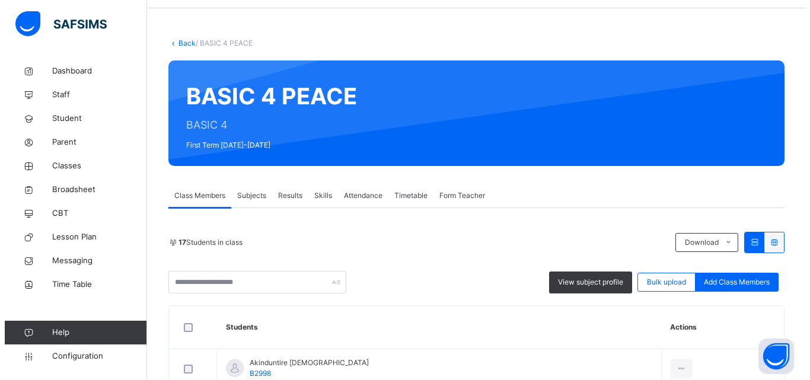
scroll to position [59, 0]
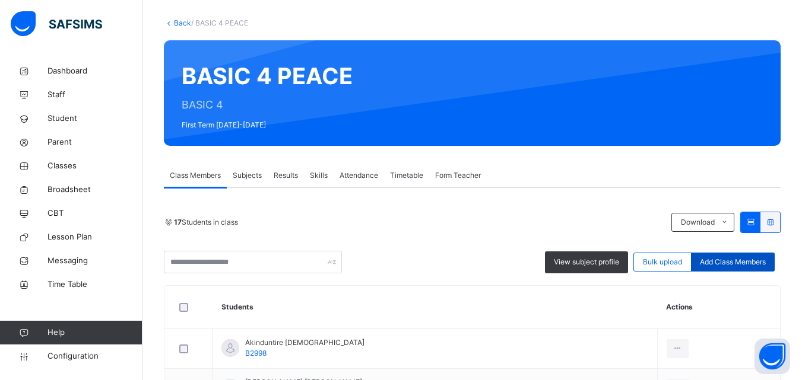
click at [742, 256] on div "Add Class Members" at bounding box center [733, 262] width 84 height 19
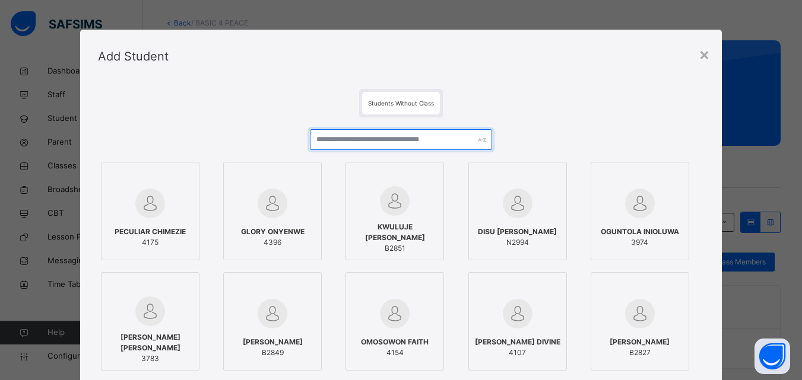
click at [459, 145] on input "text" at bounding box center [401, 139] width 182 height 21
type input "*"
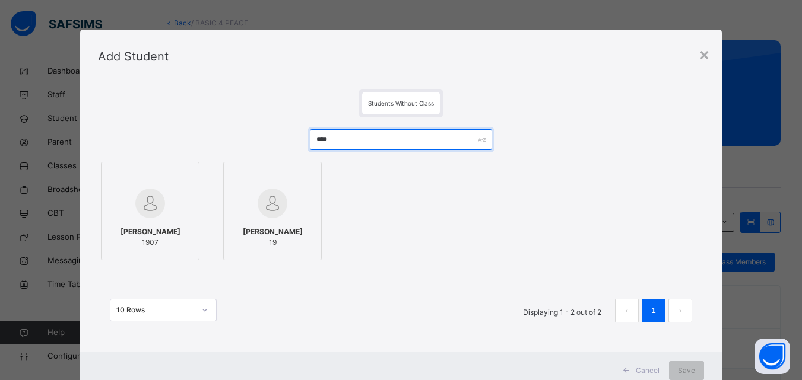
type input "****"
click at [167, 213] on div at bounding box center [149, 203] width 85 height 34
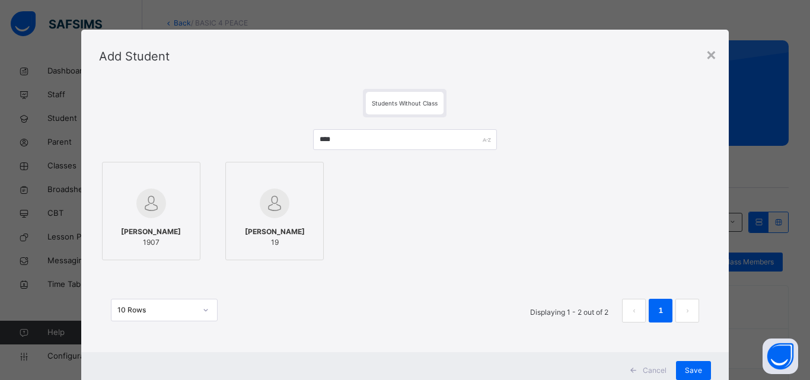
click at [149, 221] on div "DANIEL OYEWALE AYOMIKUN 1907" at bounding box center [151, 237] width 85 height 33
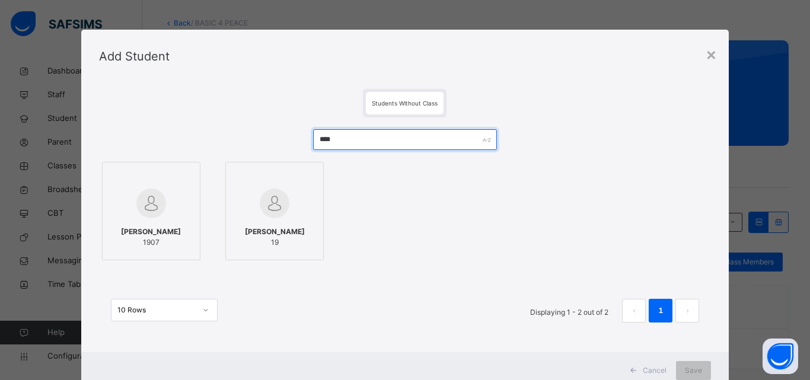
click at [458, 136] on input "****" at bounding box center [405, 139] width 184 height 21
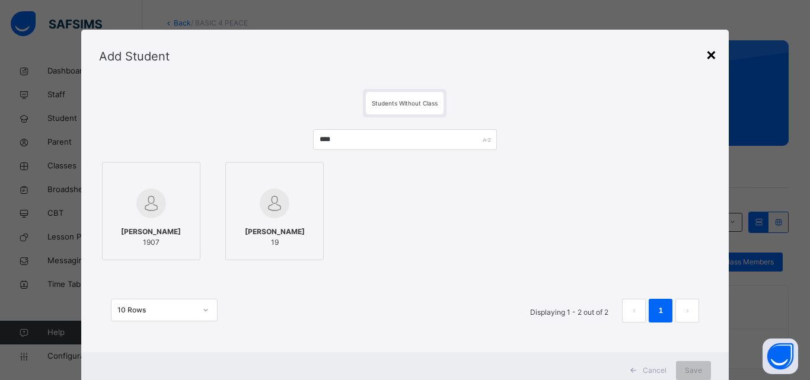
click at [708, 55] on div "×" at bounding box center [711, 54] width 11 height 25
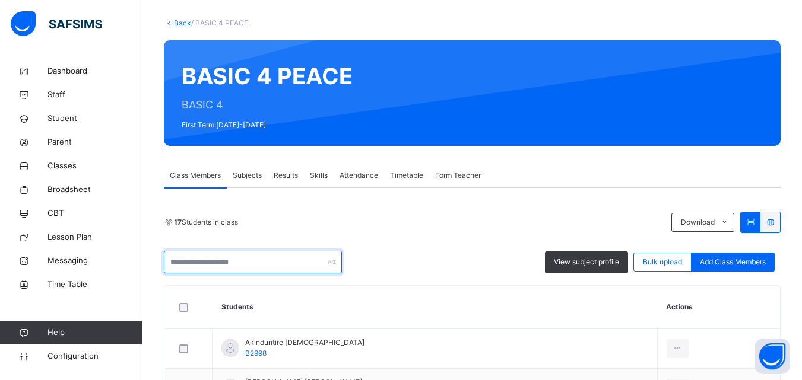
drag, startPoint x: 200, startPoint y: 256, endPoint x: 194, endPoint y: 259, distance: 6.4
click at [195, 258] on input "text" at bounding box center [253, 262] width 178 height 23
type input "*"
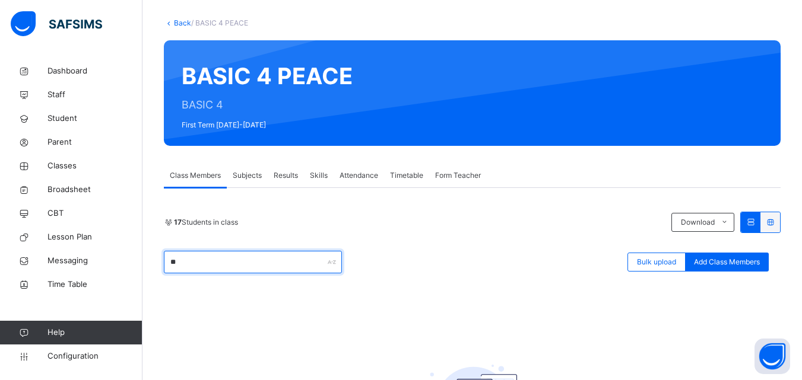
type input "*"
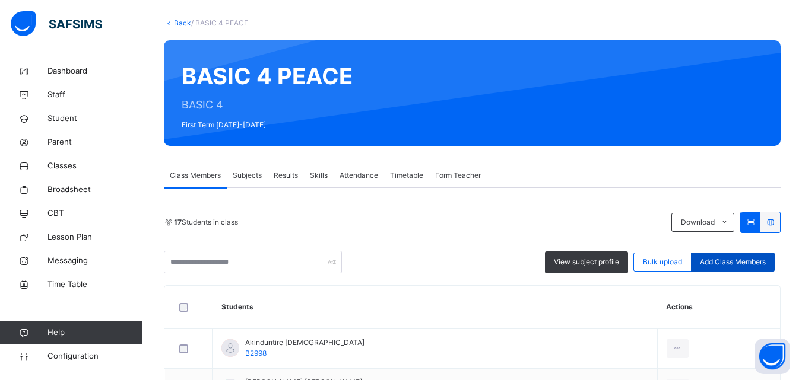
click at [750, 256] on div "Add Class Members" at bounding box center [733, 262] width 84 height 19
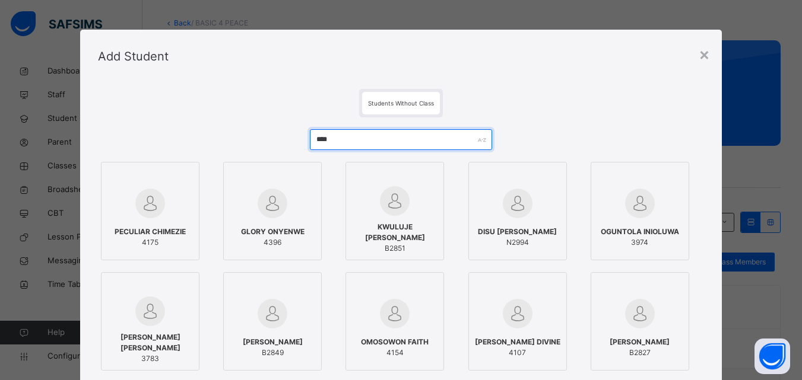
click at [466, 145] on input "****" at bounding box center [401, 139] width 182 height 21
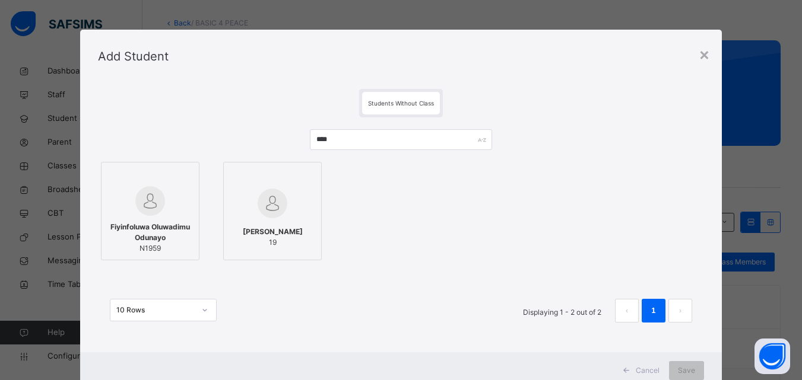
click at [180, 206] on div at bounding box center [149, 201] width 85 height 30
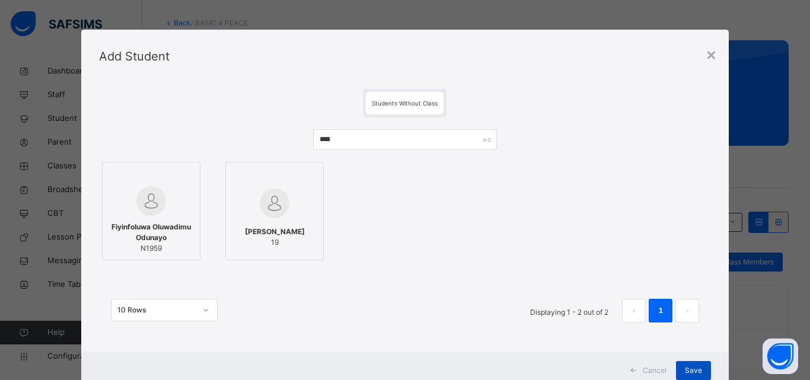
click at [680, 367] on div "Save" at bounding box center [693, 370] width 35 height 19
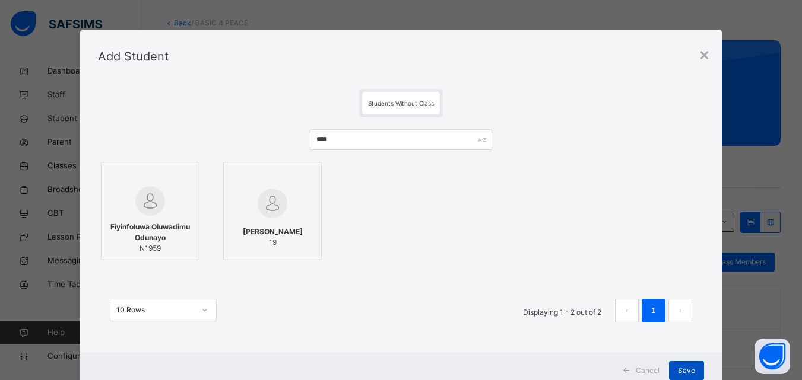
click at [694, 369] on span "Save" at bounding box center [686, 370] width 17 height 11
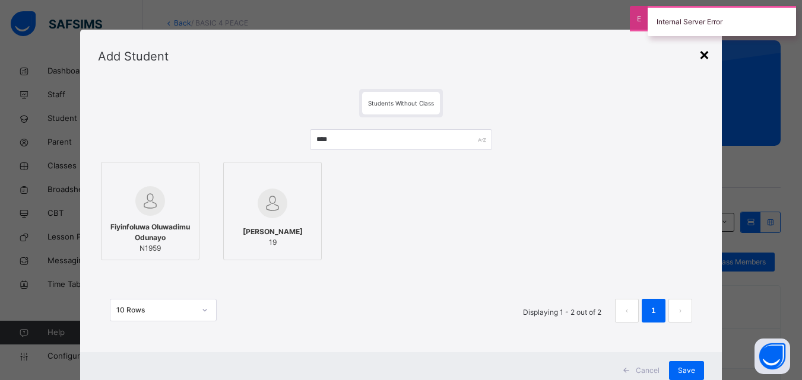
click at [704, 58] on div "×" at bounding box center [703, 54] width 11 height 25
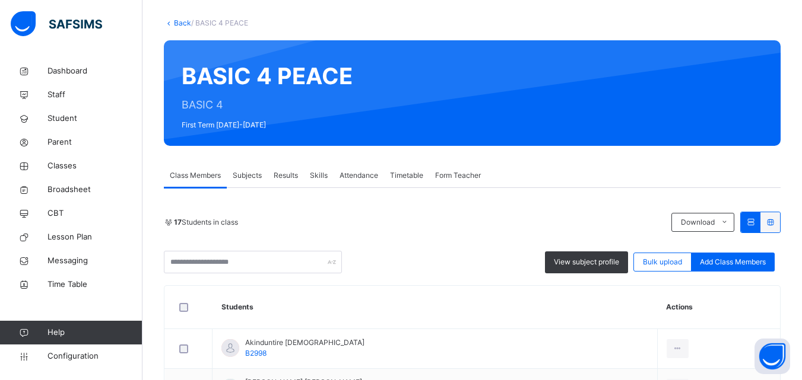
click at [723, 259] on span "Add Class Members" at bounding box center [732, 262] width 66 height 11
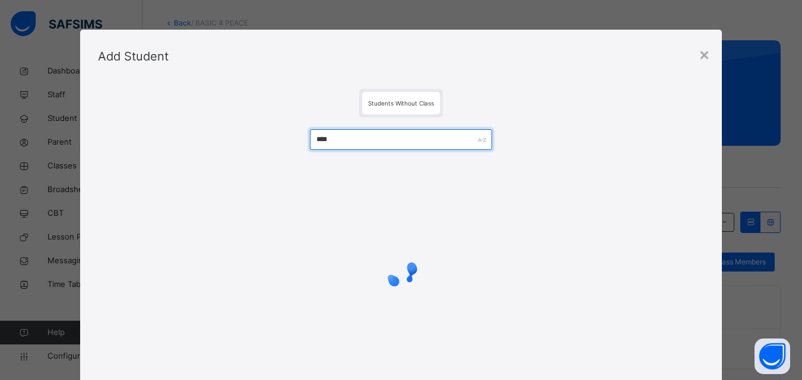
click at [482, 141] on div "****" at bounding box center [401, 139] width 182 height 21
type input "*"
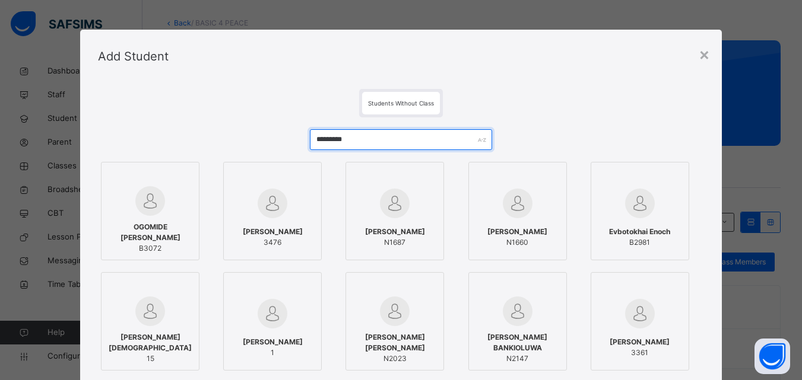
type input "*********"
click at [161, 182] on div at bounding box center [149, 177] width 85 height 18
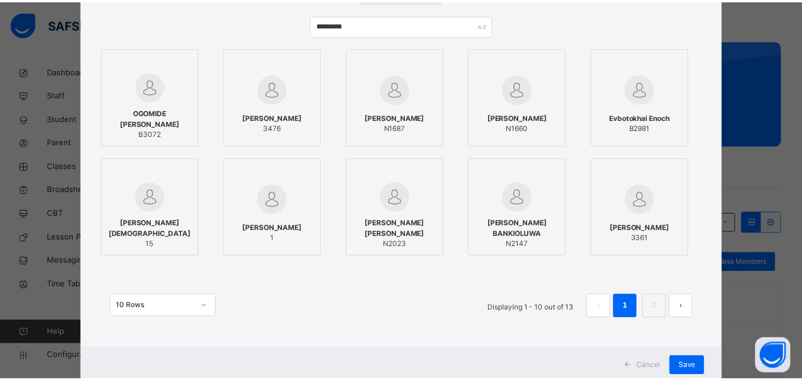
scroll to position [149, 0]
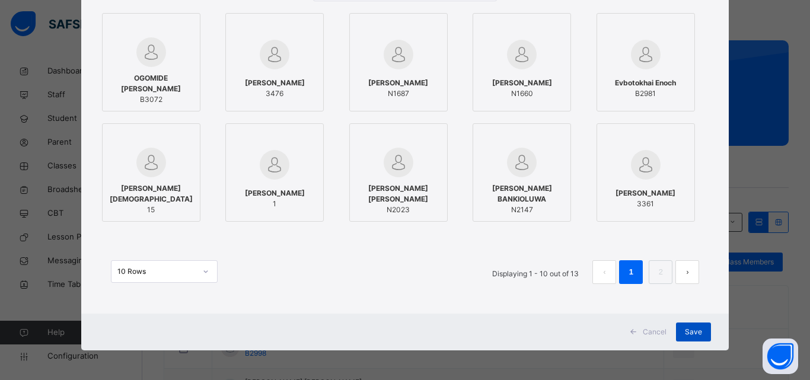
click at [680, 335] on div "Save" at bounding box center [693, 332] width 35 height 19
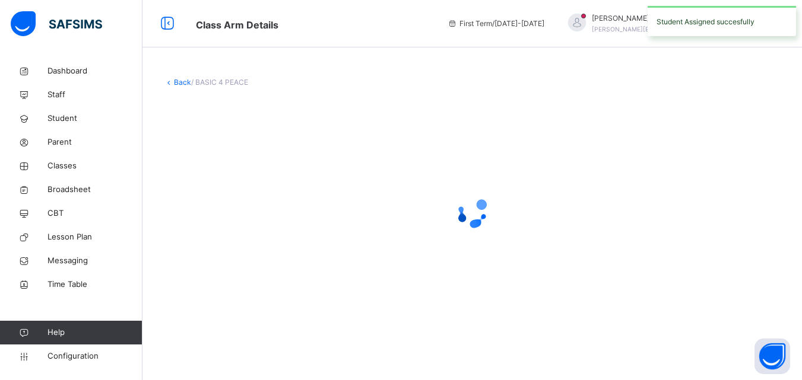
scroll to position [0, 0]
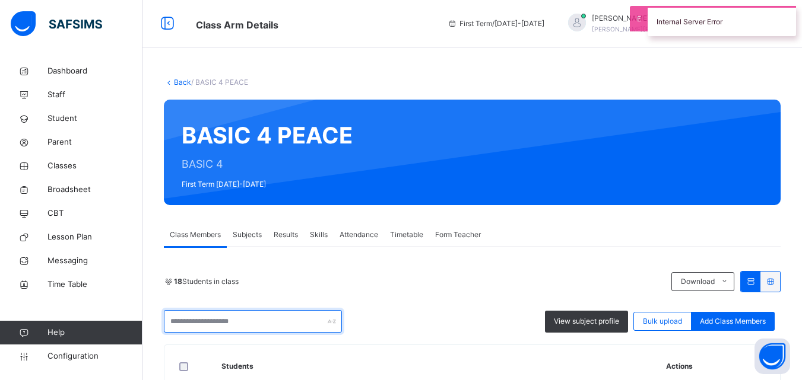
click at [205, 325] on input "text" at bounding box center [253, 321] width 178 height 23
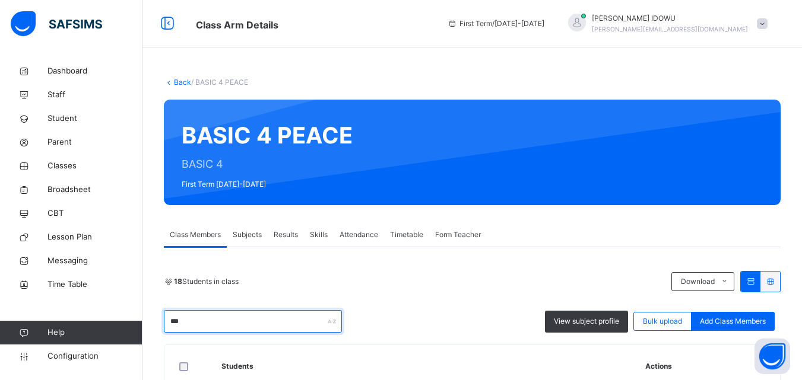
scroll to position [113, 0]
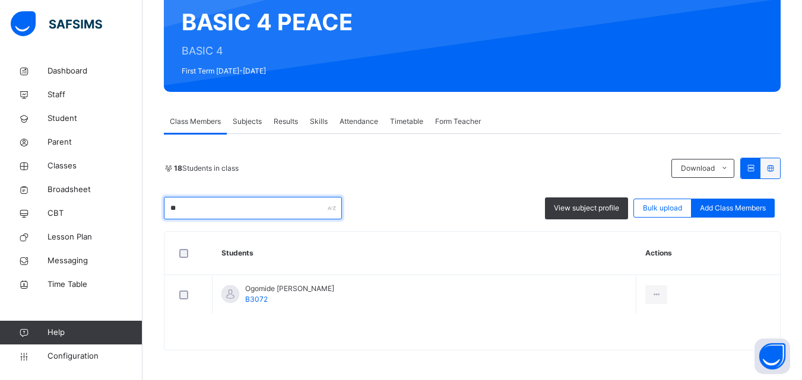
type input "*"
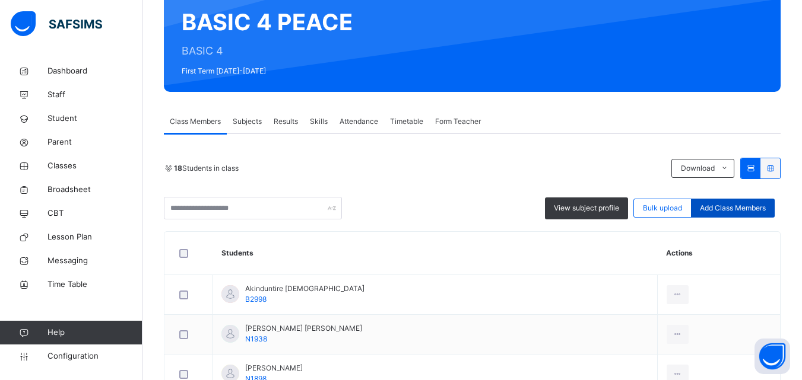
click at [758, 205] on span "Add Class Members" at bounding box center [732, 208] width 66 height 11
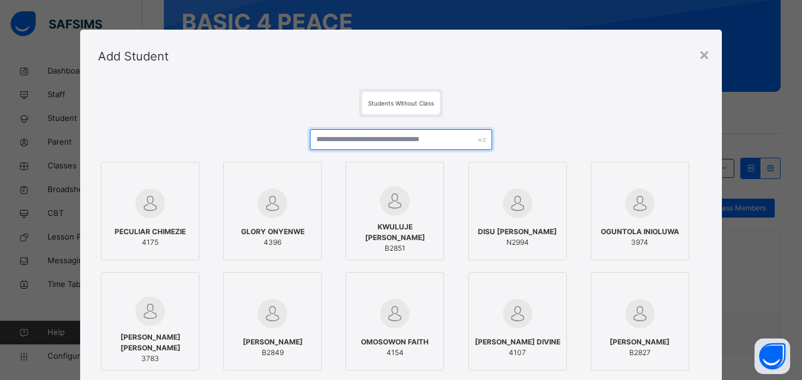
click at [475, 147] on input "text" at bounding box center [401, 139] width 182 height 21
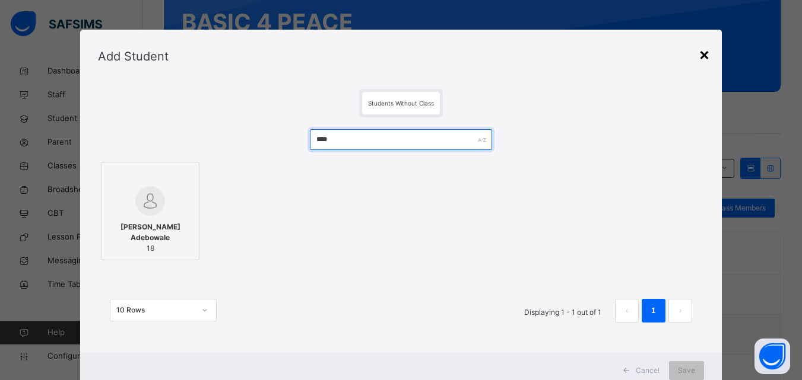
type input "****"
click at [699, 46] on div "×" at bounding box center [703, 54] width 11 height 25
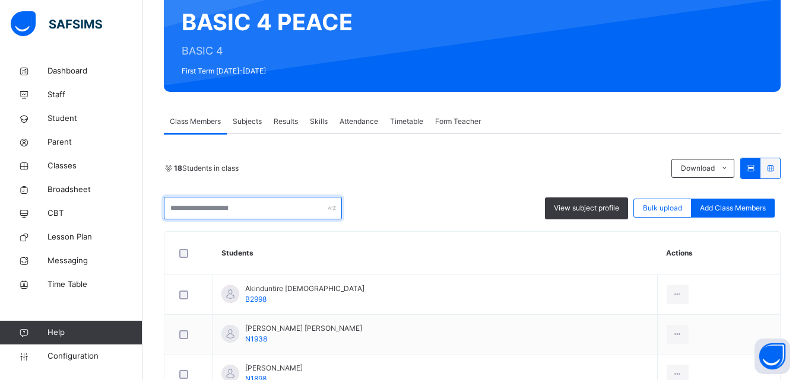
drag, startPoint x: 295, startPoint y: 210, endPoint x: 290, endPoint y: 214, distance: 6.3
click at [295, 210] on input "text" at bounding box center [253, 208] width 178 height 23
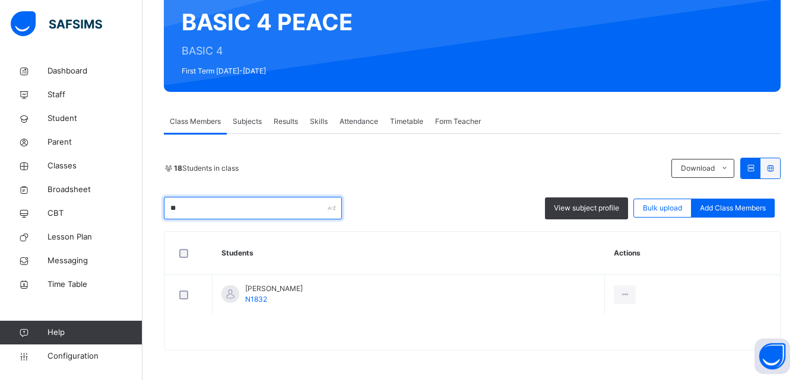
type input "*"
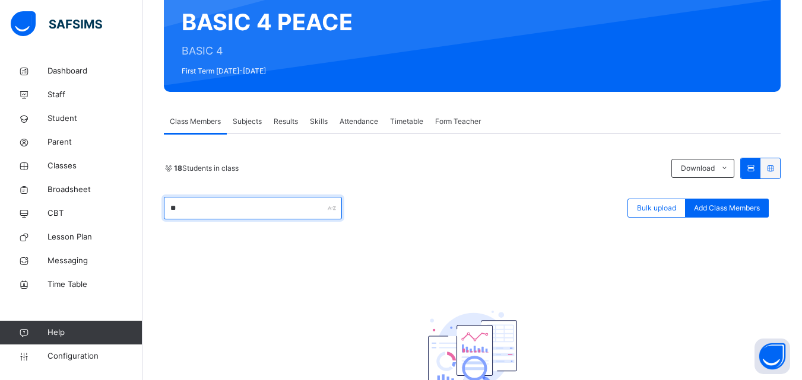
type input "*"
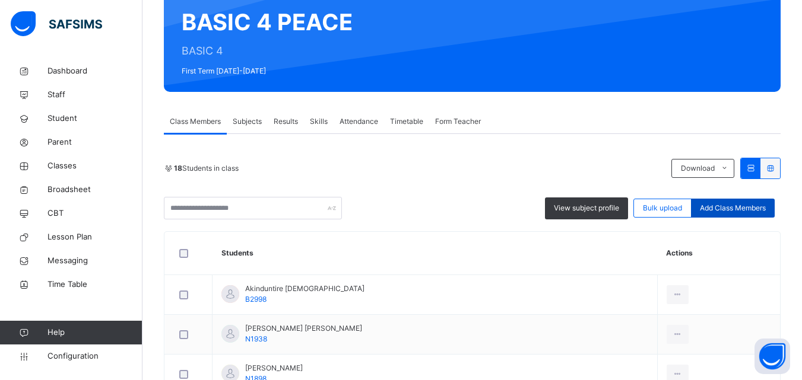
click at [751, 201] on div "Add Class Members" at bounding box center [733, 208] width 84 height 19
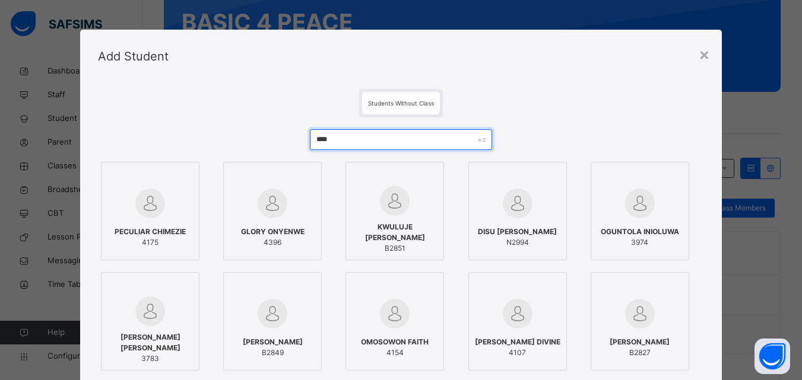
click at [428, 133] on input "****" at bounding box center [401, 139] width 182 height 21
type input "*"
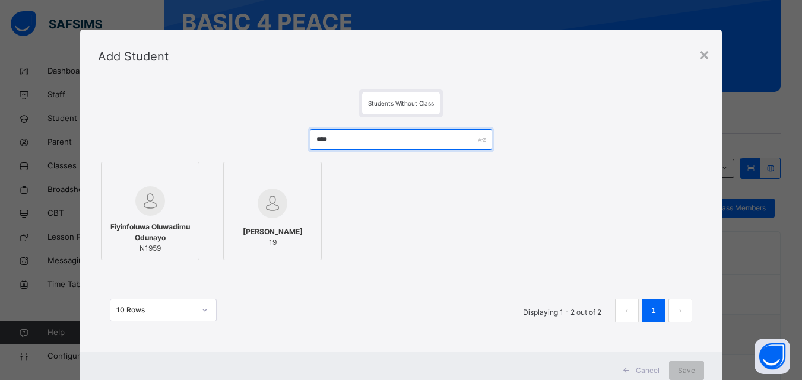
type input "****"
drag, startPoint x: 167, startPoint y: 202, endPoint x: 166, endPoint y: 211, distance: 9.6
click at [166, 202] on div at bounding box center [149, 201] width 85 height 30
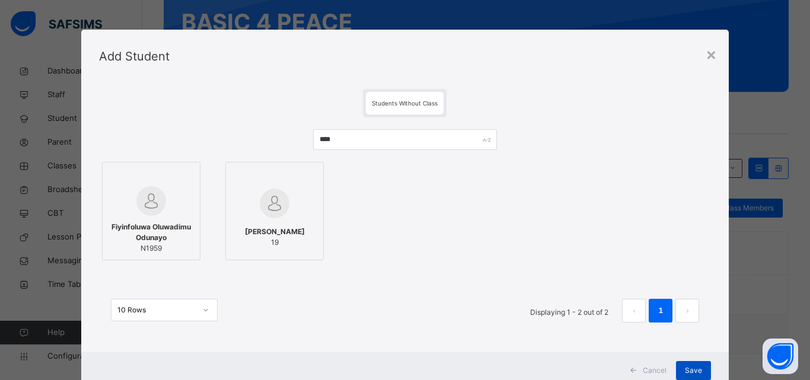
click at [685, 369] on span "Save" at bounding box center [693, 370] width 17 height 11
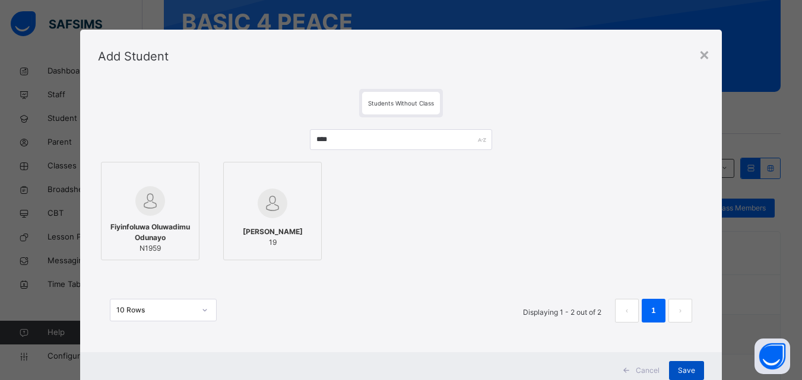
click at [685, 370] on span "Save" at bounding box center [686, 370] width 17 height 11
click at [682, 373] on span "Save" at bounding box center [686, 370] width 17 height 11
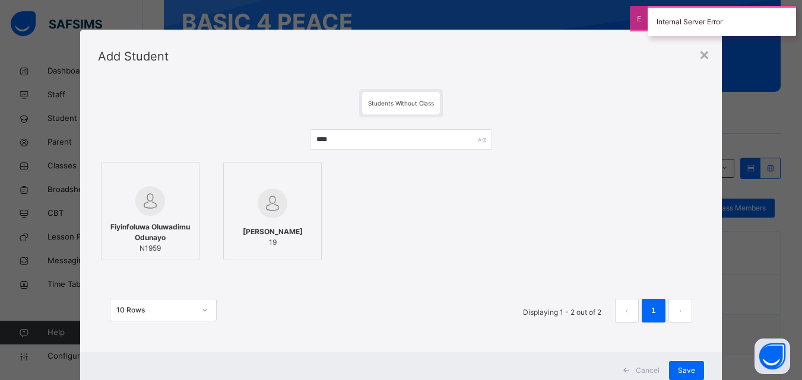
click at [708, 54] on div "×" at bounding box center [703, 54] width 11 height 25
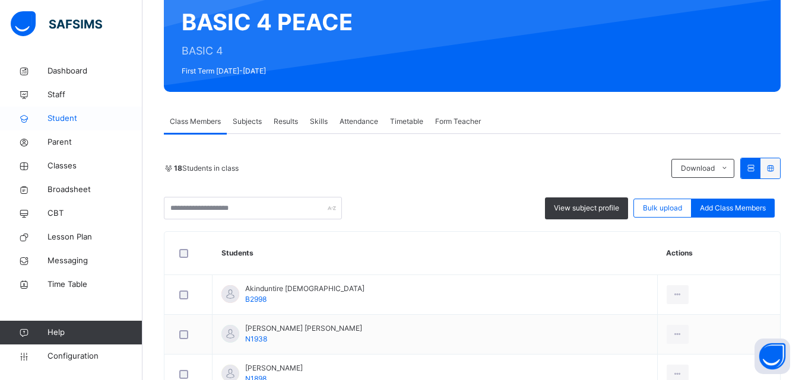
click at [59, 110] on link "Student" at bounding box center [71, 119] width 142 height 24
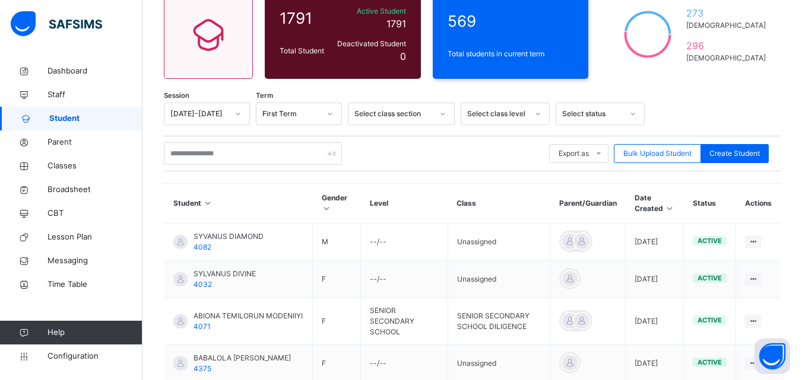
click at [243, 139] on div "Export as Pdf Report Excel Report Excel Report (LMS) Bulk Upload Student Create…" at bounding box center [472, 154] width 616 height 36
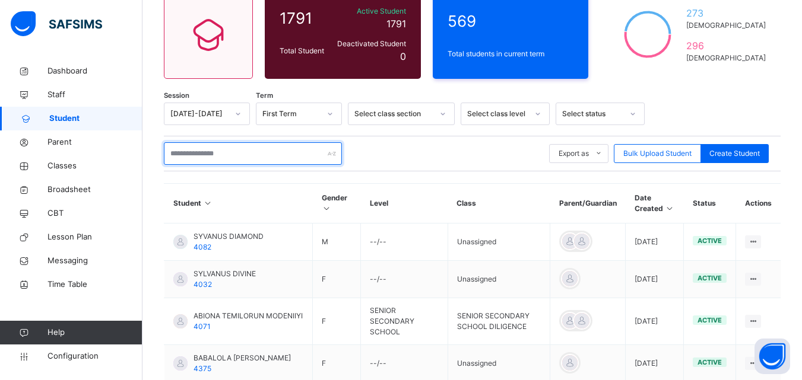
click at [243, 145] on input "text" at bounding box center [253, 153] width 178 height 23
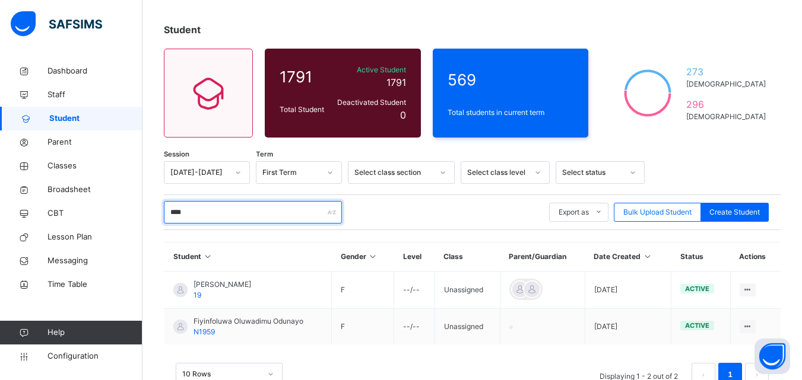
scroll to position [91, 0]
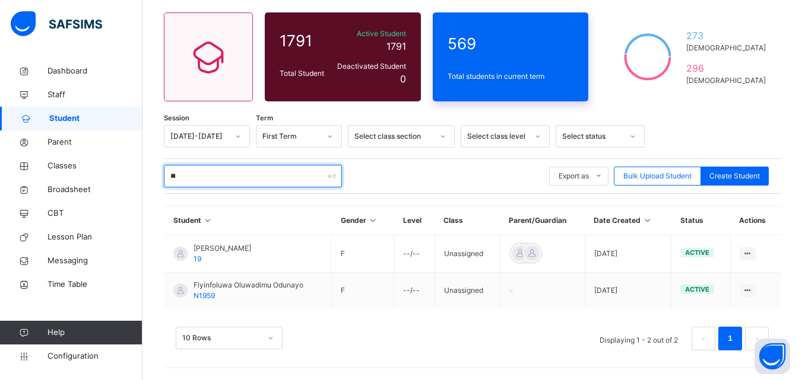
type input "*"
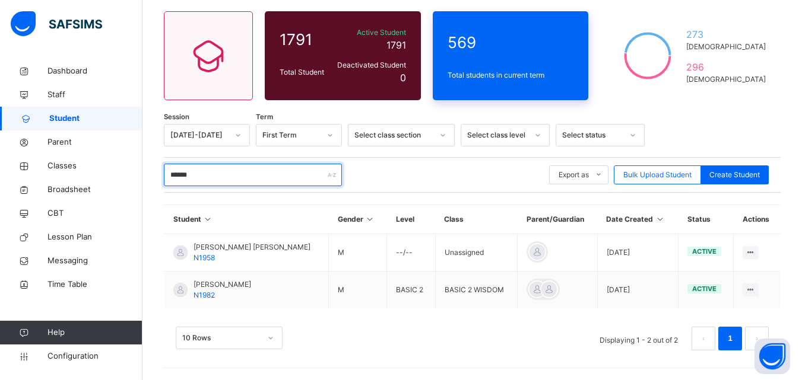
scroll to position [92, 0]
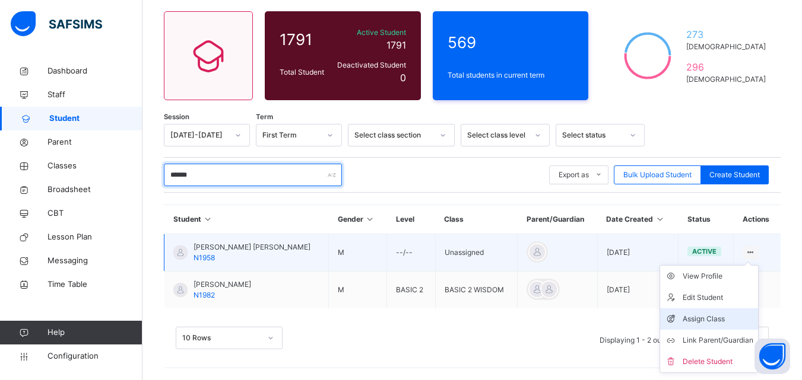
type input "******"
click at [726, 319] on div "Assign Class" at bounding box center [717, 319] width 71 height 12
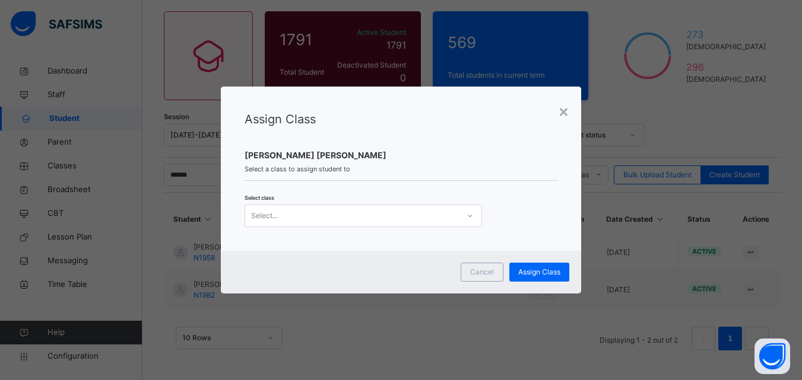
click at [373, 217] on div "Select..." at bounding box center [352, 215] width 214 height 18
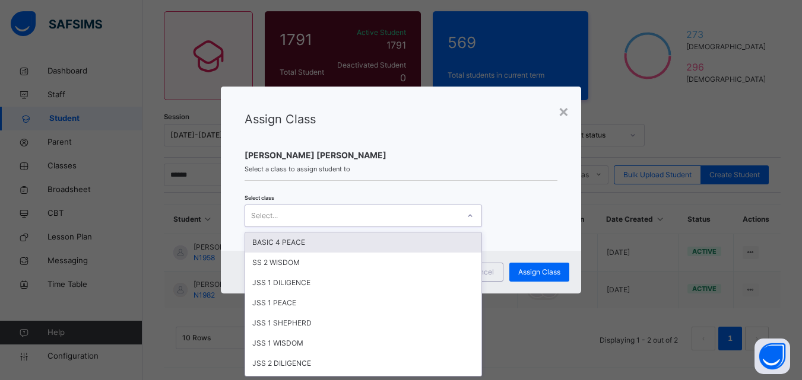
scroll to position [0, 0]
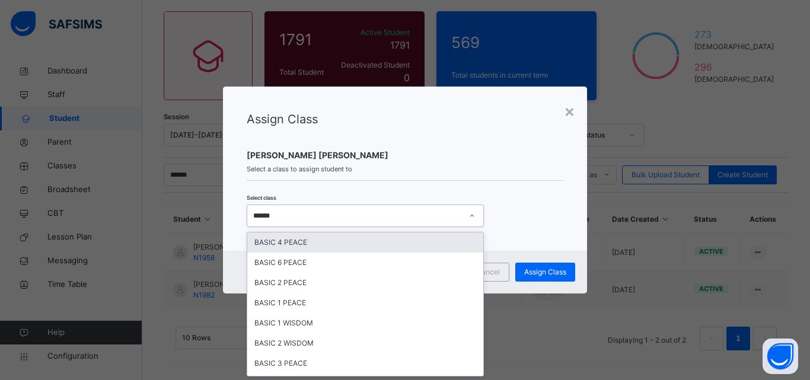
type input "*******"
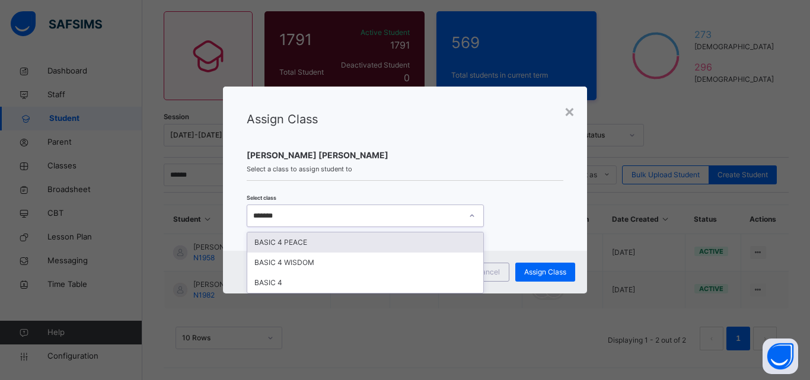
click at [470, 236] on div "BASIC 4 PEACE" at bounding box center [365, 243] width 236 height 20
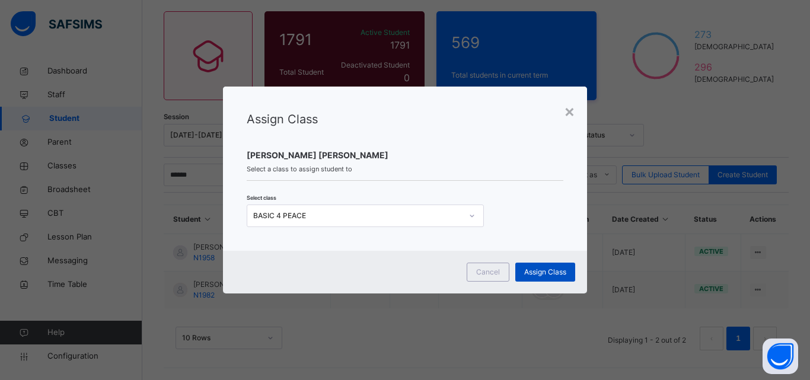
click at [531, 272] on span "Assign Class" at bounding box center [545, 272] width 42 height 11
